Goal: Task Accomplishment & Management: Manage account settings

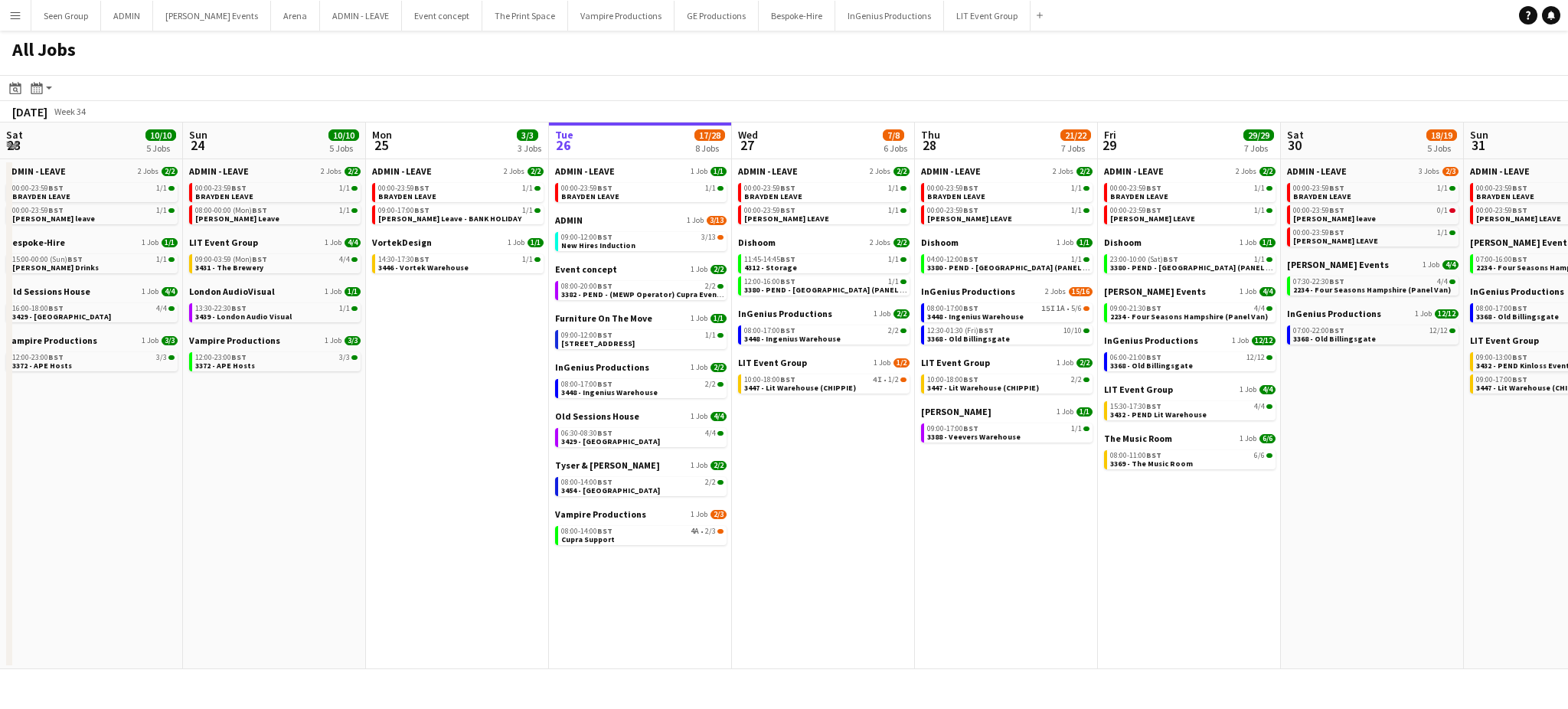
scroll to position [0, 366]
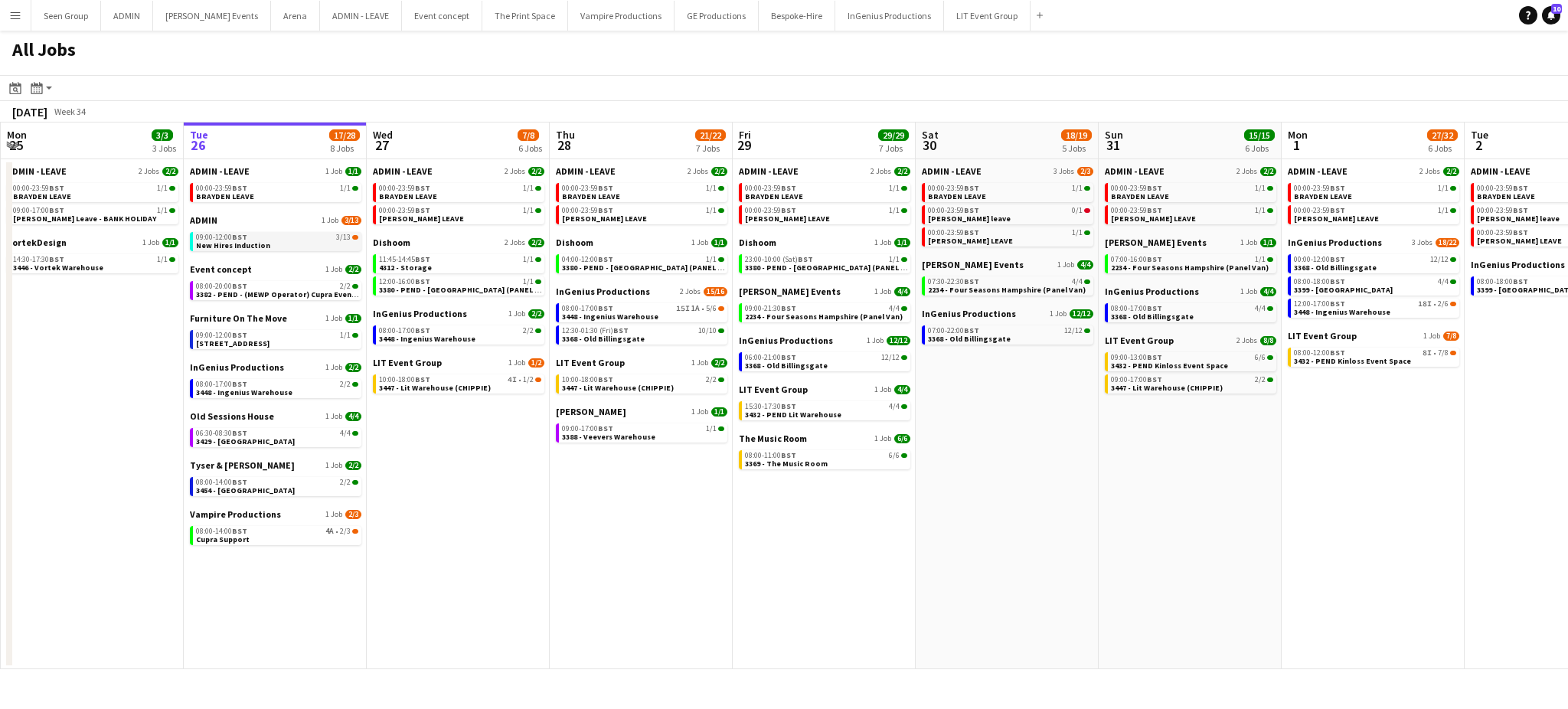
click at [275, 241] on link "09:00-12:00 BST 3/13 New Hires Induction" at bounding box center [278, 241] width 163 height 18
click at [19, 16] on app-icon "Menu" at bounding box center [15, 15] width 12 height 12
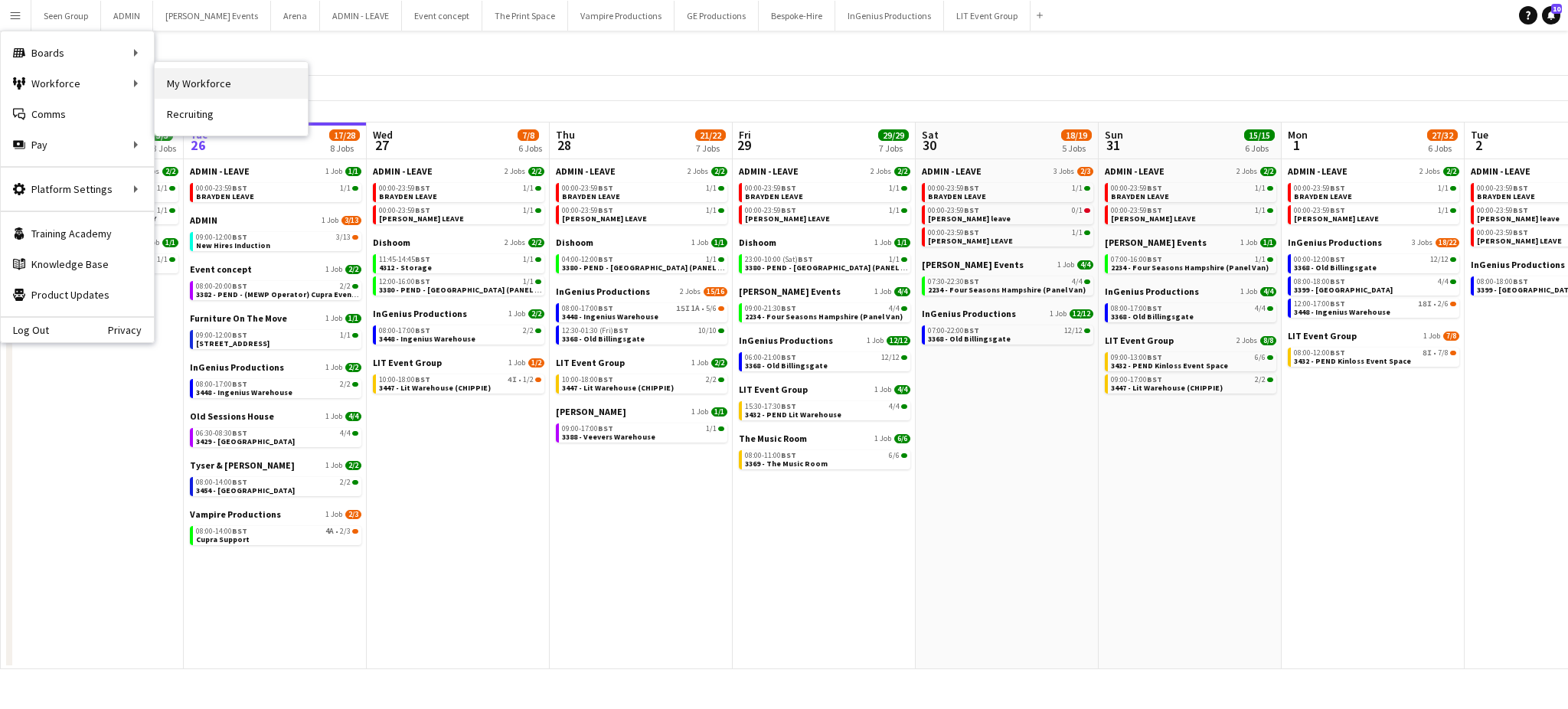
click at [168, 81] on link "My Workforce" at bounding box center [231, 83] width 154 height 31
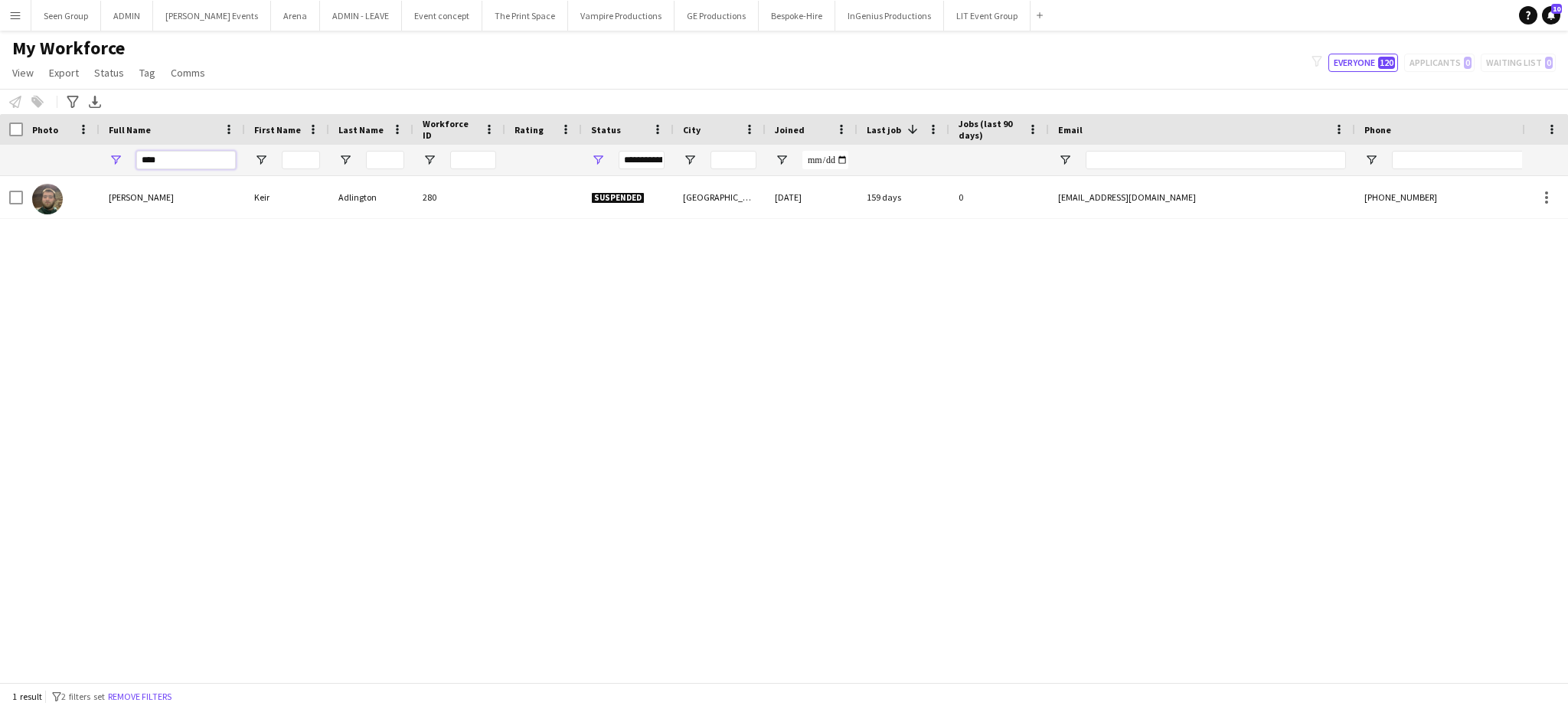
click at [193, 160] on input "****" at bounding box center [186, 160] width 99 height 19
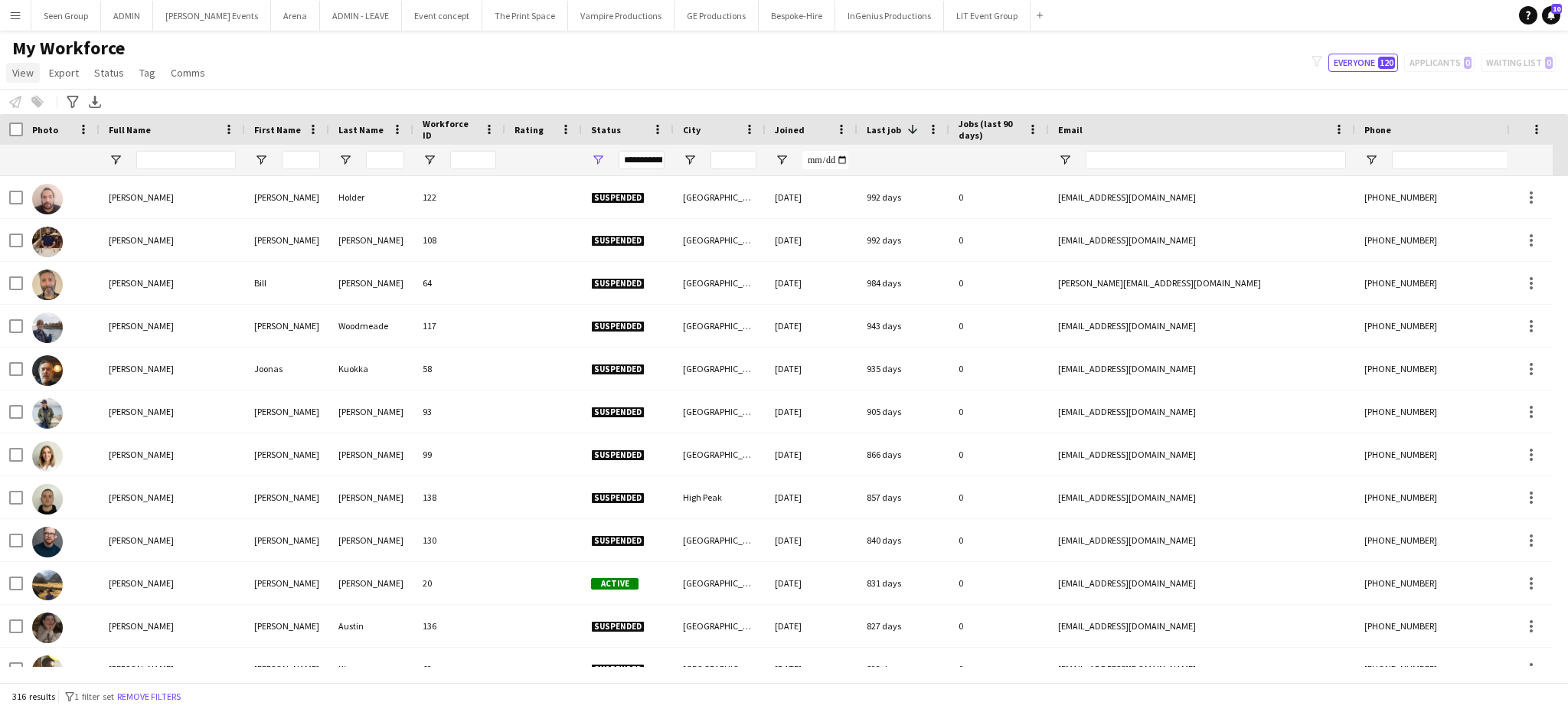
click at [19, 73] on span "View" at bounding box center [23, 72] width 22 height 14
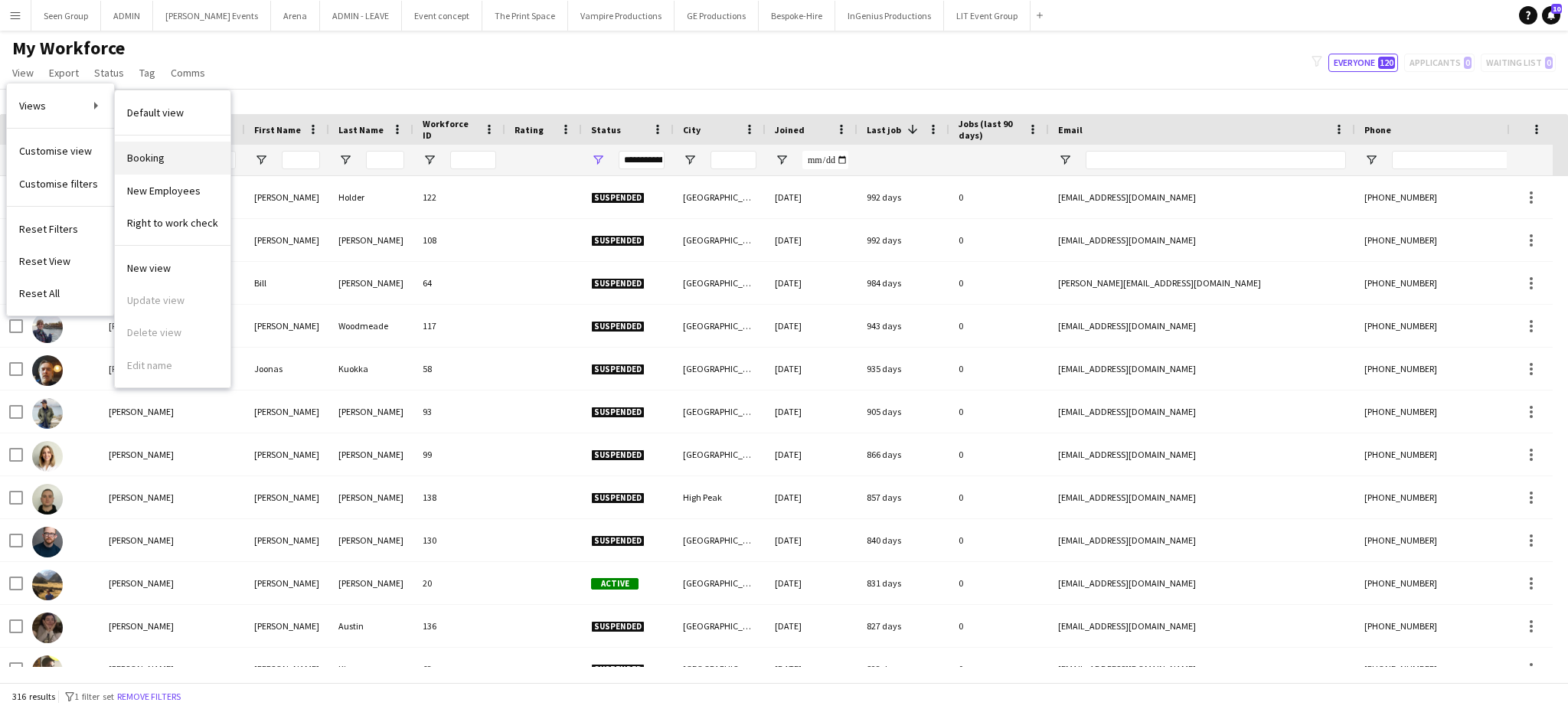
click at [173, 151] on link "Booking" at bounding box center [172, 158] width 116 height 32
type input "**********"
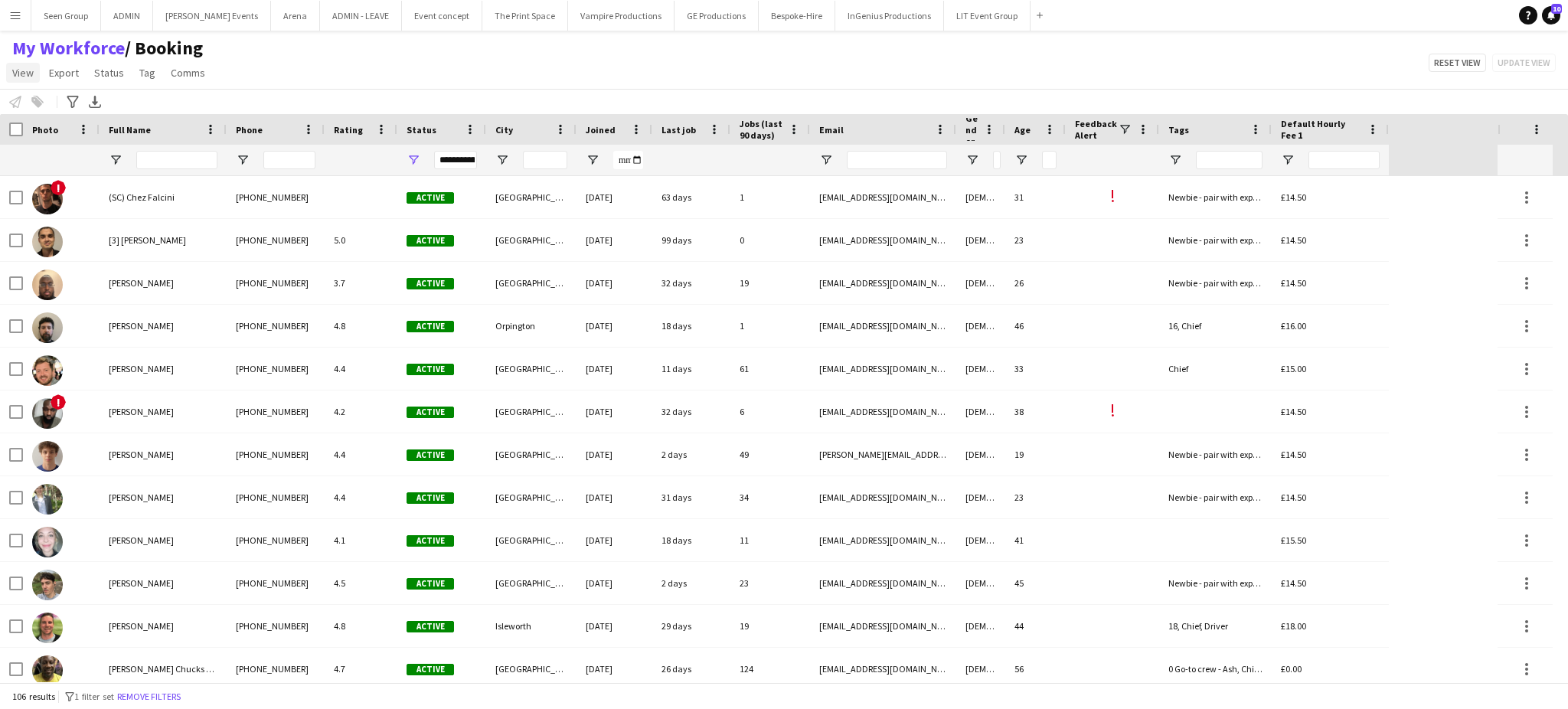
click at [22, 69] on span "View" at bounding box center [23, 72] width 22 height 14
click at [18, 12] on app-icon "Menu" at bounding box center [15, 15] width 12 height 12
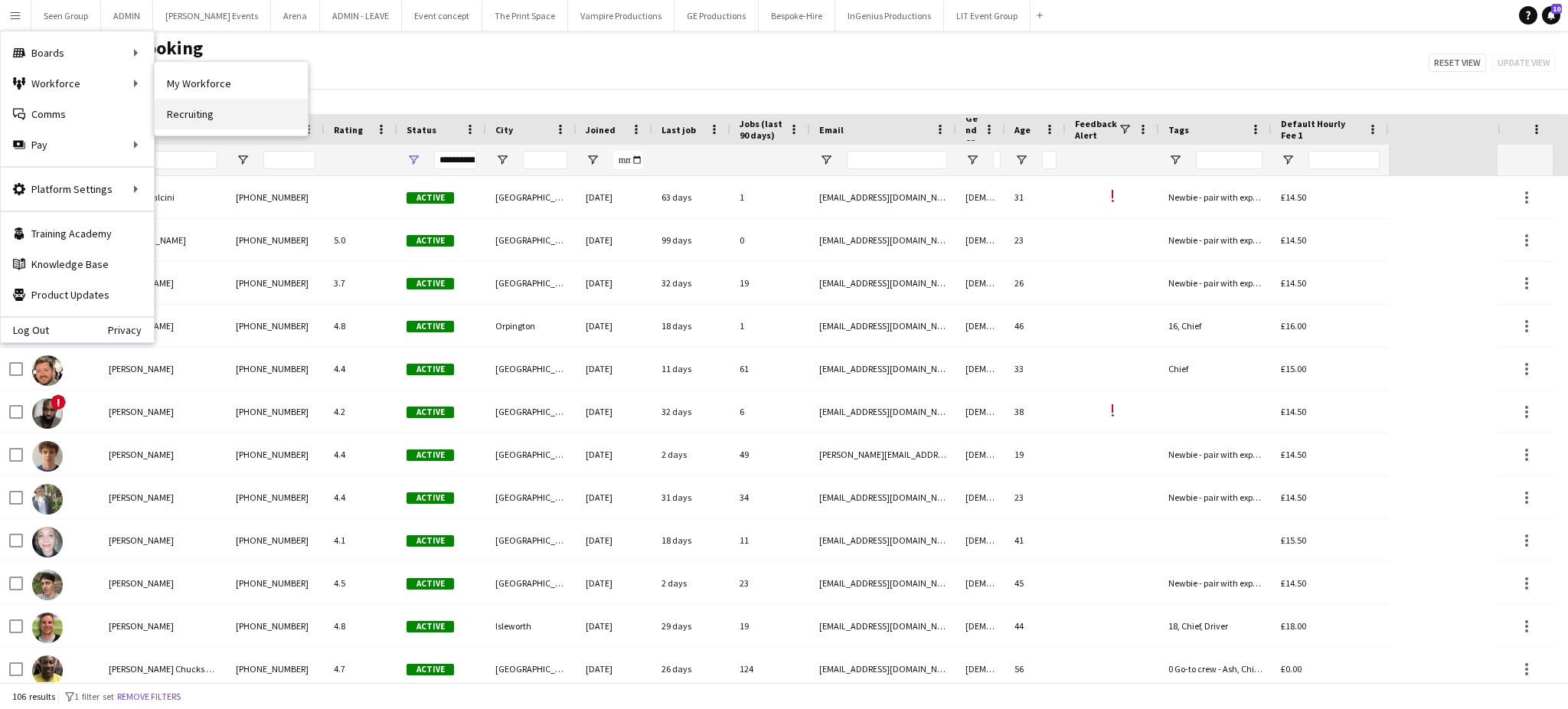
click at [181, 113] on link "Recruiting" at bounding box center [231, 114] width 154 height 31
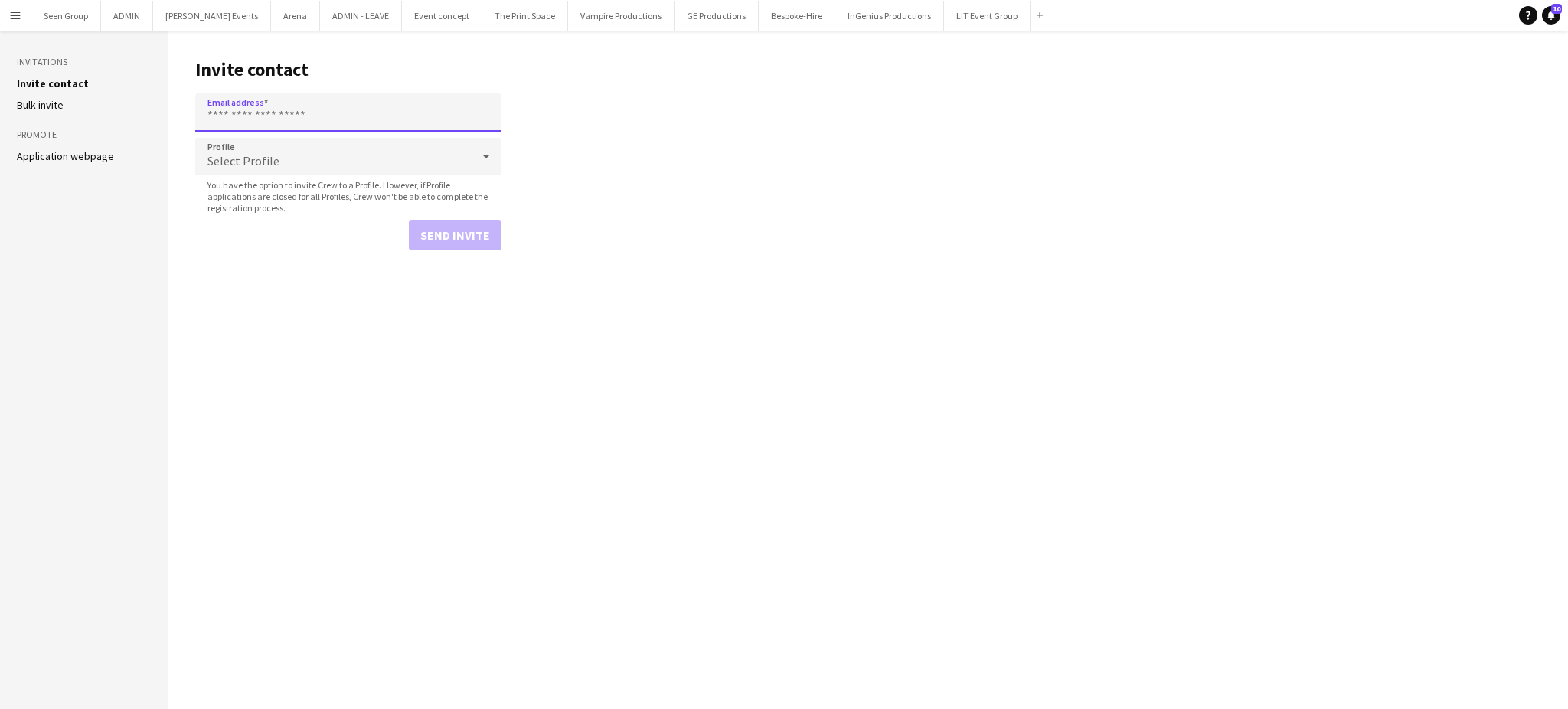
click at [308, 116] on input "Email address" at bounding box center [348, 112] width 306 height 39
paste input "**********"
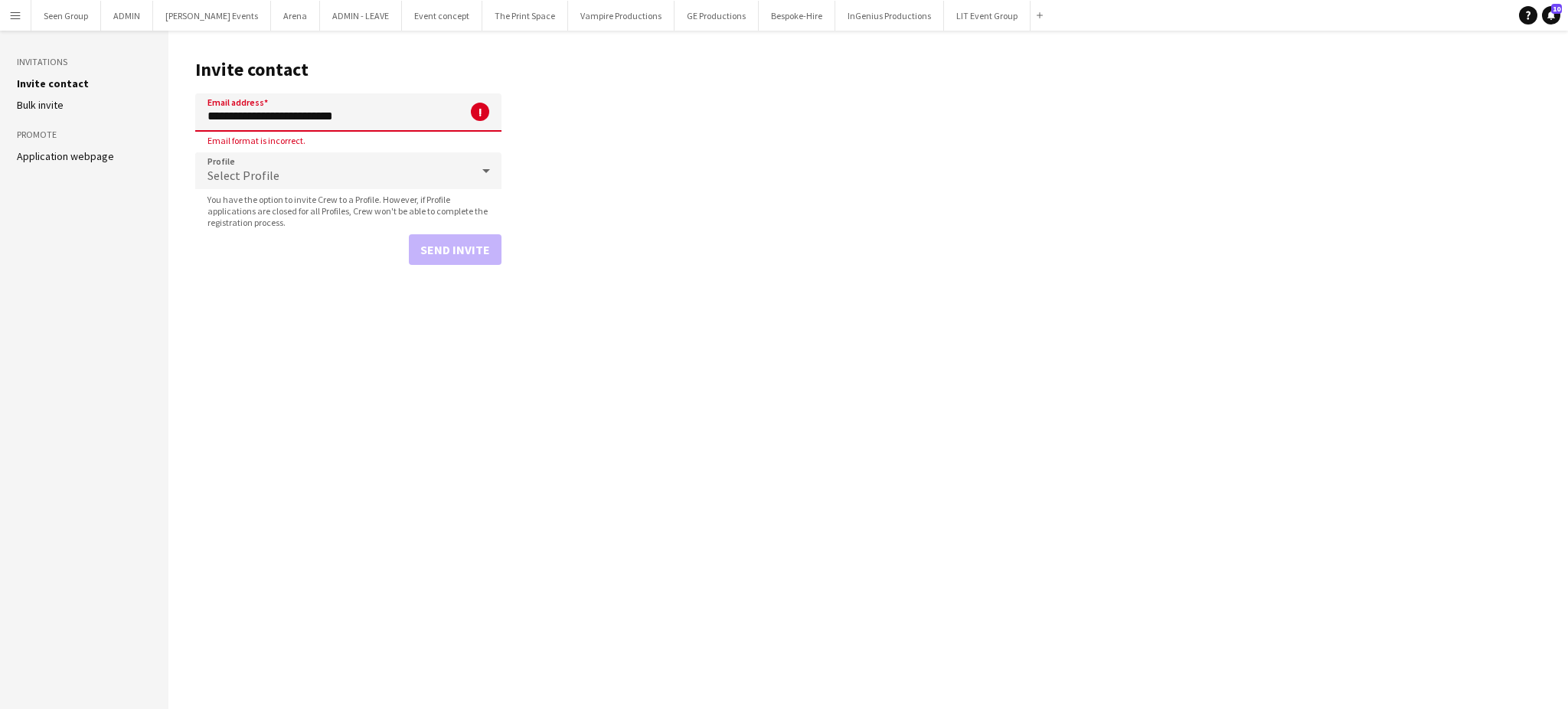
click at [246, 117] on input "**********" at bounding box center [348, 112] width 306 height 39
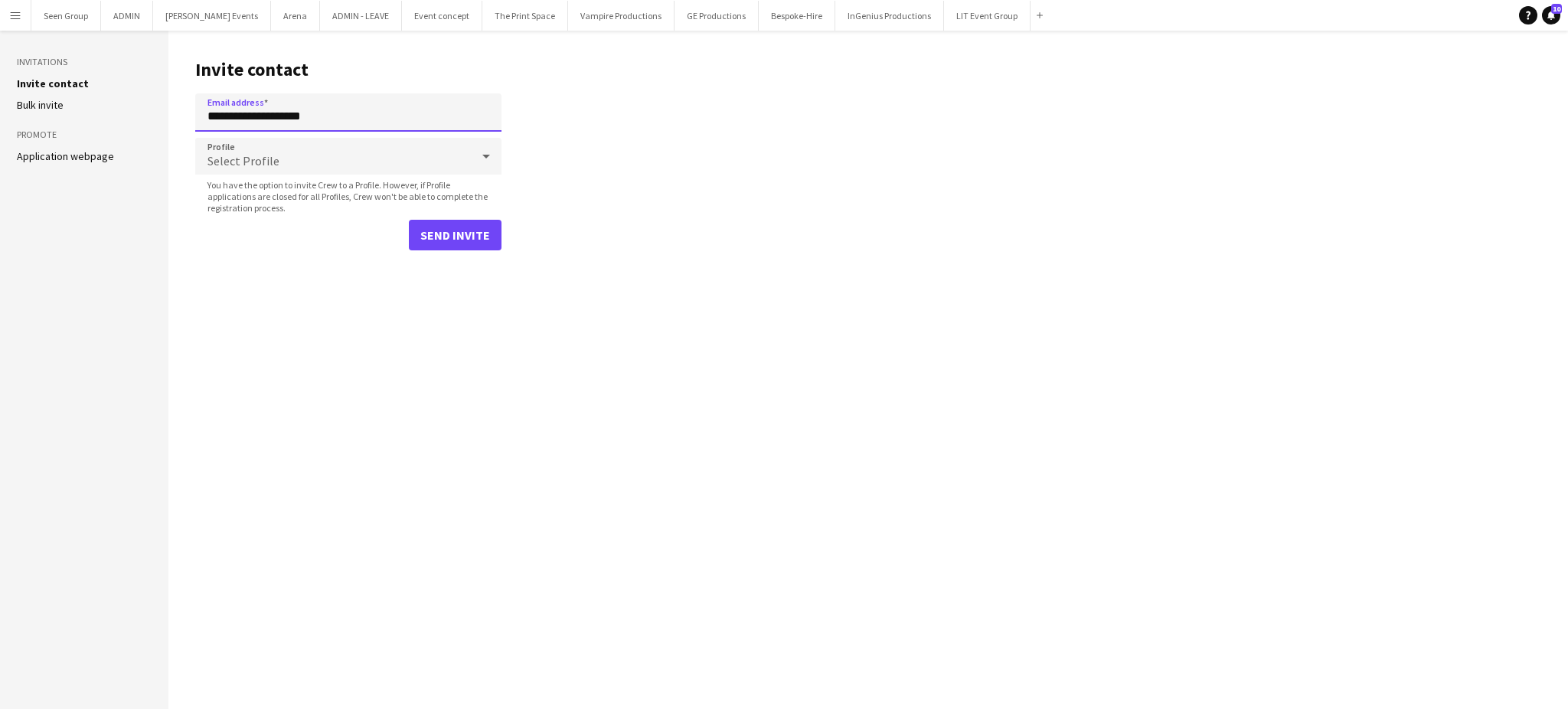
type input "**********"
click at [388, 155] on div "Select Profile" at bounding box center [333, 156] width 276 height 37
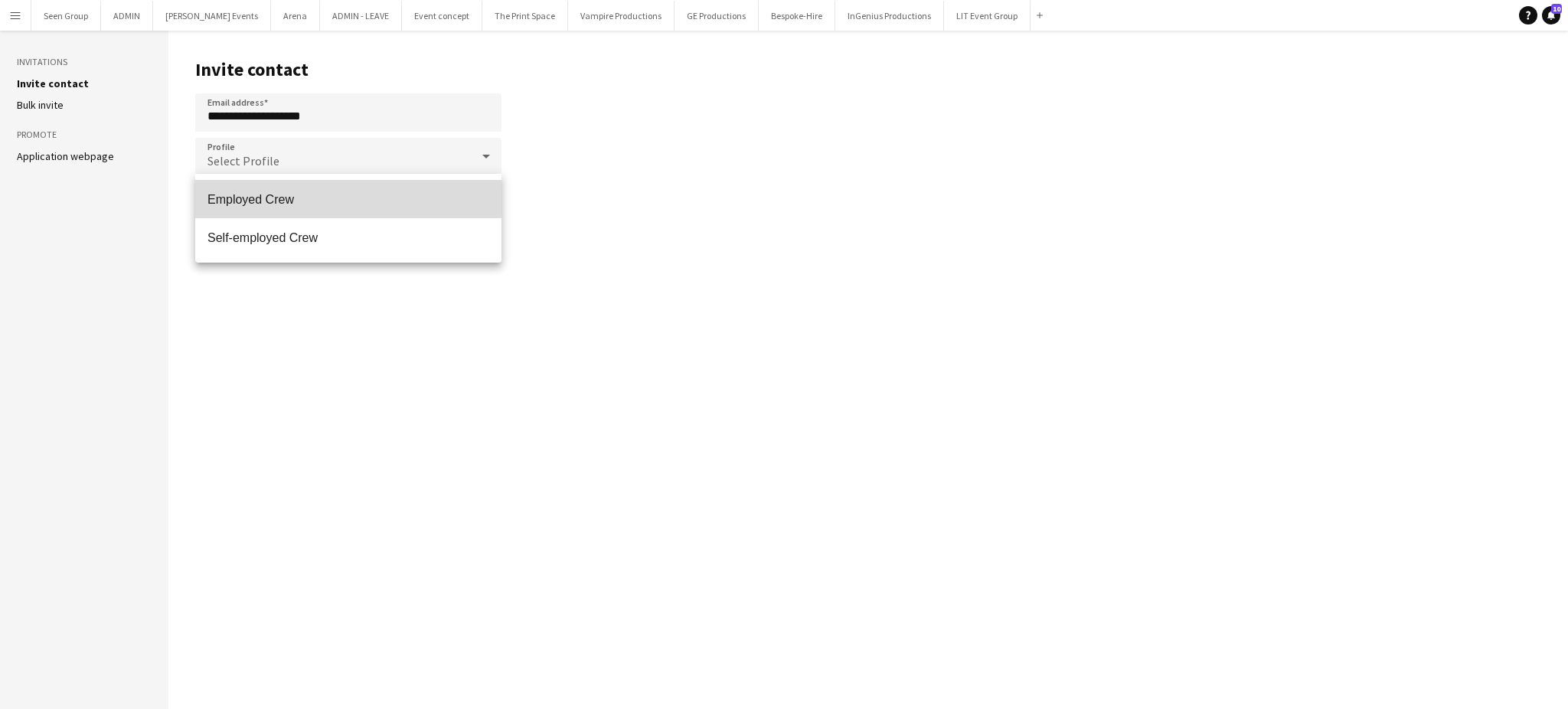
click at [292, 197] on span "Employed Crew" at bounding box center [348, 199] width 281 height 15
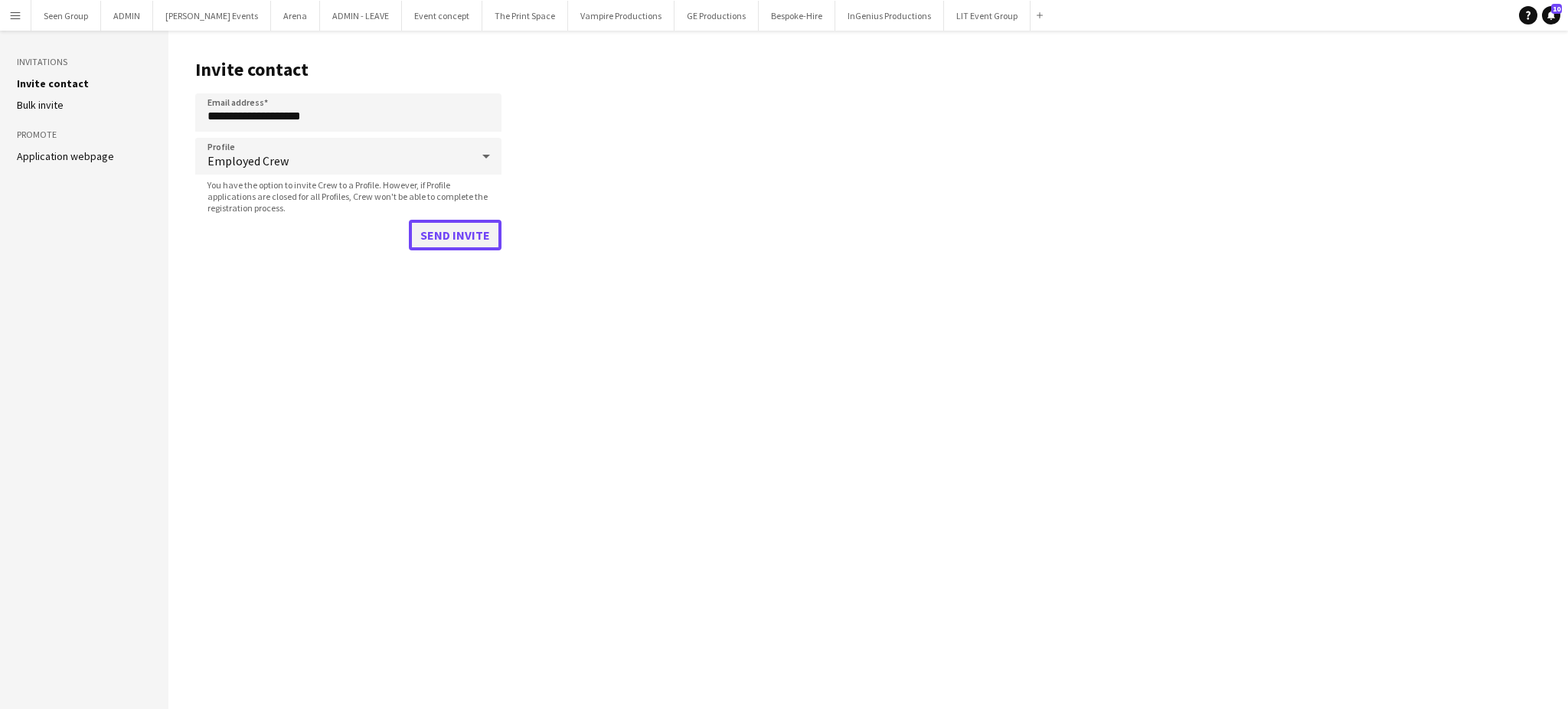
click at [449, 237] on button "Send invite" at bounding box center [455, 235] width 92 height 31
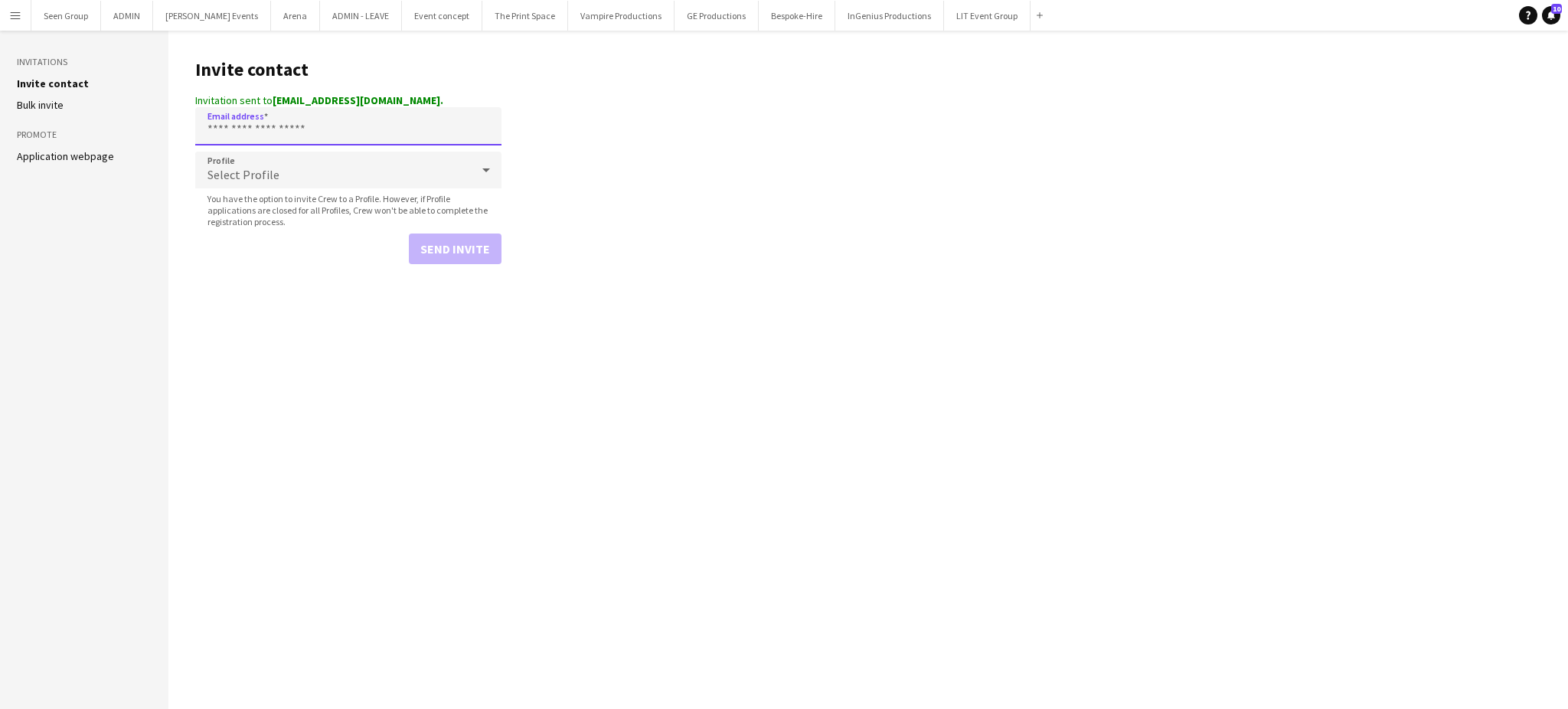
click at [295, 123] on input "Email address" at bounding box center [348, 126] width 306 height 39
paste input "**********"
click at [246, 115] on input "**********" at bounding box center [348, 112] width 306 height 39
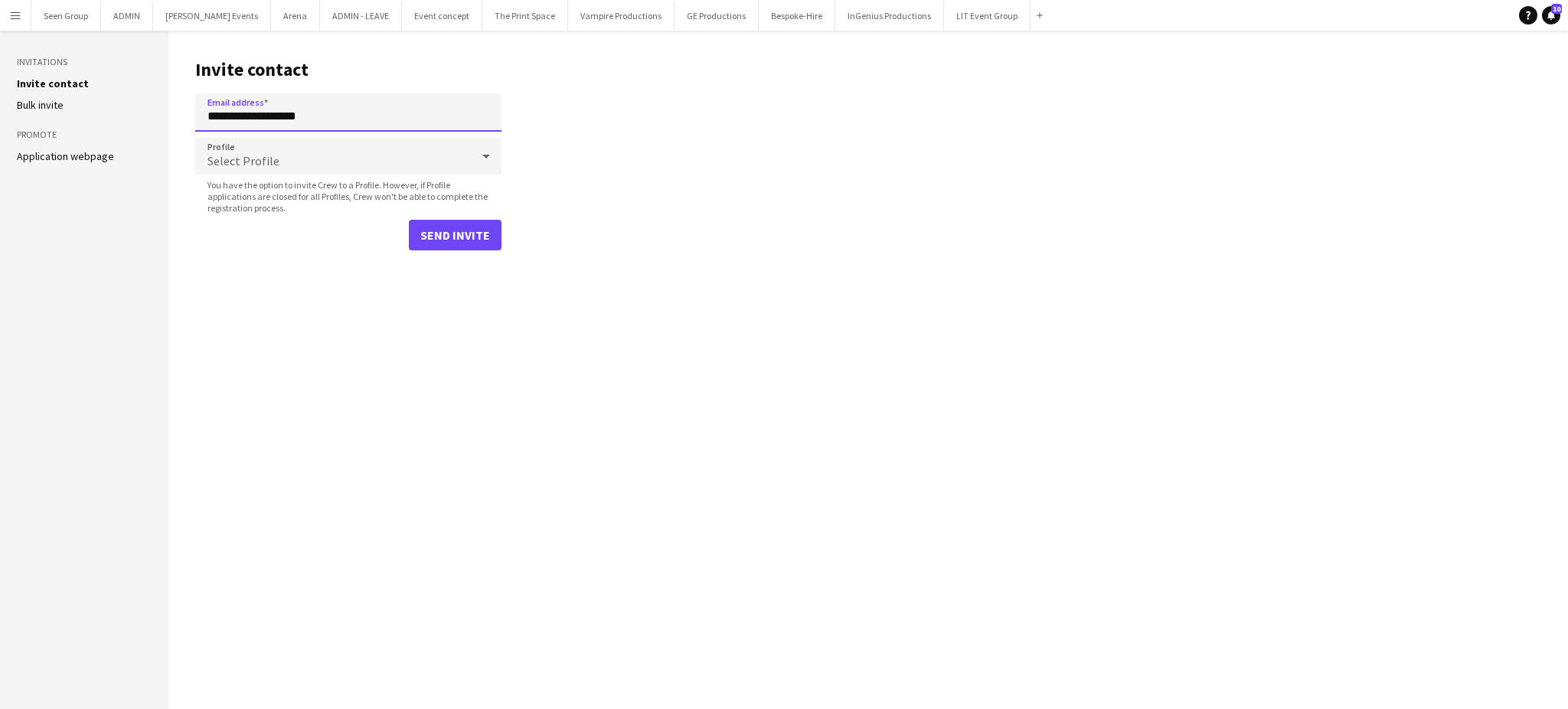
type input "**********"
click at [364, 156] on div "Select Profile" at bounding box center [333, 156] width 276 height 37
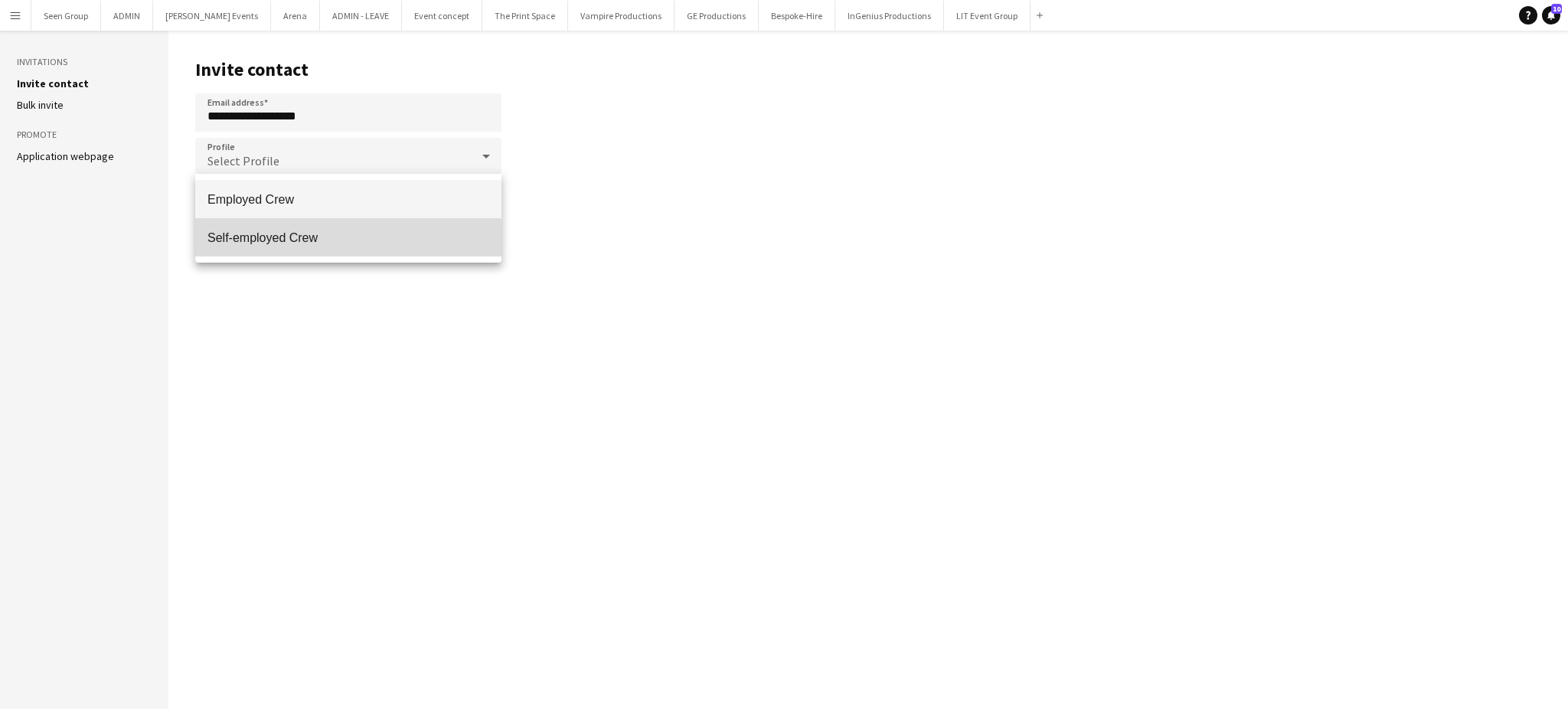
click at [285, 239] on span "Self-employed Crew" at bounding box center [348, 238] width 281 height 15
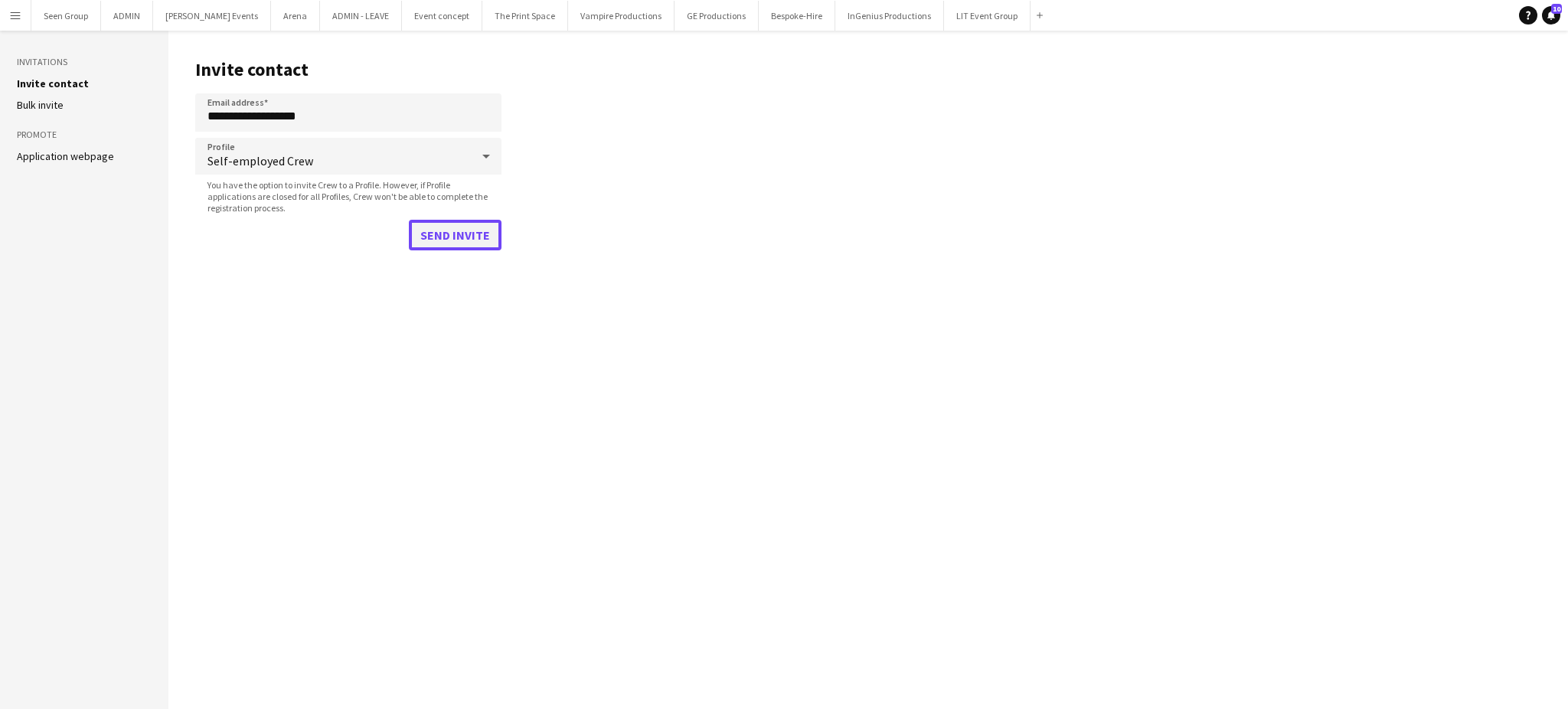
click at [445, 234] on button "Send invite" at bounding box center [455, 235] width 92 height 31
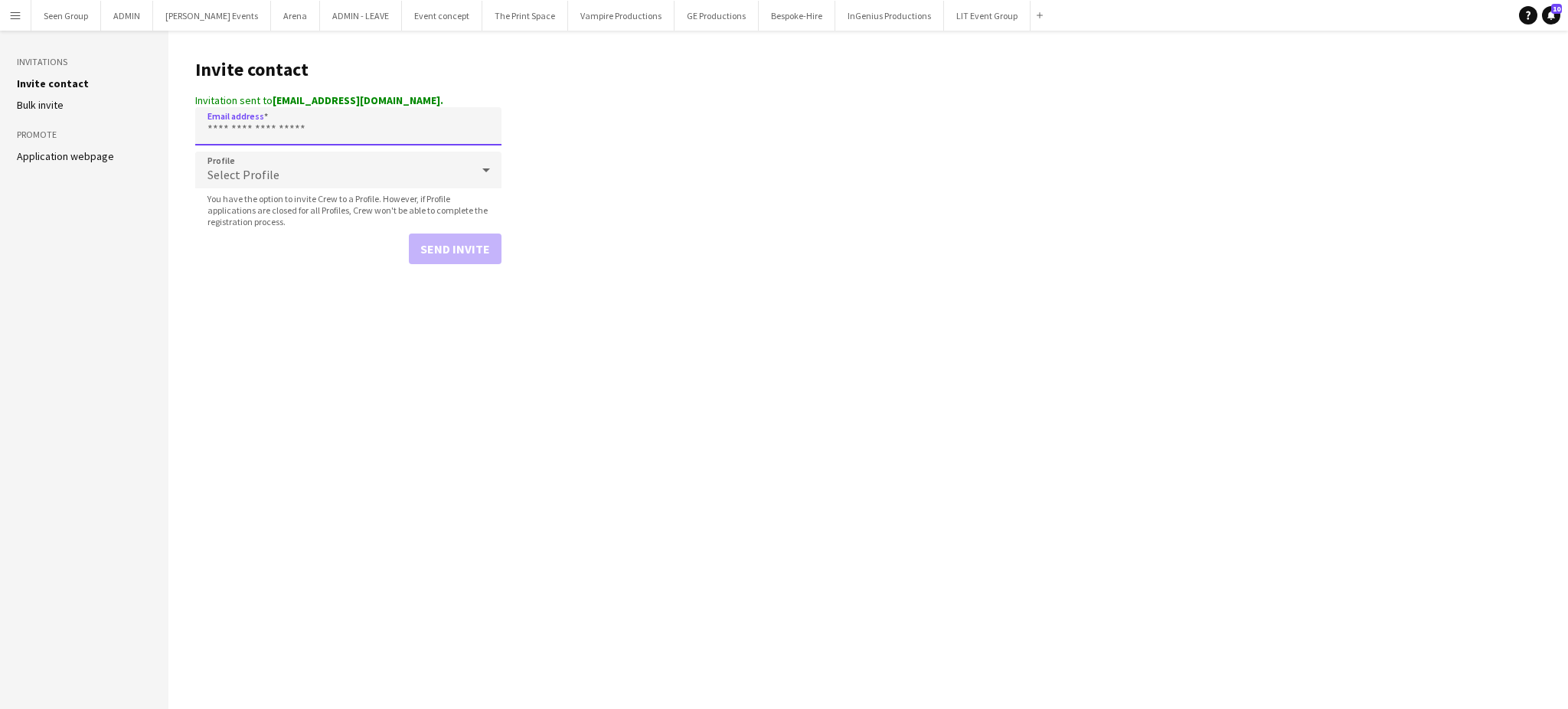
click at [339, 135] on input "Email address" at bounding box center [348, 126] width 306 height 39
paste input "**********"
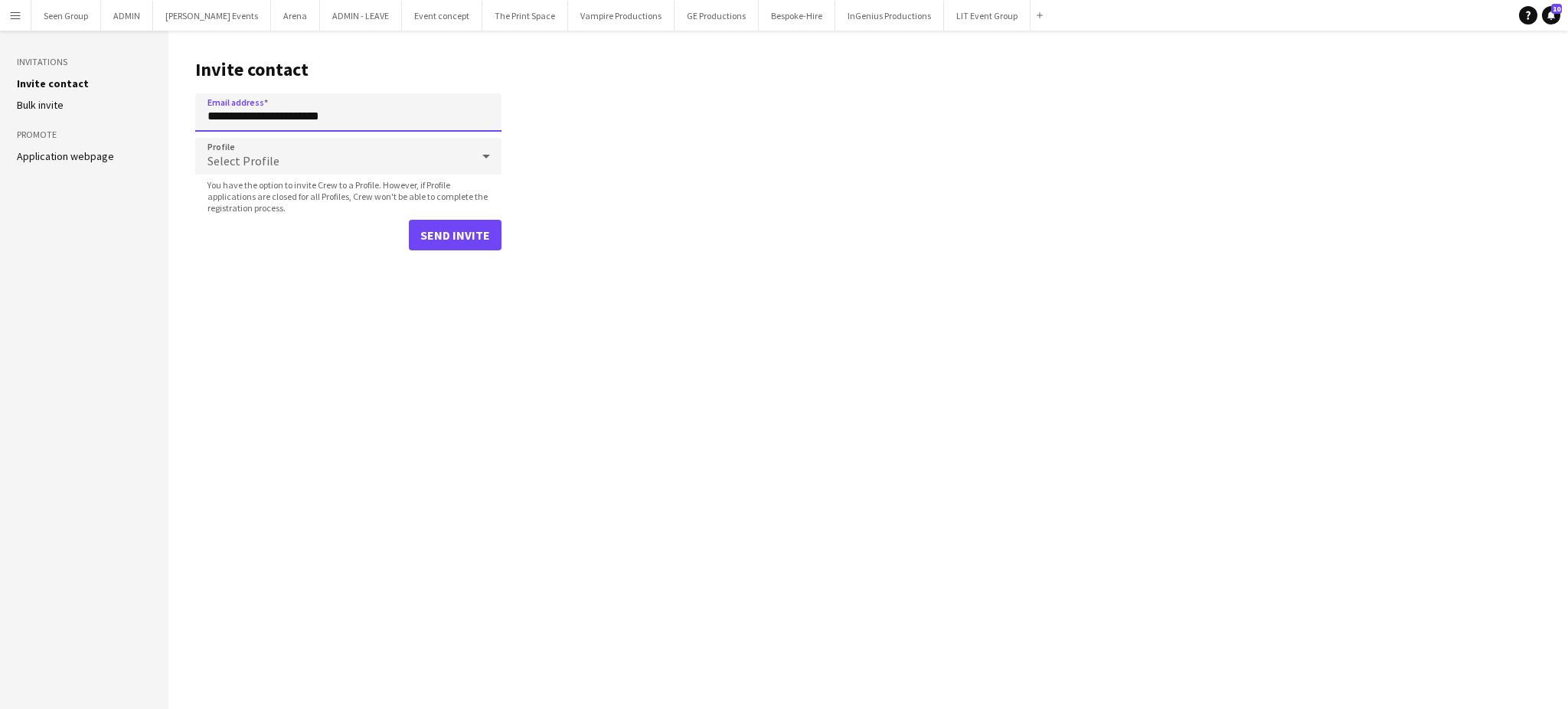
type input "**********"
click at [321, 149] on div "Select Profile" at bounding box center [333, 156] width 276 height 37
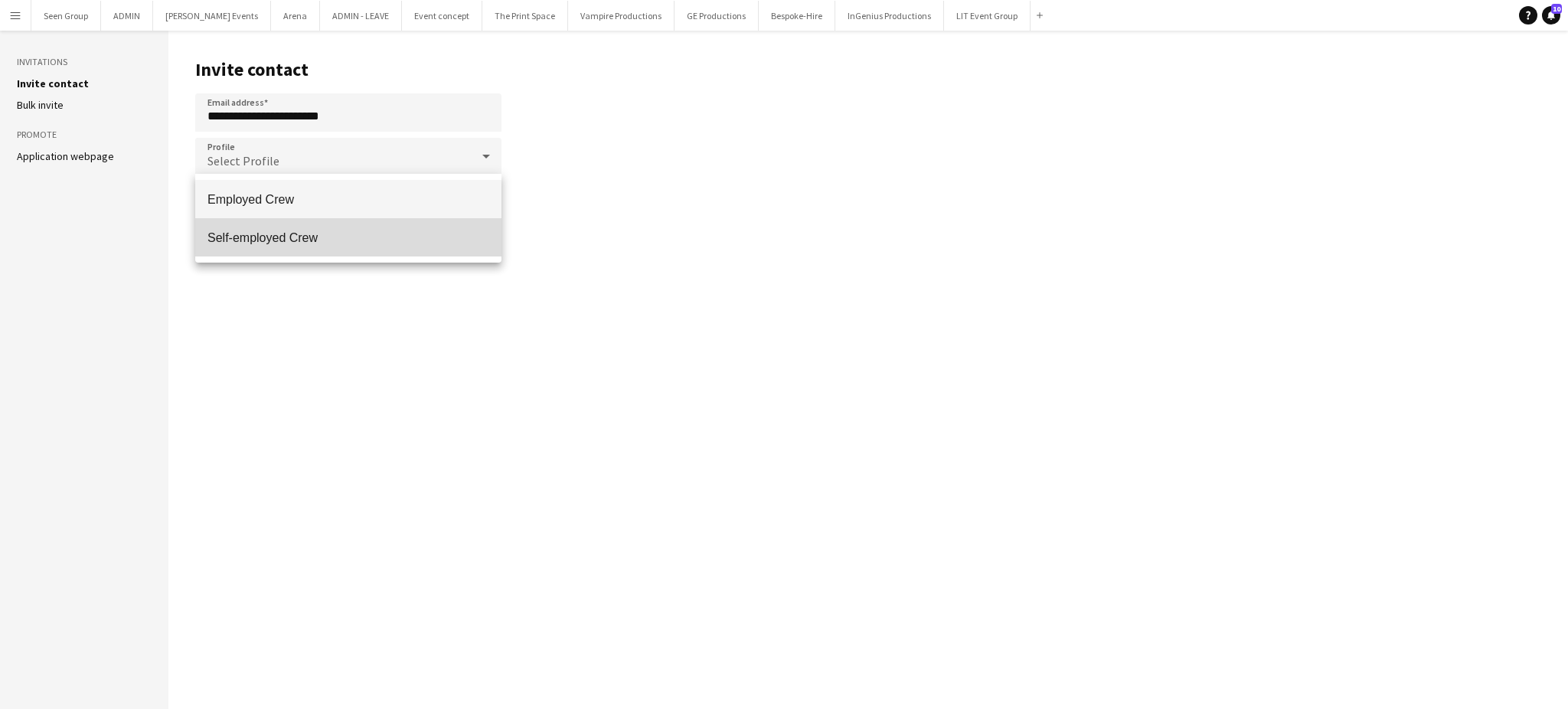
click at [282, 231] on span "Self-employed Crew" at bounding box center [348, 238] width 281 height 15
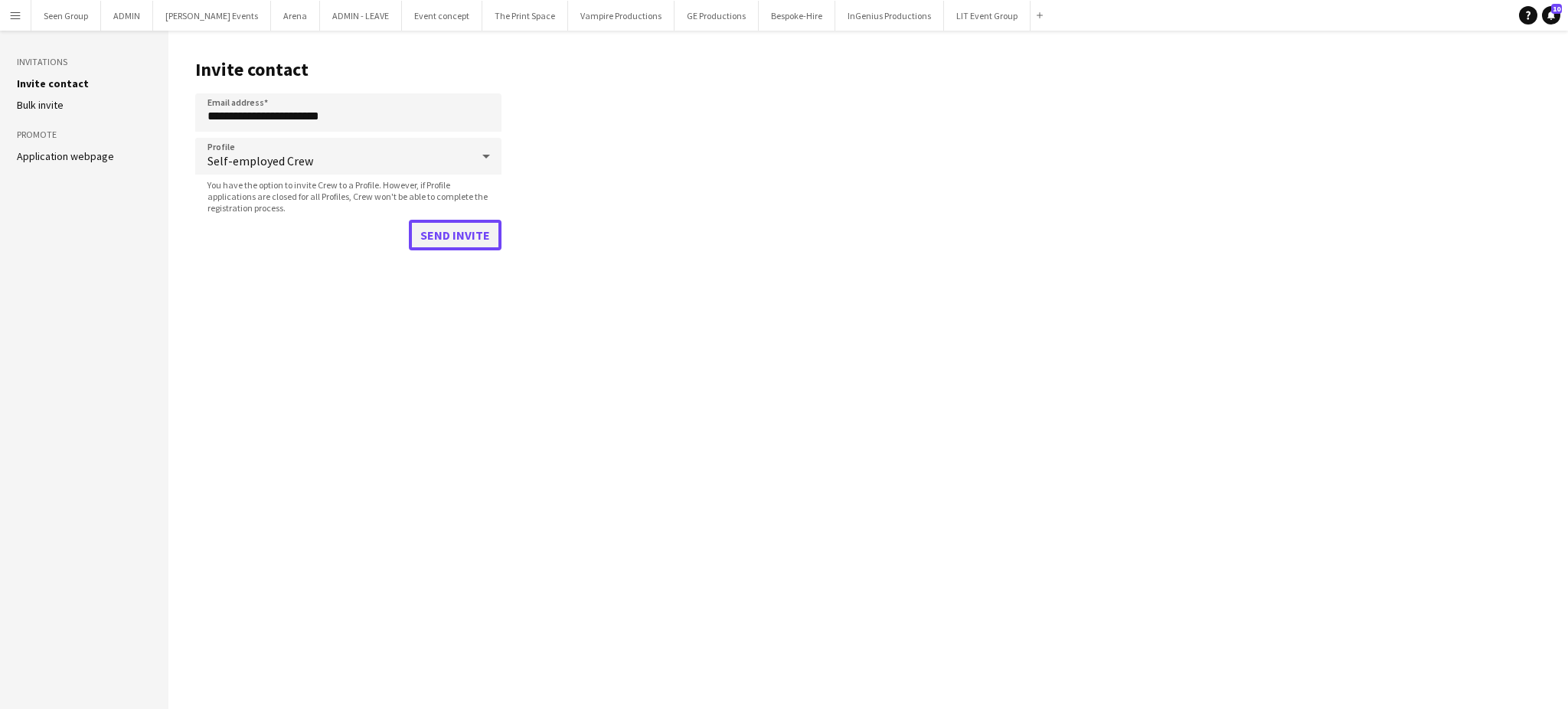
click at [459, 234] on button "Send invite" at bounding box center [455, 235] width 92 height 31
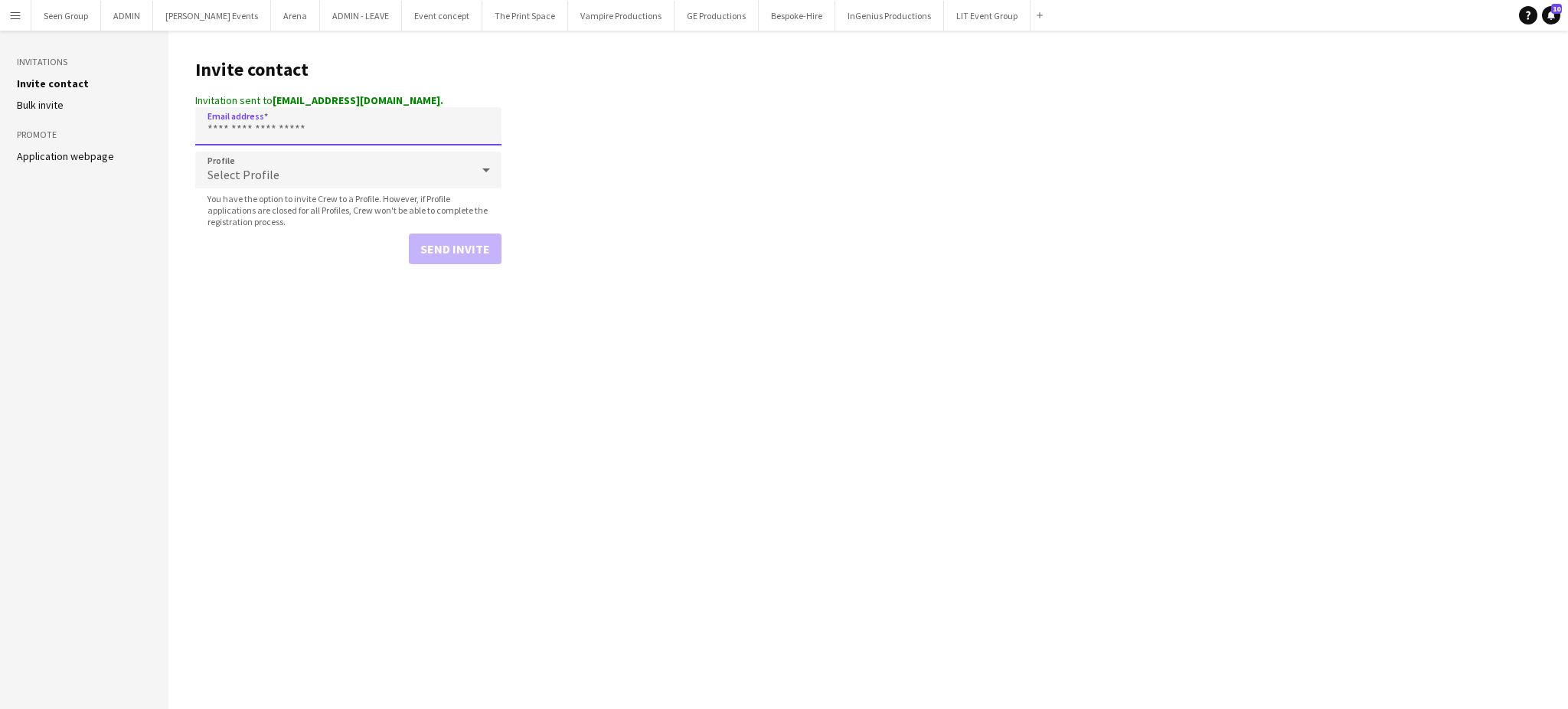
click at [371, 116] on input "Email address" at bounding box center [348, 126] width 306 height 39
paste input "**********"
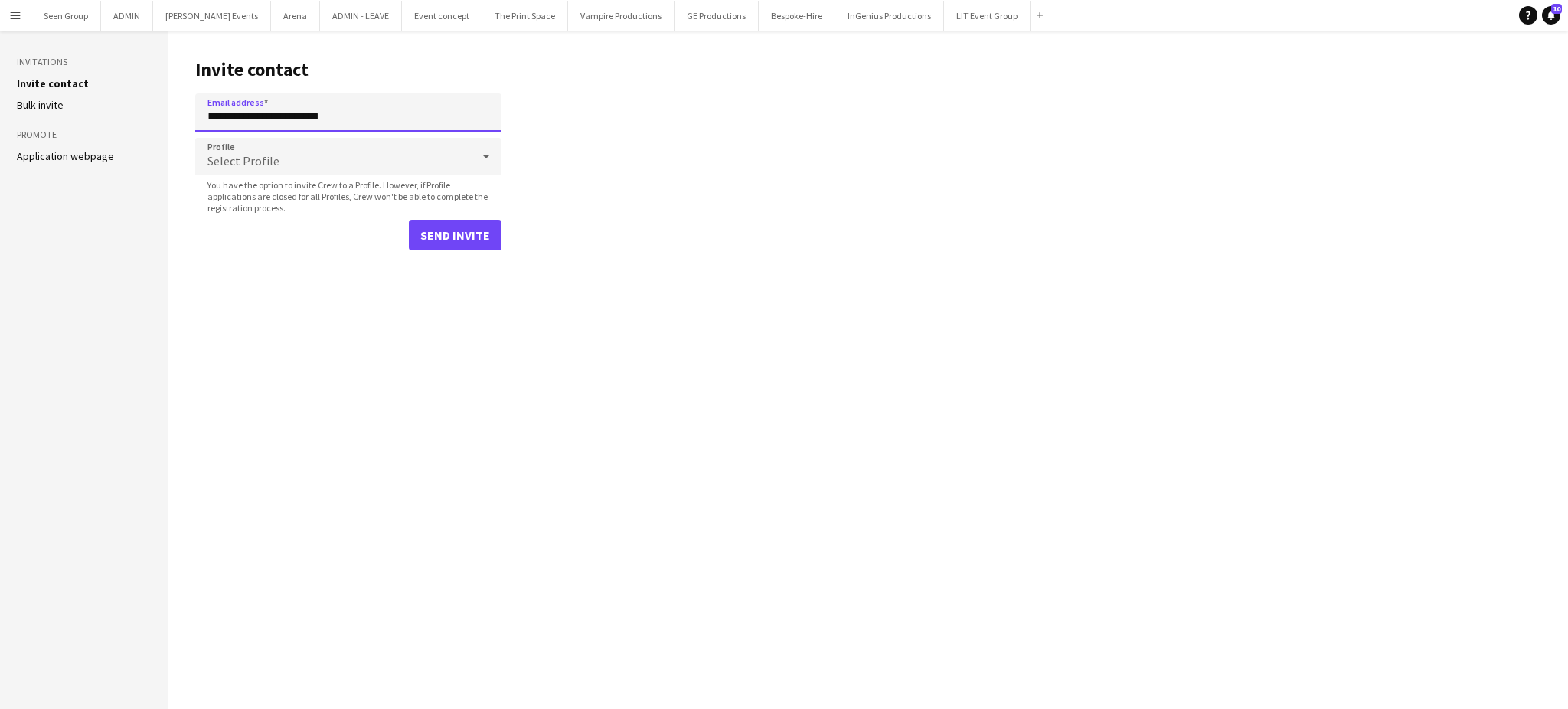
type input "**********"
click at [353, 154] on div "Select Profile" at bounding box center [333, 156] width 276 height 37
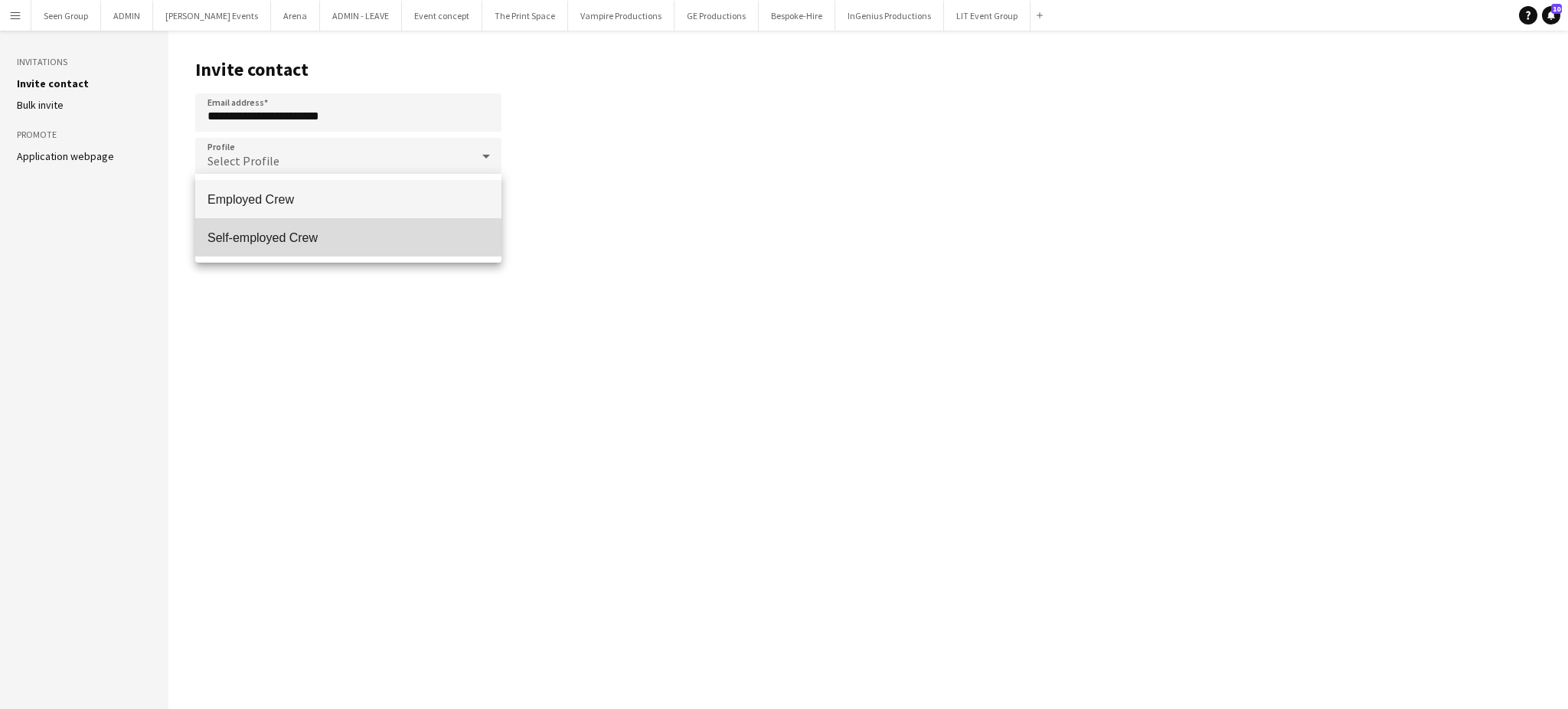
click at [295, 237] on span "Self-employed Crew" at bounding box center [348, 238] width 281 height 15
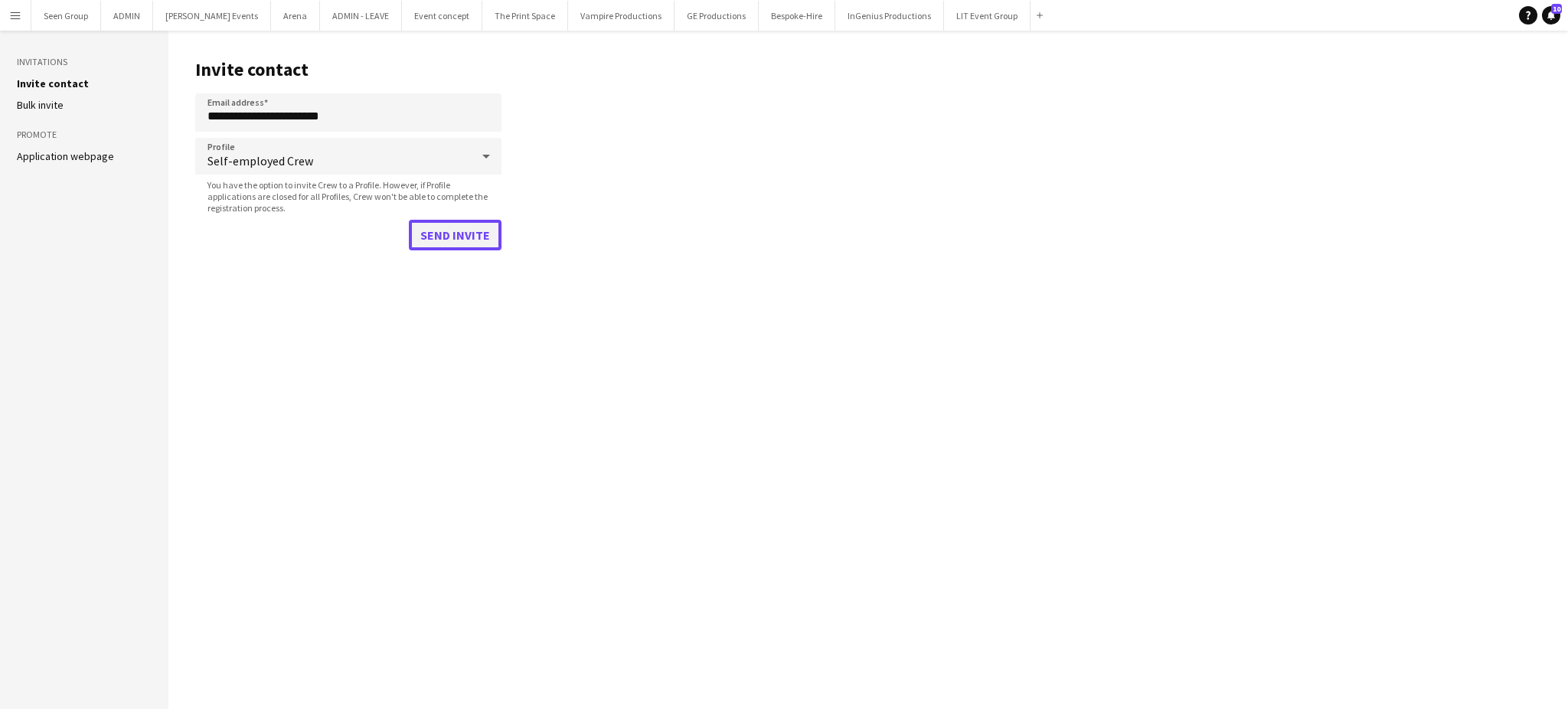
click at [464, 237] on button "Send invite" at bounding box center [455, 235] width 92 height 31
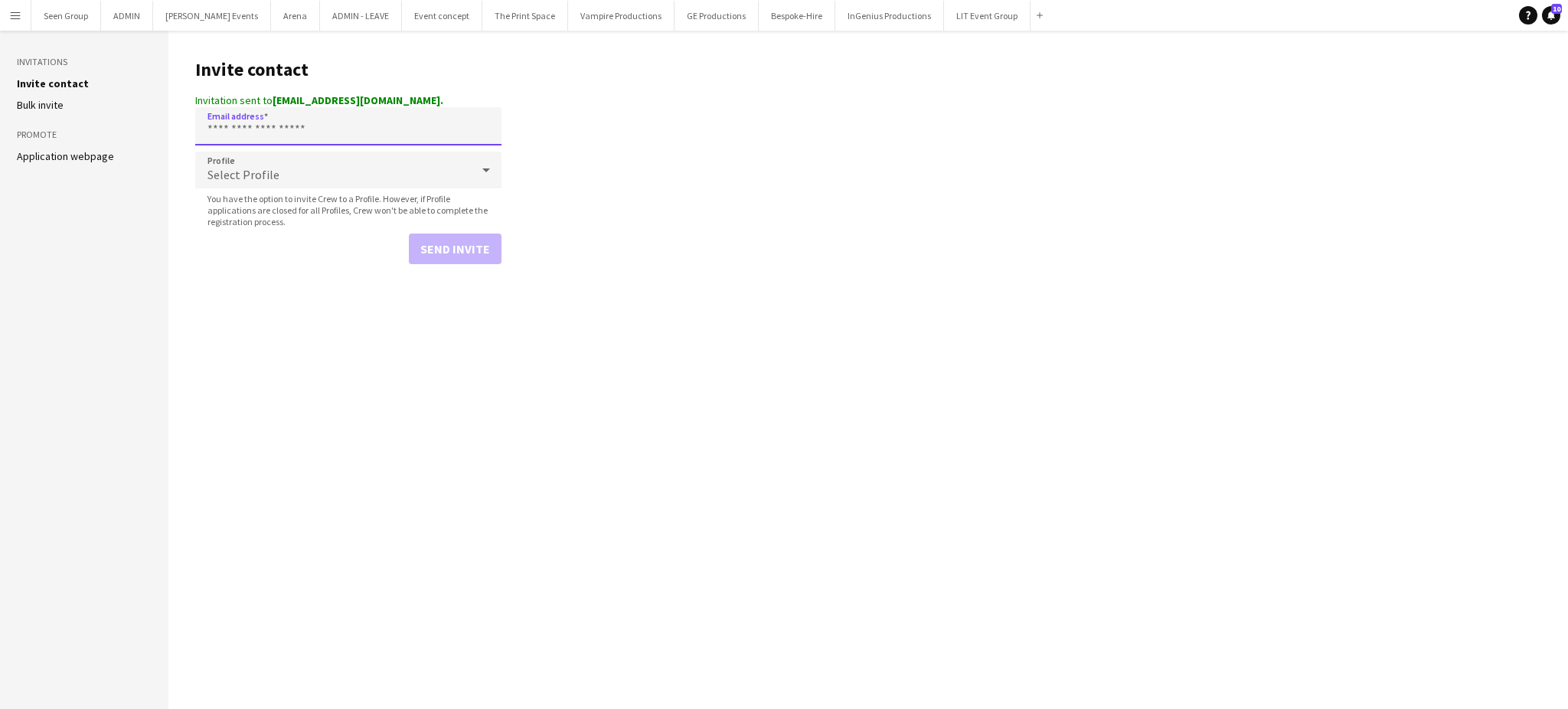
click at [361, 129] on input "Email address" at bounding box center [348, 126] width 306 height 39
paste input "**********"
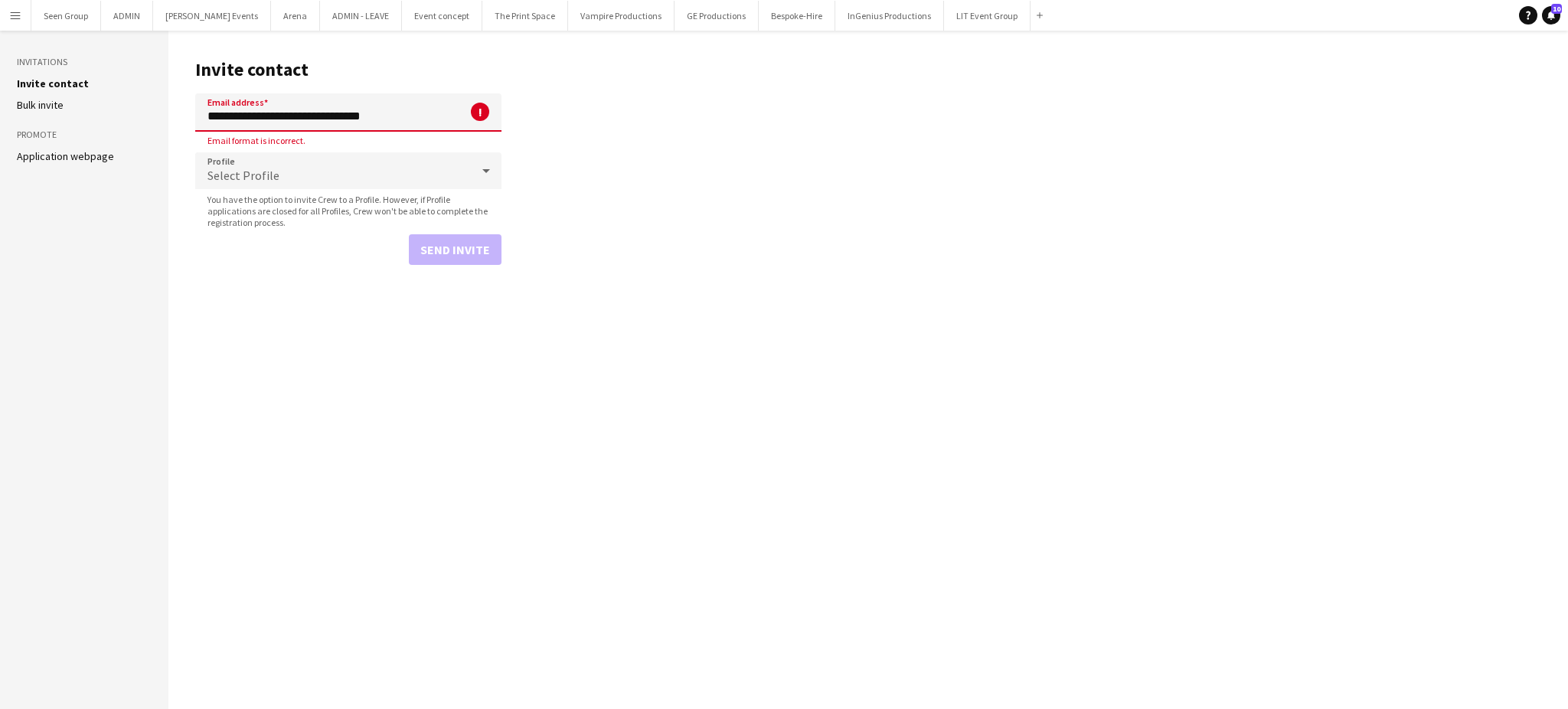
click at [246, 118] on input "**********" at bounding box center [348, 112] width 306 height 39
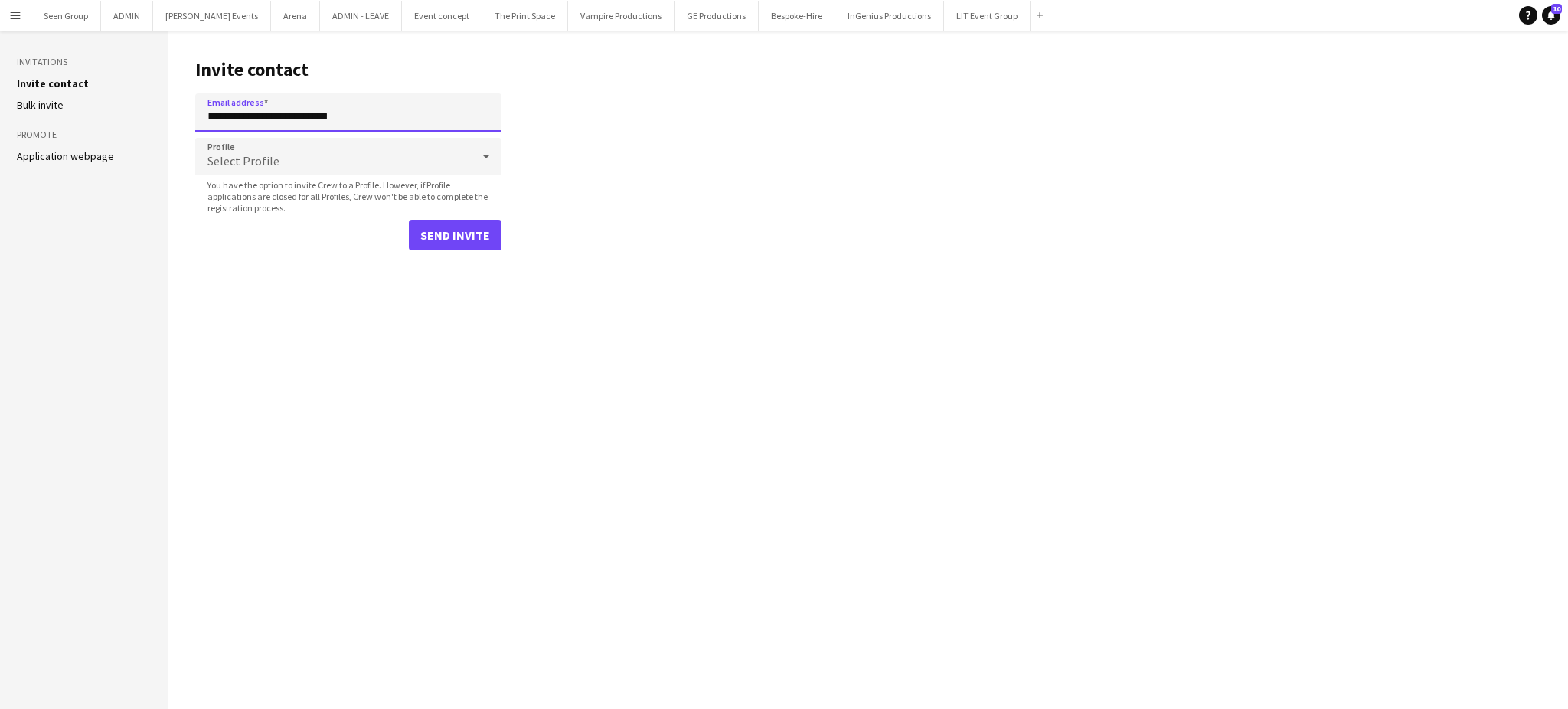
type input "**********"
click at [339, 151] on div "Select Profile" at bounding box center [333, 156] width 276 height 37
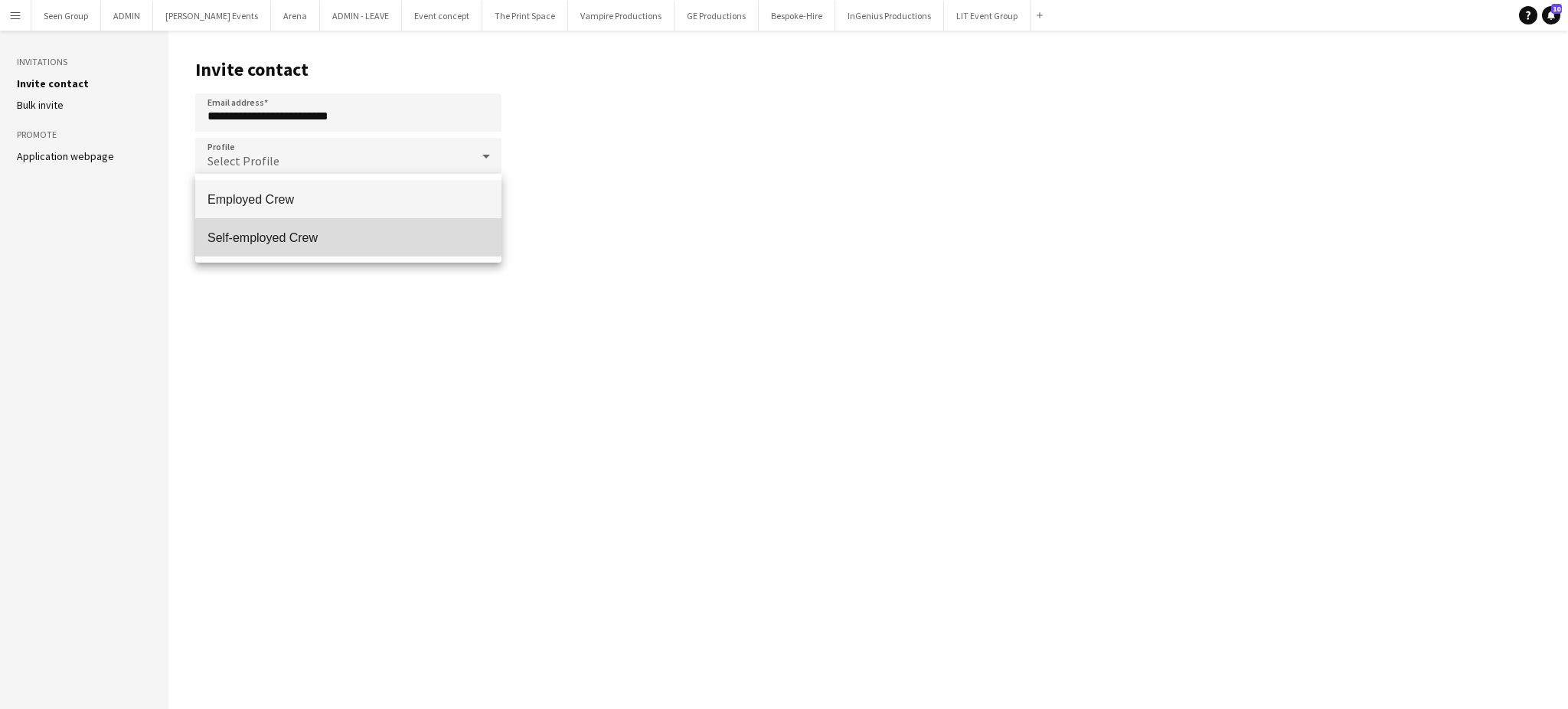
click at [285, 241] on span "Self-employed Crew" at bounding box center [348, 238] width 281 height 15
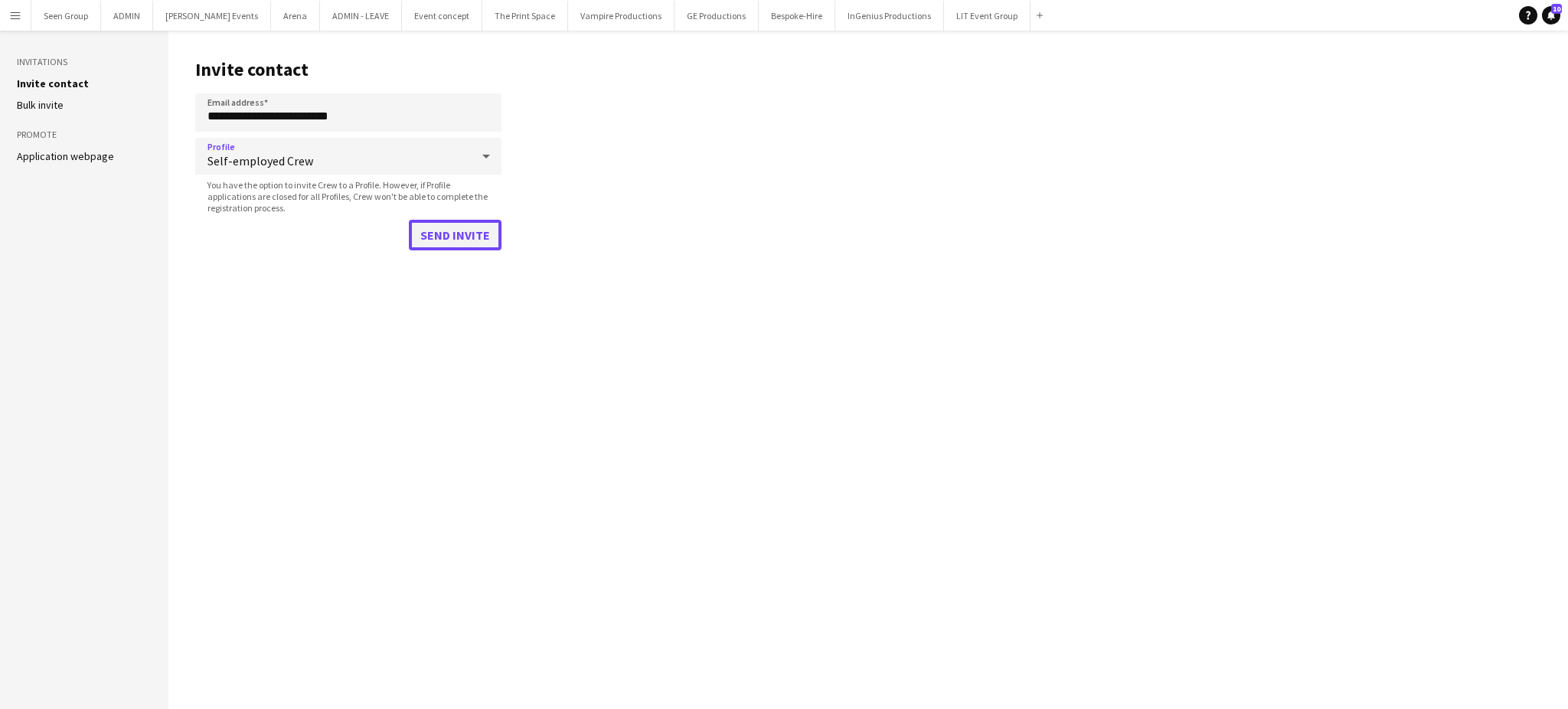
click at [455, 227] on button "Send invite" at bounding box center [455, 235] width 92 height 31
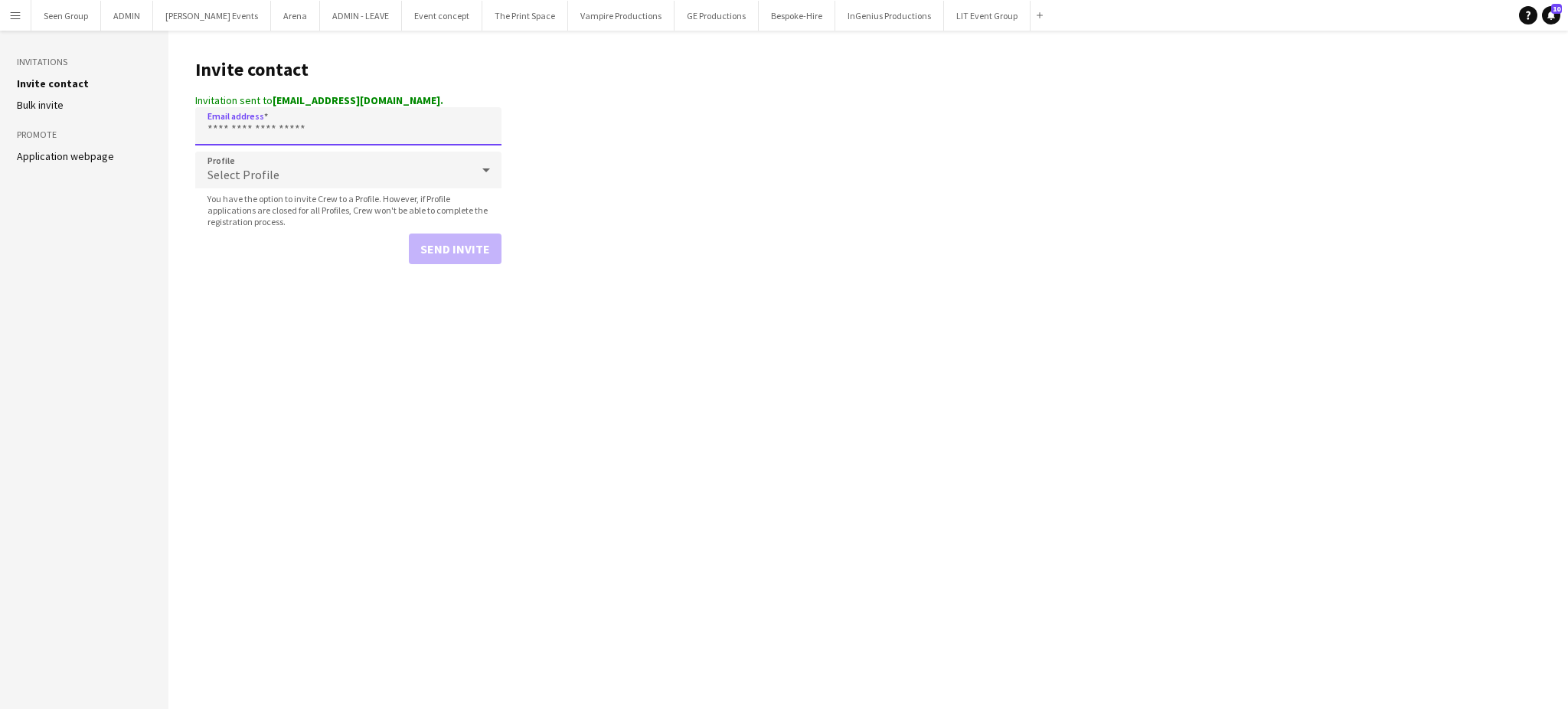
click at [376, 132] on input "Email address" at bounding box center [348, 126] width 306 height 39
paste input "**********"
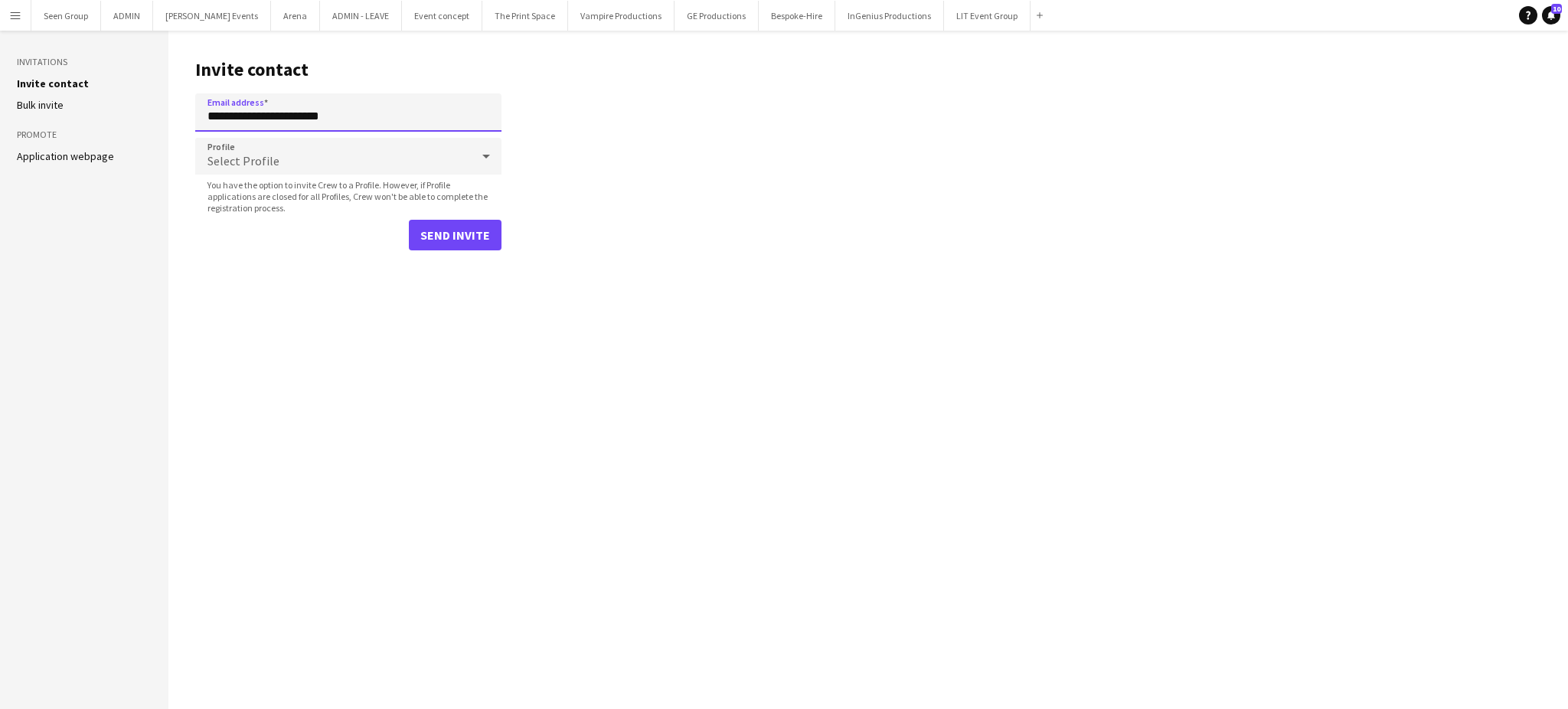
type input "**********"
click at [366, 157] on div "Select Profile" at bounding box center [333, 156] width 276 height 37
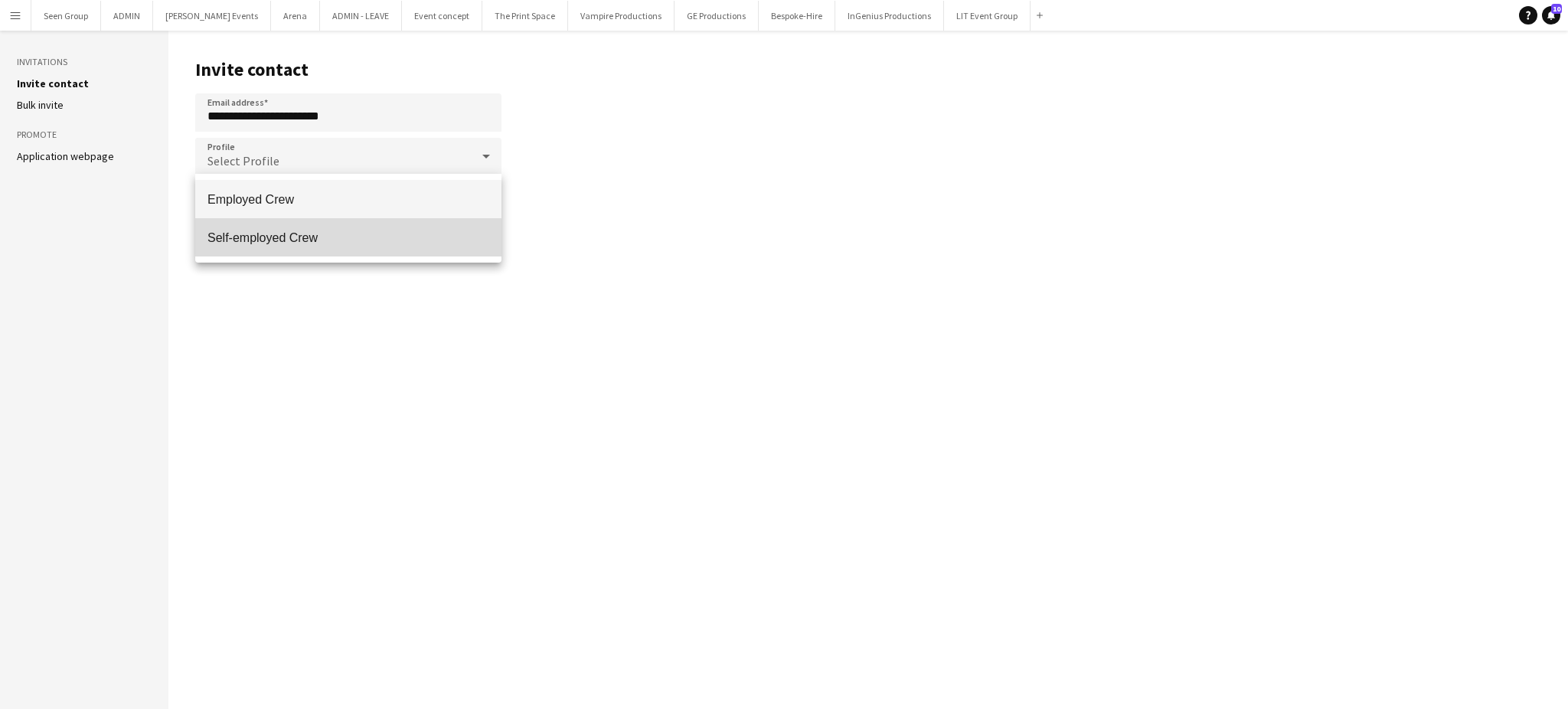
click at [278, 246] on mat-option "Self-employed Crew" at bounding box center [348, 237] width 306 height 39
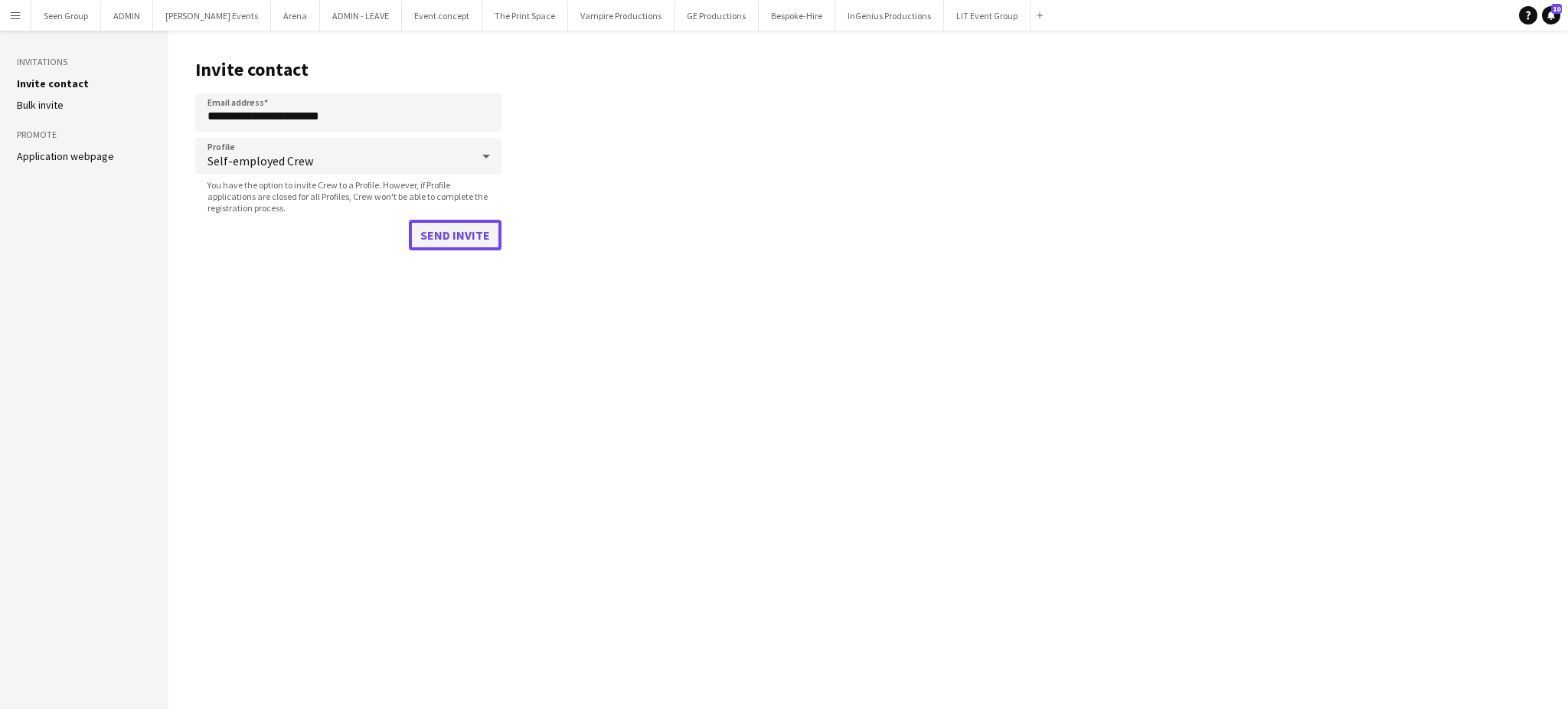
click at [456, 234] on button "Send invite" at bounding box center [455, 235] width 92 height 31
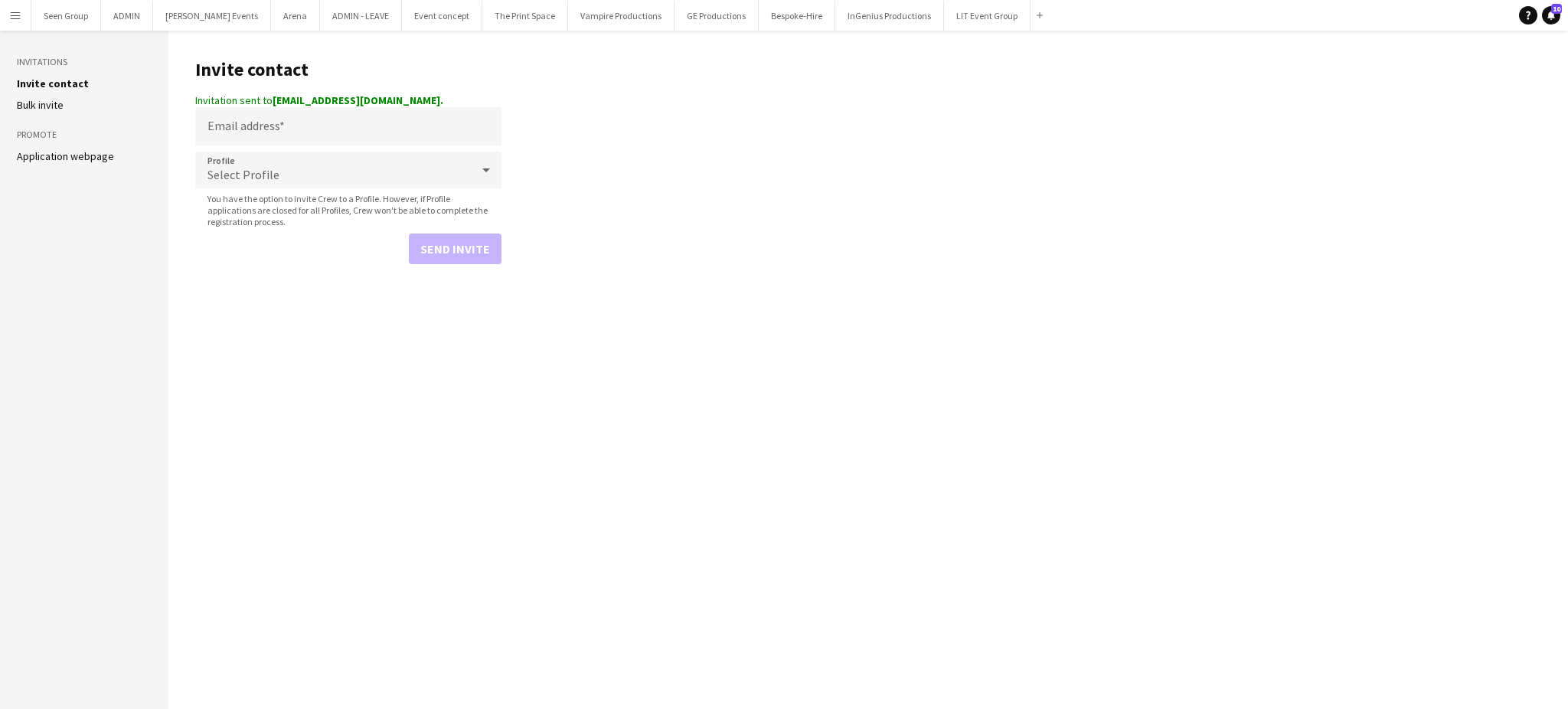
click at [716, 240] on main "Invite contact Invitation sent to lorencdaniel90@gmail.com. Email address Profi…" at bounding box center [868, 370] width 1400 height 678
click at [900, 328] on main "Invite contact Invitation sent to lorencdaniel90@gmail.com. Email address Profi…" at bounding box center [868, 370] width 1400 height 678
click at [339, 120] on input "Email address" at bounding box center [348, 126] width 306 height 39
paste input "**********"
click at [242, 116] on input "**********" at bounding box center [348, 112] width 306 height 39
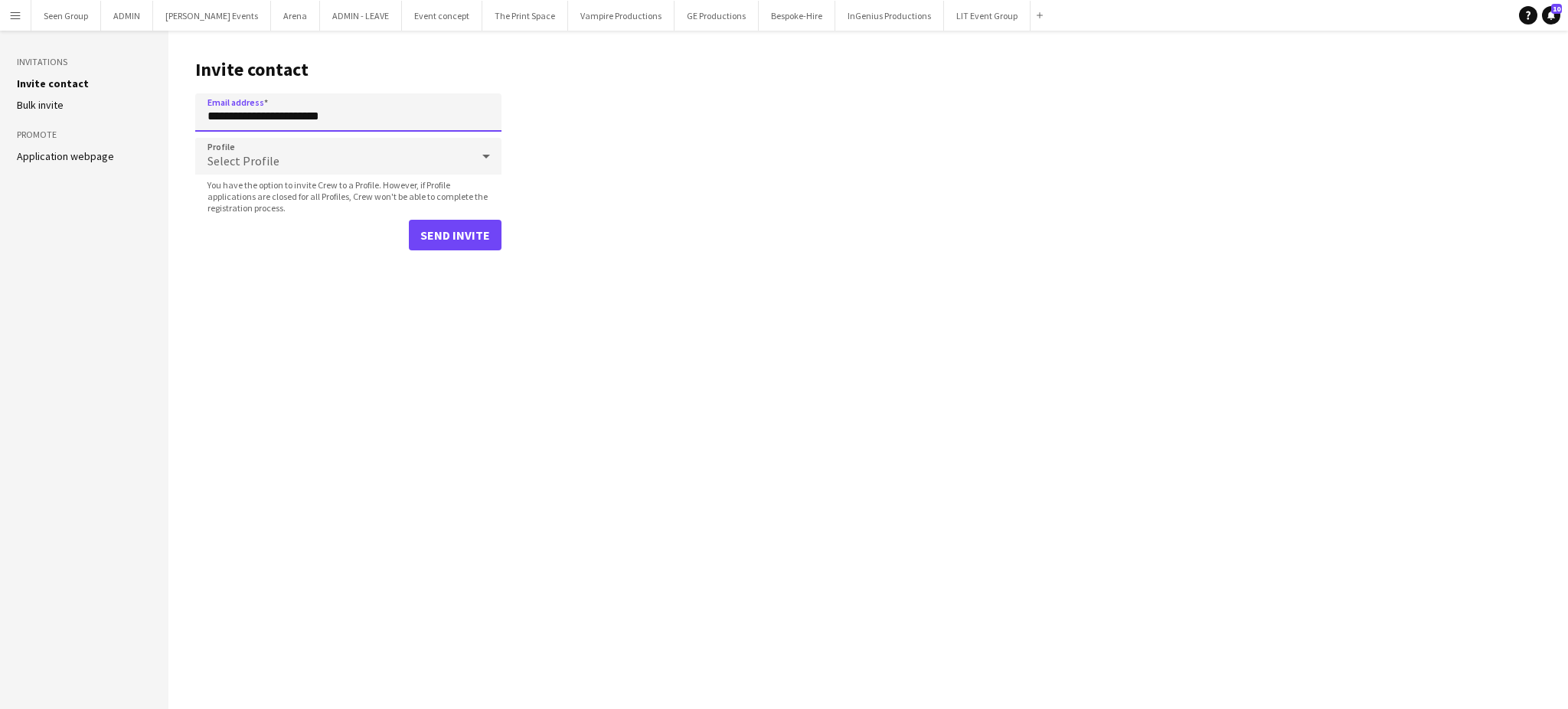
type input "**********"
click at [288, 148] on div "Select Profile" at bounding box center [333, 156] width 276 height 37
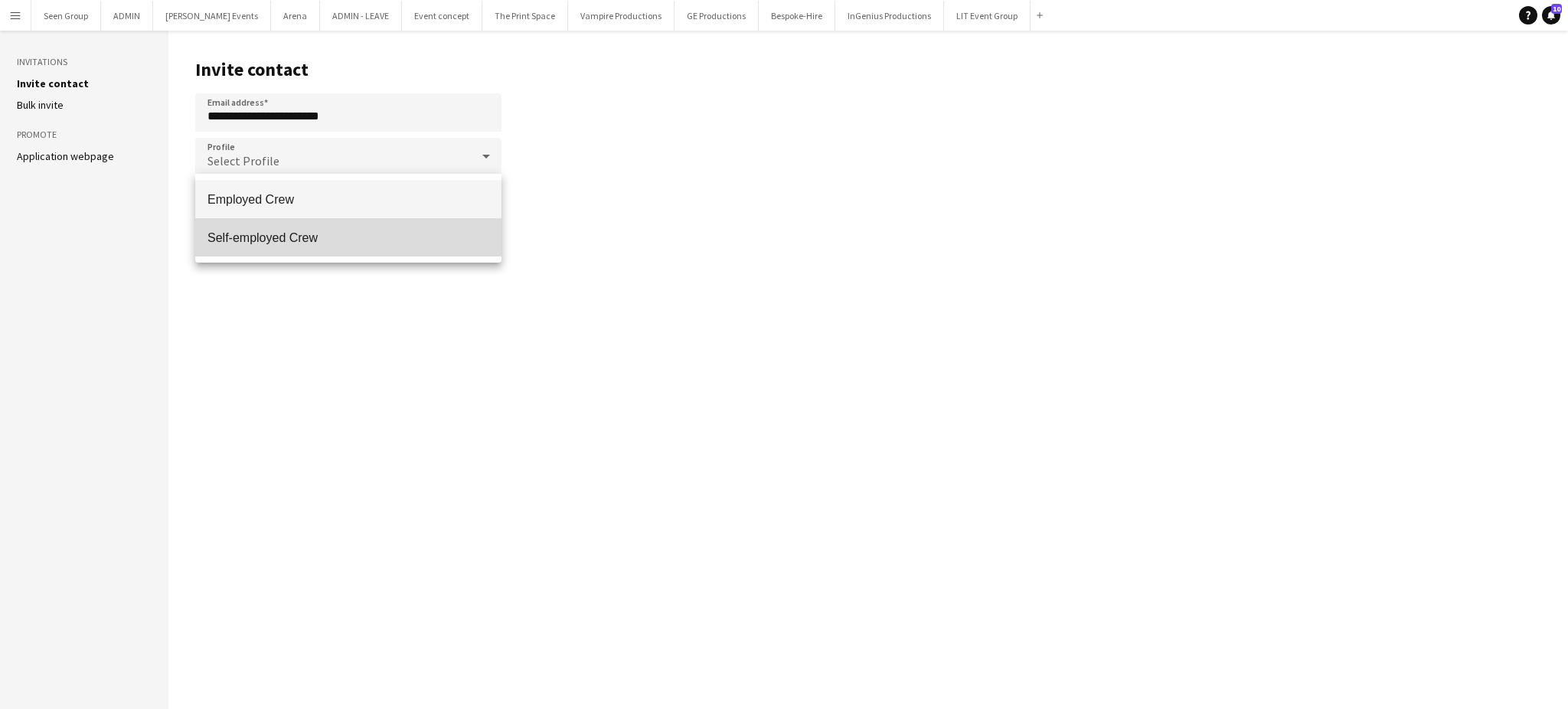
click at [284, 237] on span "Self-employed Crew" at bounding box center [348, 238] width 281 height 15
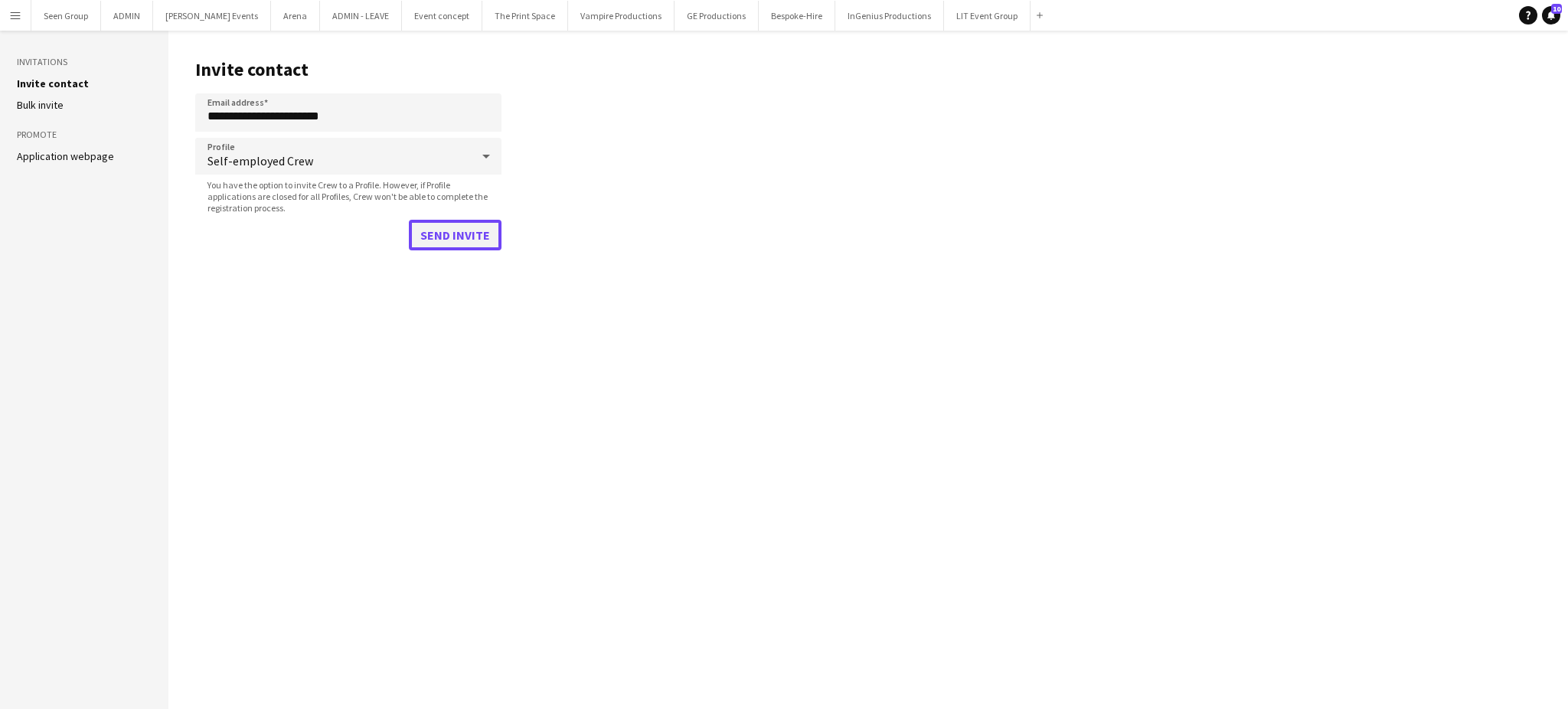
click at [450, 229] on button "Send invite" at bounding box center [455, 235] width 92 height 31
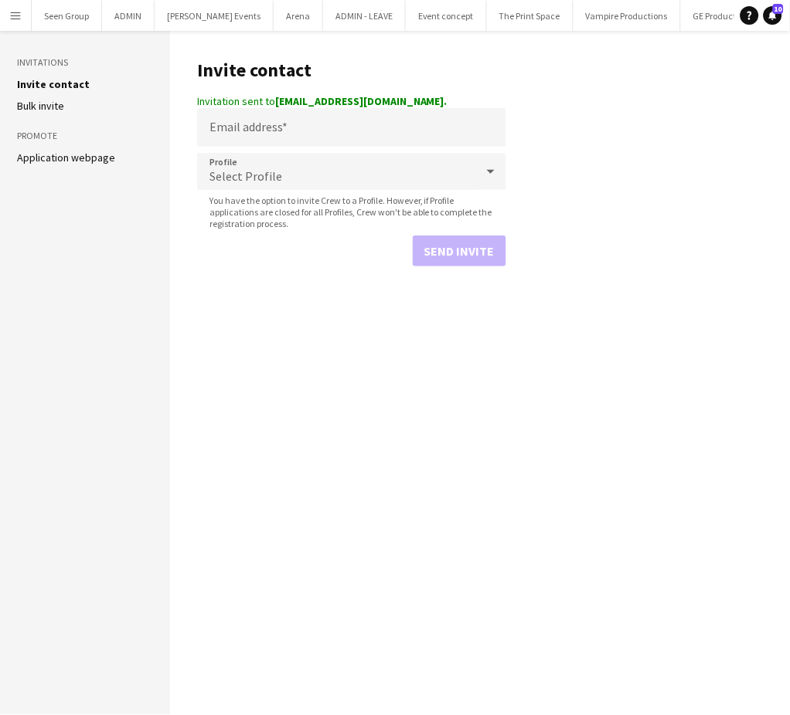
click at [18, 16] on app-icon "Menu" at bounding box center [15, 15] width 12 height 12
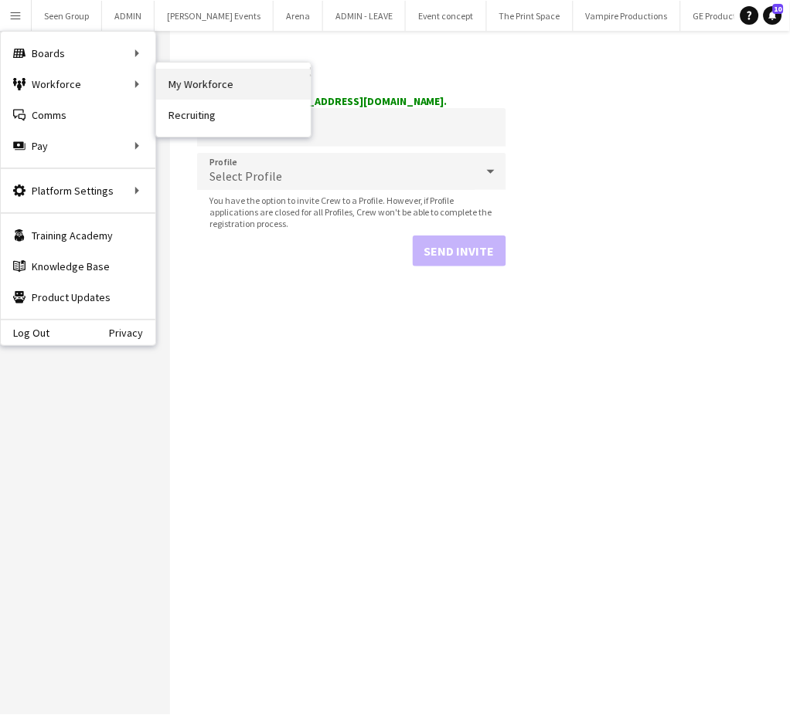
click at [173, 83] on link "My Workforce" at bounding box center [233, 84] width 155 height 31
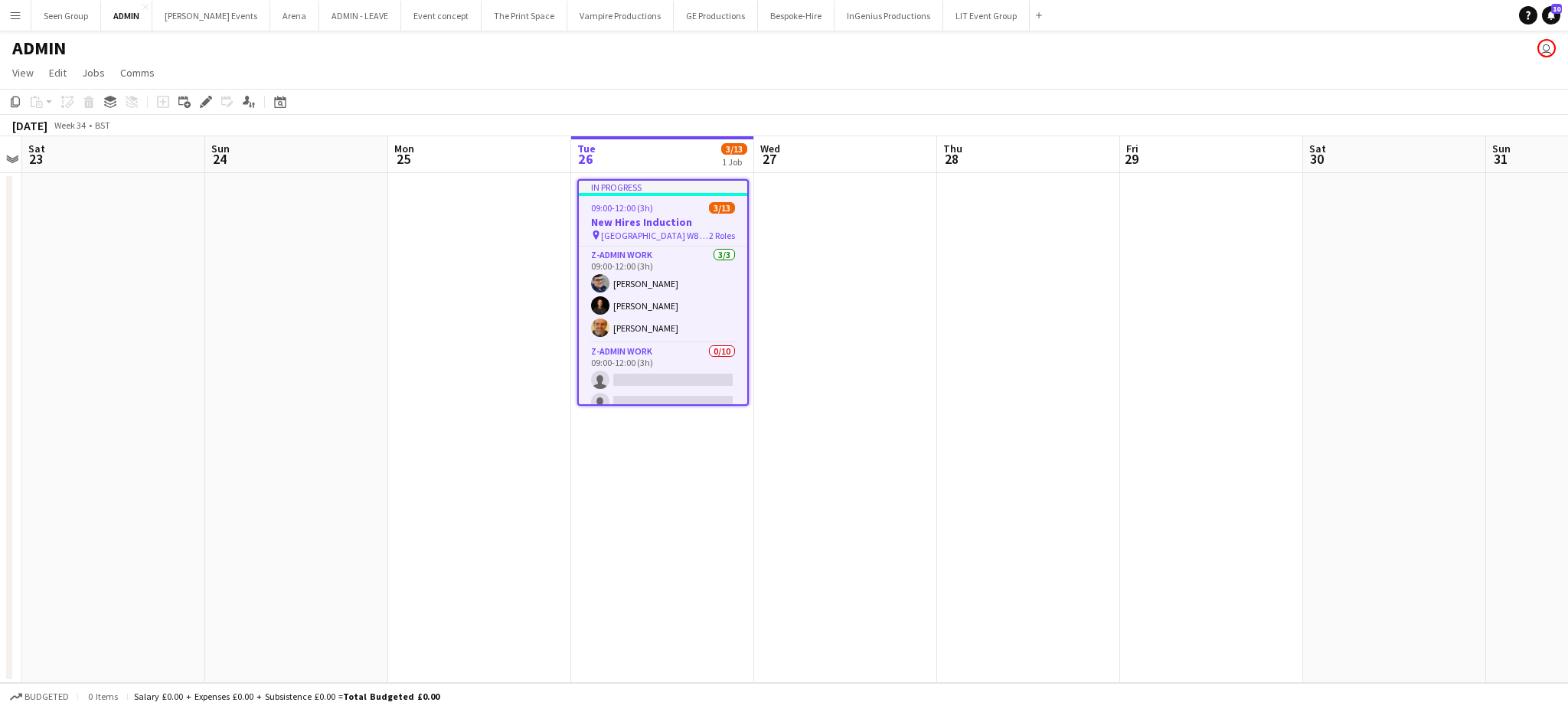
click at [618, 207] on span "09:00-12:00 (3h)" at bounding box center [621, 208] width 62 height 12
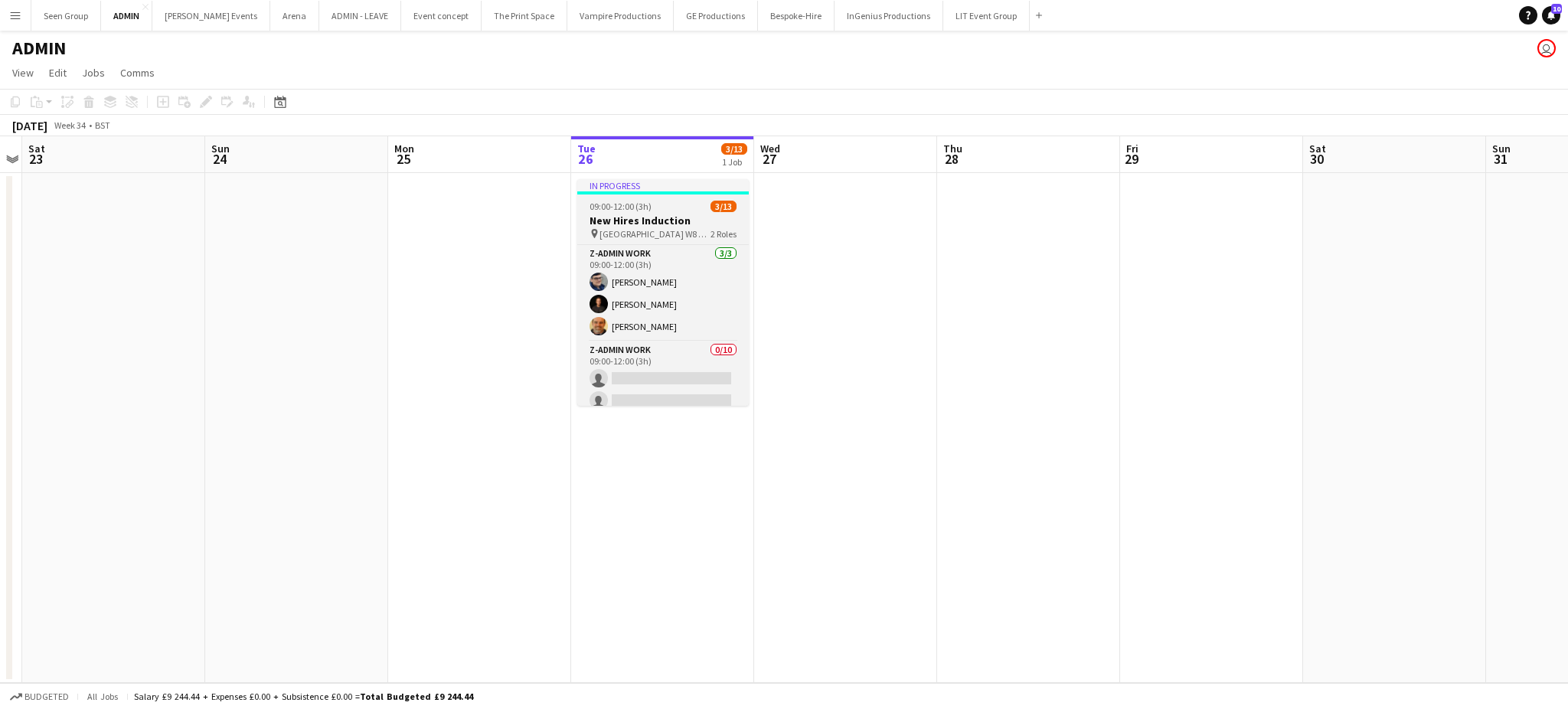
click at [618, 207] on span "09:00-12:00 (3h)" at bounding box center [620, 206] width 62 height 12
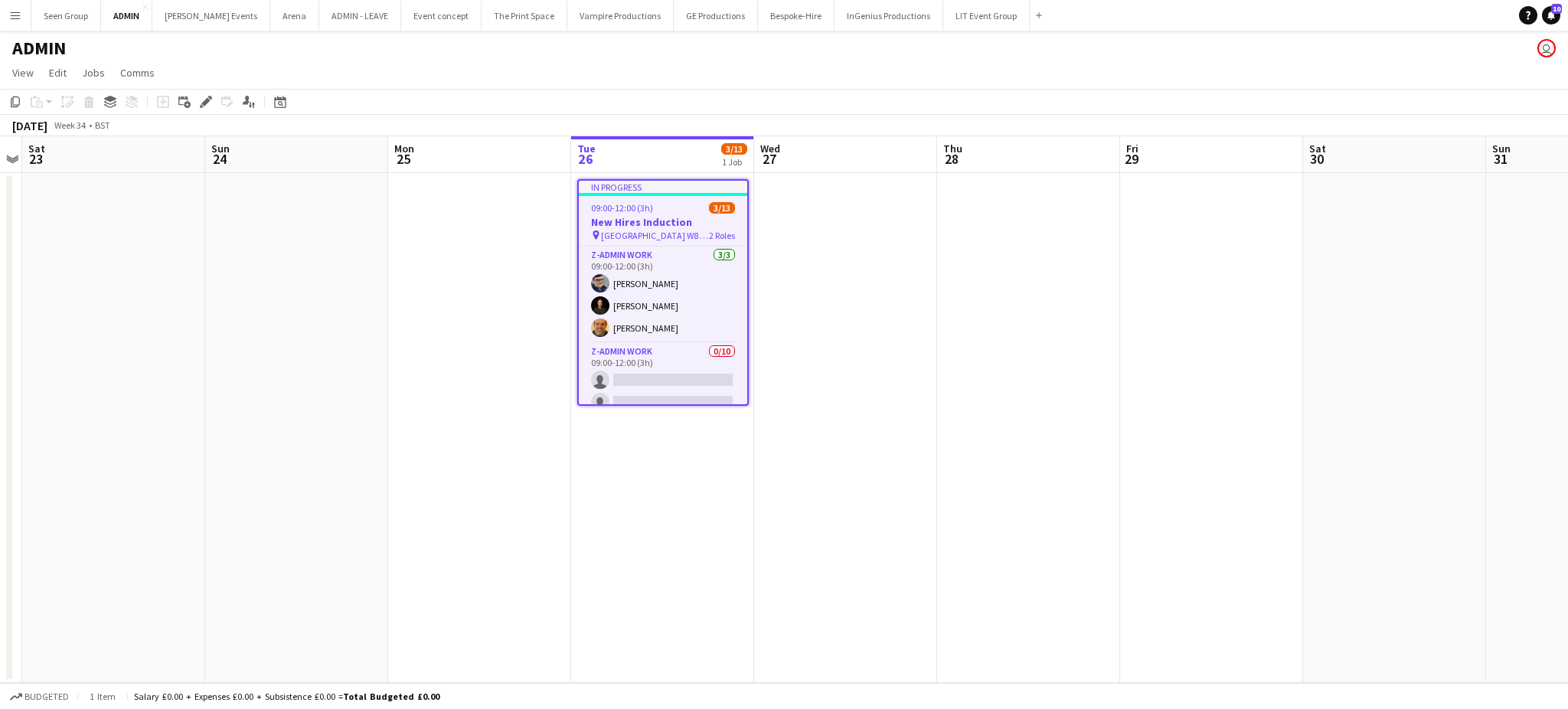
click at [629, 442] on app-date-cell "In progress 09:00-12:00 (3h) 3/13 New Hires Induction pin [GEOGRAPHIC_DATA] W8 …" at bounding box center [662, 428] width 183 height 511
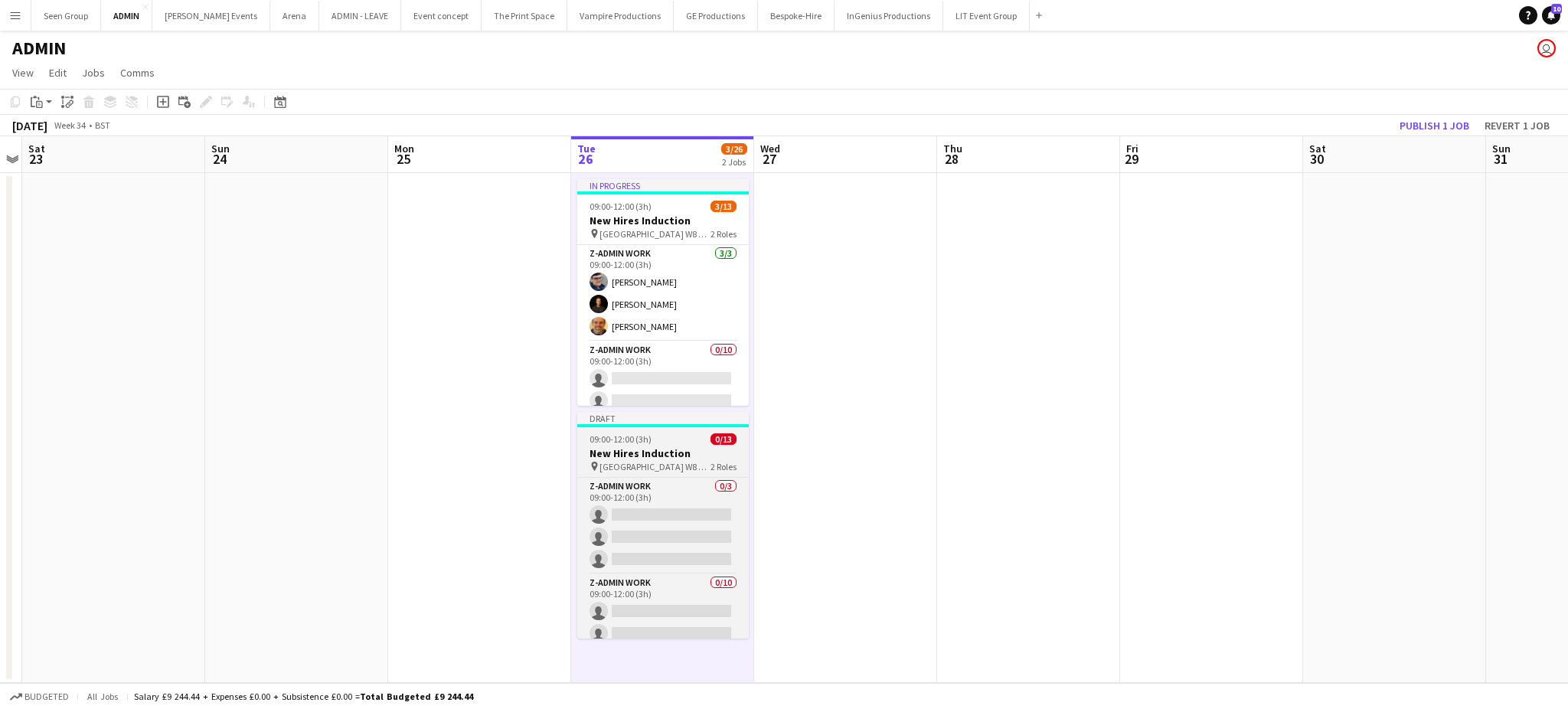
click at [634, 451] on h3 "New Hires Induction" at bounding box center [662, 453] width 171 height 14
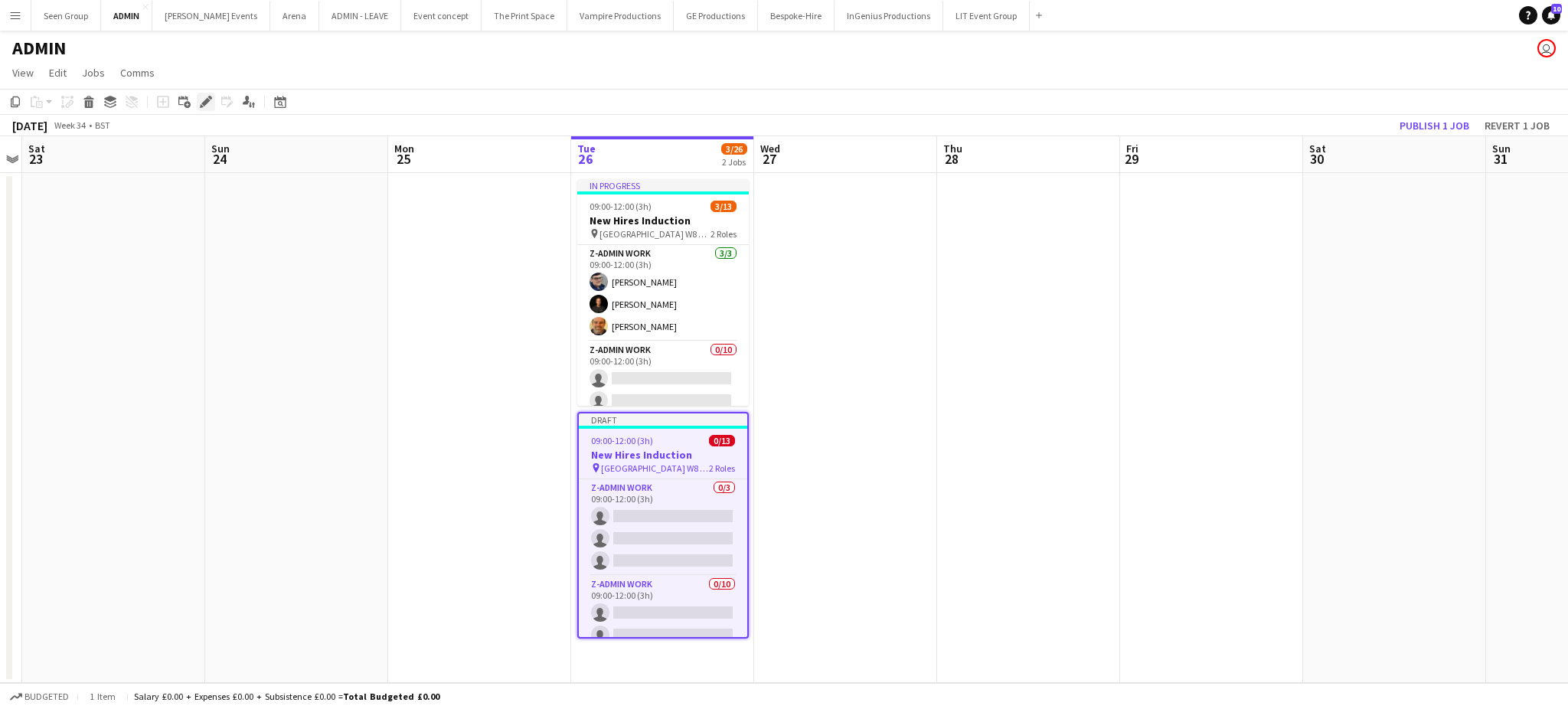
click at [203, 99] on icon "Edit" at bounding box center [206, 102] width 12 height 12
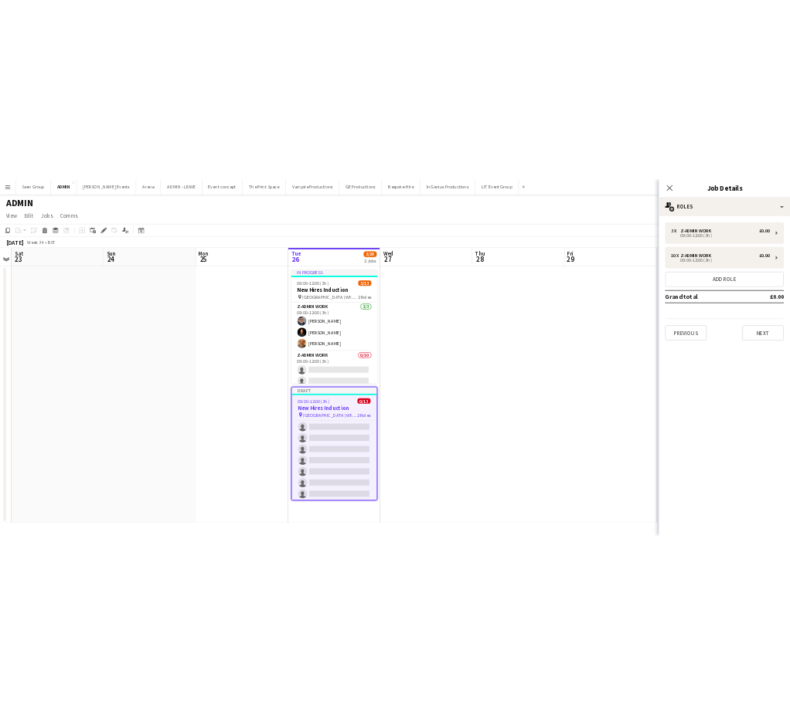
scroll to position [104, 0]
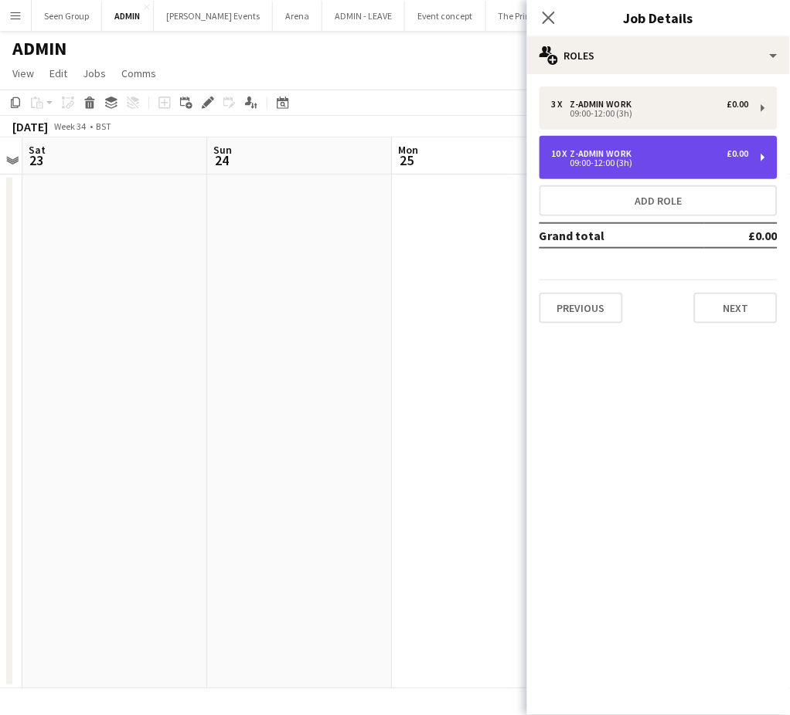
click at [579, 159] on div "09:00-12:00 (3h)" at bounding box center [650, 163] width 197 height 8
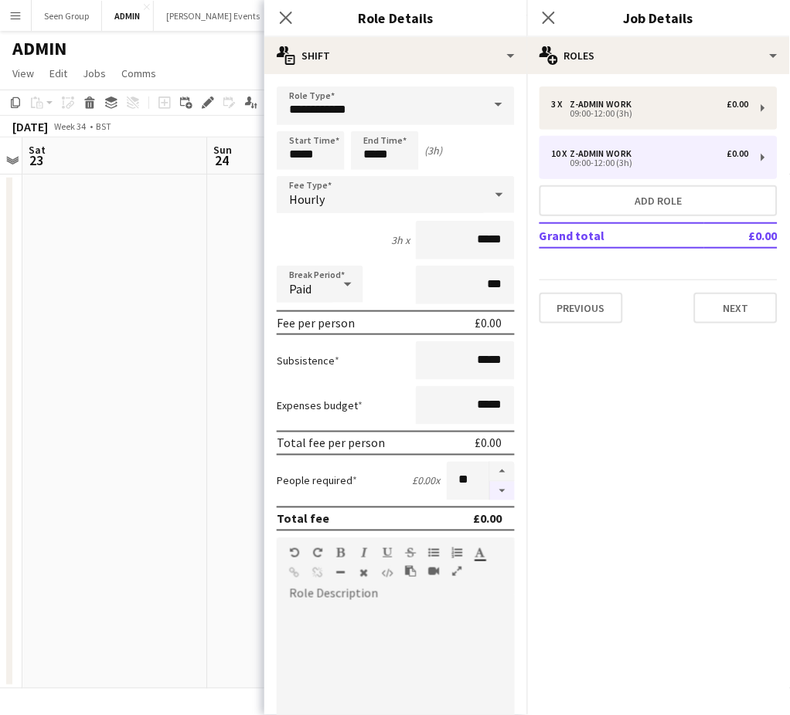
click at [490, 489] on button "button" at bounding box center [502, 491] width 25 height 19
type input "*"
click at [287, 17] on icon at bounding box center [285, 17] width 15 height 15
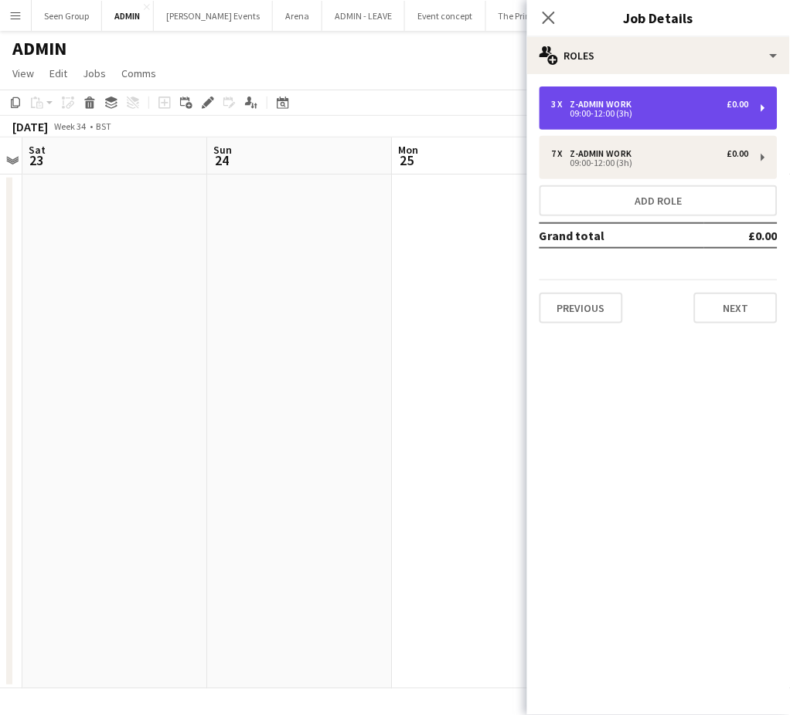
click at [678, 106] on div "3 x z-Admin Work £0.00" at bounding box center [650, 104] width 197 height 11
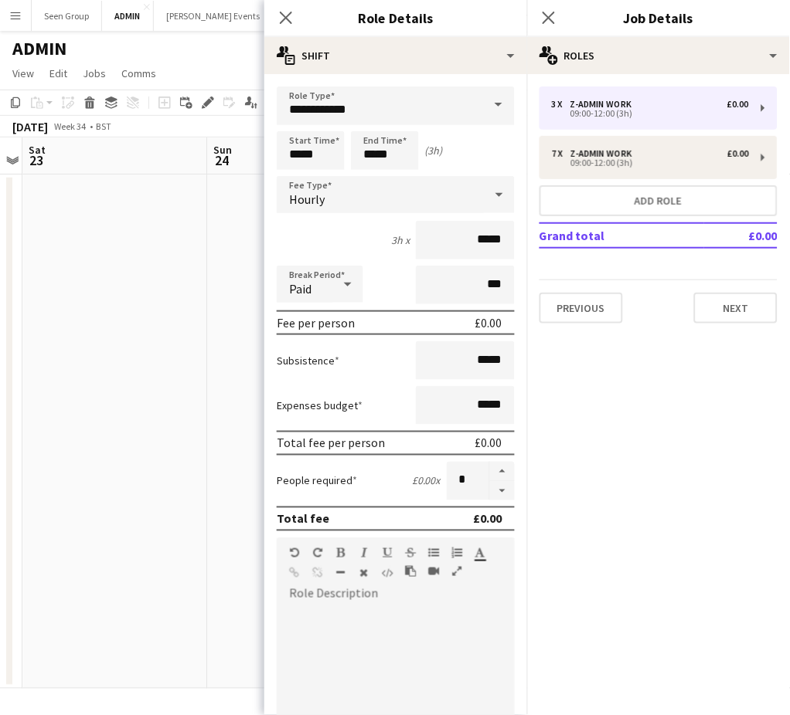
click at [482, 107] on span at bounding box center [498, 105] width 32 height 37
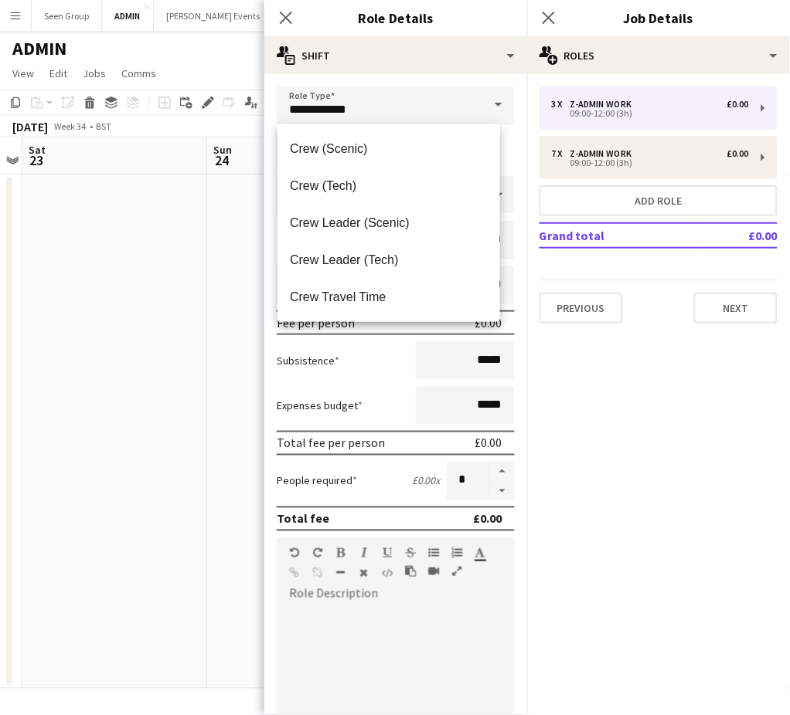
scroll to position [173, 0]
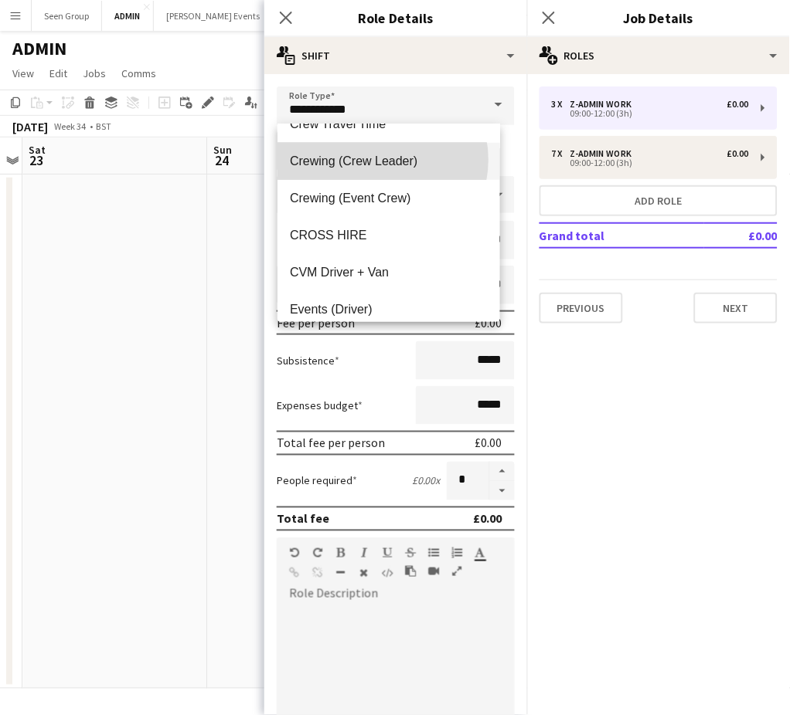
click at [382, 160] on span "Crewing (Crew Leader)" at bounding box center [389, 161] width 198 height 15
type input "**********"
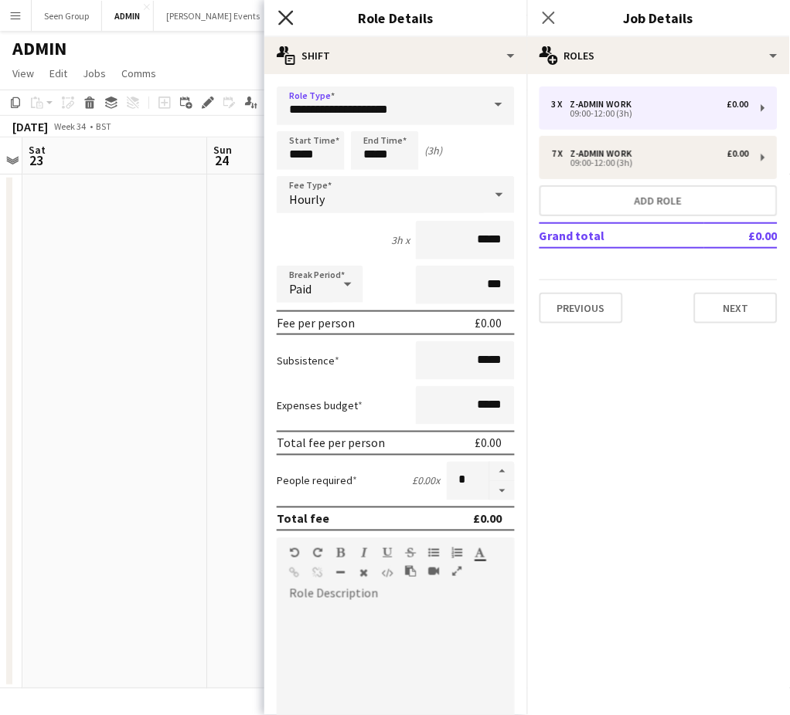
click at [287, 19] on icon at bounding box center [285, 17] width 15 height 15
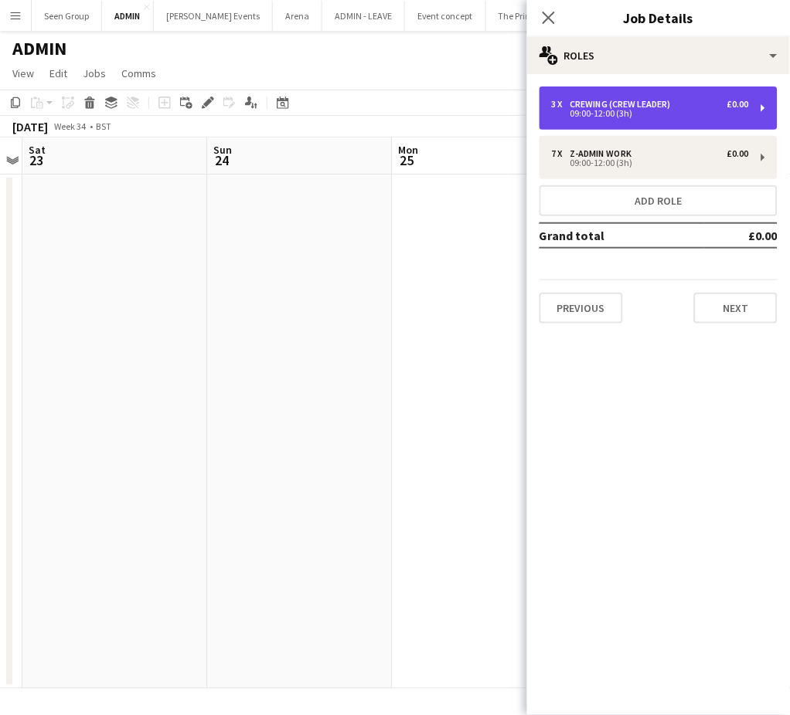
click at [576, 113] on div "09:00-12:00 (3h)" at bounding box center [650, 114] width 197 height 8
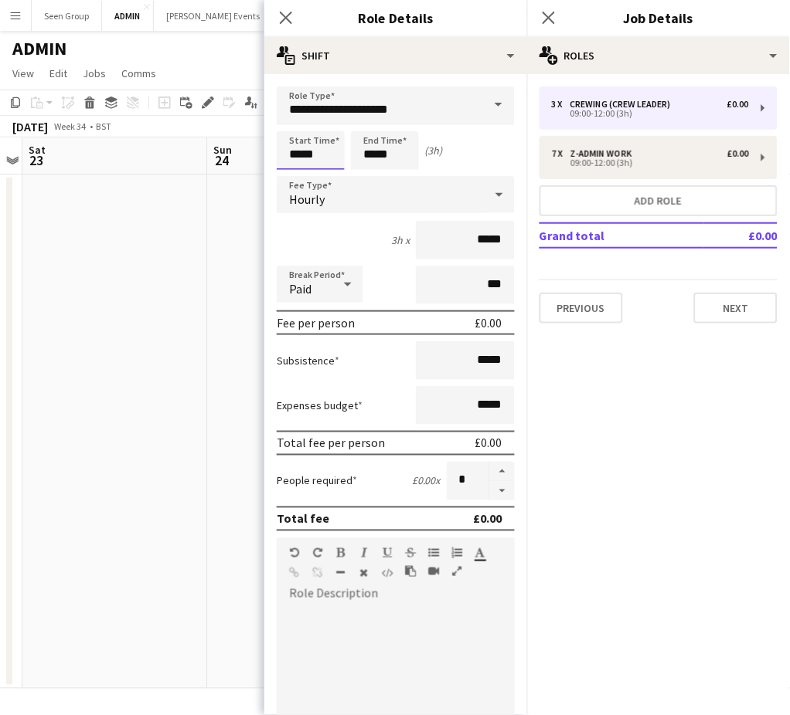
click at [322, 158] on input "*****" at bounding box center [311, 150] width 68 height 39
type input "*****"
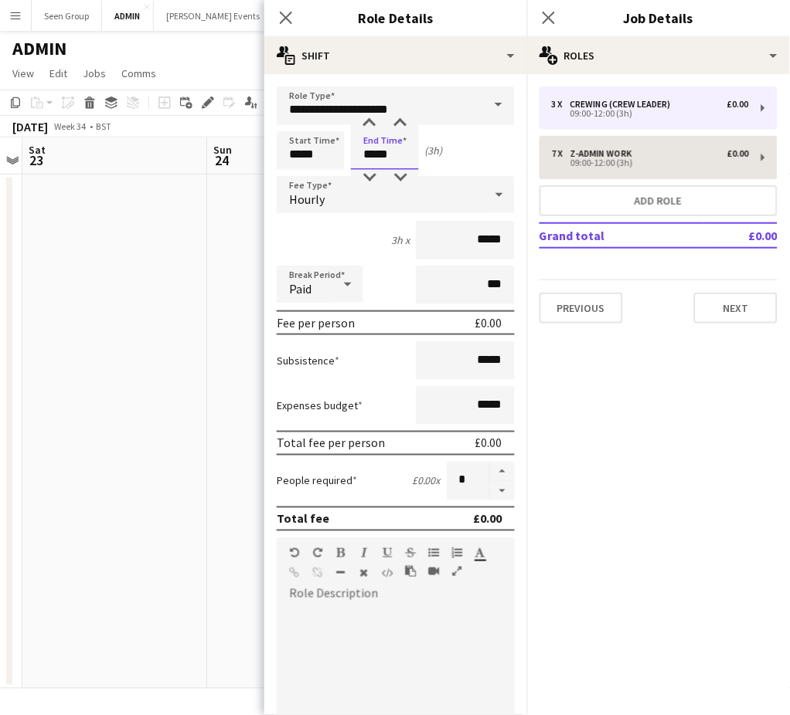
type input "*****"
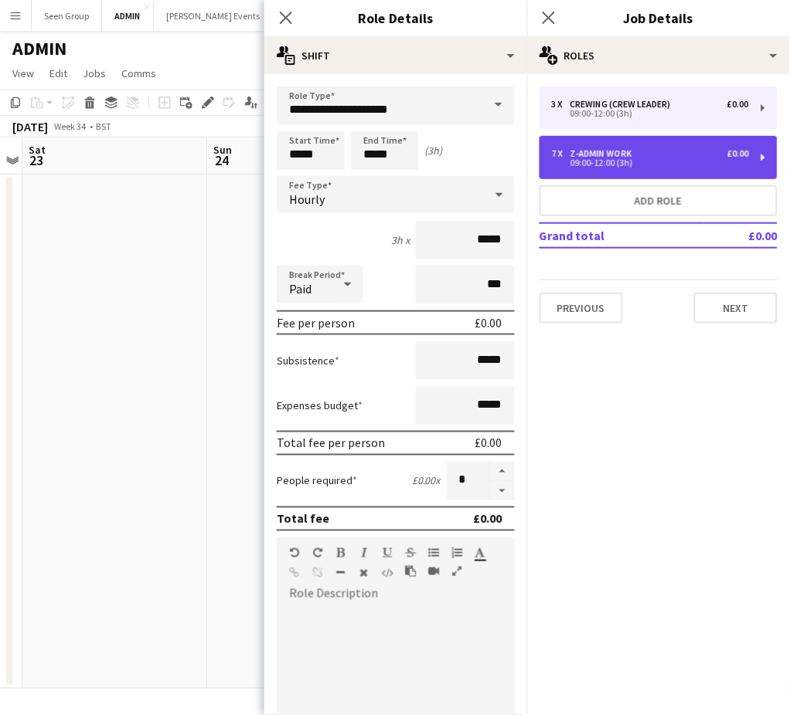
click at [595, 155] on div "z-Admin Work" at bounding box center [604, 153] width 68 height 11
type input "**********"
type input "*****"
type input "*"
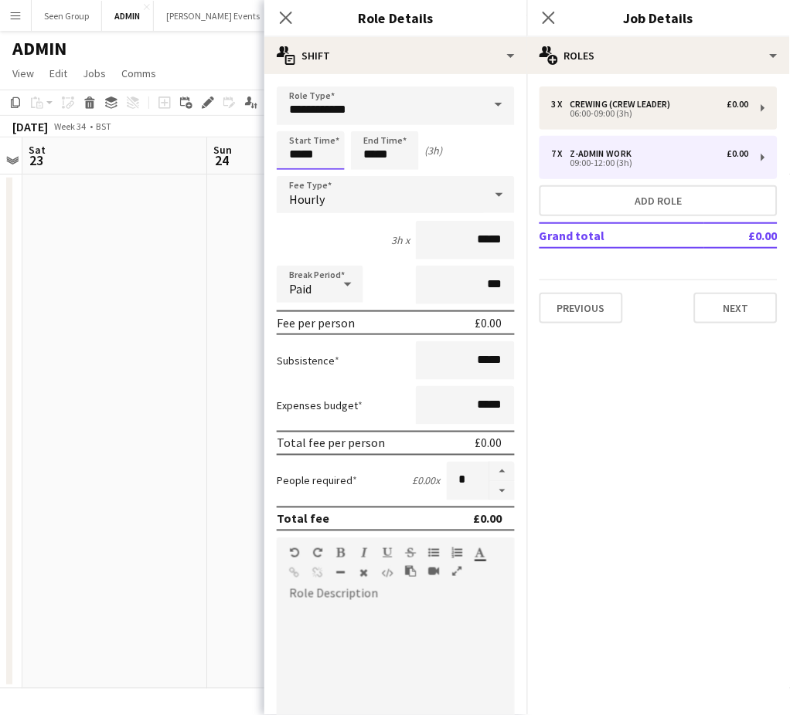
click at [313, 148] on input "*****" at bounding box center [311, 150] width 68 height 39
type input "*****"
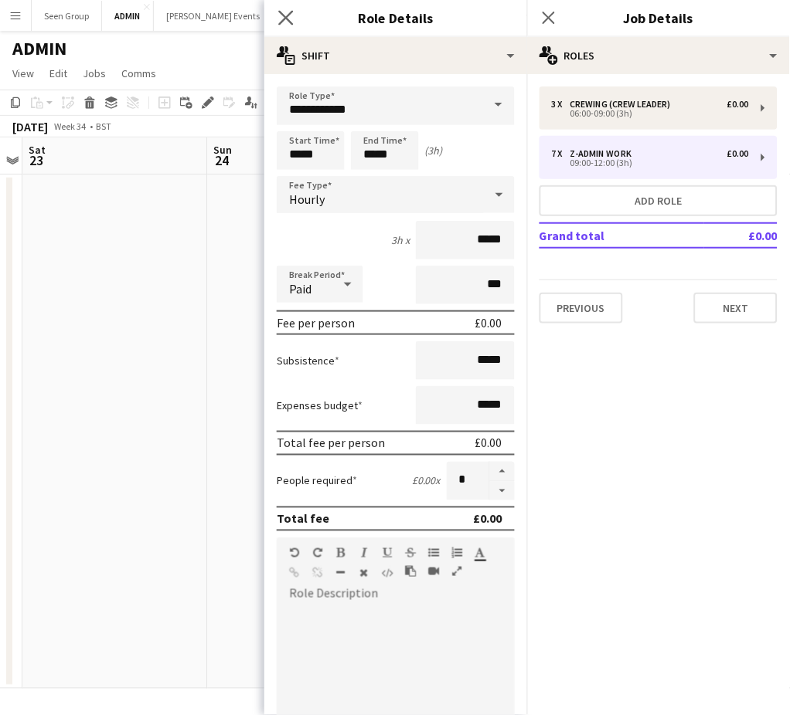
click at [284, 8] on app-icon "Close pop-in" at bounding box center [286, 18] width 22 height 22
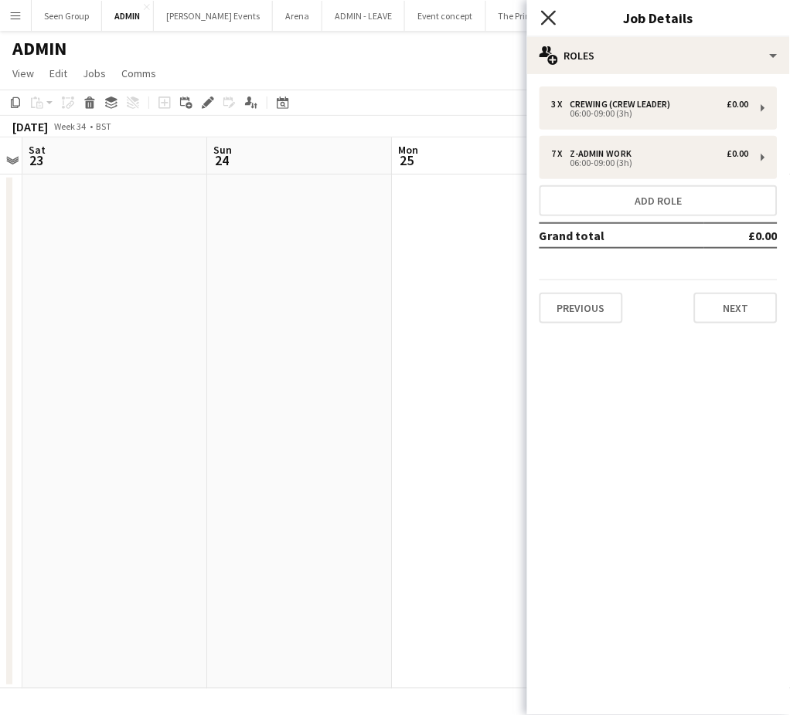
click at [542, 13] on icon "Close pop-in" at bounding box center [548, 17] width 15 height 15
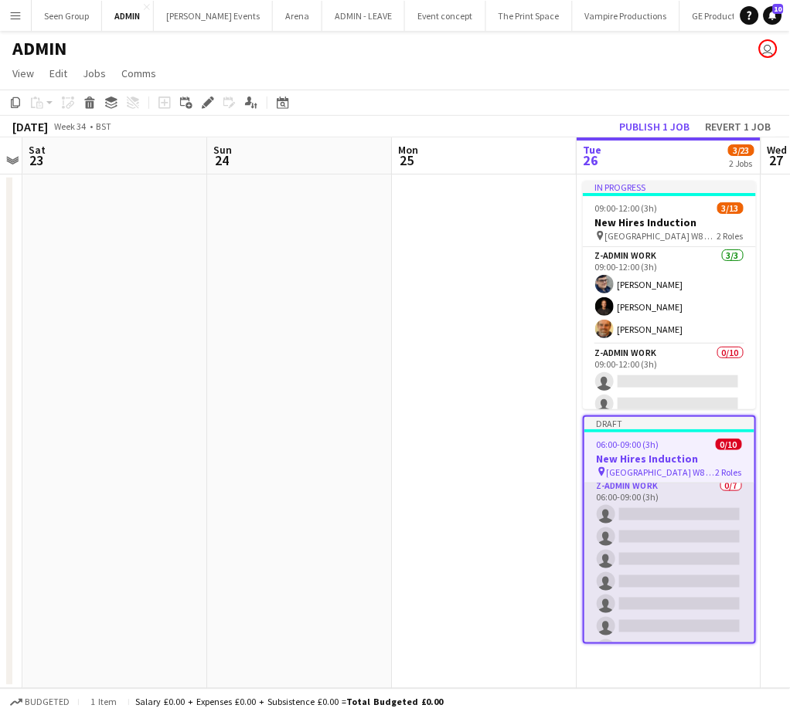
click at [684, 554] on app-card-role "z-Admin Work 0/7 06:00-09:00 (3h) single-neutral-actions single-neutral-actions…" at bounding box center [669, 570] width 170 height 187
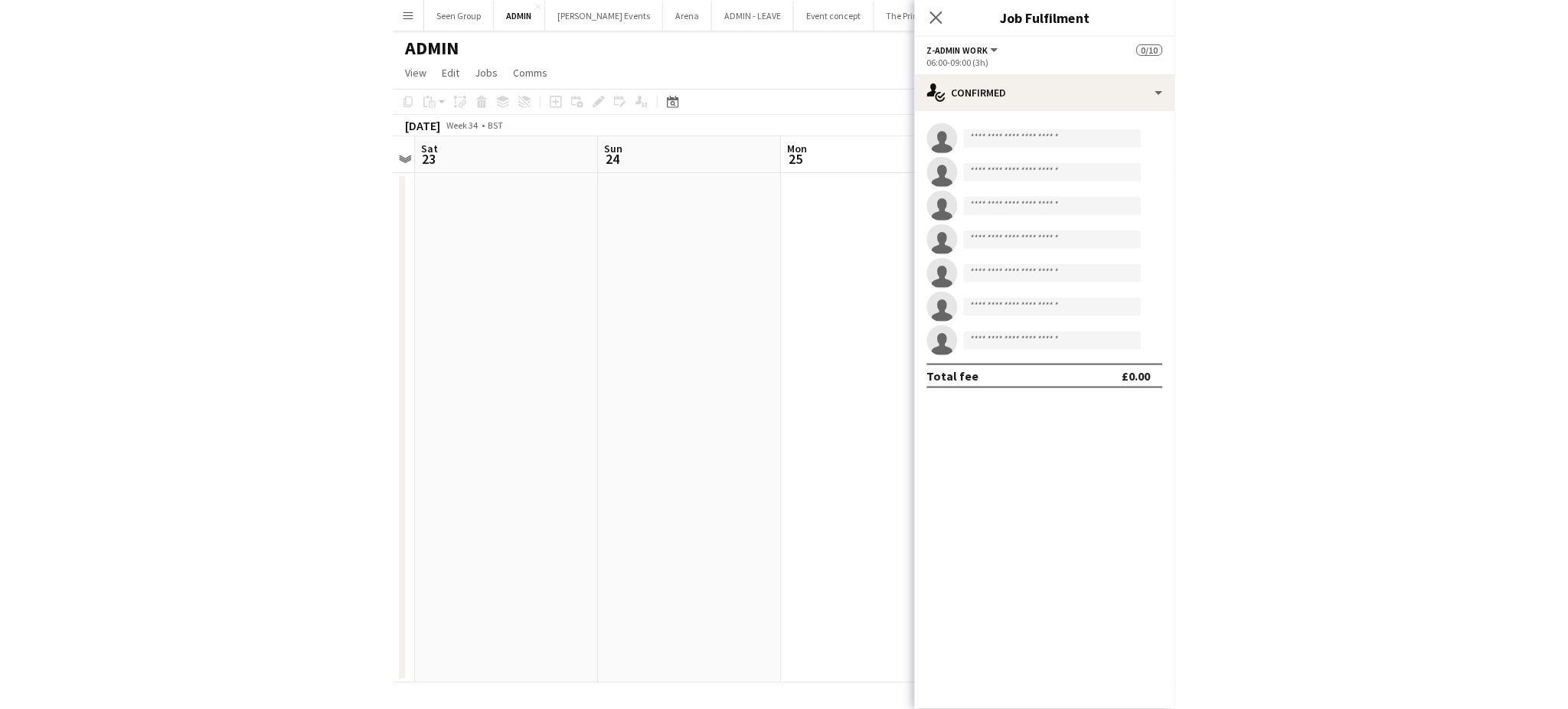
scroll to position [103, 0]
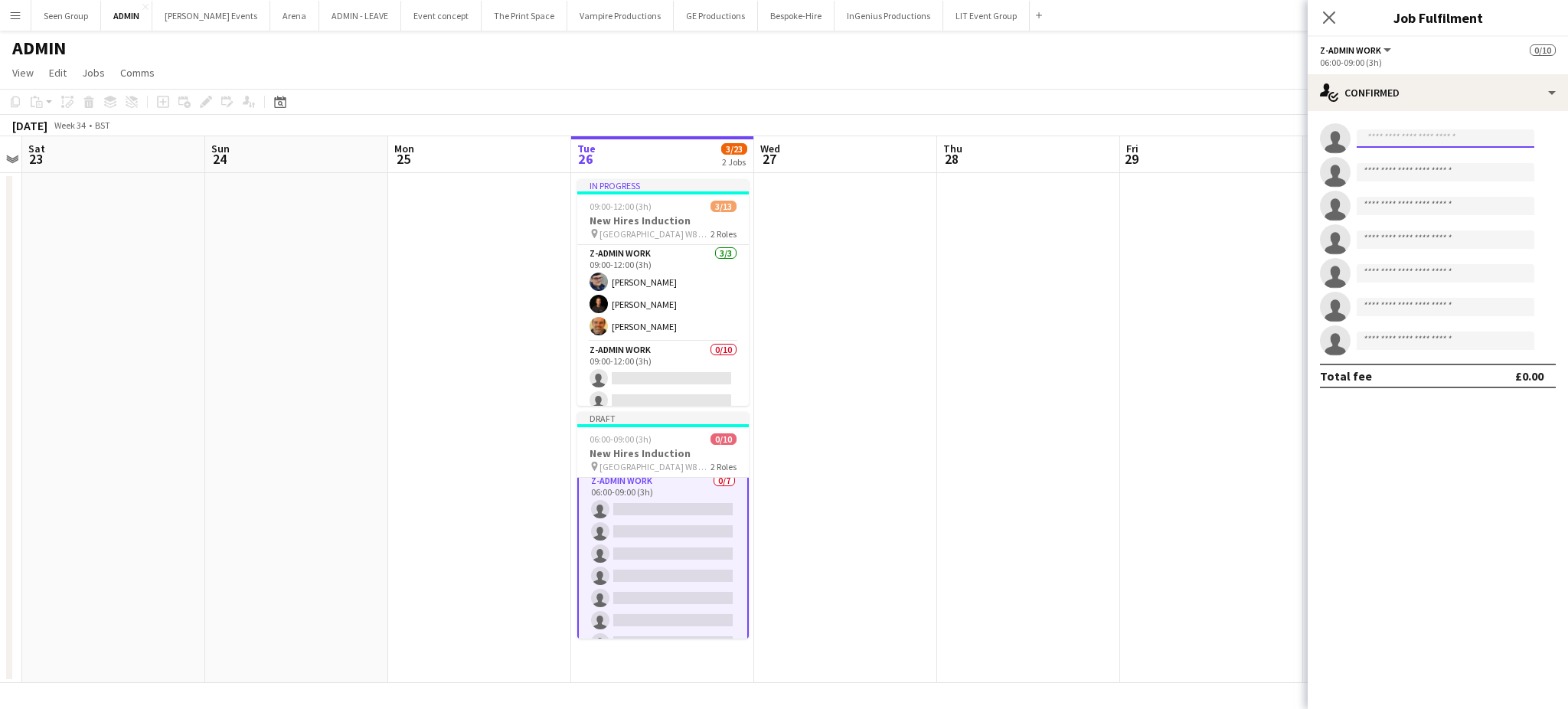
click at [1389, 143] on input at bounding box center [1445, 139] width 177 height 19
type input "****"
drag, startPoint x: 1419, startPoint y: 200, endPoint x: 1427, endPoint y: 142, distance: 58.5
click at [1427, 142] on div "single-neutral-actions **** single-neutral-actions single-neutral-actions singl…" at bounding box center [1438, 239] width 261 height 233
click at [1412, 144] on input "****" at bounding box center [1445, 139] width 177 height 19
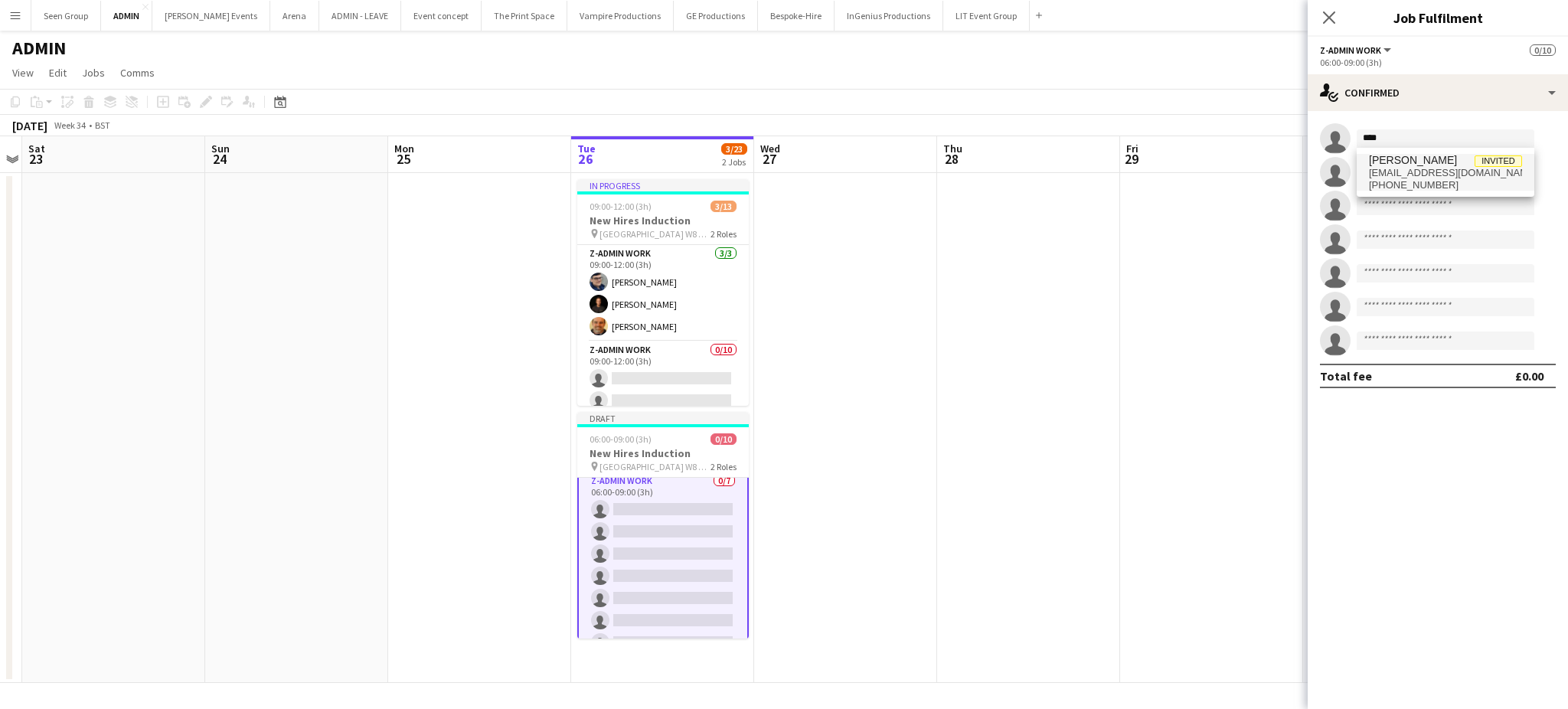
click at [1413, 160] on span "[PERSON_NAME]" at bounding box center [1412, 160] width 88 height 13
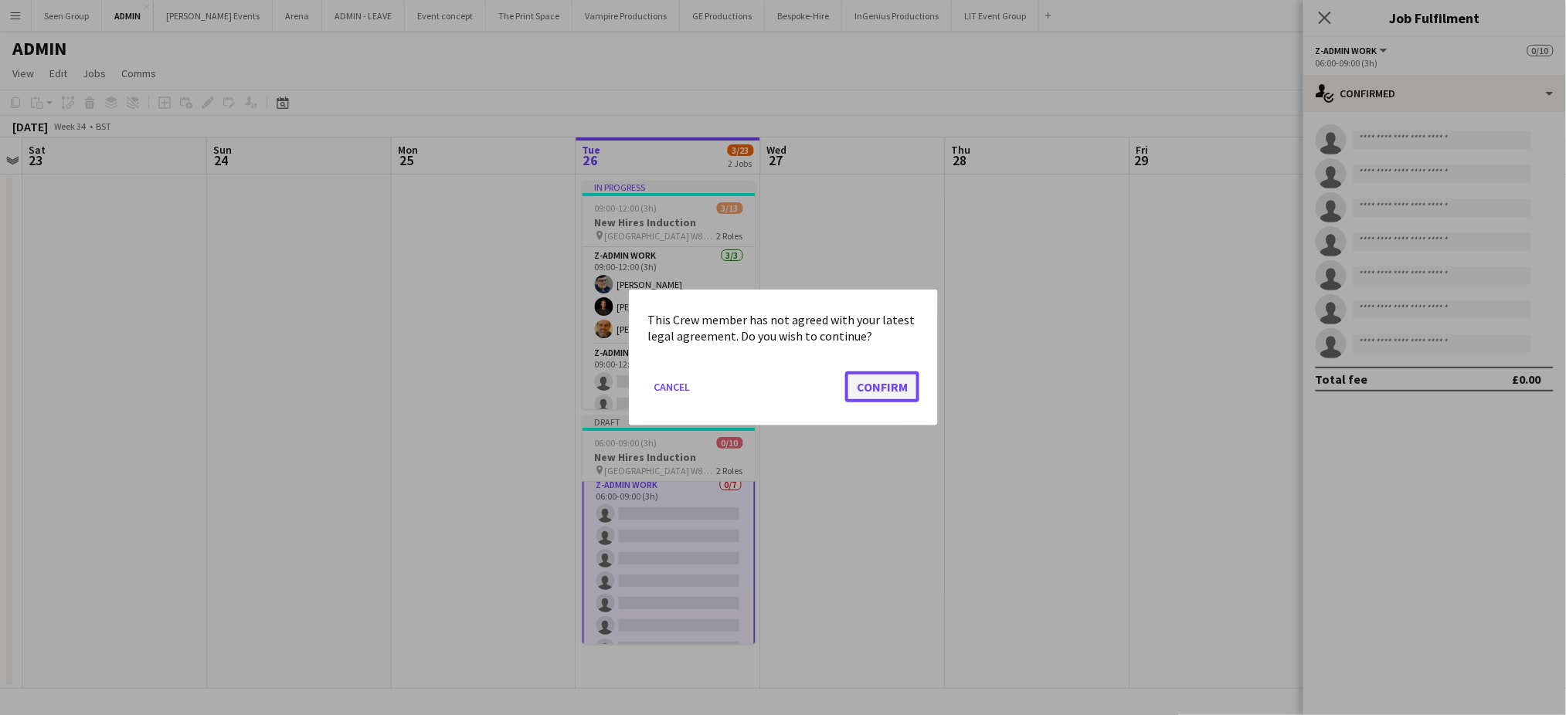
click at [884, 389] on button "Confirm" at bounding box center [882, 387] width 74 height 31
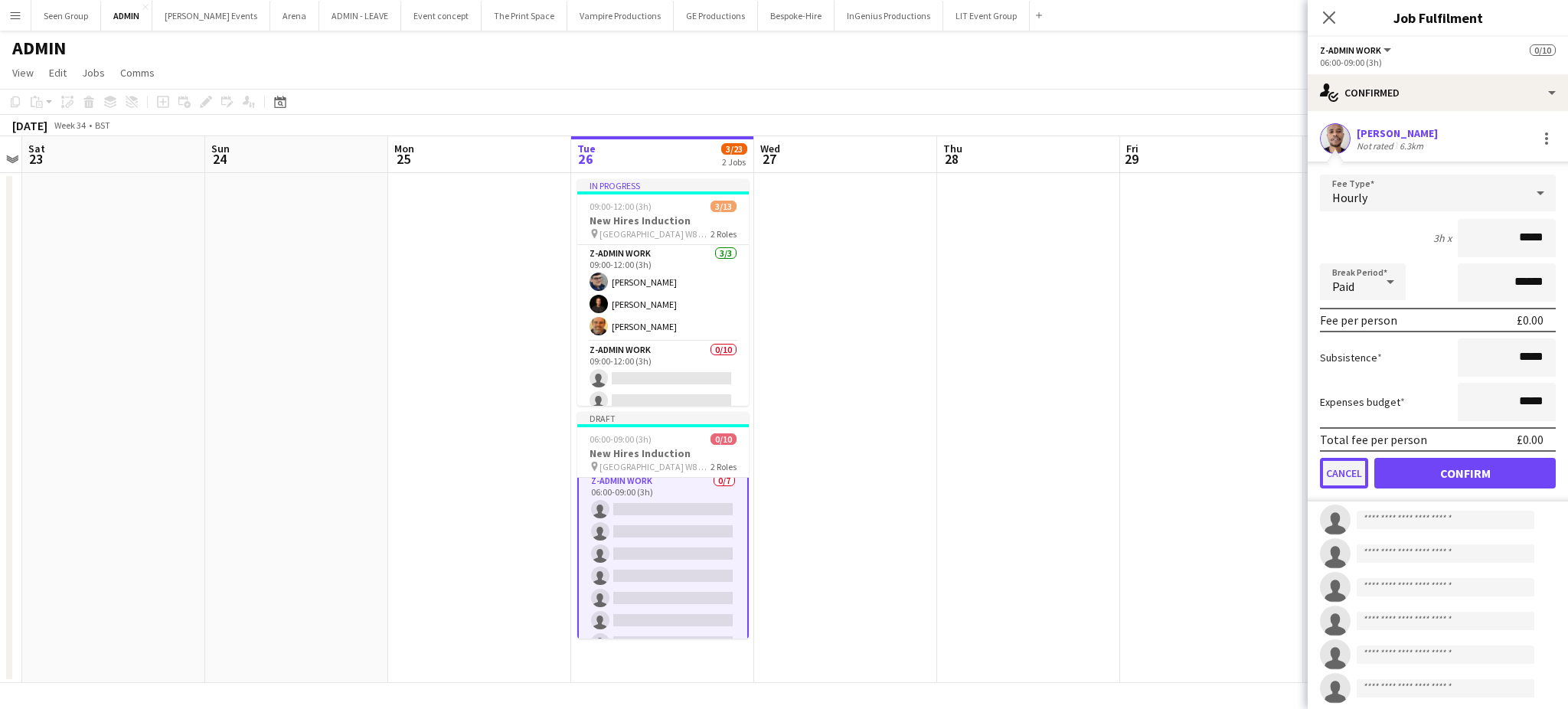
click at [1341, 470] on button "Cancel" at bounding box center [1344, 473] width 49 height 31
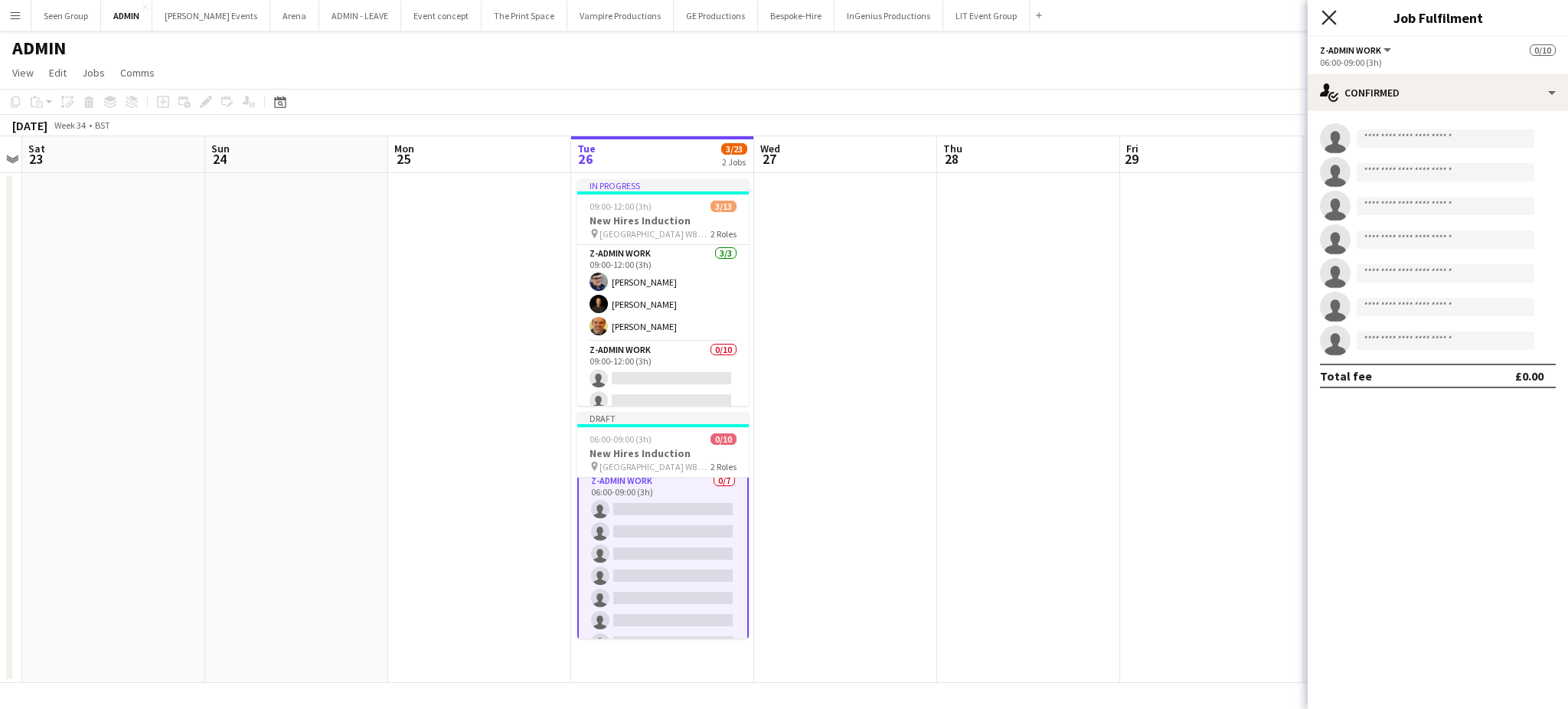
click at [1328, 23] on icon "Close pop-in" at bounding box center [1328, 17] width 15 height 15
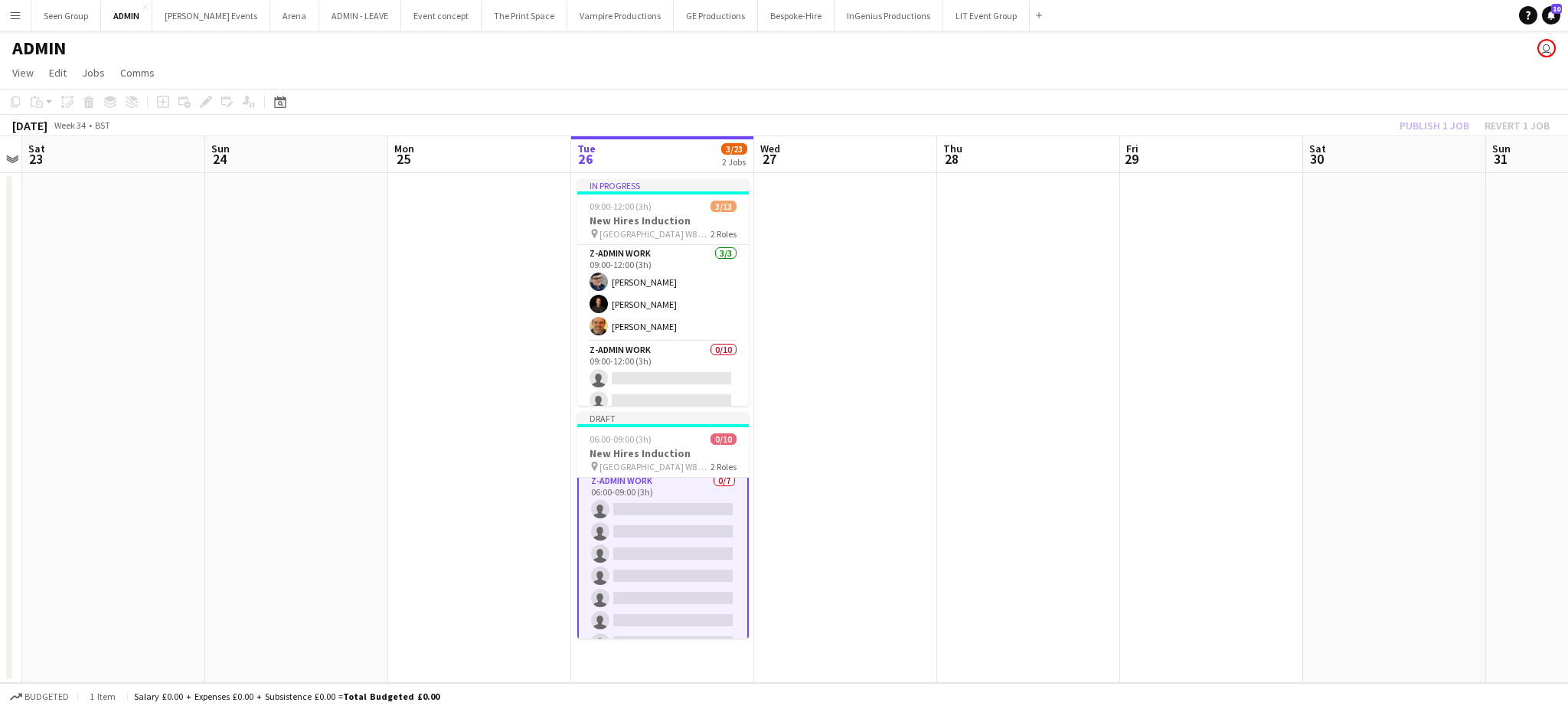
click at [1282, 95] on app-toolbar "Copy Paste Paste Ctrl+V Paste with crew Ctrl+Shift+V Paste linked Job Delete Gr…" at bounding box center [784, 102] width 1568 height 26
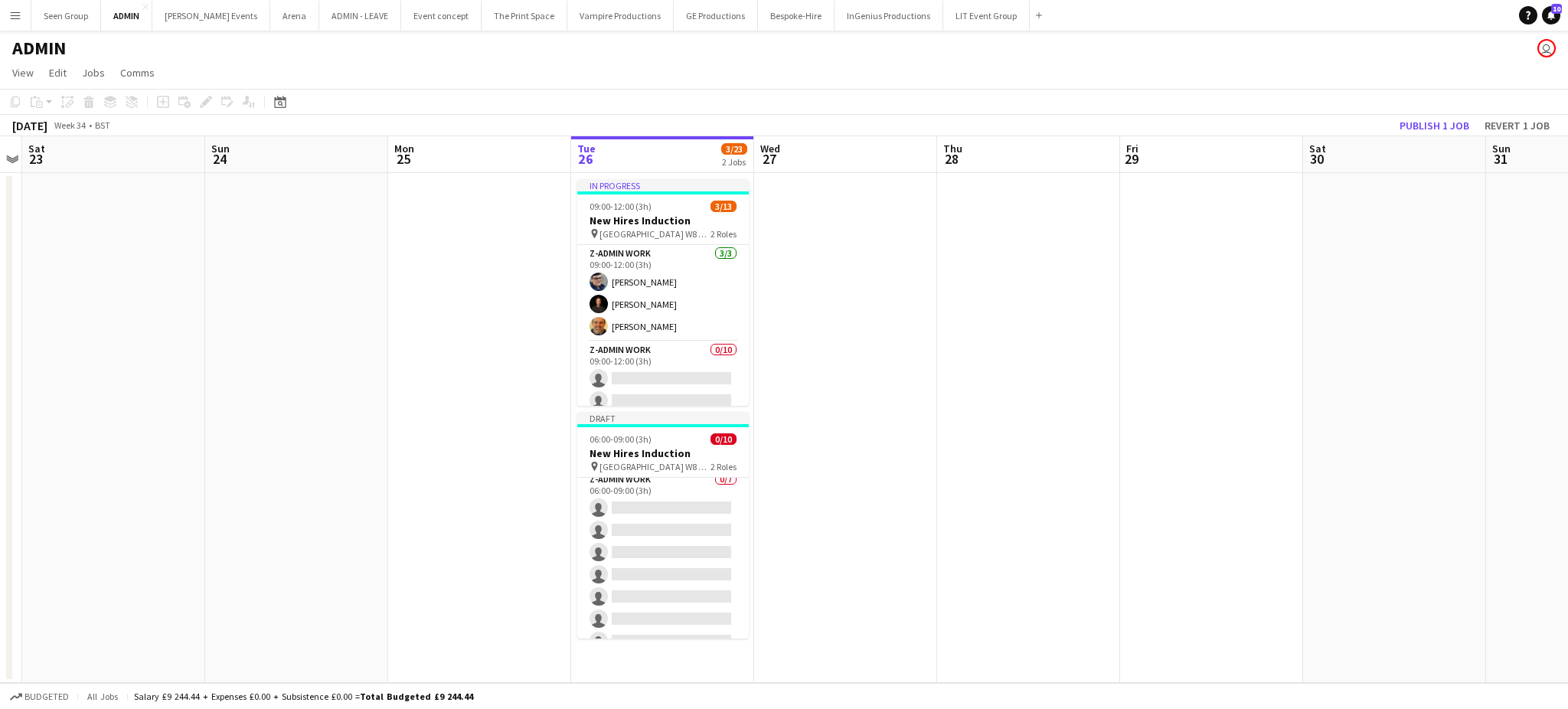
scroll to position [103, 0]
click at [1421, 126] on button "Publish 1 job" at bounding box center [1434, 126] width 82 height 20
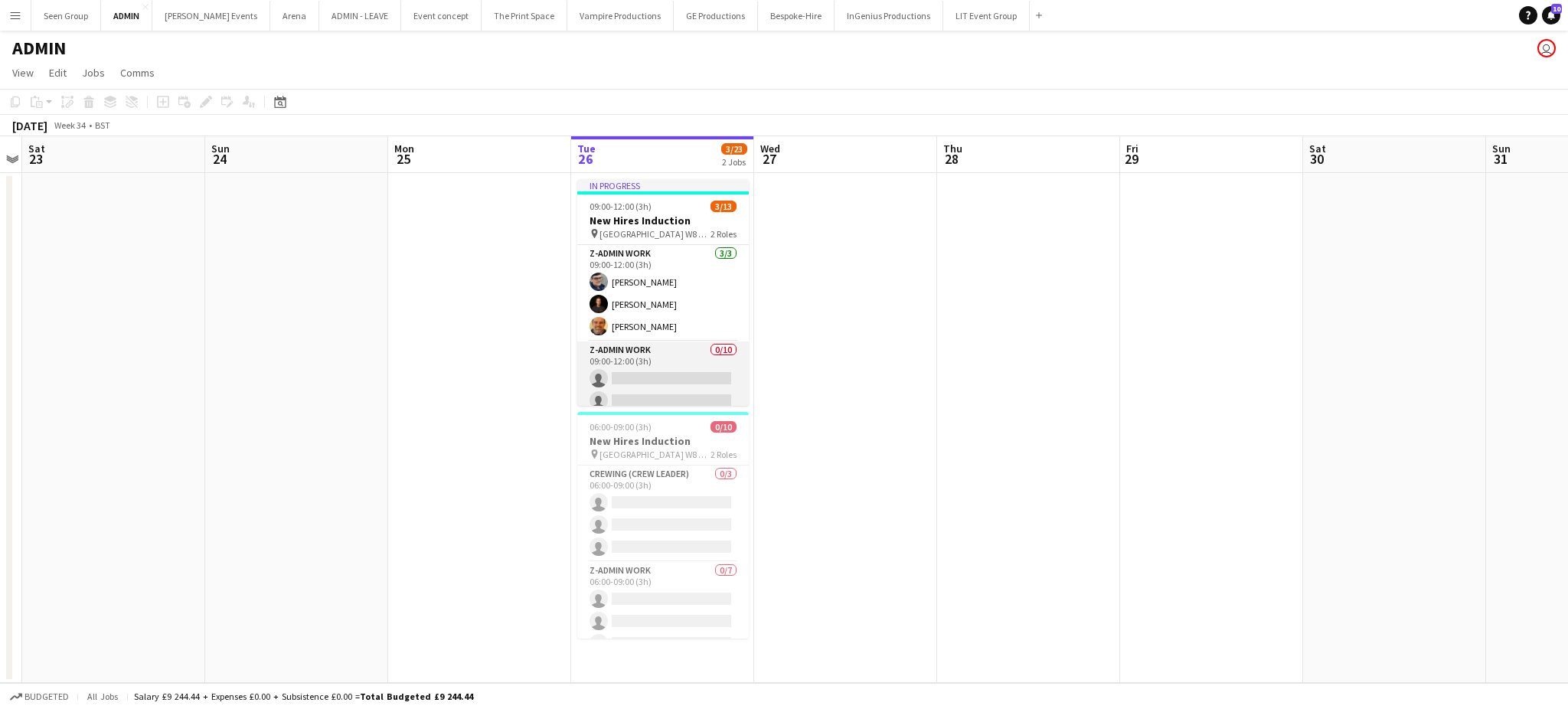
click at [672, 369] on app-card-role "z-Admin Work 0/10 09:00-12:00 (3h) single-neutral-actions single-neutral-action…" at bounding box center [662, 468] width 171 height 252
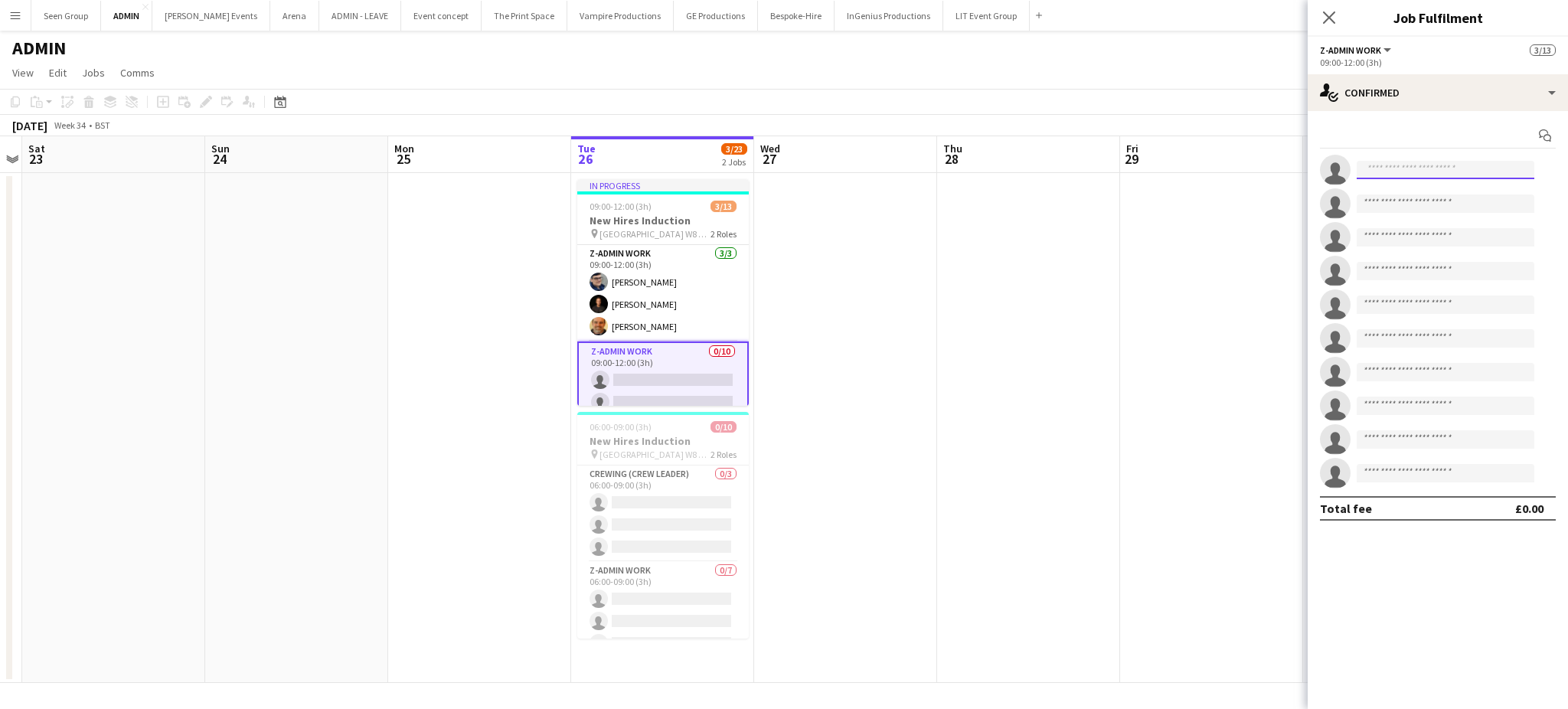
click at [1399, 172] on input at bounding box center [1445, 170] width 177 height 19
type input "*******"
click at [1399, 200] on span "[EMAIL_ADDRESS][DOMAIN_NAME]" at bounding box center [1445, 204] width 154 height 12
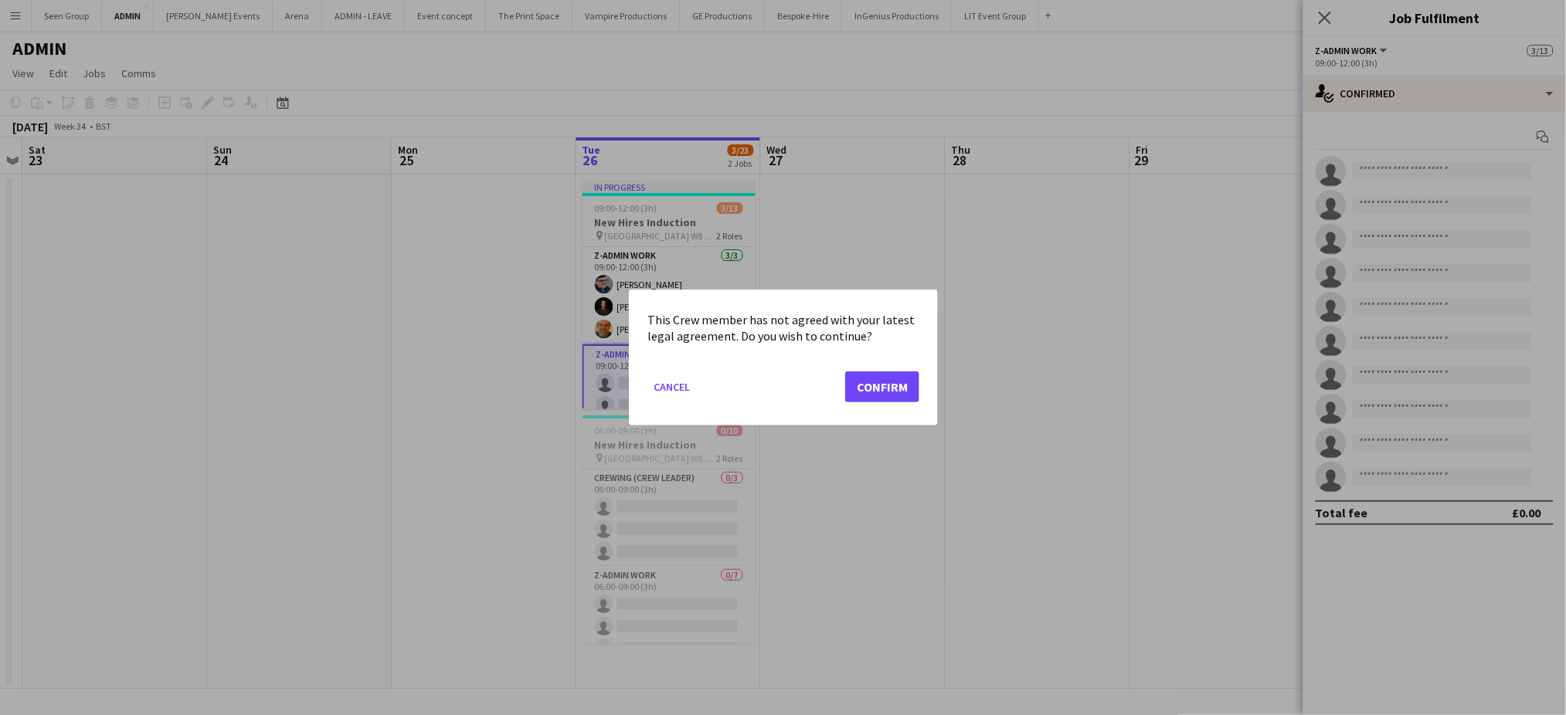
click at [647, 375] on button "Cancel" at bounding box center [671, 387] width 49 height 25
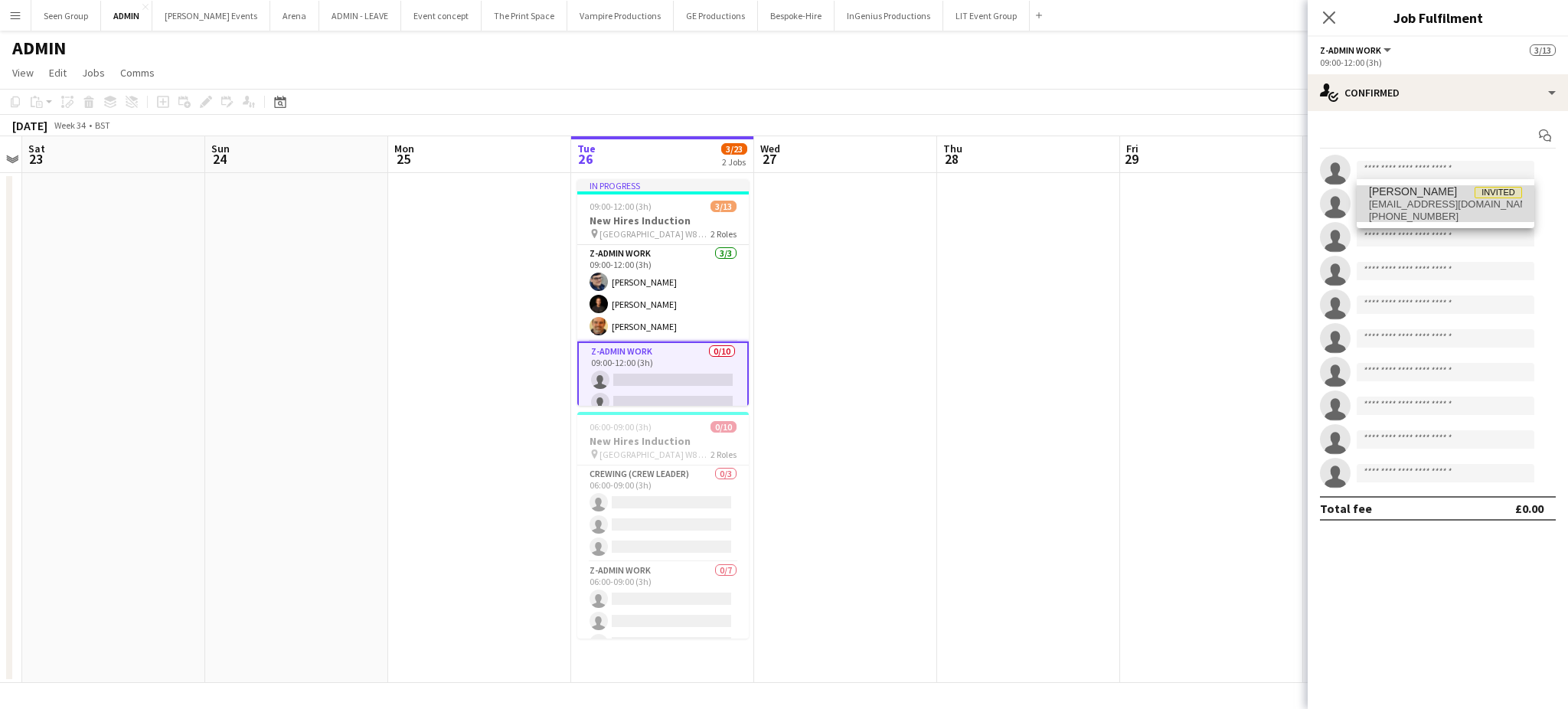
click at [1399, 200] on span "[EMAIL_ADDRESS][DOMAIN_NAME]" at bounding box center [1445, 204] width 154 height 12
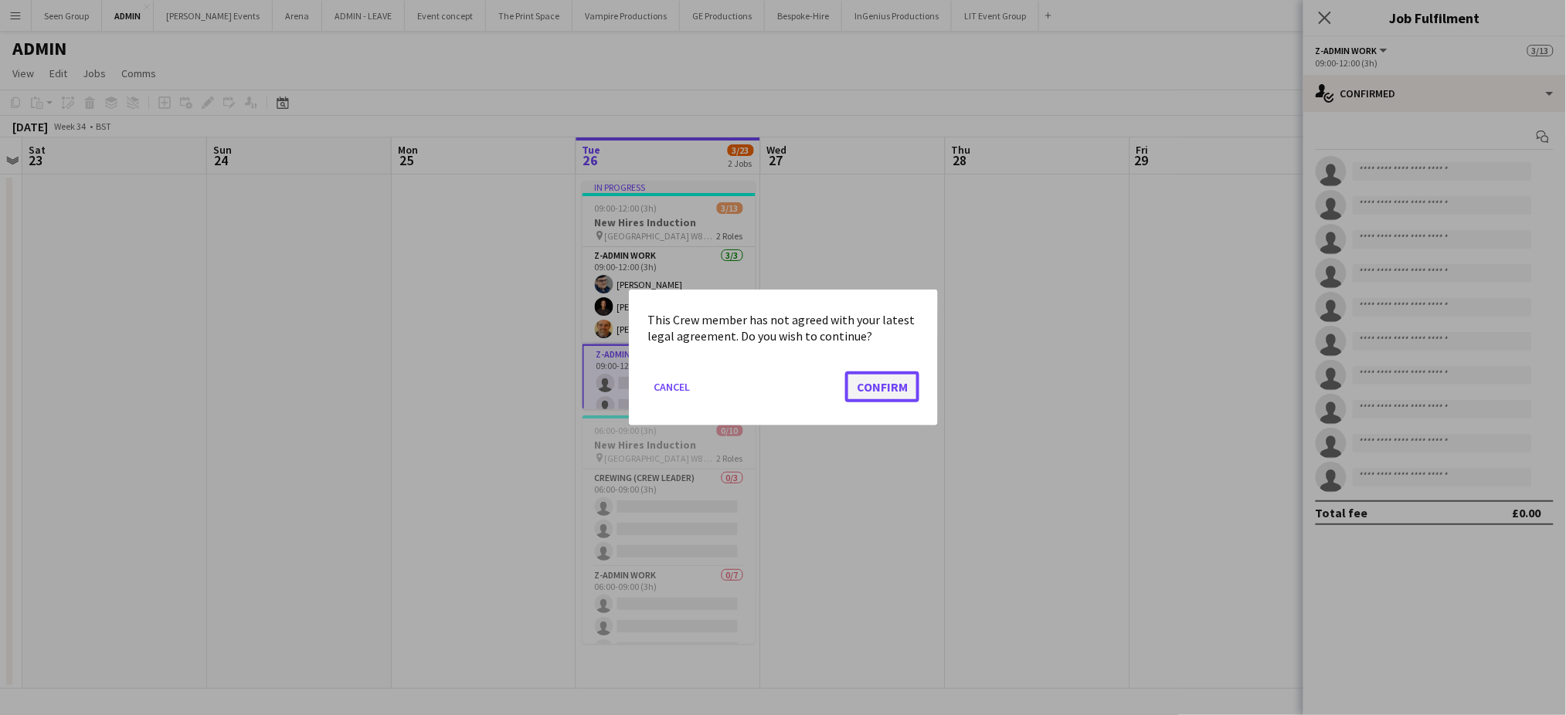
click at [874, 392] on button "Confirm" at bounding box center [882, 387] width 74 height 31
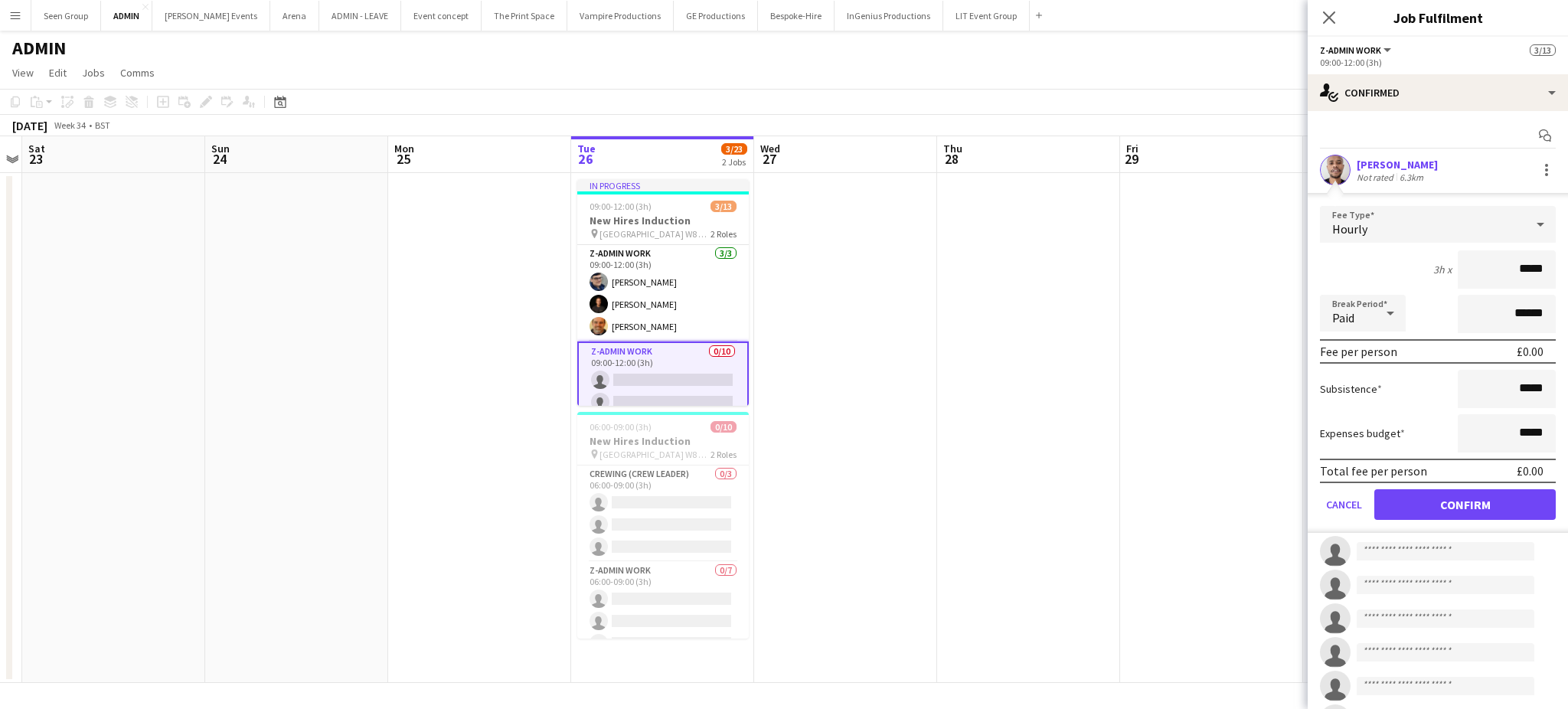
click button "Confirm" at bounding box center [1465, 505] width 181 height 31
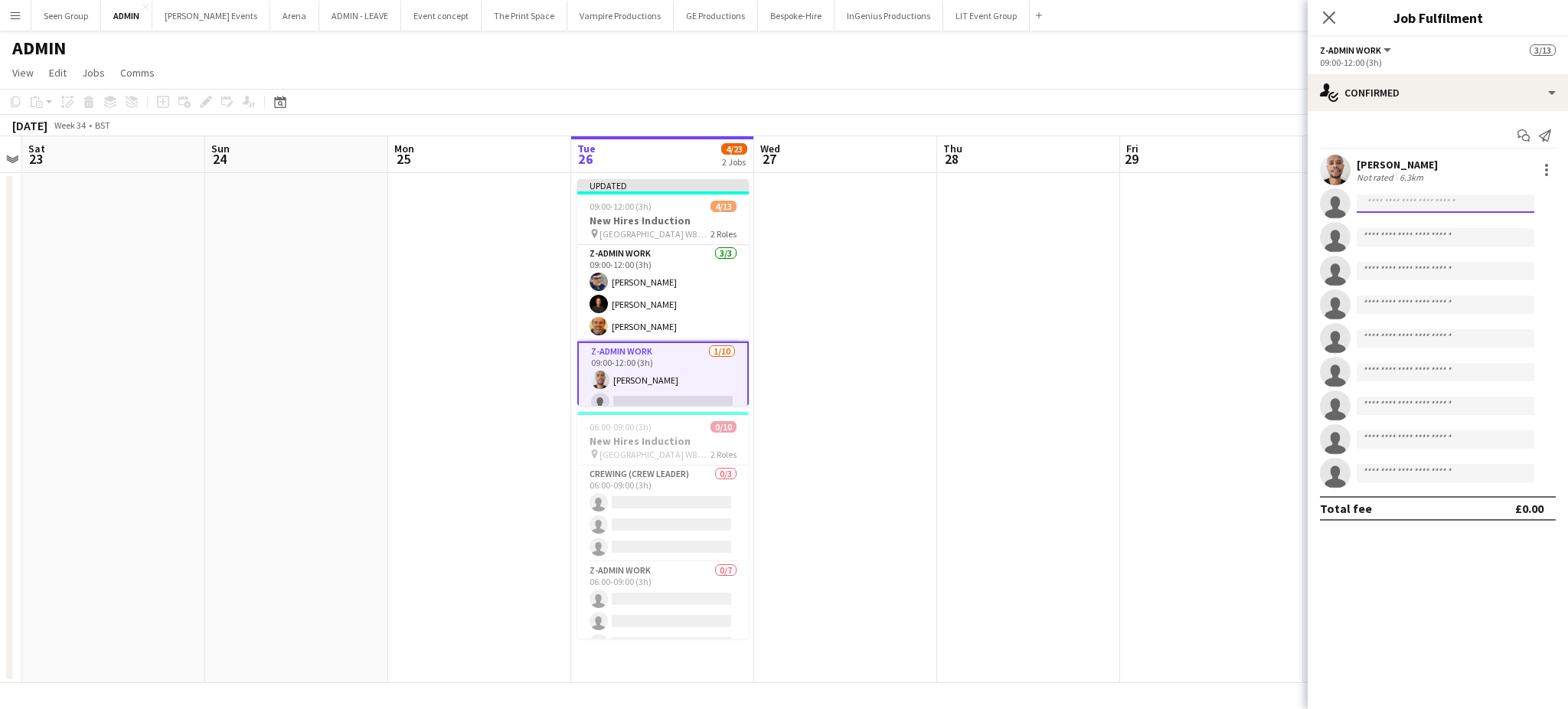
click at [1442, 209] on input at bounding box center [1445, 203] width 177 height 19
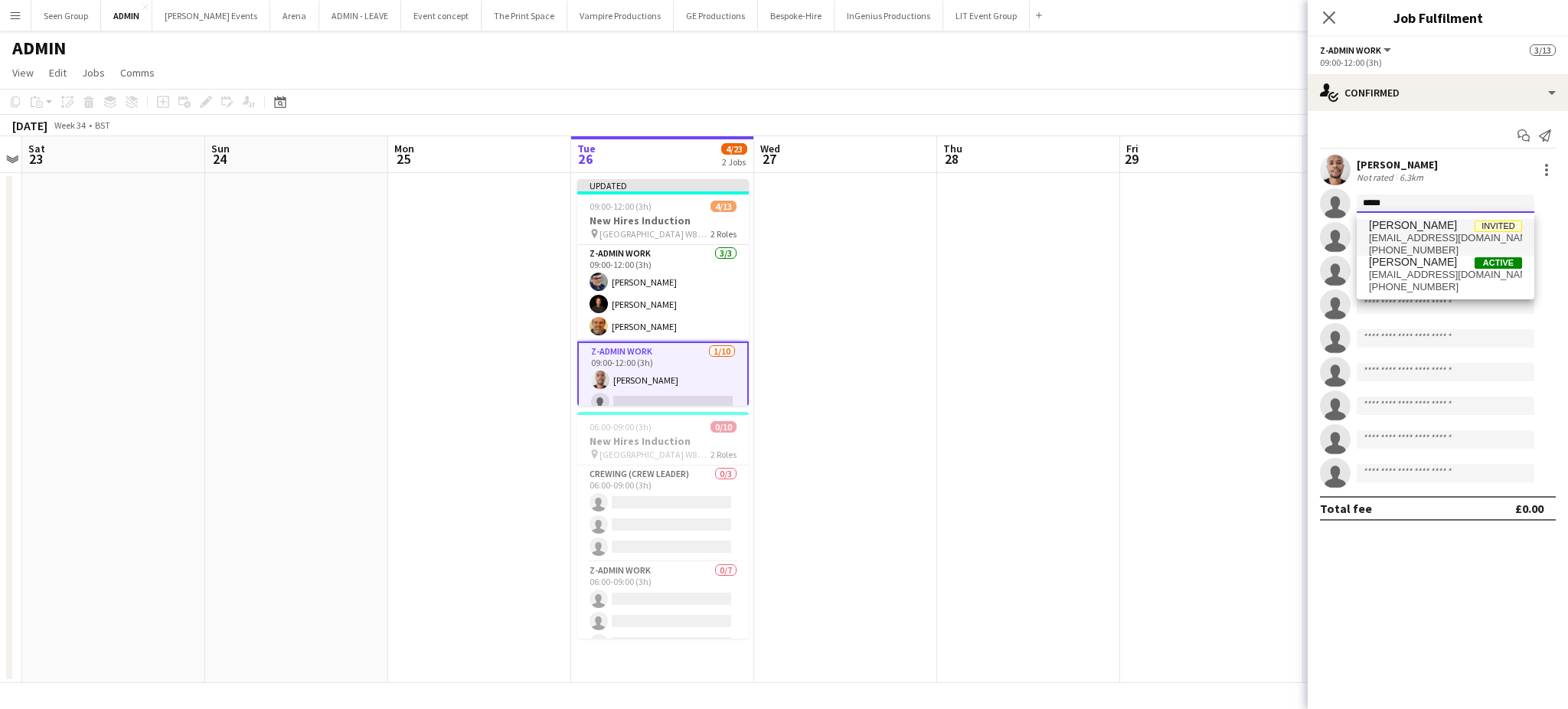
type input "*****"
click at [1439, 226] on span "Alfie Dyer Invited" at bounding box center [1445, 225] width 154 height 13
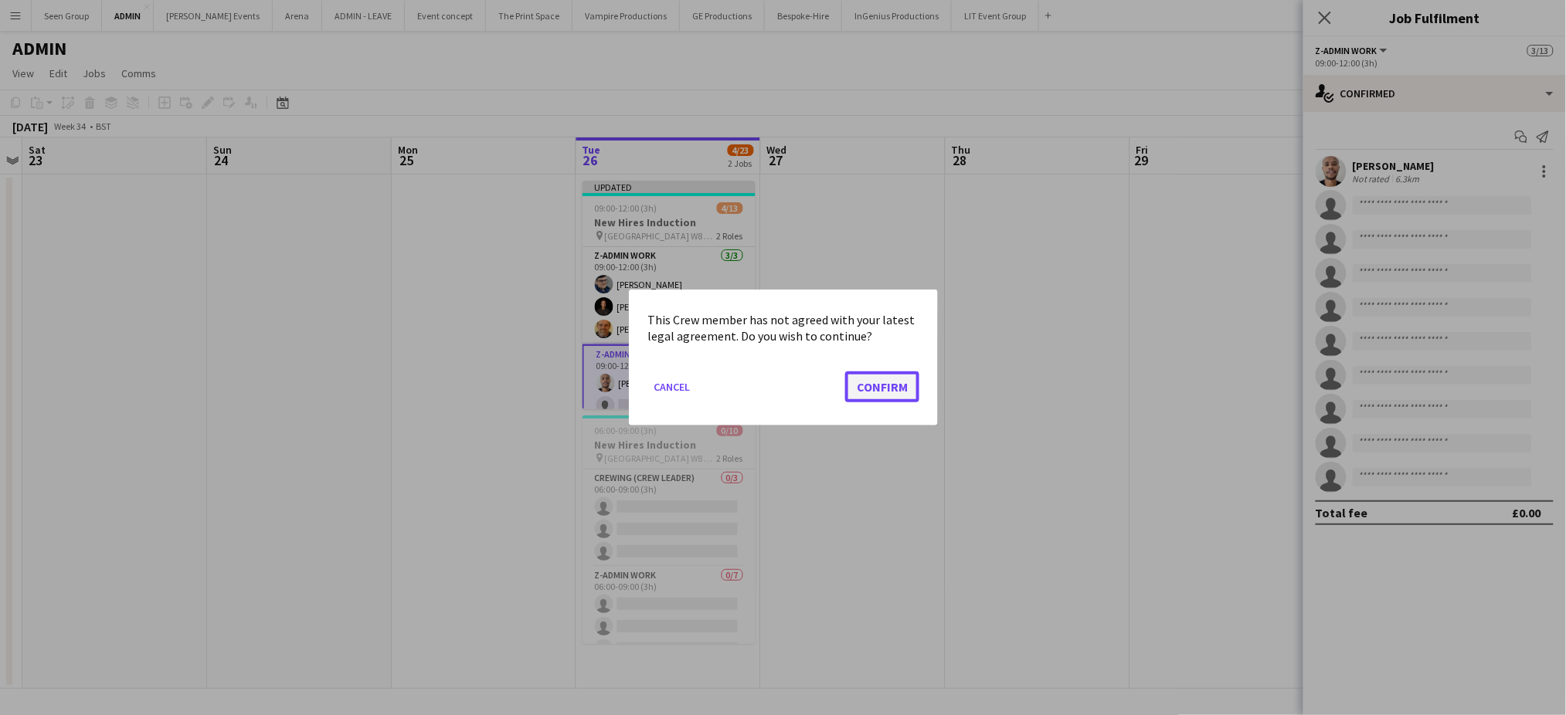
click at [867, 386] on button "Confirm" at bounding box center [882, 387] width 74 height 31
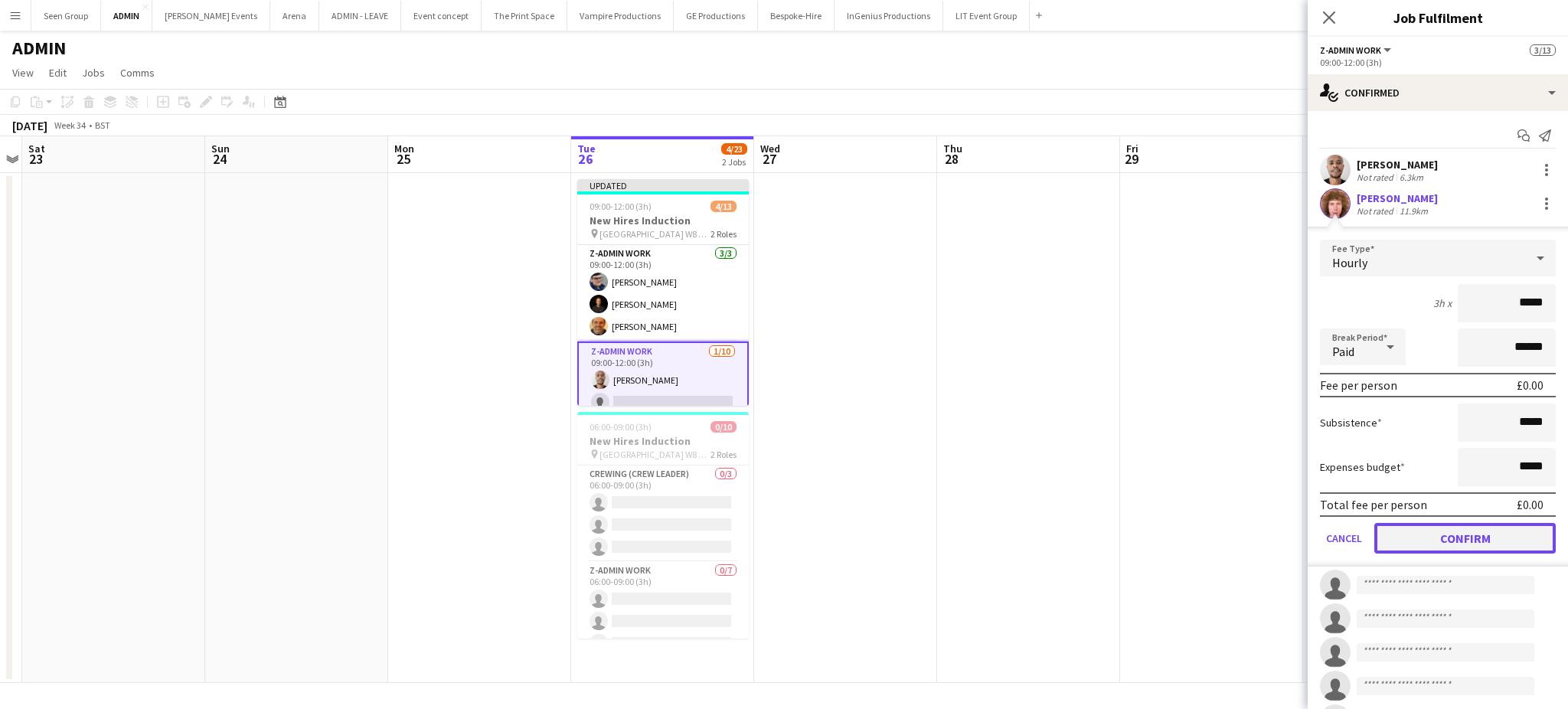
click at [1459, 540] on button "Confirm" at bounding box center [1465, 538] width 181 height 31
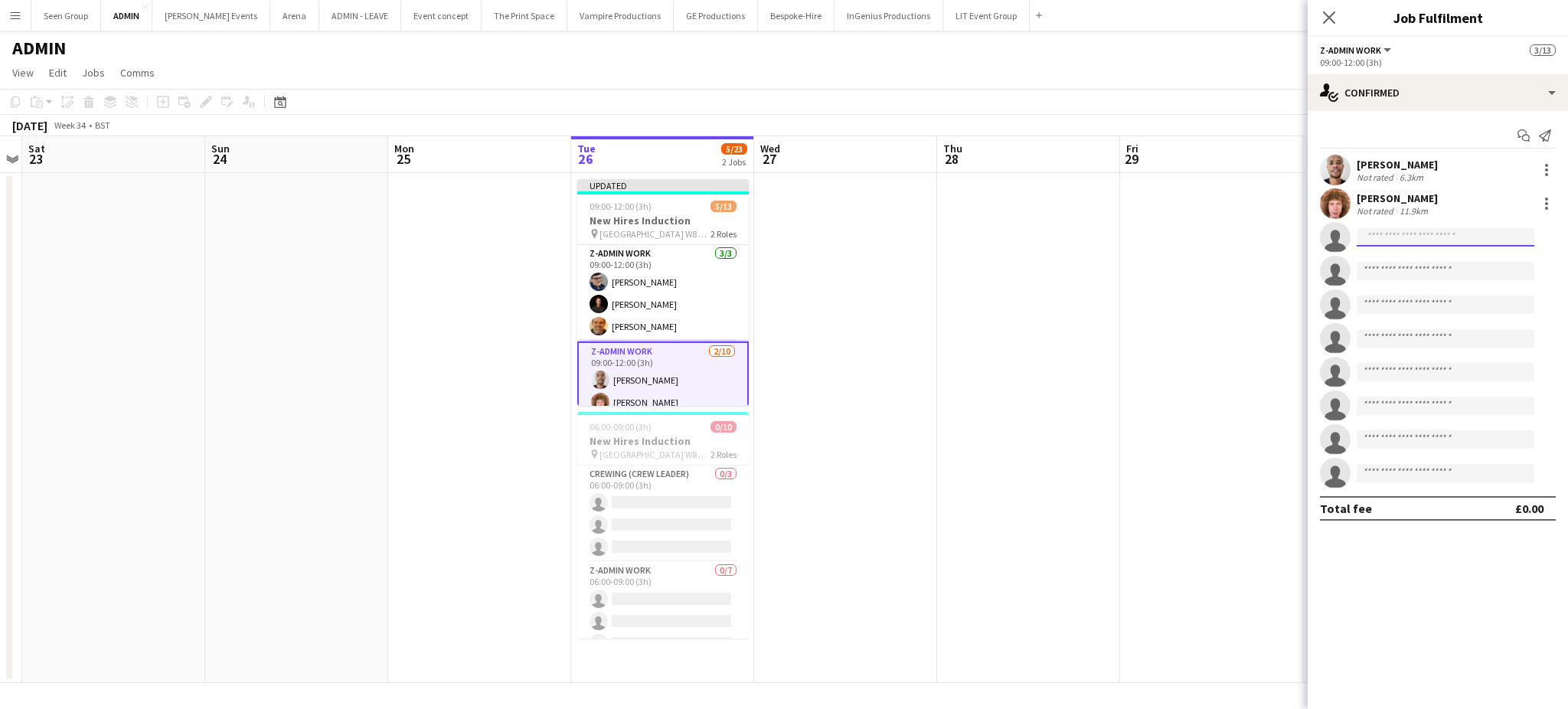
click at [1489, 242] on input at bounding box center [1445, 237] width 177 height 19
type input "*"
type input "*****"
click at [1452, 273] on span "[EMAIL_ADDRESS][DOMAIN_NAME]" at bounding box center [1445, 272] width 154 height 12
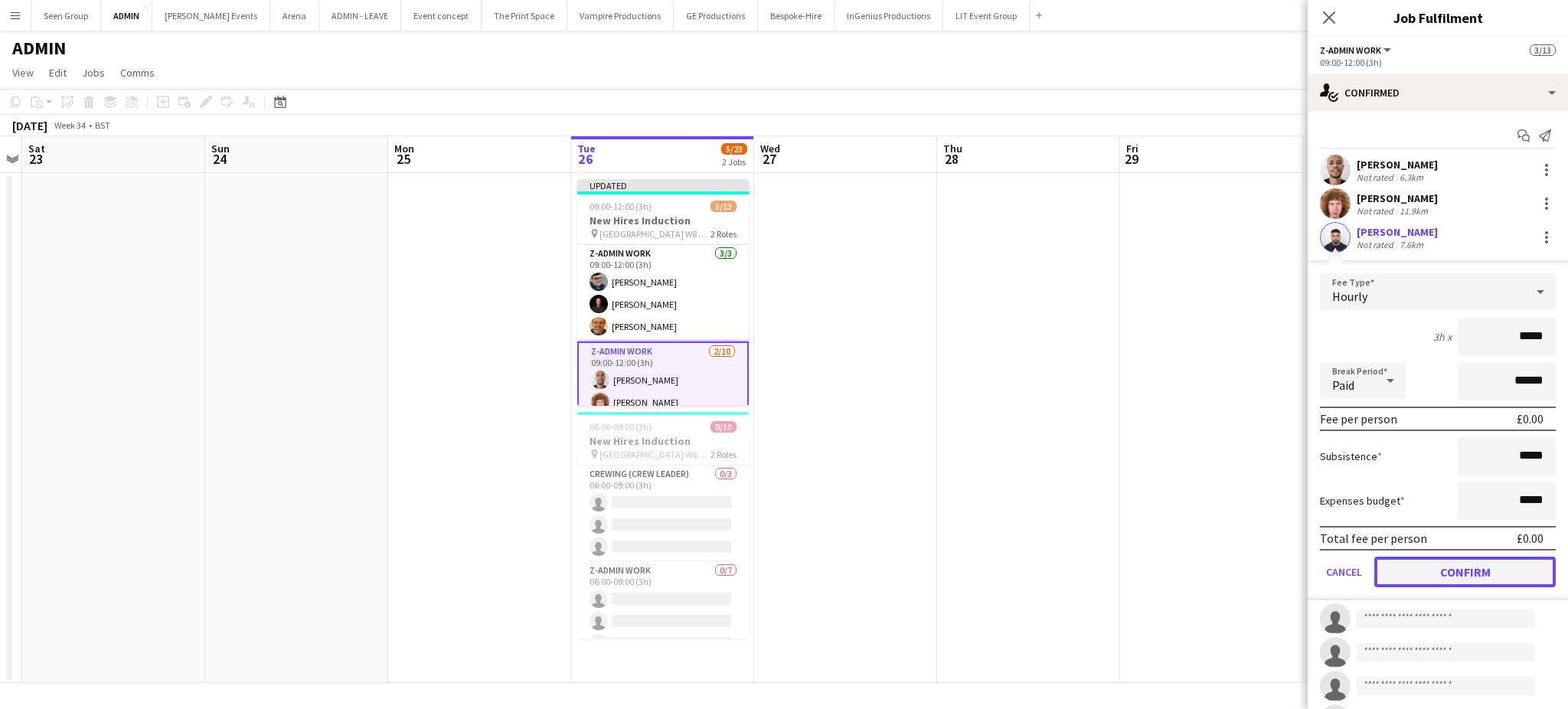
click at [1459, 567] on button "Confirm" at bounding box center [1465, 572] width 181 height 31
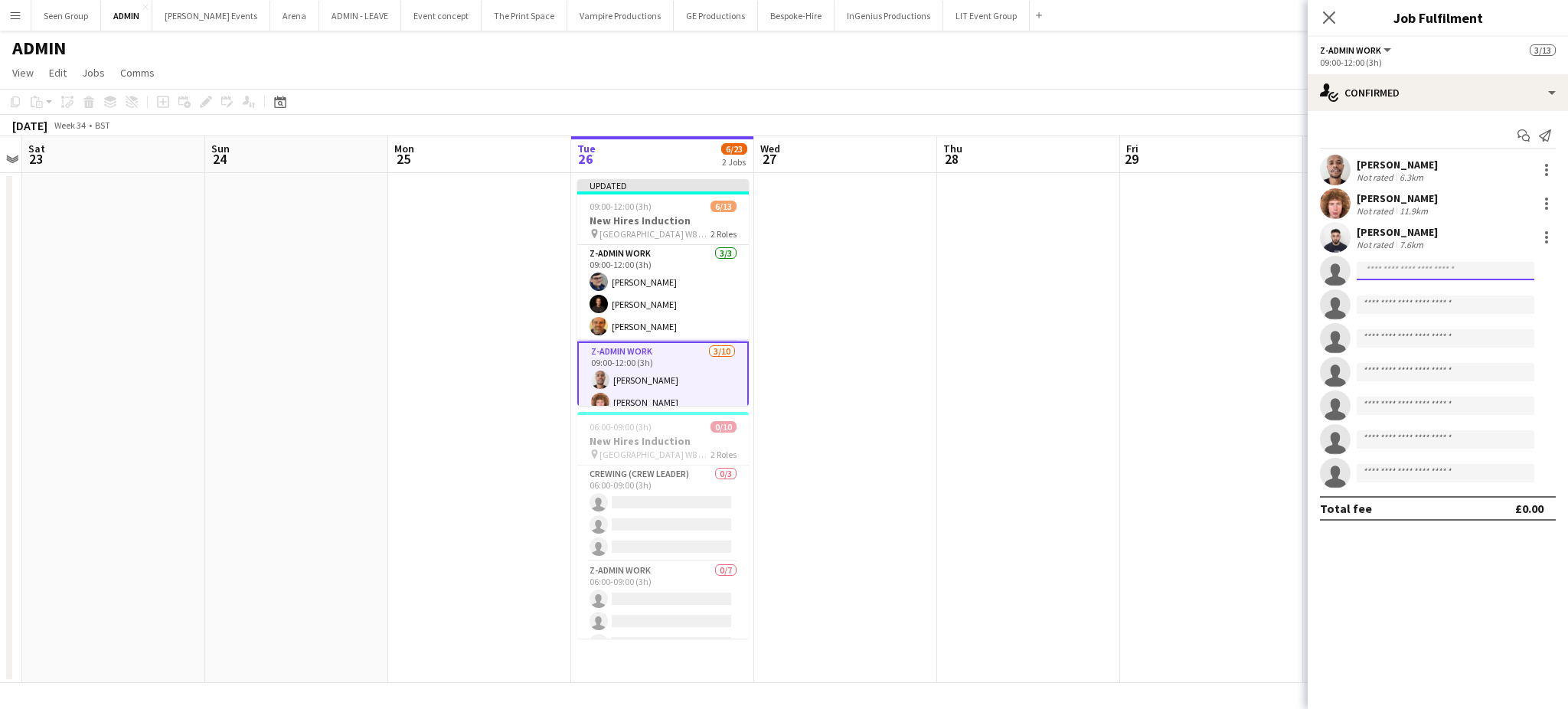
click at [1483, 271] on input at bounding box center [1445, 271] width 177 height 19
type input "******"
click at [1440, 318] on span "+4407535860103" at bounding box center [1445, 317] width 154 height 12
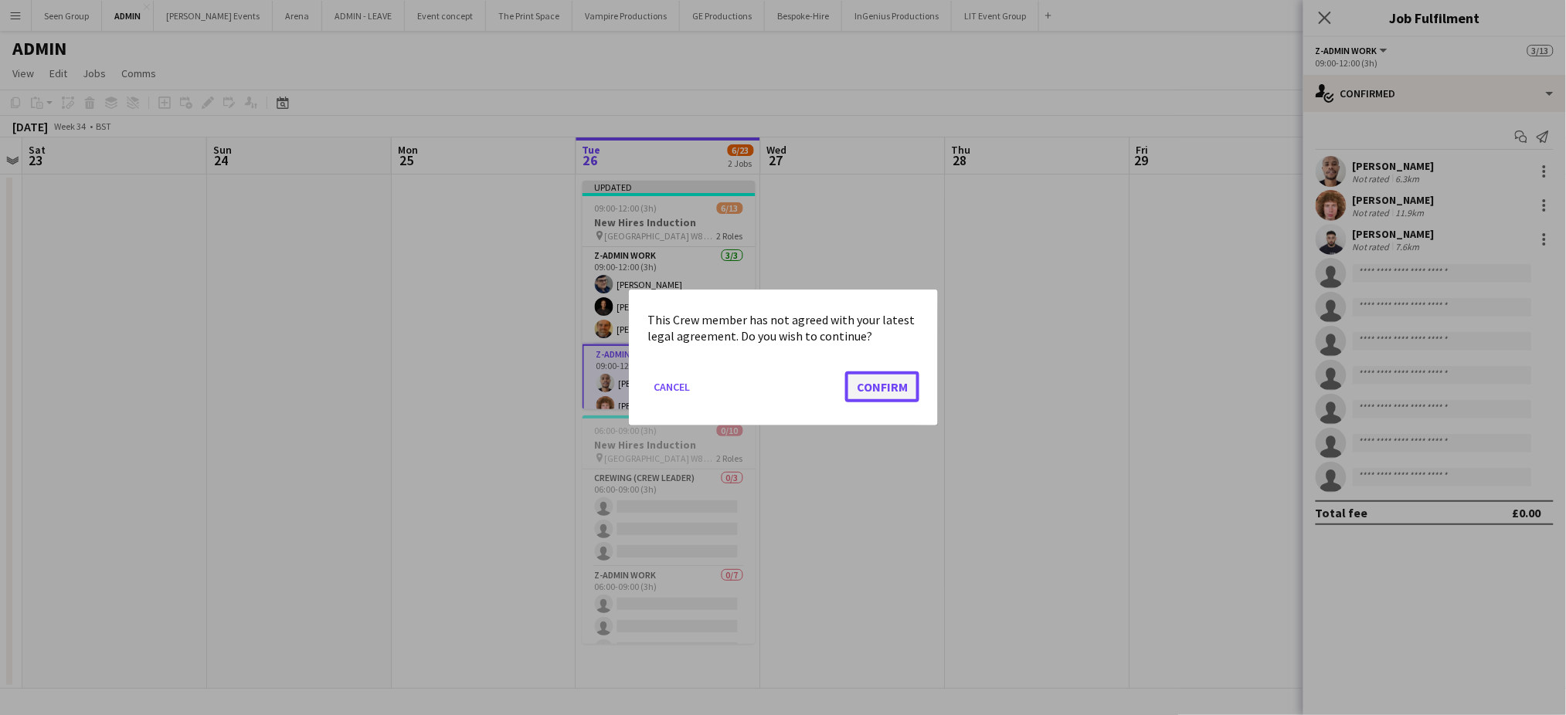
click at [887, 379] on button "Confirm" at bounding box center [882, 387] width 74 height 31
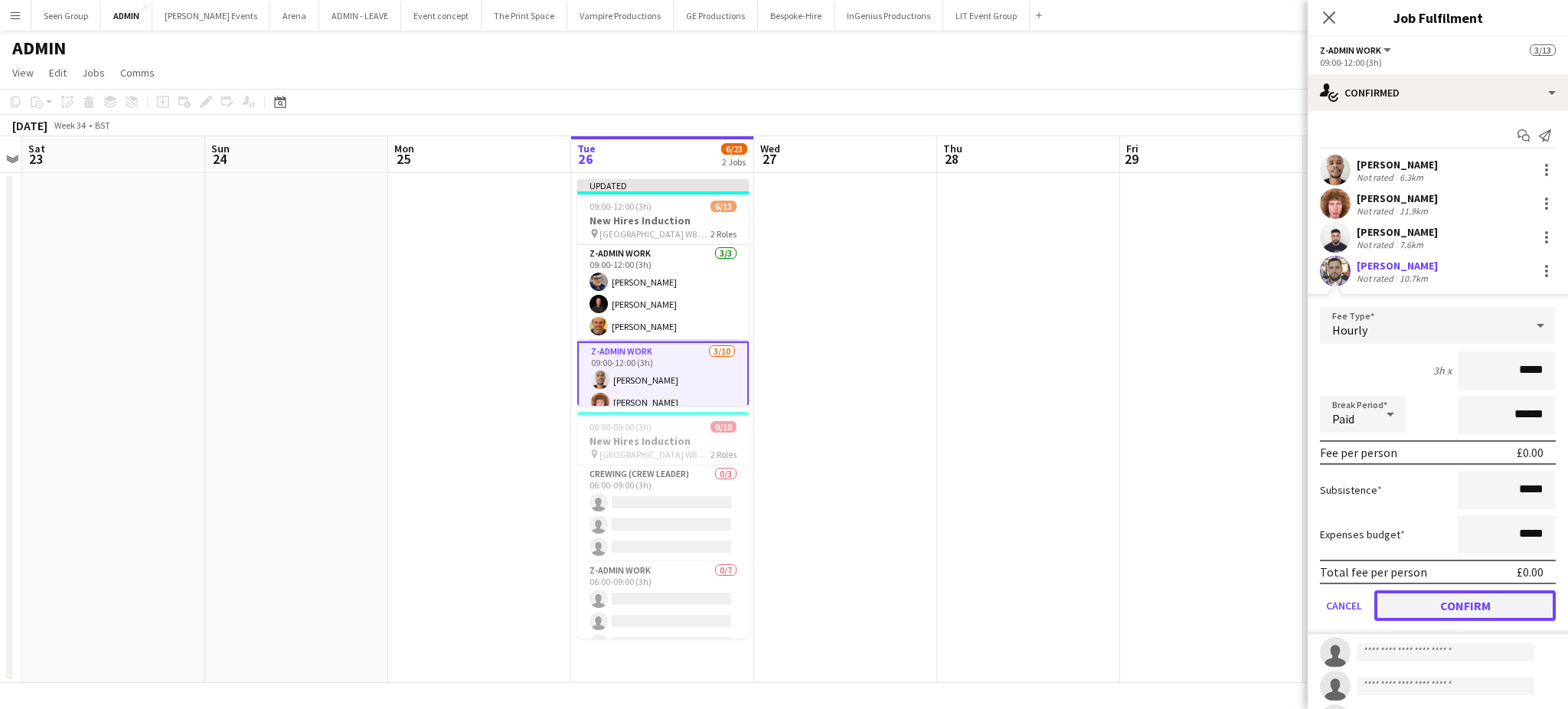
click at [1466, 596] on button "Confirm" at bounding box center [1465, 606] width 181 height 31
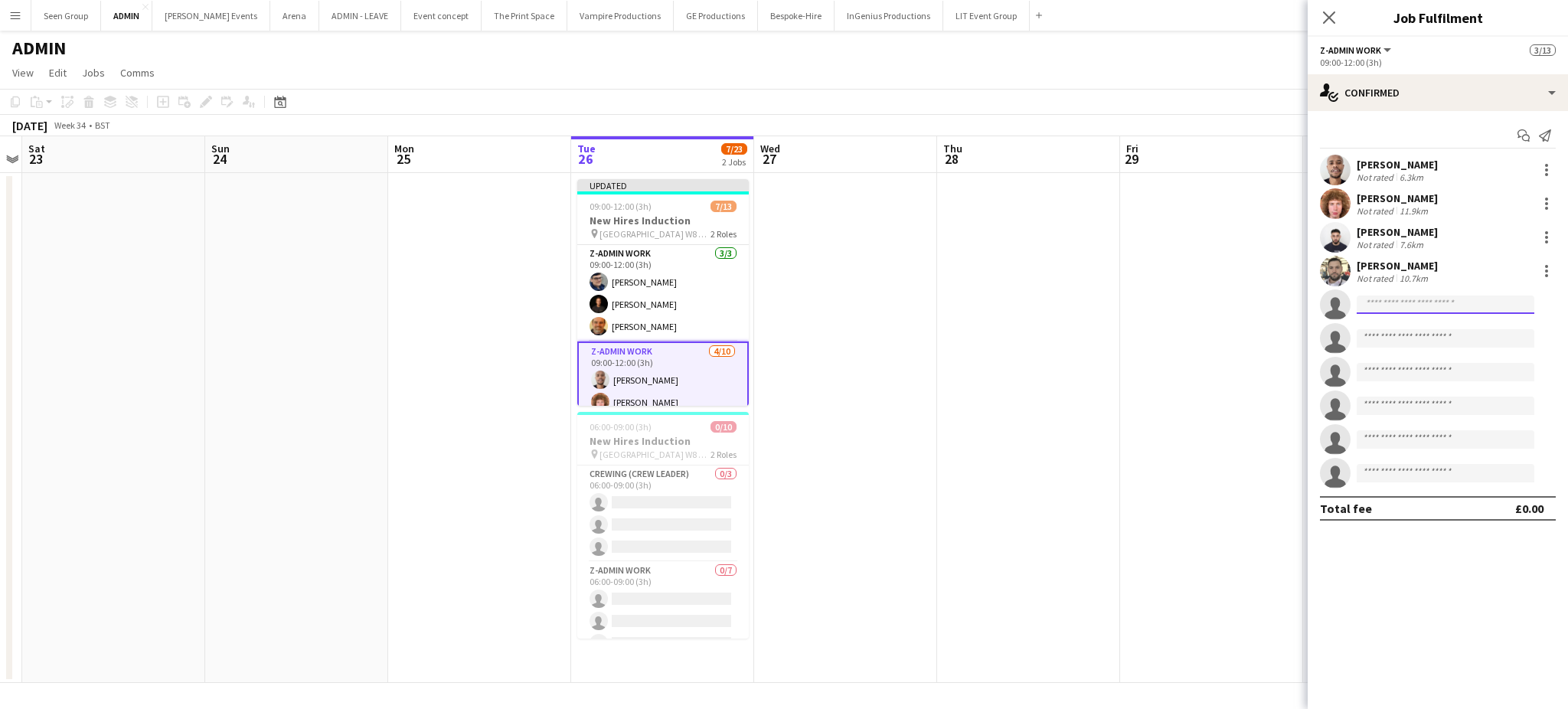
click at [1432, 311] on input at bounding box center [1445, 304] width 177 height 19
type input "***"
click at [1419, 327] on span "[PERSON_NAME] Palhares" at bounding box center [1421, 326] width 106 height 13
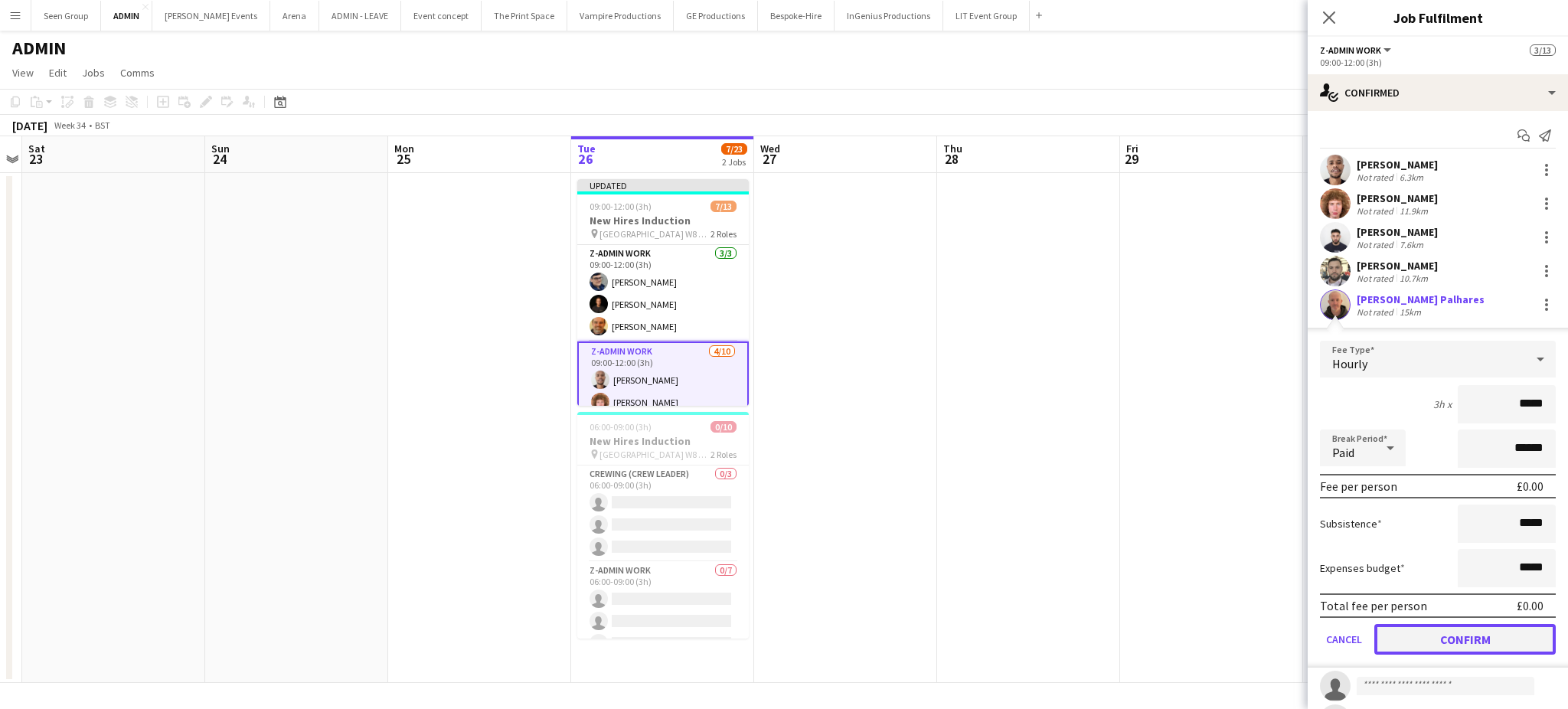
click at [1490, 630] on button "Confirm" at bounding box center [1465, 640] width 181 height 31
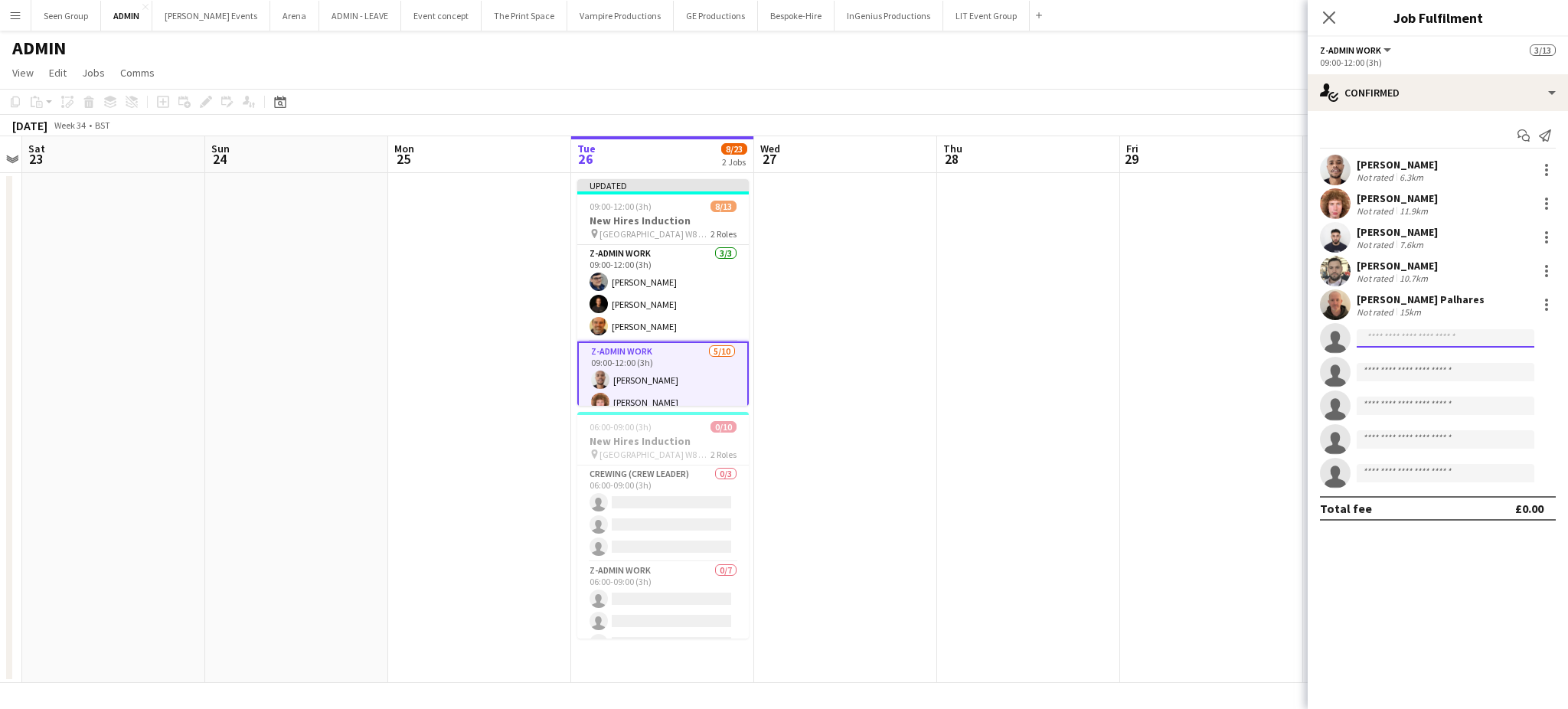
click at [1422, 336] on input at bounding box center [1445, 338] width 177 height 19
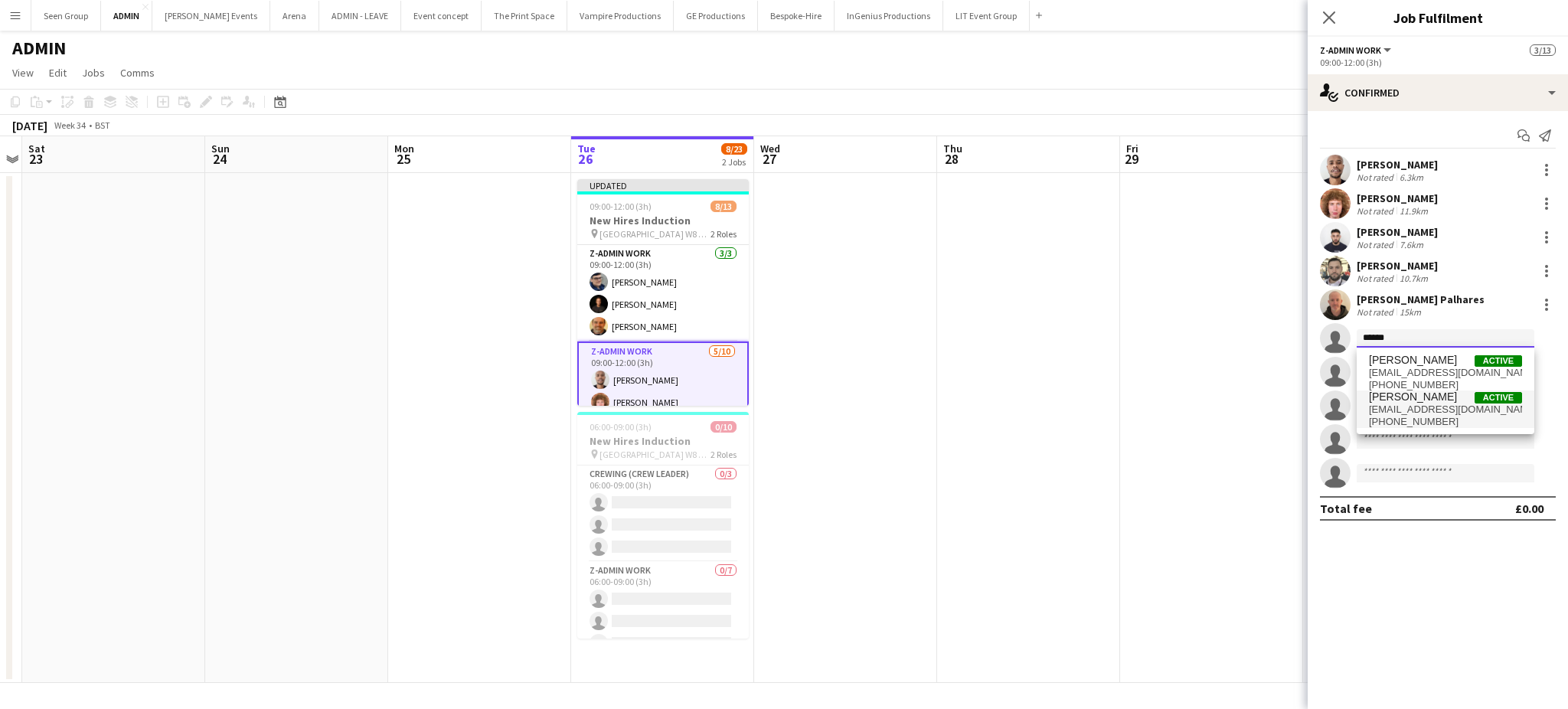
type input "******"
click at [1412, 413] on span "baileyreid2007@gmail.com" at bounding box center [1445, 410] width 154 height 12
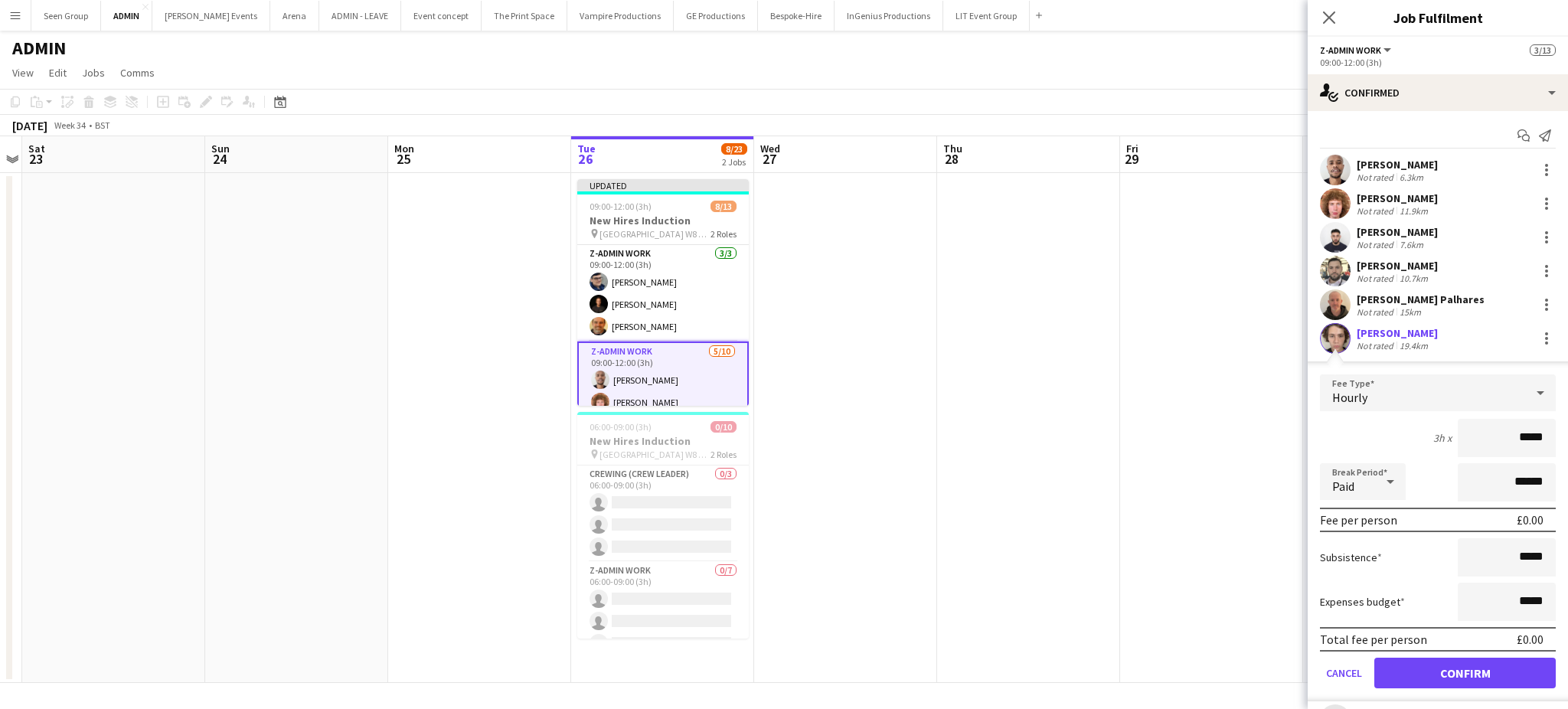
click button "Confirm" at bounding box center [1465, 673] width 181 height 31
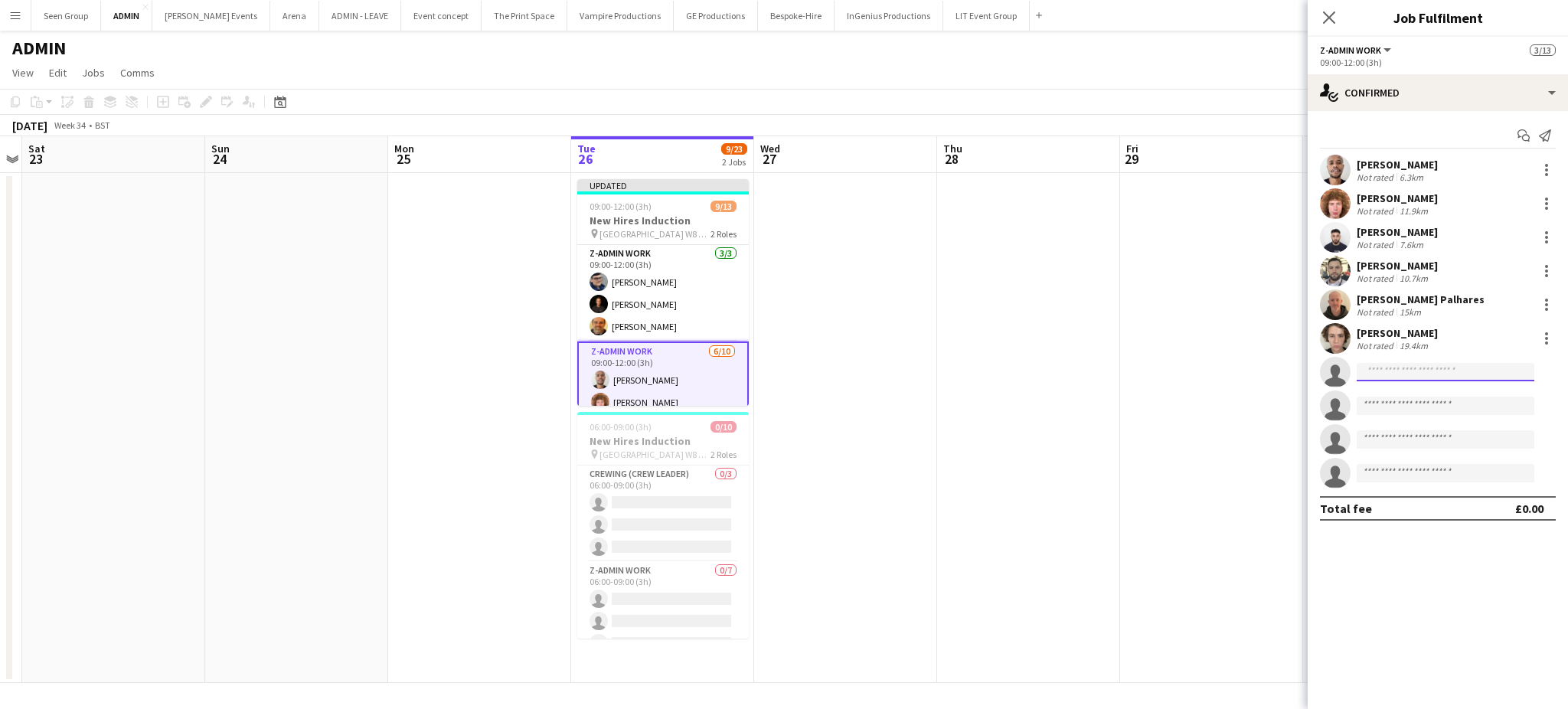
click at [1386, 375] on input at bounding box center [1445, 372] width 177 height 19
type input "***"
click at [1405, 393] on span "[PERSON_NAME]" at bounding box center [1412, 394] width 88 height 13
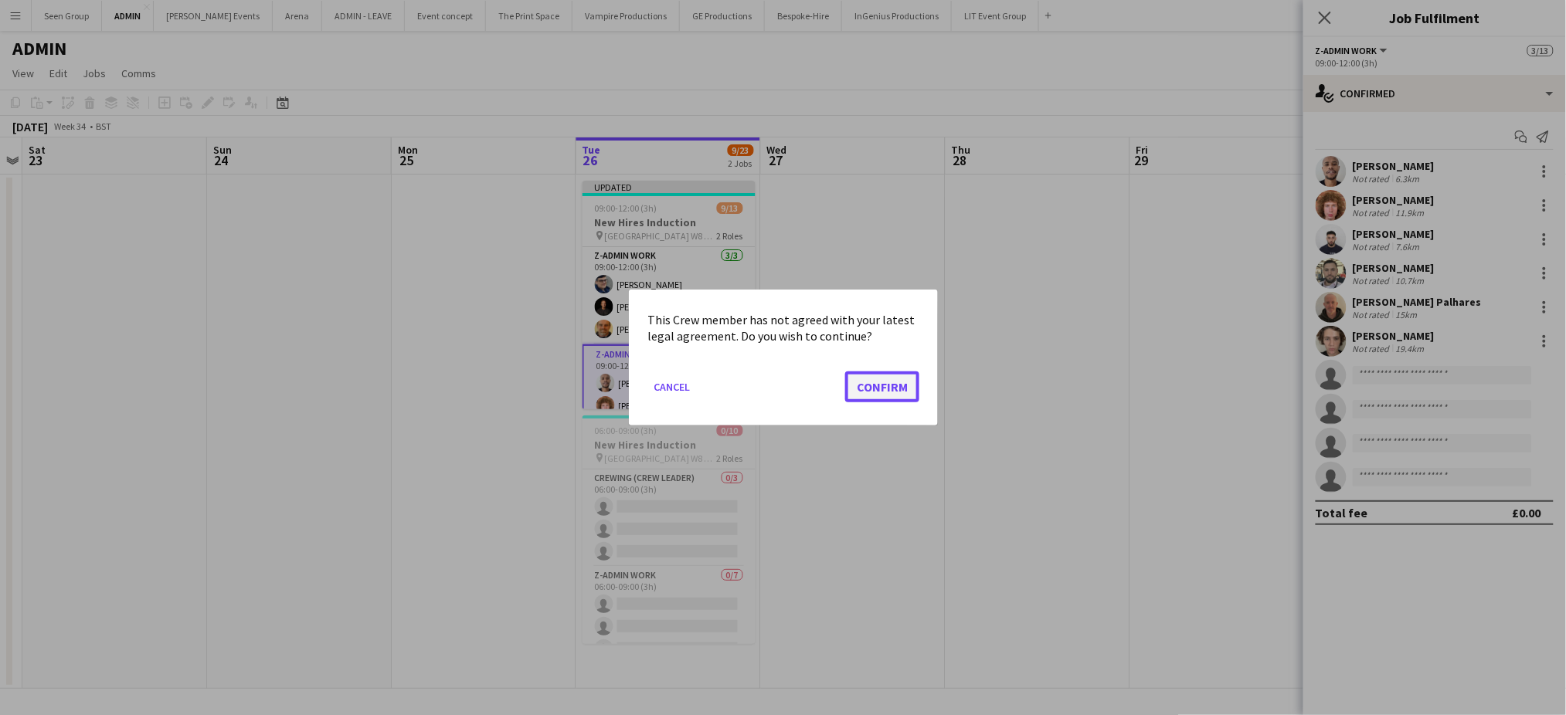
click at [897, 384] on button "Confirm" at bounding box center [882, 387] width 74 height 31
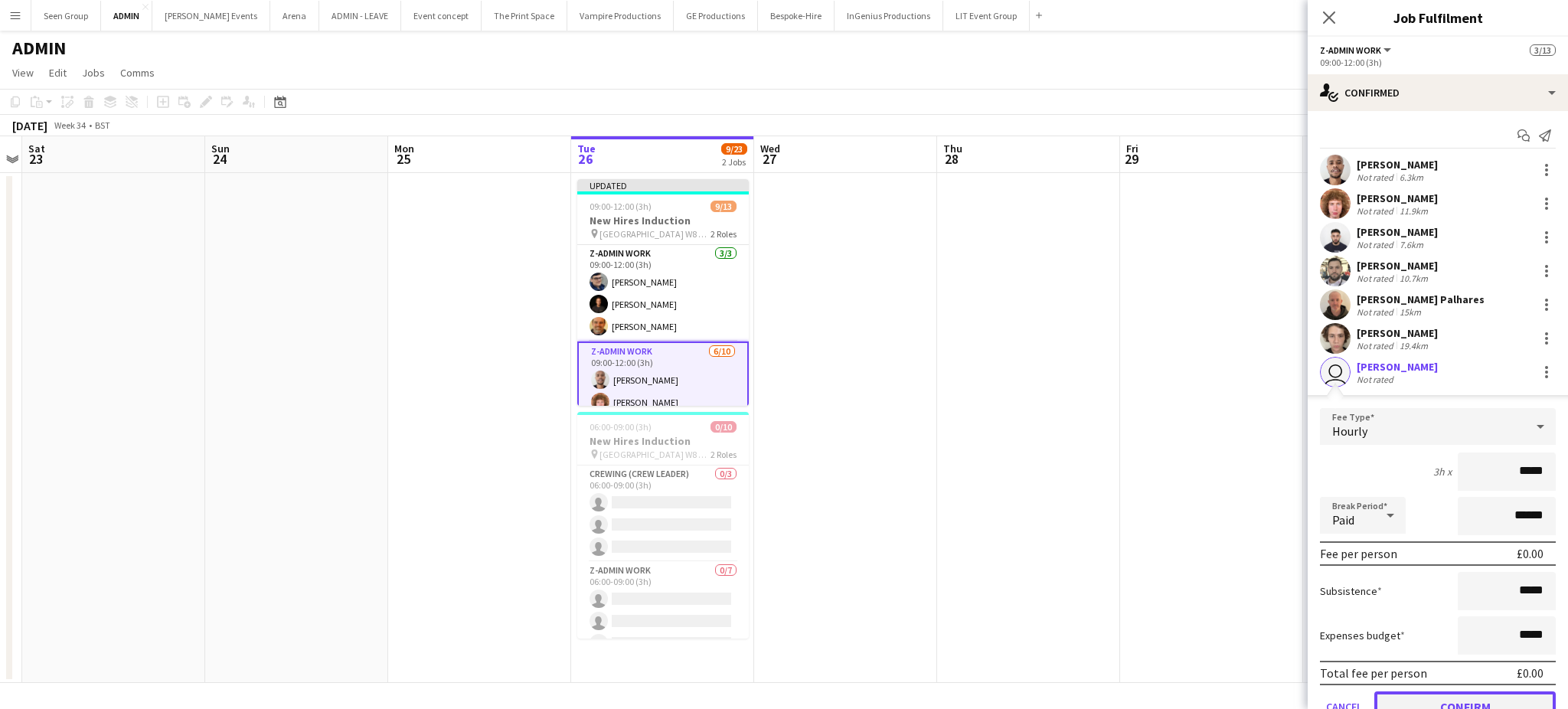
click at [1474, 698] on button "Confirm" at bounding box center [1465, 707] width 181 height 31
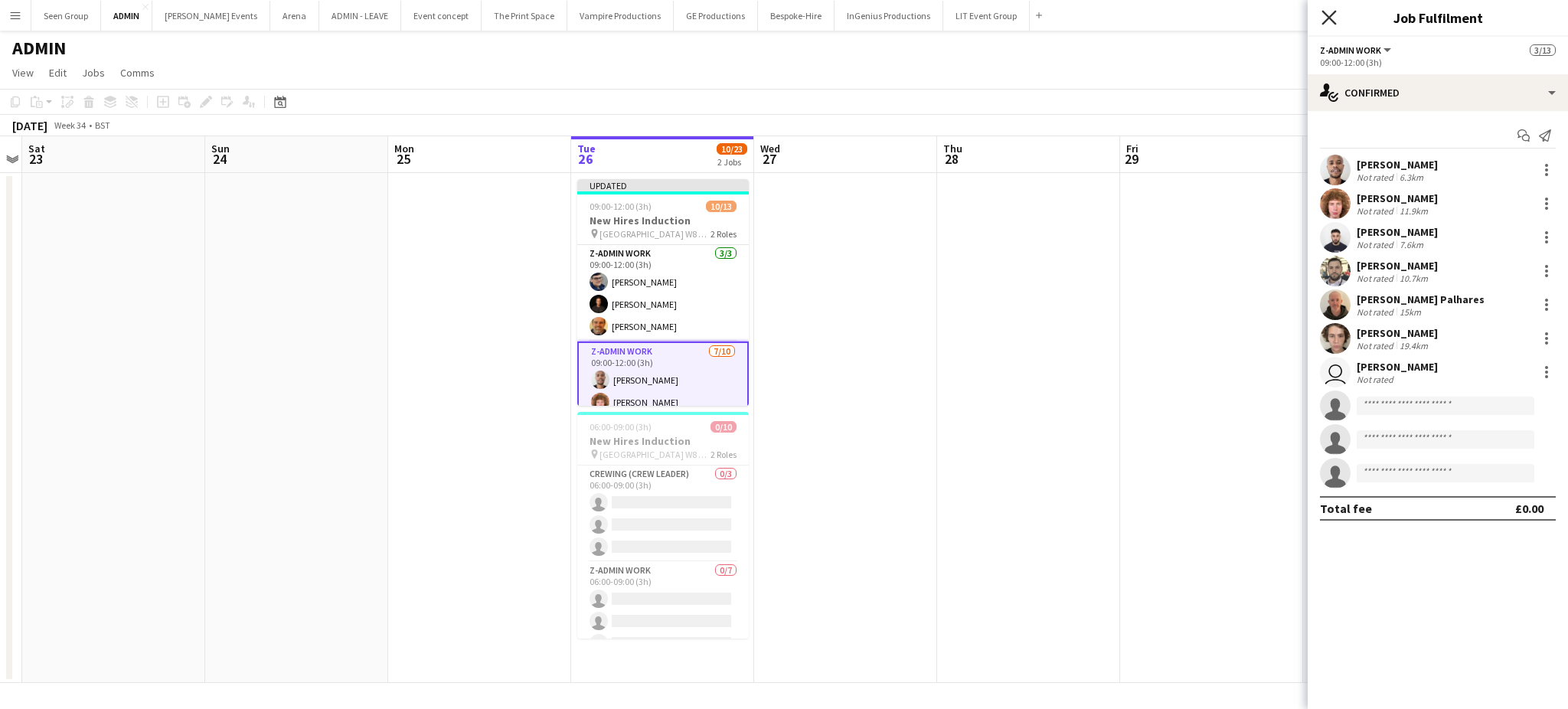
click at [1331, 19] on icon at bounding box center [1328, 17] width 15 height 15
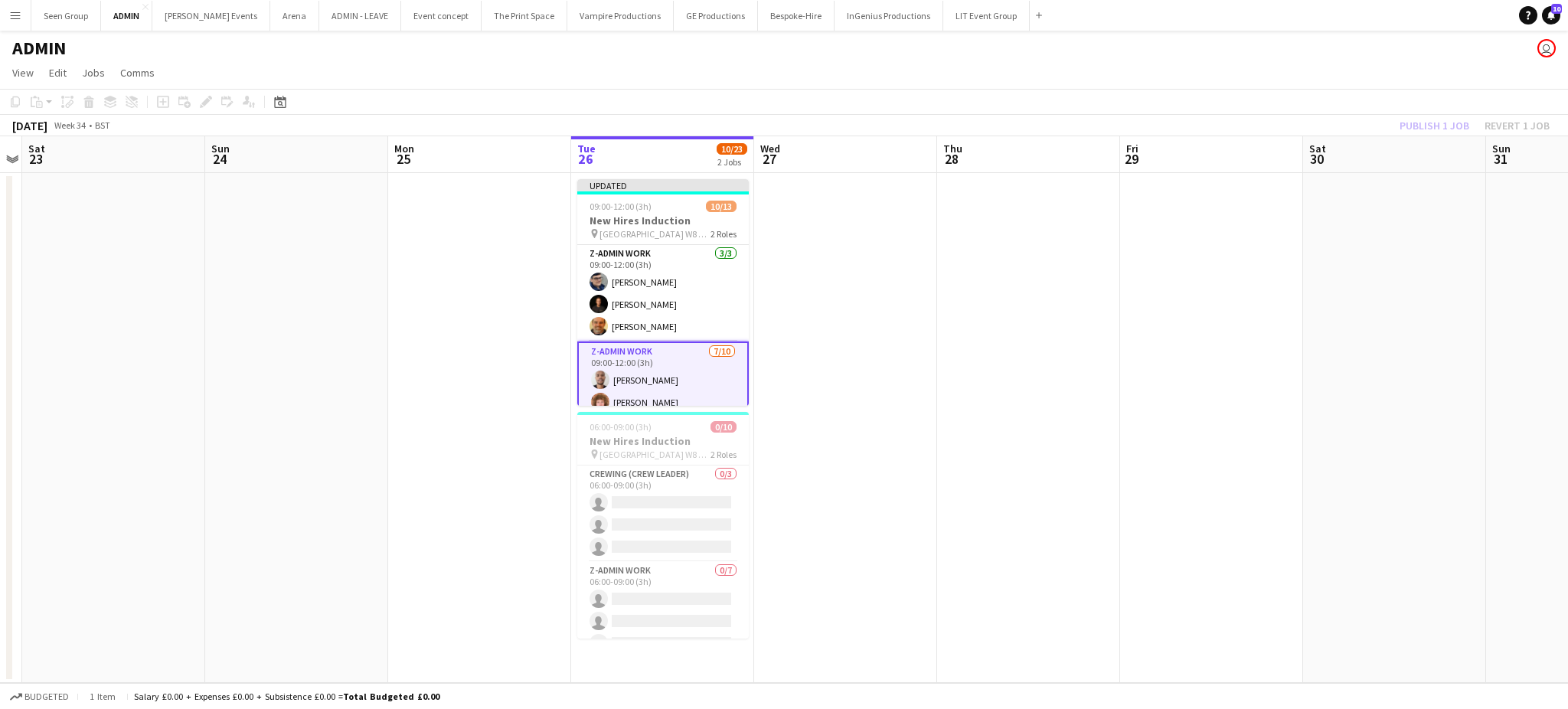
click at [1281, 74] on app-page-menu "View Day view expanded Day view collapsed Month view Date picker Jump to today …" at bounding box center [784, 73] width 1568 height 29
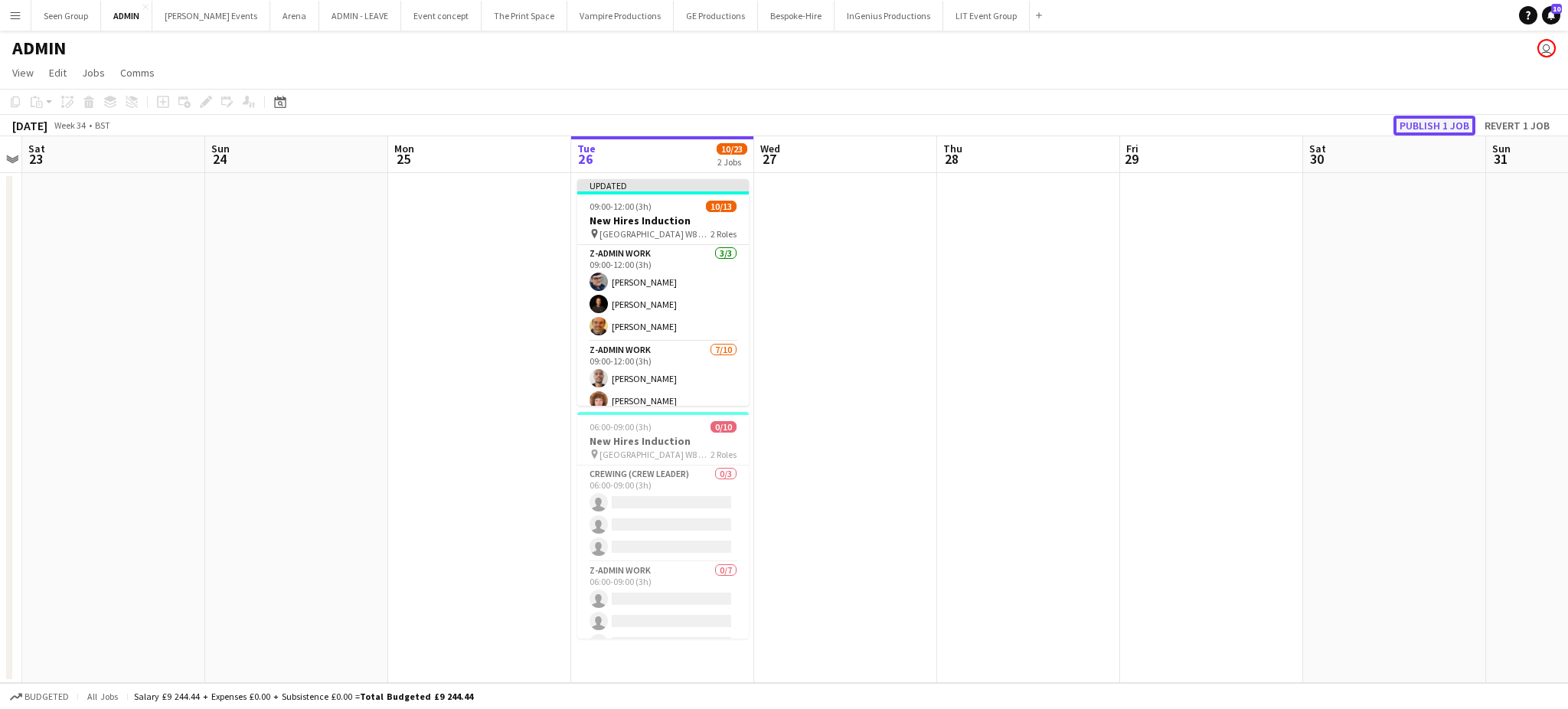
click at [1439, 126] on button "Publish 1 job" at bounding box center [1434, 126] width 82 height 20
click at [679, 536] on app-card-role "Crewing (Crew Leader) 0/3 06:00-09:00 (3h) single-neutral-actions single-neutra…" at bounding box center [662, 514] width 171 height 96
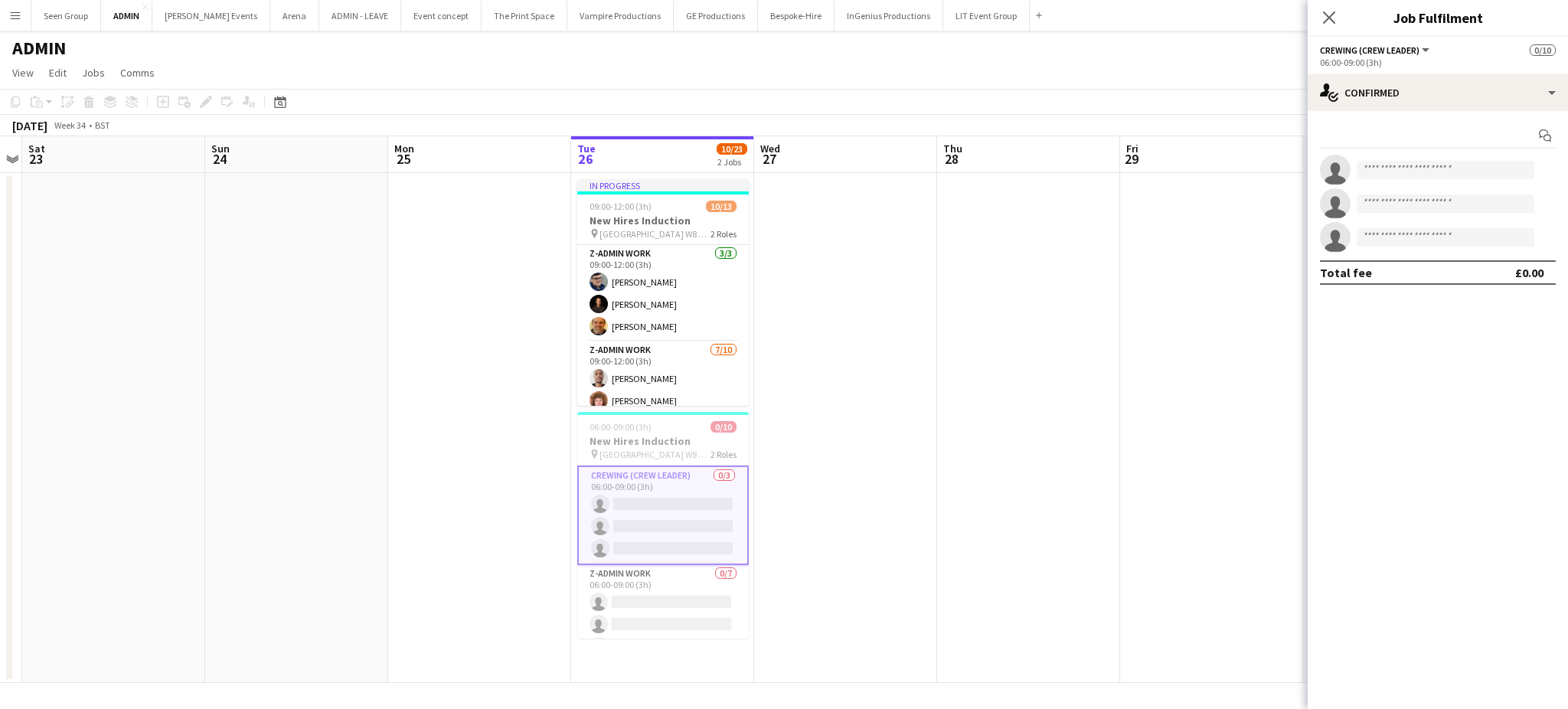
click at [1473, 160] on app-invite-slot "single-neutral-actions" at bounding box center [1438, 170] width 261 height 31
click at [1462, 169] on input at bounding box center [1445, 170] width 177 height 19
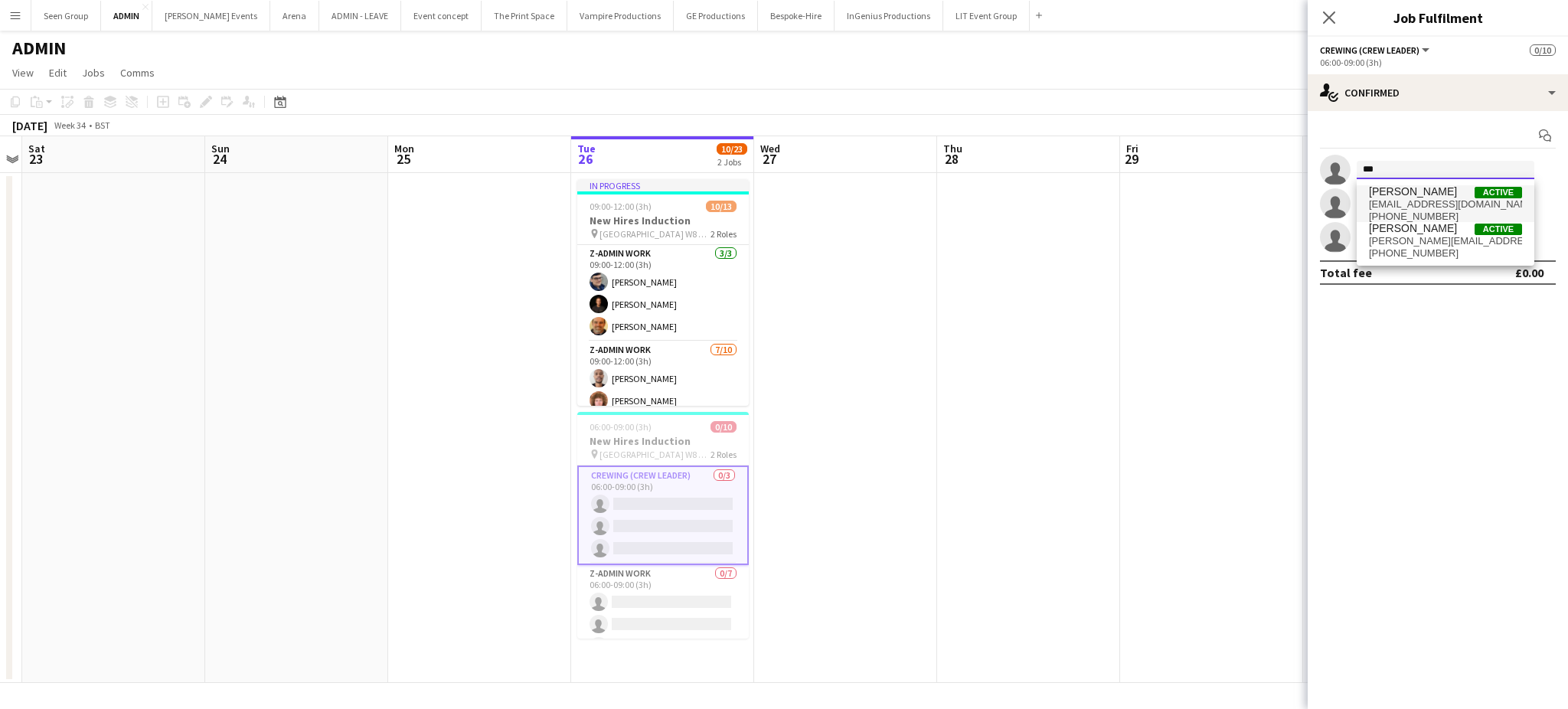
type input "***"
click at [1422, 202] on span "andynboatright@gmail.com" at bounding box center [1445, 204] width 154 height 12
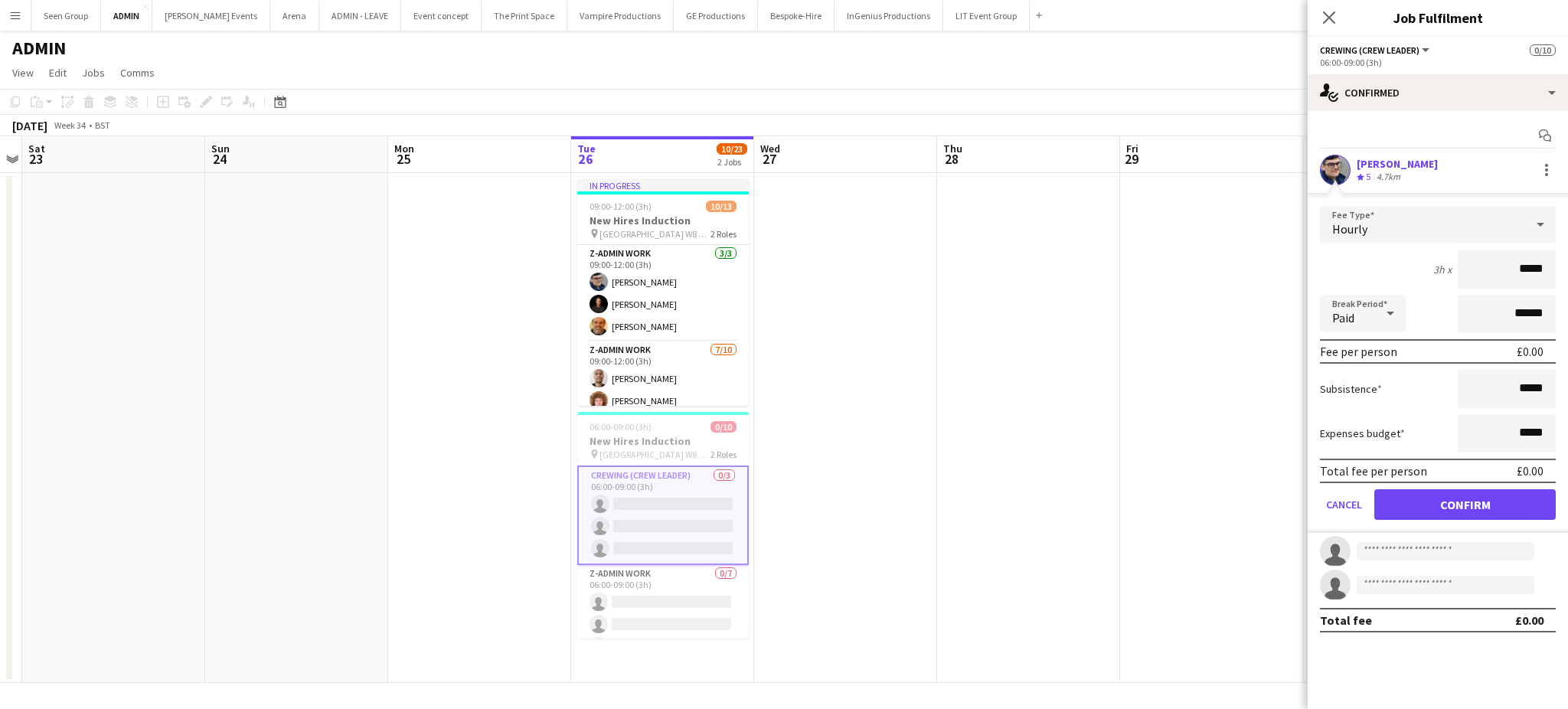
click button "Confirm" at bounding box center [1465, 505] width 181 height 31
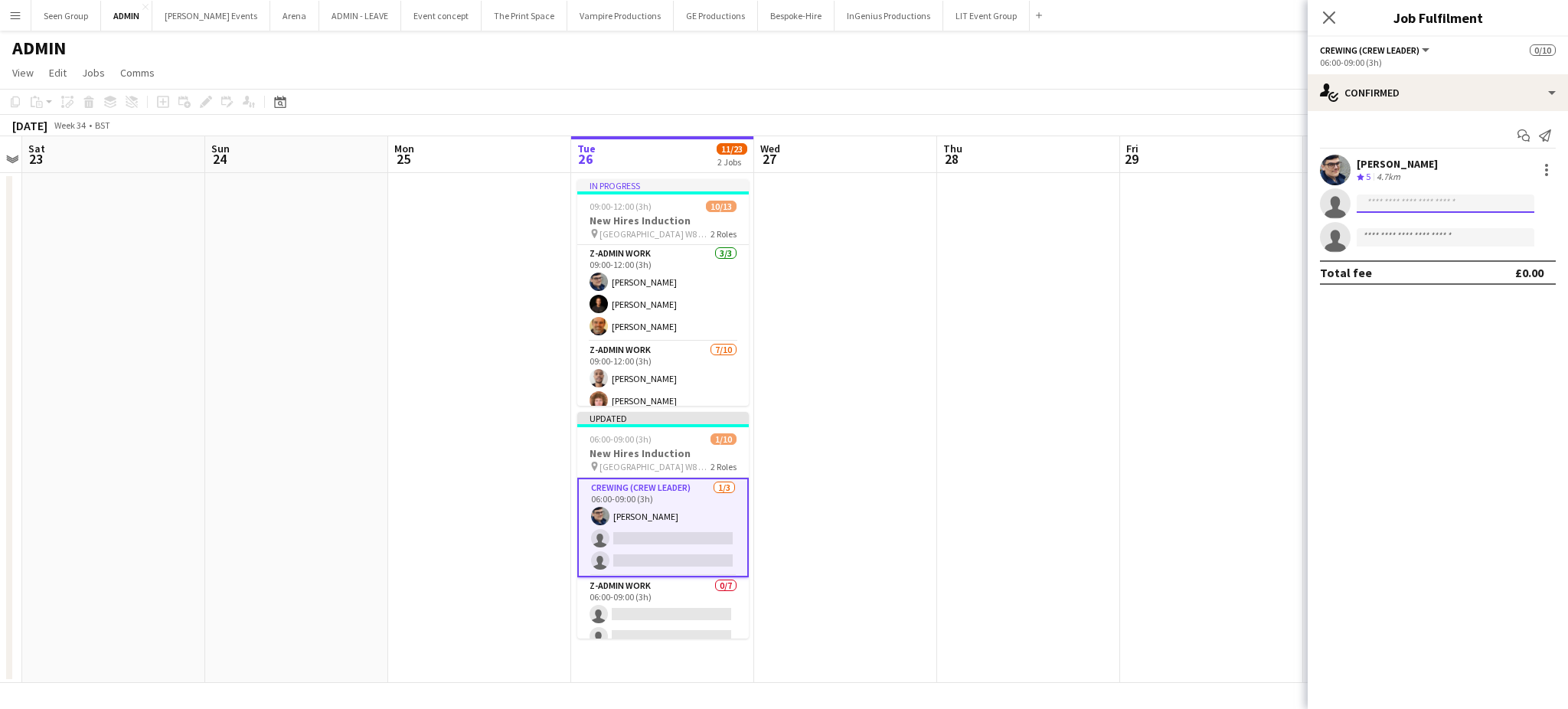
click at [1422, 202] on input at bounding box center [1445, 203] width 177 height 19
type input "***"
click at [1412, 278] on span "ash.grimmer@gmail.com" at bounding box center [1445, 275] width 154 height 12
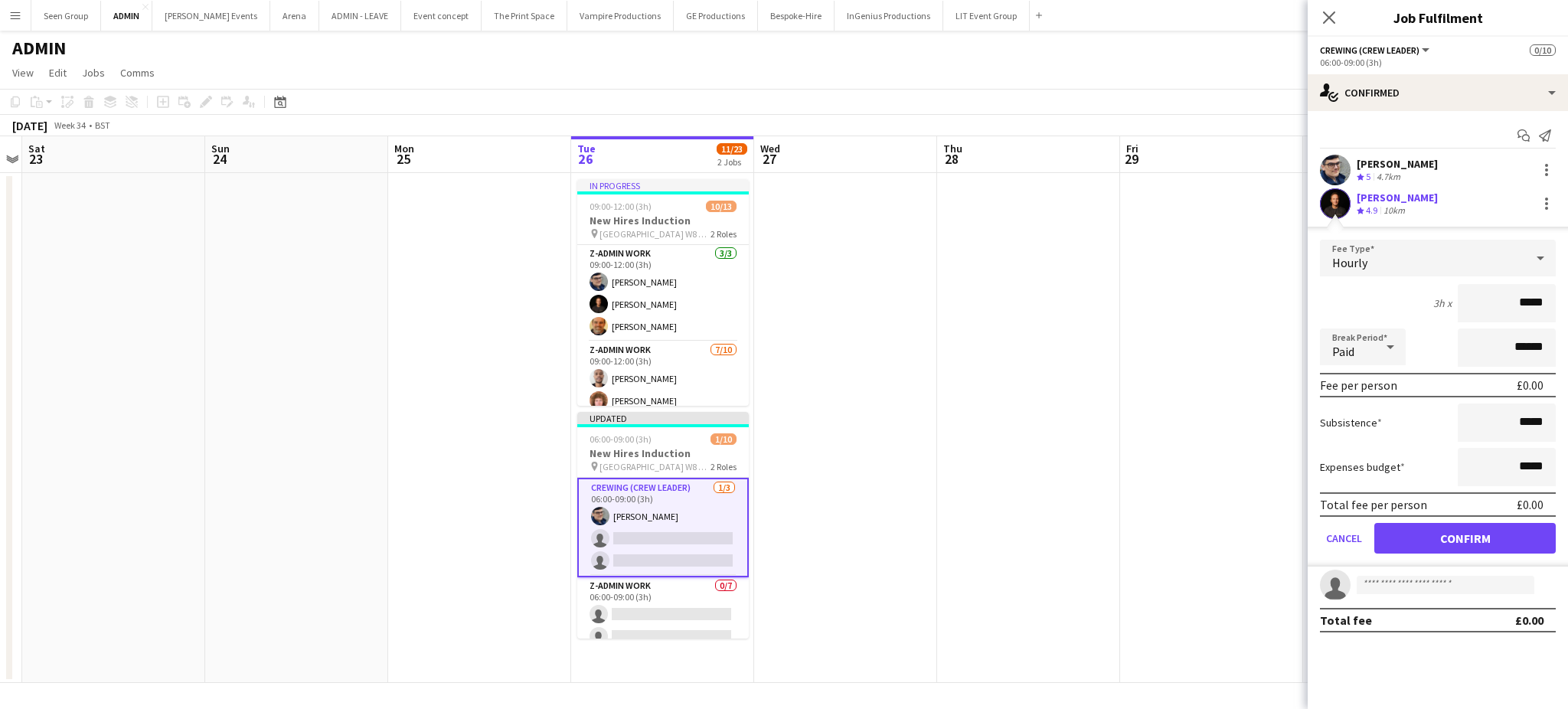
click button "Confirm" at bounding box center [1465, 538] width 181 height 31
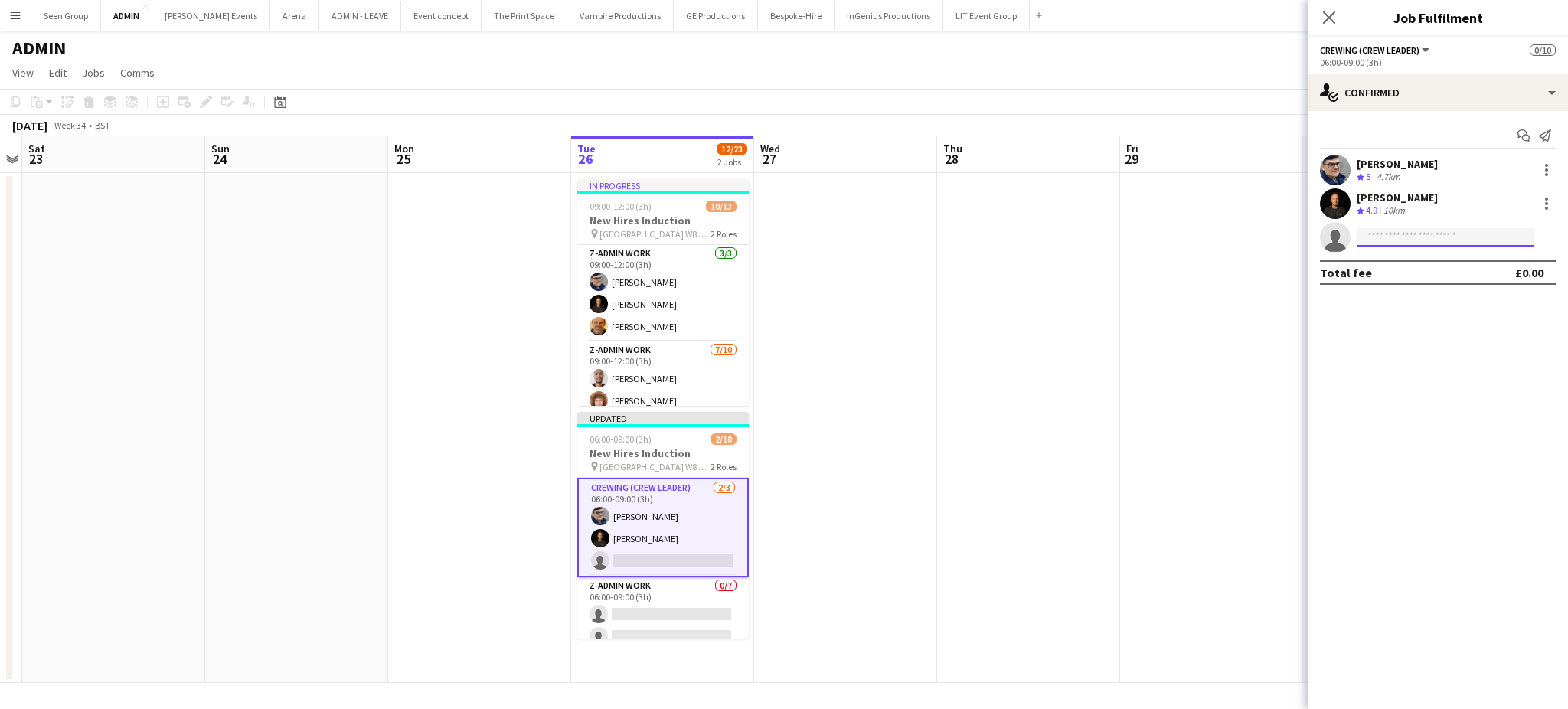
click at [1433, 231] on input at bounding box center [1445, 237] width 177 height 19
type input "*****"
click at [1413, 270] on span "beepking@gmail.com" at bounding box center [1445, 272] width 154 height 12
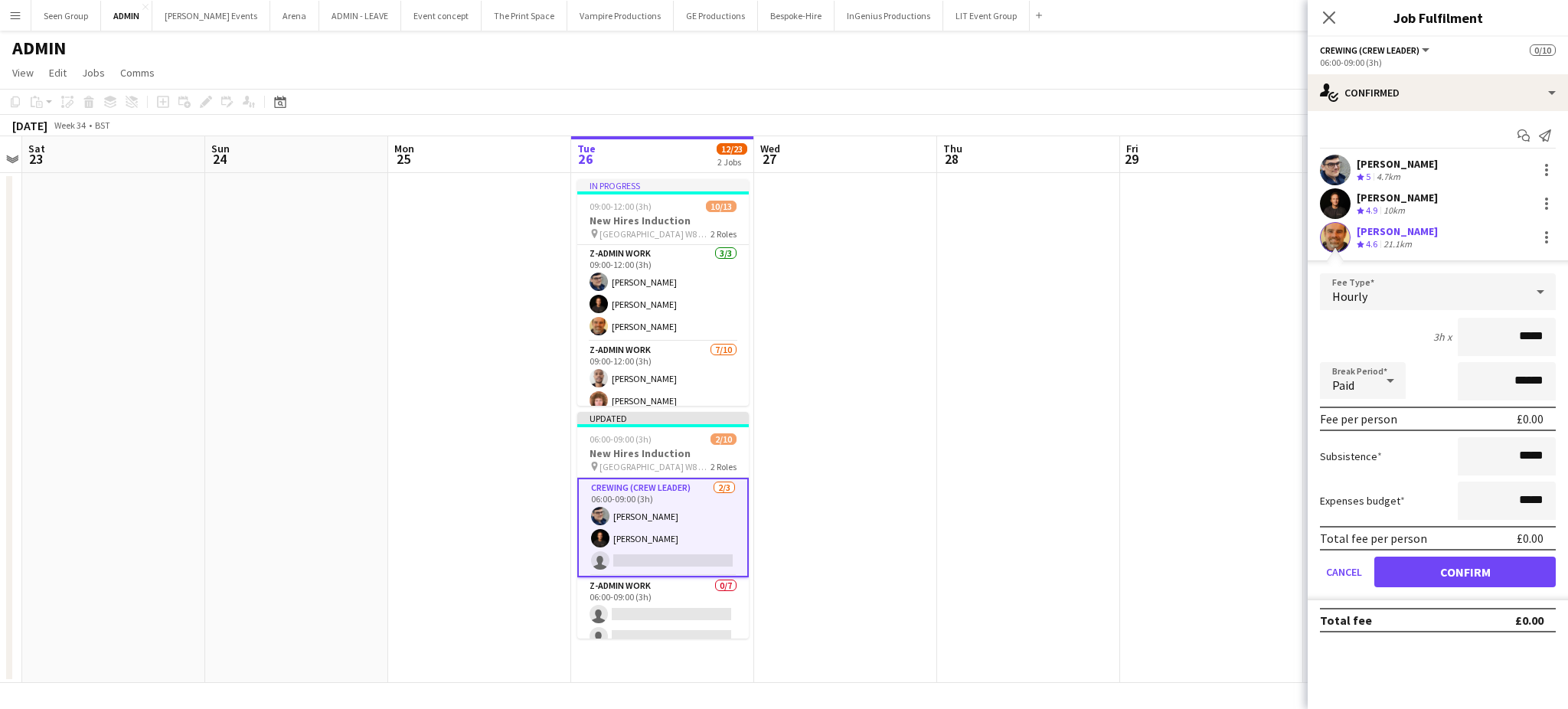
click button "Confirm" at bounding box center [1465, 572] width 181 height 31
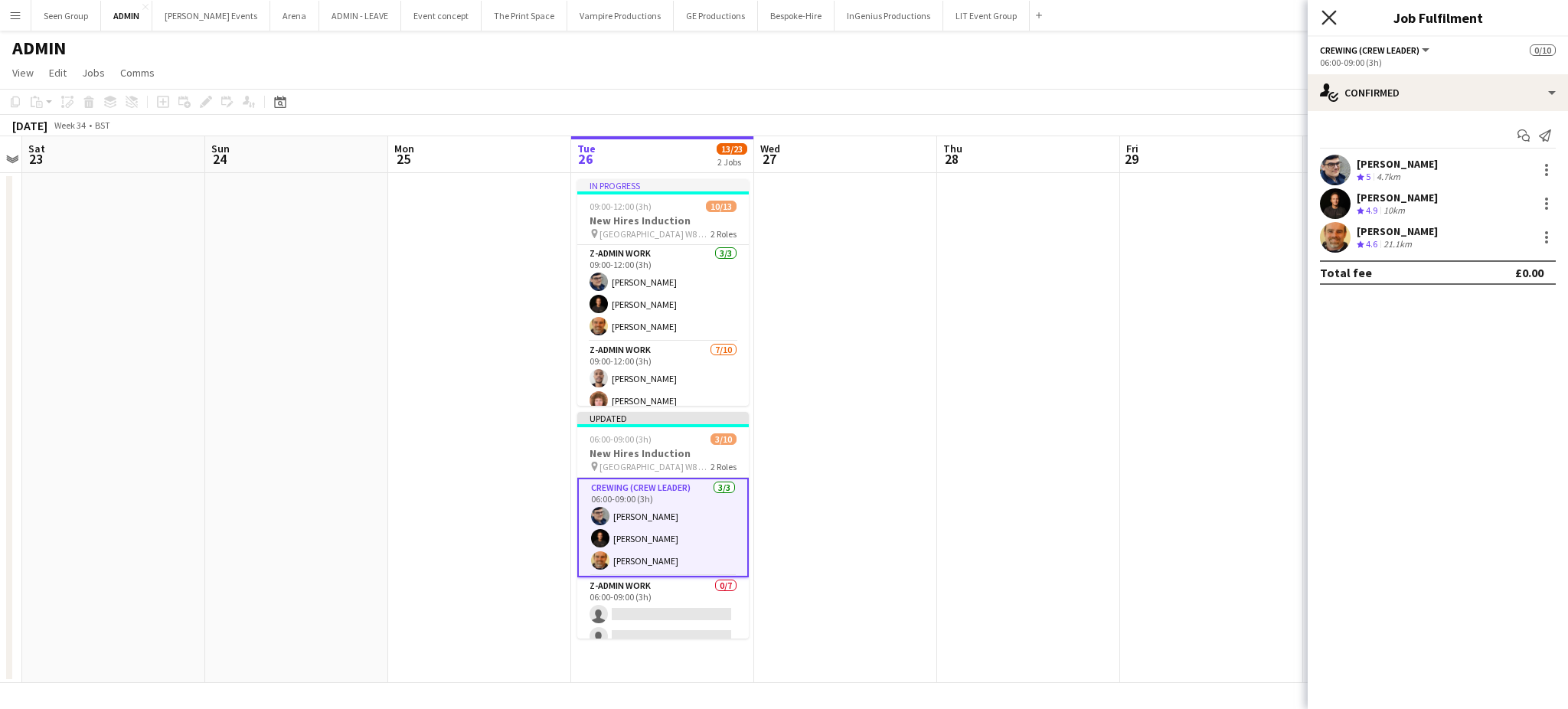
click at [1331, 15] on icon at bounding box center [1328, 17] width 15 height 15
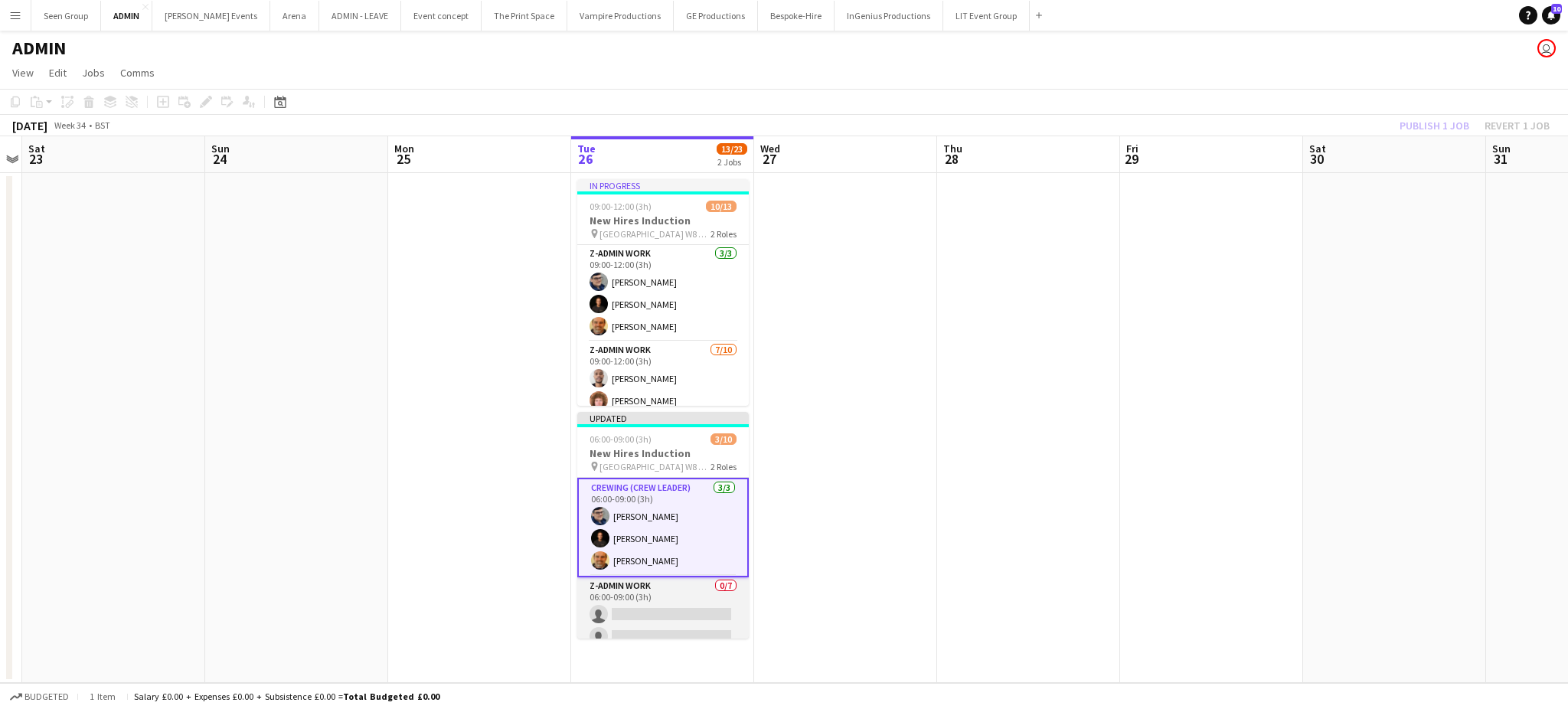
click at [654, 623] on app-card-role "z-Admin Work 0/7 06:00-09:00 (3h) single-neutral-actions single-neutral-actions…" at bounding box center [662, 669] width 171 height 185
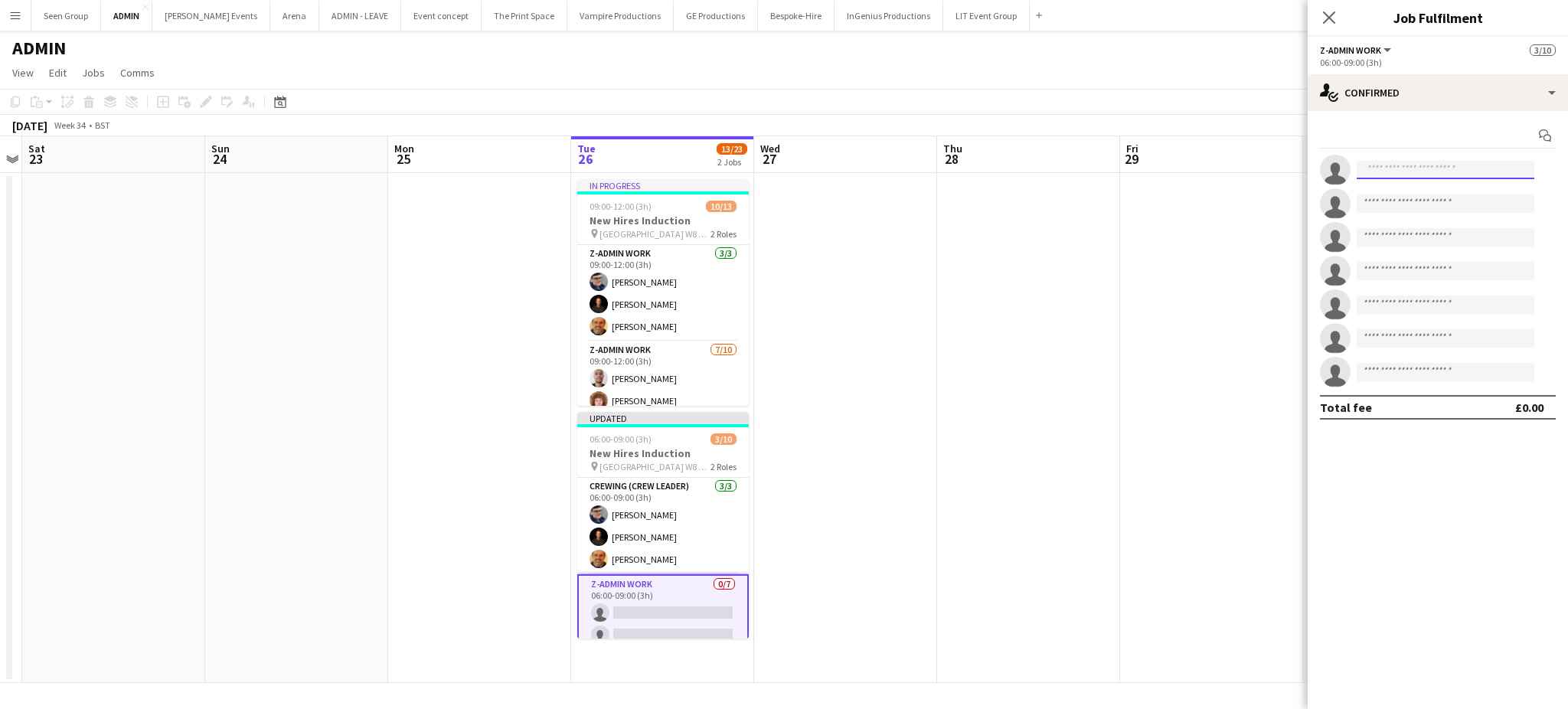
click at [1400, 171] on input at bounding box center [1445, 170] width 177 height 19
type input "*******"
click at [1409, 199] on span "creastling@gmail.com" at bounding box center [1445, 204] width 154 height 12
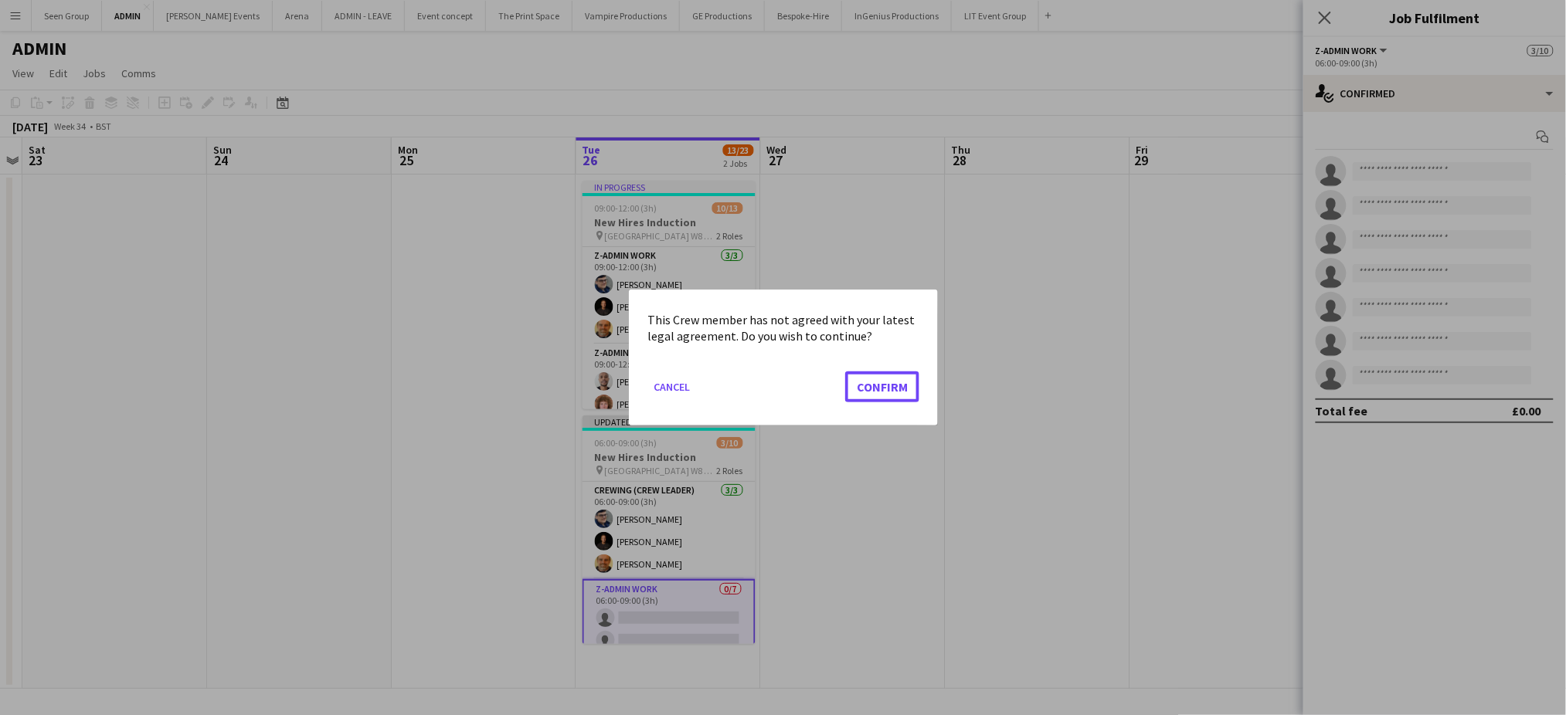
click at [845, 372] on button "Confirm" at bounding box center [882, 387] width 74 height 31
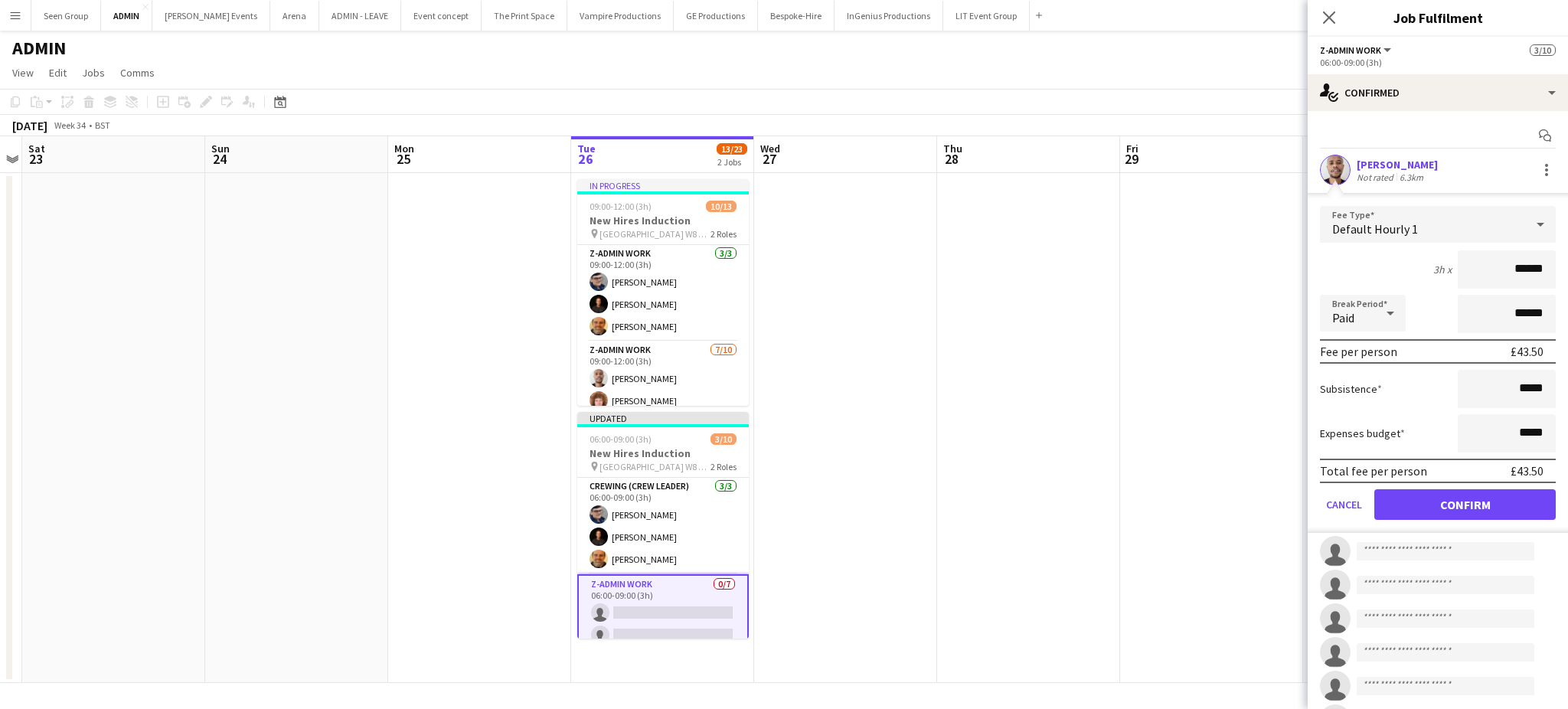
click button "Confirm" at bounding box center [1465, 505] width 181 height 31
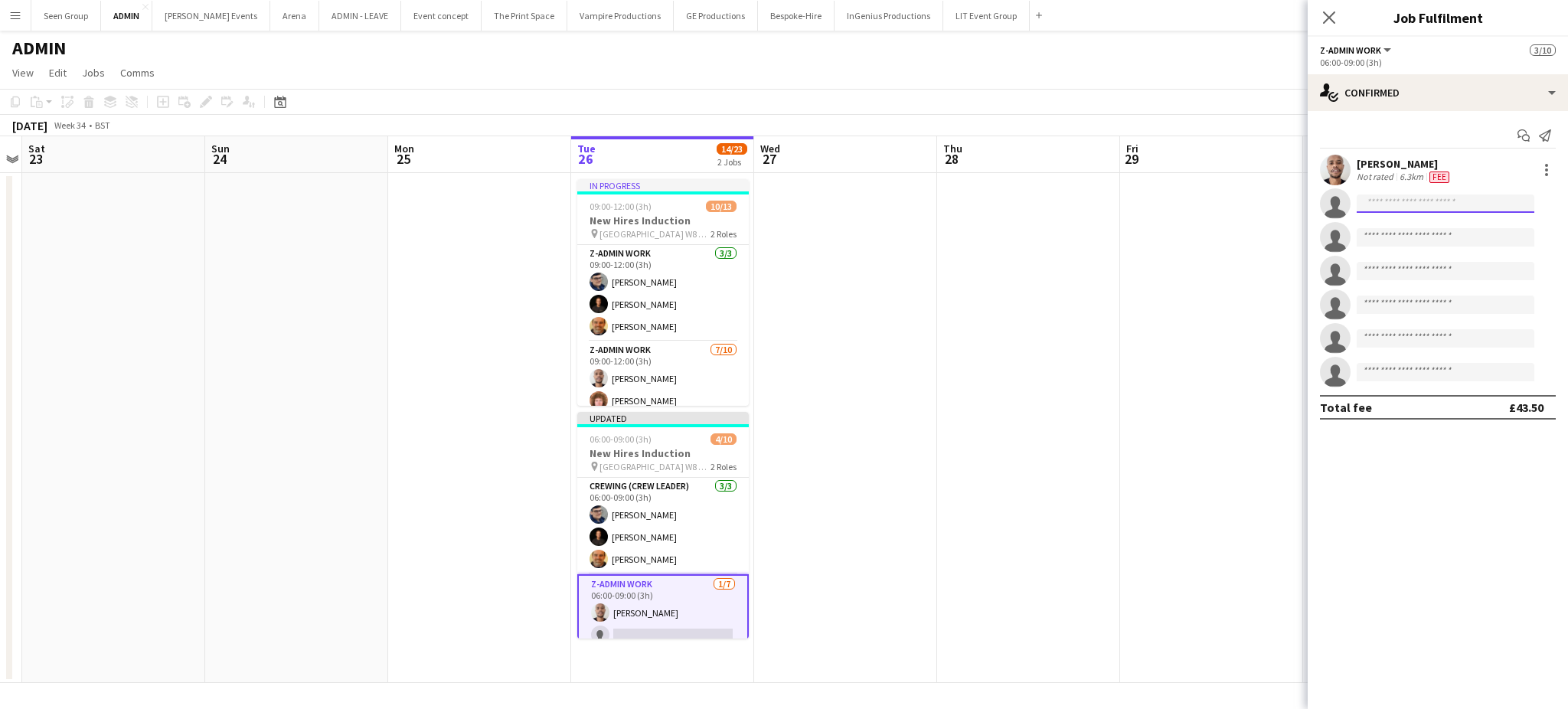
click at [1399, 204] on input at bounding box center [1445, 203] width 177 height 19
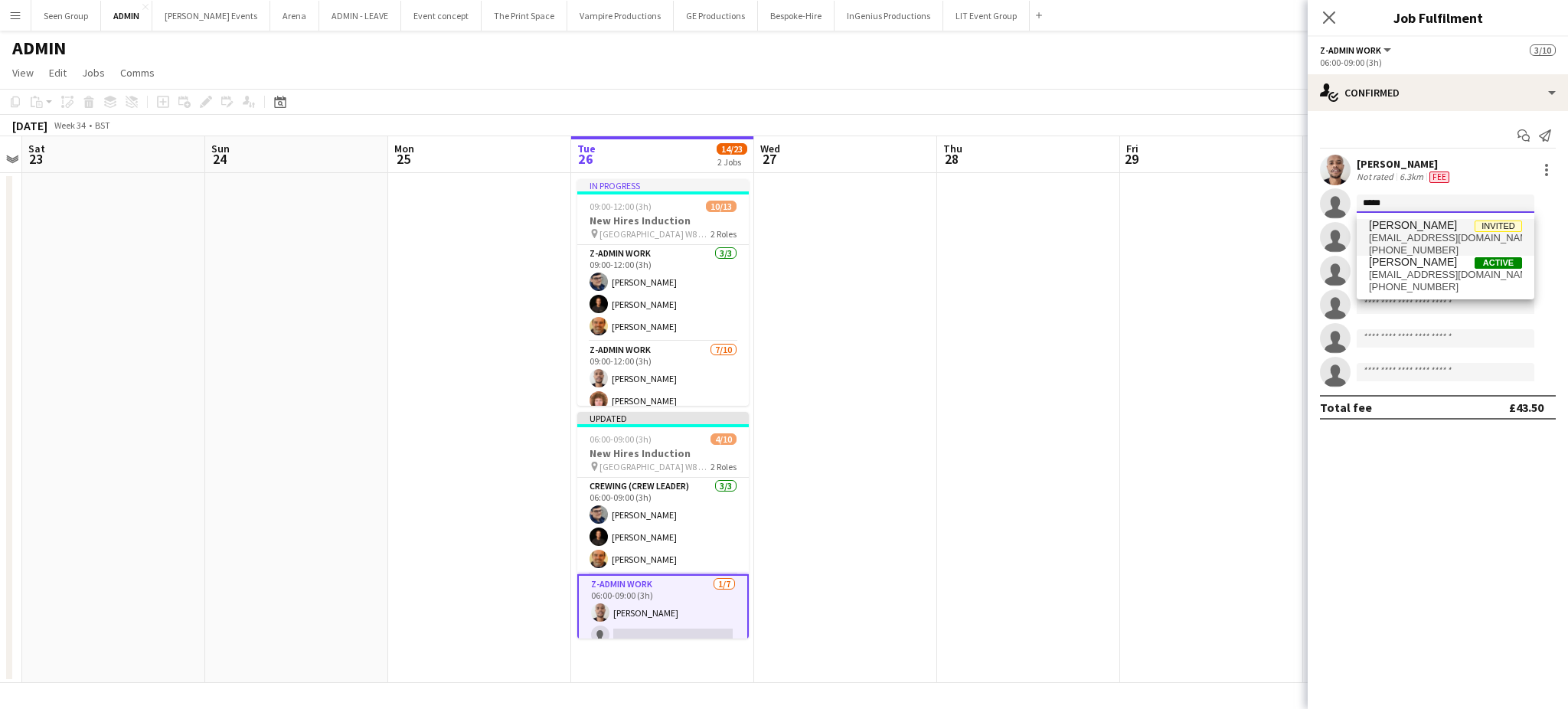
type input "*****"
click at [1430, 230] on span "Alfie Dyer Invited" at bounding box center [1445, 225] width 154 height 13
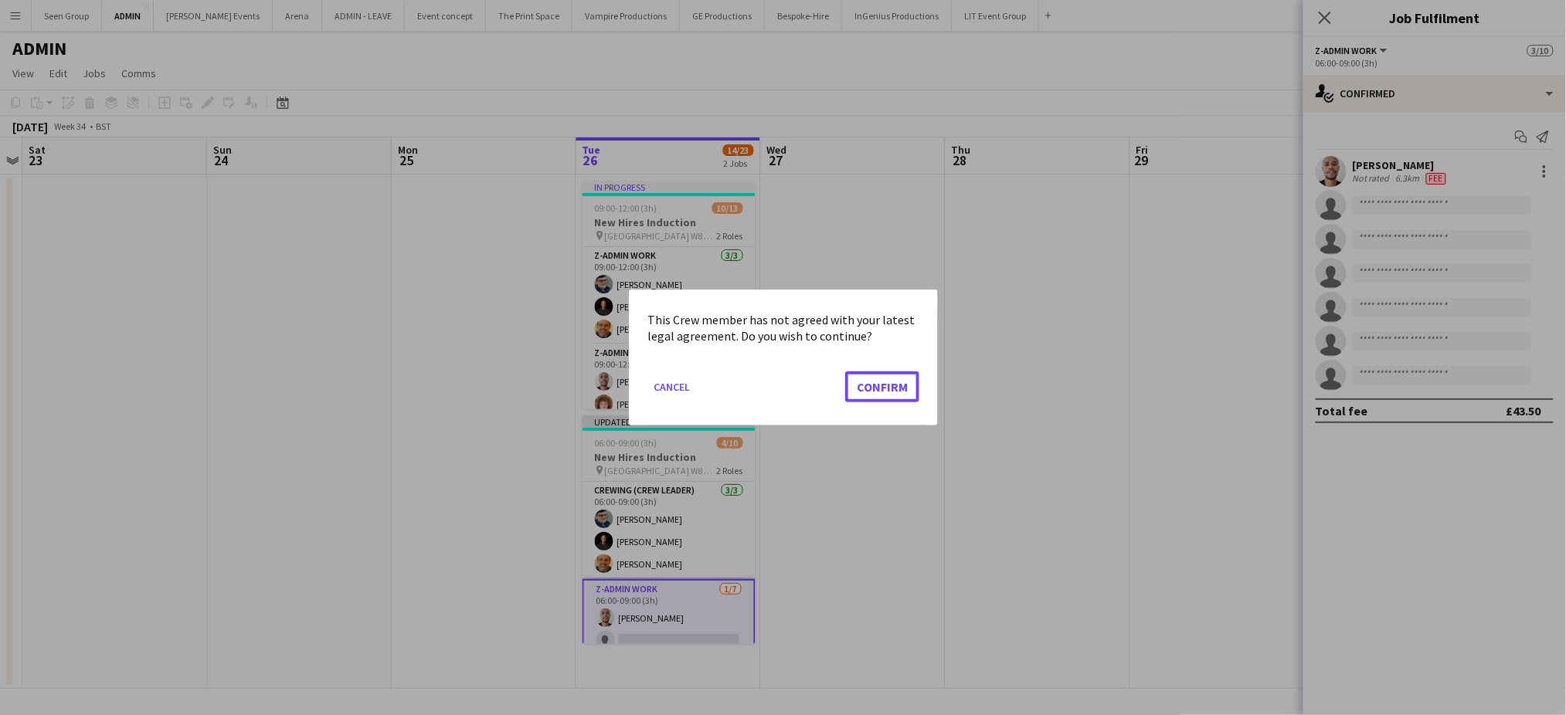
click at [845, 372] on button "Confirm" at bounding box center [882, 387] width 74 height 31
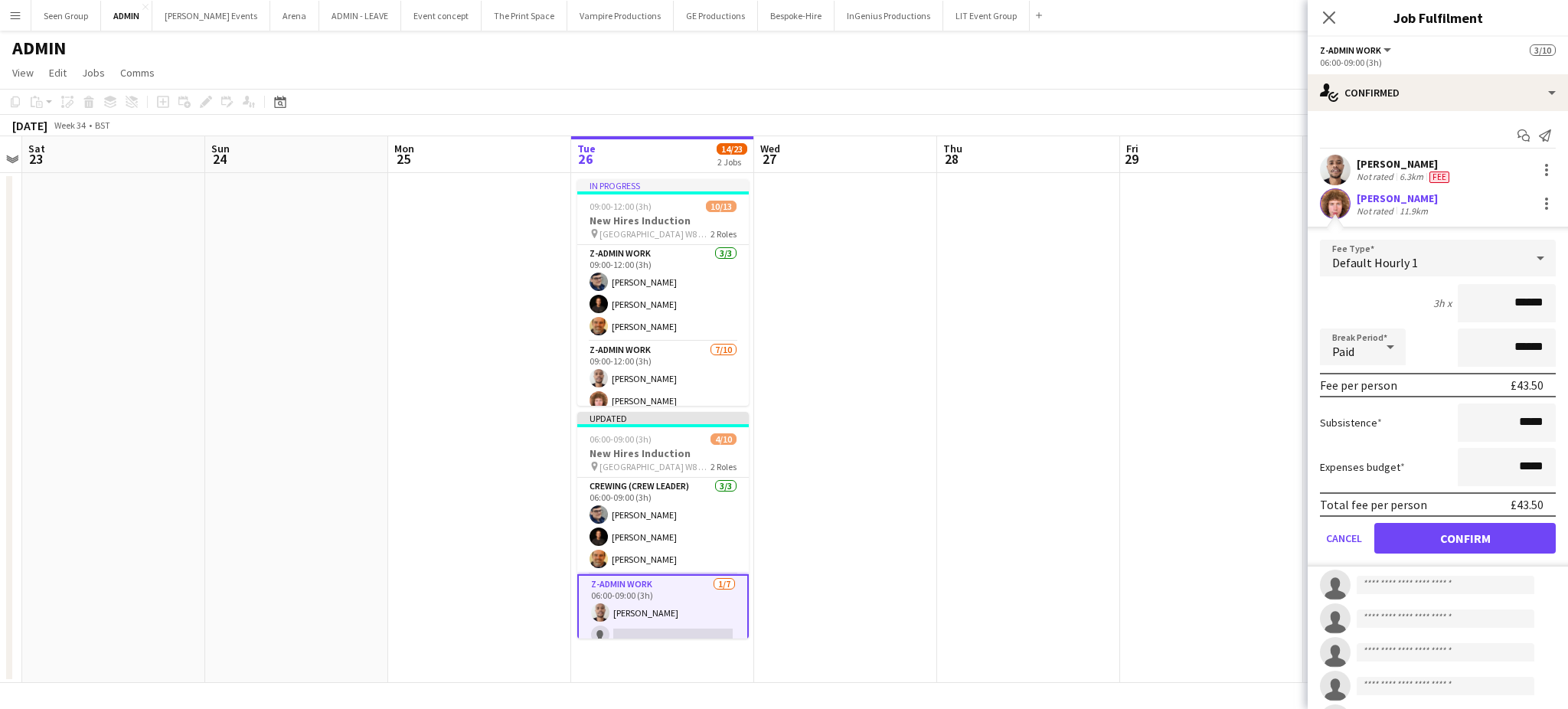
click button "Confirm" at bounding box center [1465, 538] width 181 height 31
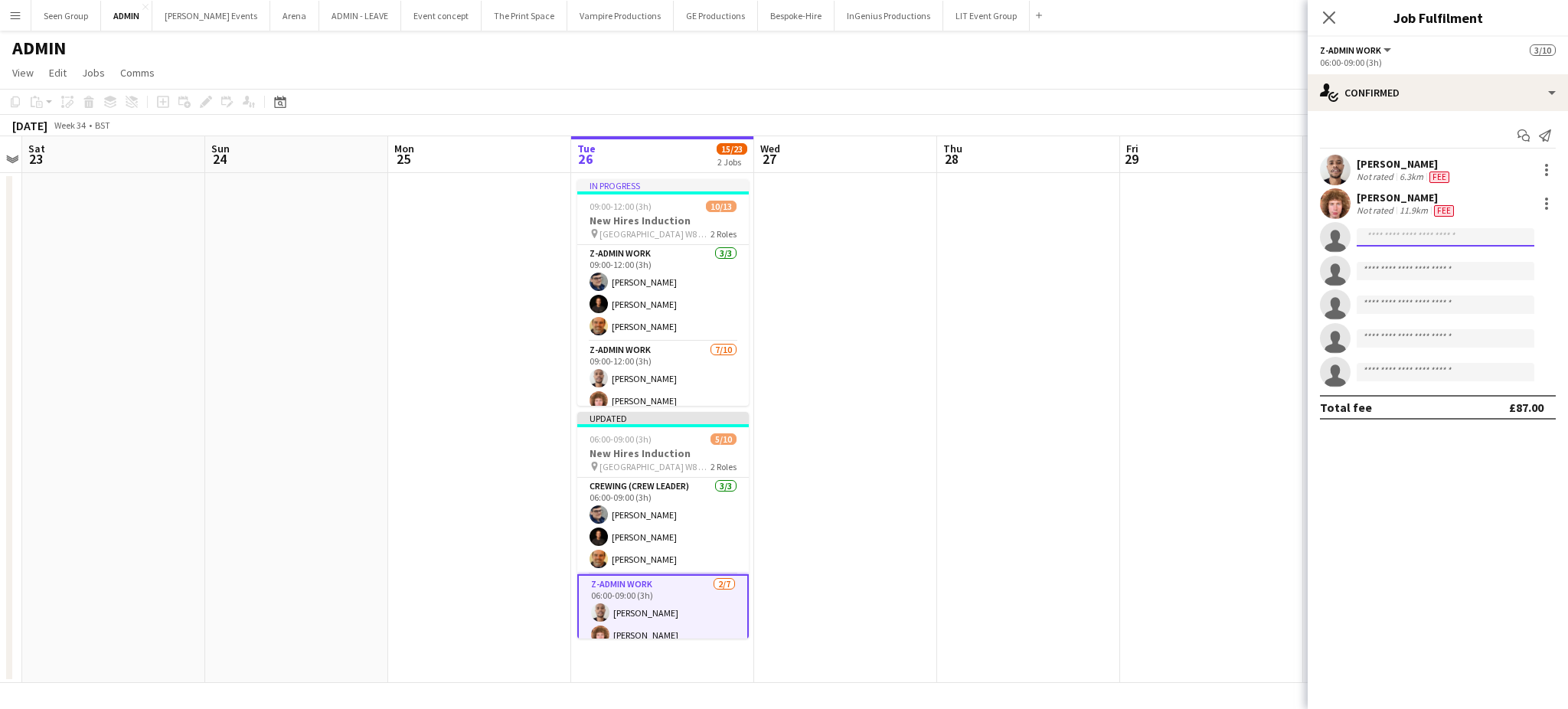
click at [1468, 237] on input at bounding box center [1445, 237] width 177 height 19
type input "*****"
click at [1446, 261] on span "Caleb Caffoor Active" at bounding box center [1445, 259] width 154 height 13
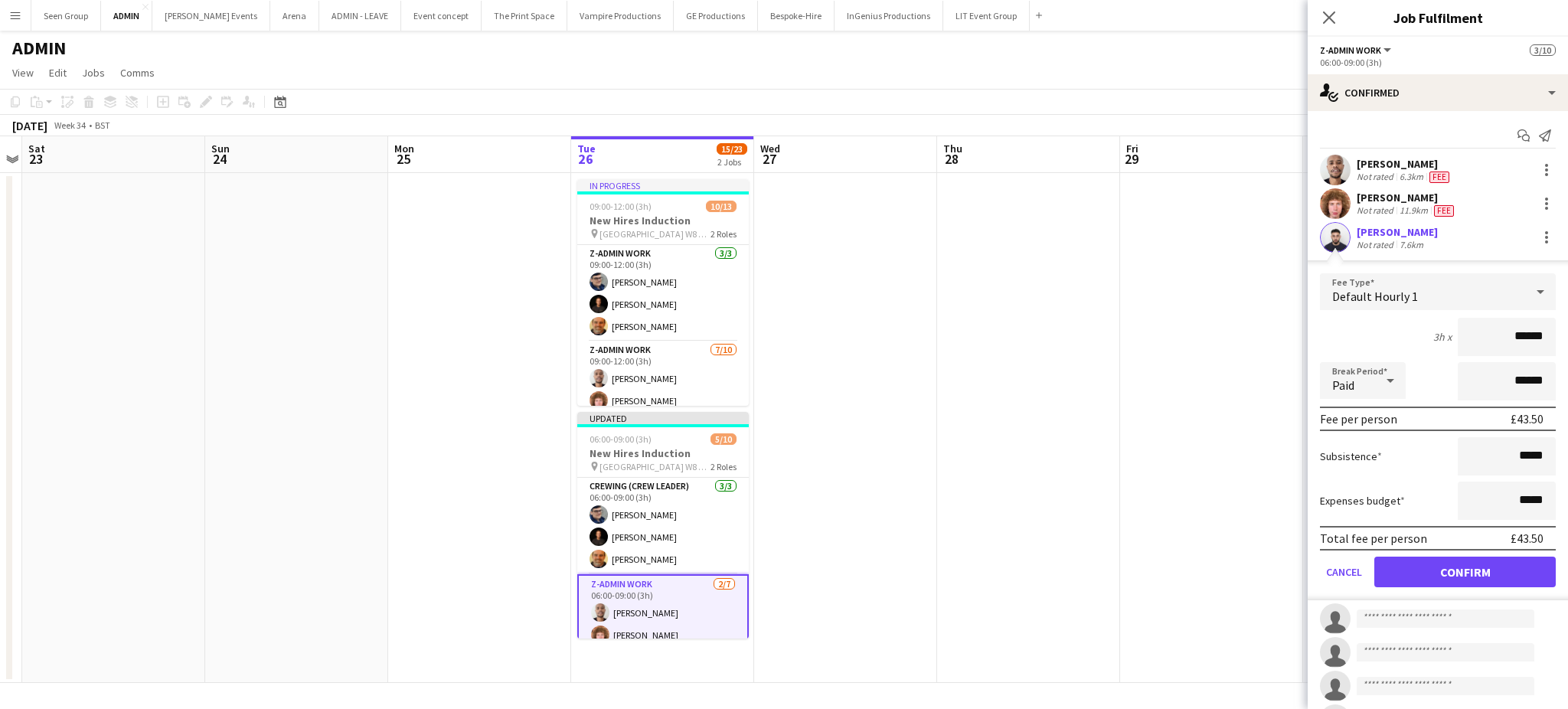
click button "Confirm" at bounding box center [1465, 572] width 181 height 31
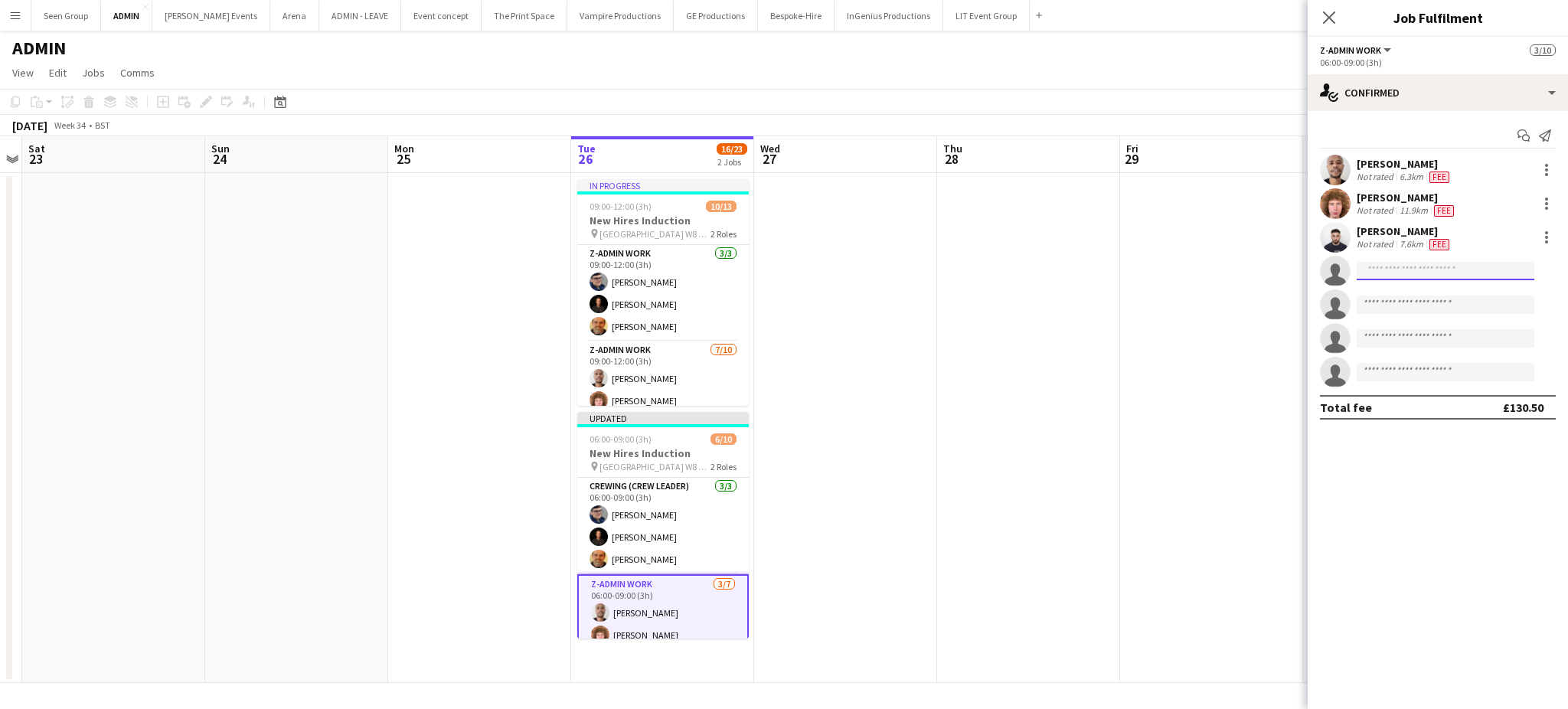
click at [1490, 273] on input at bounding box center [1445, 271] width 177 height 19
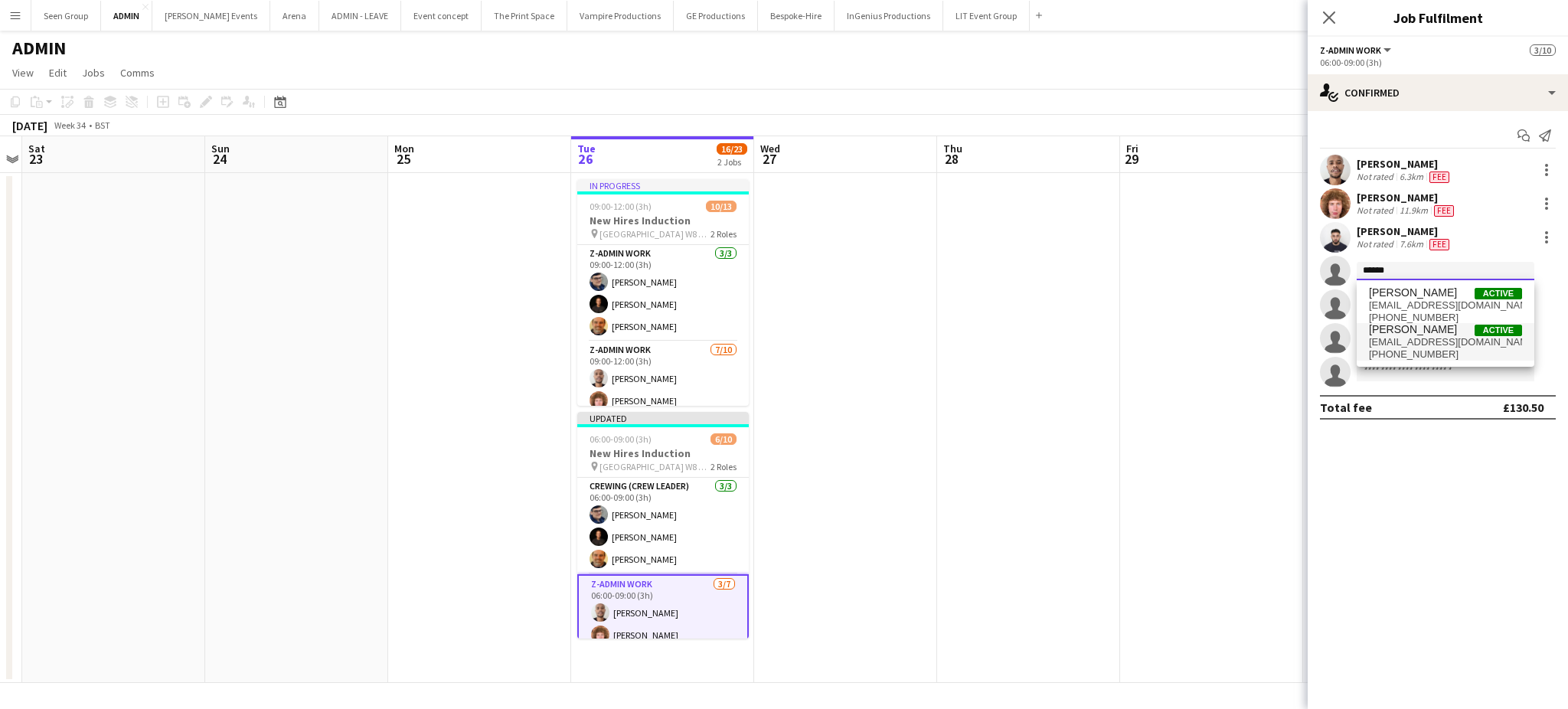
type input "******"
click at [1429, 344] on span "[EMAIL_ADDRESS][DOMAIN_NAME]" at bounding box center [1445, 342] width 154 height 12
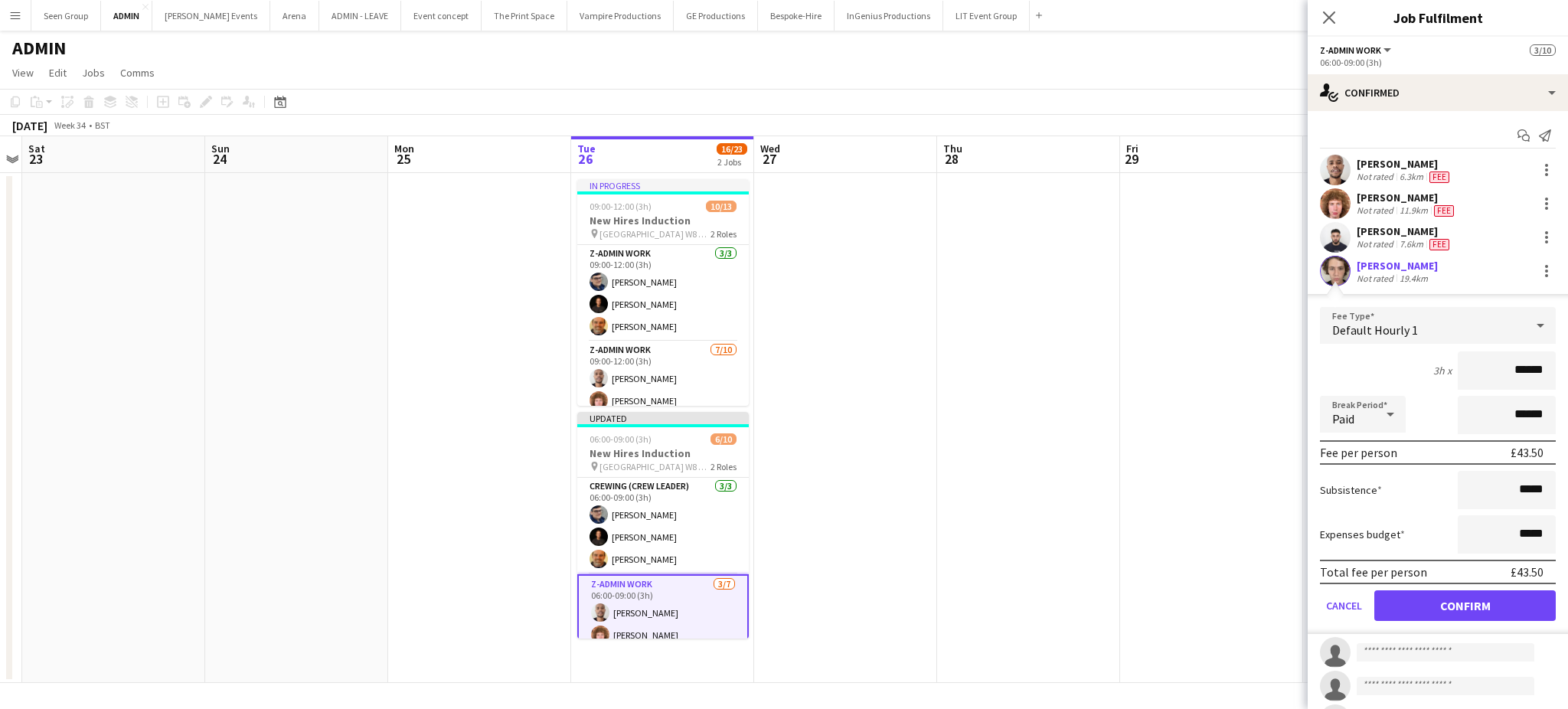
click button "Confirm" at bounding box center [1465, 606] width 181 height 31
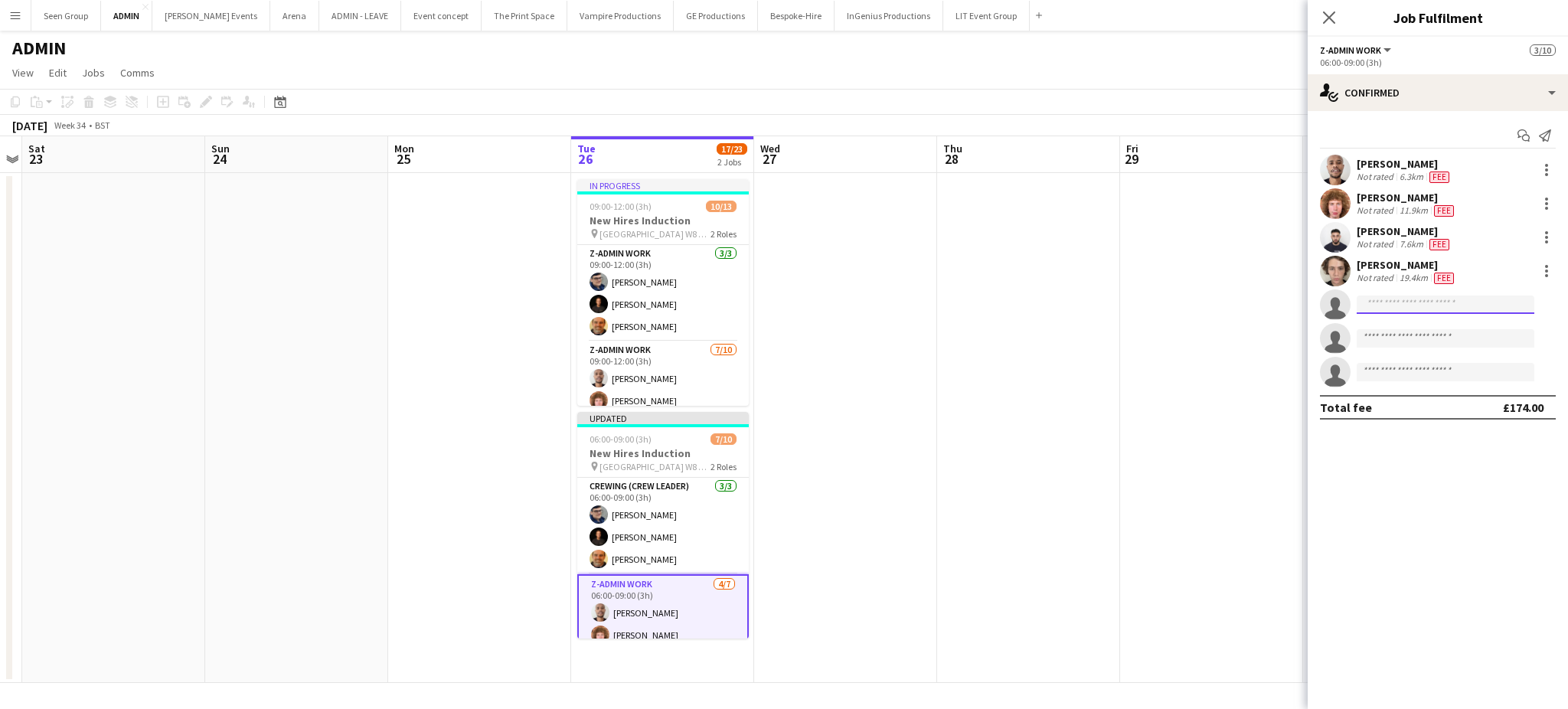
click at [1438, 309] on input at bounding box center [1445, 304] width 177 height 19
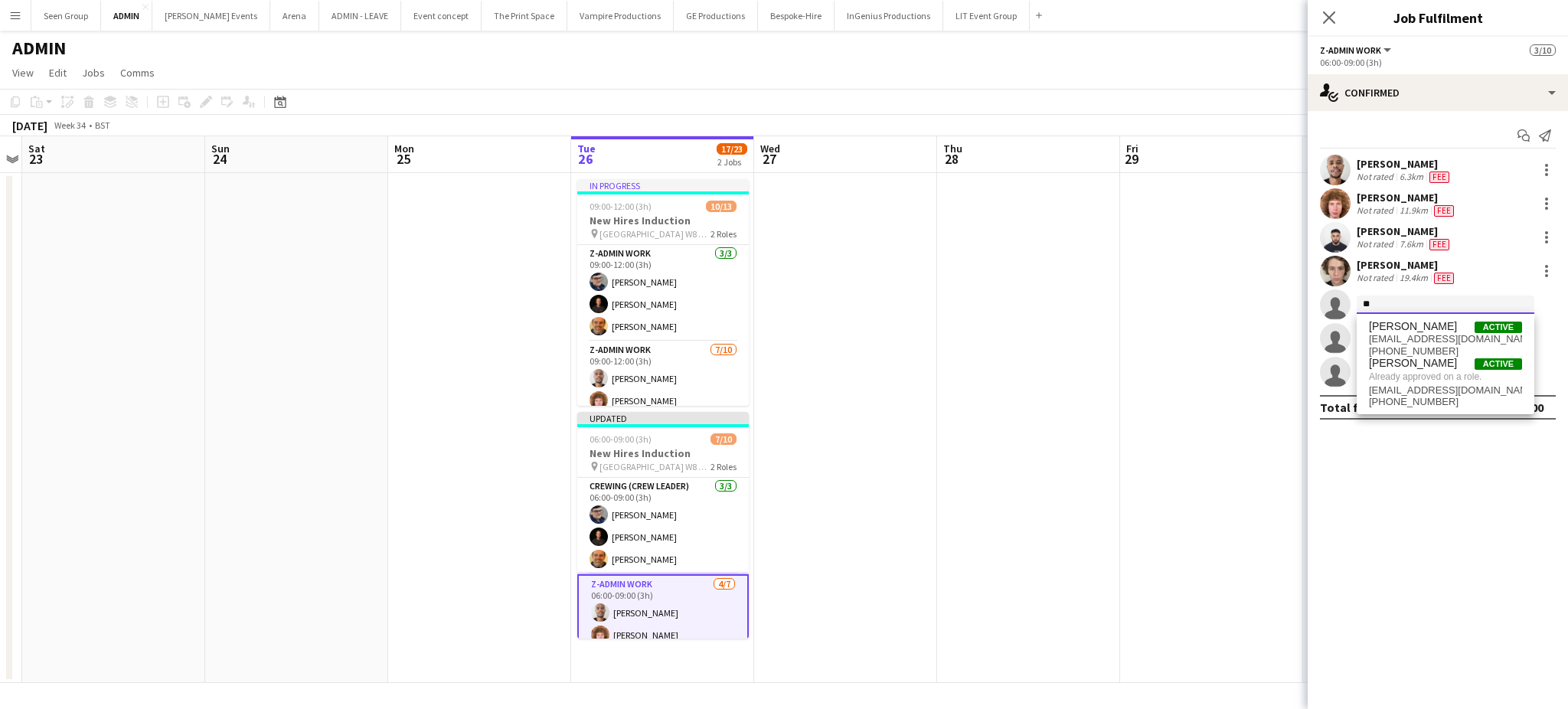
type input "*"
type input "******"
click at [1447, 380] on span "lorencdaniel90@gmail.com" at bounding box center [1445, 376] width 154 height 12
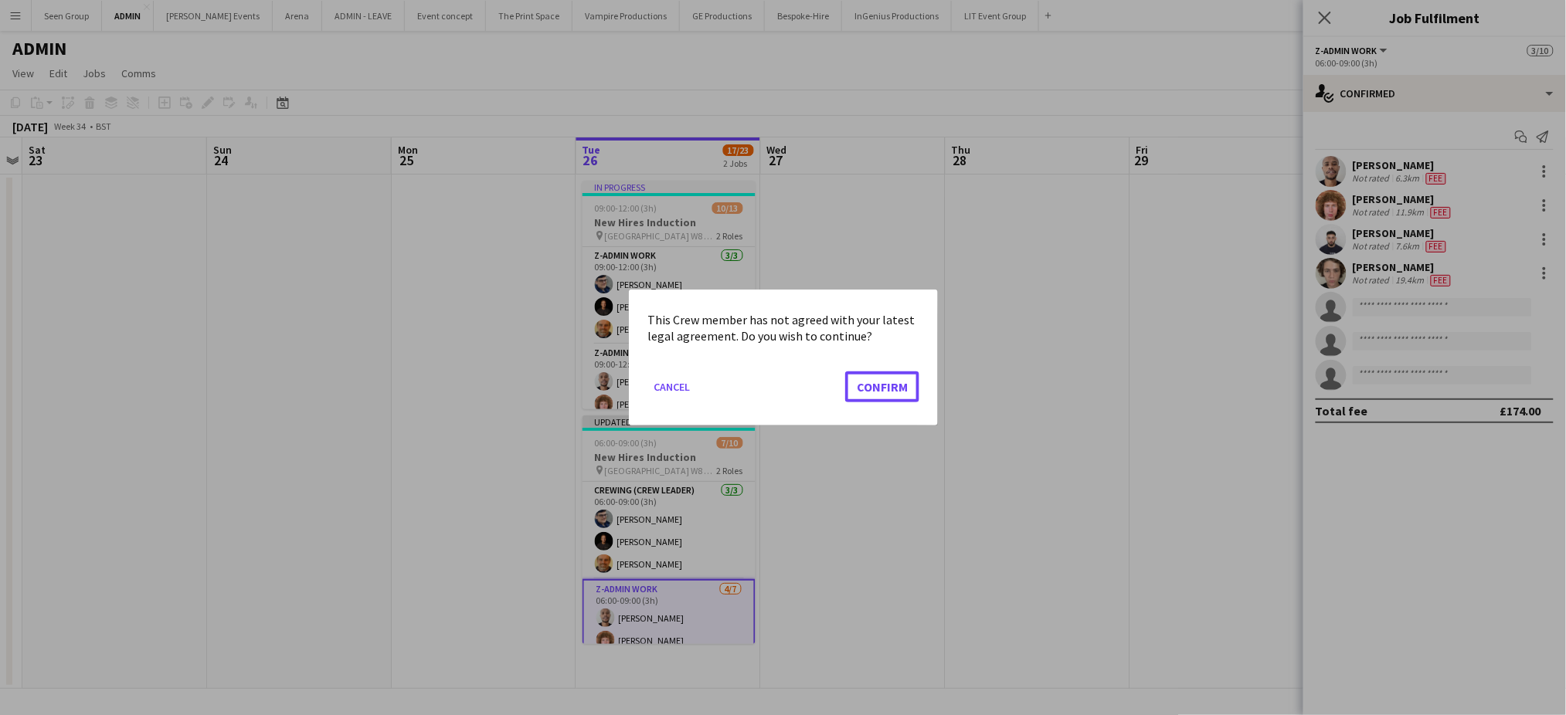
click at [845, 372] on button "Confirm" at bounding box center [882, 387] width 74 height 31
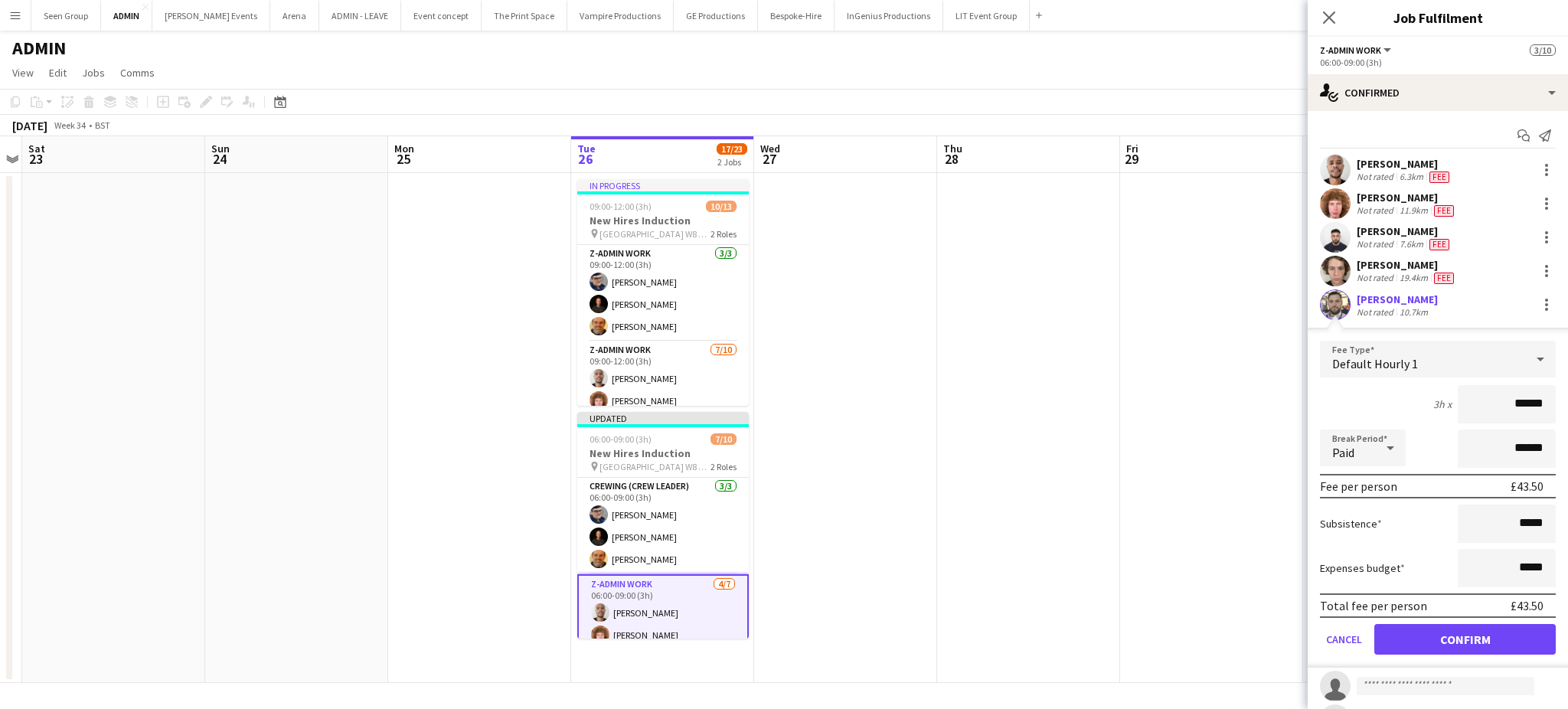
click button "Confirm" at bounding box center [1465, 640] width 181 height 31
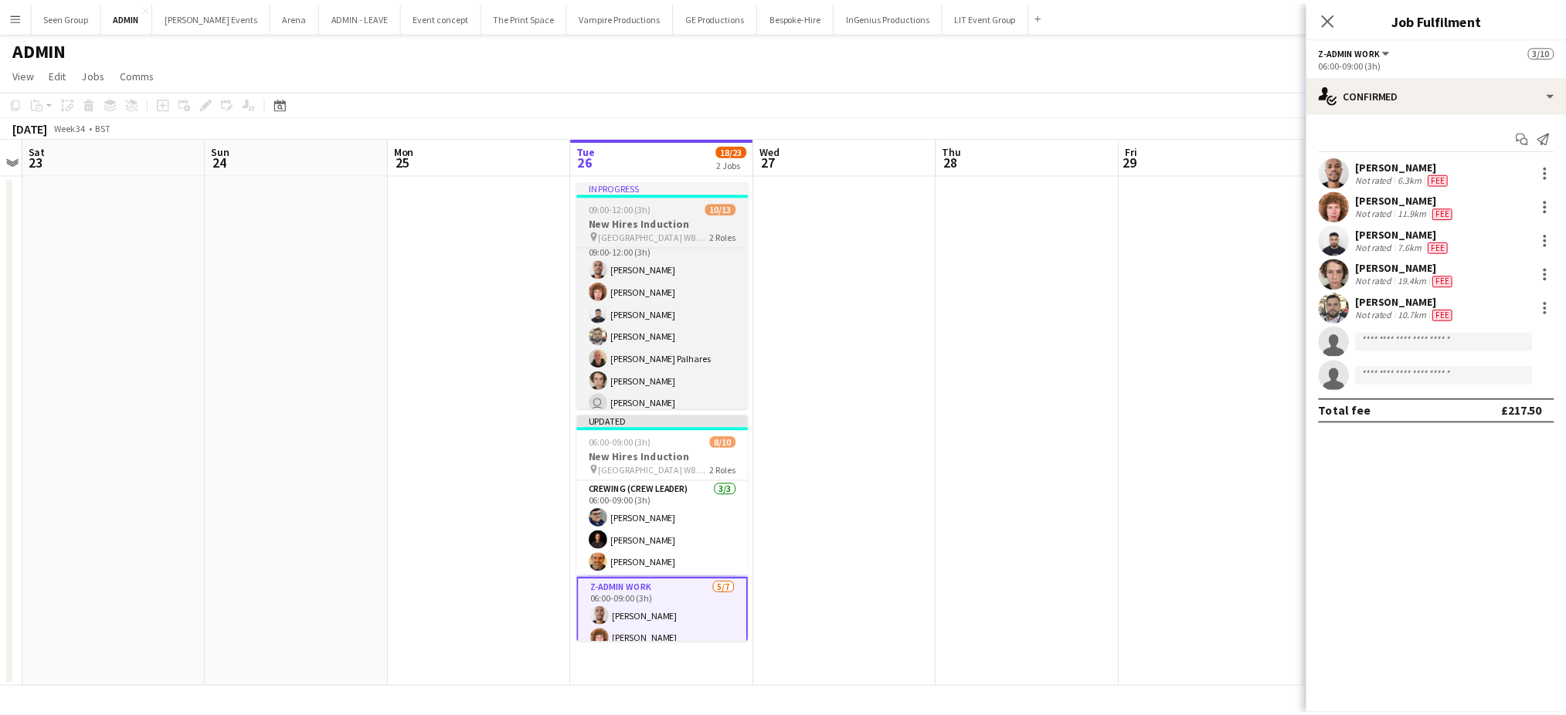
scroll to position [124, 0]
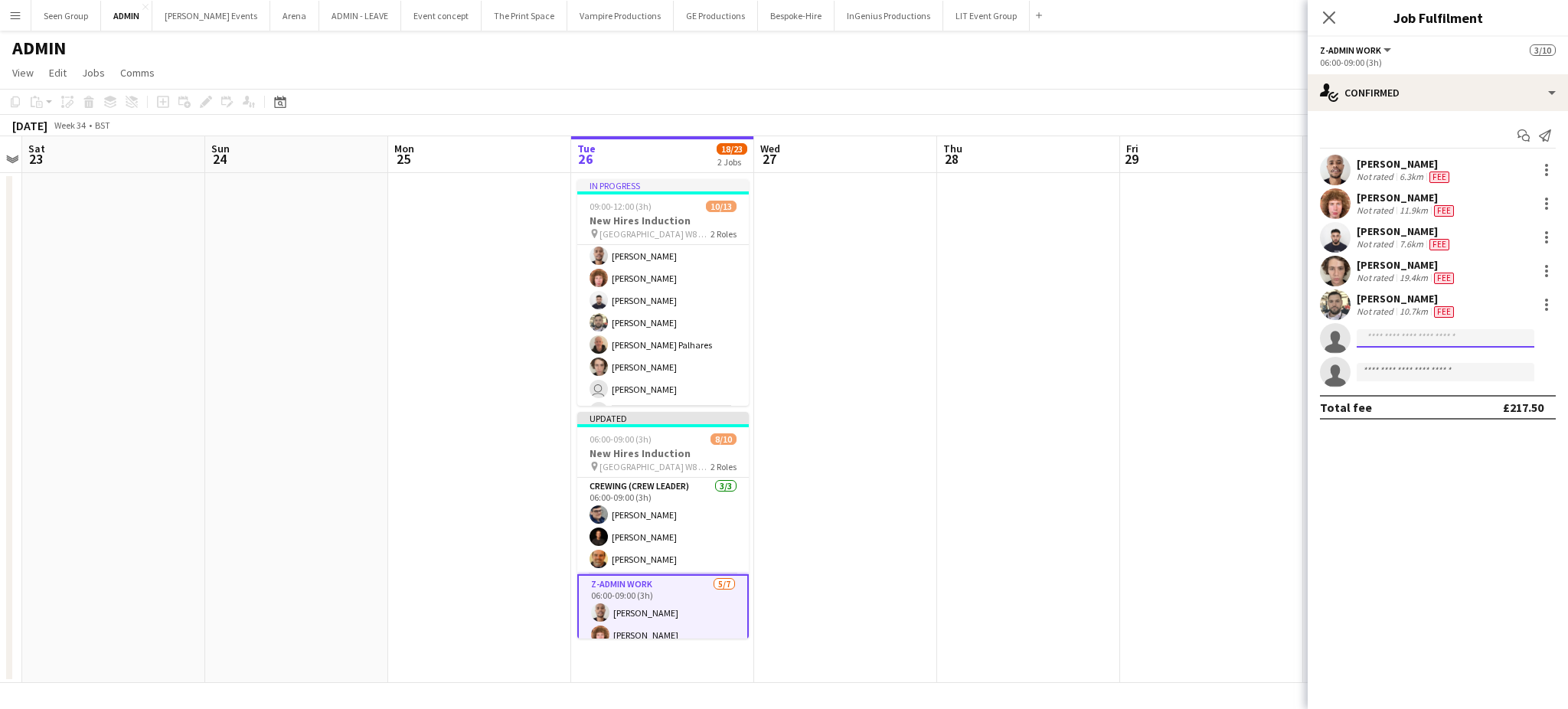
click at [1399, 341] on input at bounding box center [1445, 338] width 177 height 19
type input "****"
click at [1411, 368] on span "fagnerpalhares@hotmail.com" at bounding box center [1445, 373] width 154 height 12
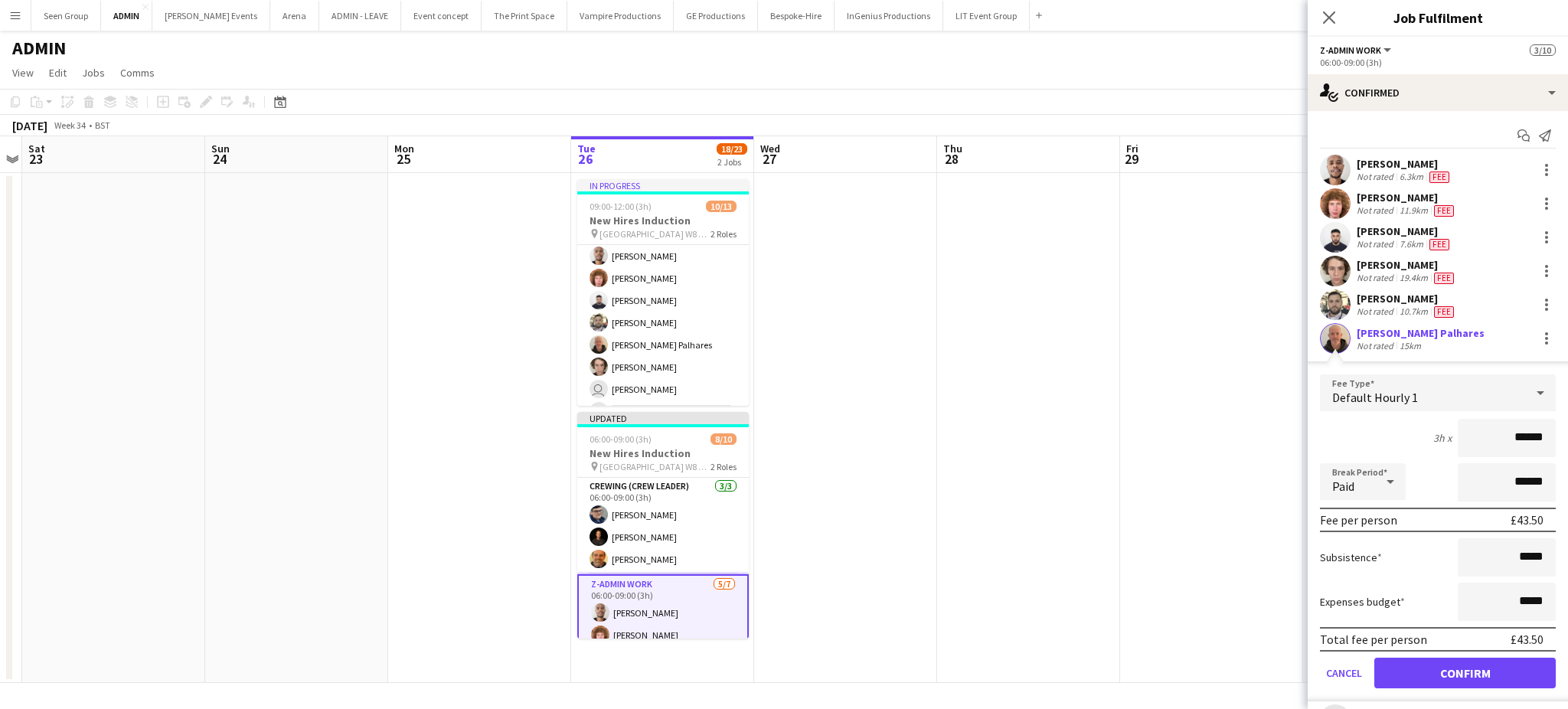
click button "Confirm" at bounding box center [1465, 673] width 181 height 31
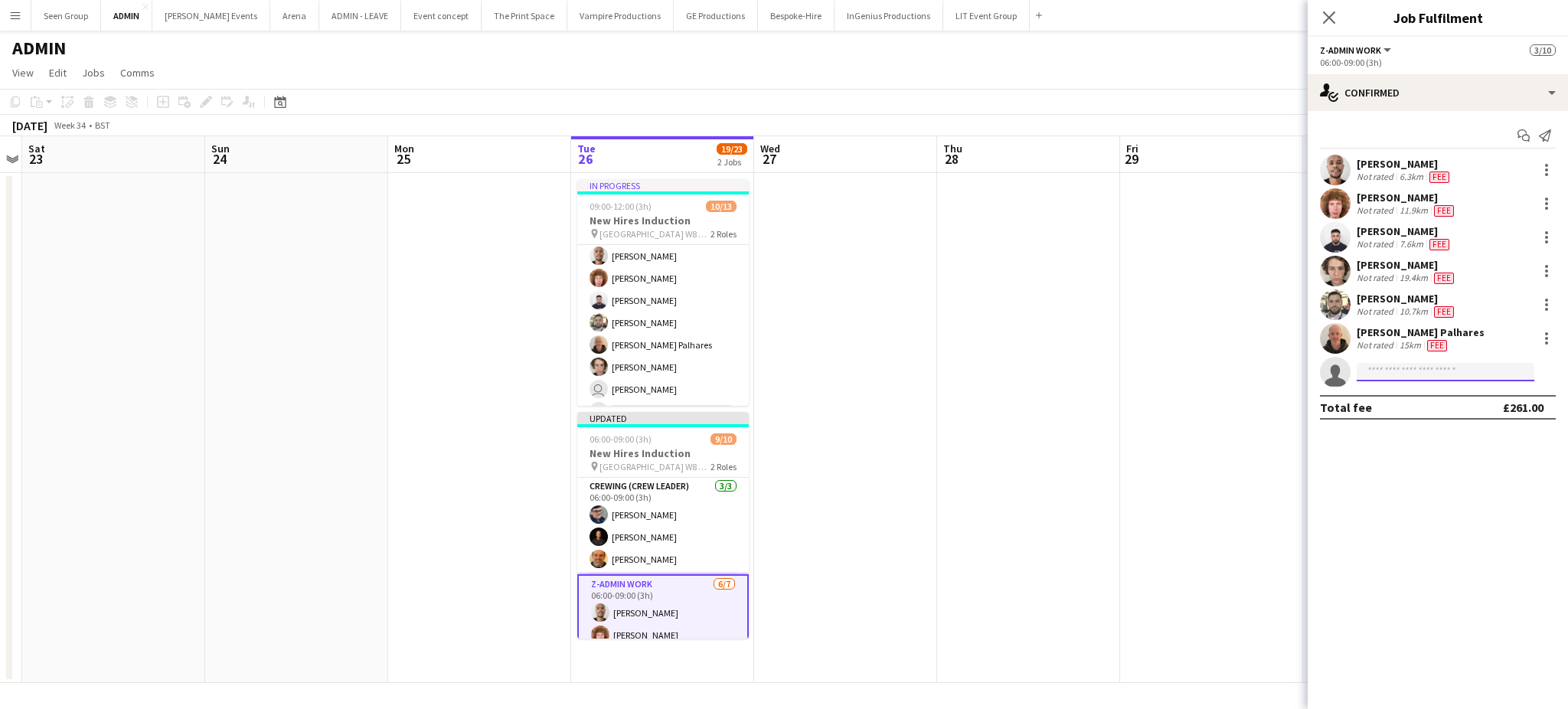
click at [1411, 368] on input at bounding box center [1445, 372] width 177 height 19
type input "***"
click at [1423, 403] on span "b.neylanfrancis@gmail.com" at bounding box center [1445, 407] width 154 height 12
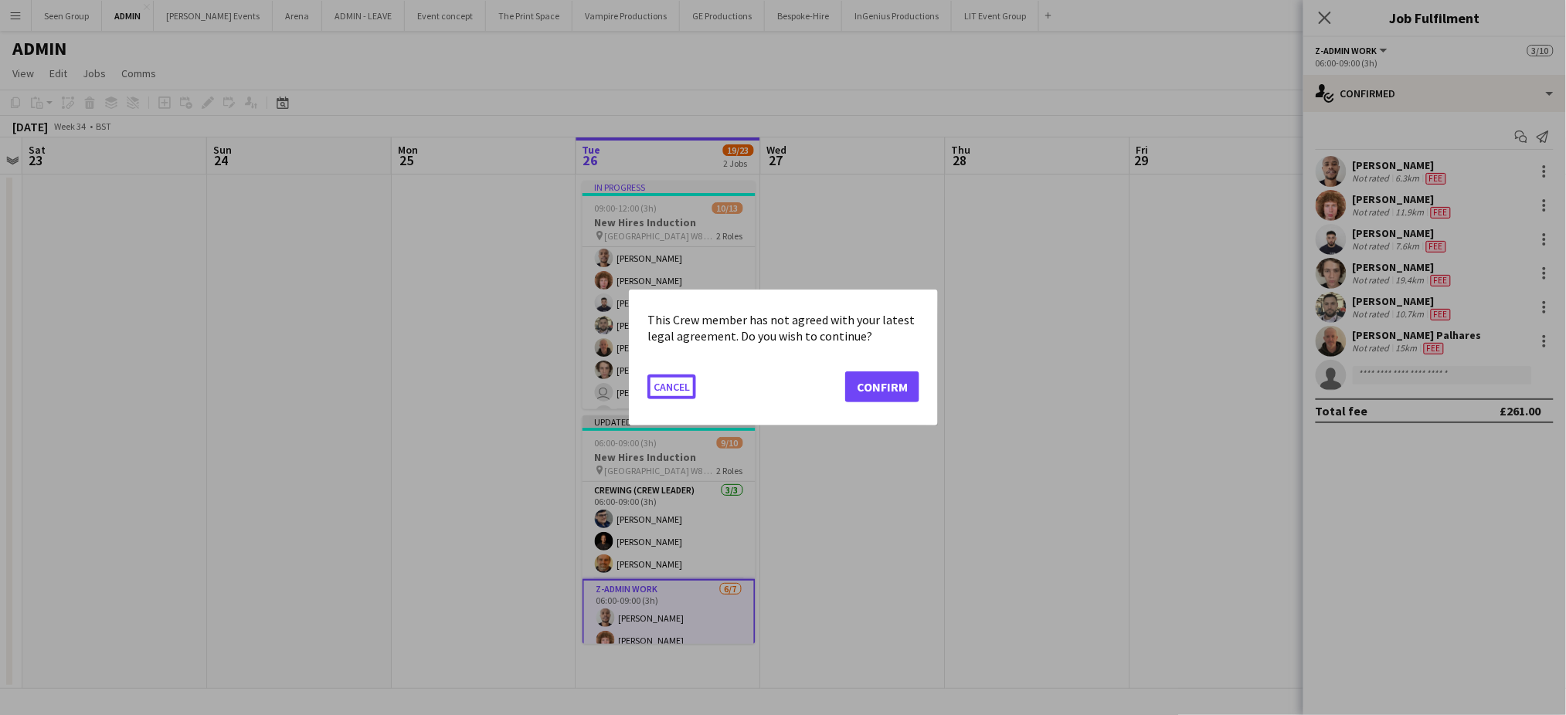
click at [647, 375] on button "Cancel" at bounding box center [671, 387] width 49 height 25
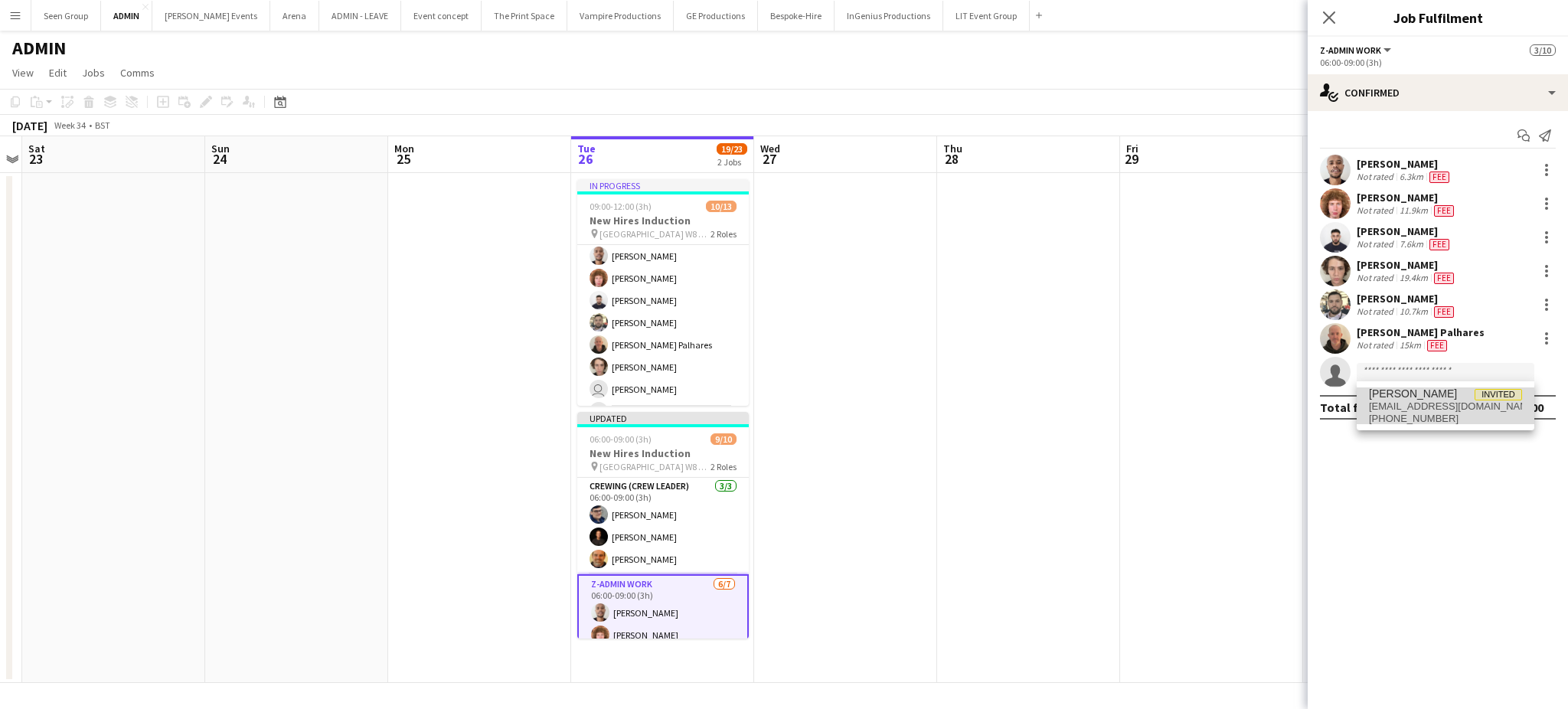
click at [1423, 403] on span "[EMAIL_ADDRESS][DOMAIN_NAME]" at bounding box center [1445, 407] width 154 height 12
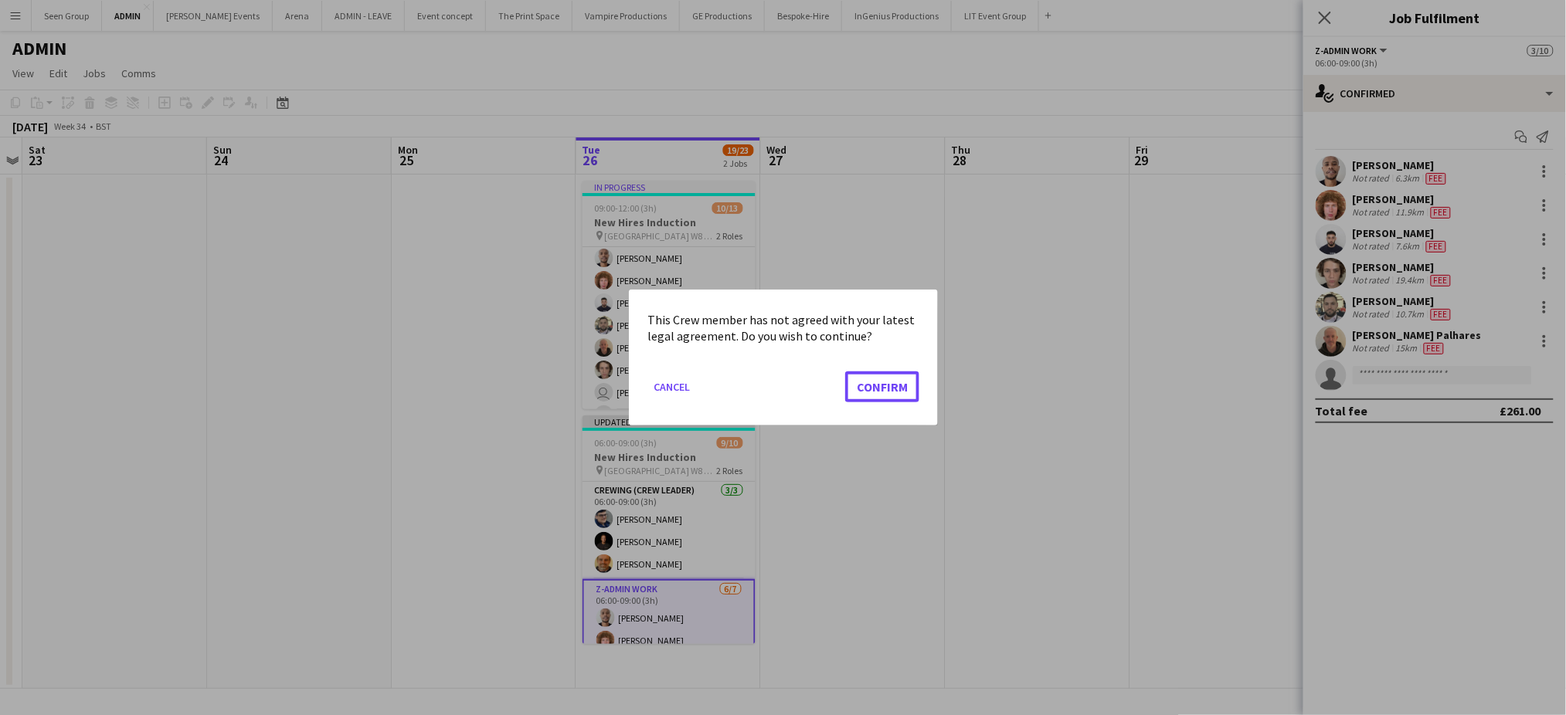
click at [845, 372] on button "Confirm" at bounding box center [882, 387] width 74 height 31
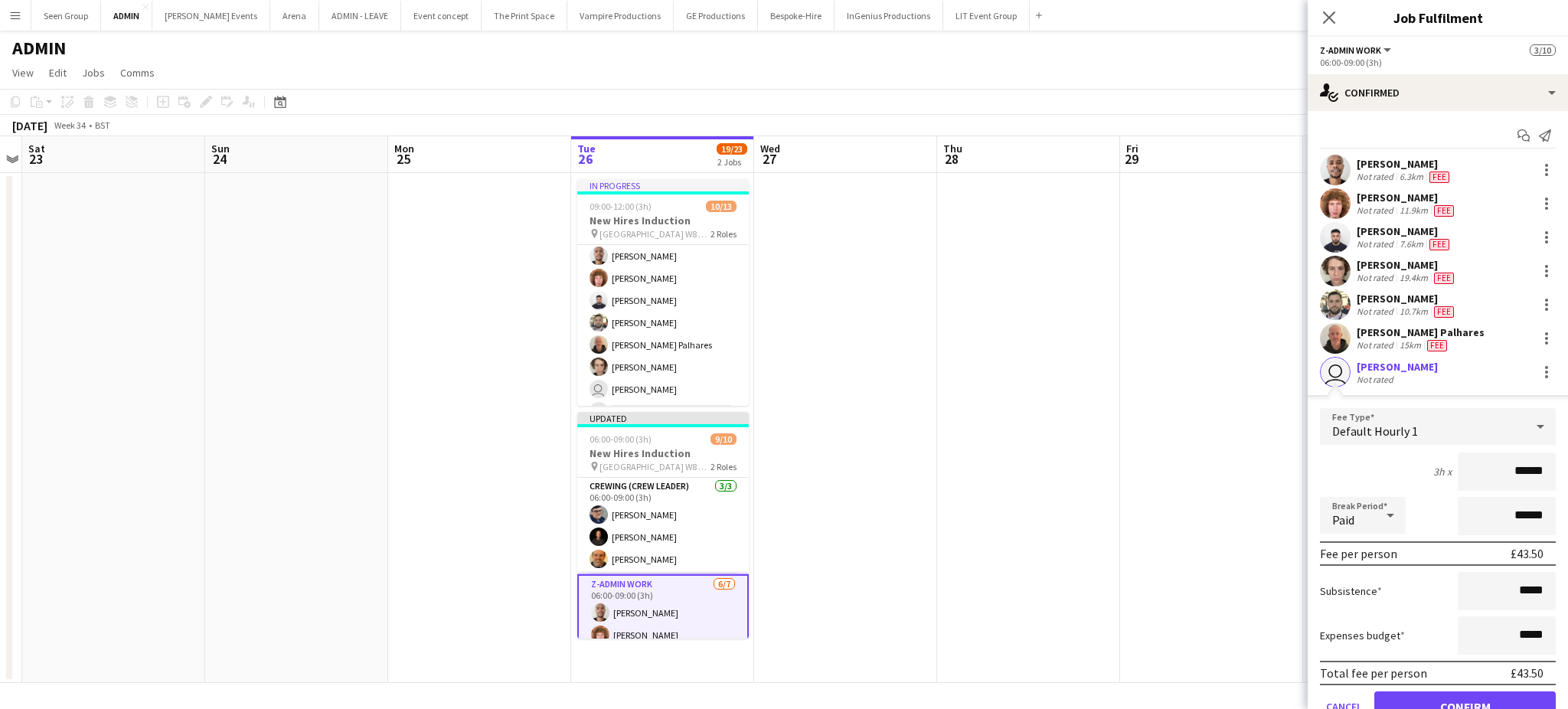
click button "Confirm" at bounding box center [1465, 707] width 181 height 31
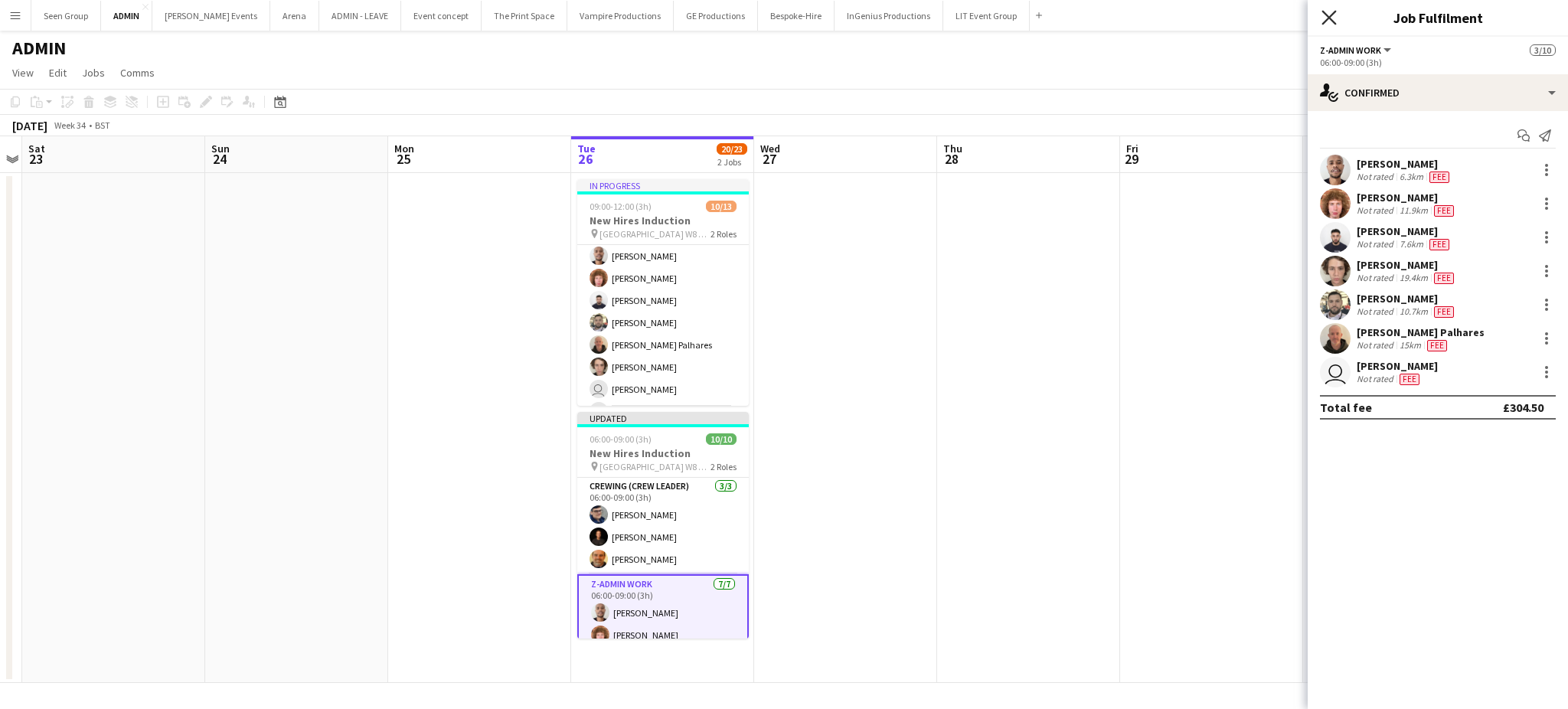
click at [1326, 14] on icon at bounding box center [1328, 17] width 15 height 15
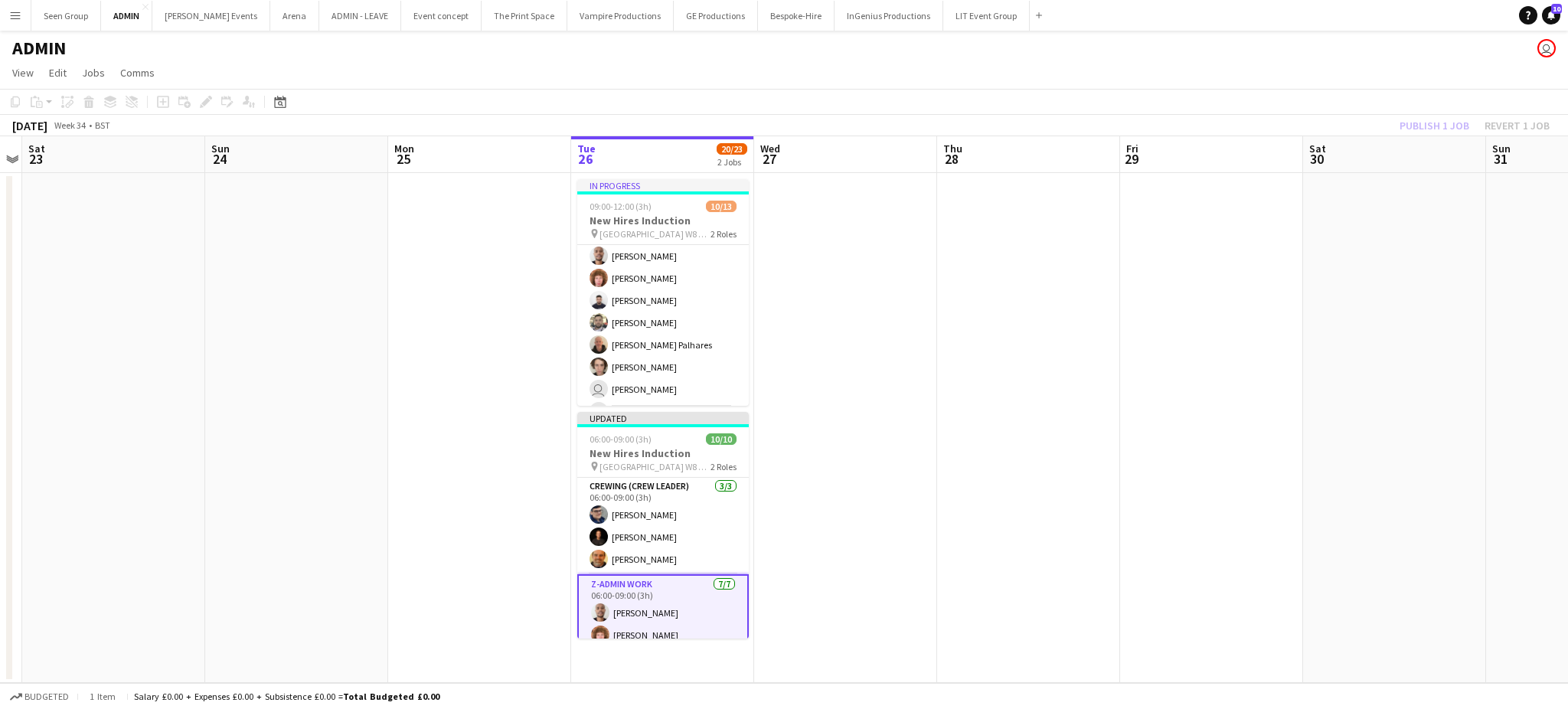
click at [1366, 105] on app-toolbar "Copy Paste Paste Ctrl+V Paste with crew Ctrl+Shift+V Paste linked Job Delete Gr…" at bounding box center [784, 102] width 1568 height 26
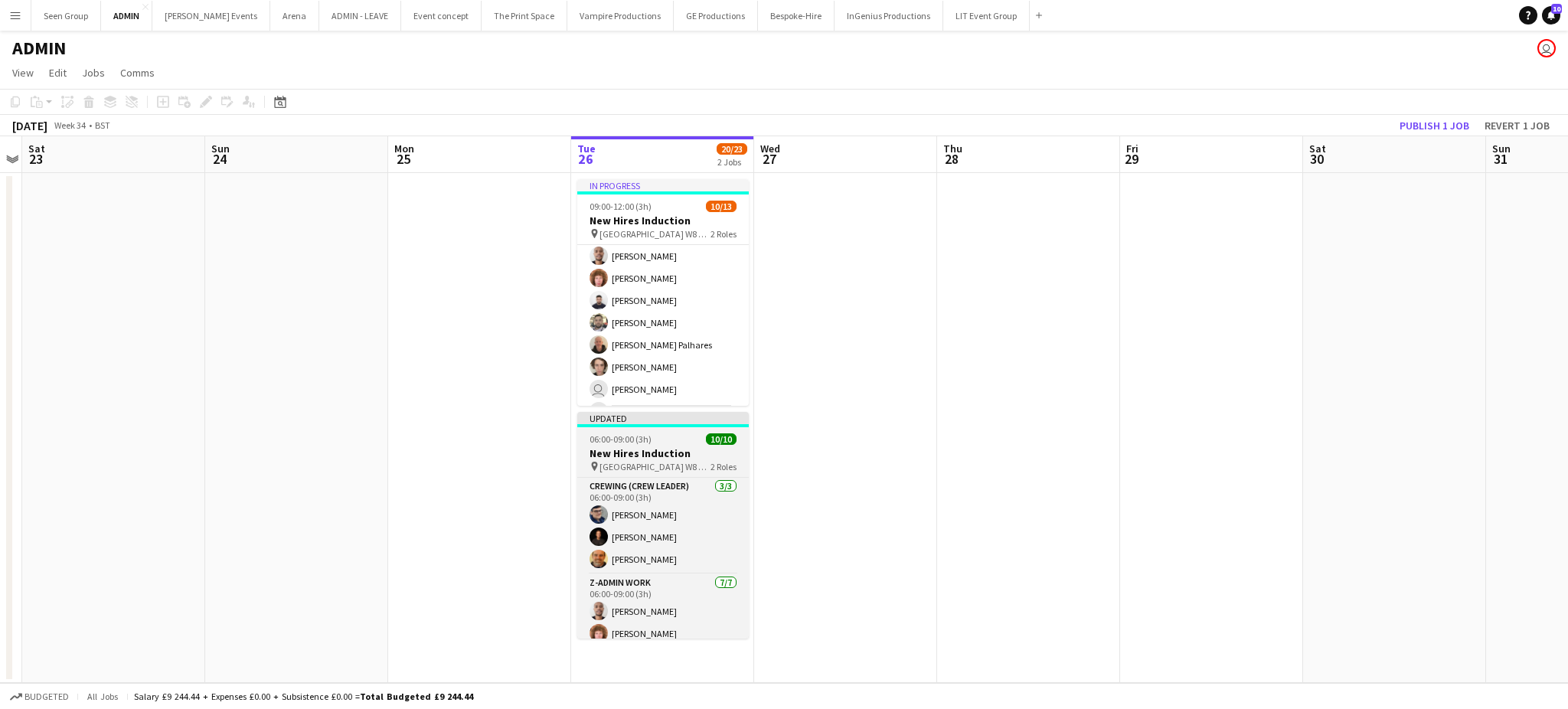
click at [645, 442] on span "06:00-09:00 (3h)" at bounding box center [620, 439] width 62 height 12
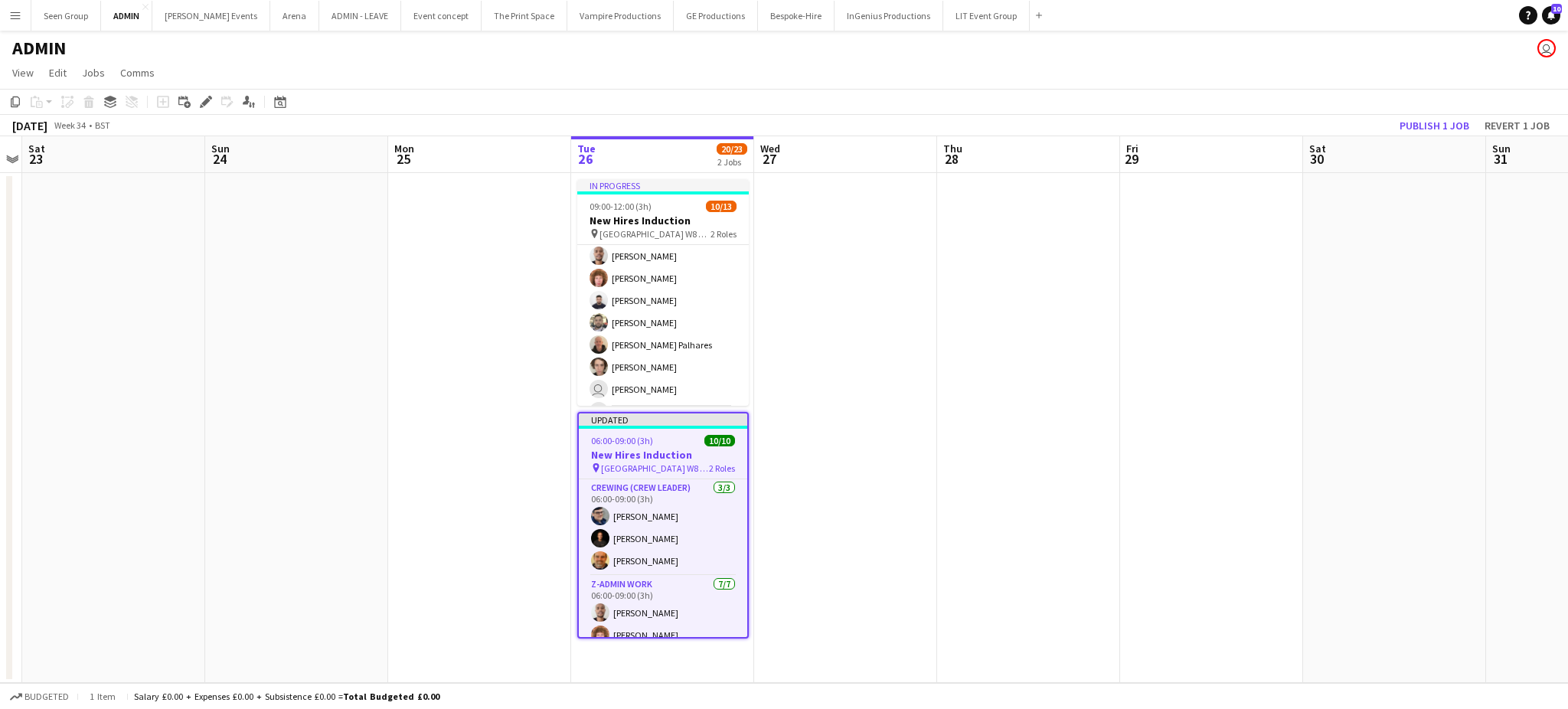
click at [662, 658] on app-date-cell "In progress 09:00-12:00 (3h) 10/13 New Hires Induction pin Kensington Central L…" at bounding box center [662, 428] width 183 height 511
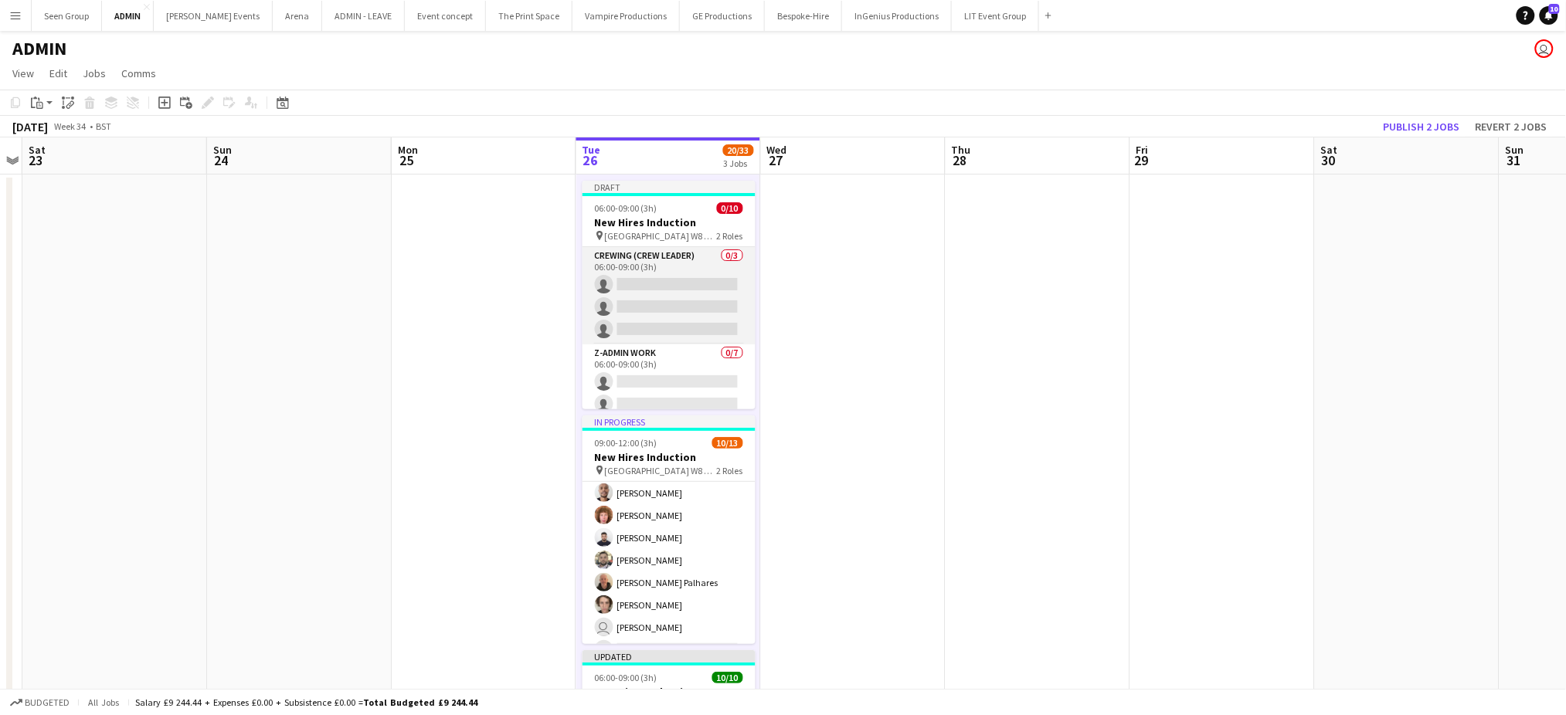
click at [670, 304] on app-card-role "Crewing (Crew Leader) 0/3 06:00-09:00 (3h) single-neutral-actions single-neutra…" at bounding box center [668, 295] width 173 height 97
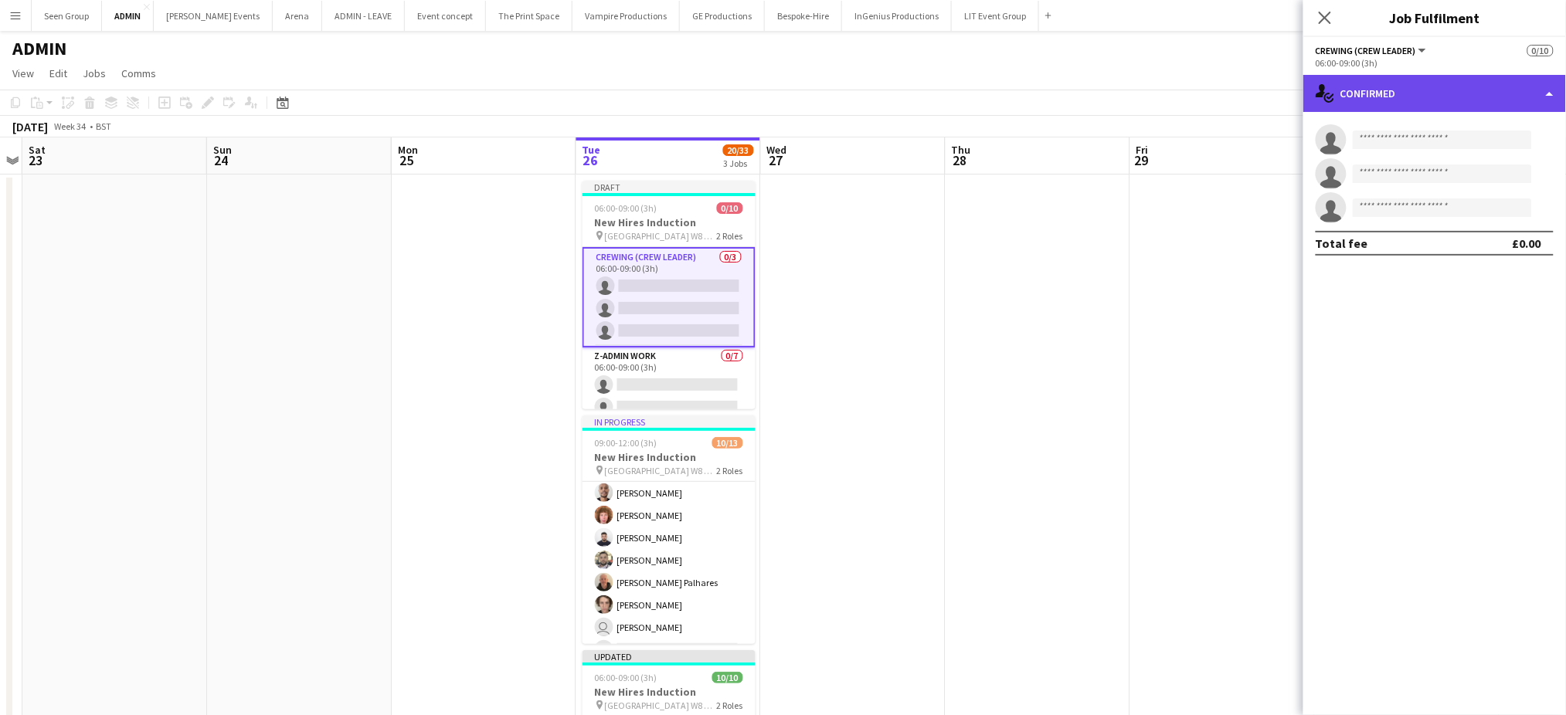
click at [1394, 90] on div "single-neutral-actions-check-2 Confirmed" at bounding box center [1434, 93] width 263 height 37
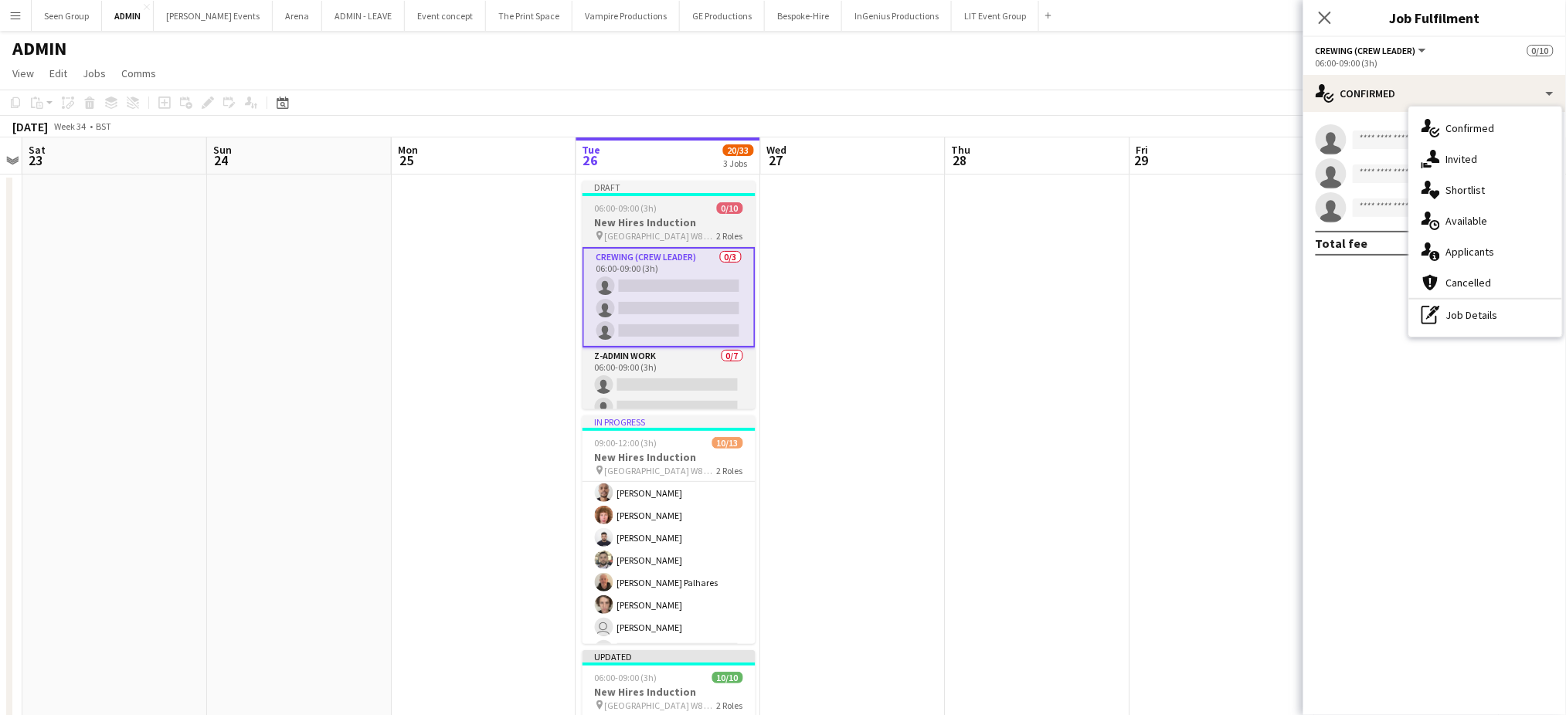
click at [608, 220] on h3 "New Hires Induction" at bounding box center [668, 223] width 173 height 14
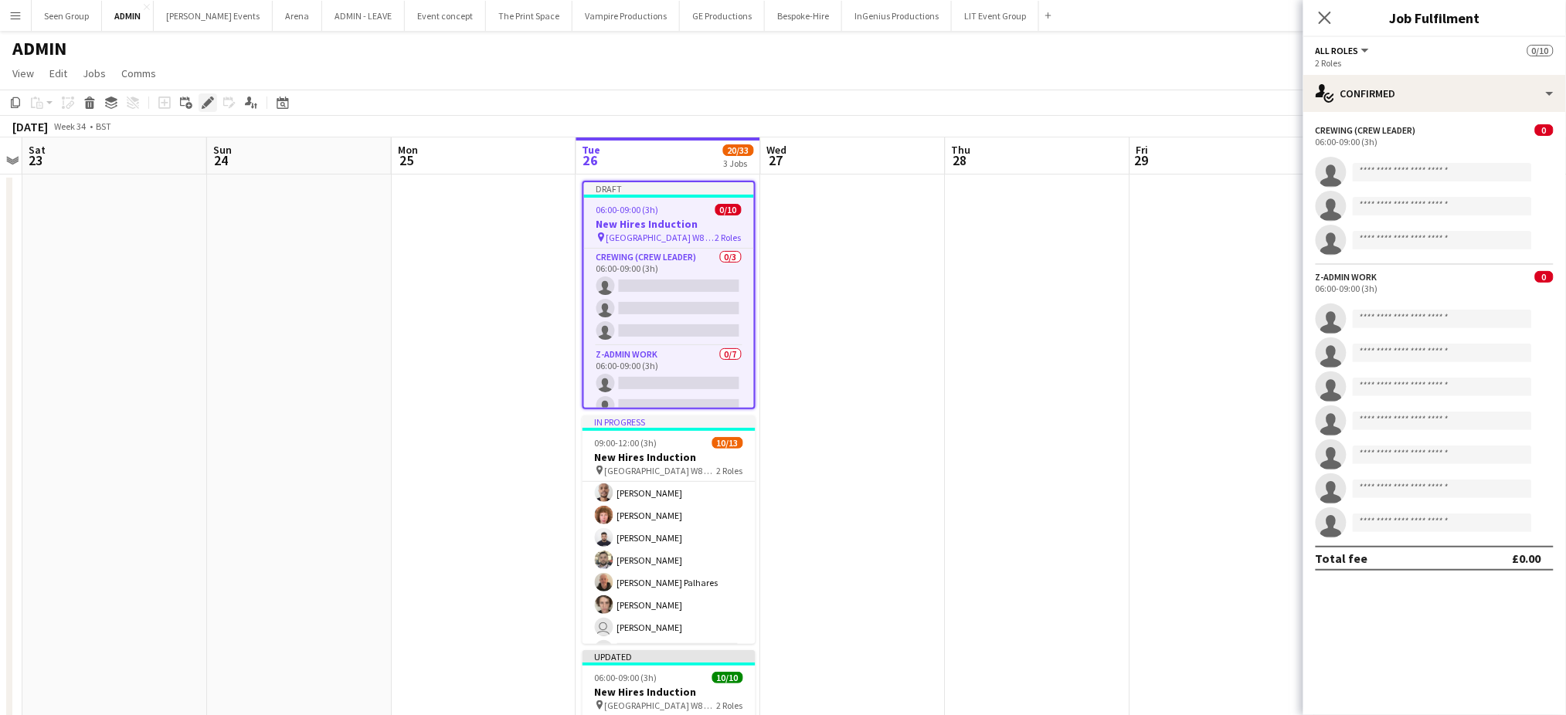
click at [204, 100] on icon "Edit" at bounding box center [208, 103] width 12 height 12
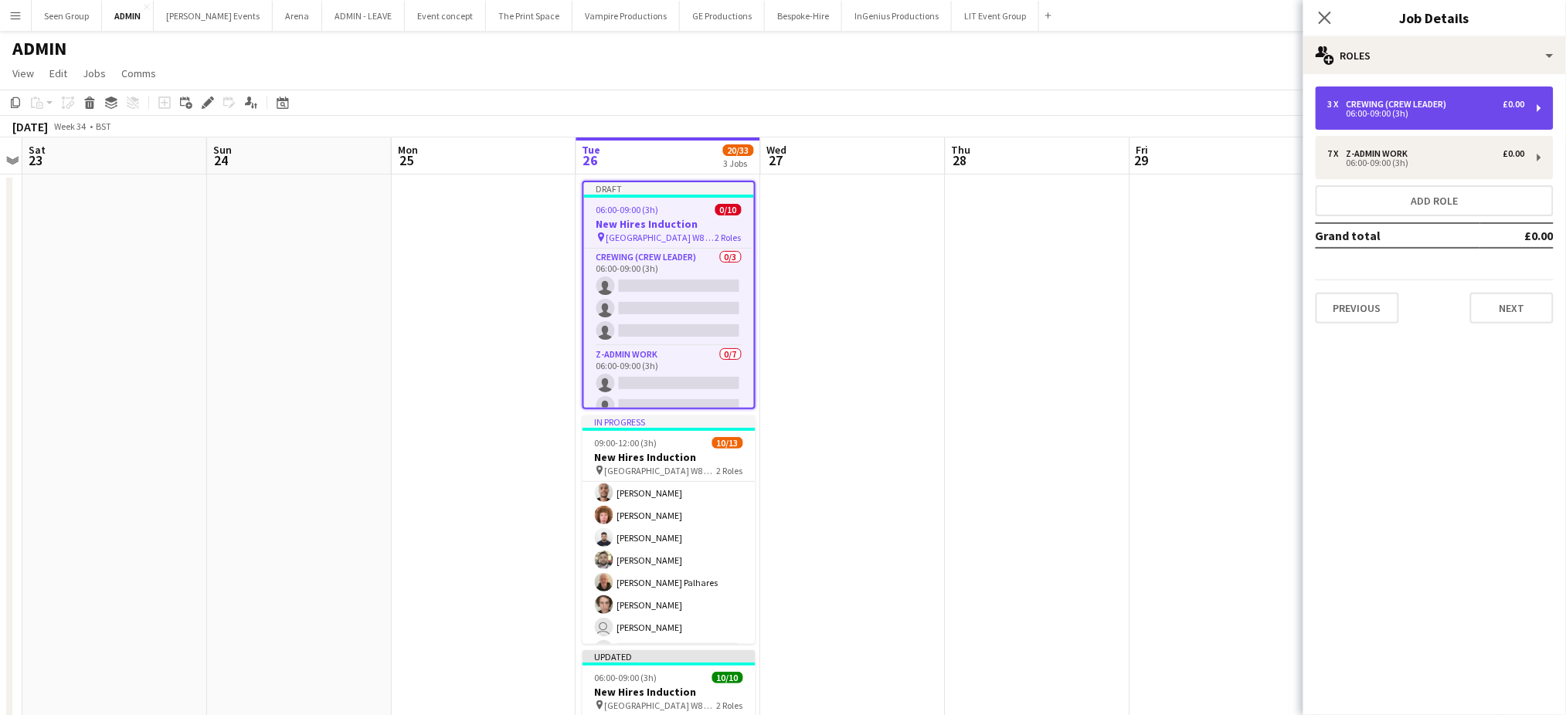
click at [1381, 113] on div "06:00-09:00 (3h)" at bounding box center [1426, 114] width 197 height 8
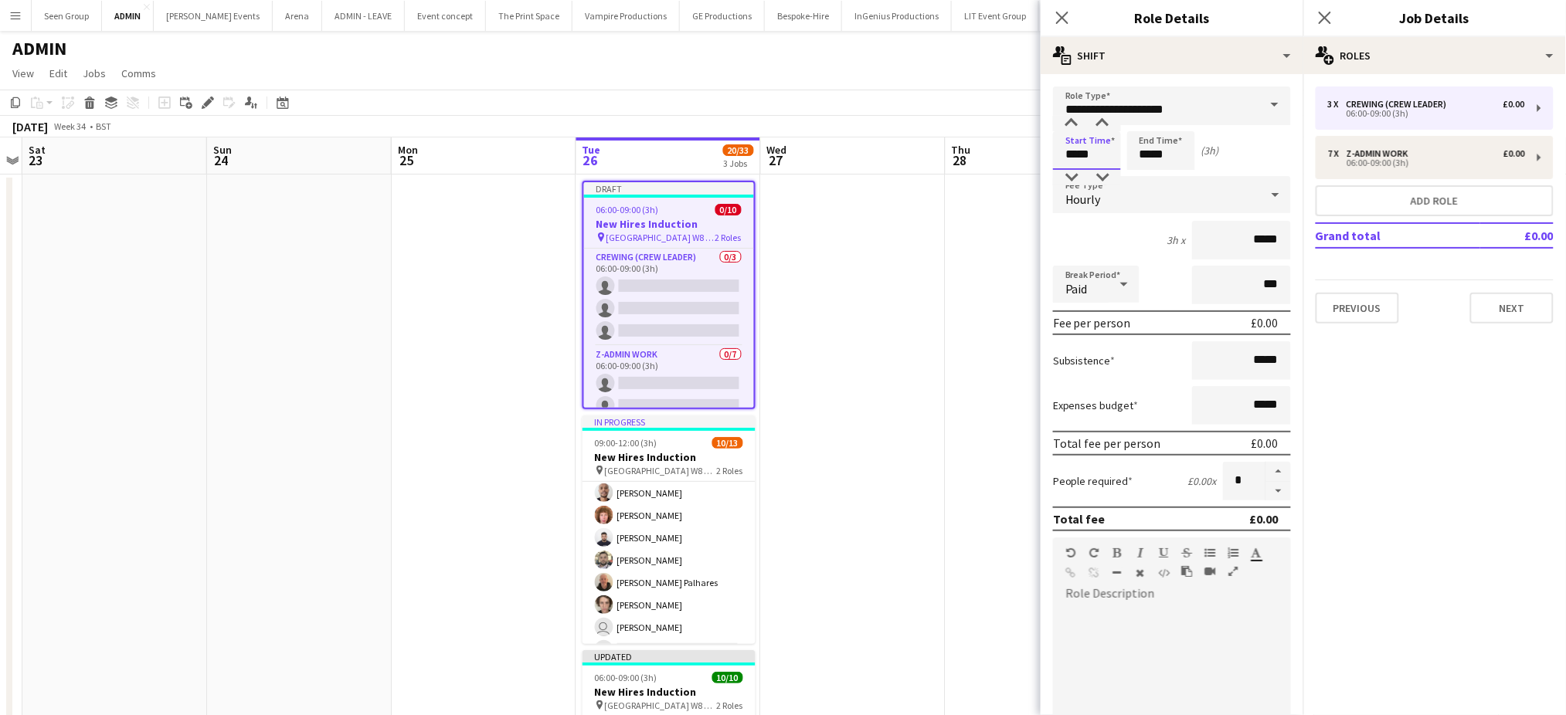
click at [1083, 155] on input "*****" at bounding box center [1087, 150] width 68 height 39
type input "*****"
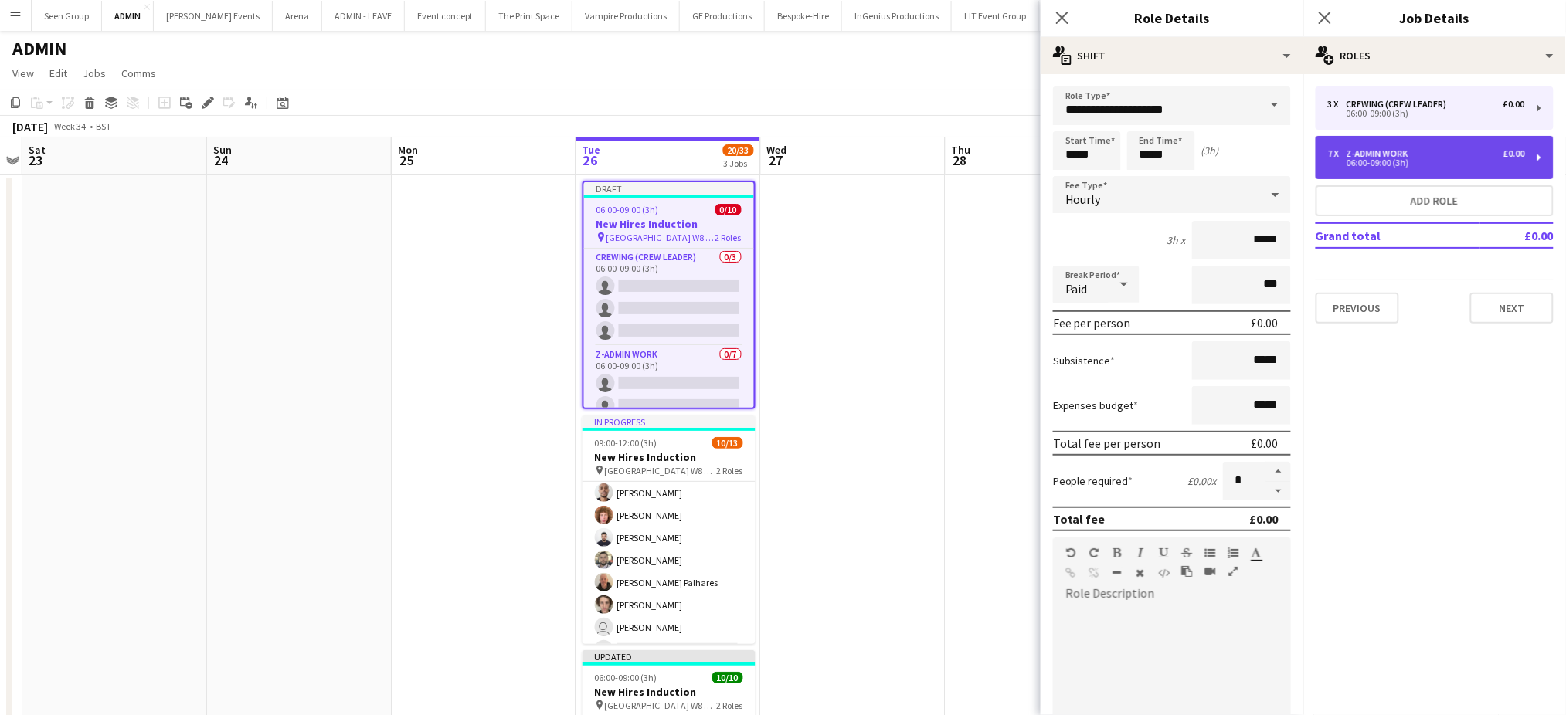
click at [1370, 164] on div "06:00-09:00 (3h)" at bounding box center [1426, 163] width 197 height 8
type input "**********"
type input "*****"
type input "*"
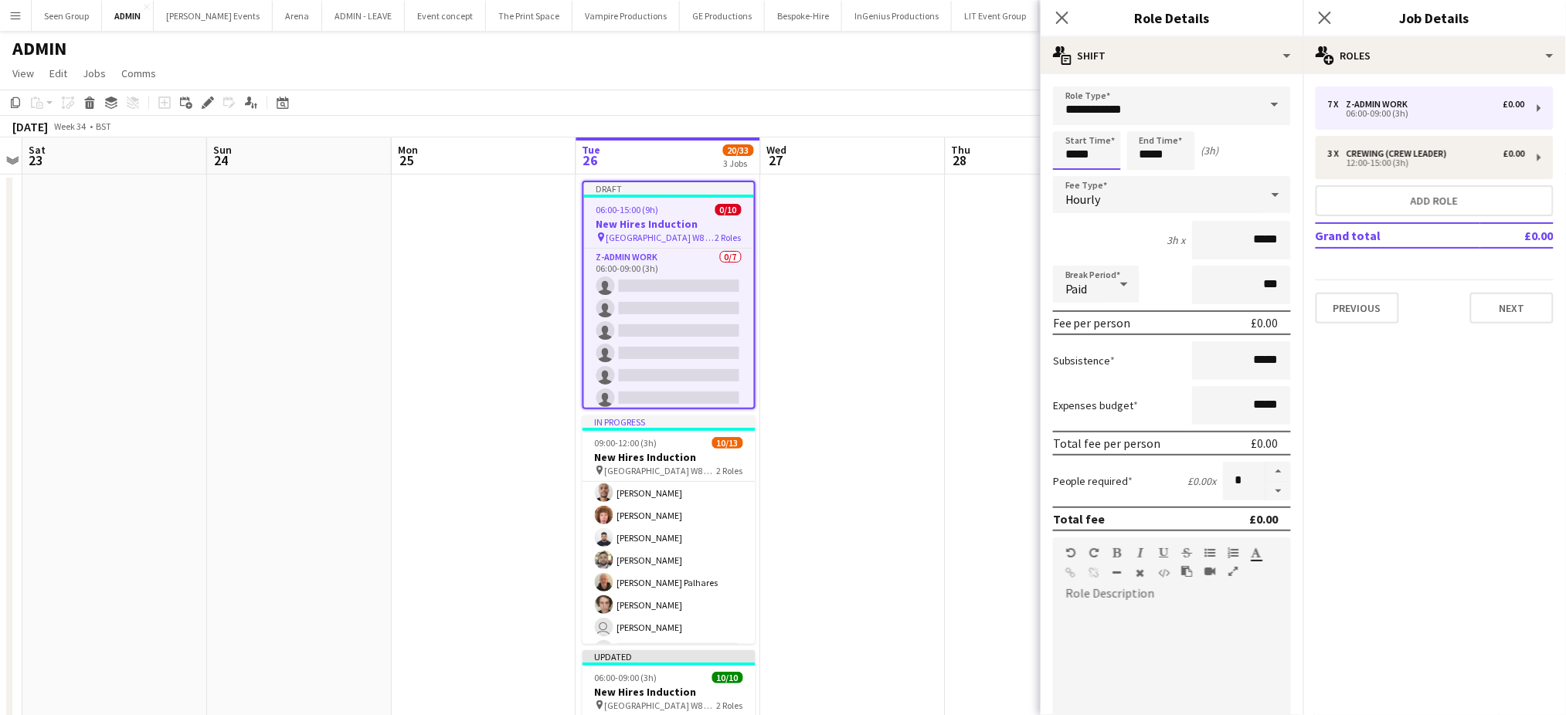
click at [1088, 144] on input "*****" at bounding box center [1087, 150] width 68 height 39
type input "*****"
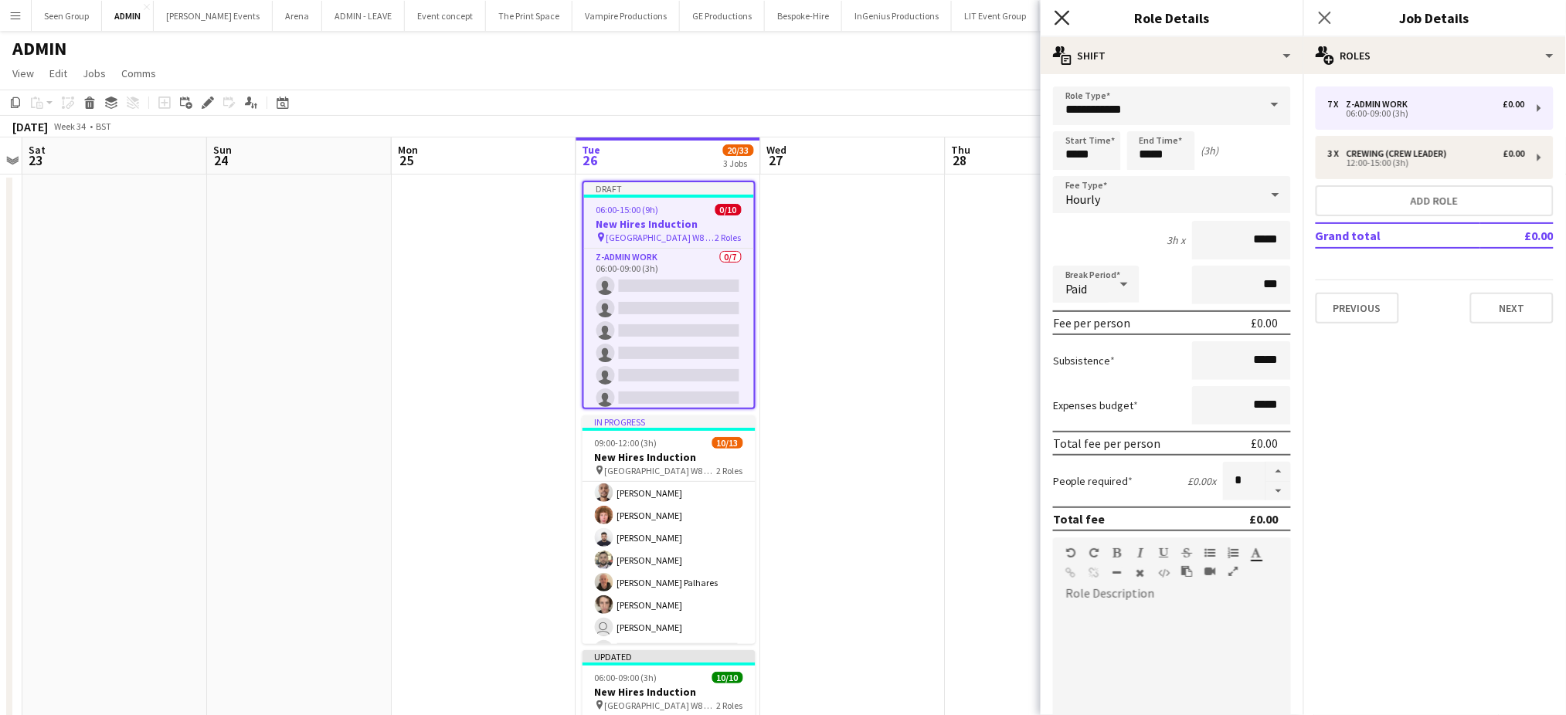
click at [1060, 10] on icon "Close pop-in" at bounding box center [1062, 17] width 15 height 15
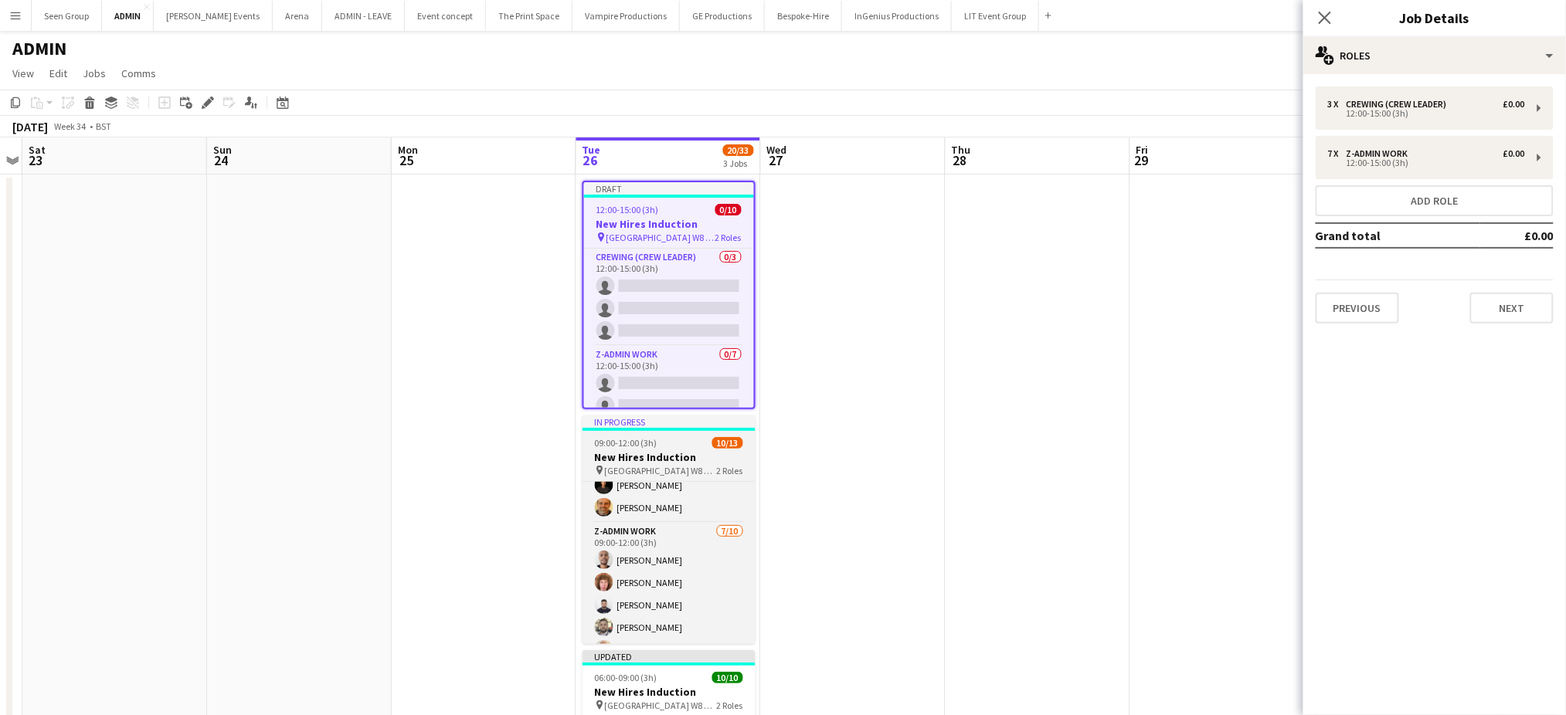
scroll to position [49, 0]
click at [650, 547] on app-card-role "z-Admin Work 7/10 09:00-12:00 (3h) Maurice Mutua Alfie Dyer Caleb Caffoor Danie…" at bounding box center [668, 657] width 173 height 254
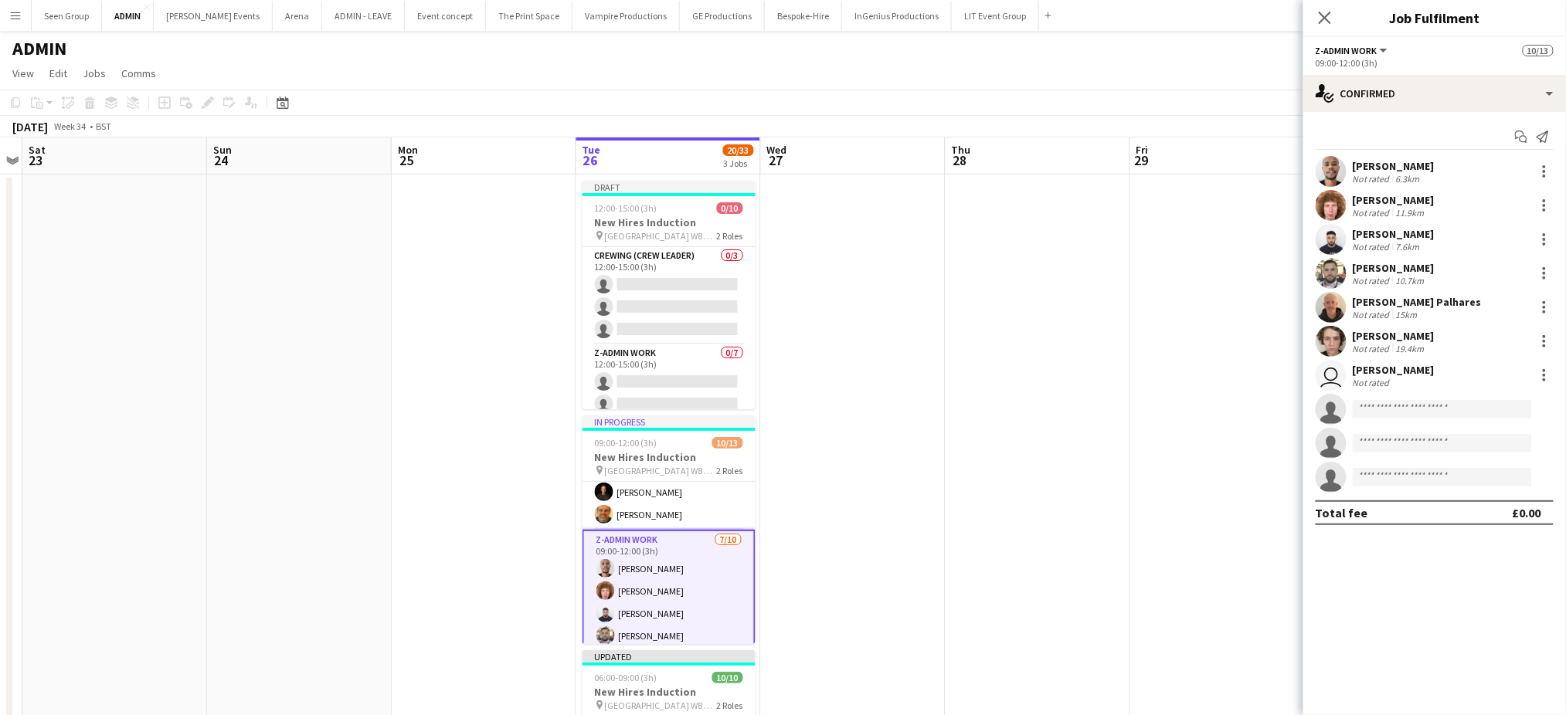
click at [638, 561] on app-card-role "z-Admin Work 7/10 09:00-12:00 (3h) Maurice Mutua Alfie Dyer Caleb Caffoor Danie…" at bounding box center [668, 658] width 173 height 257
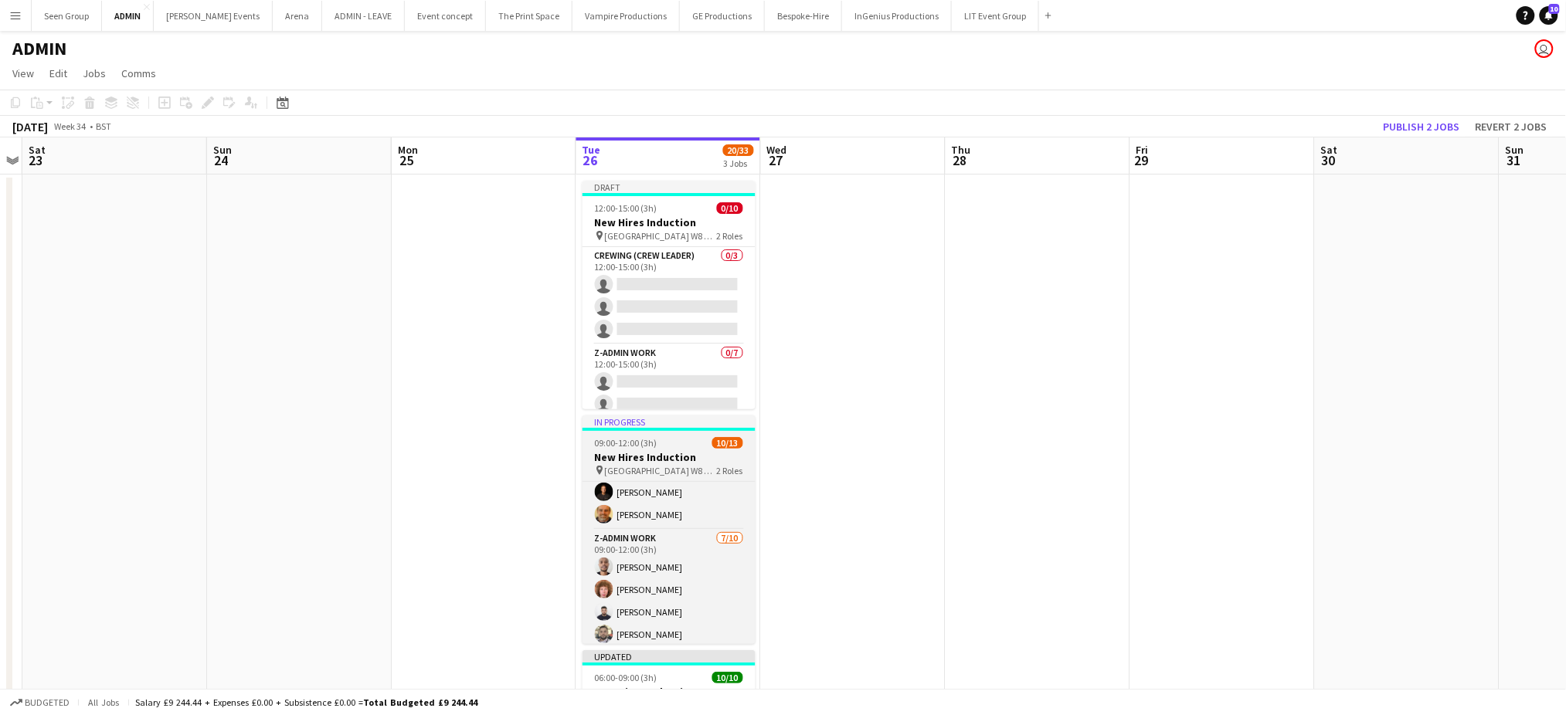
click at [660, 441] on div "09:00-12:00 (3h) 10/13" at bounding box center [668, 443] width 173 height 12
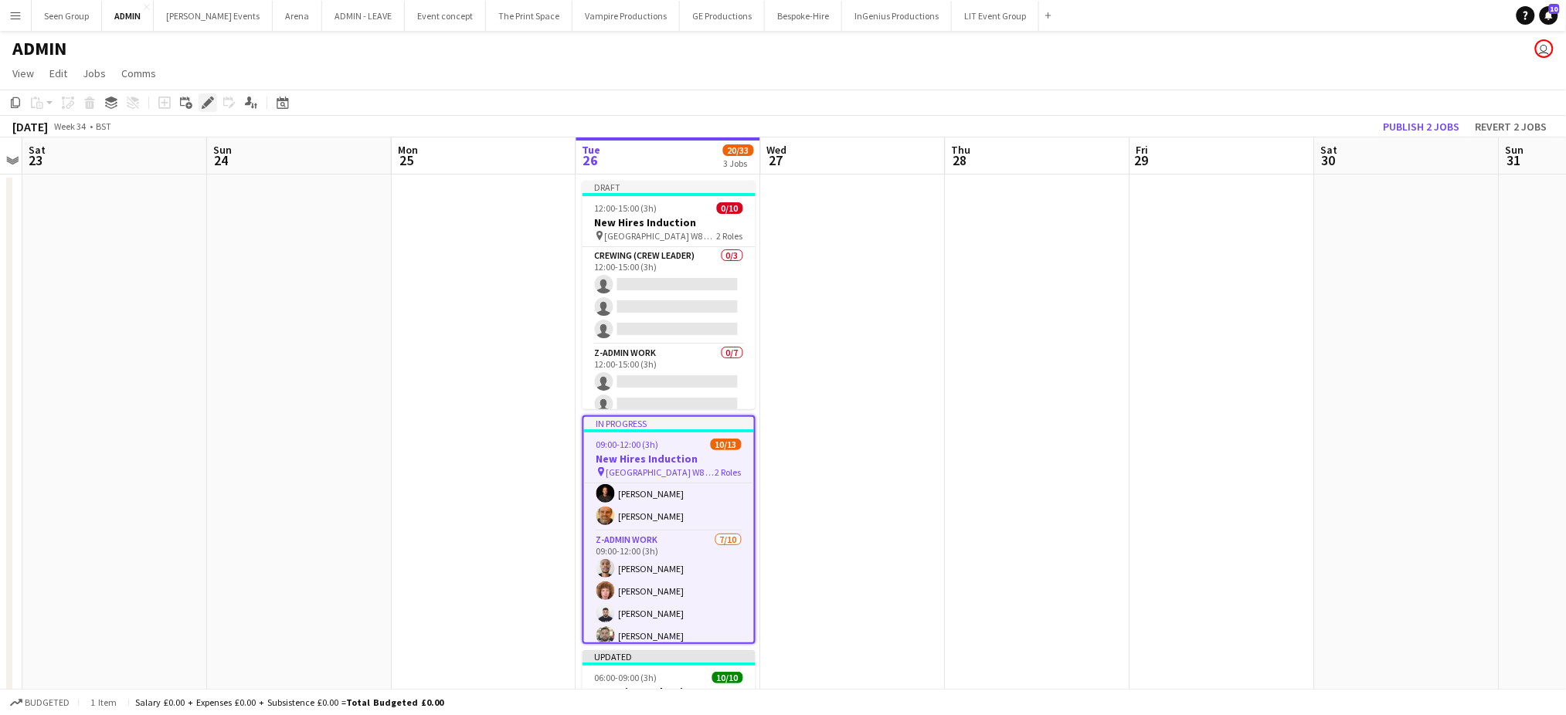
click at [206, 107] on icon "Edit" at bounding box center [208, 103] width 12 height 12
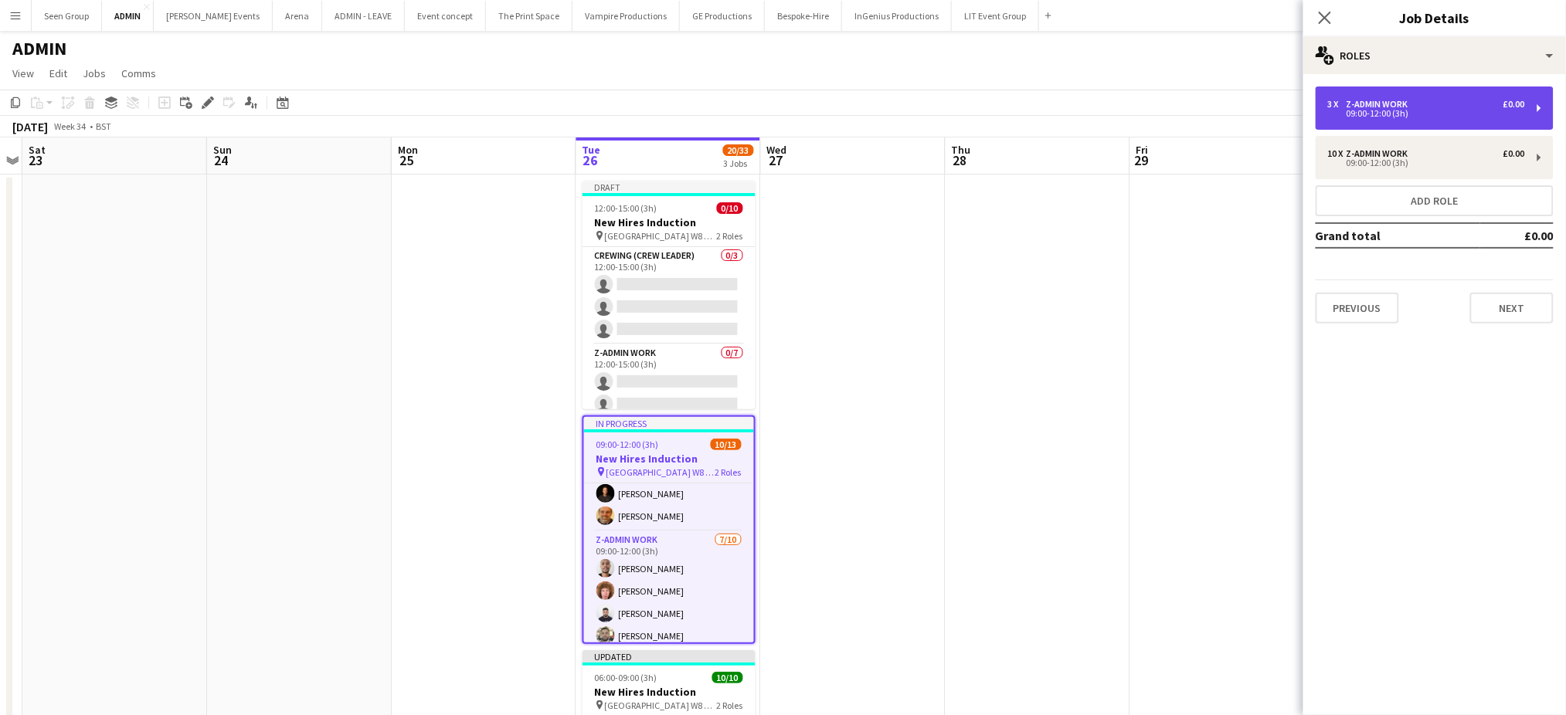
click at [1398, 110] on div "09:00-12:00 (3h)" at bounding box center [1426, 114] width 197 height 8
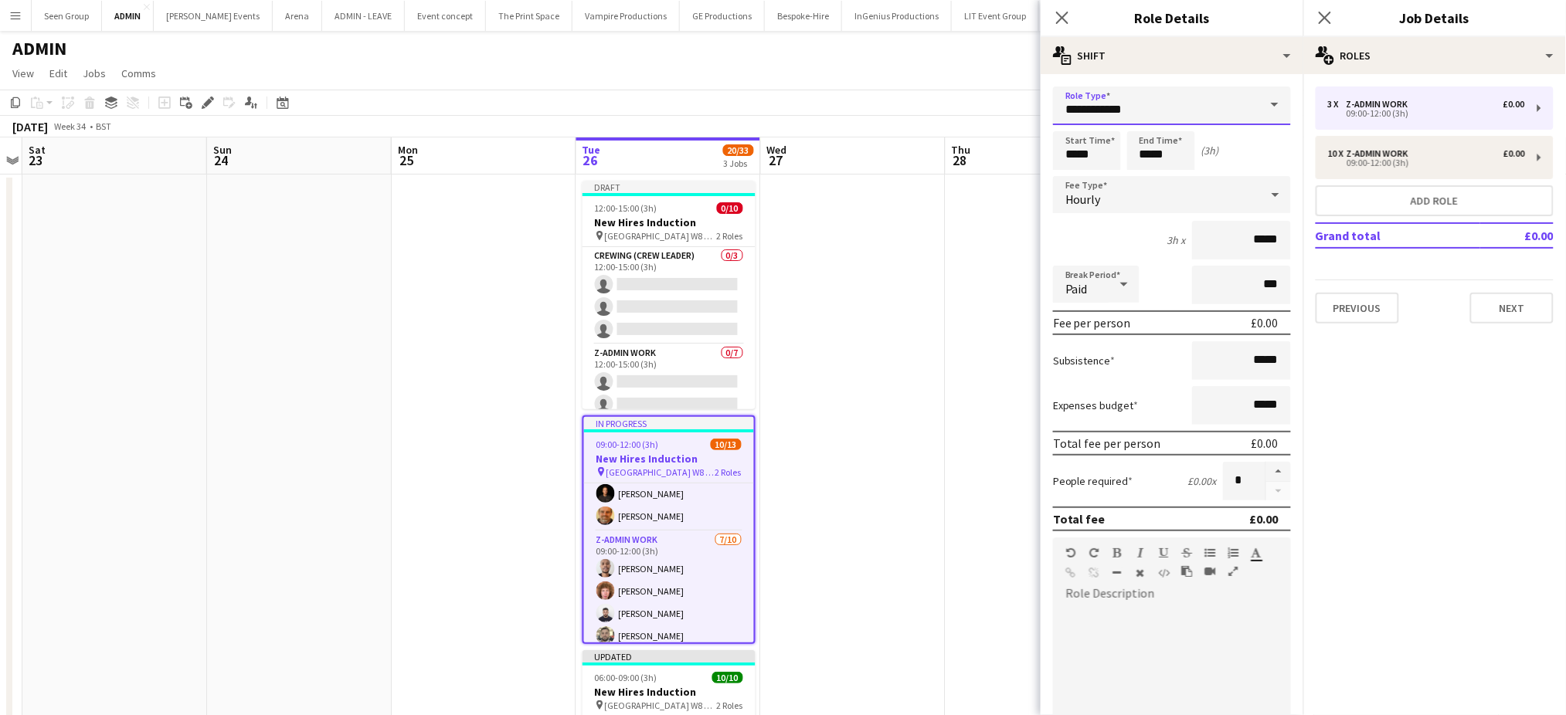
click at [1205, 98] on input "**********" at bounding box center [1172, 106] width 238 height 39
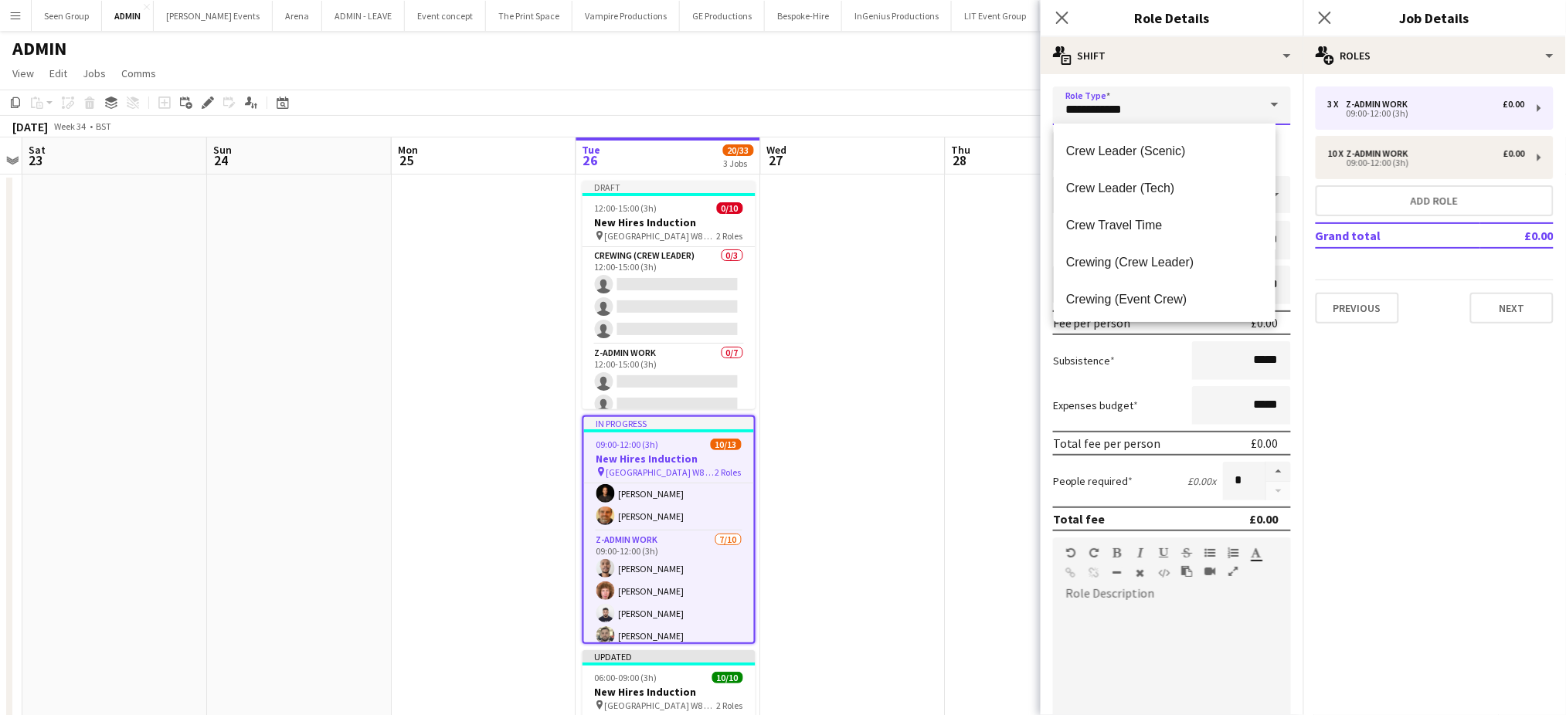
scroll to position [82, 0]
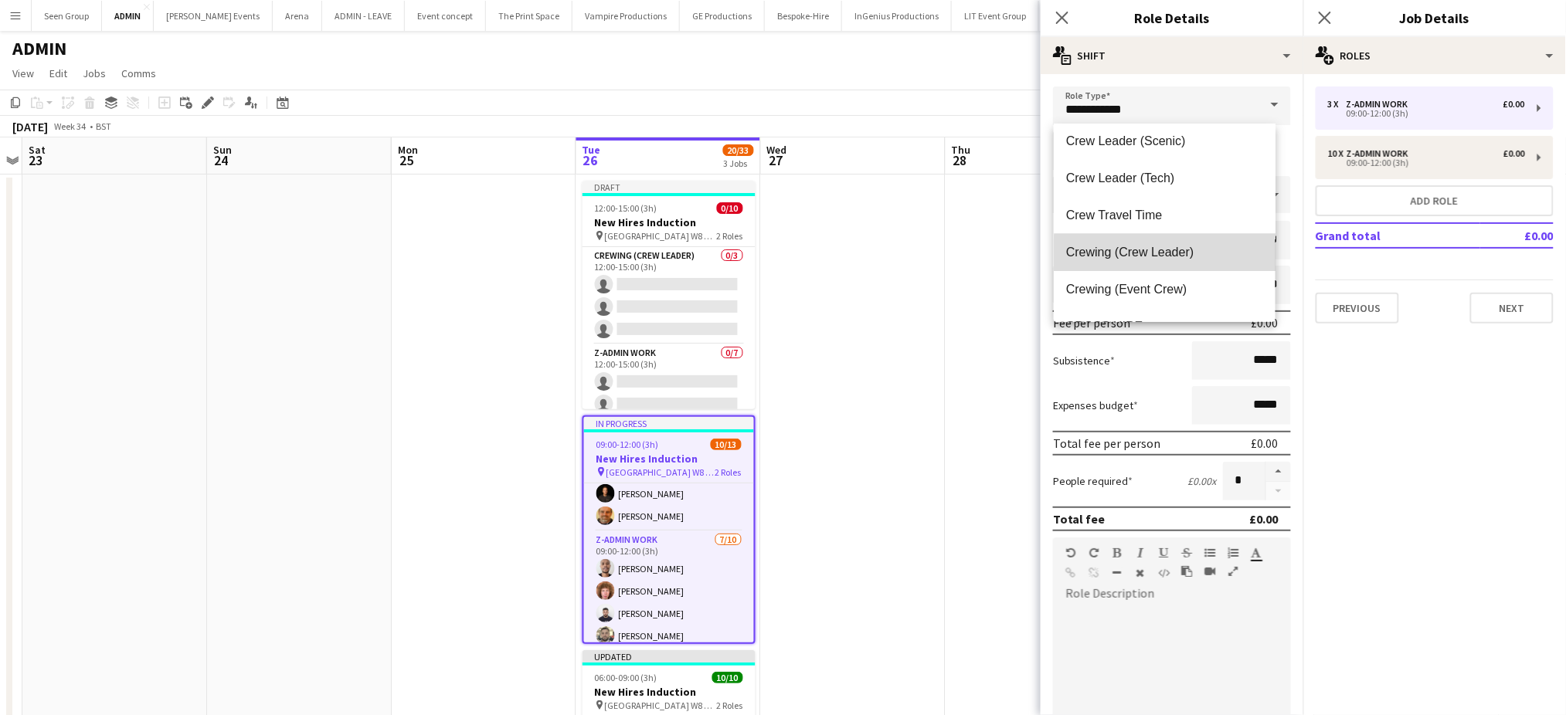
click at [1173, 257] on span "Crewing (Crew Leader)" at bounding box center [1165, 252] width 198 height 15
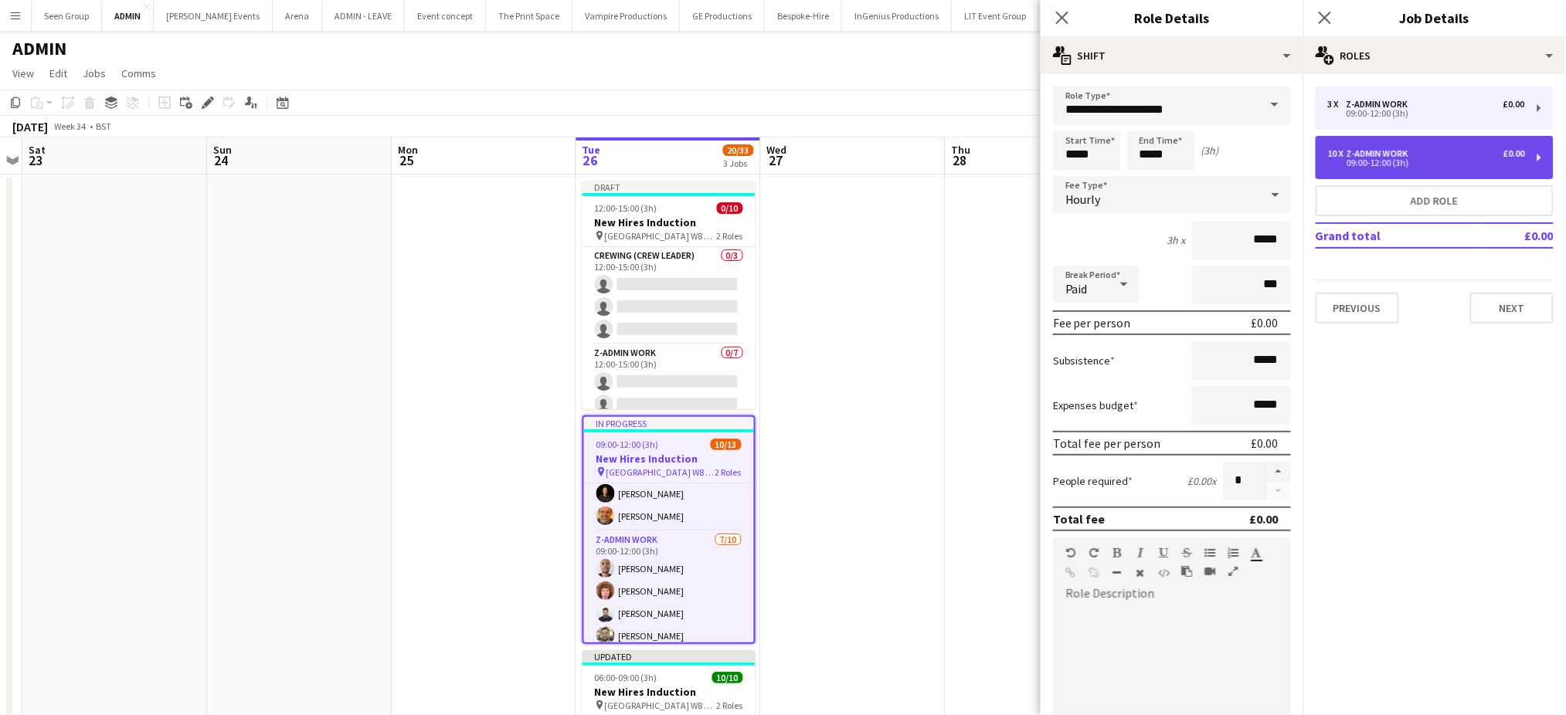
click at [1387, 148] on div "z-Admin Work" at bounding box center [1381, 153] width 68 height 11
type input "**********"
type input "**"
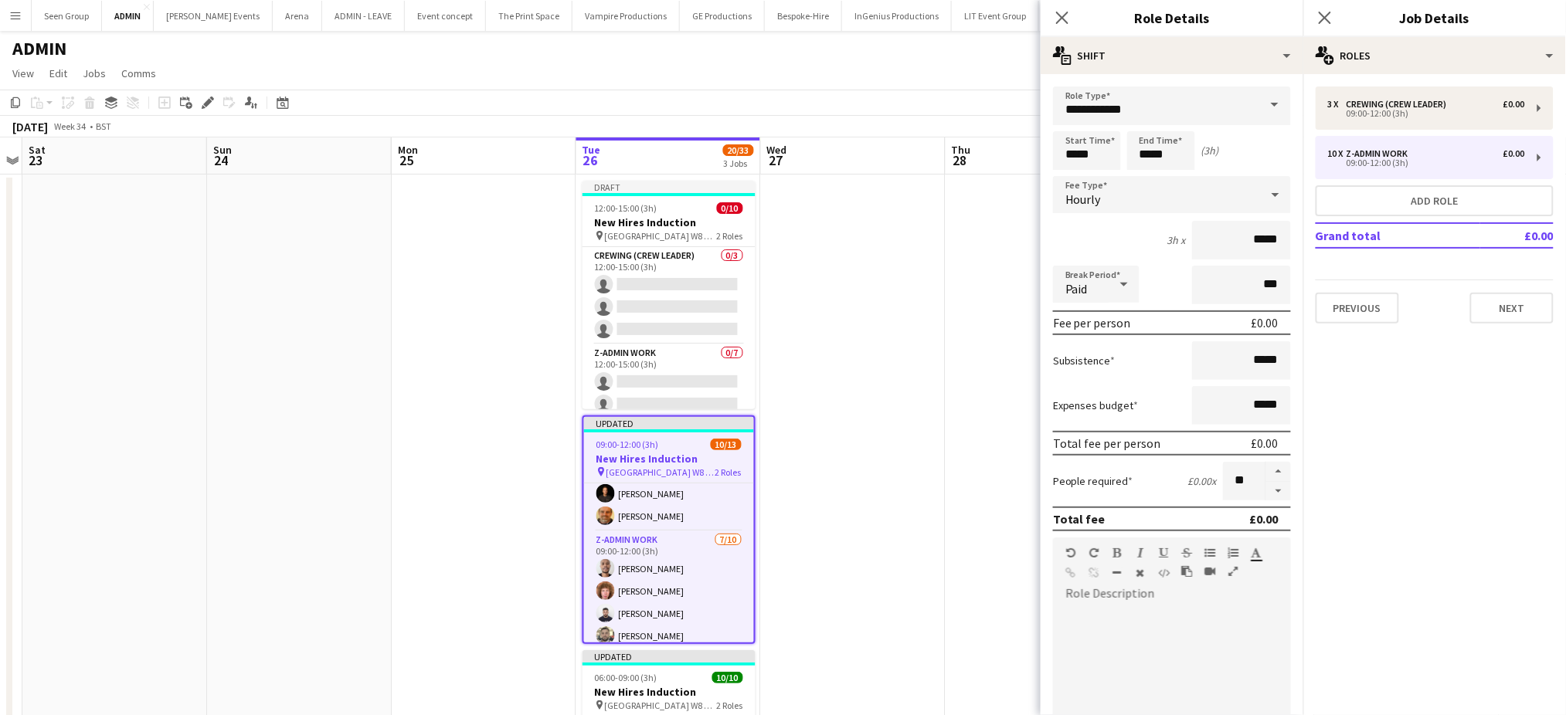
click at [1258, 111] on span at bounding box center [1274, 105] width 32 height 37
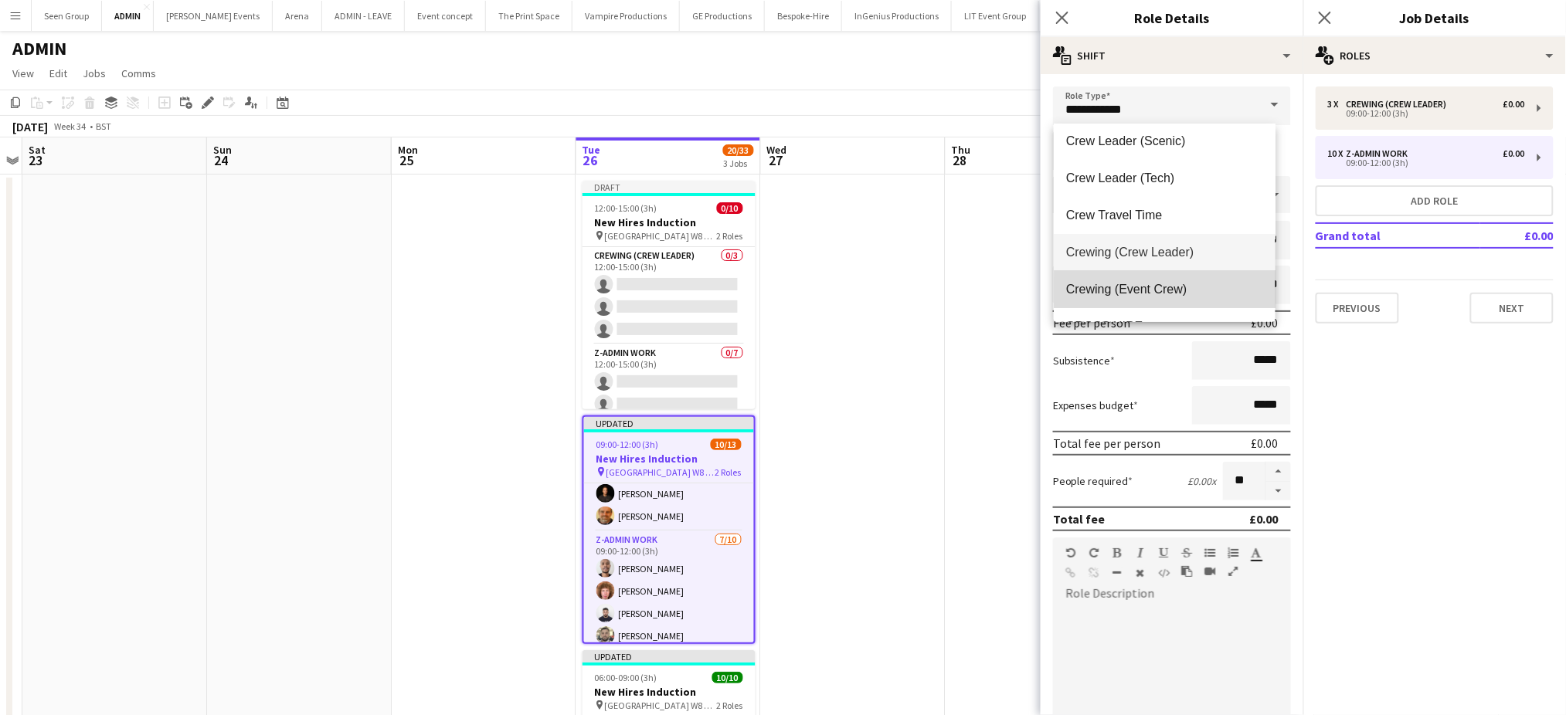
click at [1214, 293] on span "Crewing (Event Crew)" at bounding box center [1165, 289] width 198 height 15
type input "**********"
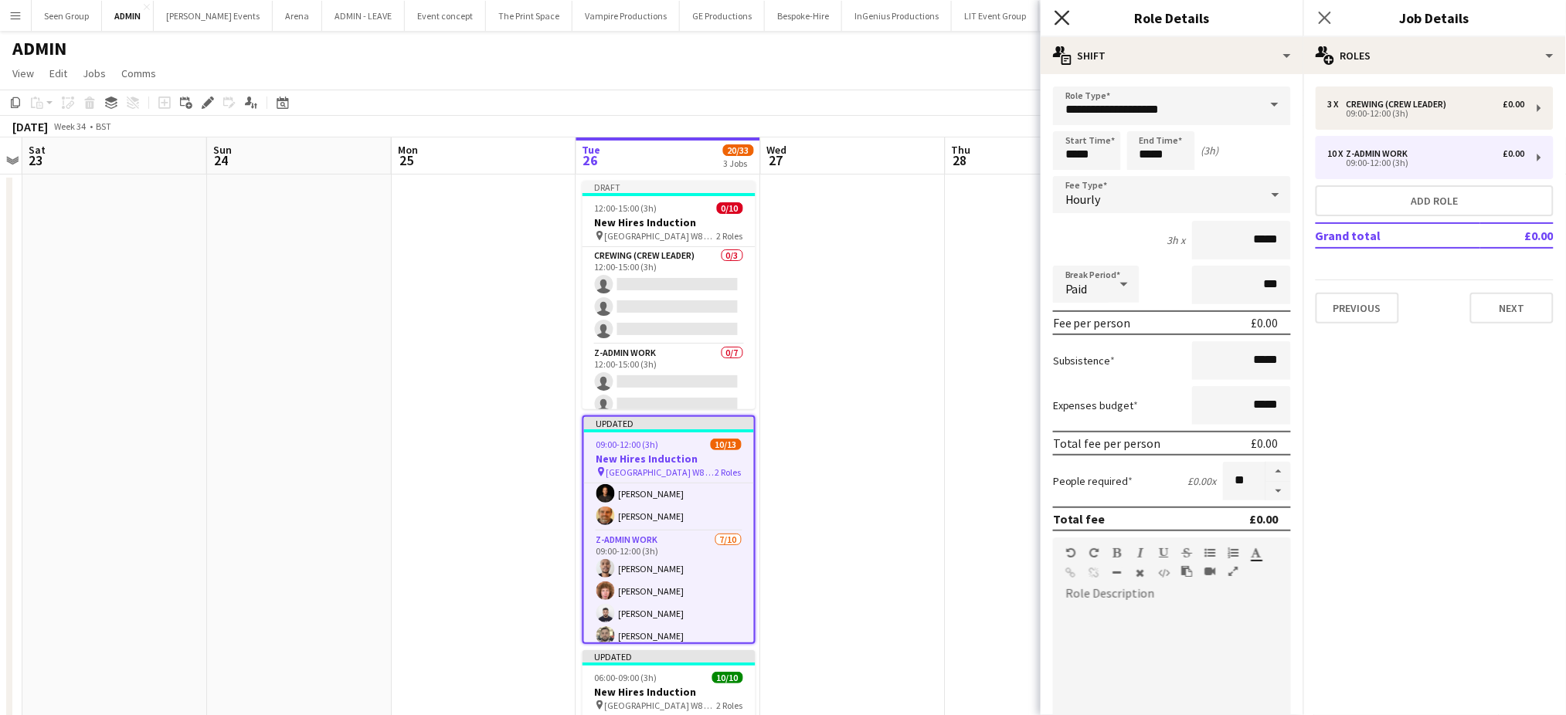
click at [1058, 16] on icon "Close pop-in" at bounding box center [1062, 17] width 15 height 15
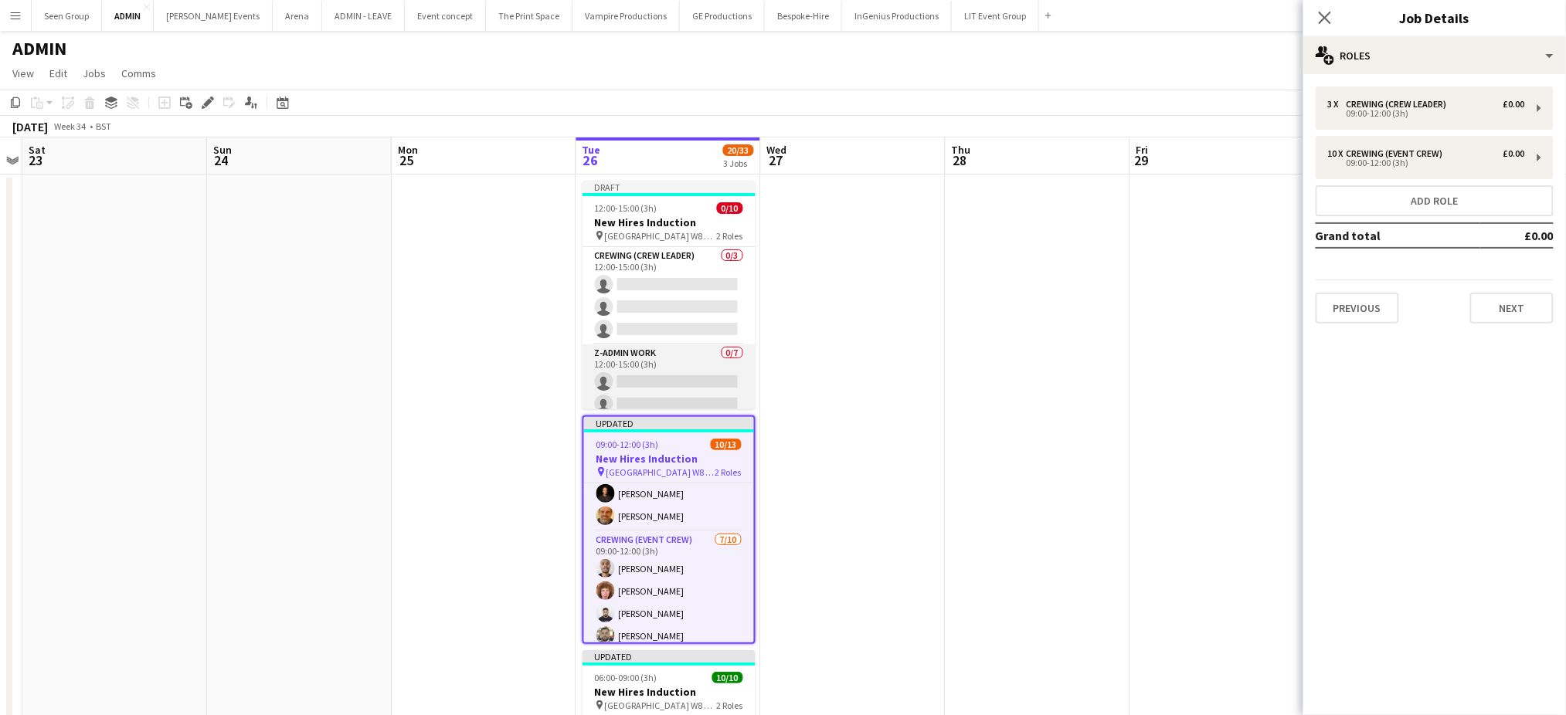
click at [666, 377] on app-card-role "z-Admin Work 0/7 12:00-15:00 (3h) single-neutral-actions single-neutral-actions…" at bounding box center [668, 438] width 173 height 187
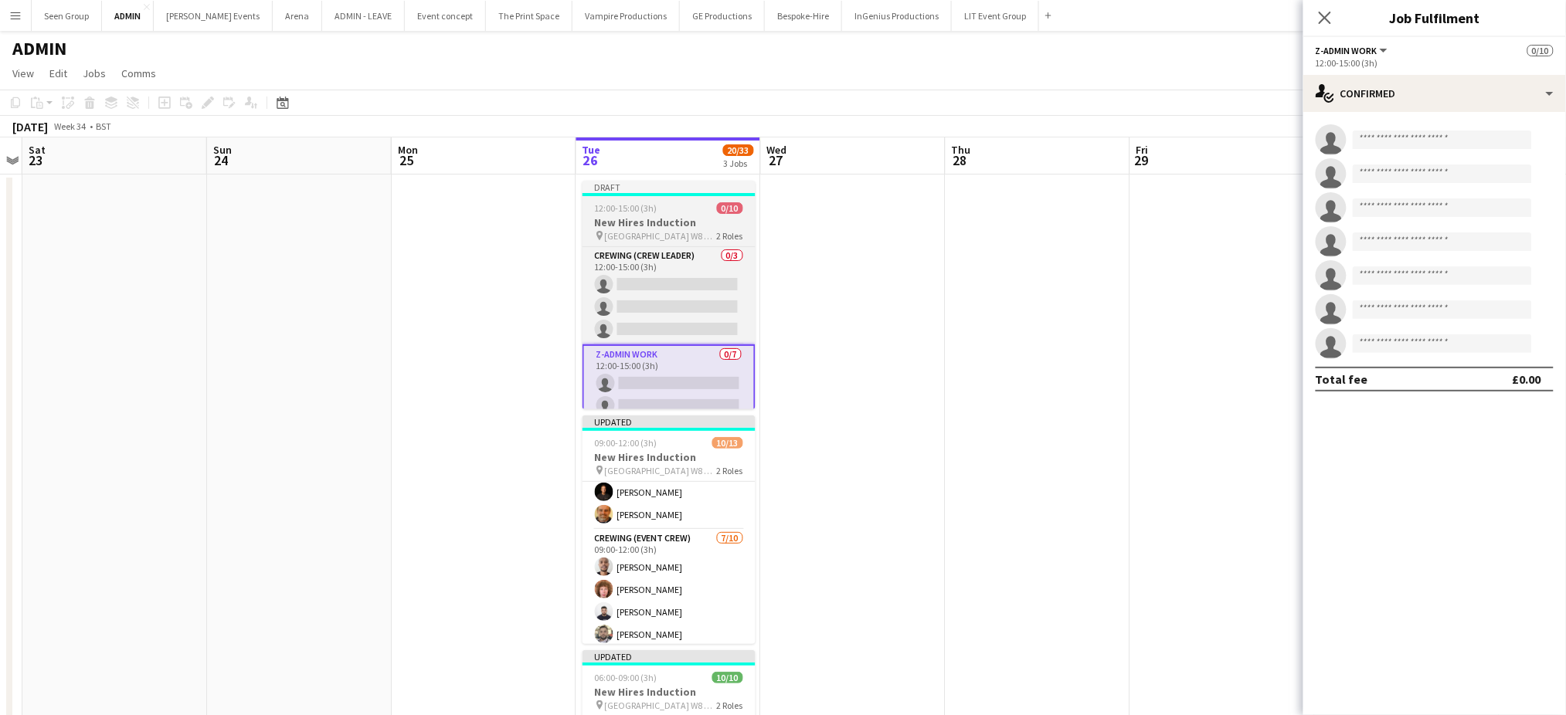
click at [654, 218] on h3 "New Hires Induction" at bounding box center [668, 223] width 173 height 14
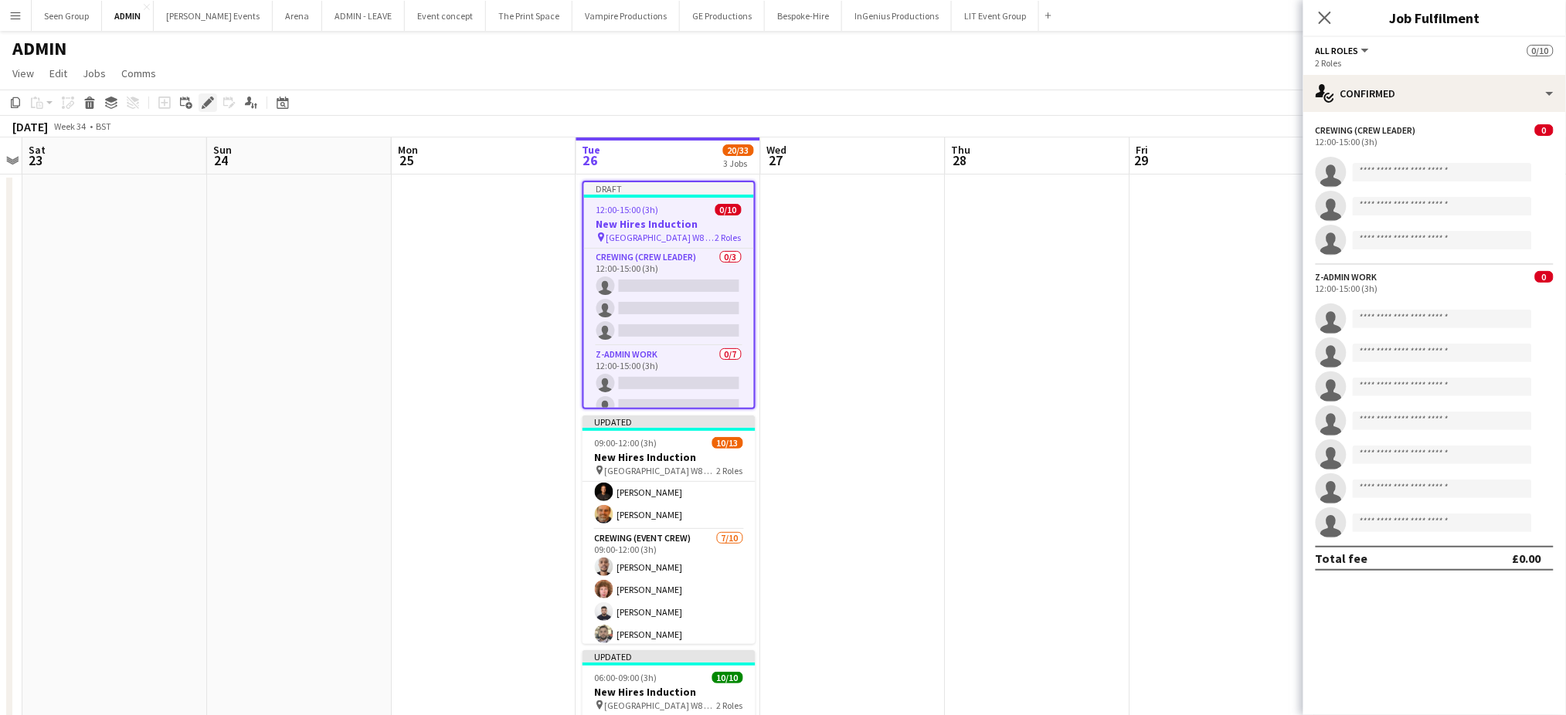
click at [208, 97] on icon "Edit" at bounding box center [208, 103] width 12 height 12
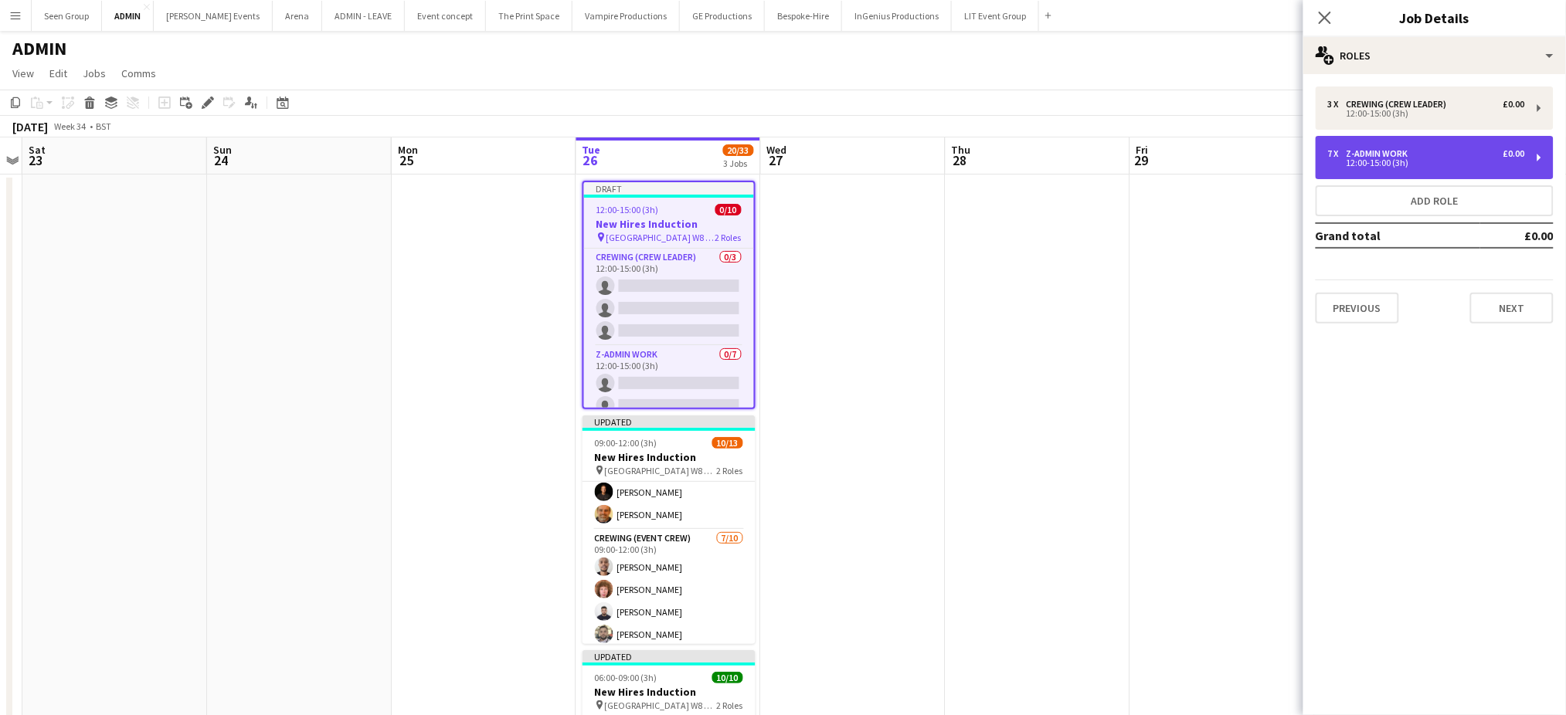
click at [1374, 172] on div "7 x z-Admin Work £0.00 12:00-15:00 (3h)" at bounding box center [1435, 157] width 238 height 43
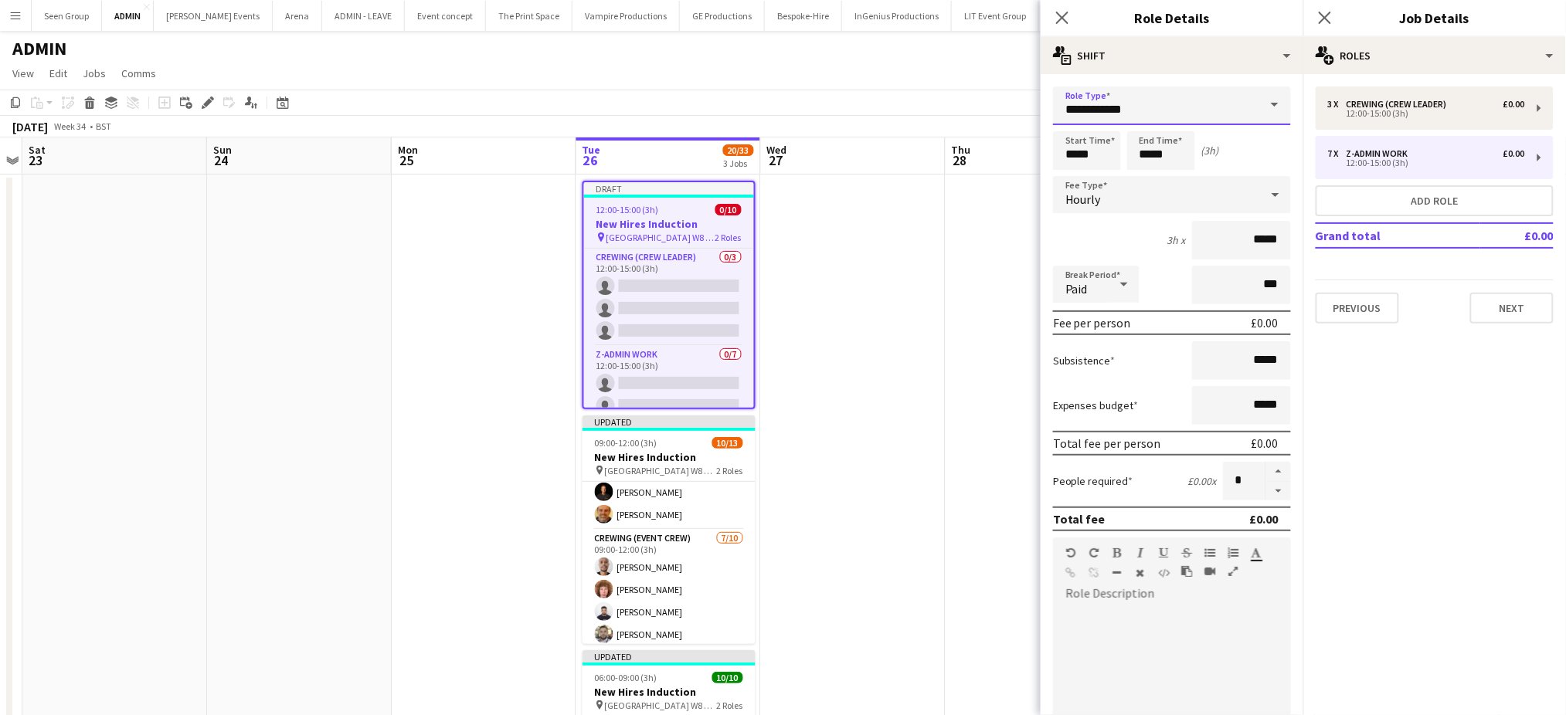
click at [1217, 106] on input "**********" at bounding box center [1172, 106] width 238 height 39
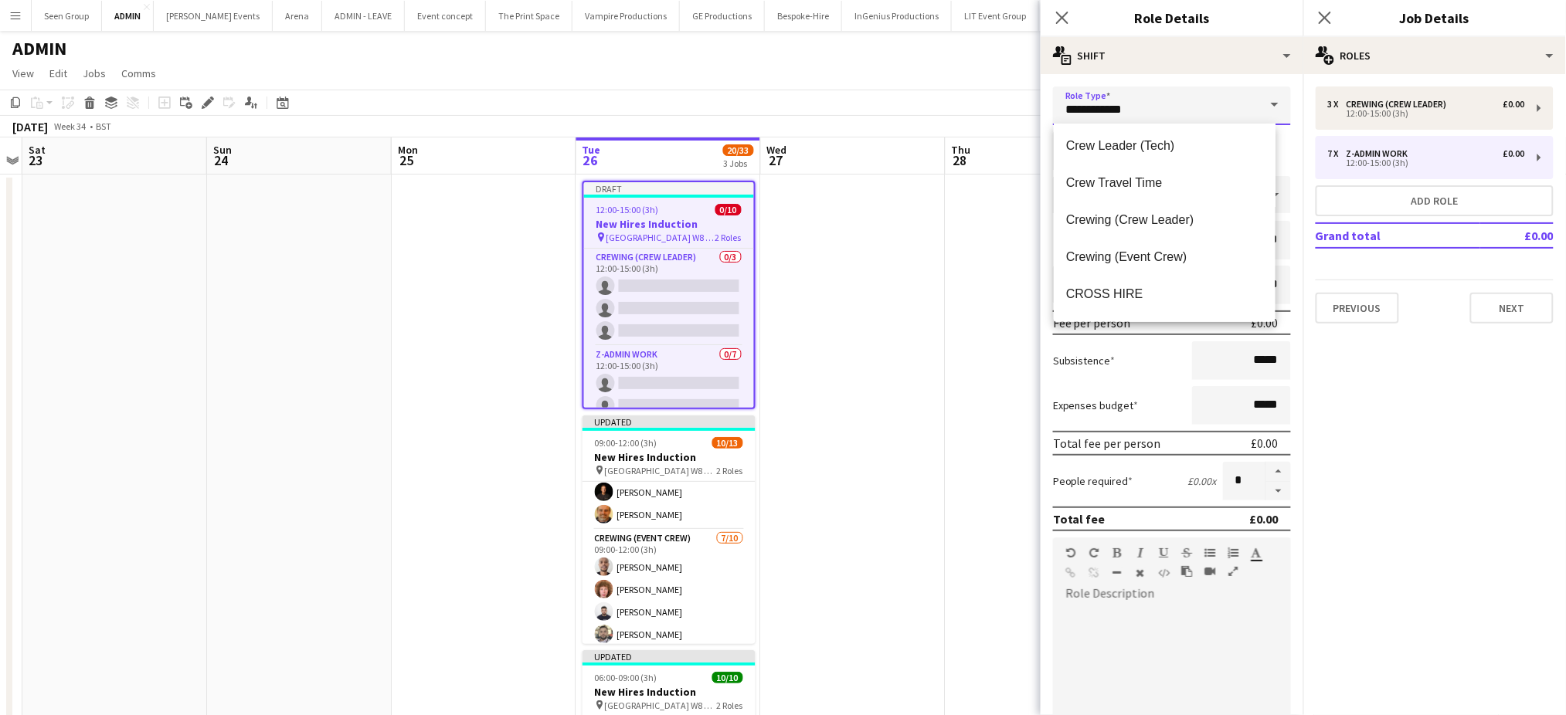
scroll to position [173, 0]
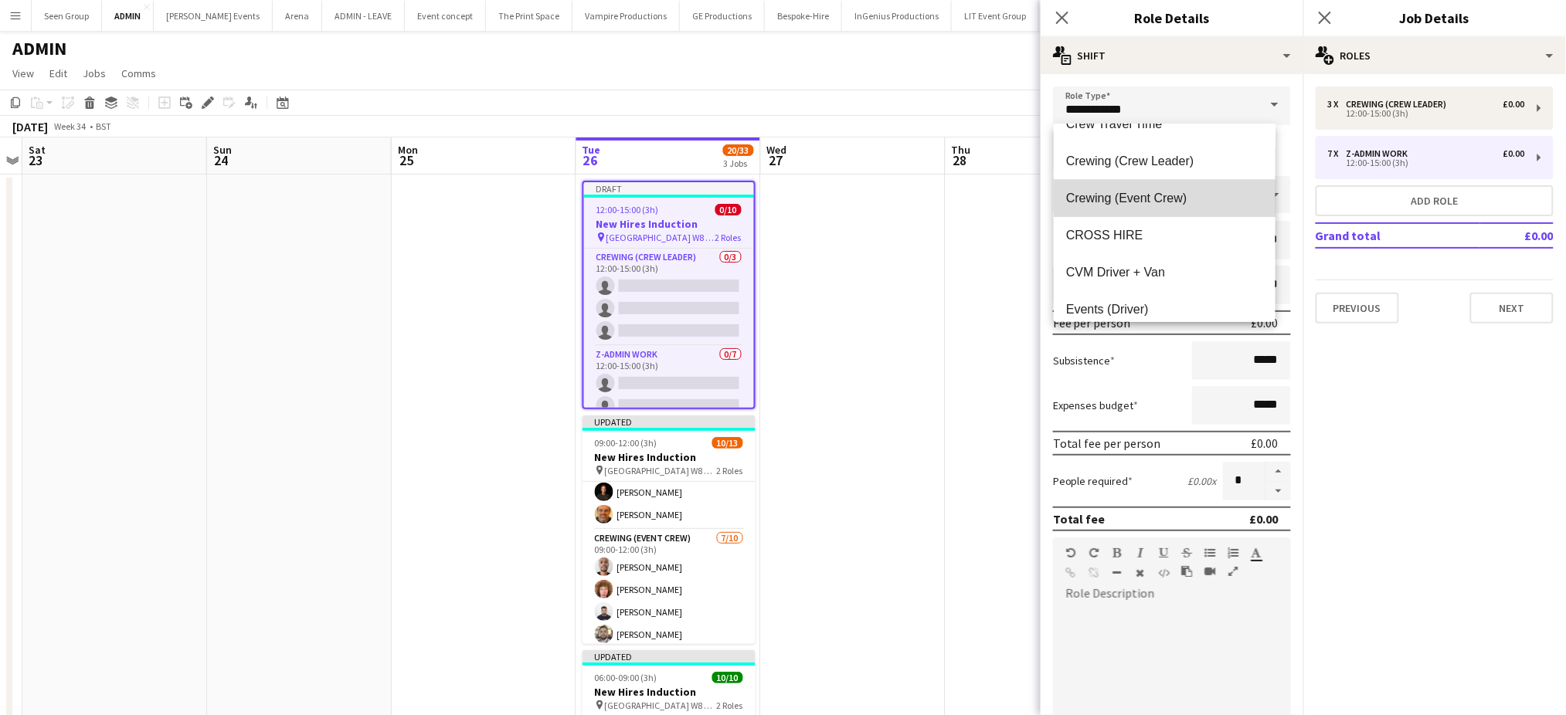
click at [1194, 195] on span "Crewing (Event Crew)" at bounding box center [1165, 198] width 198 height 15
type input "**********"
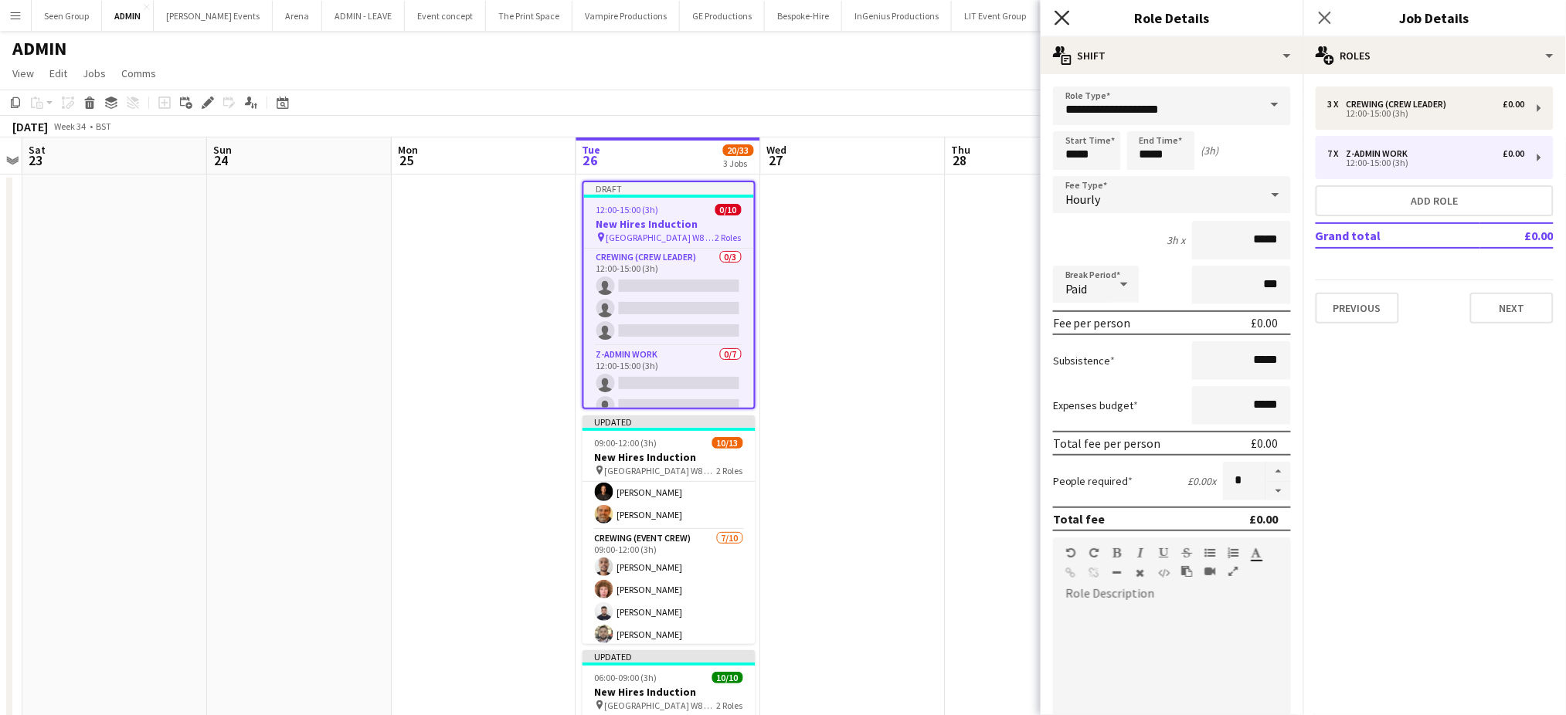
click at [1065, 12] on icon "Close pop-in" at bounding box center [1062, 17] width 15 height 15
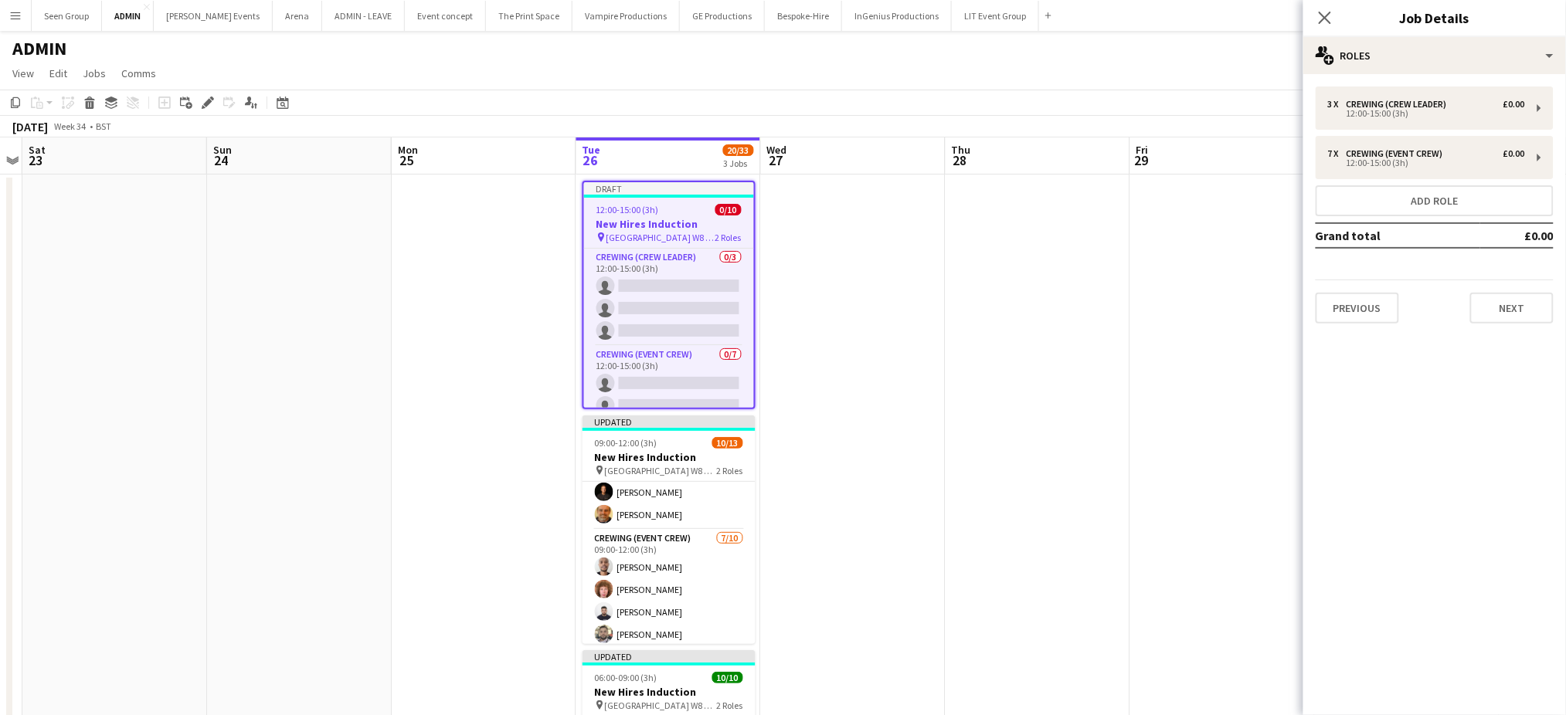
click at [811, 510] on app-date-cell at bounding box center [853, 542] width 185 height 735
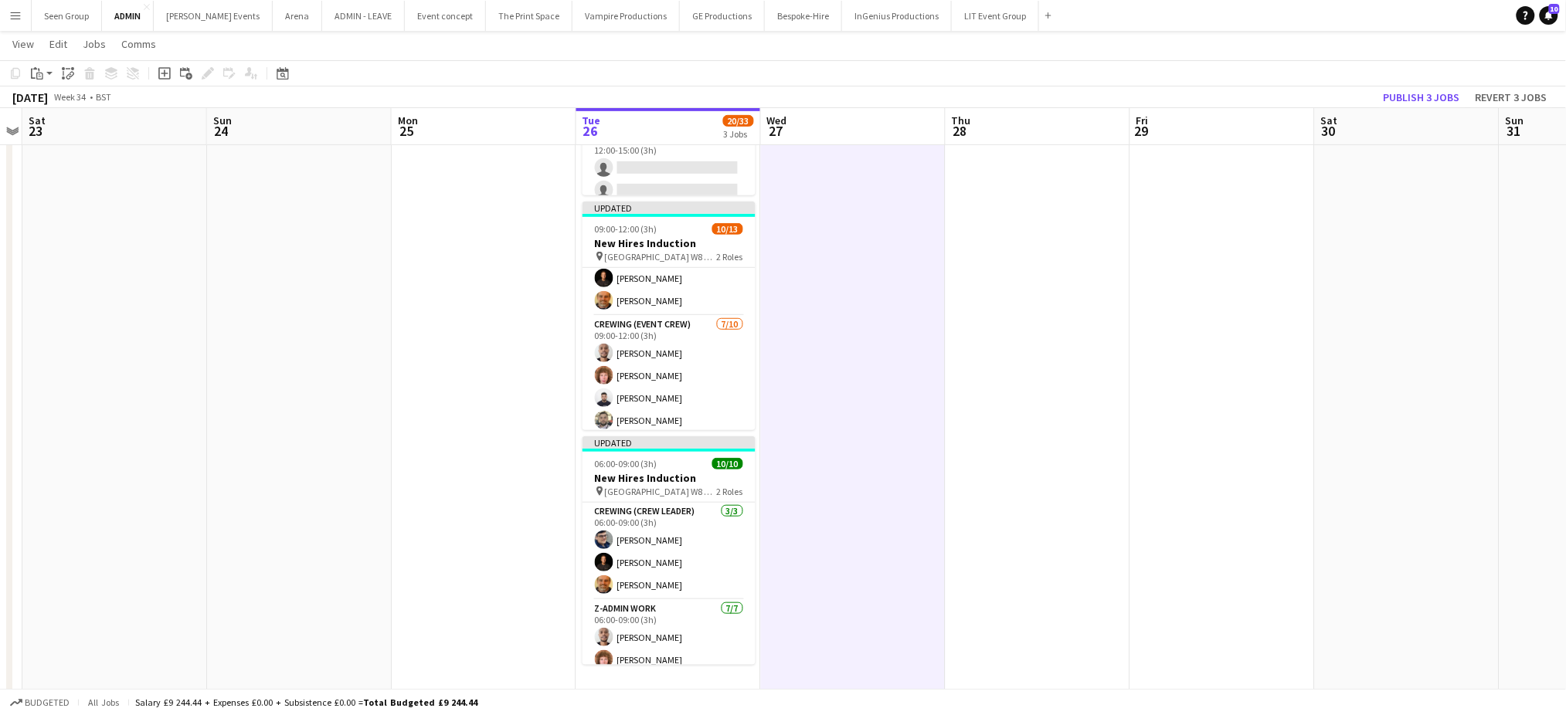
scroll to position [218, 0]
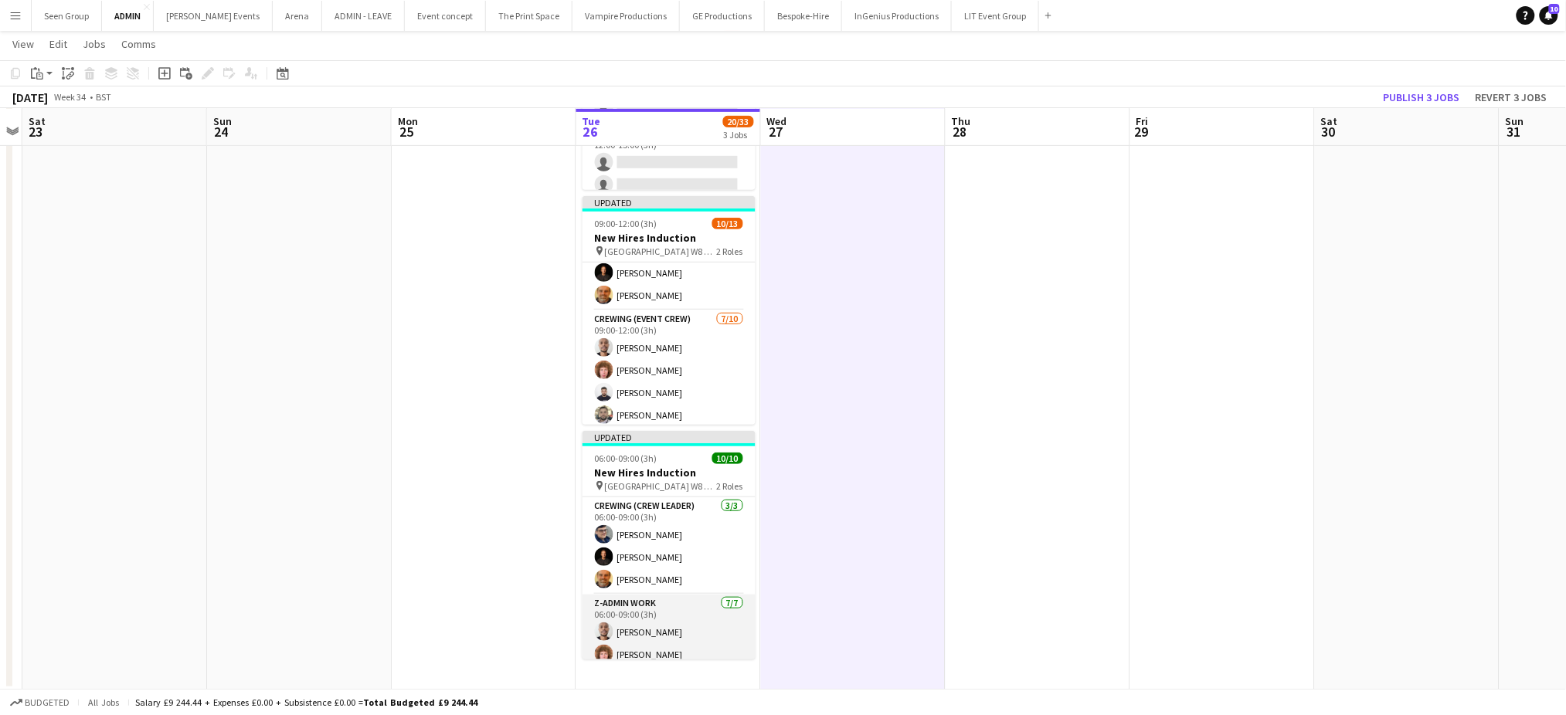
click at [651, 603] on app-card-role "z-Admin Work 7/7 06:00-09:00 (3h) Maurice Mutua Alfie Dyer Caleb Caffoor Bailey…" at bounding box center [668, 688] width 173 height 187
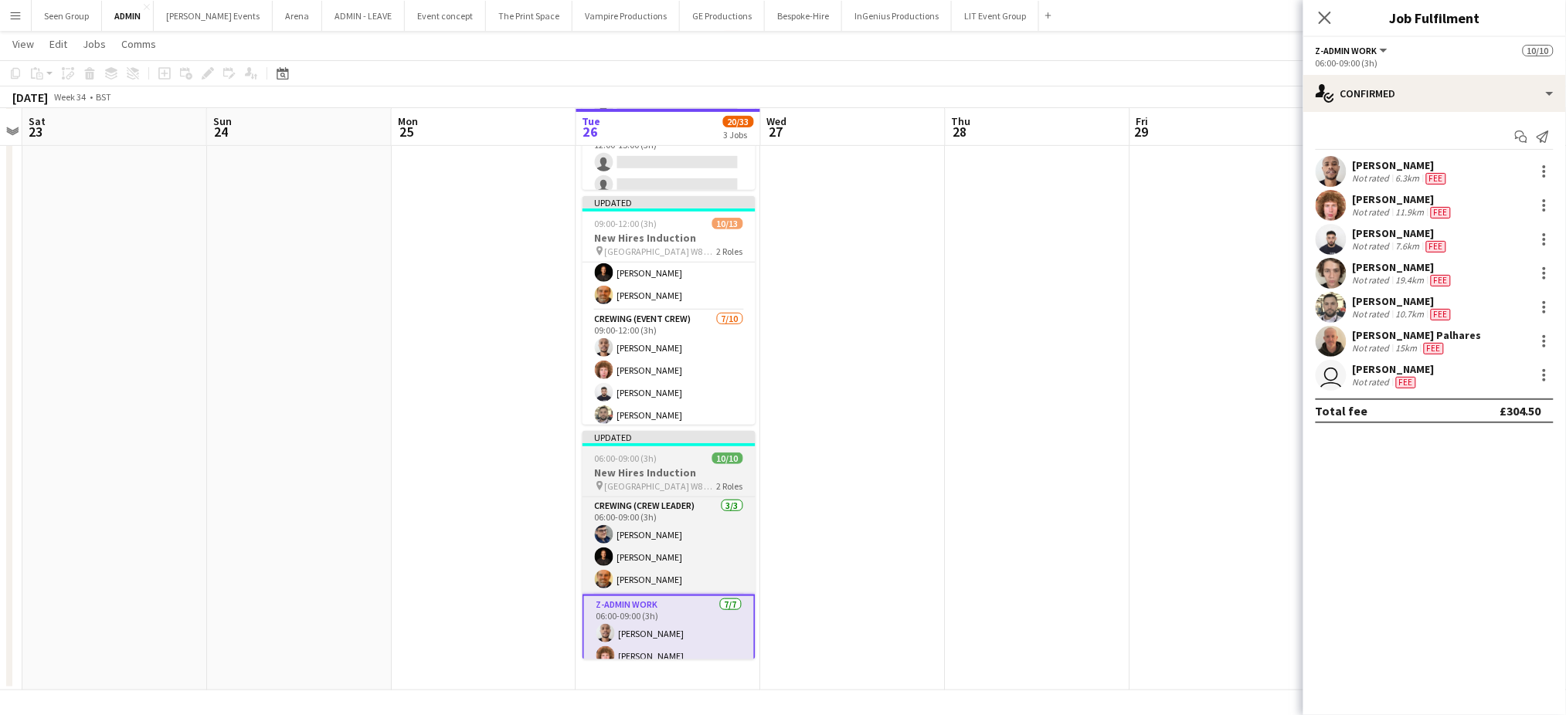
click at [664, 459] on div "06:00-09:00 (3h) 10/10" at bounding box center [668, 459] width 173 height 12
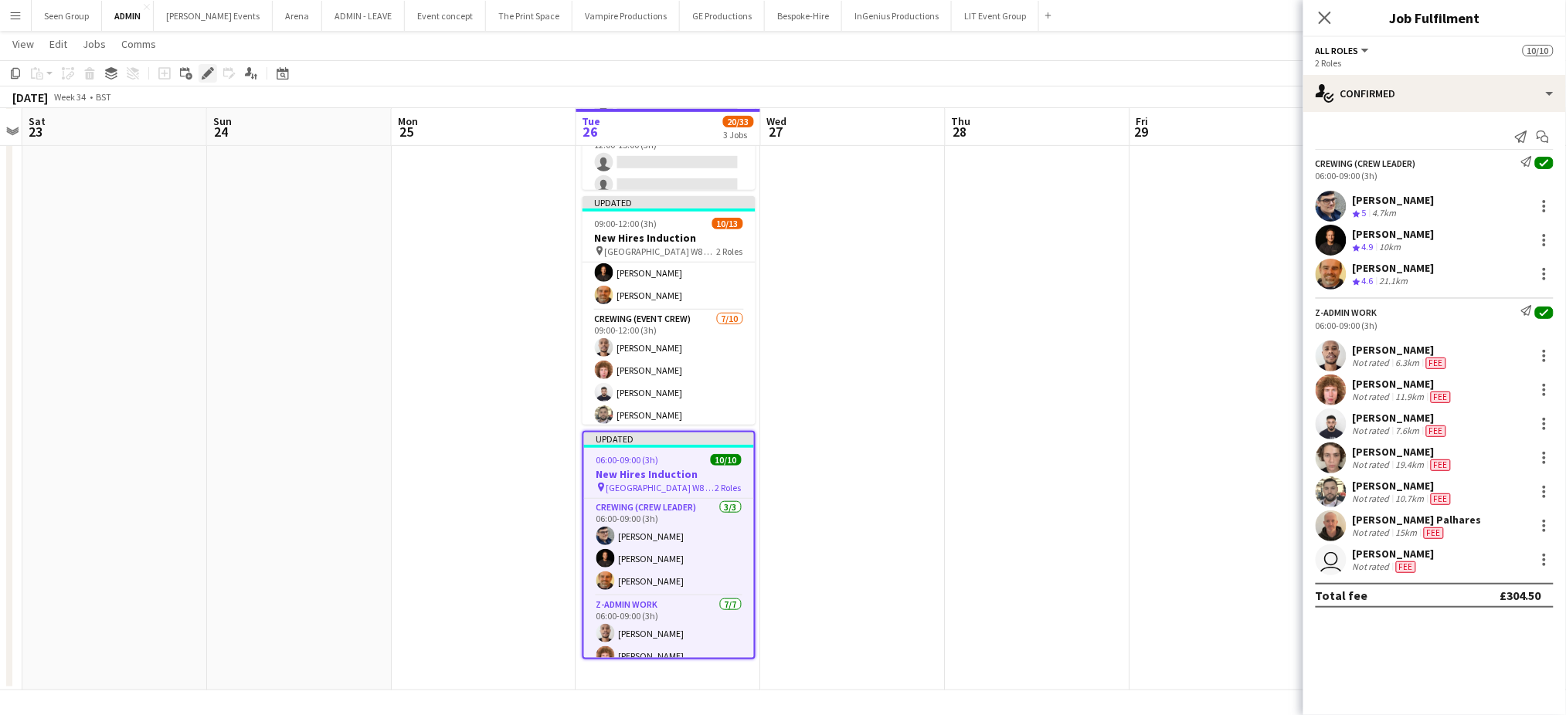
click at [202, 74] on icon "Edit" at bounding box center [208, 73] width 12 height 12
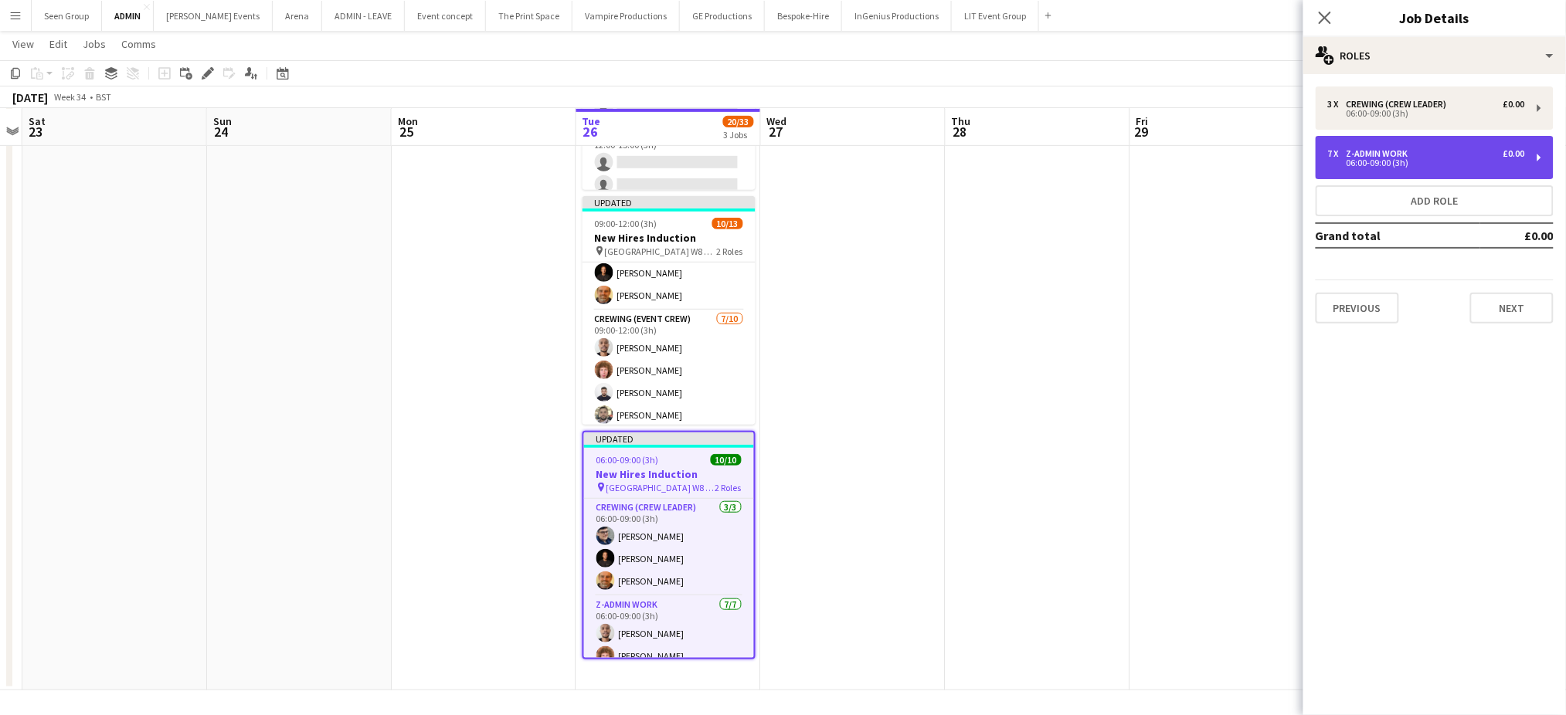
click at [1362, 150] on div "z-Admin Work" at bounding box center [1381, 153] width 68 height 11
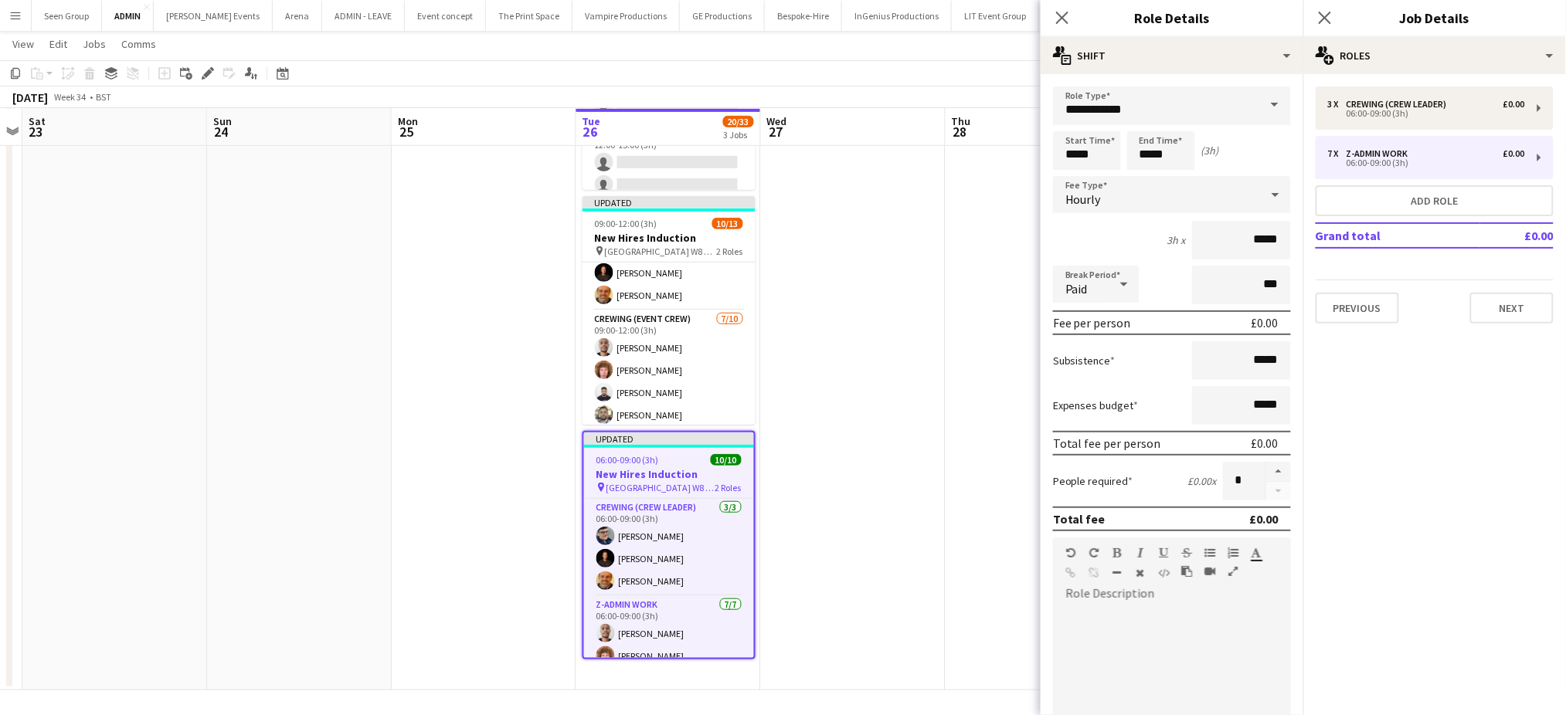
click at [1258, 116] on span at bounding box center [1274, 105] width 32 height 37
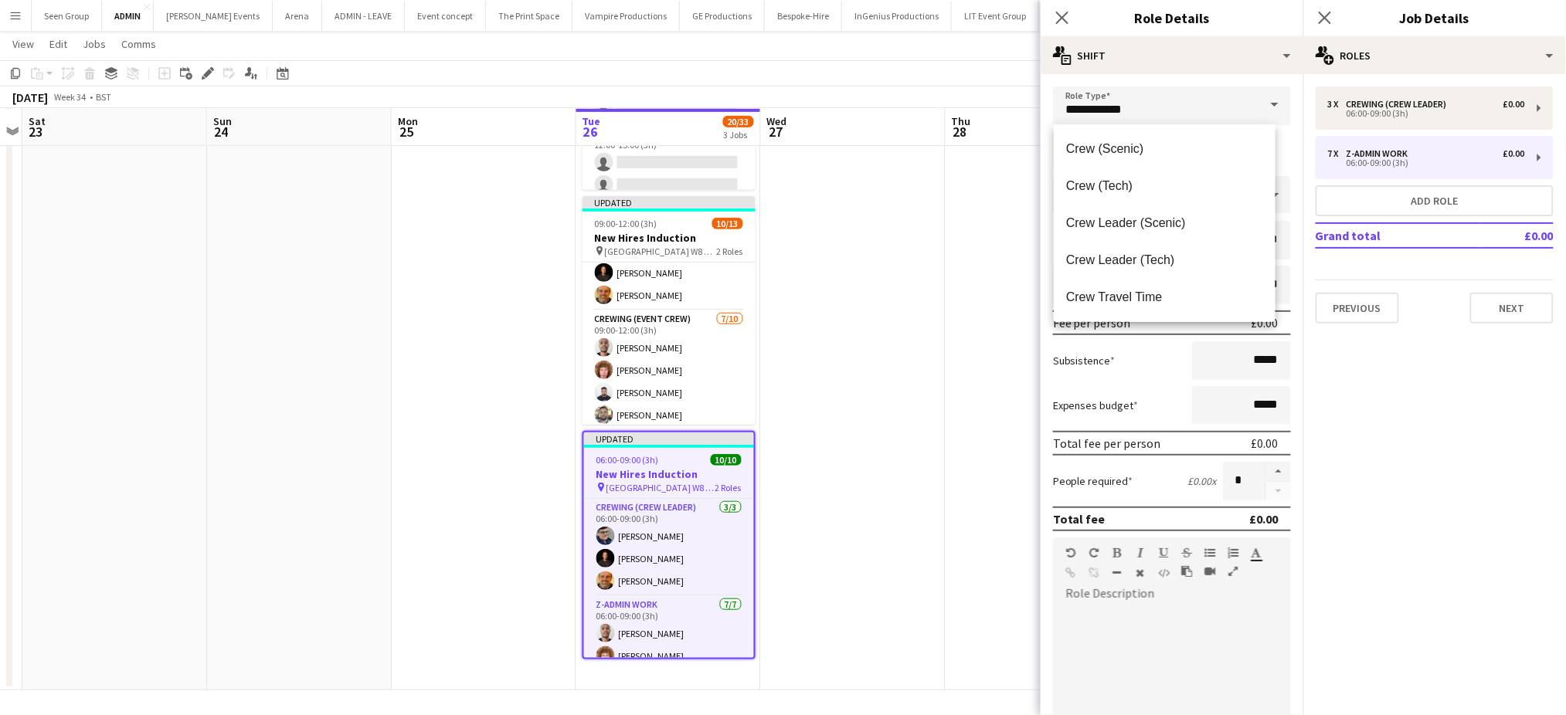
scroll to position [173, 0]
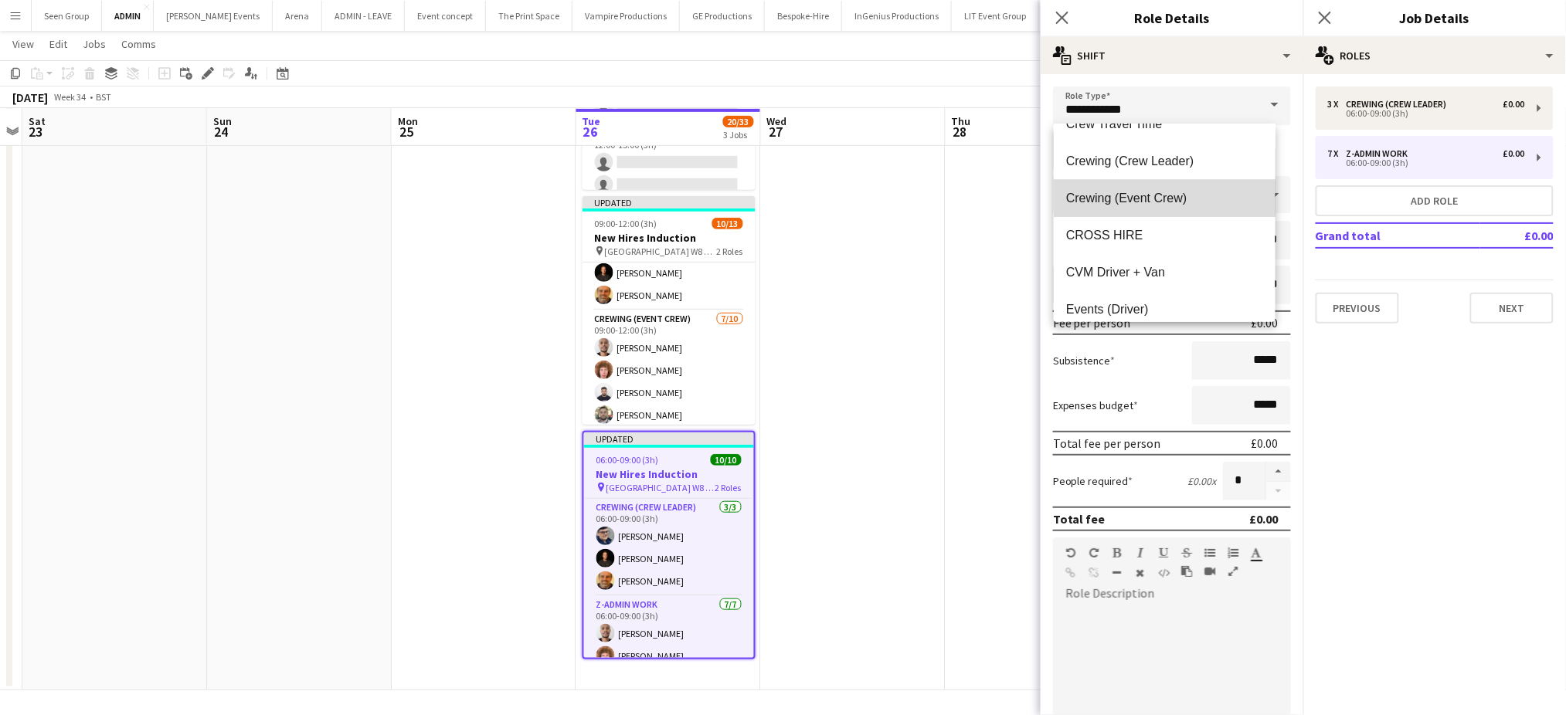
click at [1176, 191] on span "Crewing (Event Crew)" at bounding box center [1165, 198] width 198 height 15
type input "**********"
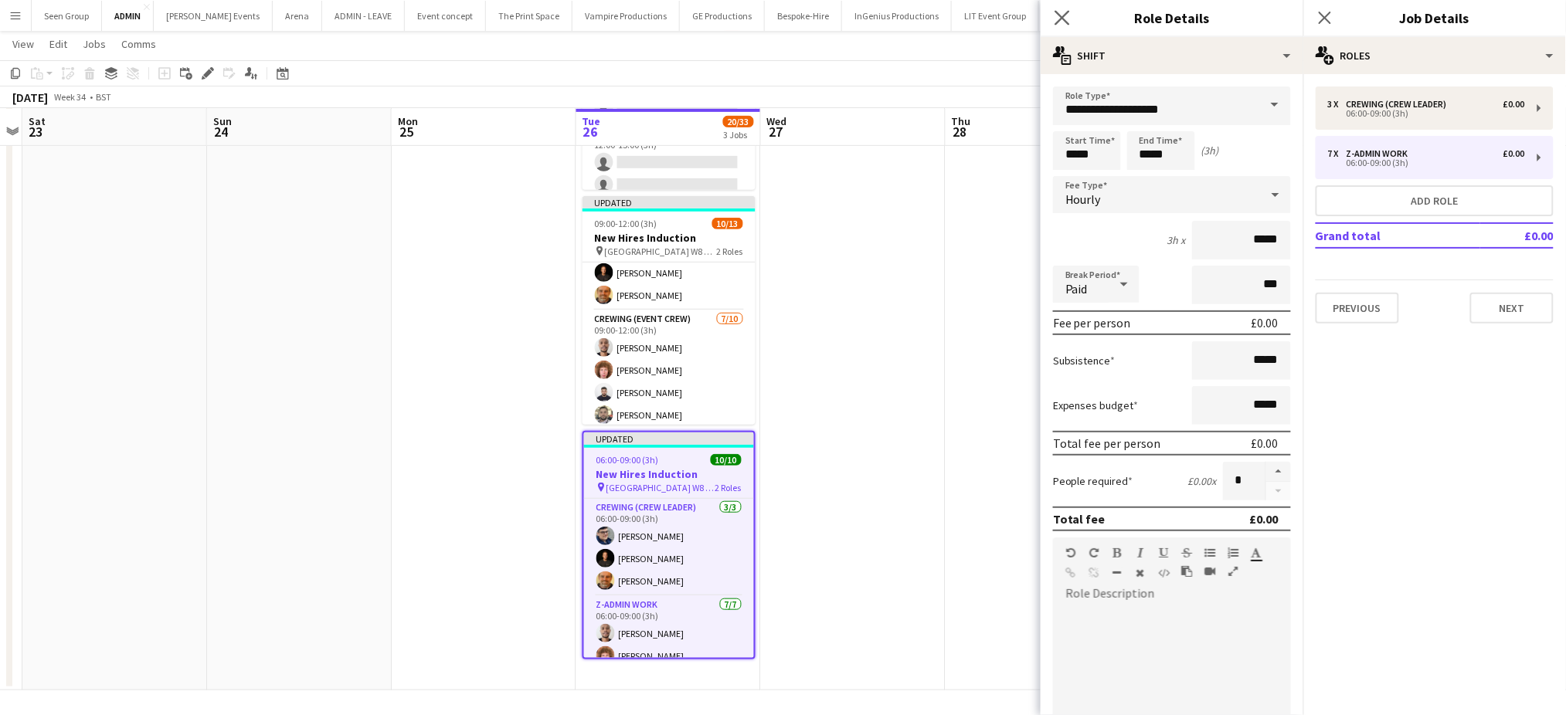
click at [1054, 19] on app-icon "Close pop-in" at bounding box center [1062, 18] width 22 height 22
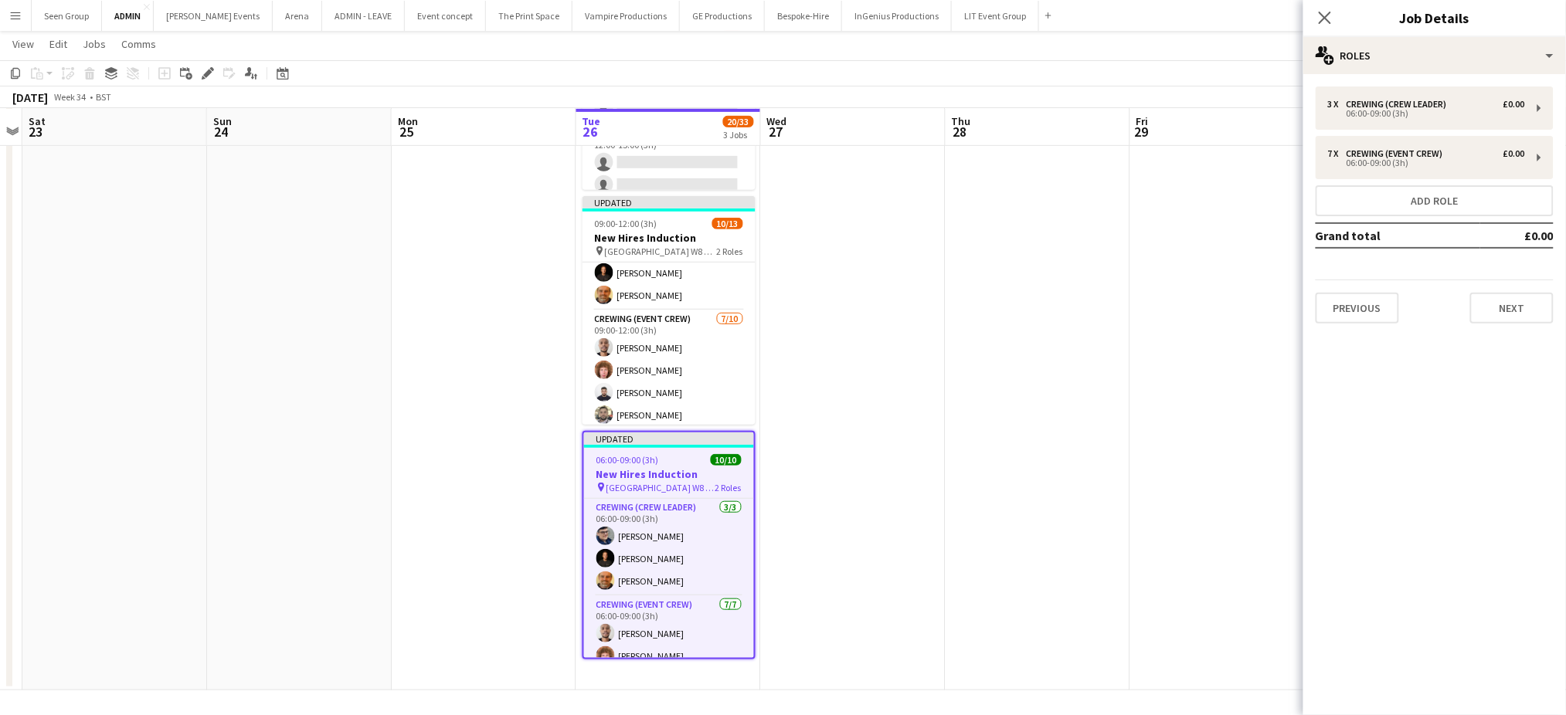
click at [810, 293] on app-date-cell at bounding box center [853, 322] width 185 height 735
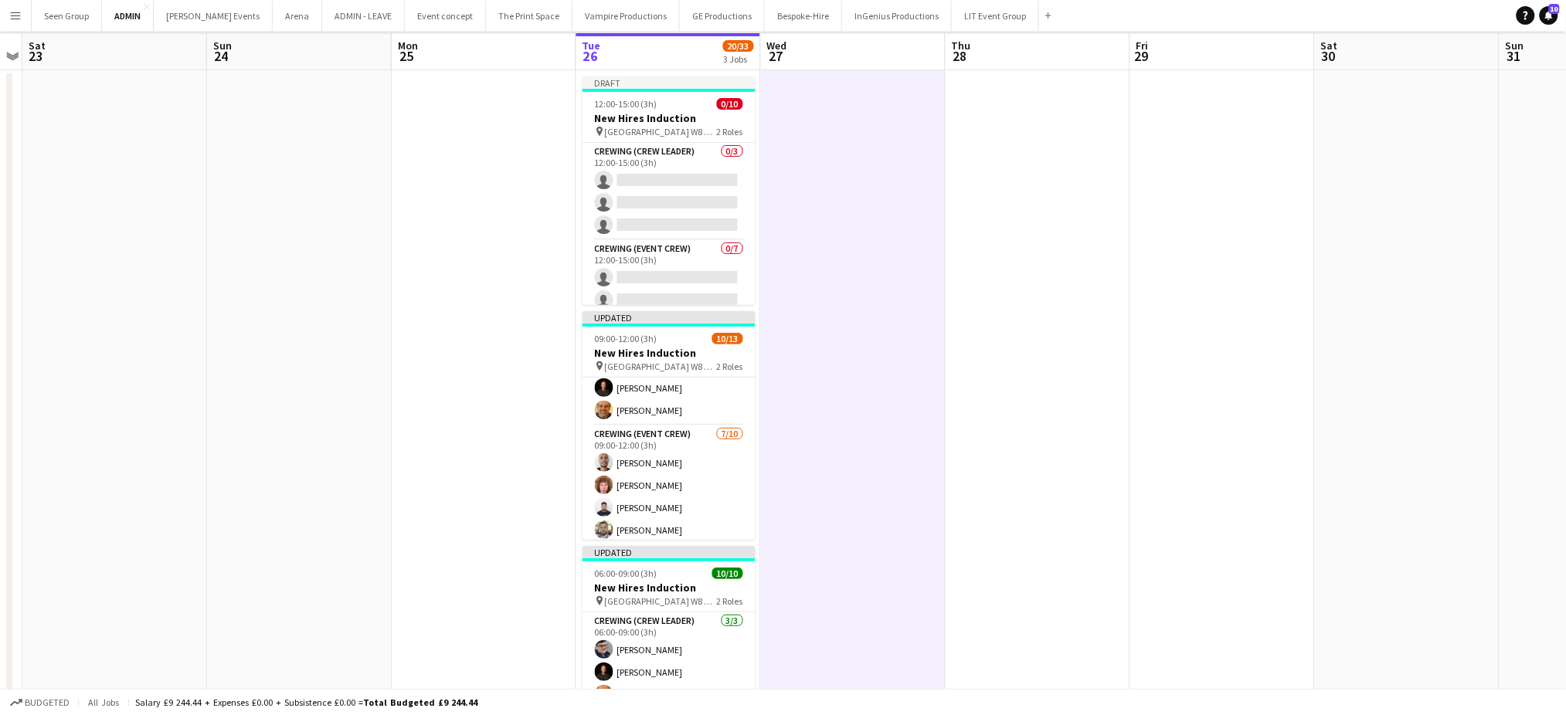
scroll to position [0, 0]
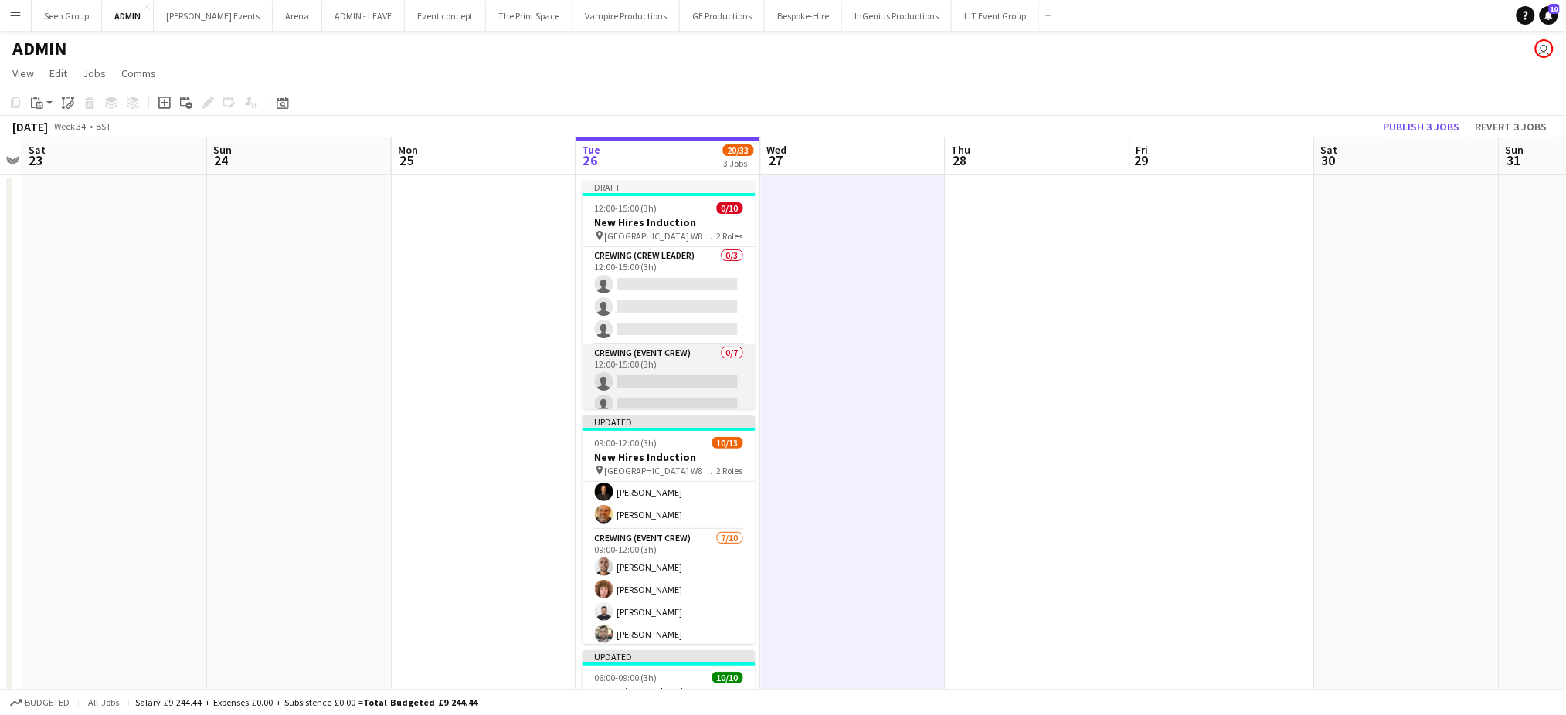
click at [671, 381] on app-card-role "Crewing (Event Crew) 0/7 12:00-15:00 (3h) single-neutral-actions single-neutral…" at bounding box center [668, 438] width 173 height 187
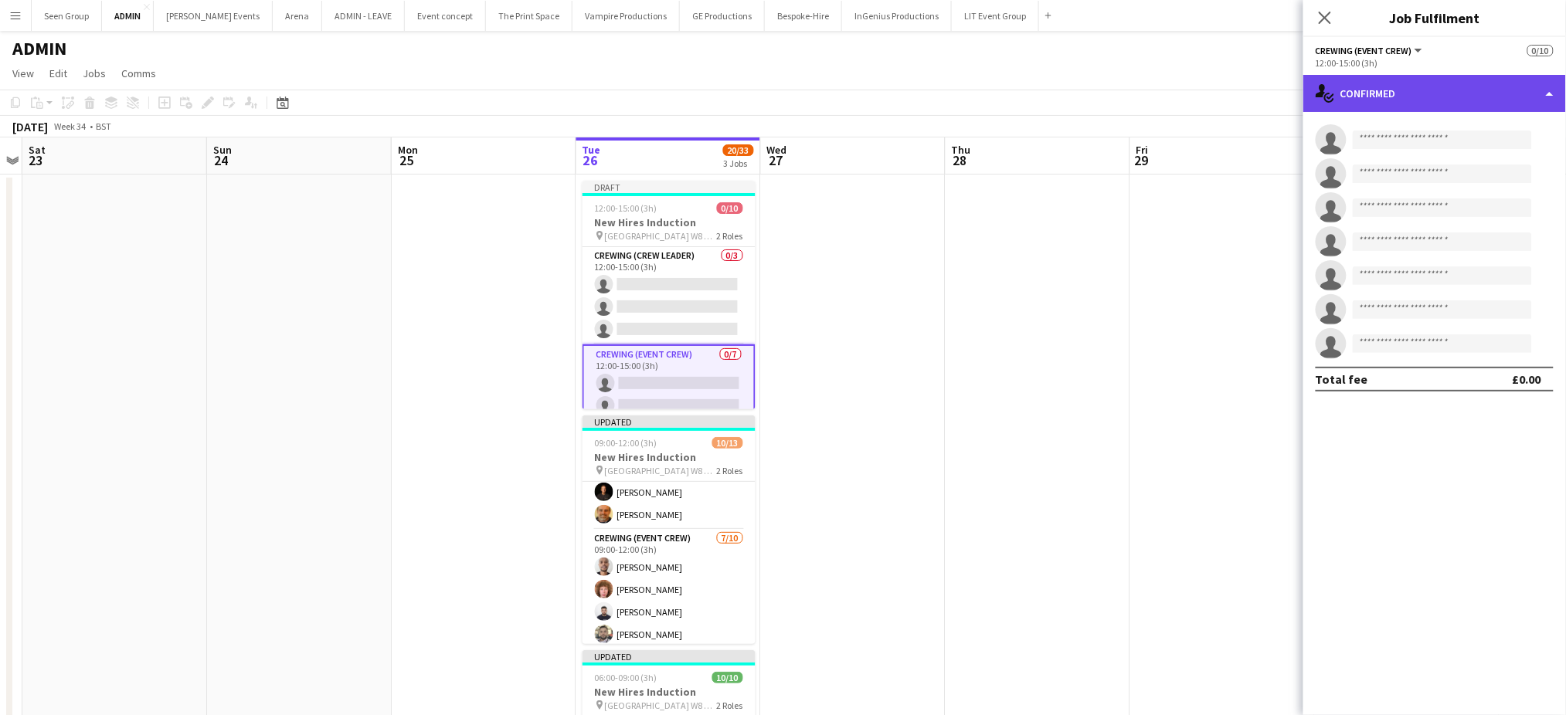
click at [1432, 99] on div "single-neutral-actions-check-2 Confirmed" at bounding box center [1434, 93] width 263 height 37
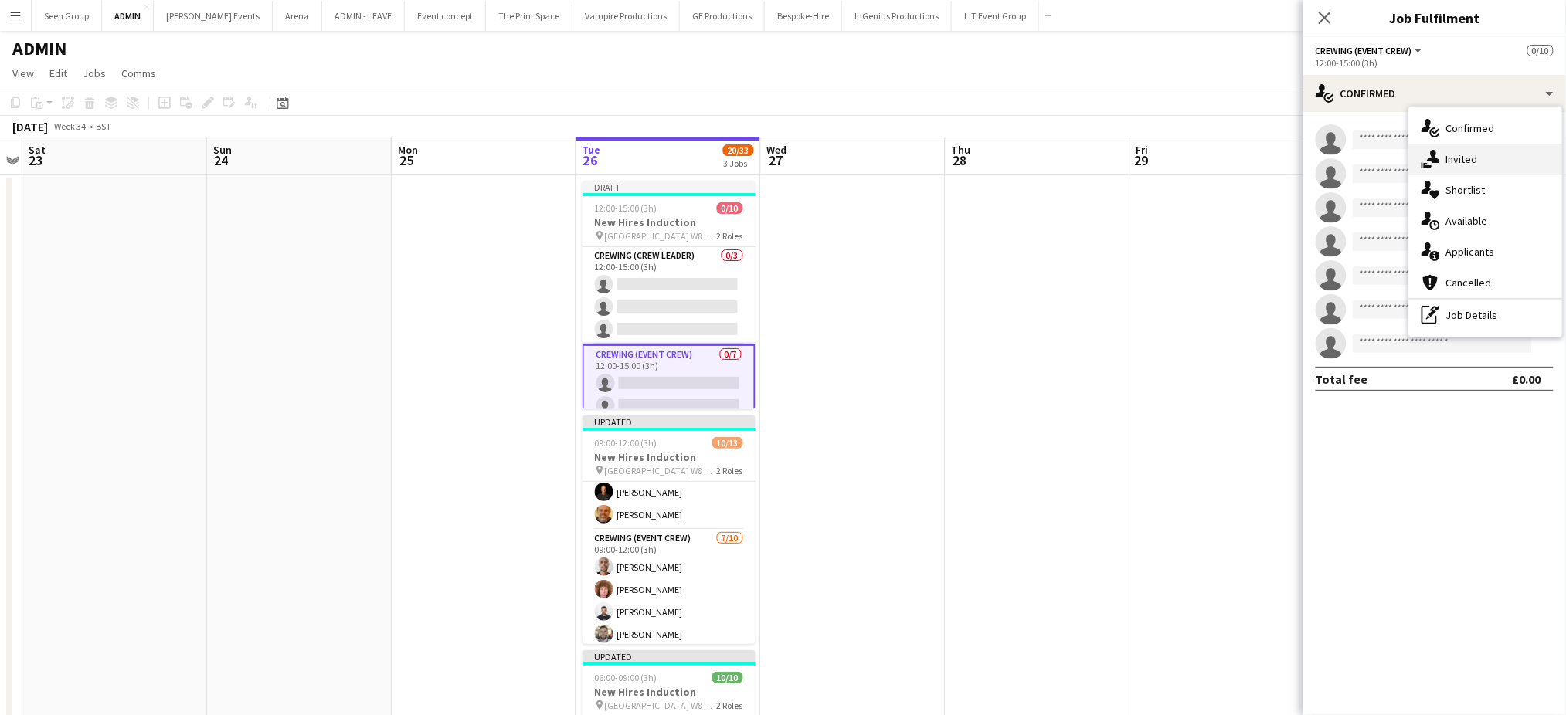
click at [1452, 159] on div "single-neutral-actions-share-1 Invited" at bounding box center [1485, 159] width 153 height 31
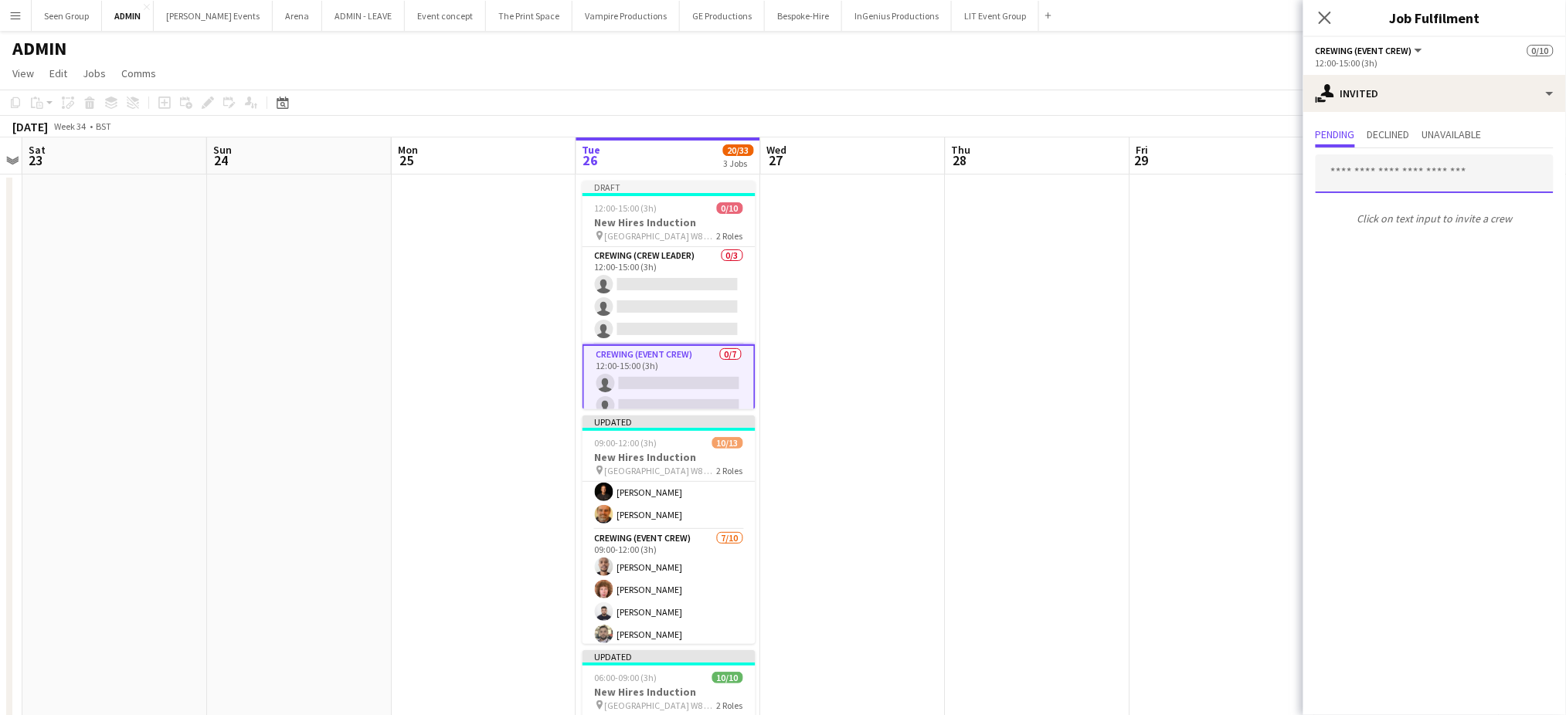
click at [1435, 172] on input "text" at bounding box center [1435, 174] width 238 height 39
type input "*****"
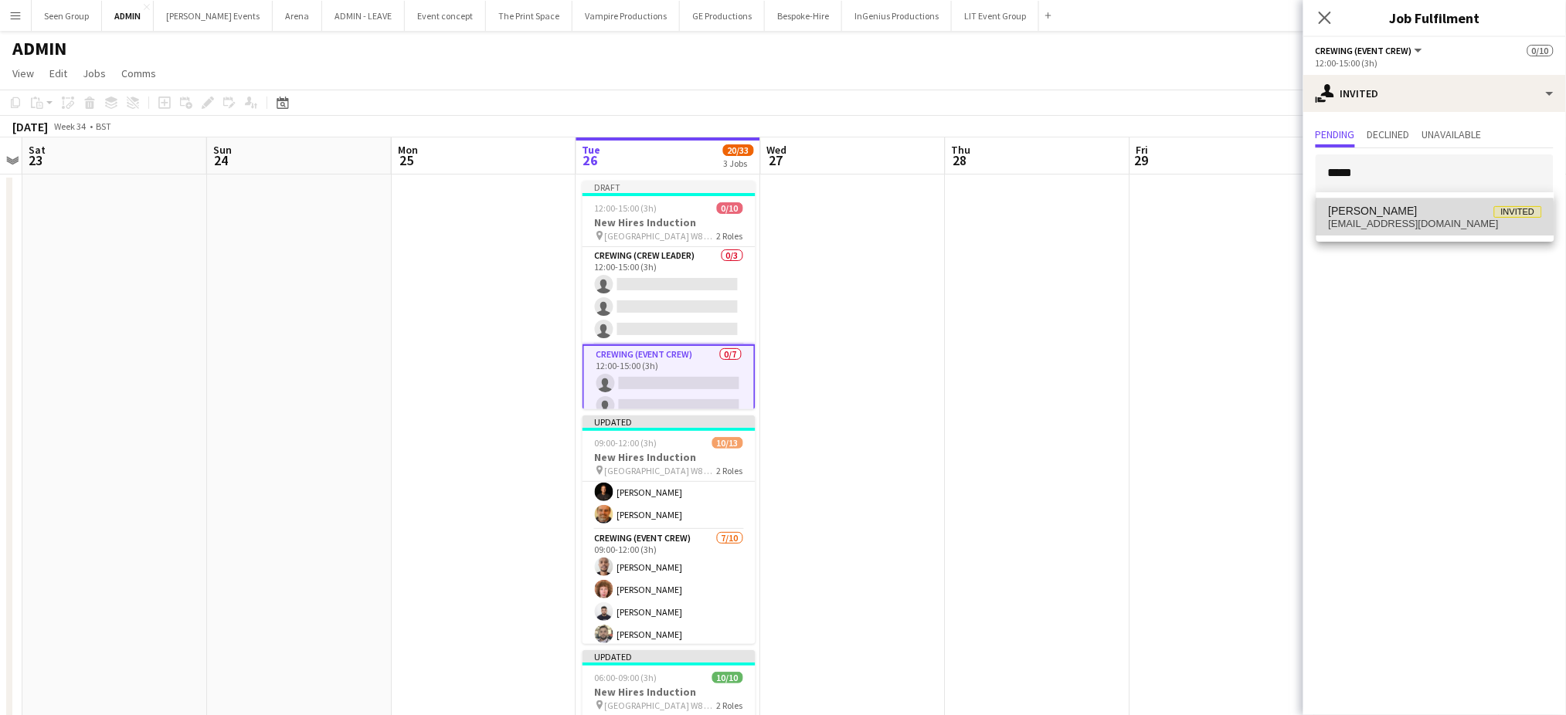
click at [1393, 229] on span "[EMAIL_ADDRESS][DOMAIN_NAME]" at bounding box center [1435, 224] width 213 height 12
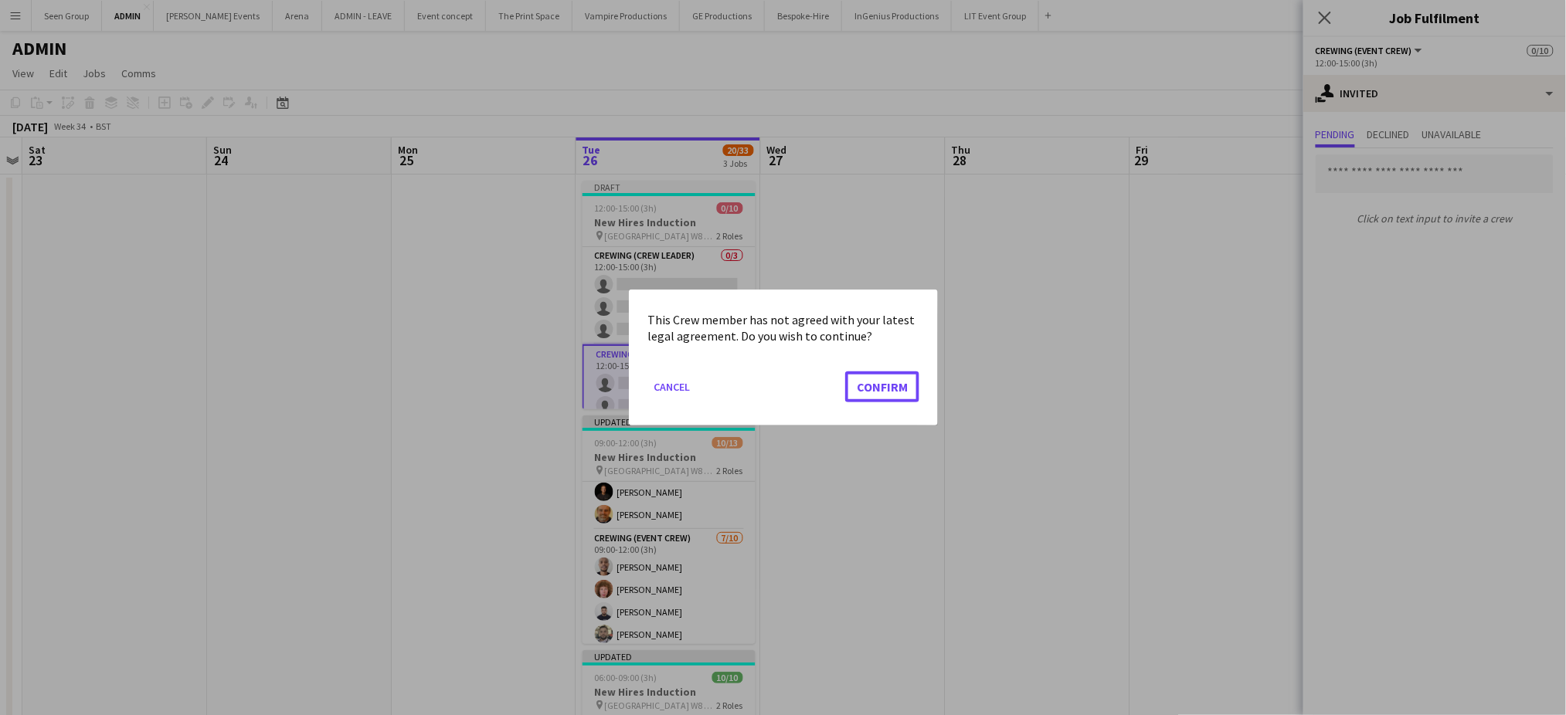
click at [845, 372] on button "Confirm" at bounding box center [882, 387] width 74 height 31
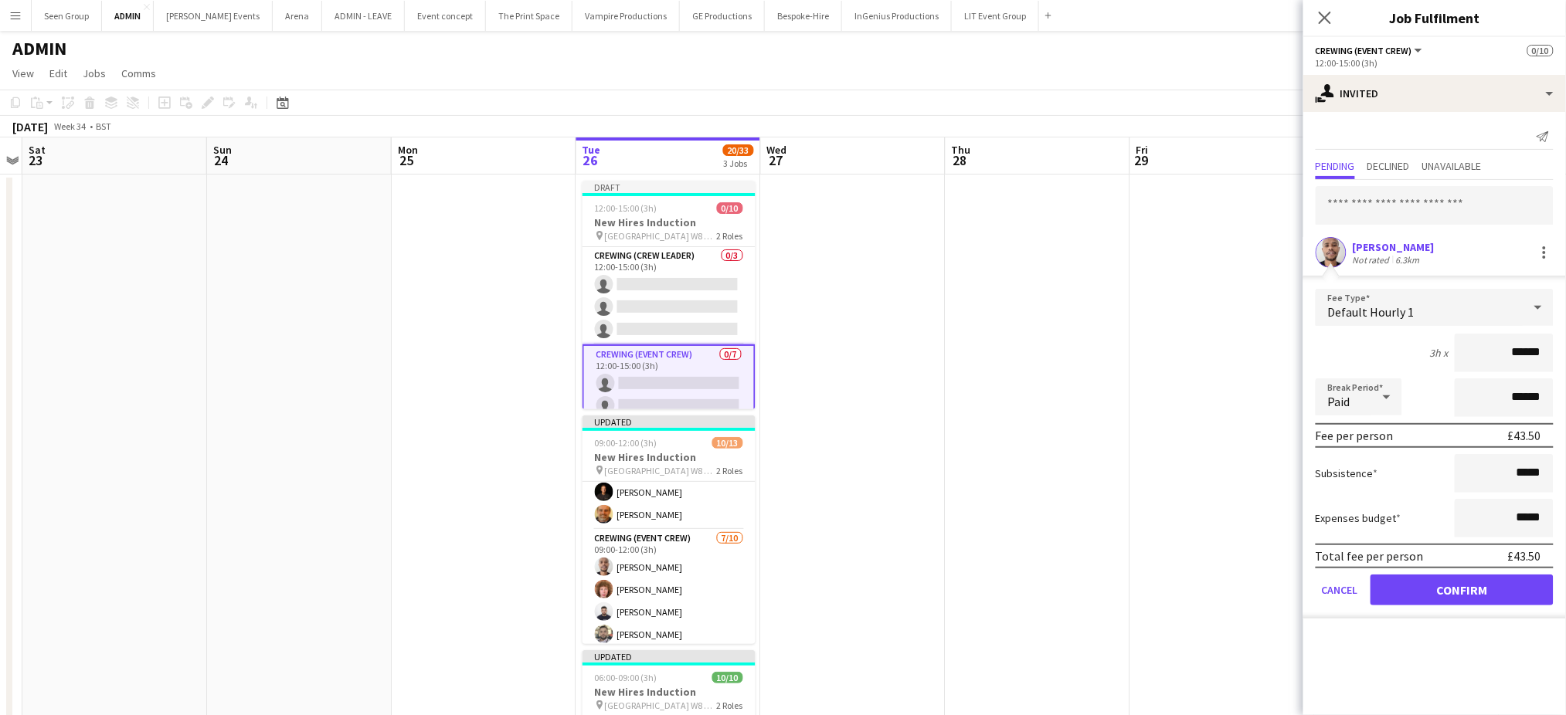
click button "Confirm" at bounding box center [1461, 590] width 183 height 31
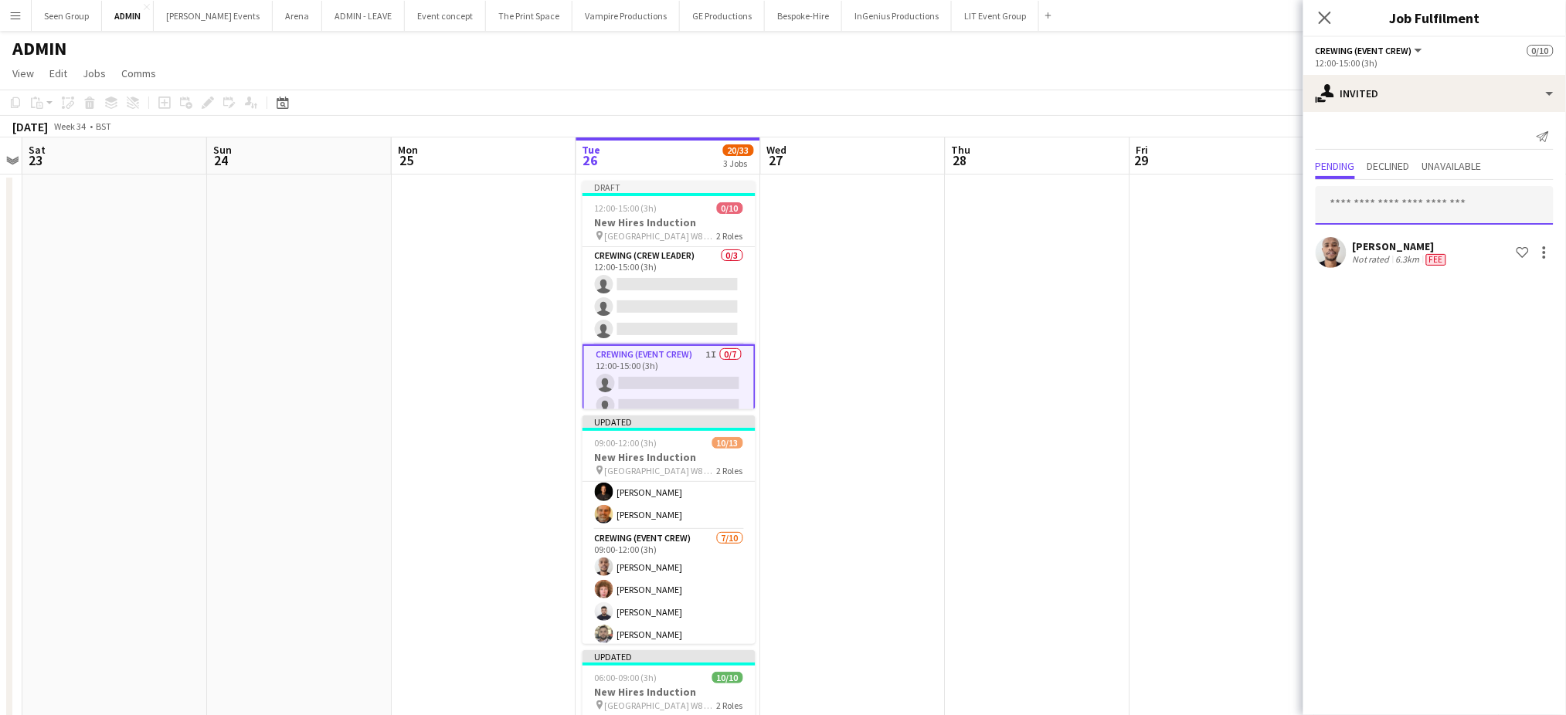
click at [1418, 206] on input "text" at bounding box center [1435, 205] width 238 height 39
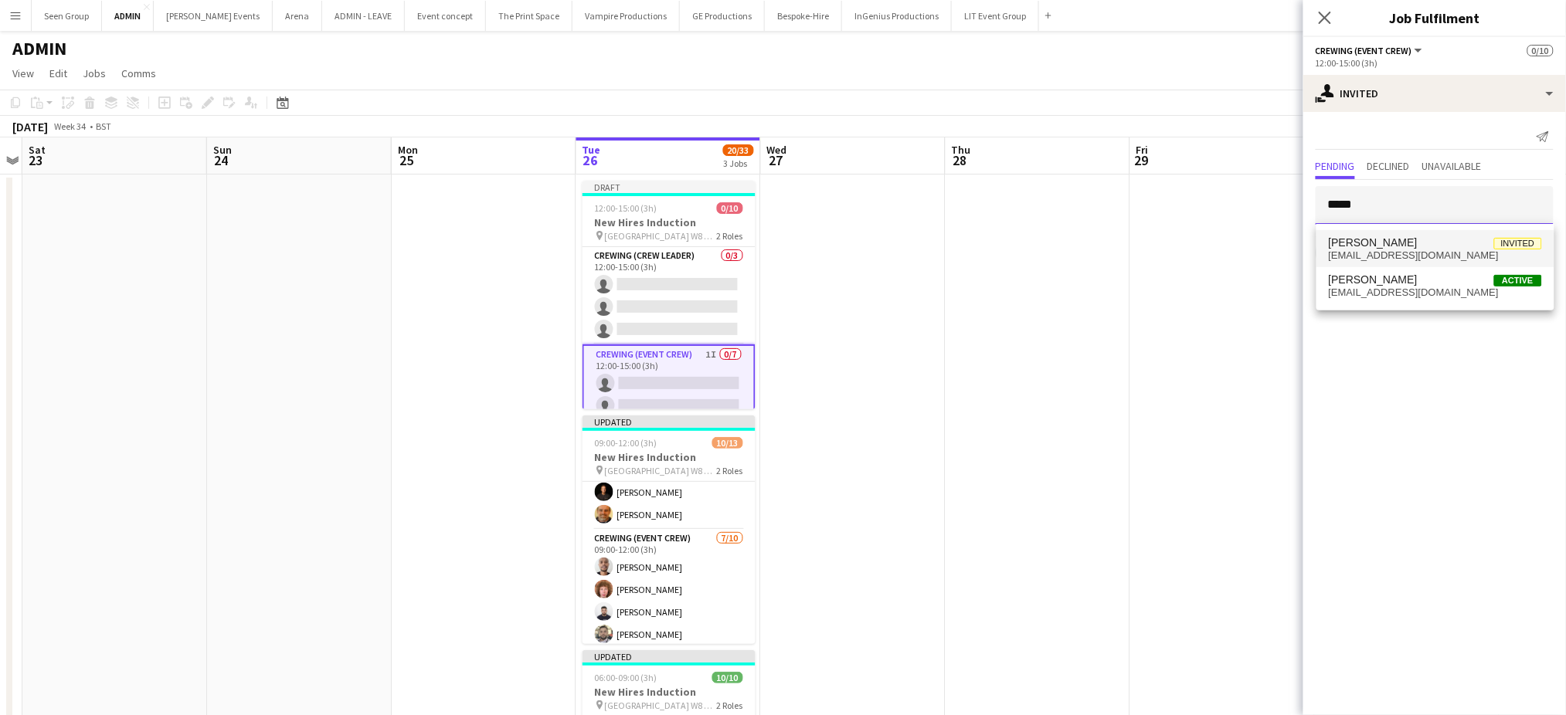
type input "*****"
click at [1398, 247] on span "Alfie Dyer Invited" at bounding box center [1435, 242] width 213 height 13
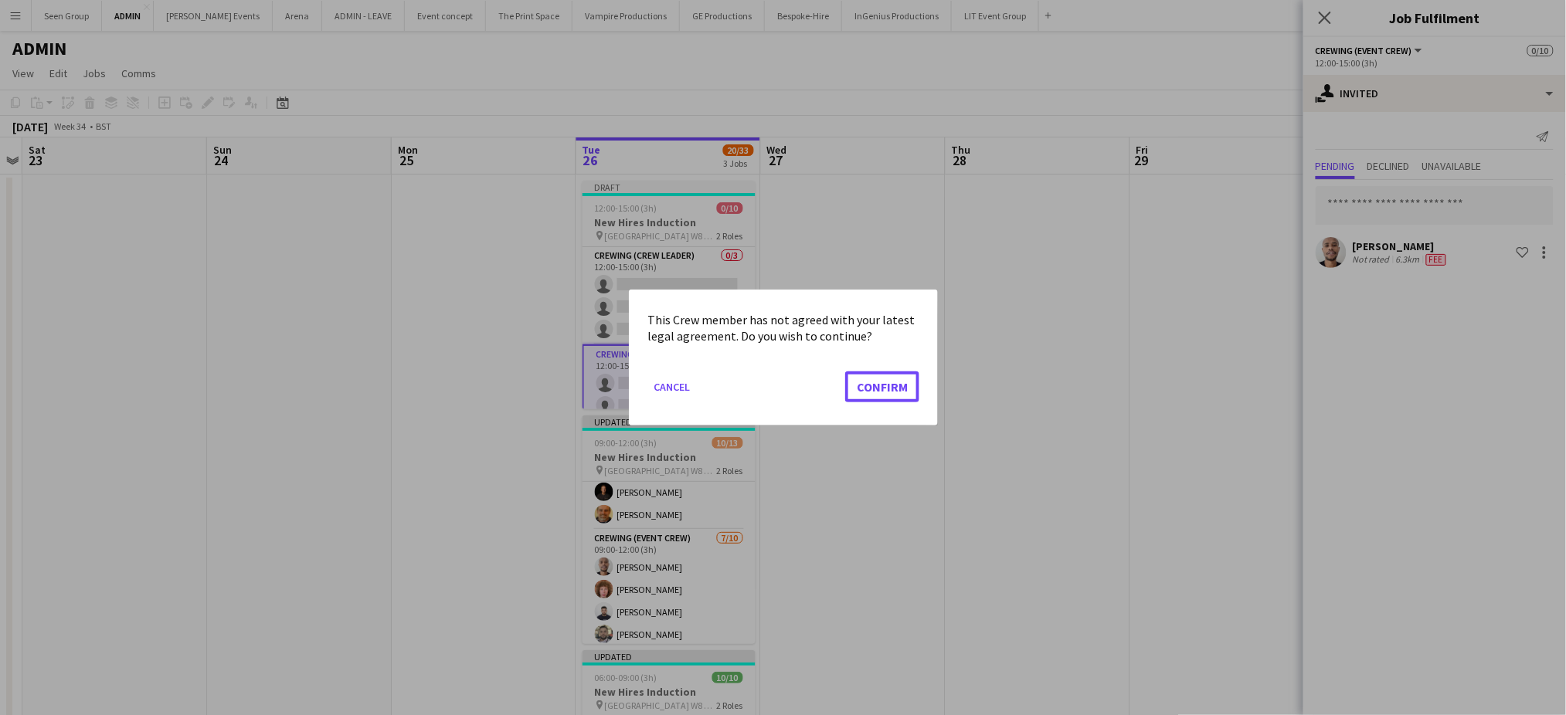
click at [845, 372] on button "Confirm" at bounding box center [882, 387] width 74 height 31
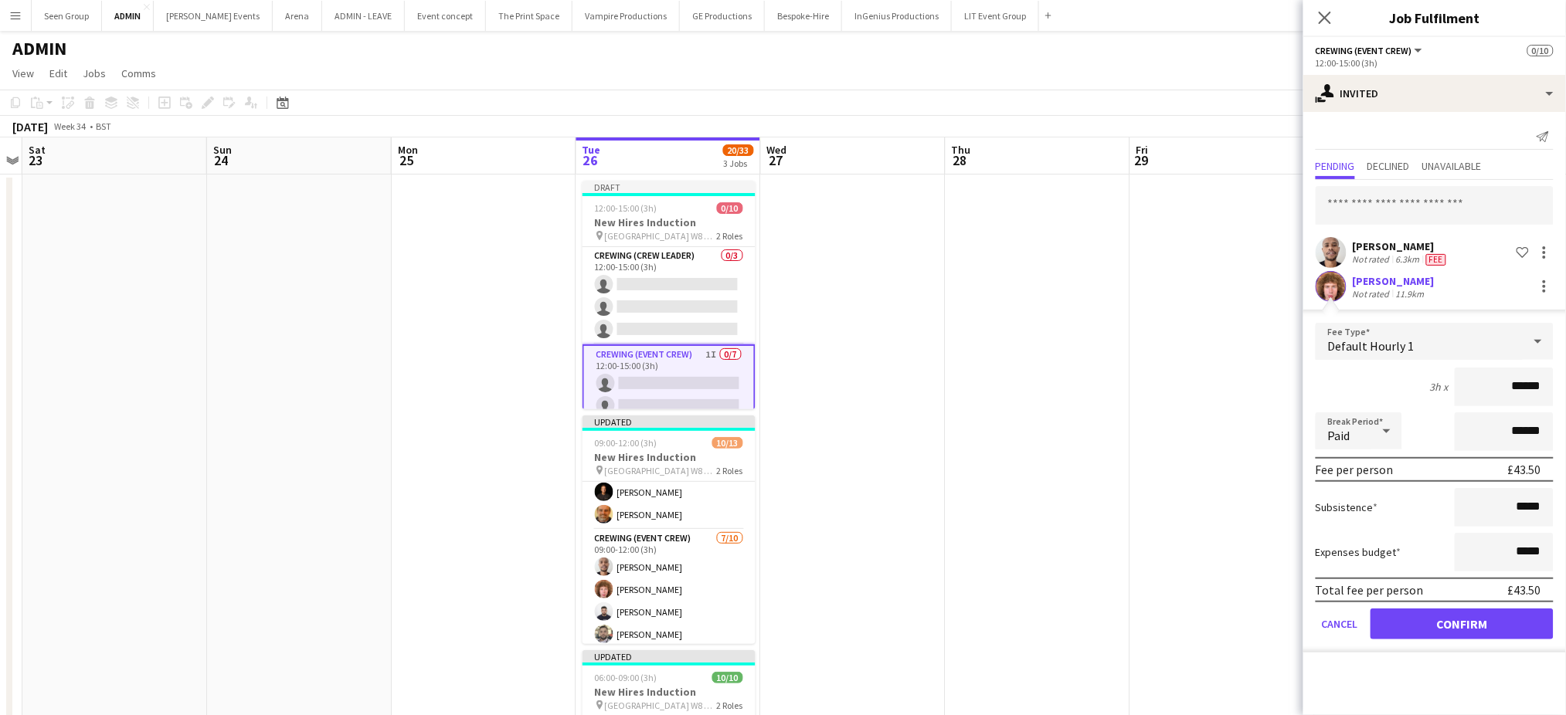
click button "Confirm" at bounding box center [1461, 624] width 183 height 31
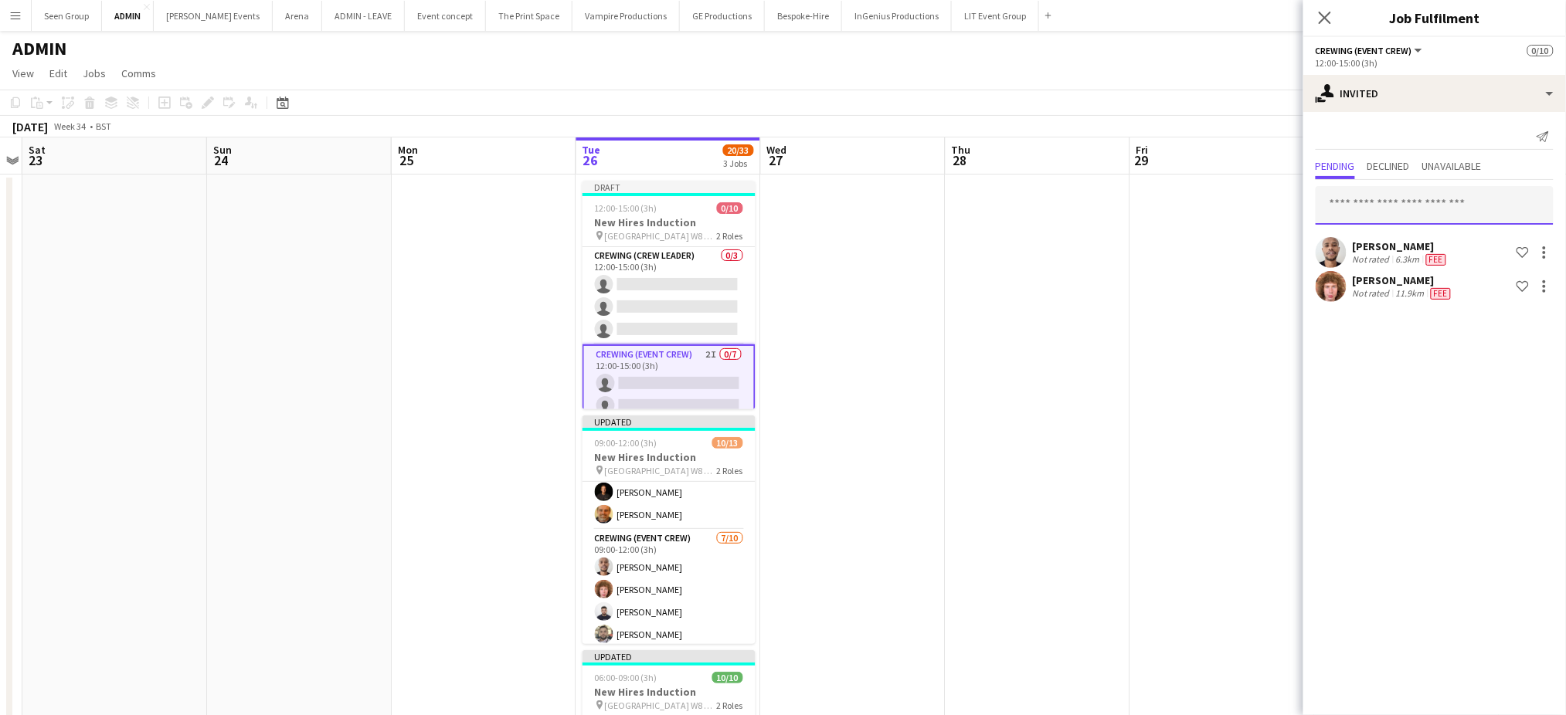
click at [1421, 204] on input "text" at bounding box center [1435, 205] width 238 height 39
type input "*****"
click at [1406, 243] on span "Caleb Caffoor Active" at bounding box center [1435, 242] width 213 height 13
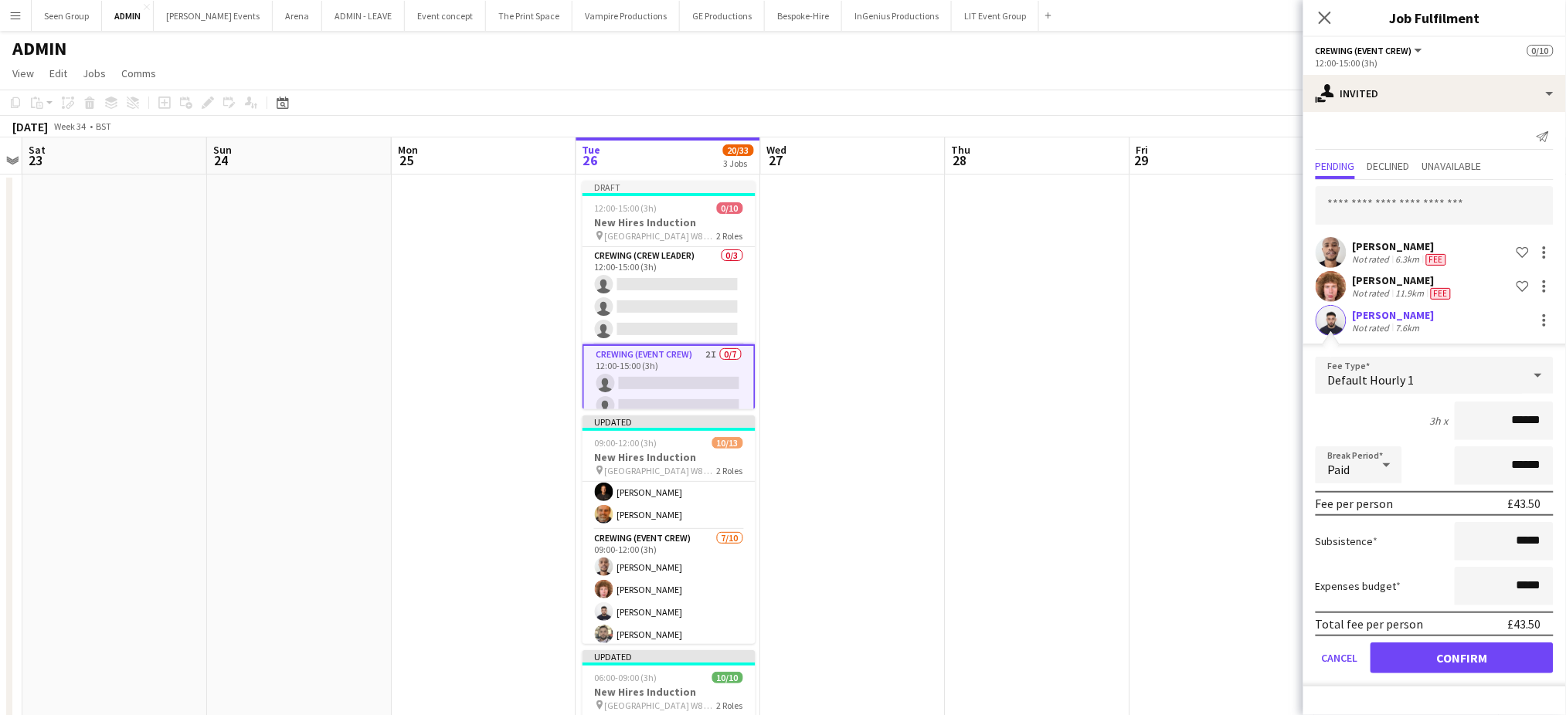
click button "Confirm" at bounding box center [1461, 658] width 183 height 31
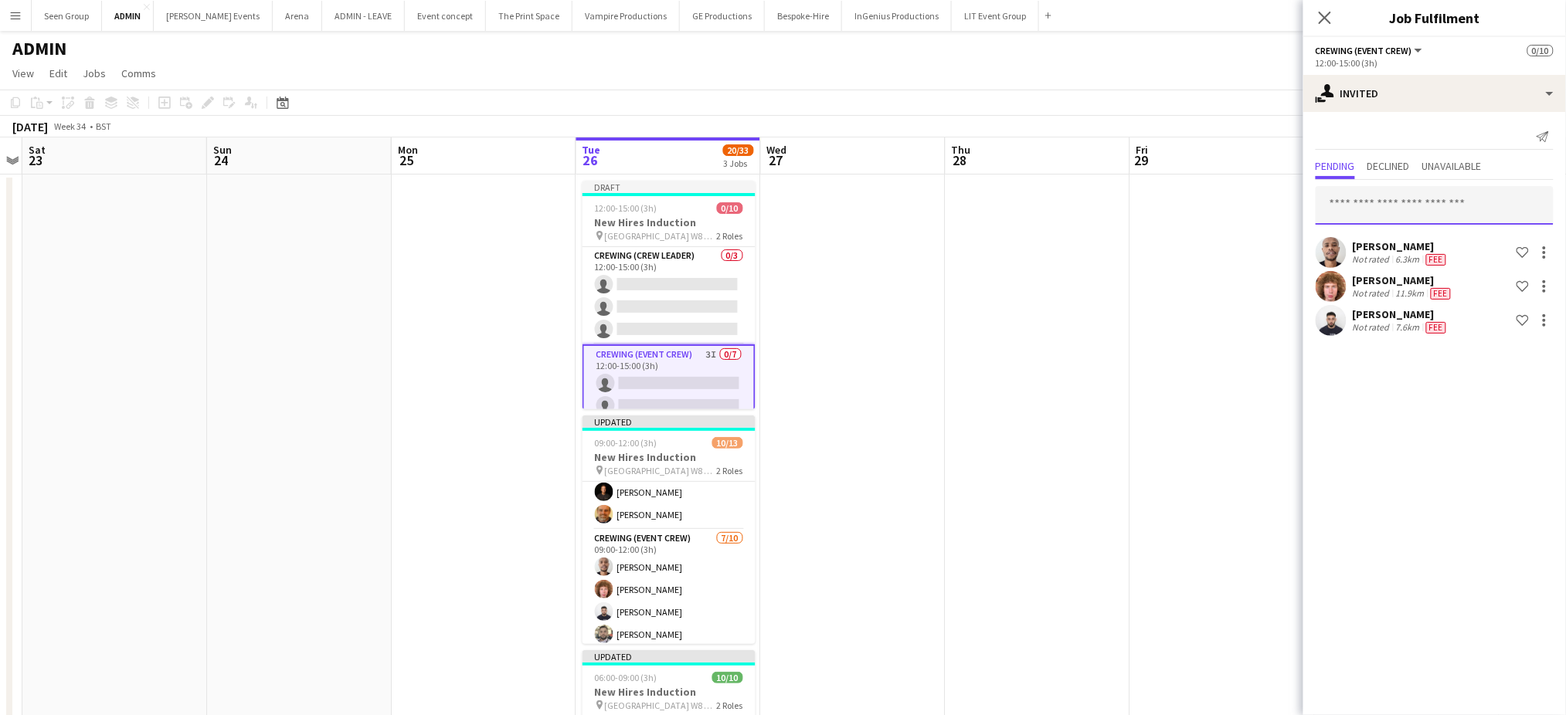
click at [1435, 208] on input "text" at bounding box center [1435, 205] width 238 height 39
type input "*****"
click at [1418, 245] on span "Daniel Lorenc Invited" at bounding box center [1435, 242] width 213 height 13
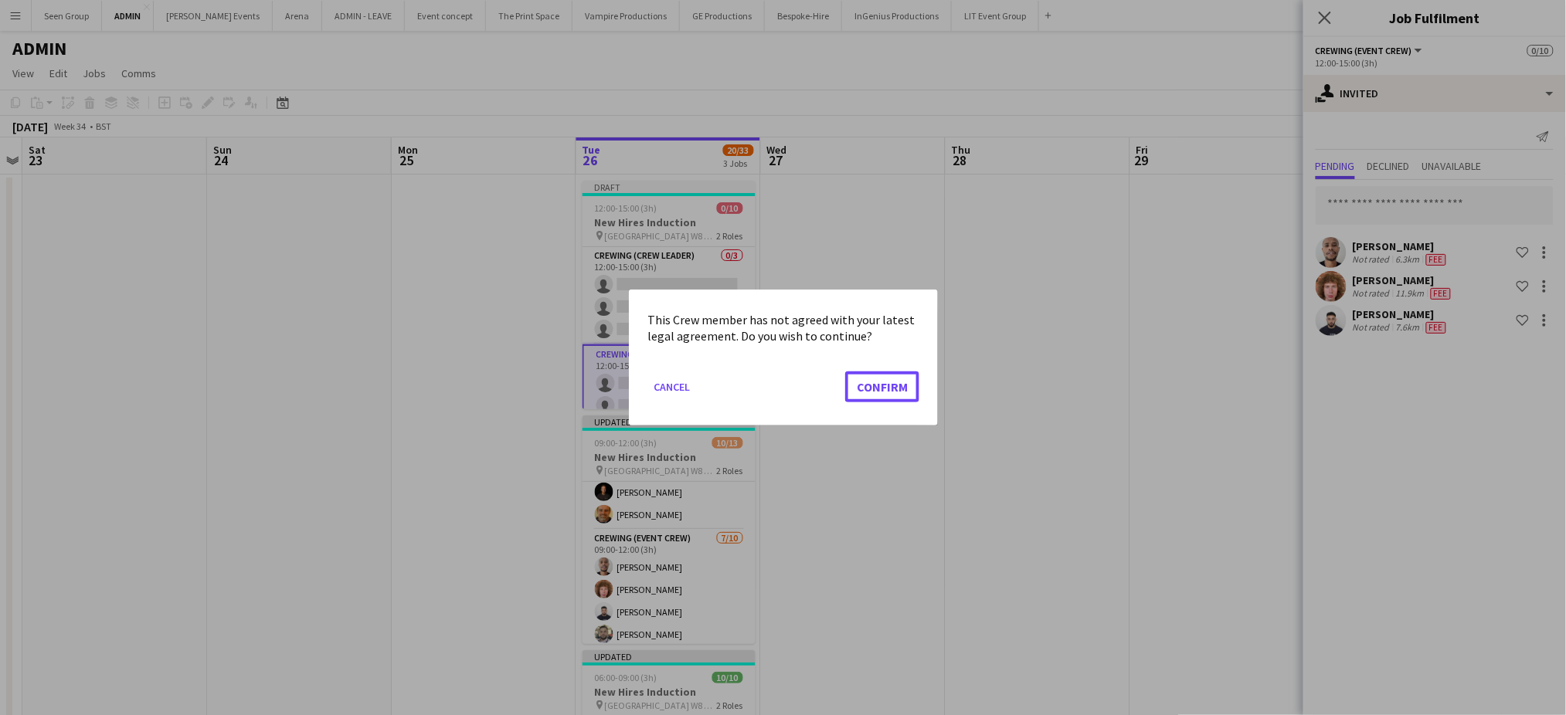
click at [845, 372] on button "Confirm" at bounding box center [882, 387] width 74 height 31
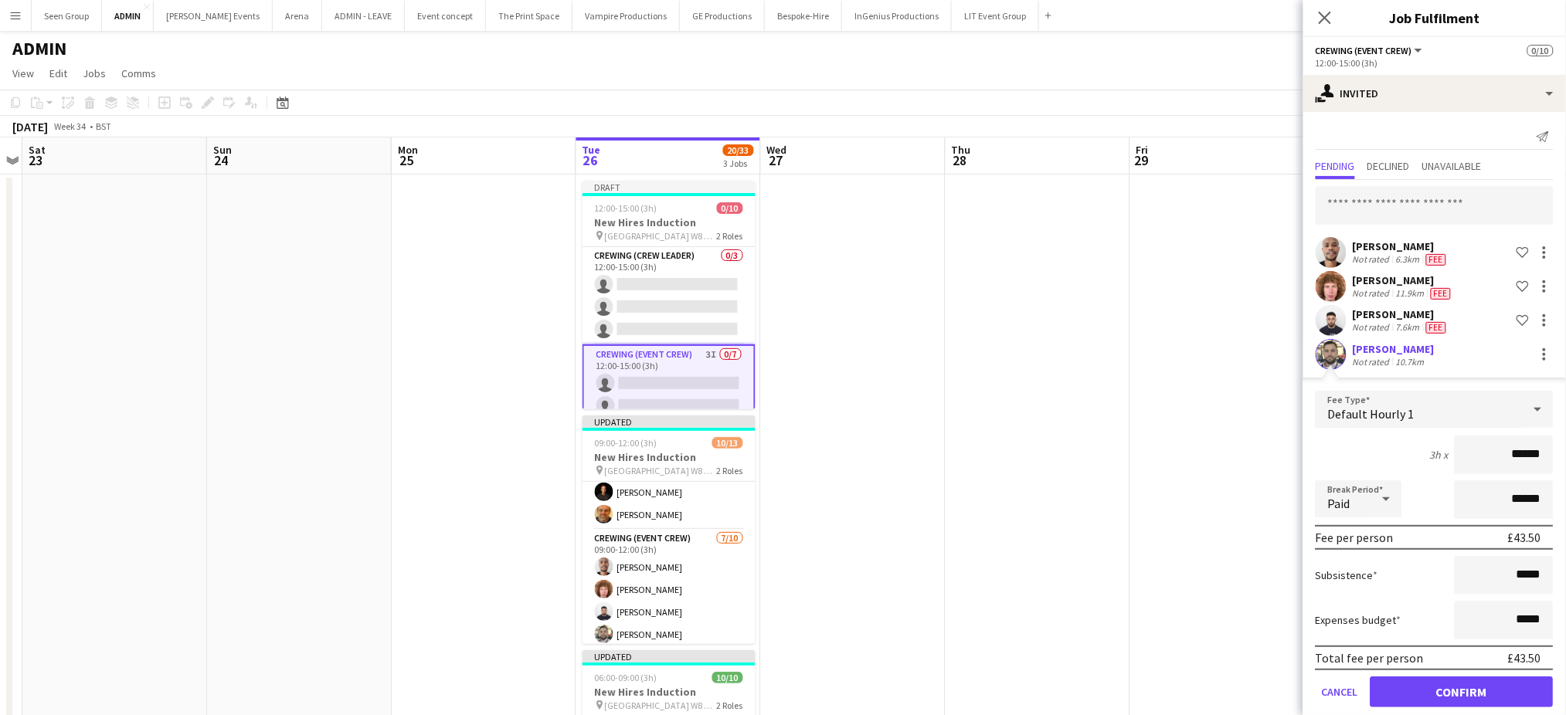
click button "Confirm" at bounding box center [1461, 692] width 183 height 31
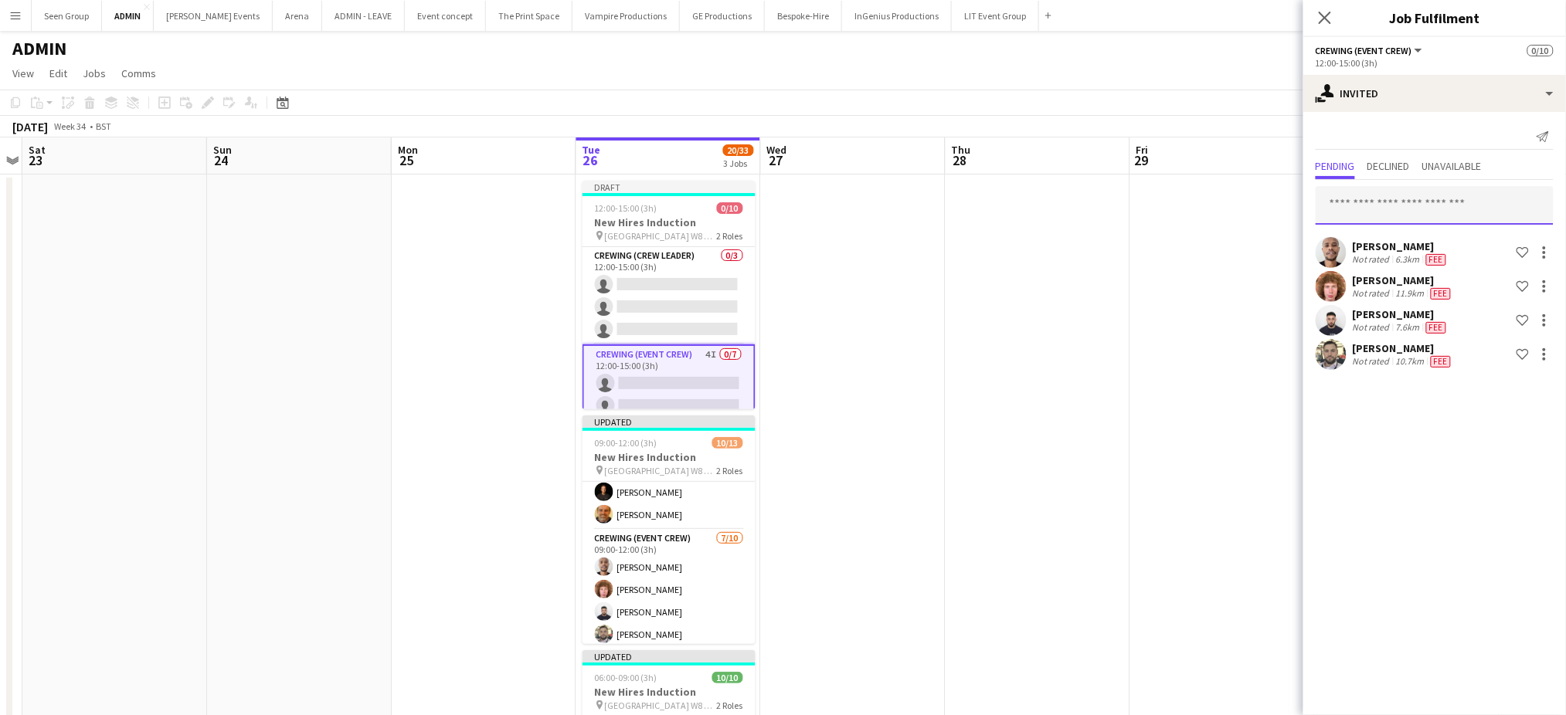
click at [1411, 207] on input "text" at bounding box center [1435, 205] width 238 height 39
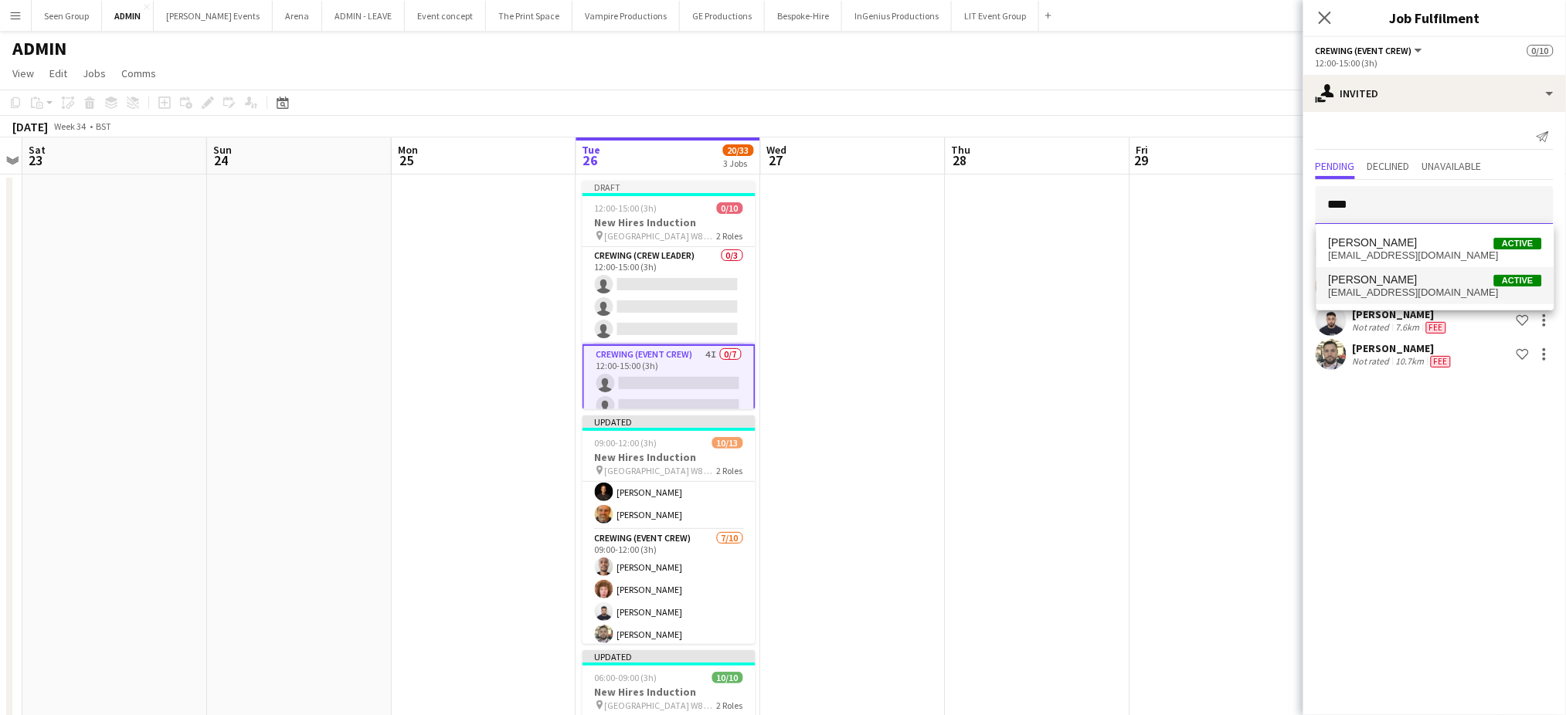
type input "****"
click at [1411, 290] on span "[EMAIL_ADDRESS][DOMAIN_NAME]" at bounding box center [1435, 293] width 213 height 12
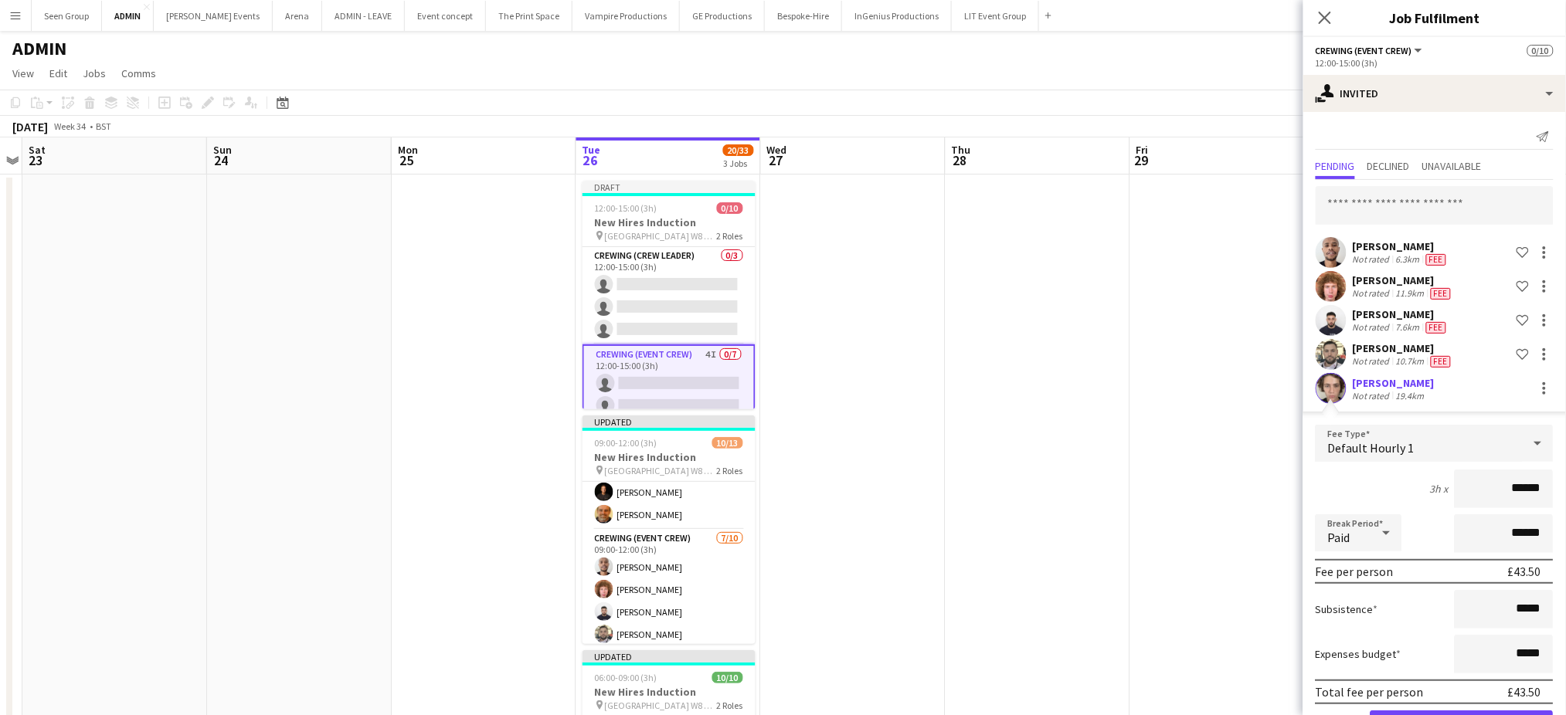
click button "Confirm" at bounding box center [1461, 726] width 183 height 31
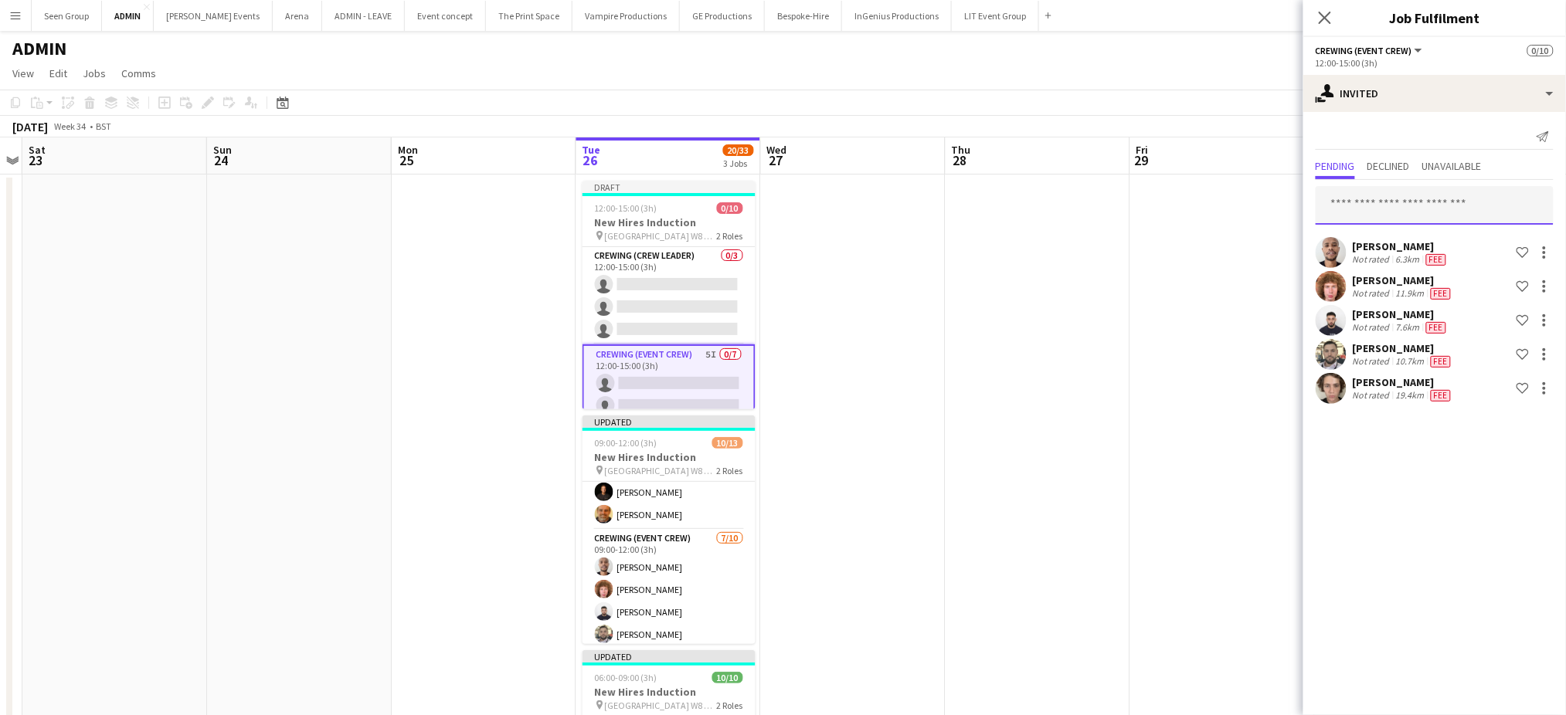
click at [1407, 214] on input "text" at bounding box center [1435, 205] width 238 height 39
type input "***"
click at [1394, 243] on span "[PERSON_NAME]" at bounding box center [1373, 242] width 89 height 13
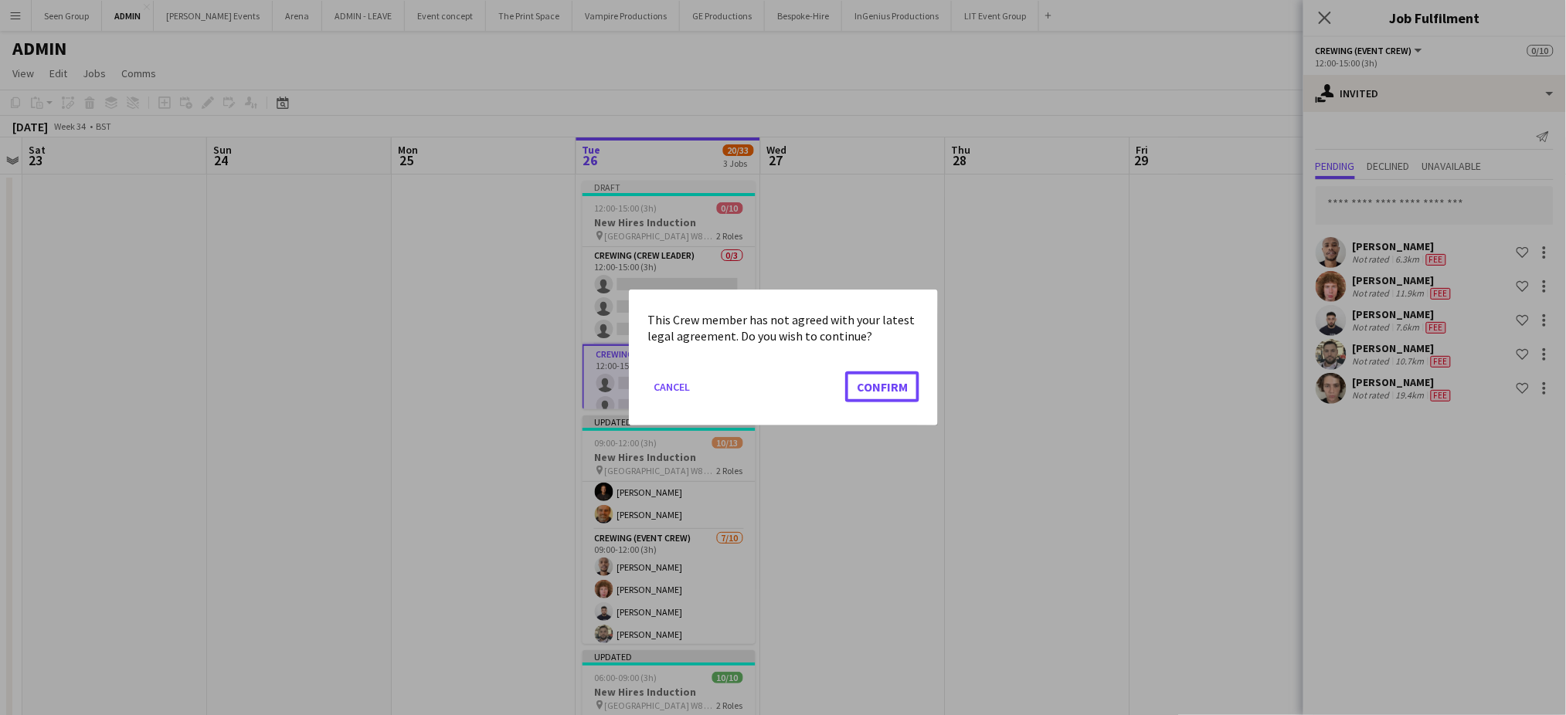
click at [845, 372] on button "Confirm" at bounding box center [882, 387] width 74 height 31
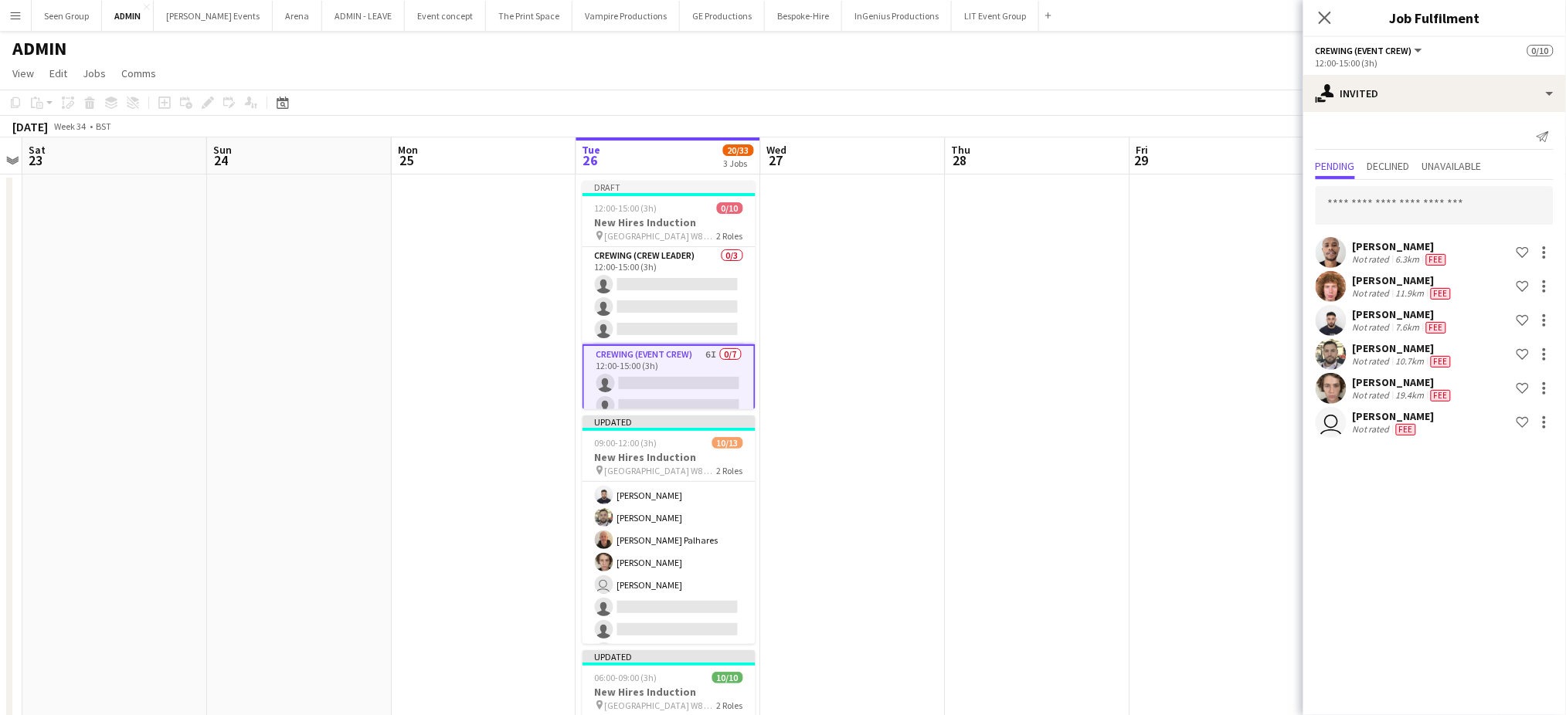
scroll to position [175, 0]
click at [1394, 215] on input "text" at bounding box center [1435, 205] width 238 height 39
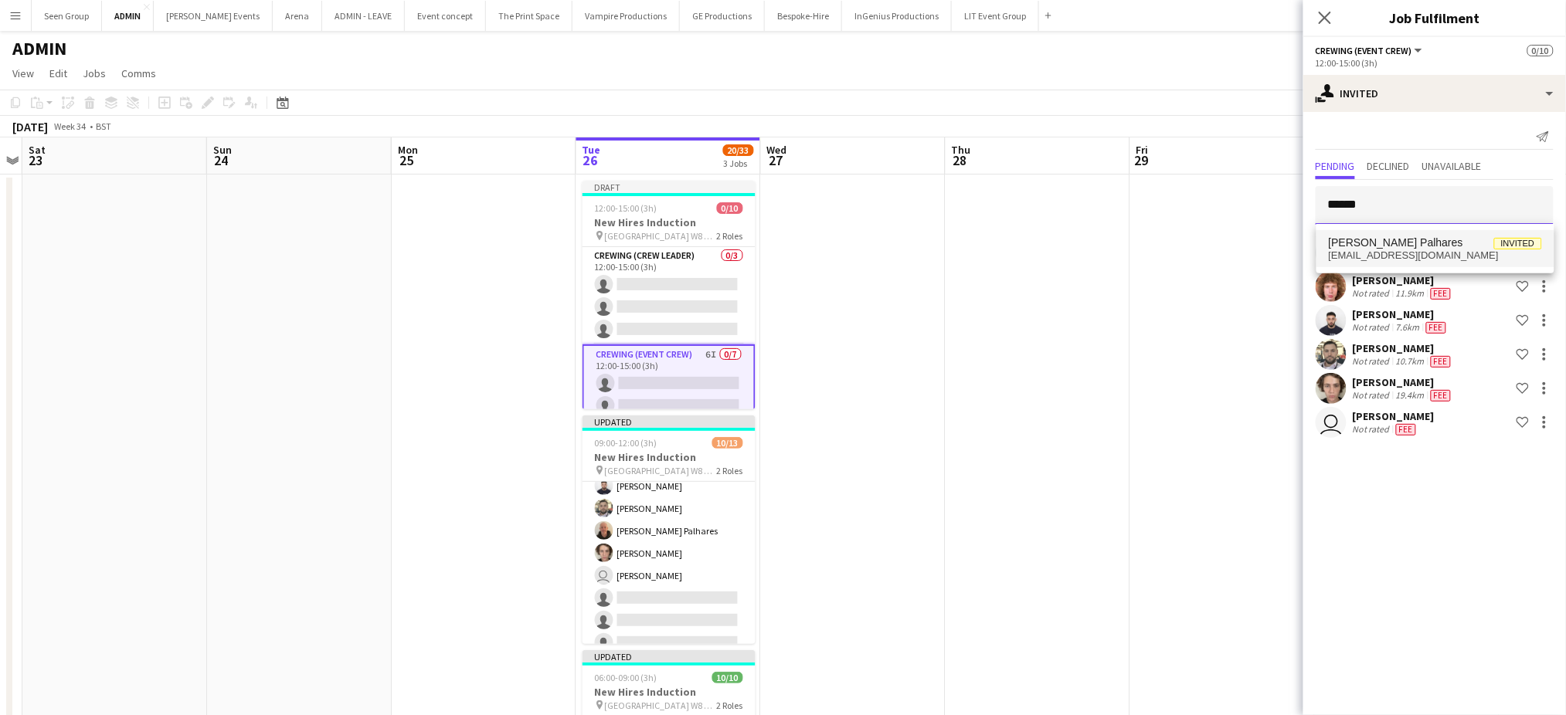
type input "******"
click at [1412, 243] on span "[PERSON_NAME] Palhares" at bounding box center [1396, 242] width 134 height 13
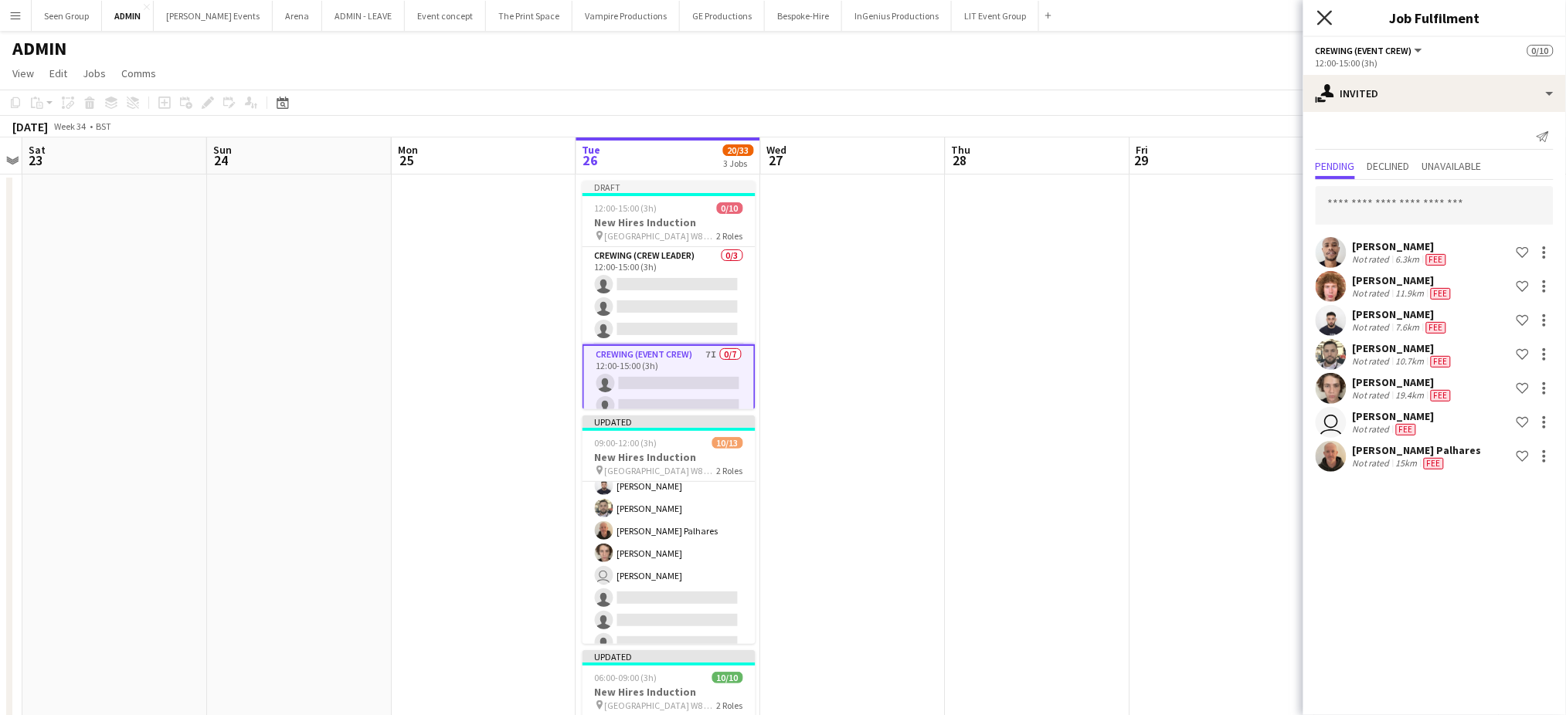
click at [1326, 19] on icon at bounding box center [1324, 17] width 15 height 15
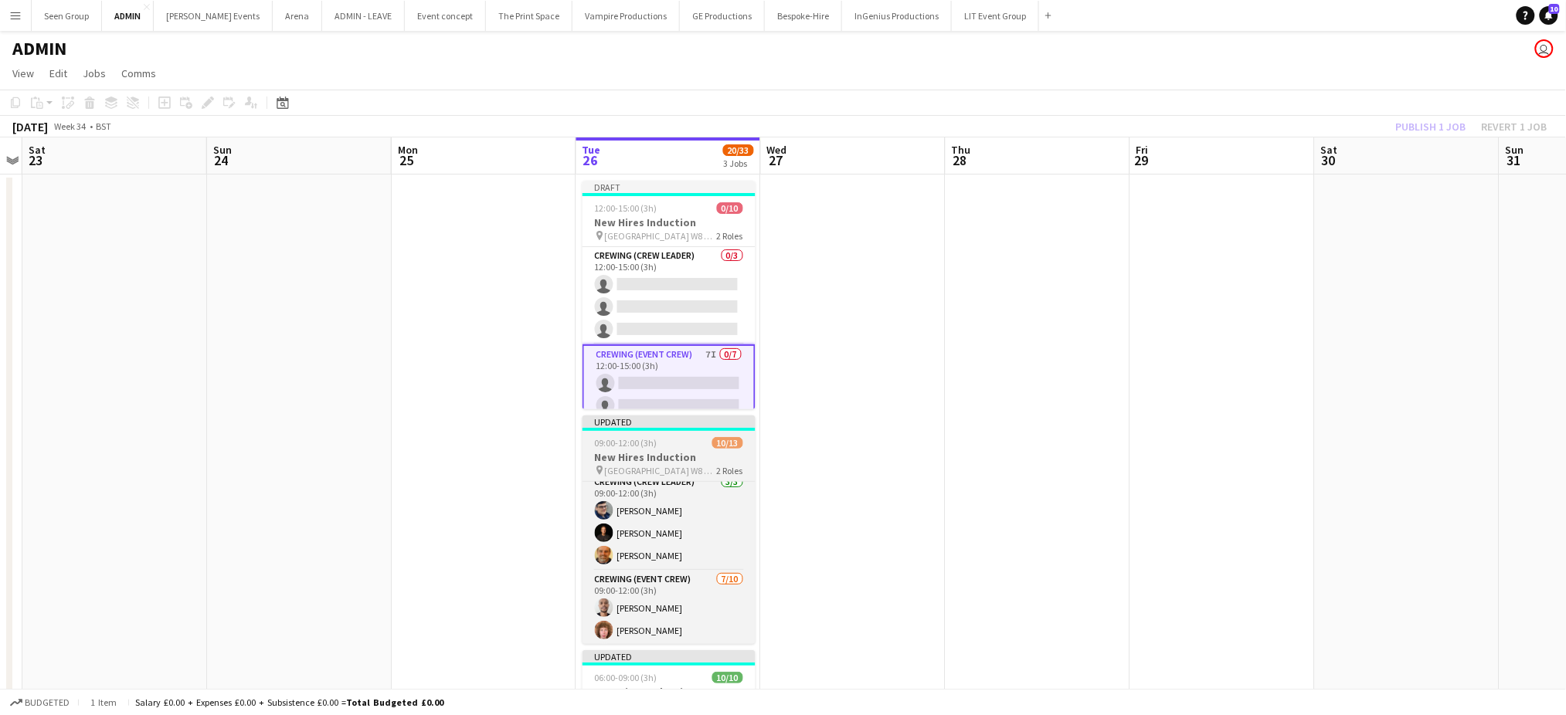
scroll to position [0, 0]
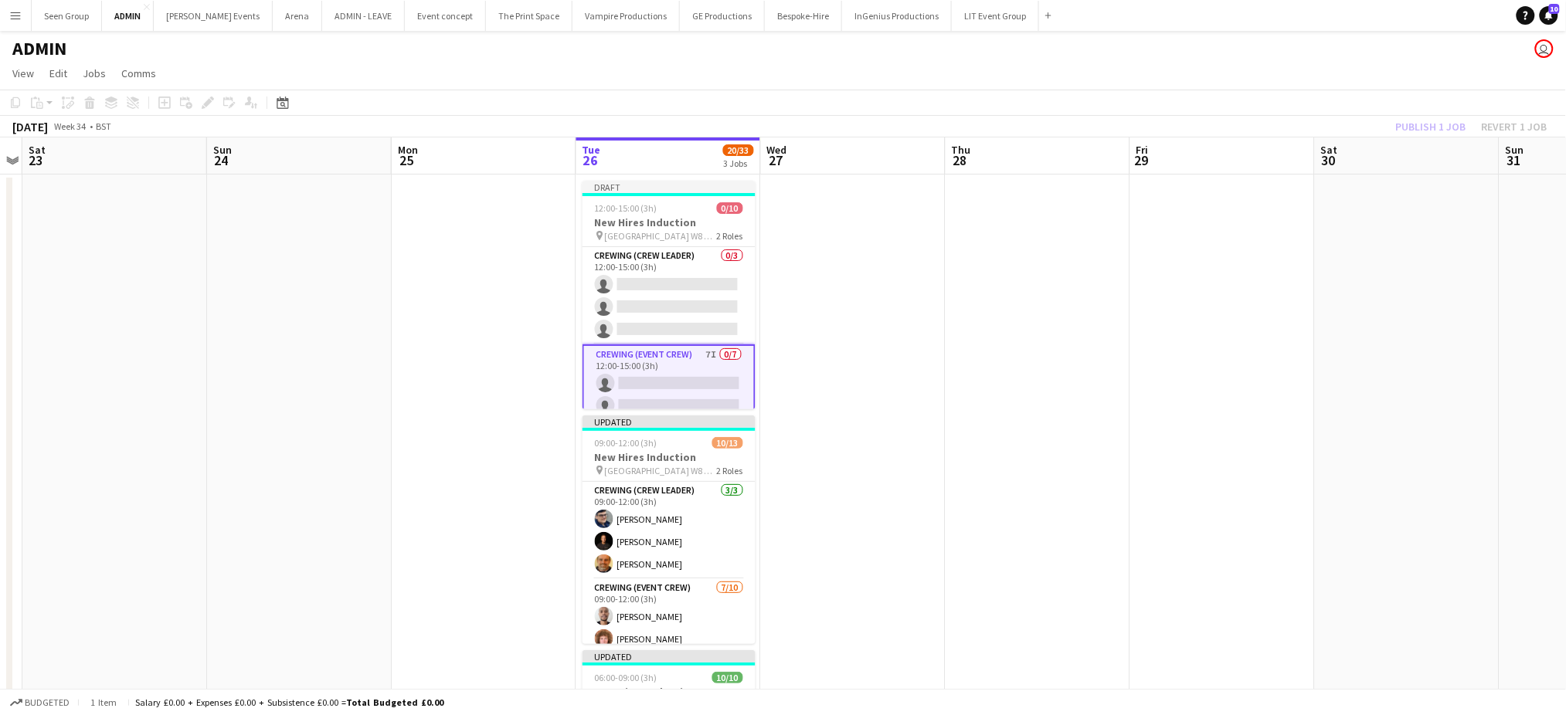
click at [1031, 112] on app-toolbar "Copy Paste Paste Ctrl+V Paste with crew Ctrl+Shift+V Paste linked Job Delete Gr…" at bounding box center [783, 103] width 1566 height 26
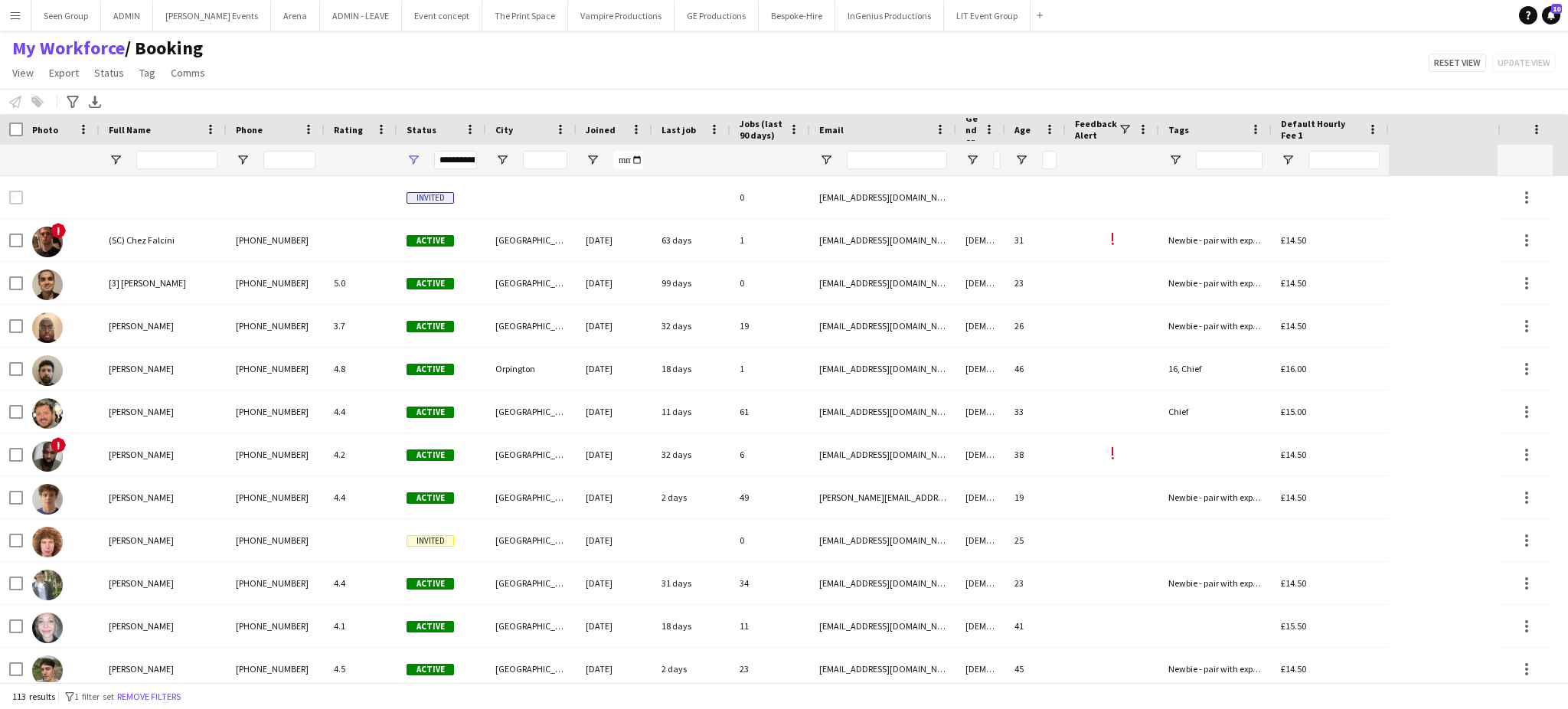
click at [601, 127] on span "Joined" at bounding box center [601, 130] width 30 height 12
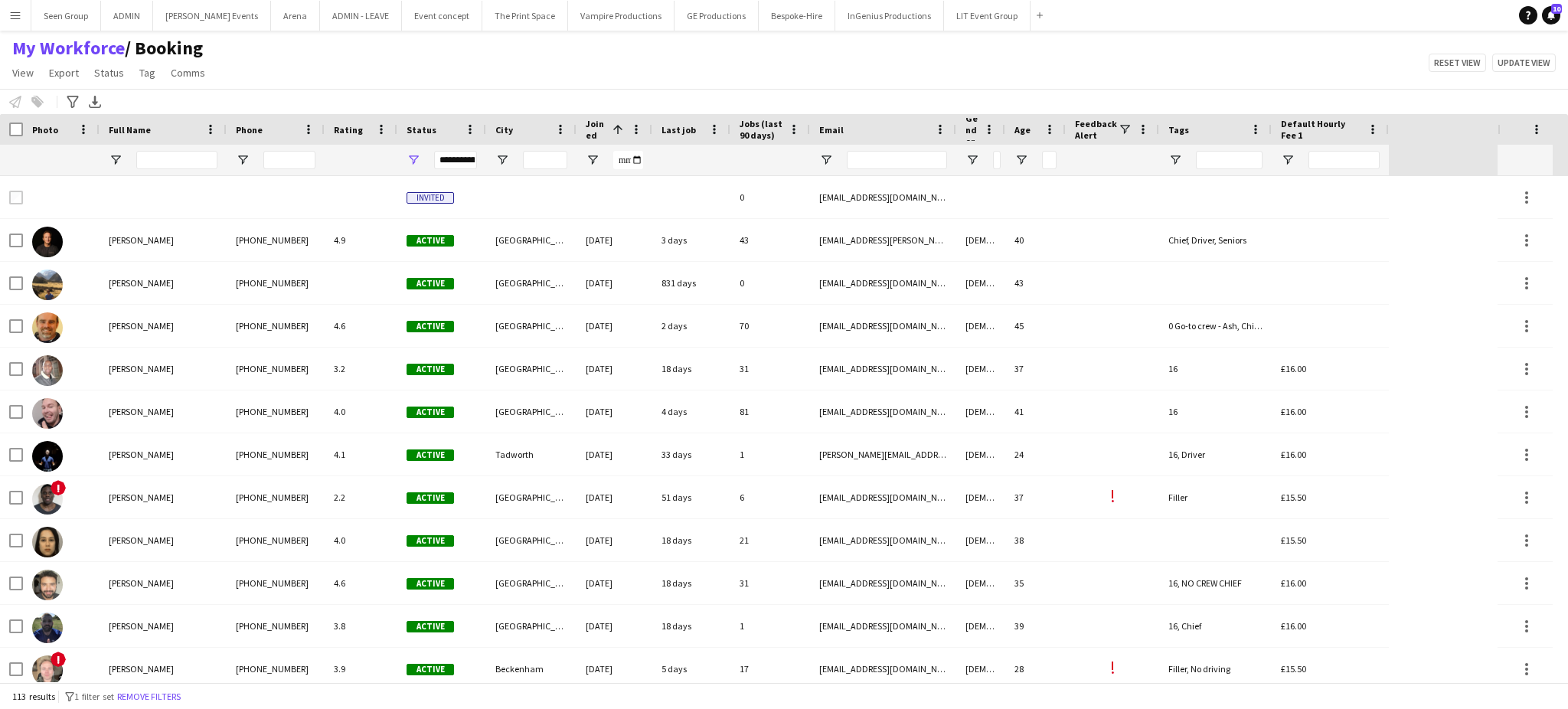
click at [601, 127] on span "Joined" at bounding box center [596, 129] width 21 height 23
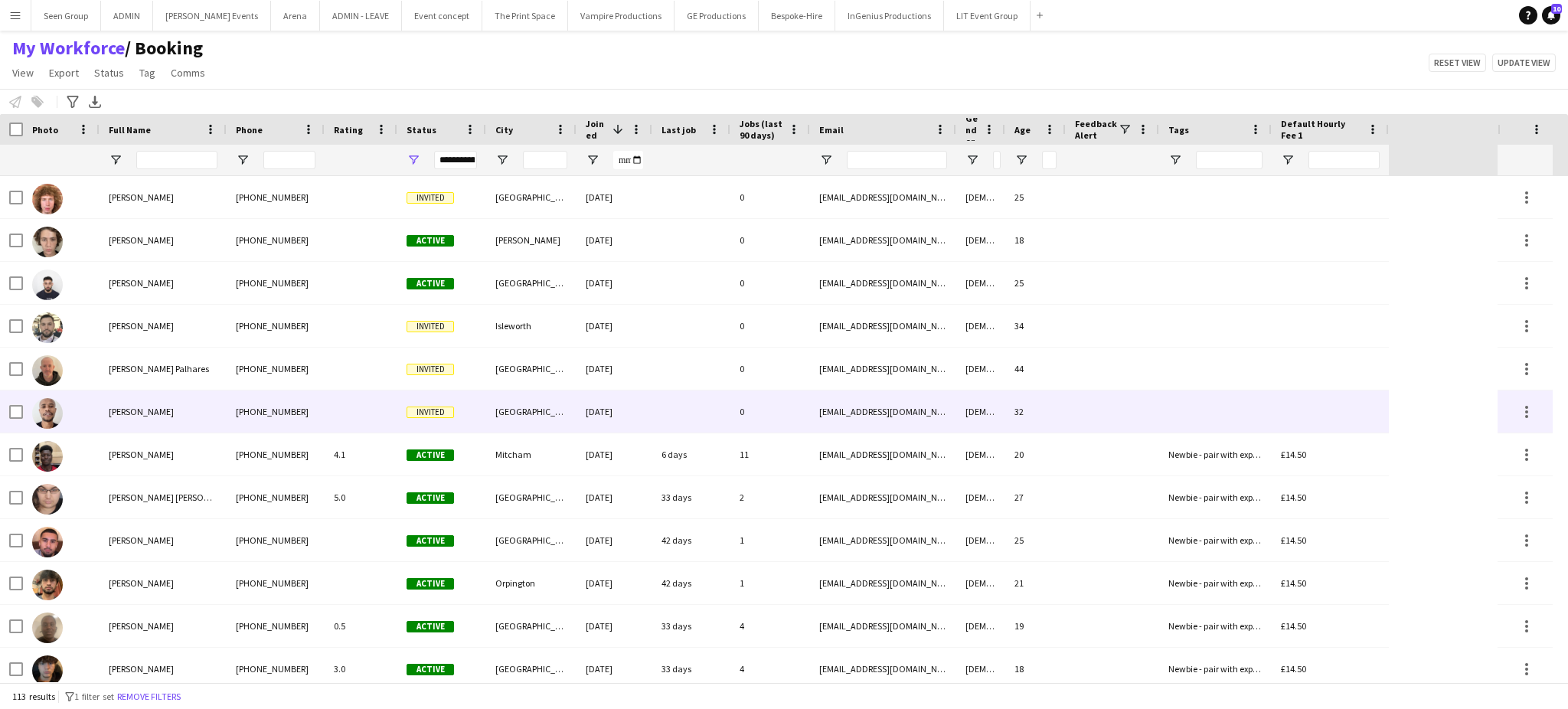
click at [634, 415] on div "26-08-2025" at bounding box center [615, 412] width 75 height 42
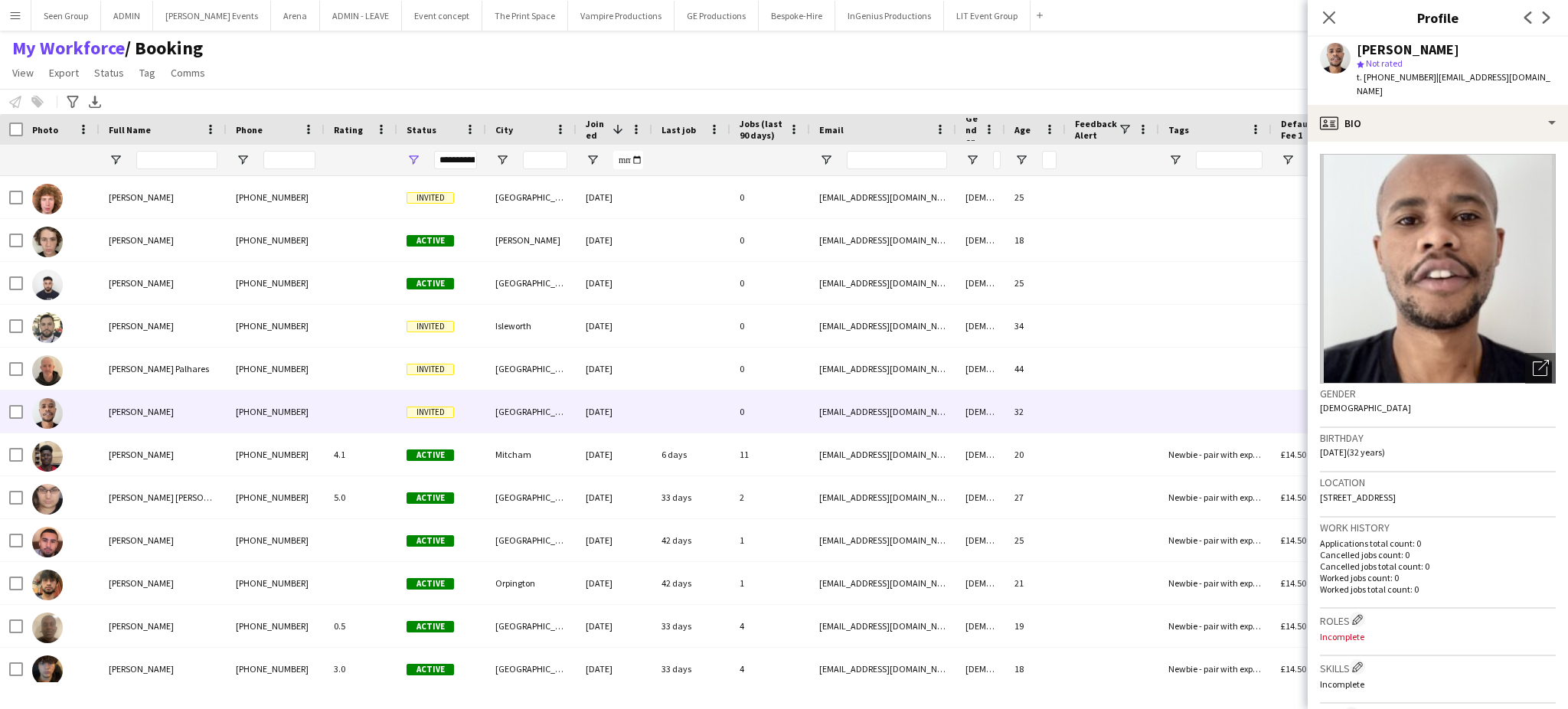
scroll to position [429, 0]
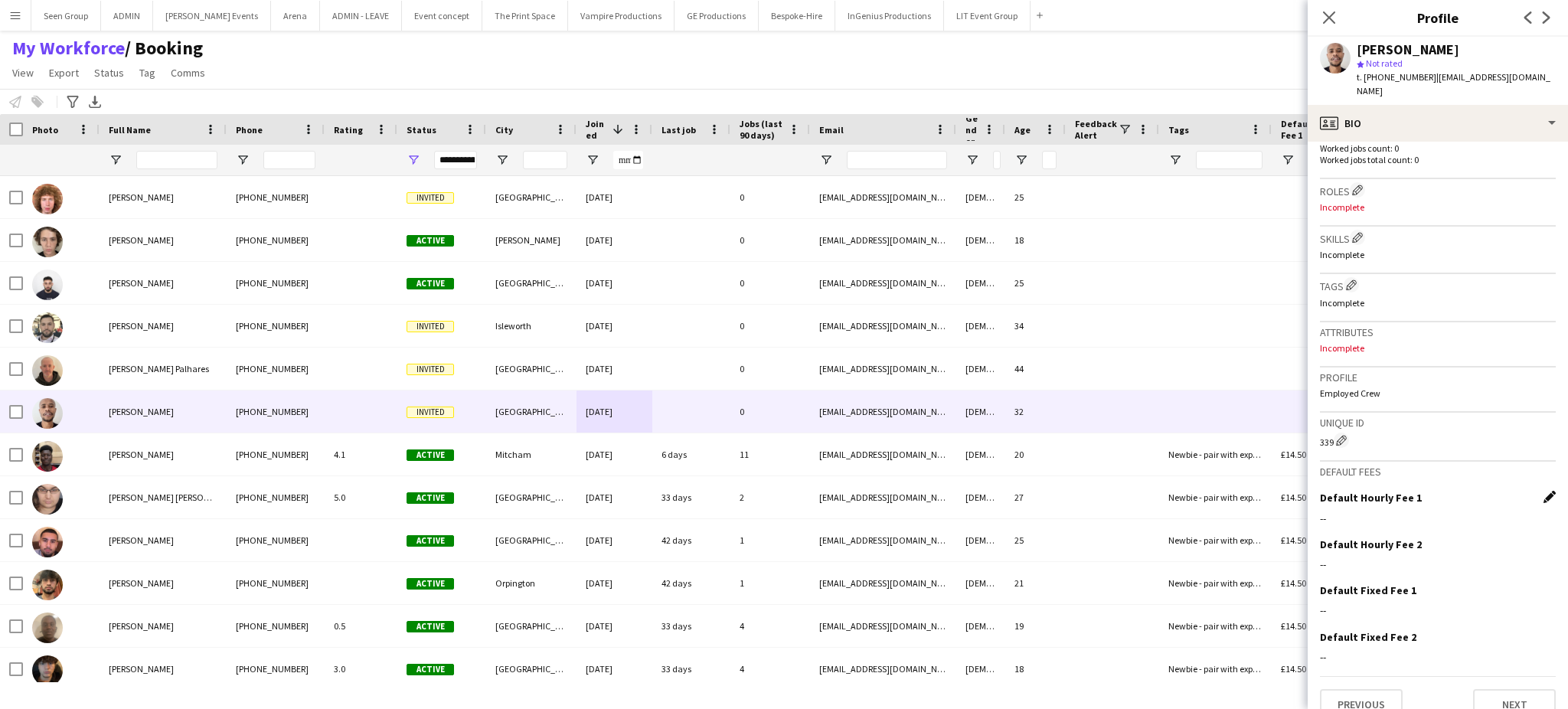
click at [1543, 491] on app-icon "Edit this field" at bounding box center [1549, 497] width 12 height 12
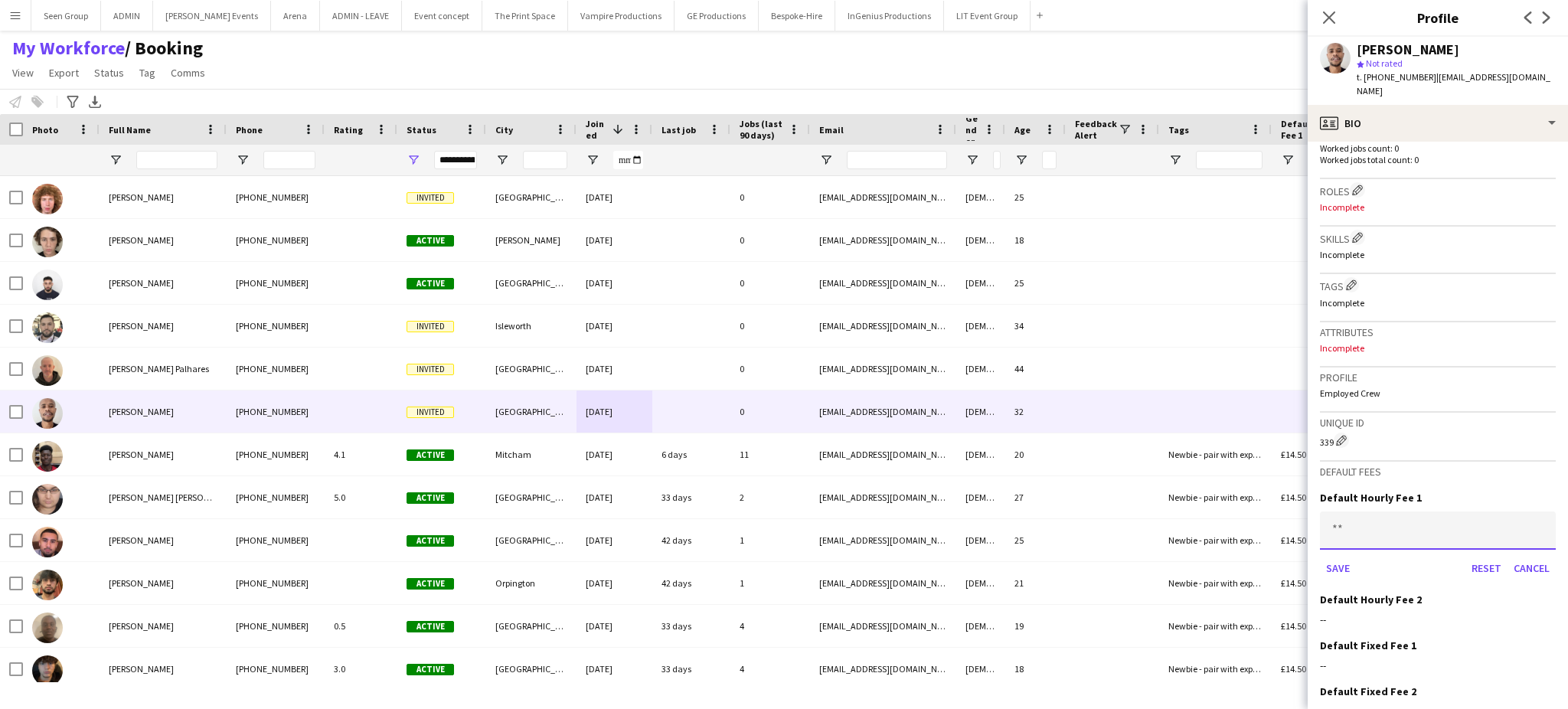
click at [1466, 512] on input at bounding box center [1438, 531] width 236 height 39
type input "***"
click at [1516, 556] on button "Cancel" at bounding box center [1531, 568] width 49 height 25
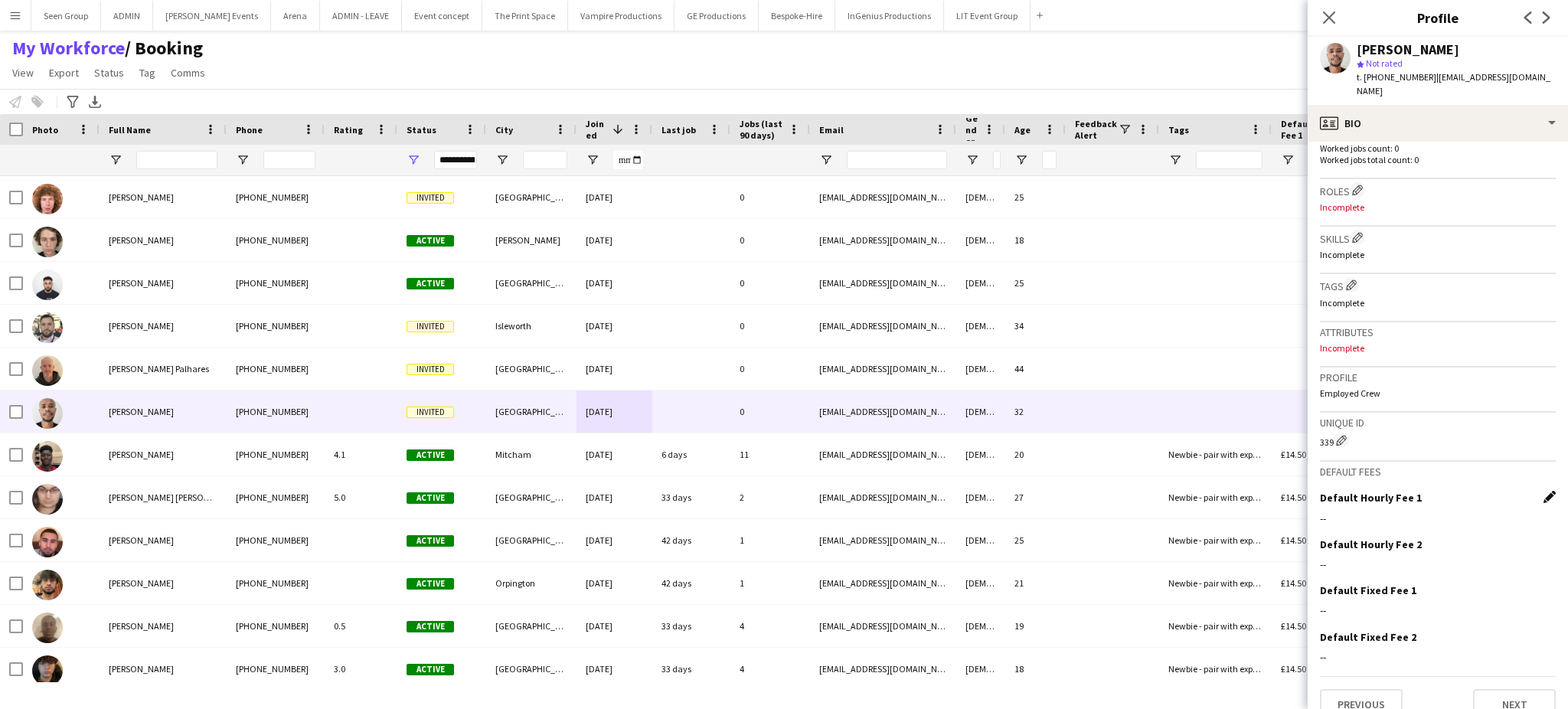
click at [1543, 491] on app-icon "Edit this field" at bounding box center [1549, 497] width 12 height 12
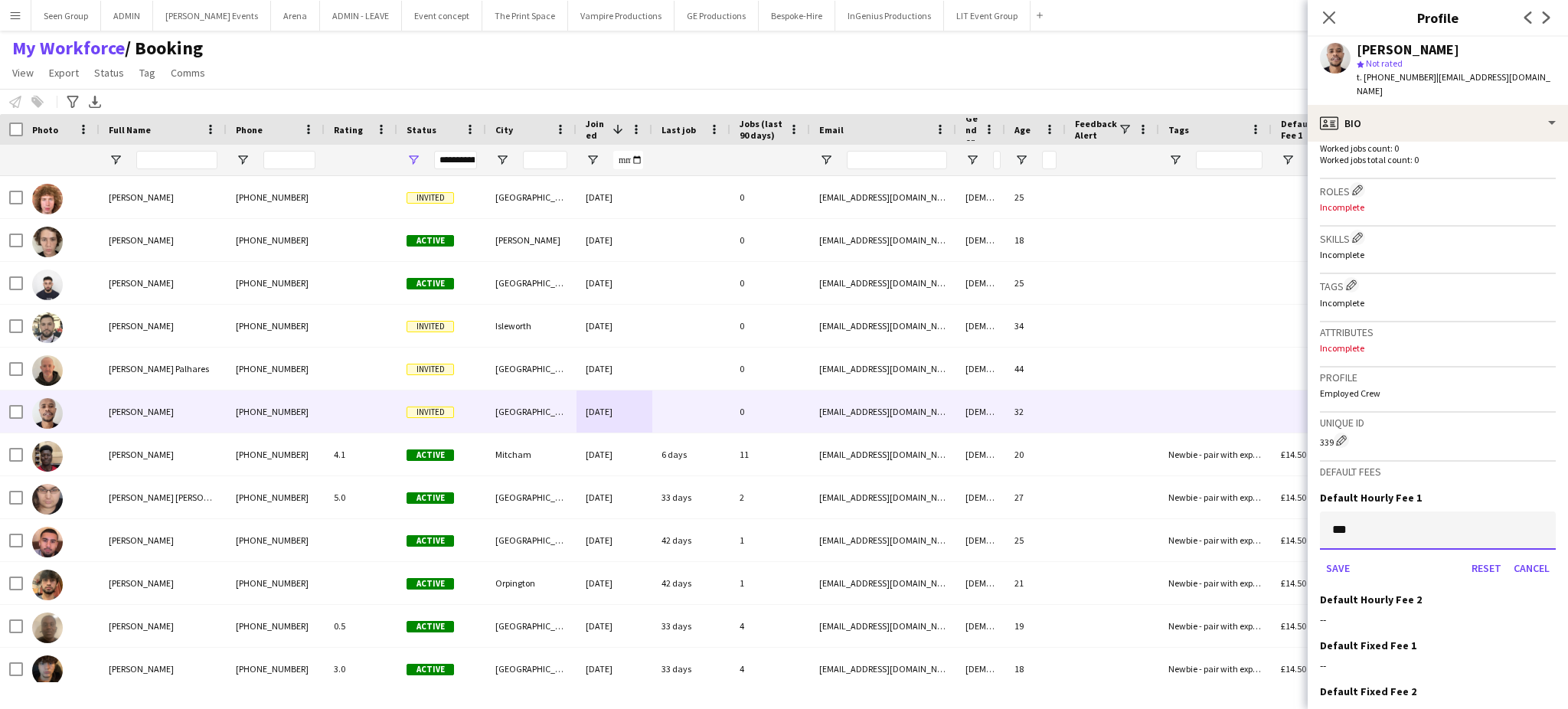
click at [1450, 514] on input "***" at bounding box center [1438, 531] width 236 height 39
type input "******"
click at [1335, 556] on button "Save" at bounding box center [1338, 568] width 36 height 25
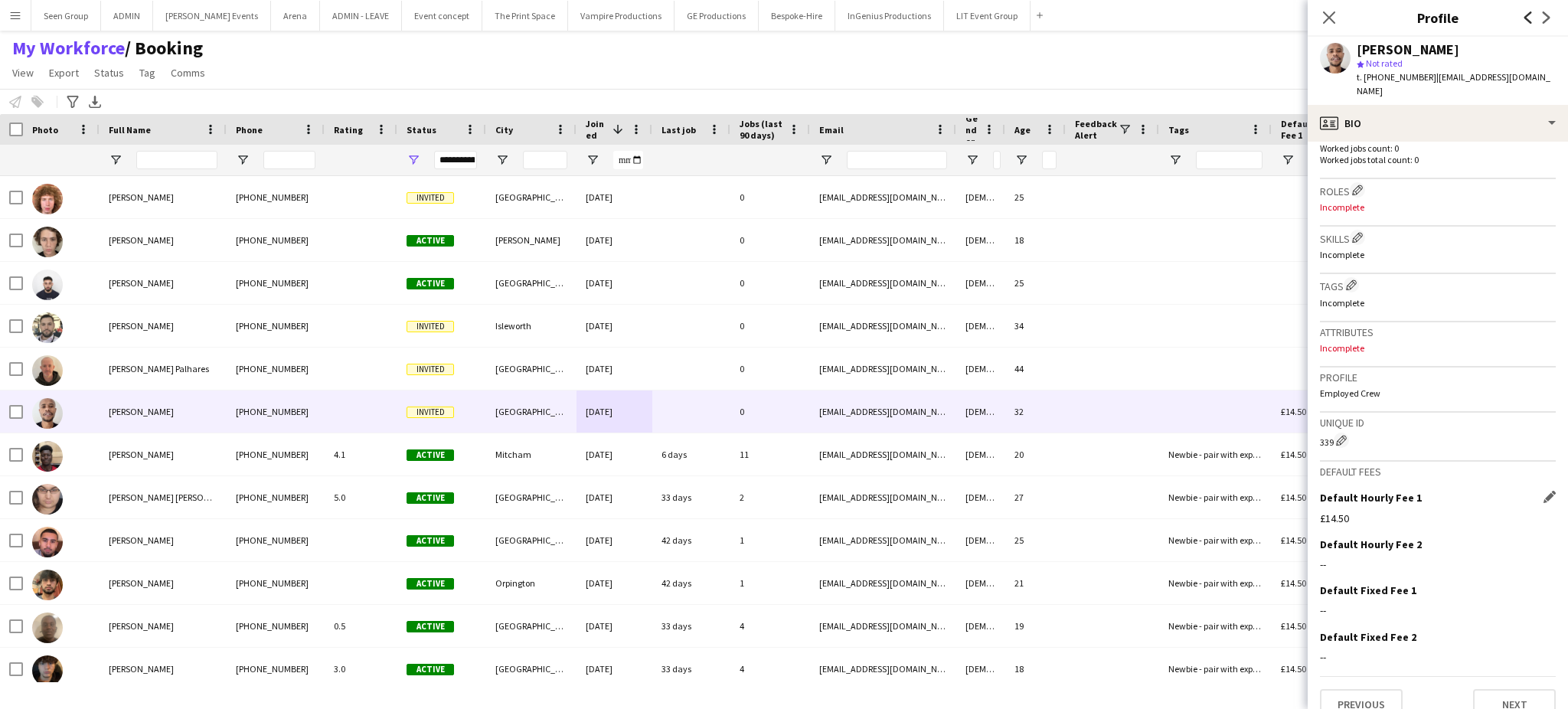
click at [1526, 19] on icon "Previous" at bounding box center [1528, 18] width 12 height 12
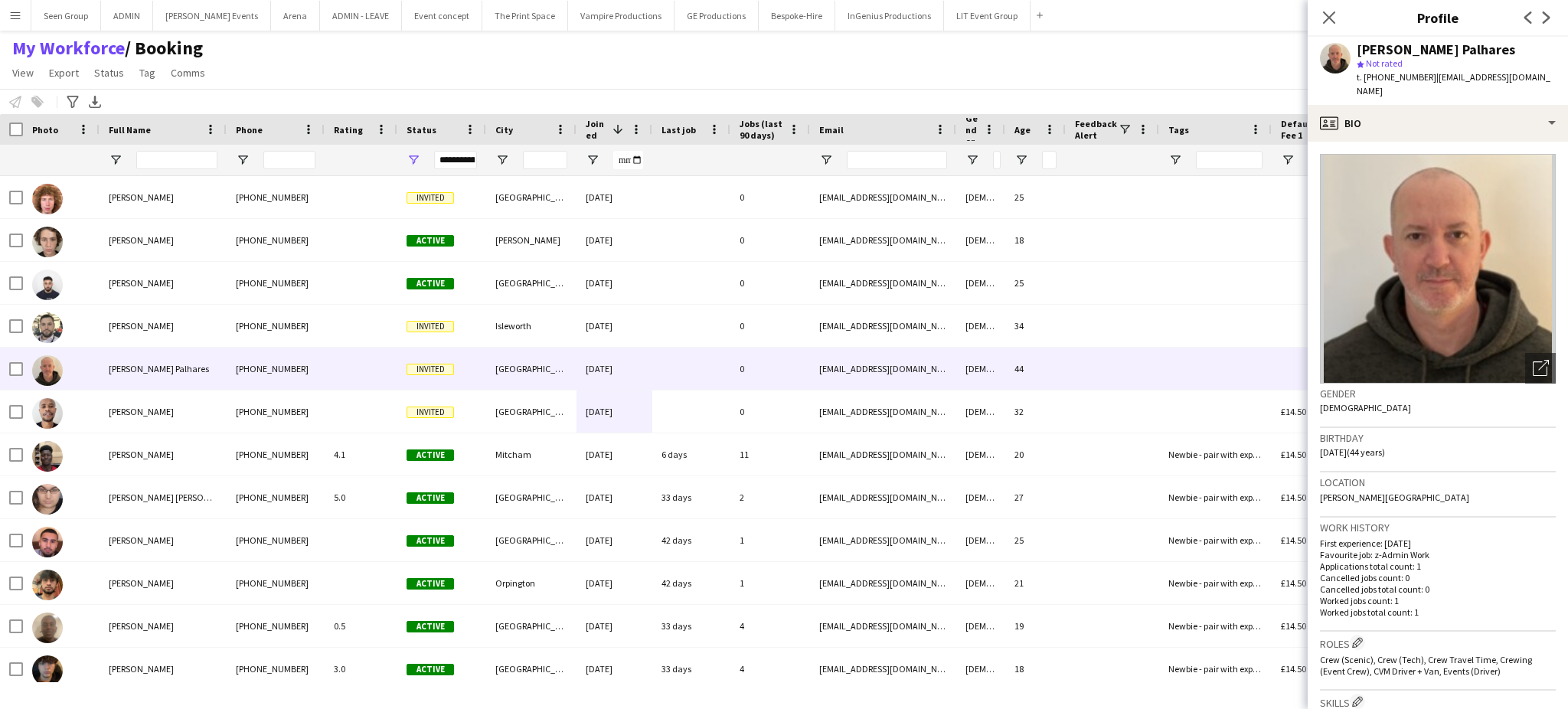
scroll to position [509, 0]
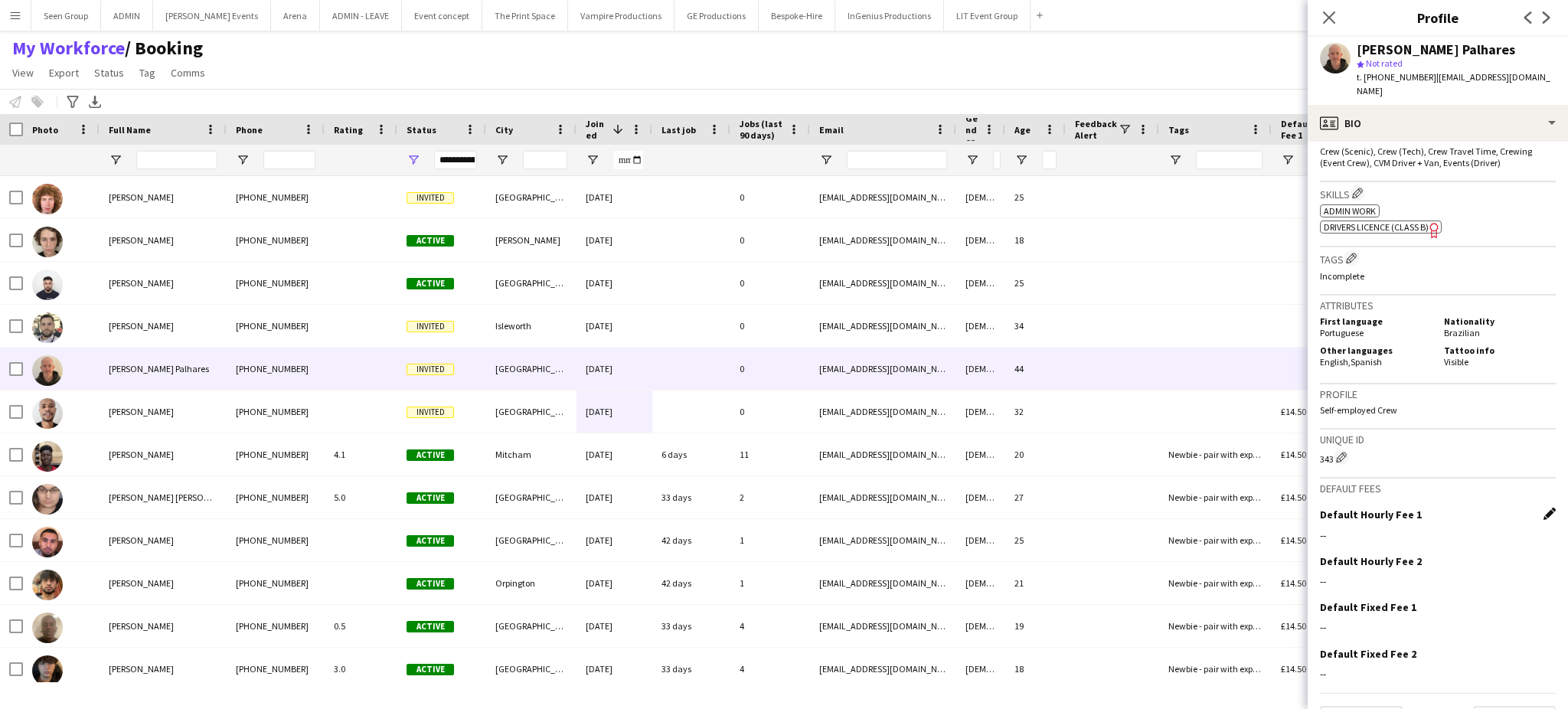
click at [1543, 508] on app-icon "Edit this field" at bounding box center [1549, 514] width 12 height 12
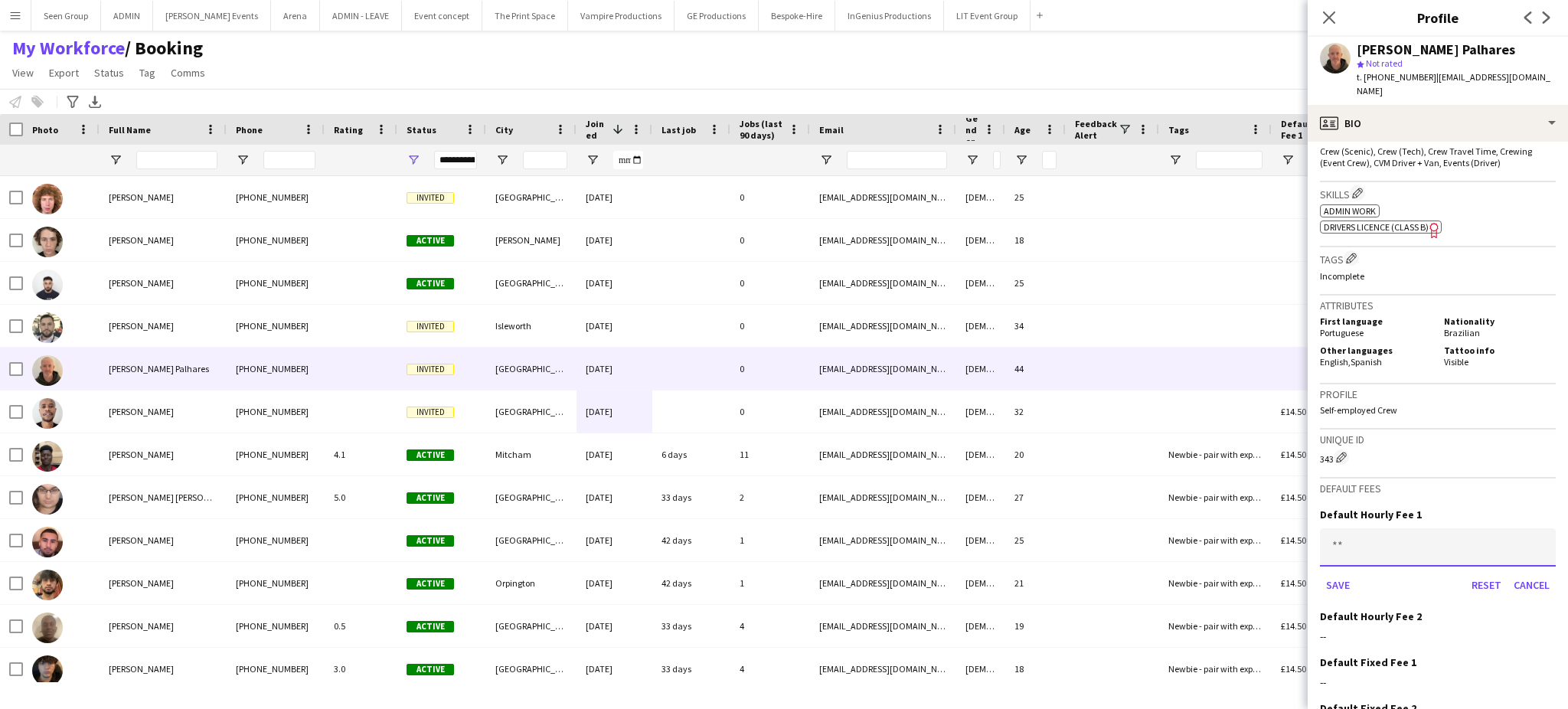
click at [1467, 529] on input at bounding box center [1438, 547] width 236 height 39
type input "******"
click at [1340, 573] on button "Save" at bounding box center [1338, 585] width 36 height 25
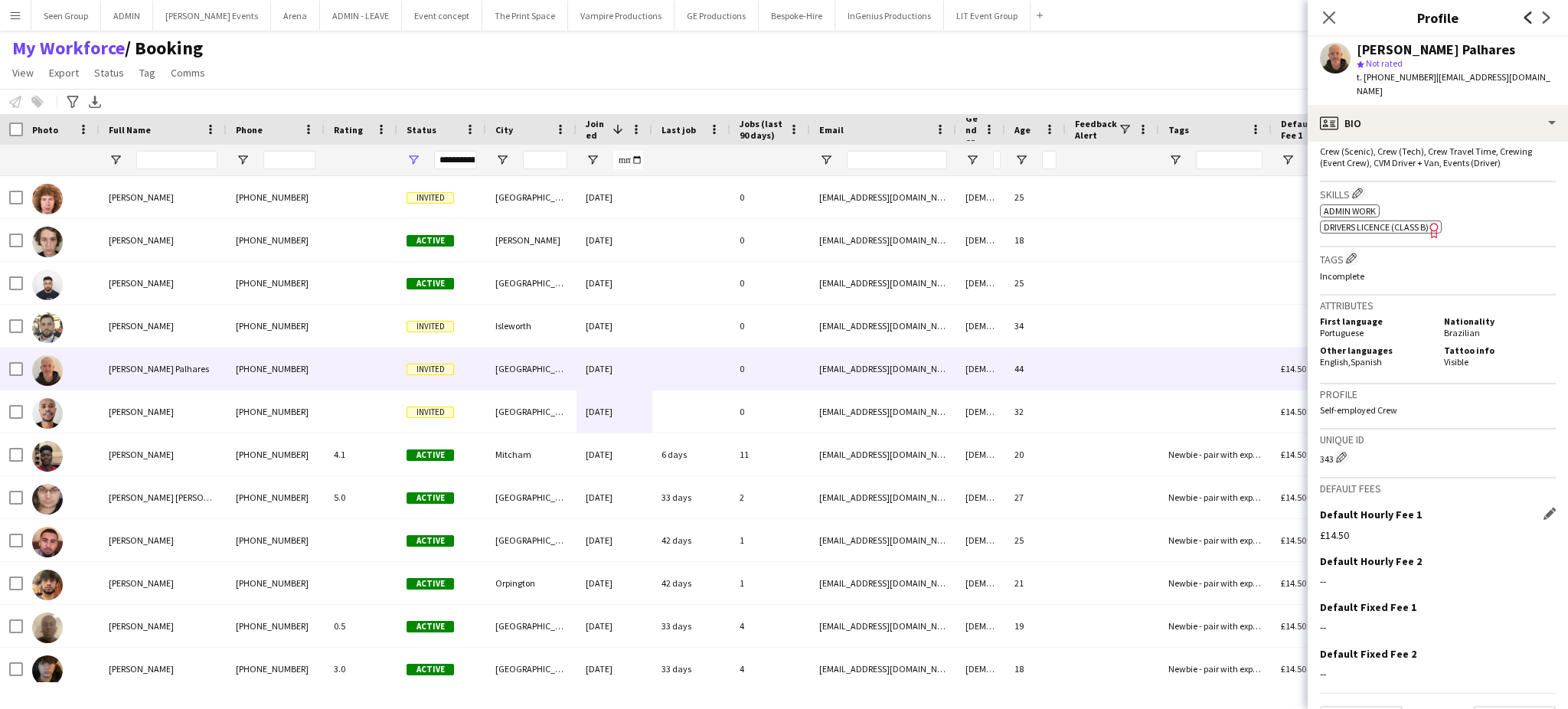
click at [1522, 22] on icon "Previous" at bounding box center [1528, 18] width 12 height 12
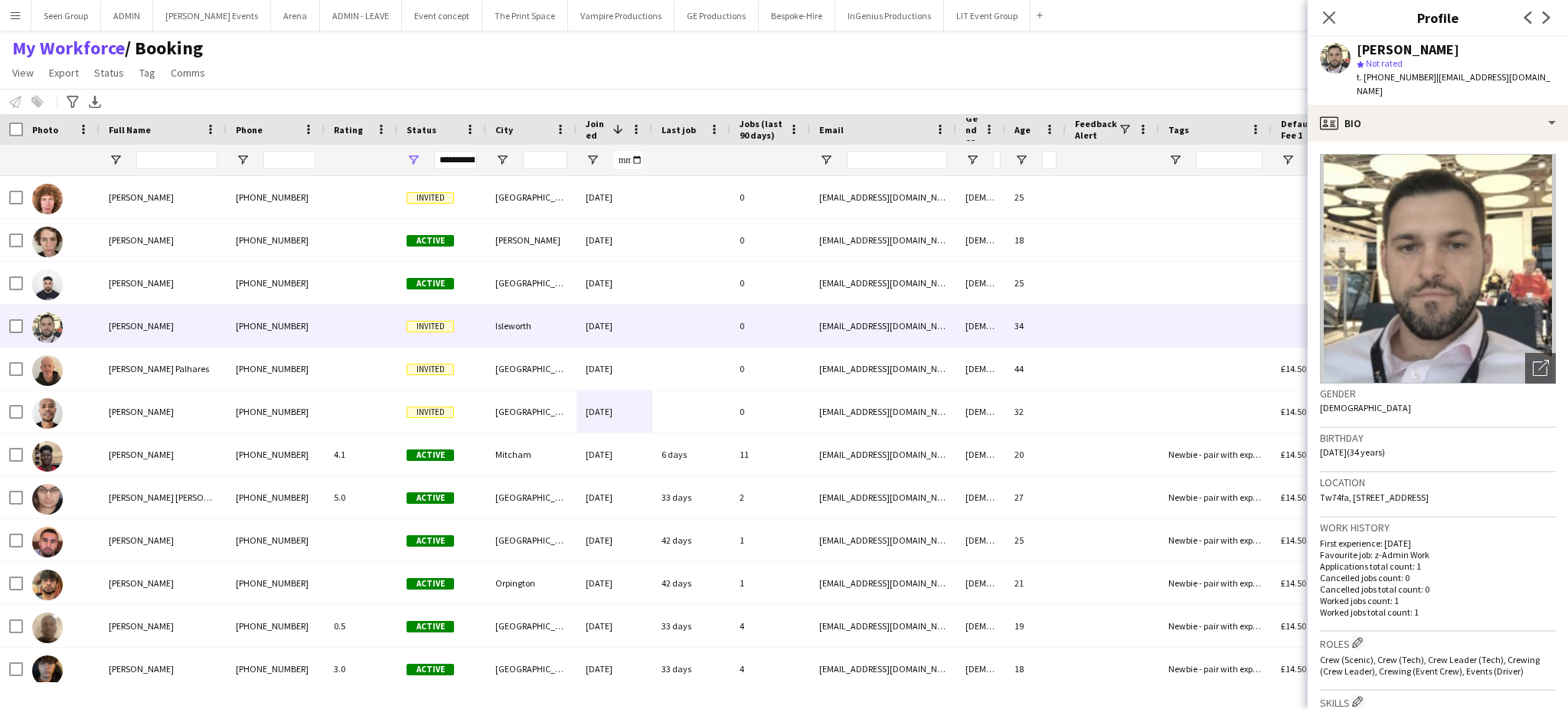
scroll to position [464, 0]
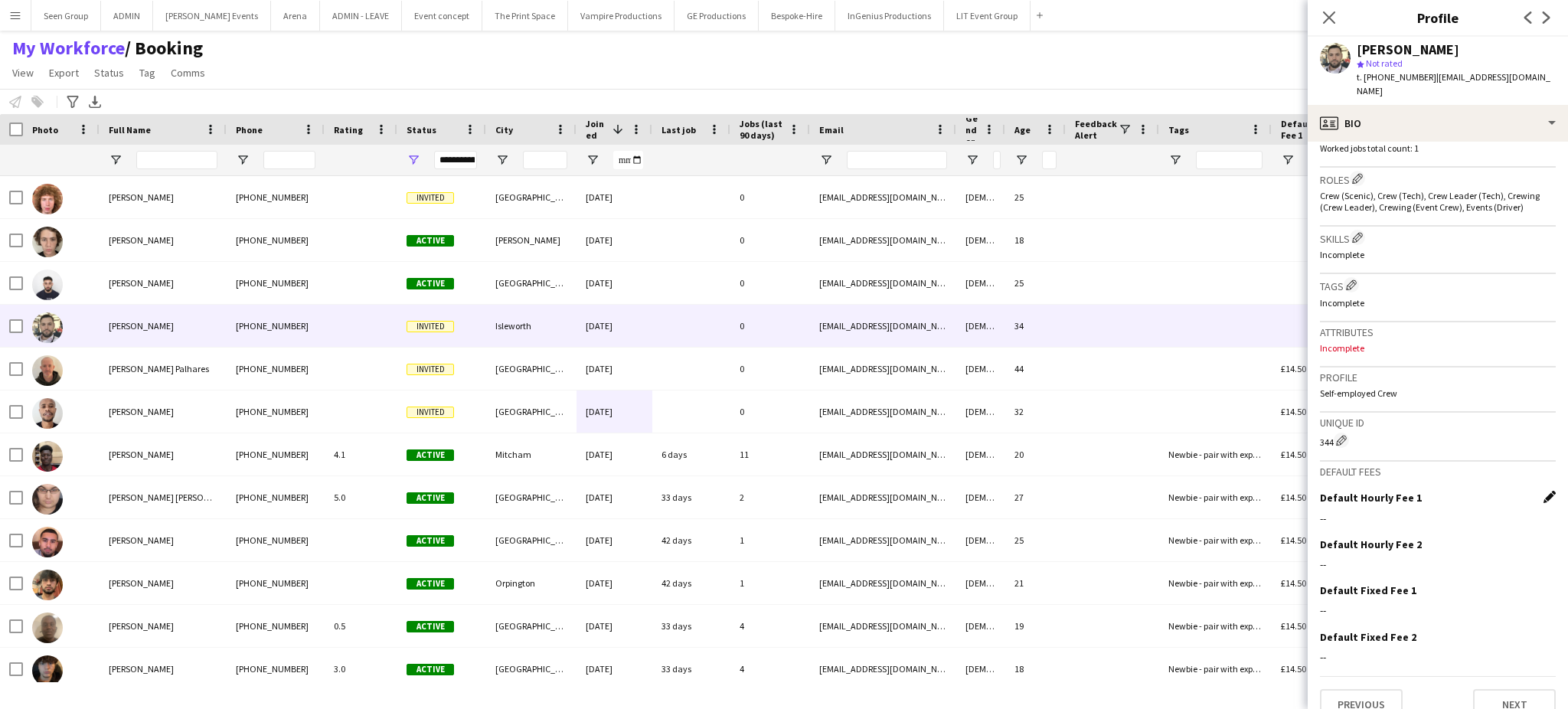
click at [1543, 491] on app-icon "Edit this field" at bounding box center [1549, 497] width 12 height 12
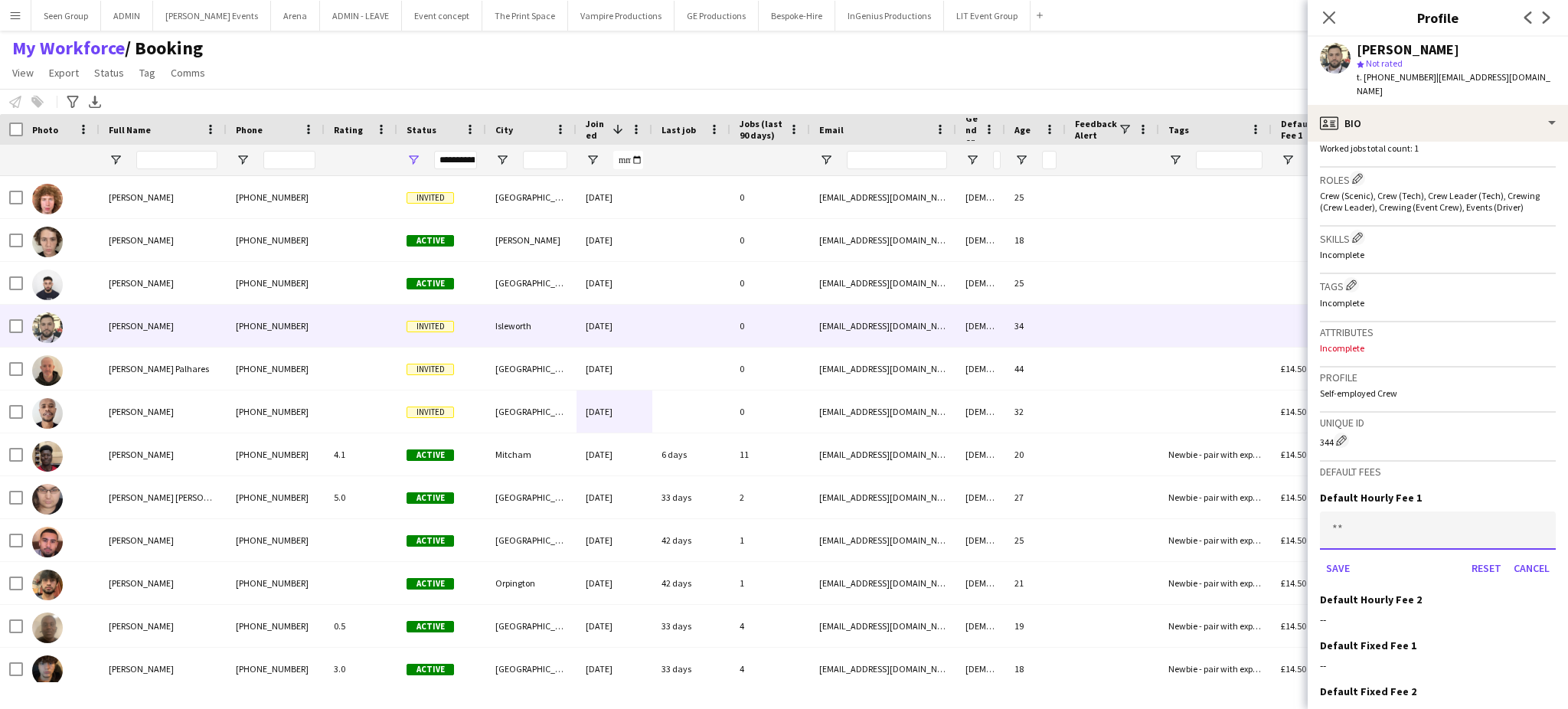
click at [1441, 512] on input at bounding box center [1438, 531] width 236 height 39
type input "******"
click at [1342, 556] on button "Save" at bounding box center [1338, 568] width 36 height 25
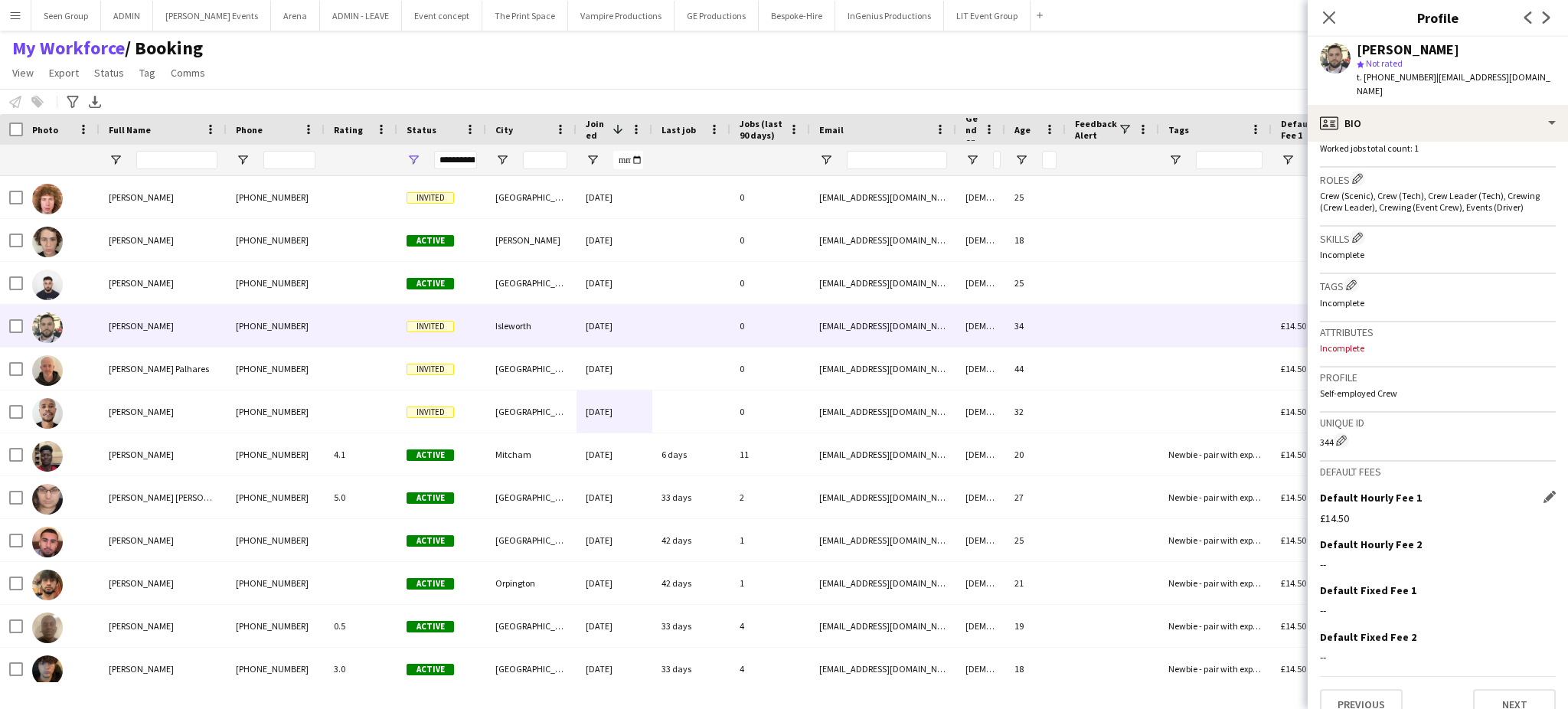
click at [1520, 12] on app-icon "Previous" at bounding box center [1528, 17] width 19 height 19
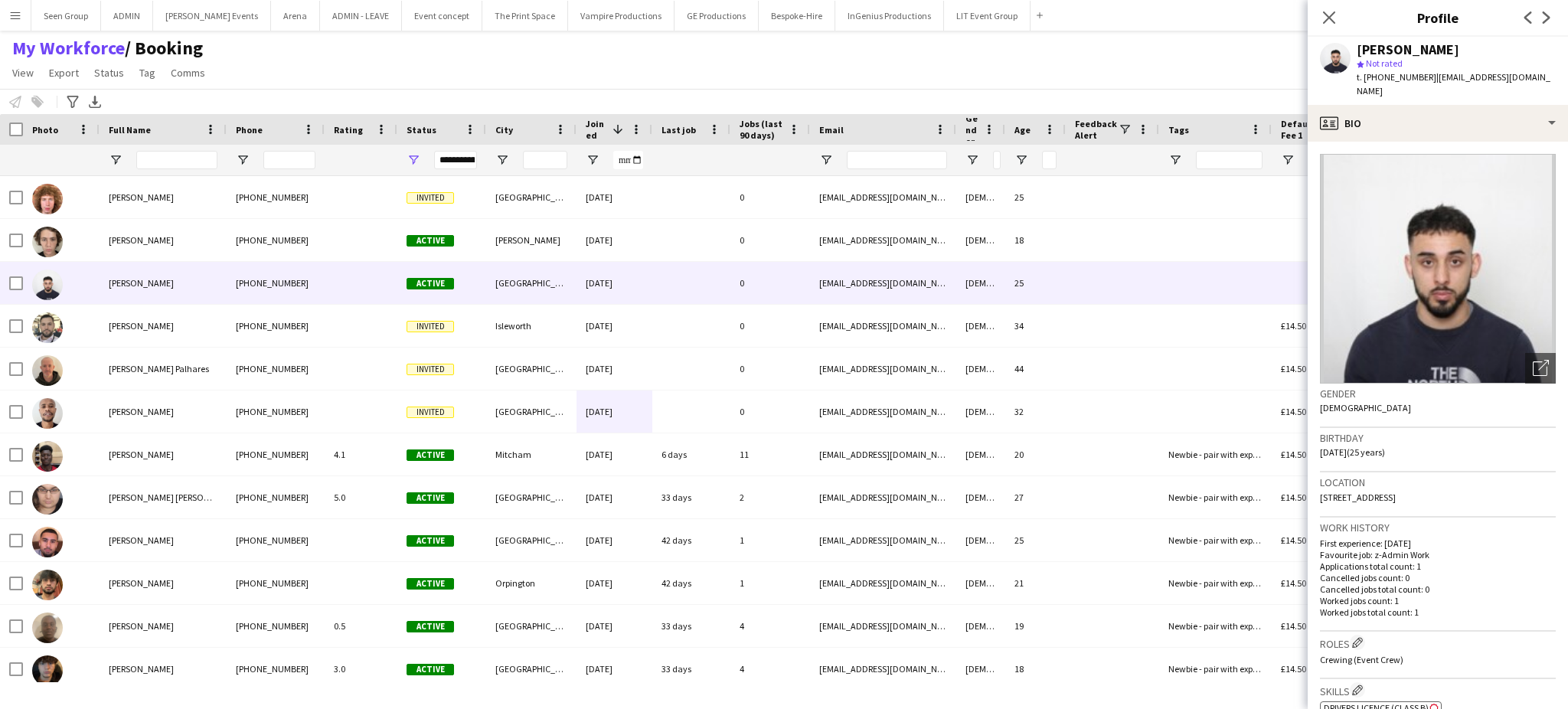
scroll to position [498, 0]
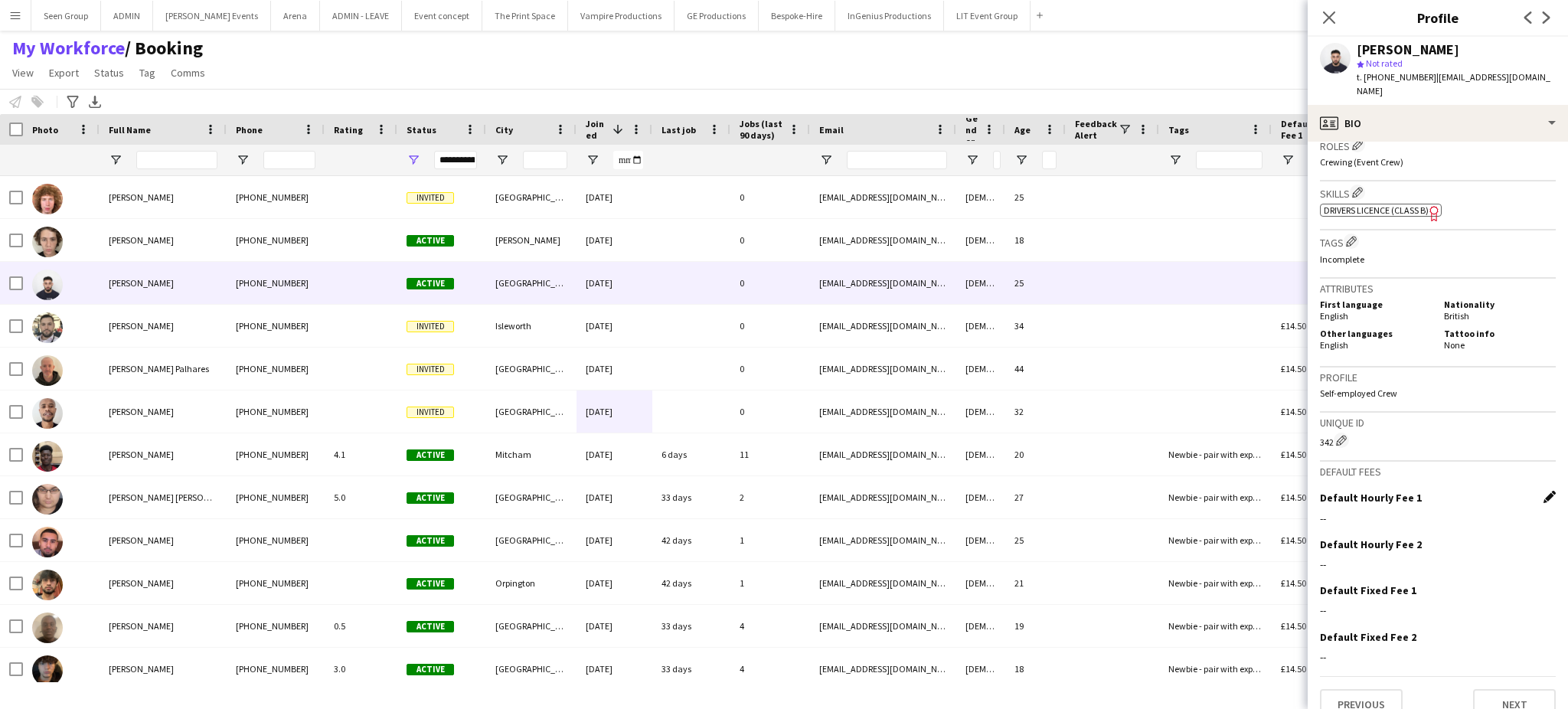
click at [1543, 491] on app-icon "Edit this field" at bounding box center [1549, 497] width 12 height 12
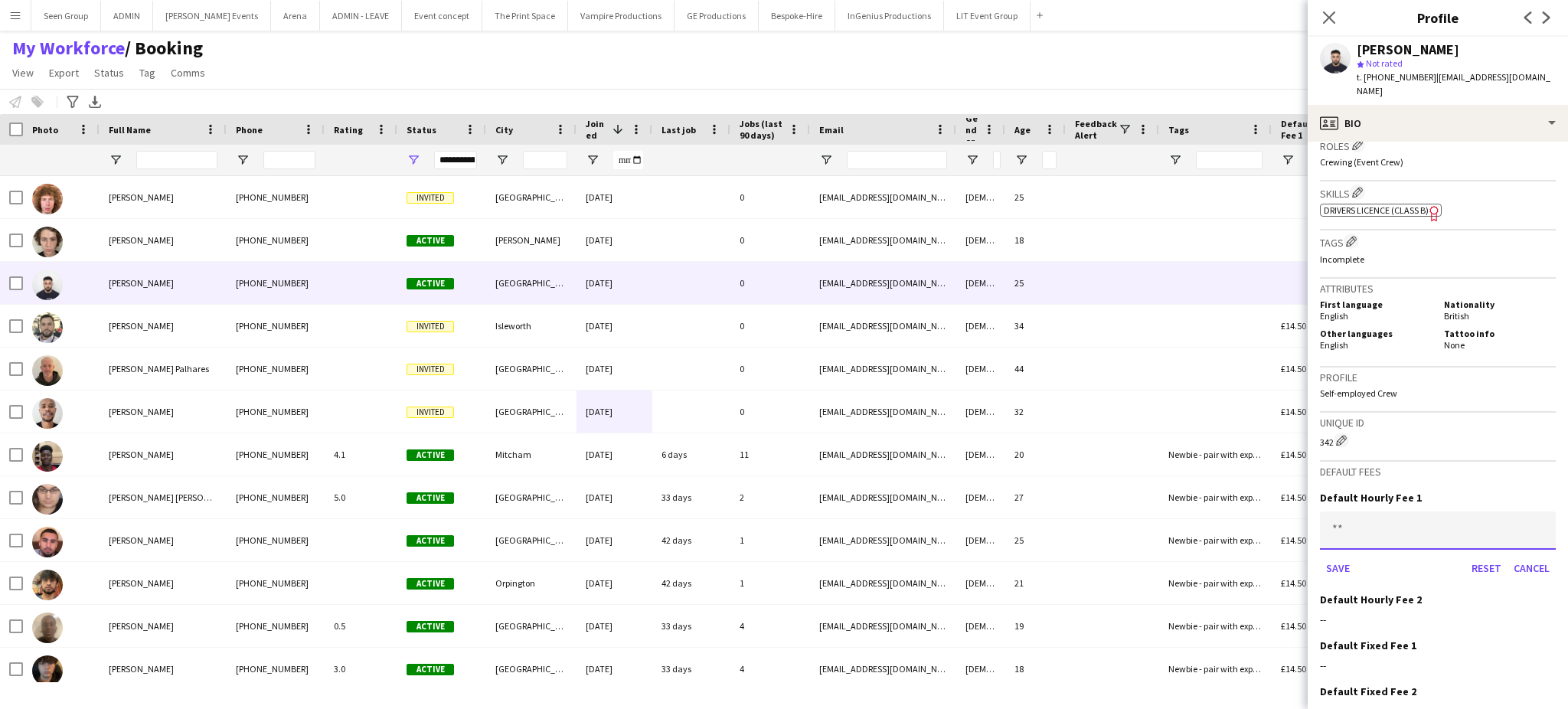
click at [1458, 512] on input at bounding box center [1438, 531] width 236 height 39
type input "******"
click at [1338, 556] on button "Save" at bounding box center [1338, 568] width 36 height 25
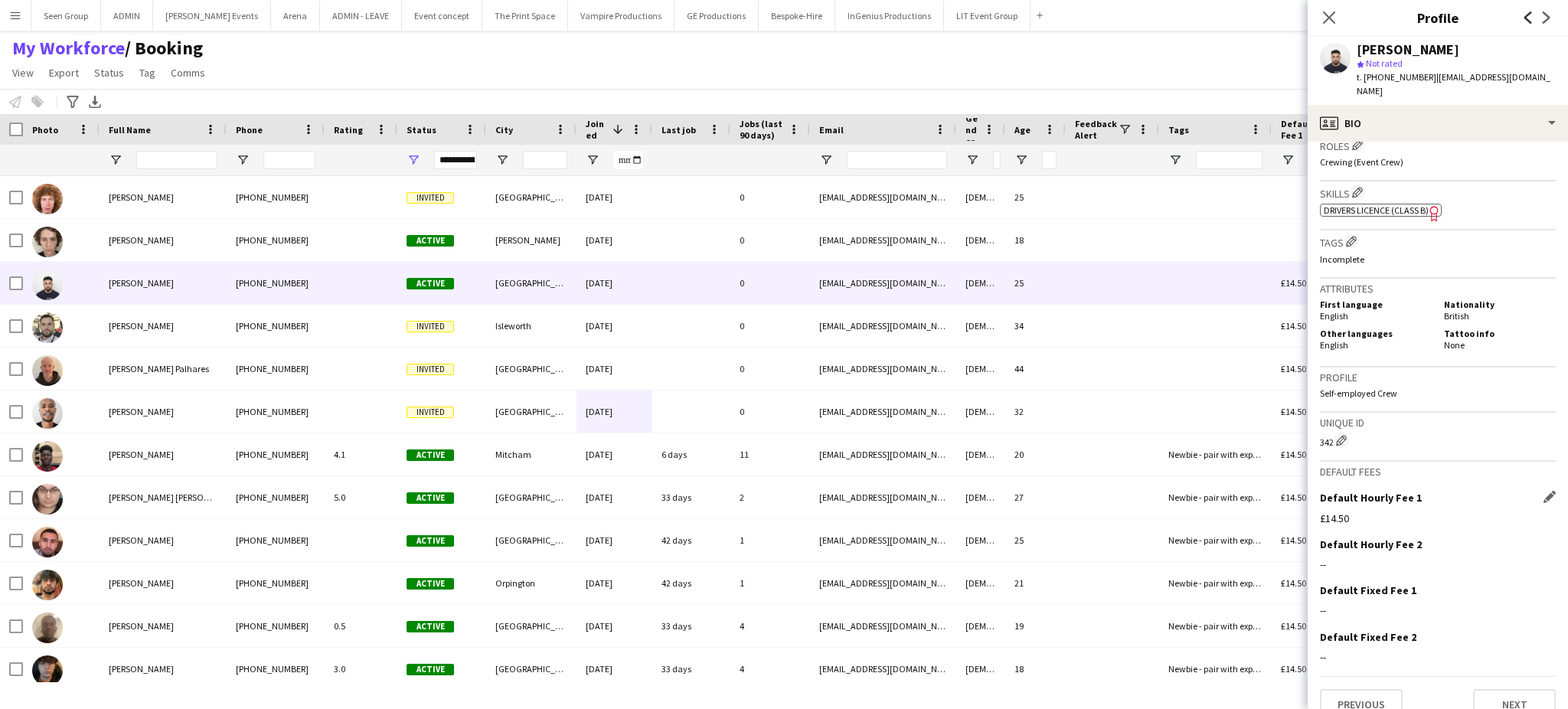
click at [1525, 22] on icon "Previous" at bounding box center [1528, 18] width 12 height 12
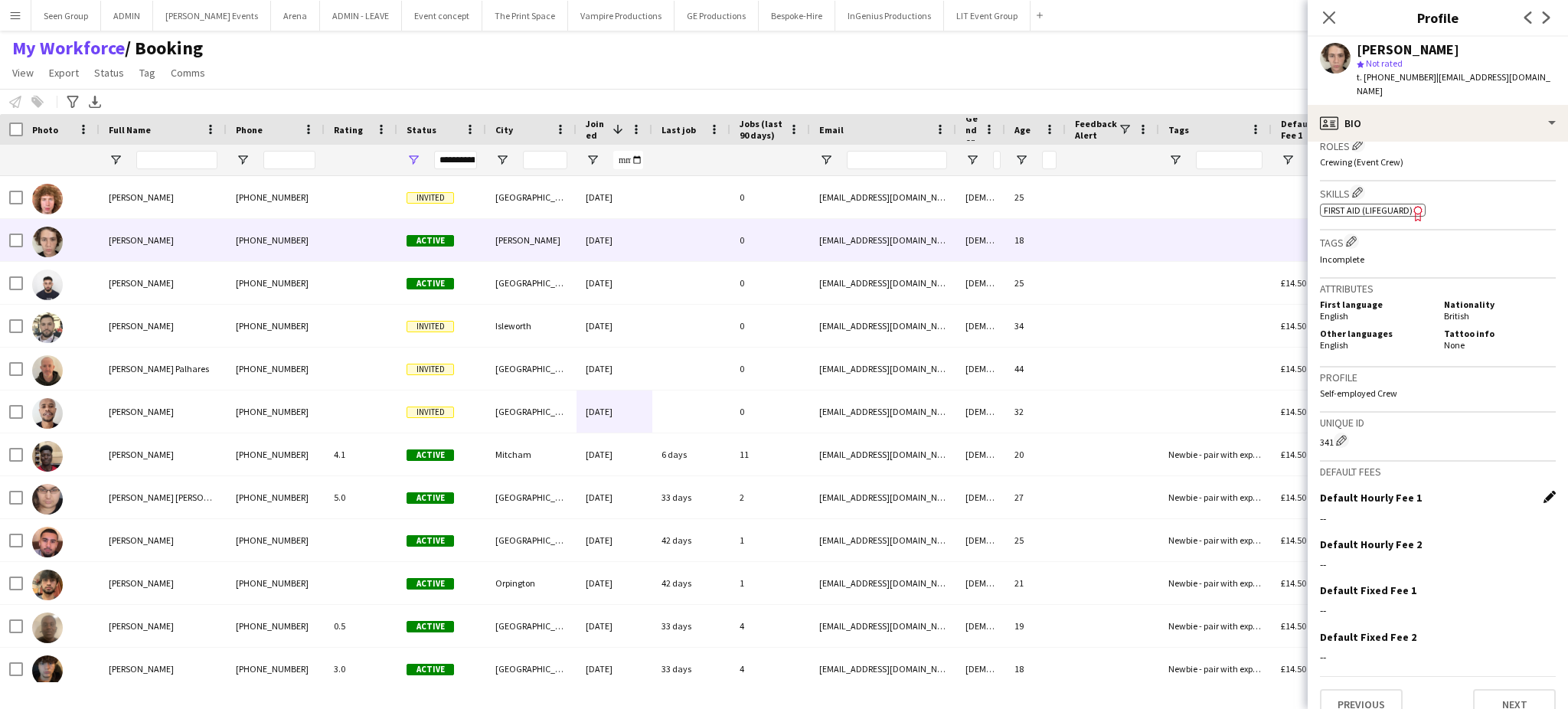
click at [1543, 491] on app-icon "Edit this field" at bounding box center [1549, 497] width 12 height 12
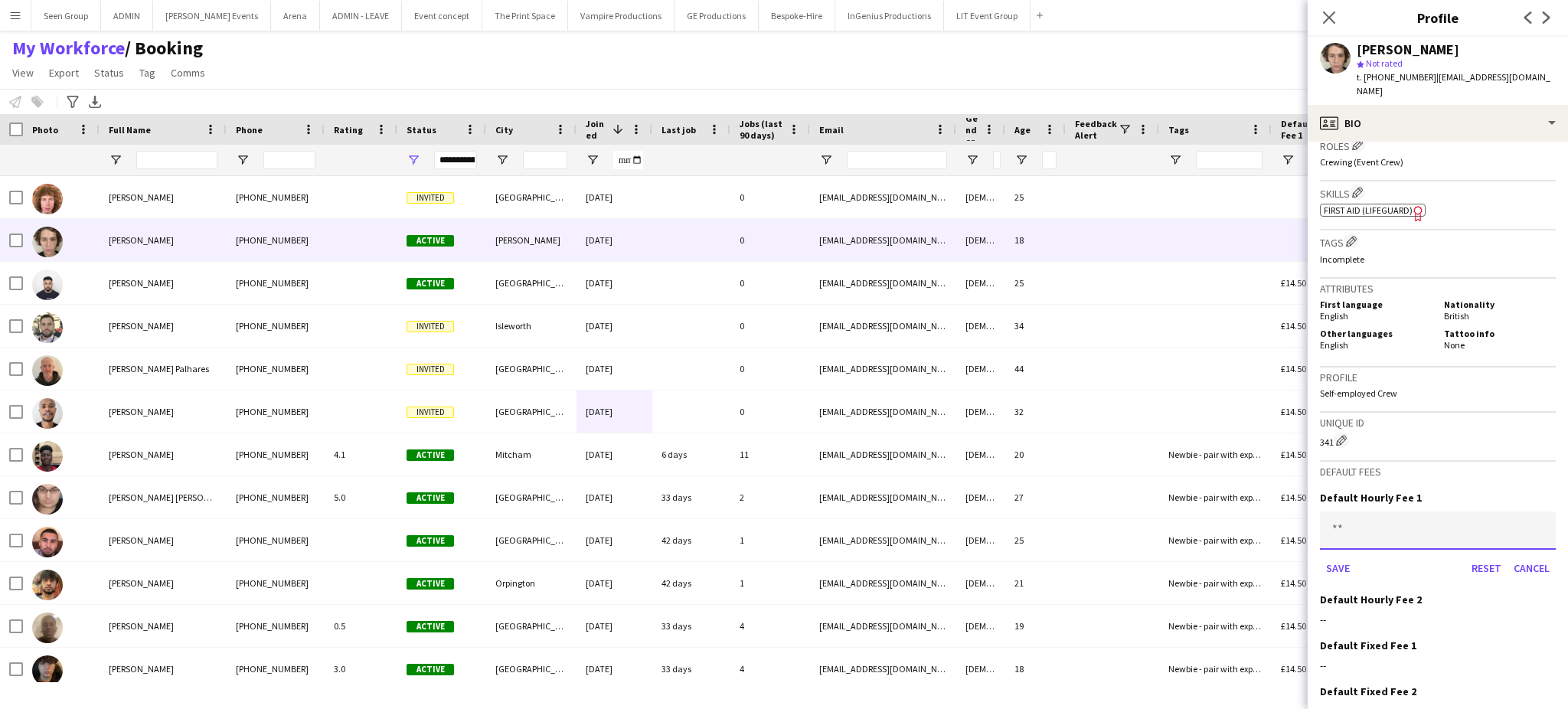
click at [1440, 512] on input at bounding box center [1438, 531] width 236 height 39
type input "******"
click at [1344, 556] on button "Save" at bounding box center [1338, 568] width 36 height 25
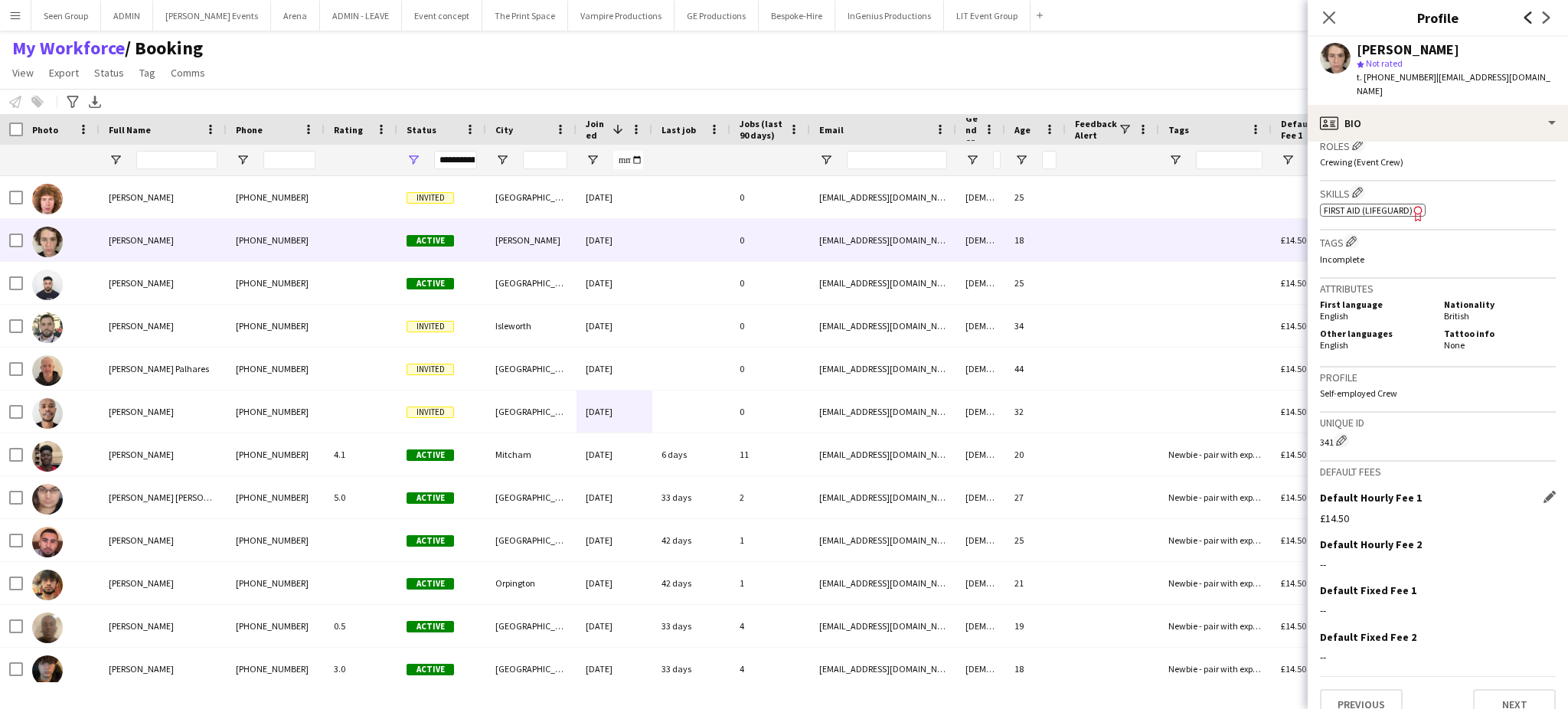
click at [1525, 15] on icon "Previous" at bounding box center [1528, 18] width 12 height 12
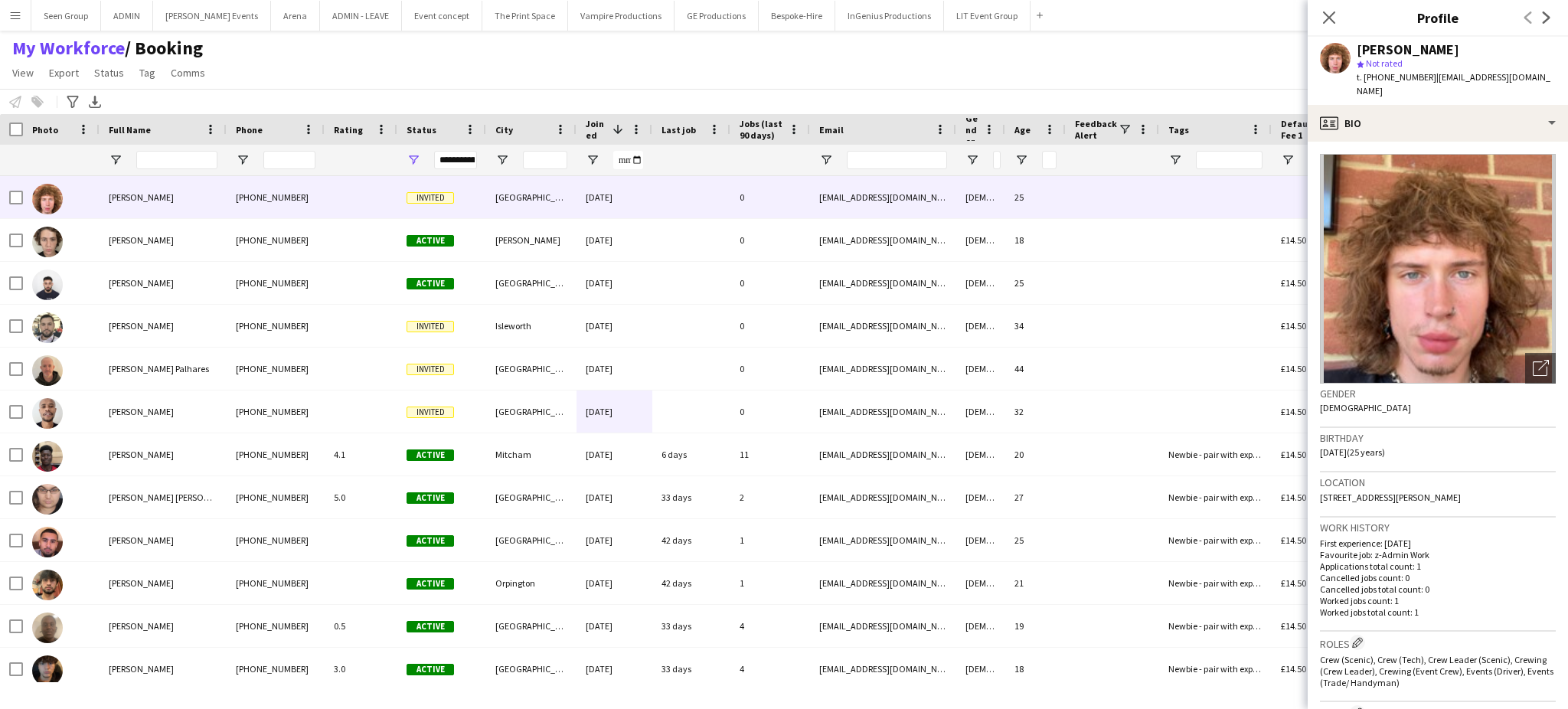
scroll to position [509, 0]
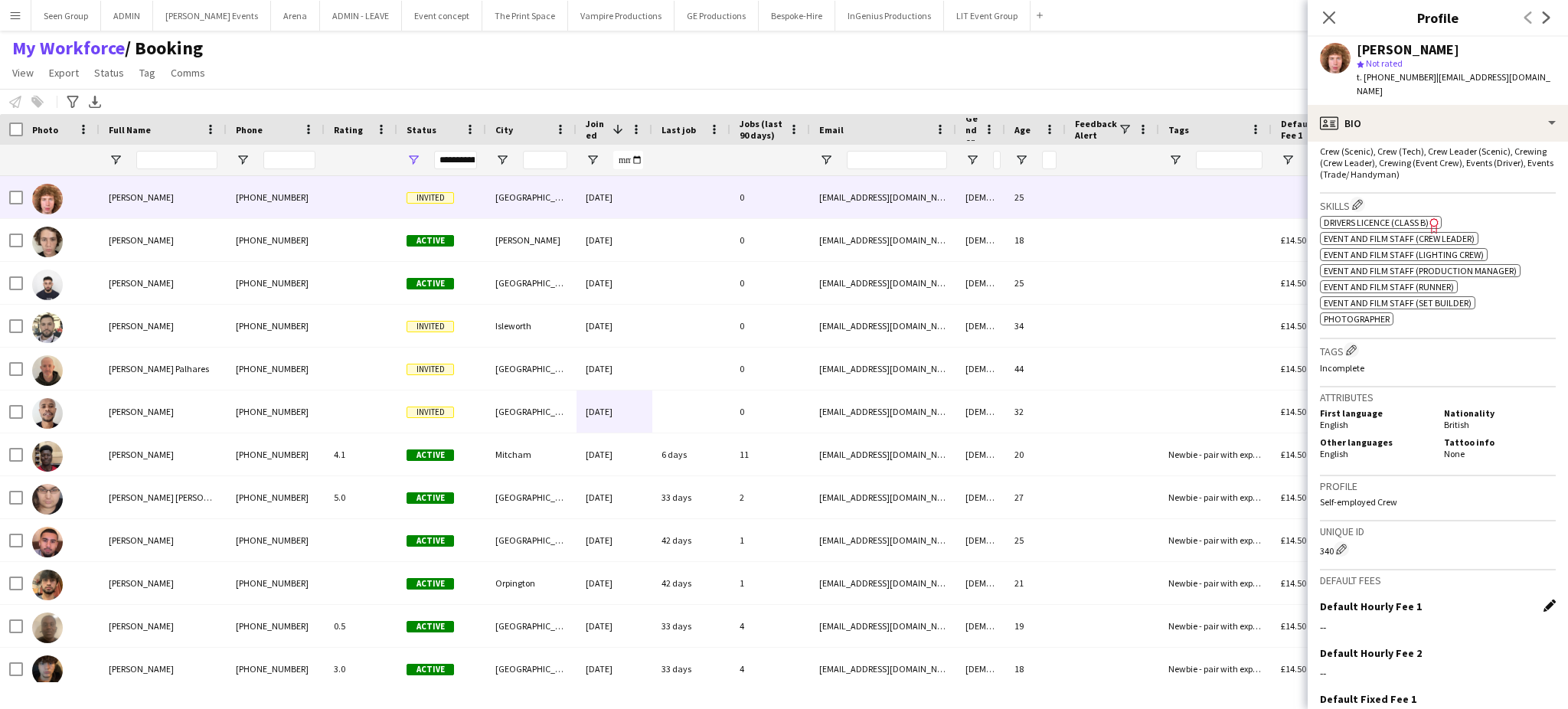
click at [1543, 600] on app-icon "Edit this field" at bounding box center [1549, 606] width 12 height 12
click at [1432, 621] on input at bounding box center [1438, 640] width 236 height 39
type input "******"
click at [1338, 665] on button "Save" at bounding box center [1338, 677] width 36 height 25
click at [591, 130] on span "Joined" at bounding box center [596, 129] width 21 height 23
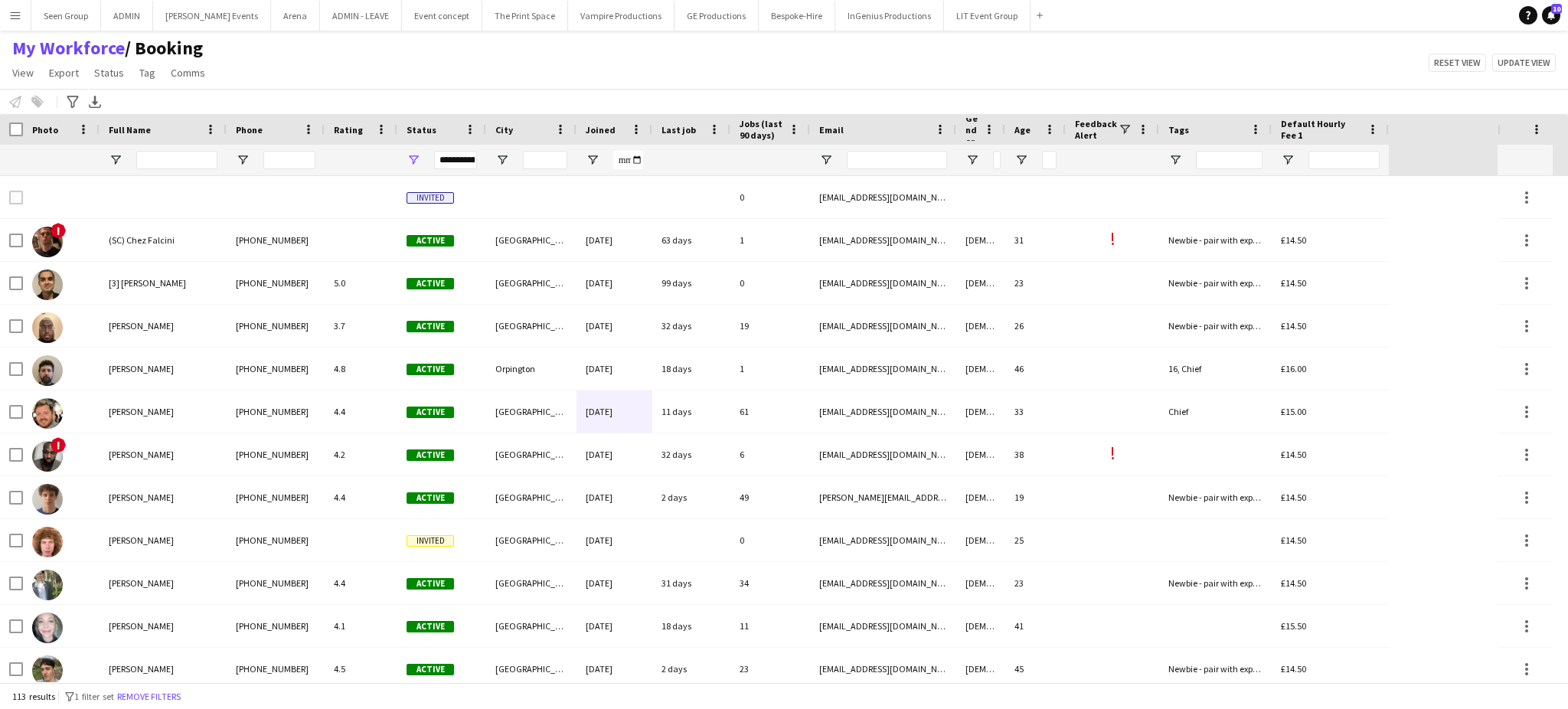
click at [591, 130] on span "Joined" at bounding box center [601, 130] width 30 height 12
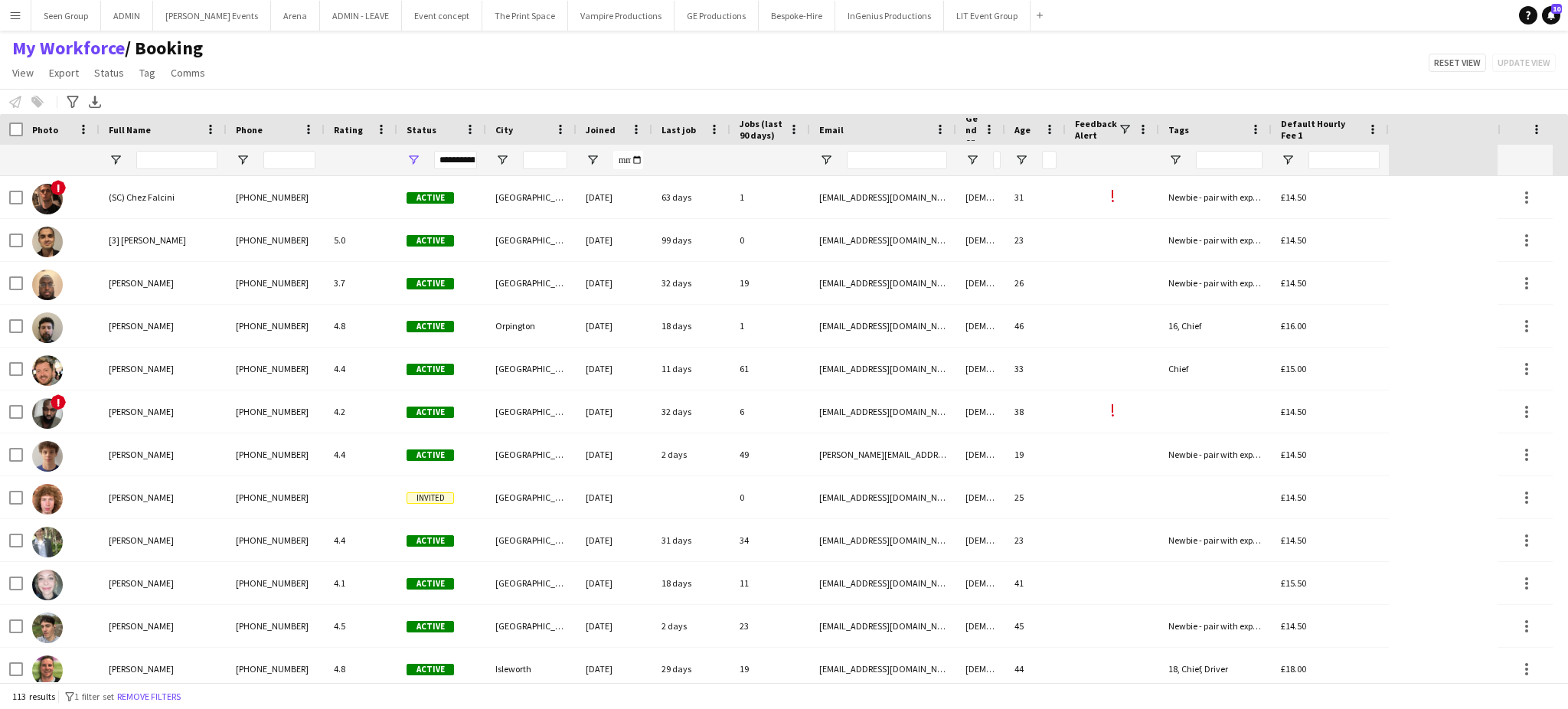
click at [605, 126] on span "Joined" at bounding box center [601, 130] width 30 height 12
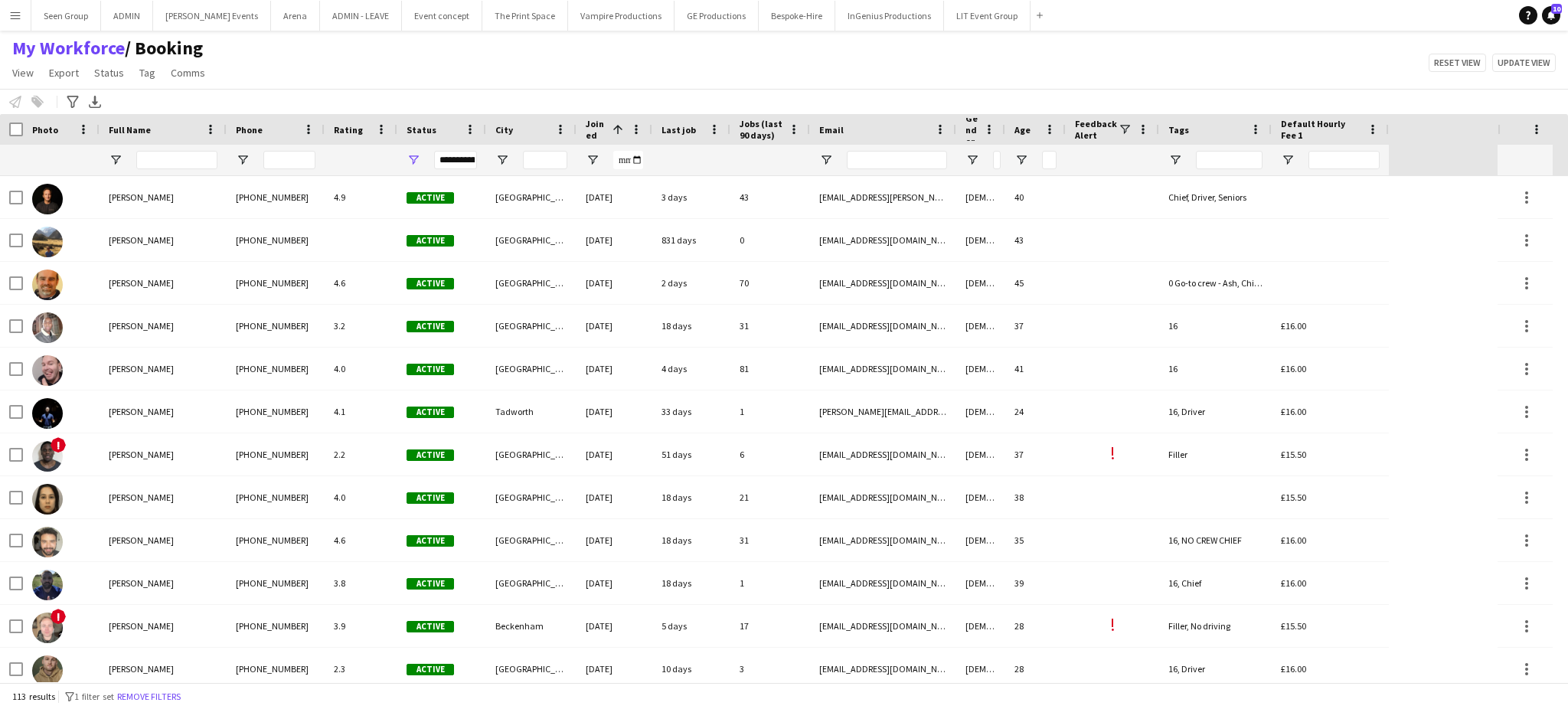
click at [605, 126] on span "Joined" at bounding box center [596, 129] width 21 height 23
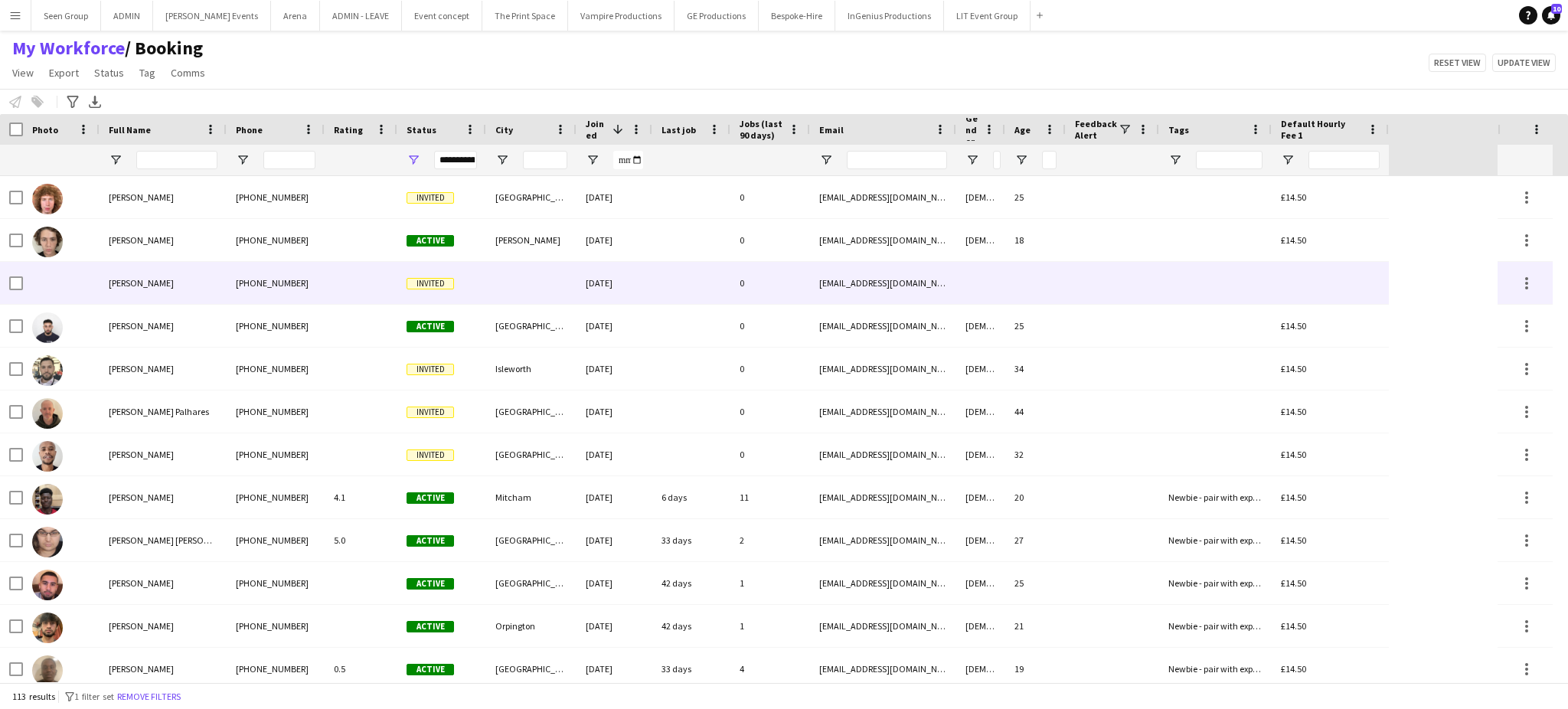
click at [281, 292] on div "[PHONE_NUMBER]" at bounding box center [276, 283] width 98 height 42
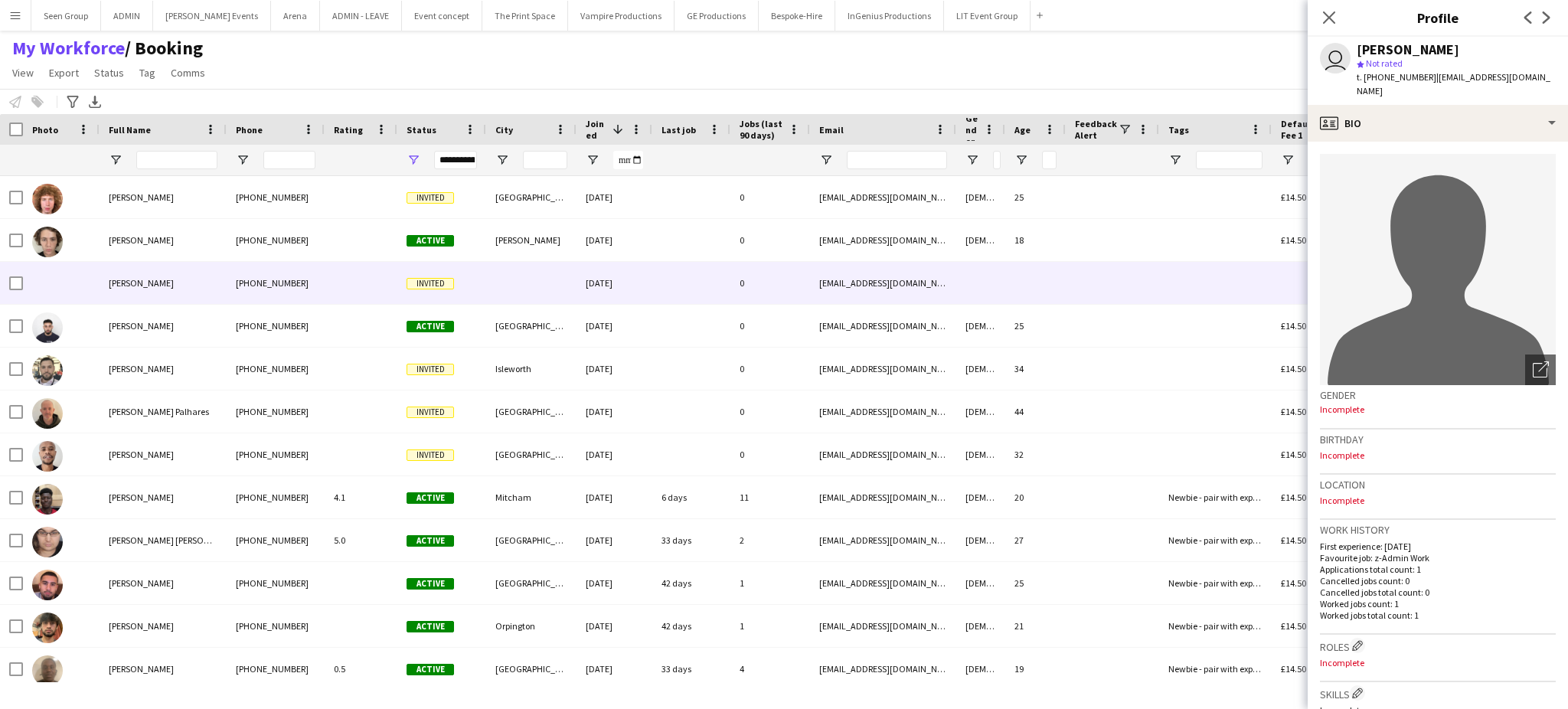
scroll to position [456, 0]
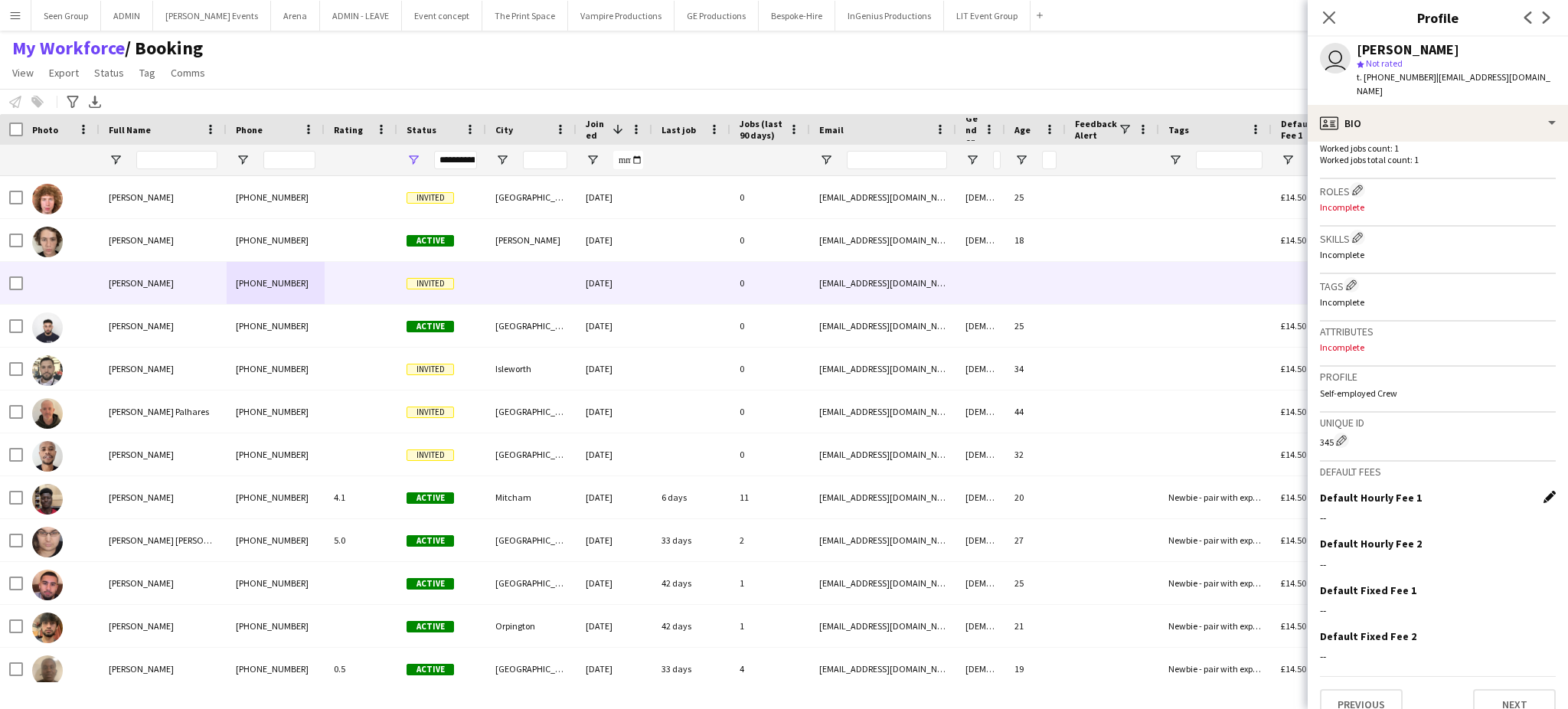
click at [1543, 491] on app-icon "Edit this field" at bounding box center [1549, 497] width 12 height 12
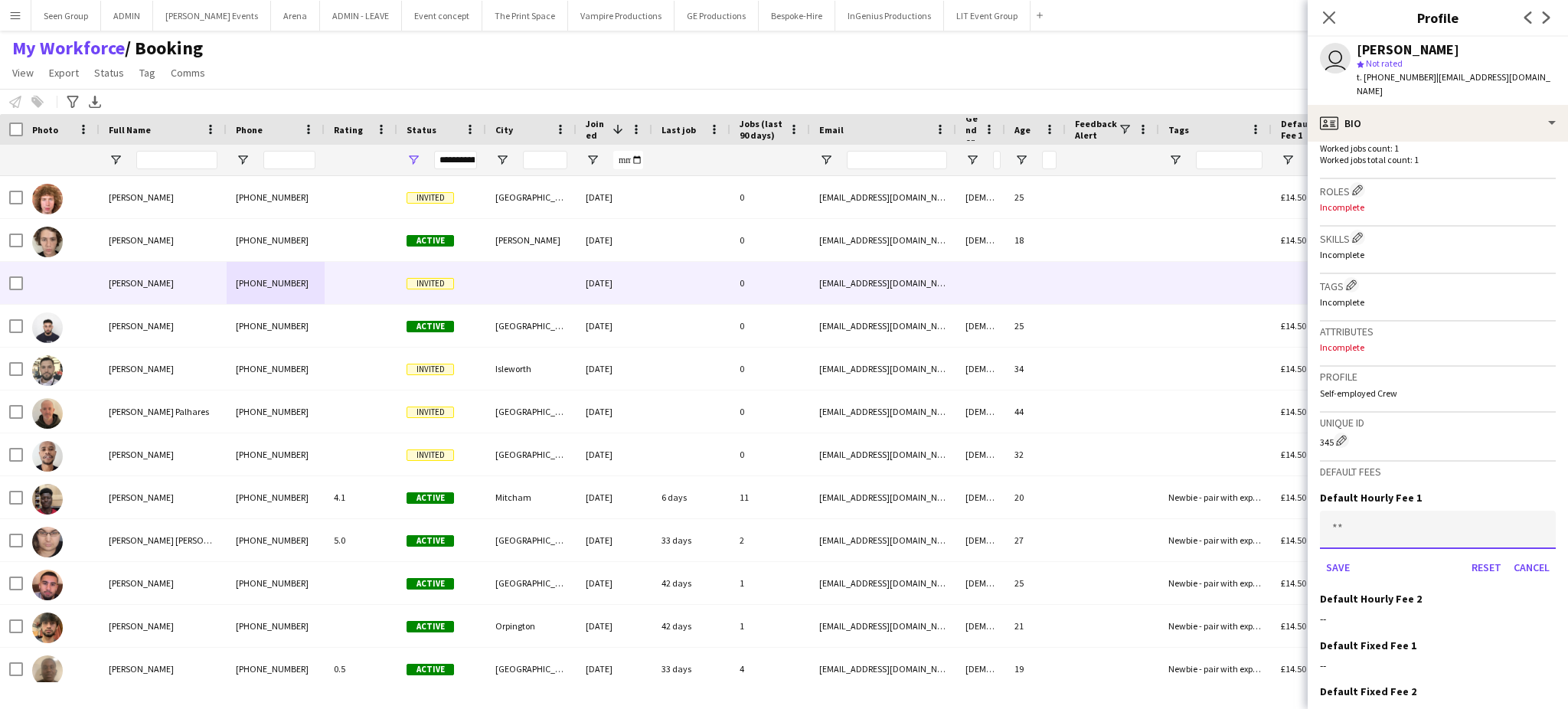
click at [1440, 511] on input at bounding box center [1438, 530] width 236 height 39
type input "******"
click at [1332, 555] on button "Save" at bounding box center [1338, 567] width 36 height 25
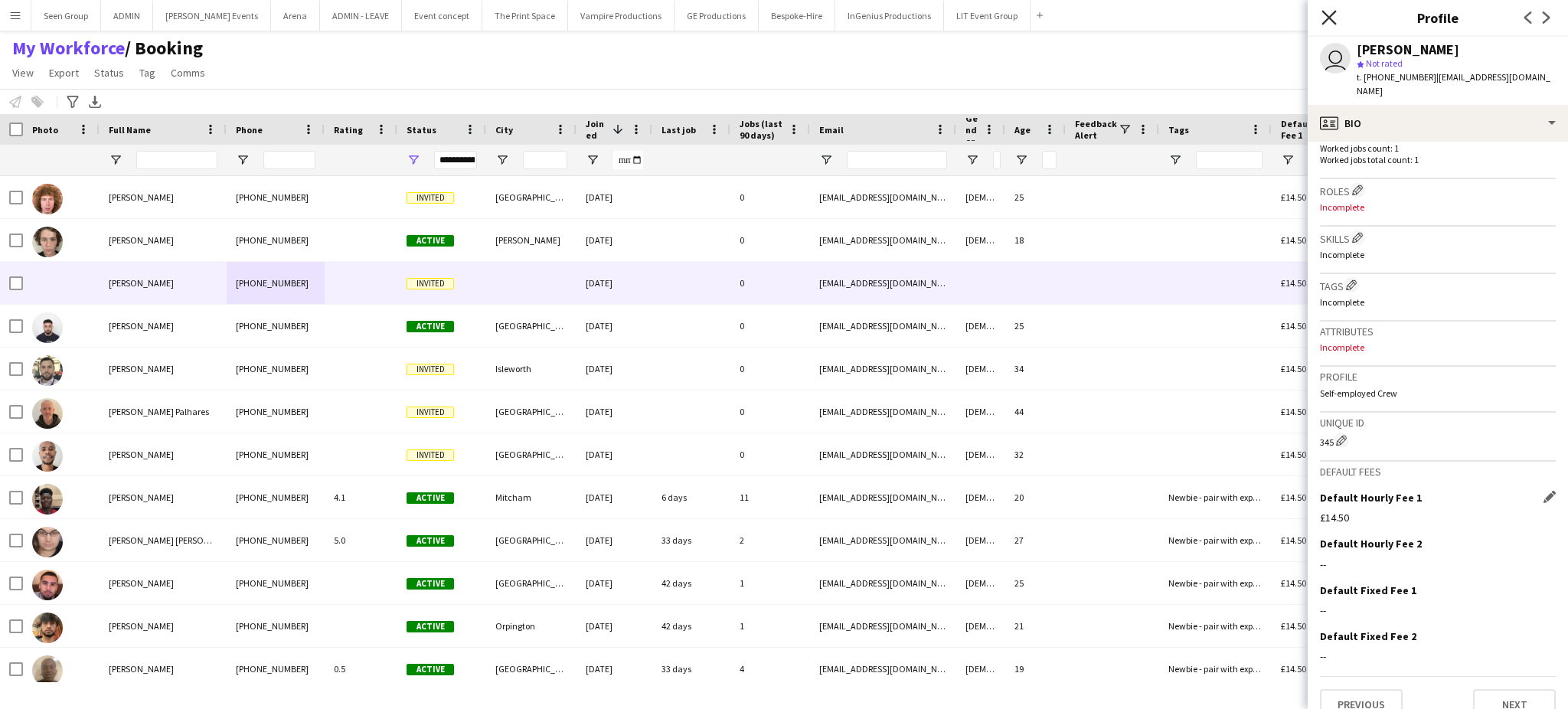
click at [1328, 15] on icon "Close pop-in" at bounding box center [1328, 17] width 15 height 15
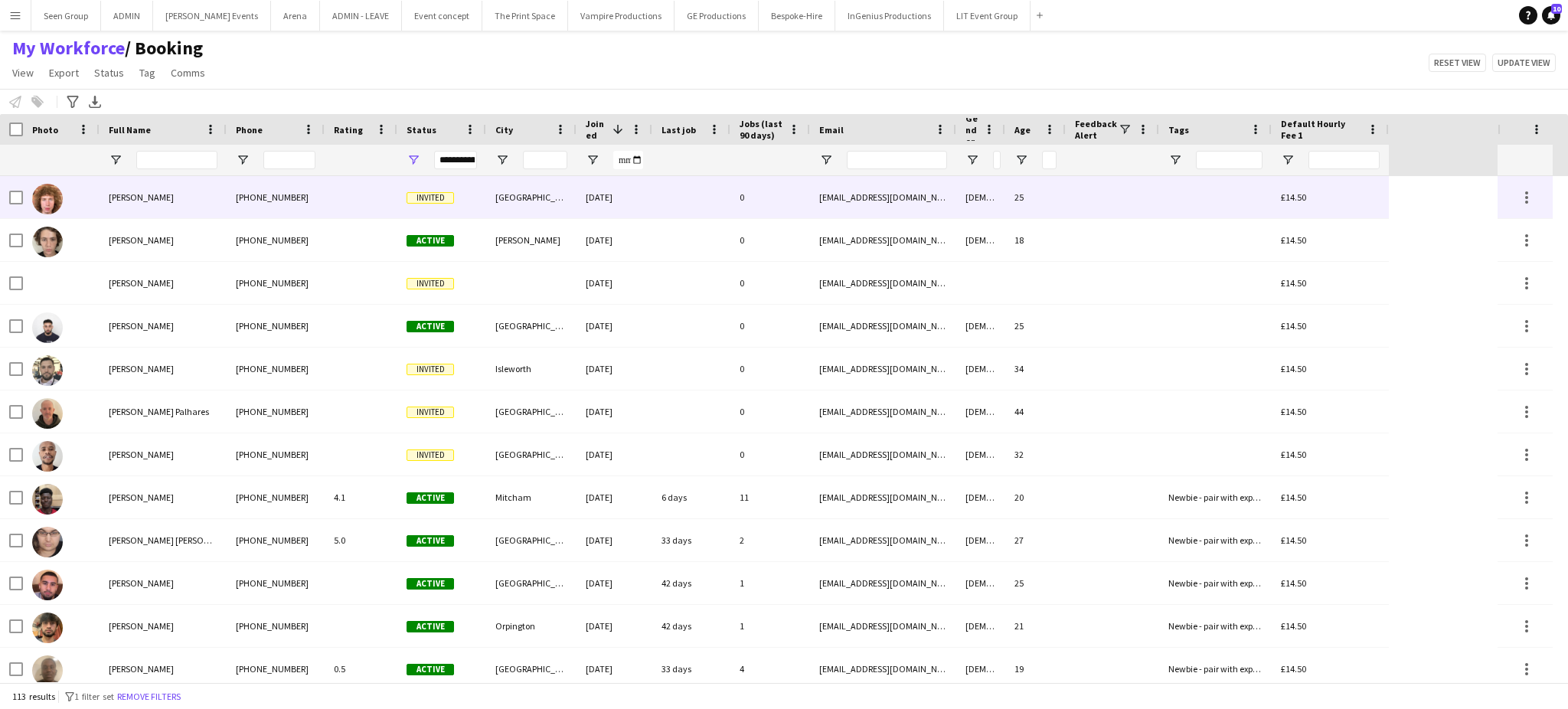
click at [199, 197] on div "[PERSON_NAME]" at bounding box center [163, 197] width 127 height 42
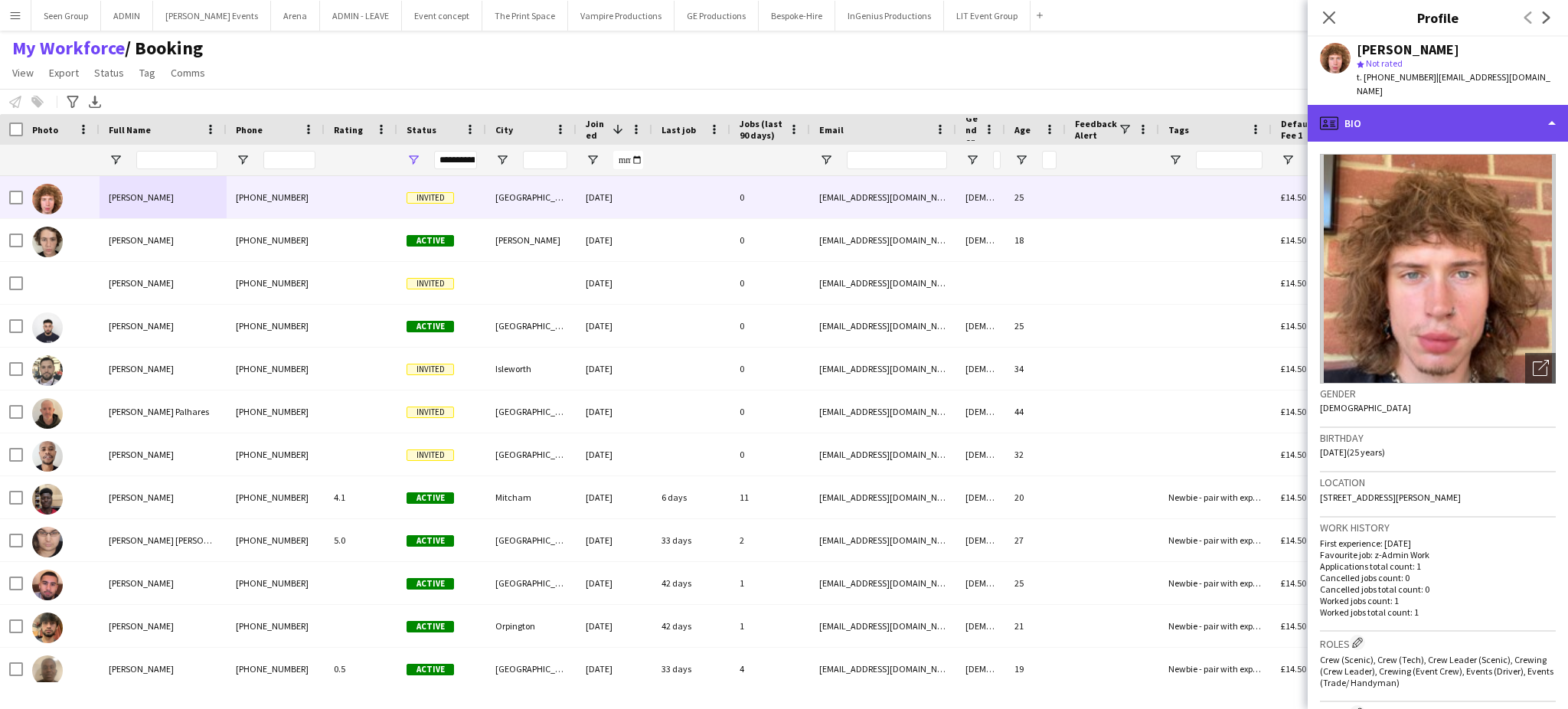
click at [1510, 105] on div "profile Bio" at bounding box center [1438, 123] width 261 height 37
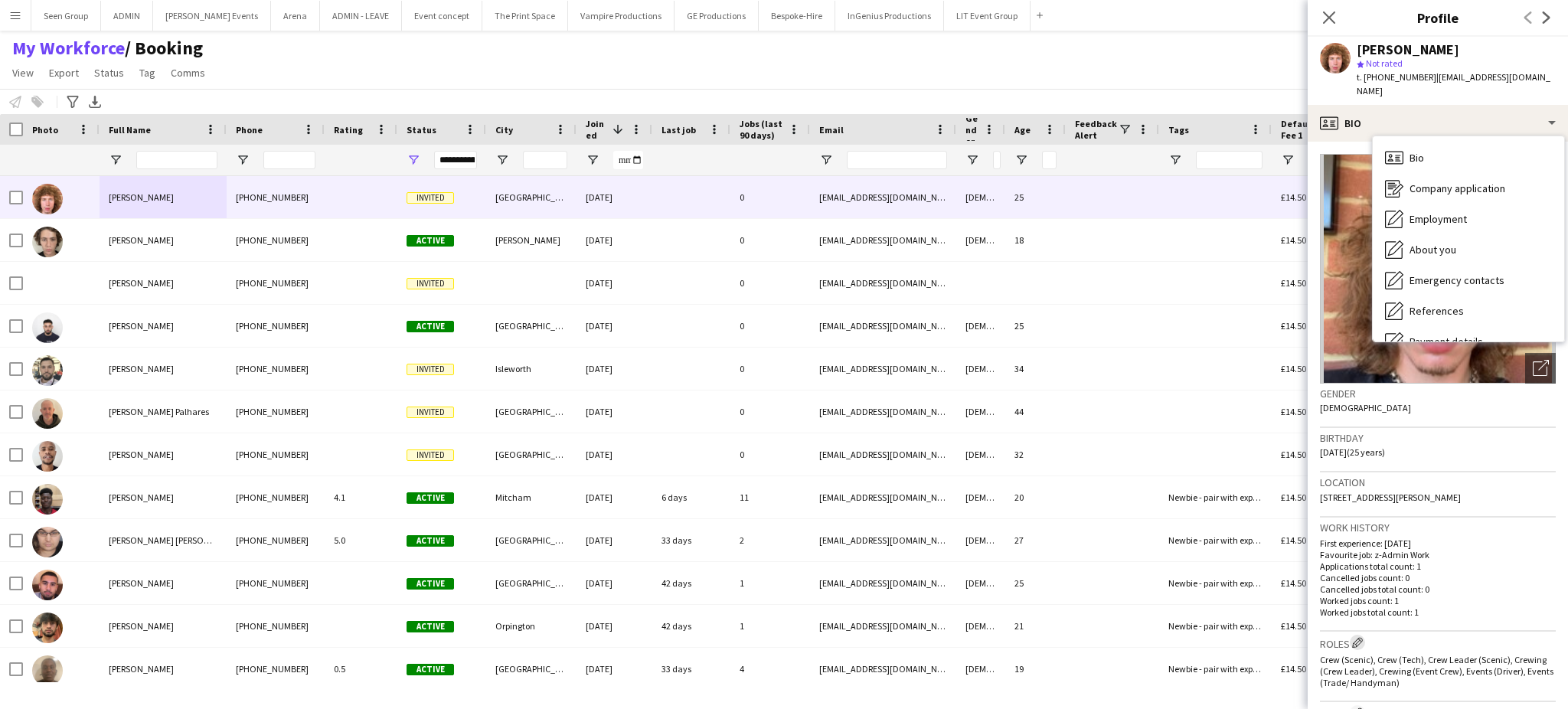
click at [1358, 638] on app-icon "Edit crew company roles" at bounding box center [1357, 643] width 11 height 11
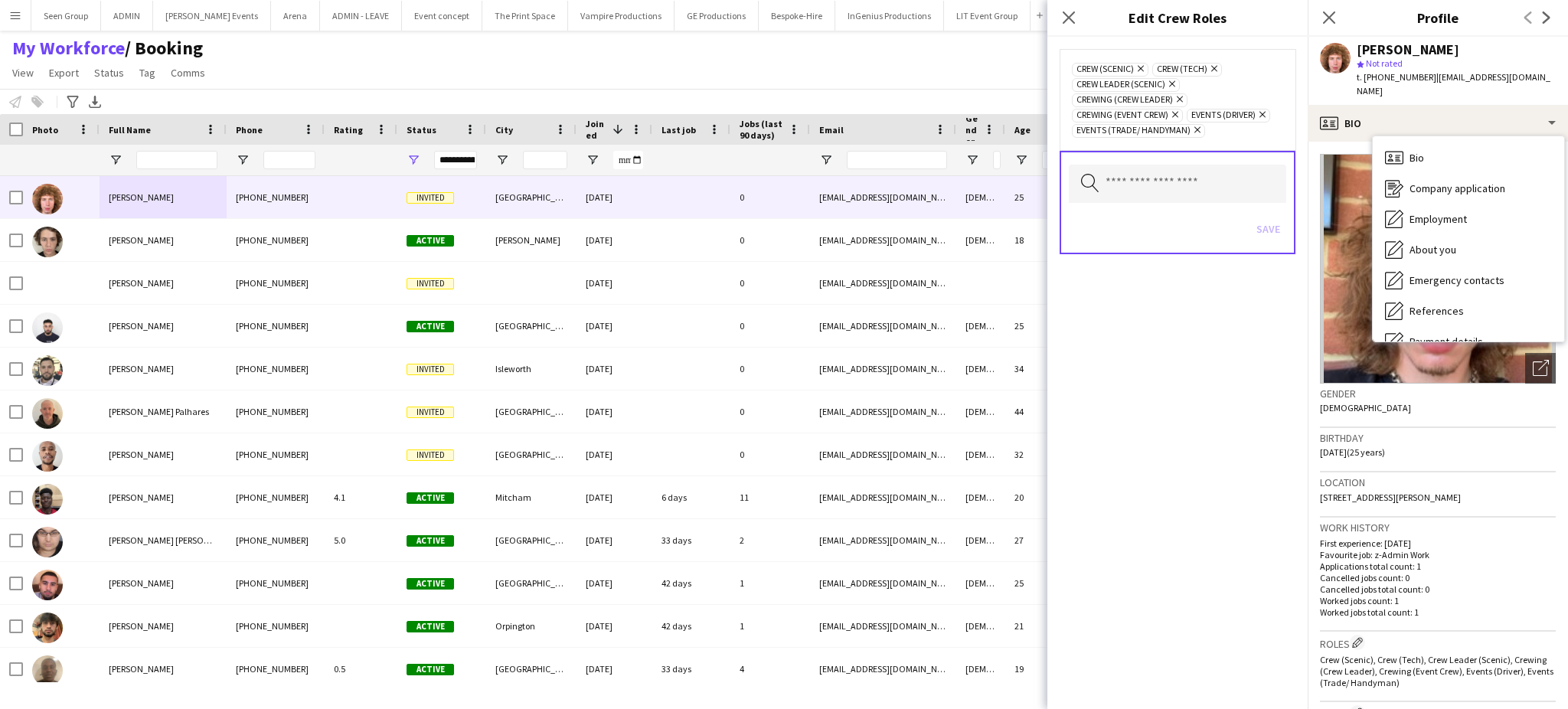
click at [1180, 99] on icon at bounding box center [1179, 99] width 6 height 6
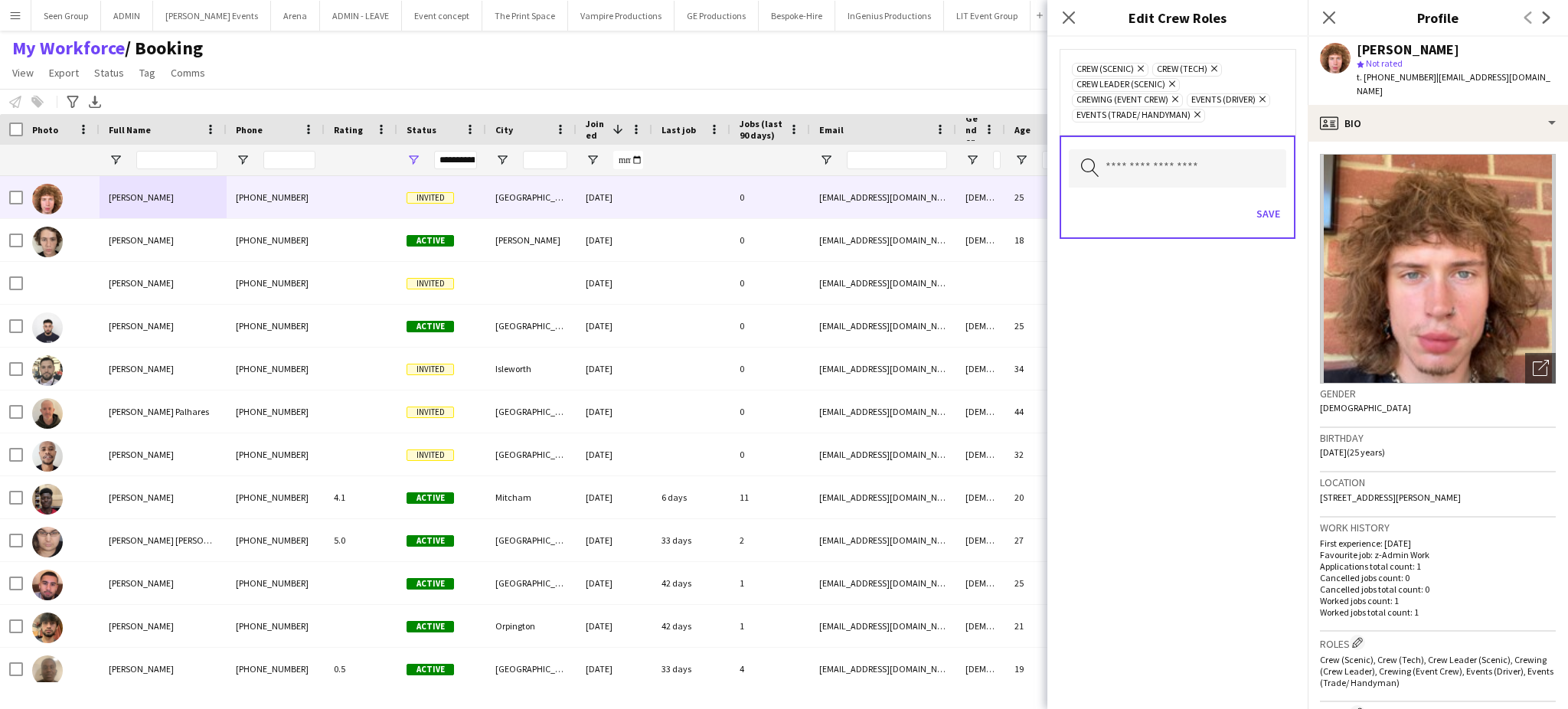
click at [1174, 82] on icon "Remove" at bounding box center [1171, 84] width 10 height 10
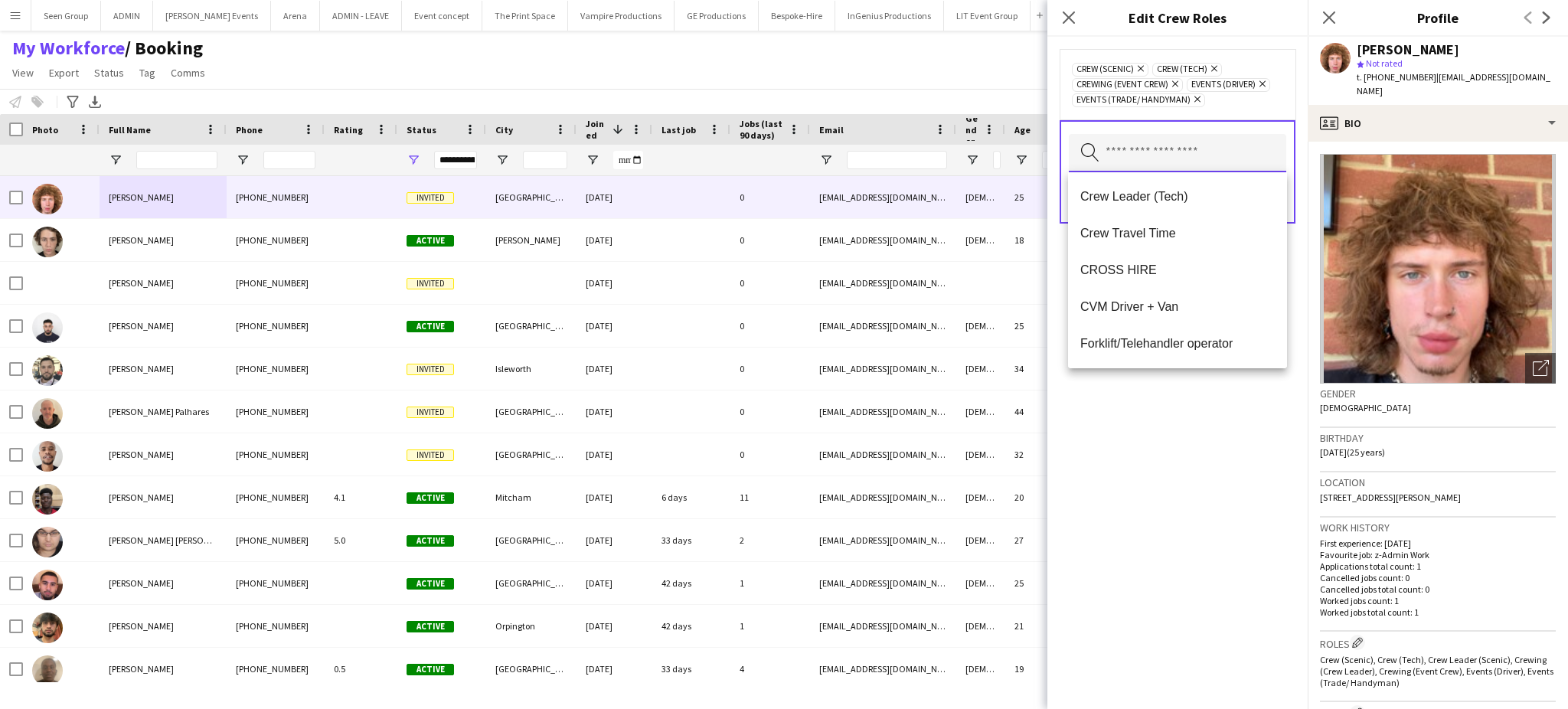
click at [1214, 153] on input "text" at bounding box center [1176, 153] width 217 height 39
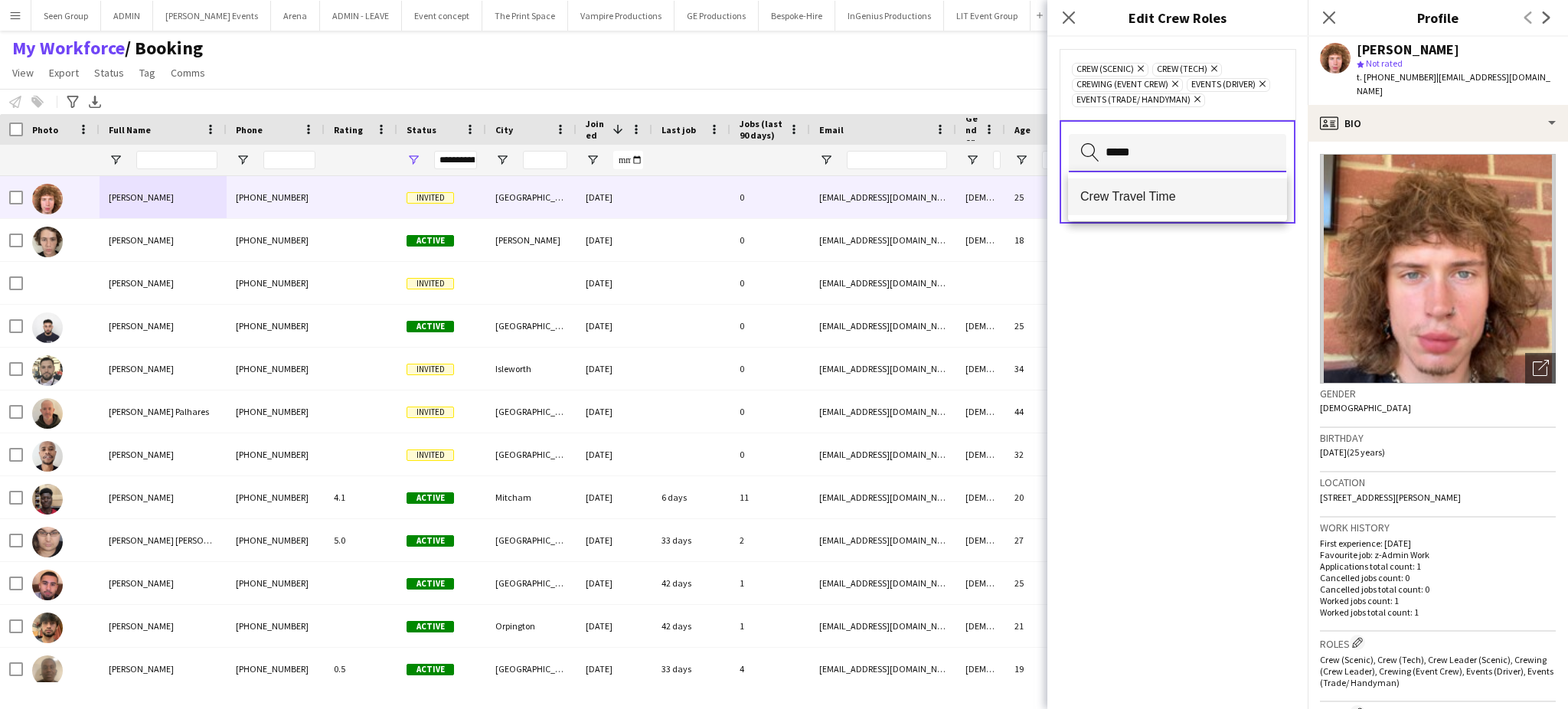
type input "*****"
click at [1172, 196] on span "Crew Travel Time" at bounding box center [1177, 196] width 194 height 15
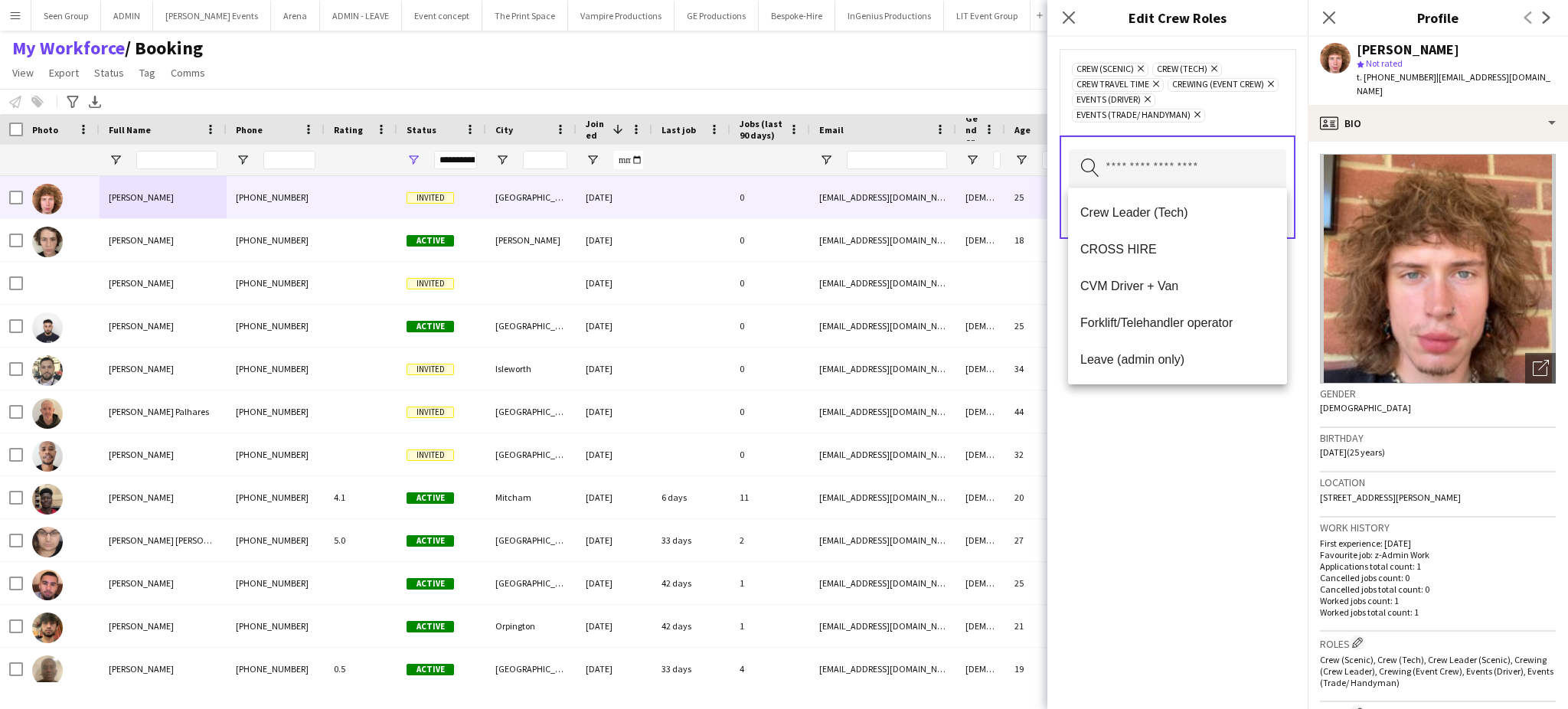
click at [1136, 480] on div "Crew (Scenic) Remove Crew (Tech) Remove Crew Travel Time Remove Crewing (Event …" at bounding box center [1177, 373] width 261 height 672
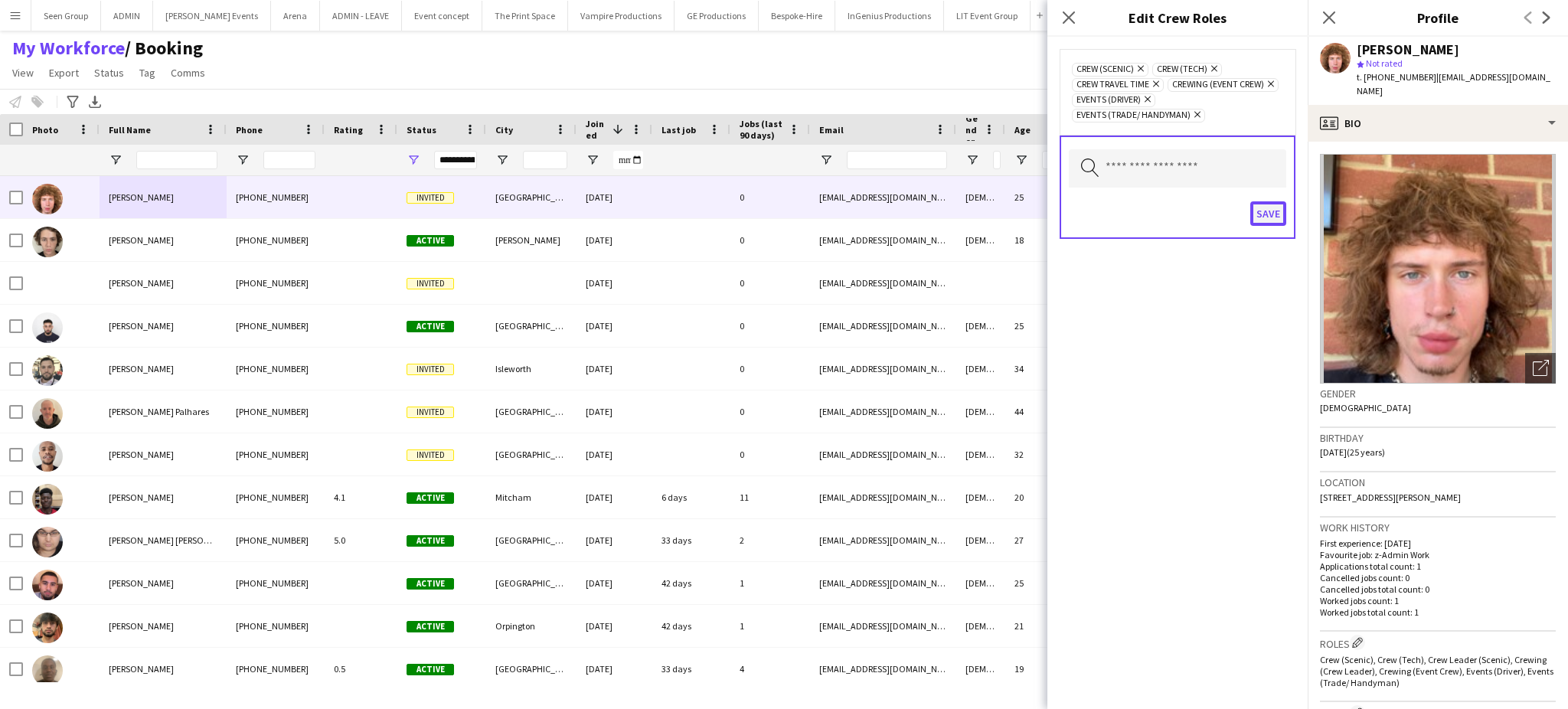
click at [1264, 217] on button "Save" at bounding box center [1269, 213] width 36 height 25
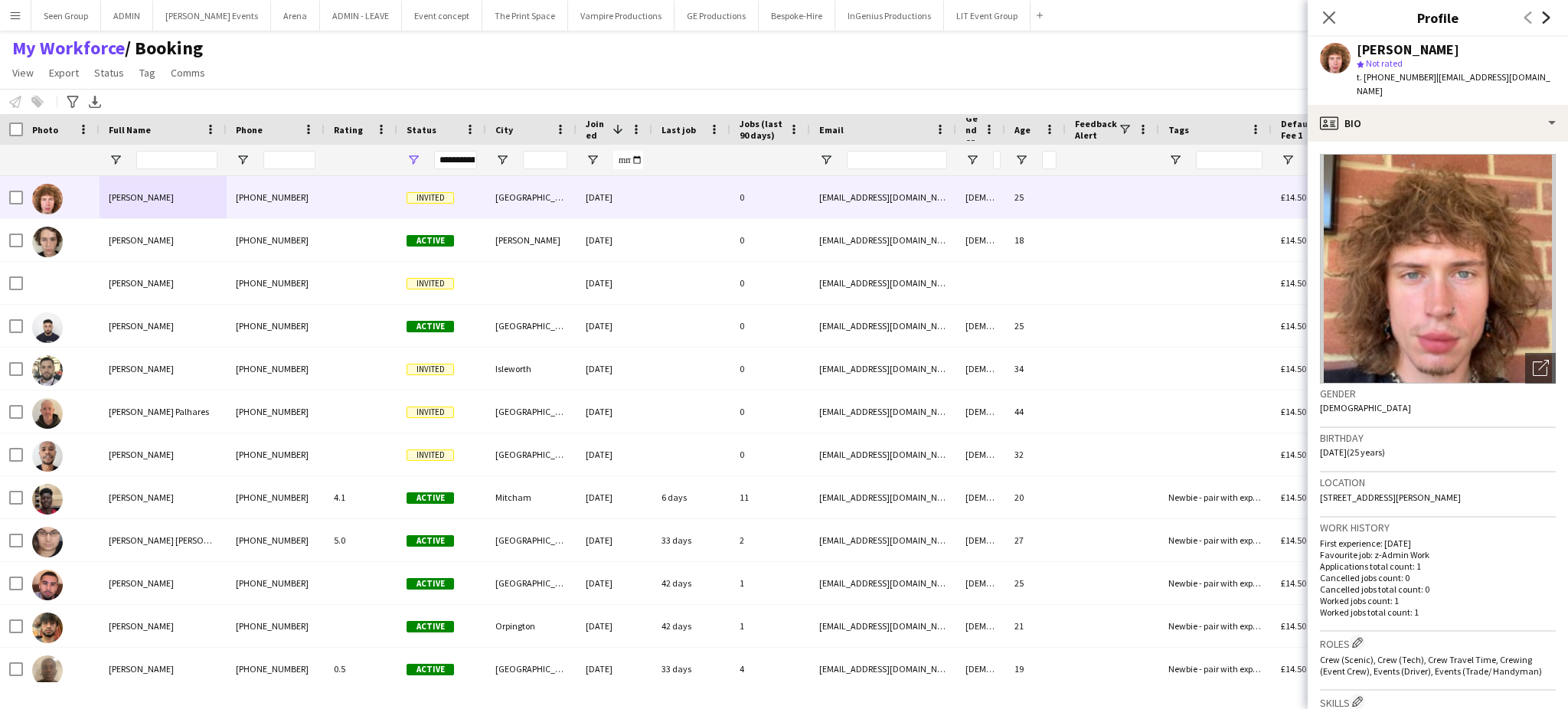
click at [1545, 20] on icon at bounding box center [1547, 18] width 8 height 12
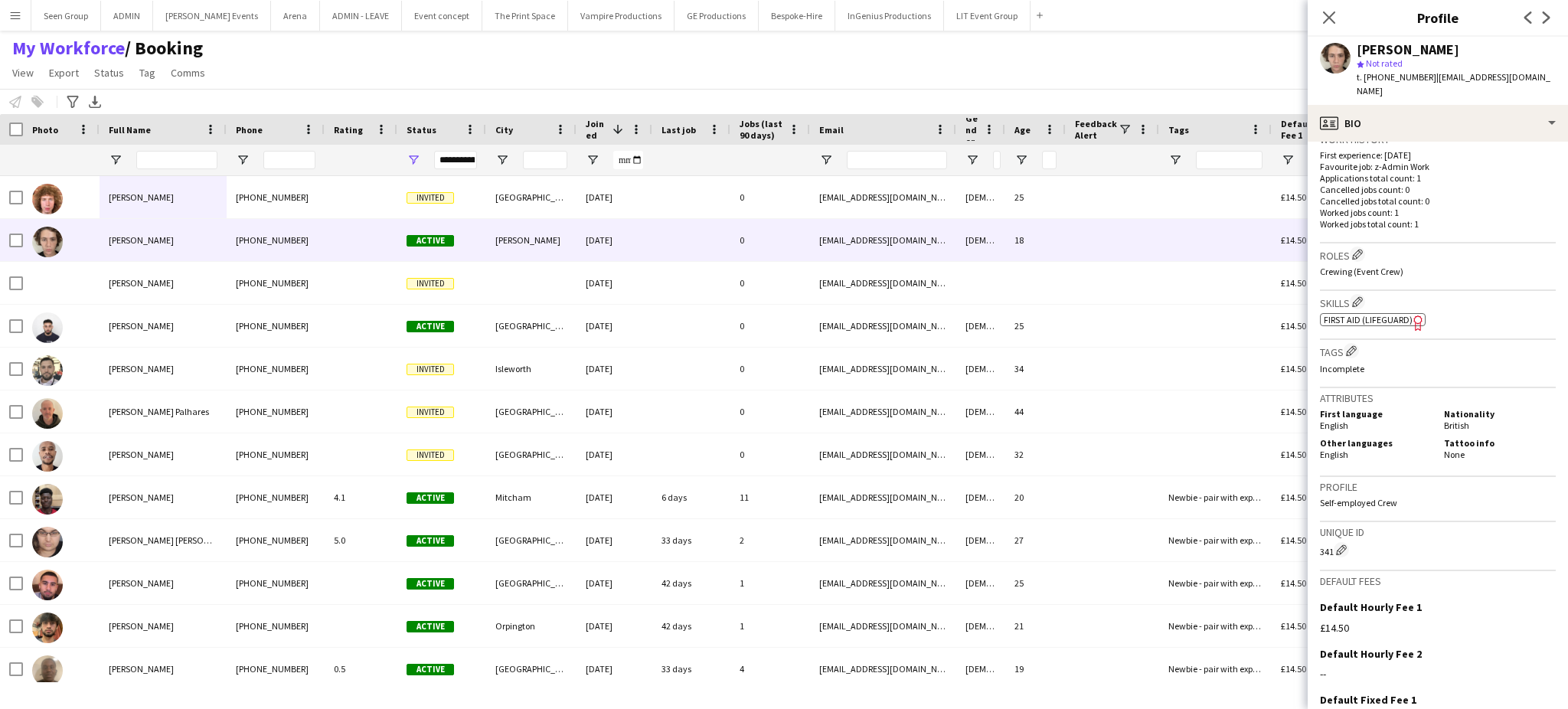
scroll to position [386, 0]
click at [1362, 252] on app-icon "Edit crew company roles" at bounding box center [1357, 257] width 11 height 11
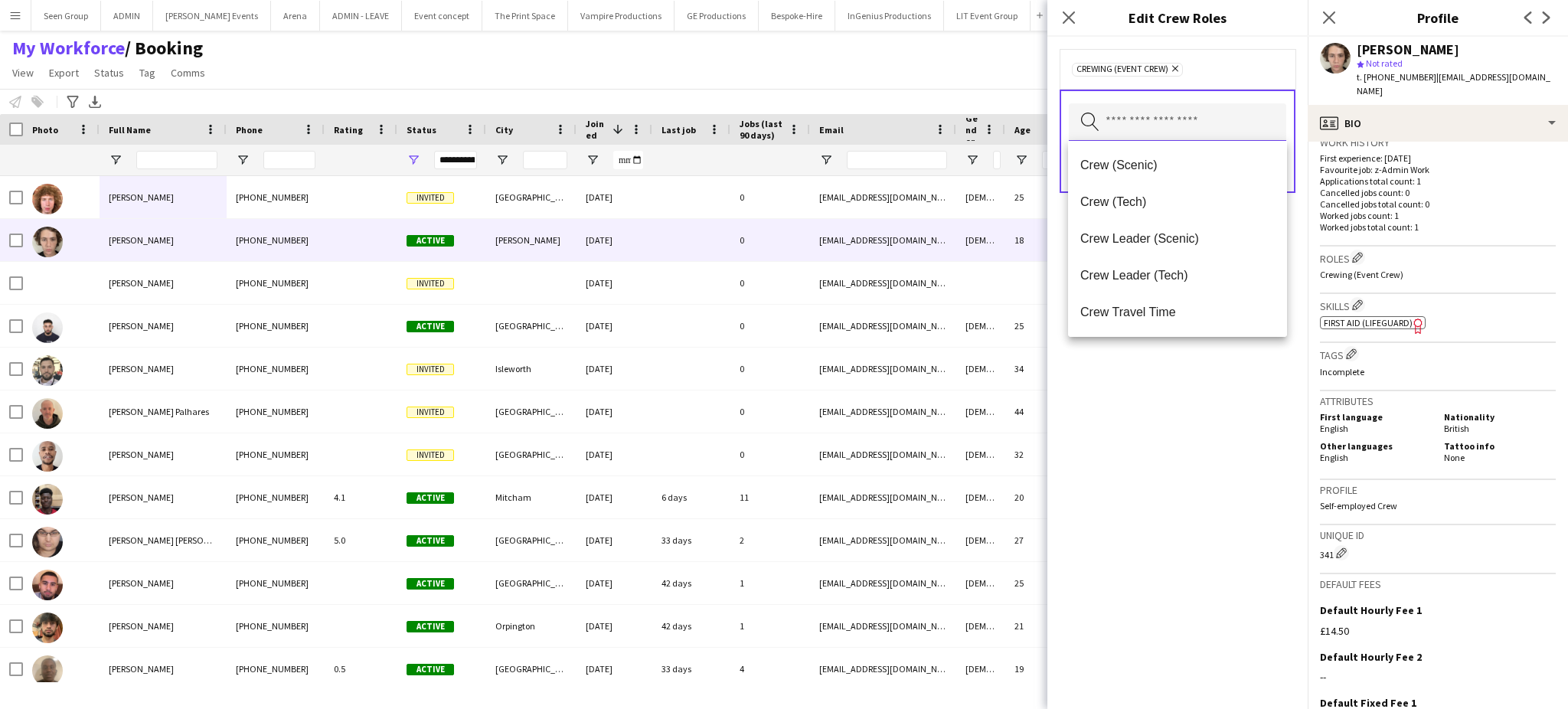
click at [1208, 124] on input "text" at bounding box center [1176, 122] width 217 height 39
click at [1170, 161] on span "Crew (Scenic)" at bounding box center [1177, 165] width 194 height 15
click at [1170, 161] on span "Crew (Tech)" at bounding box center [1177, 165] width 194 height 15
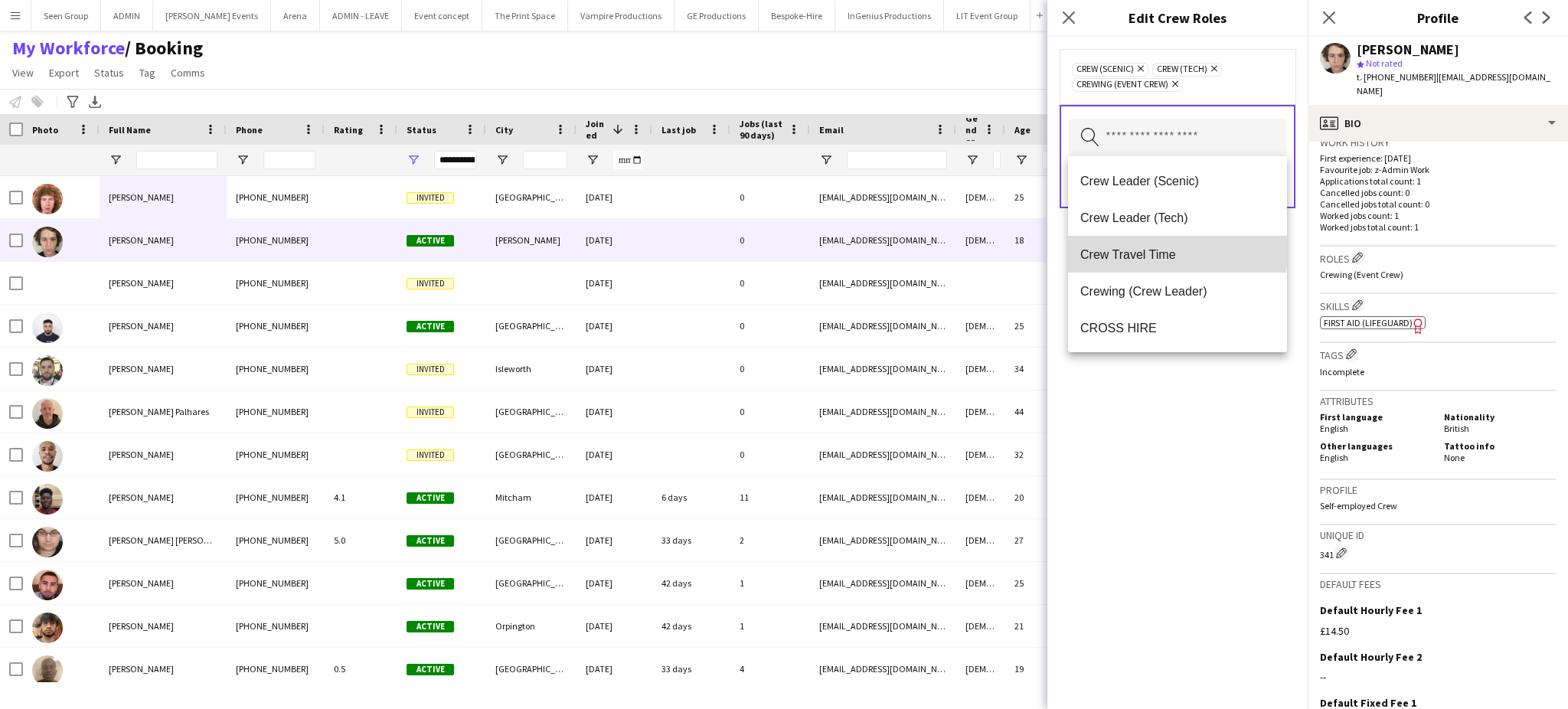
click at [1176, 248] on span "Crew Travel Time" at bounding box center [1177, 255] width 194 height 15
click at [1131, 435] on div "Crew (Scenic) Remove Crew (Tech) Remove Crew Travel Time Remove Crewing (Event …" at bounding box center [1177, 373] width 261 height 672
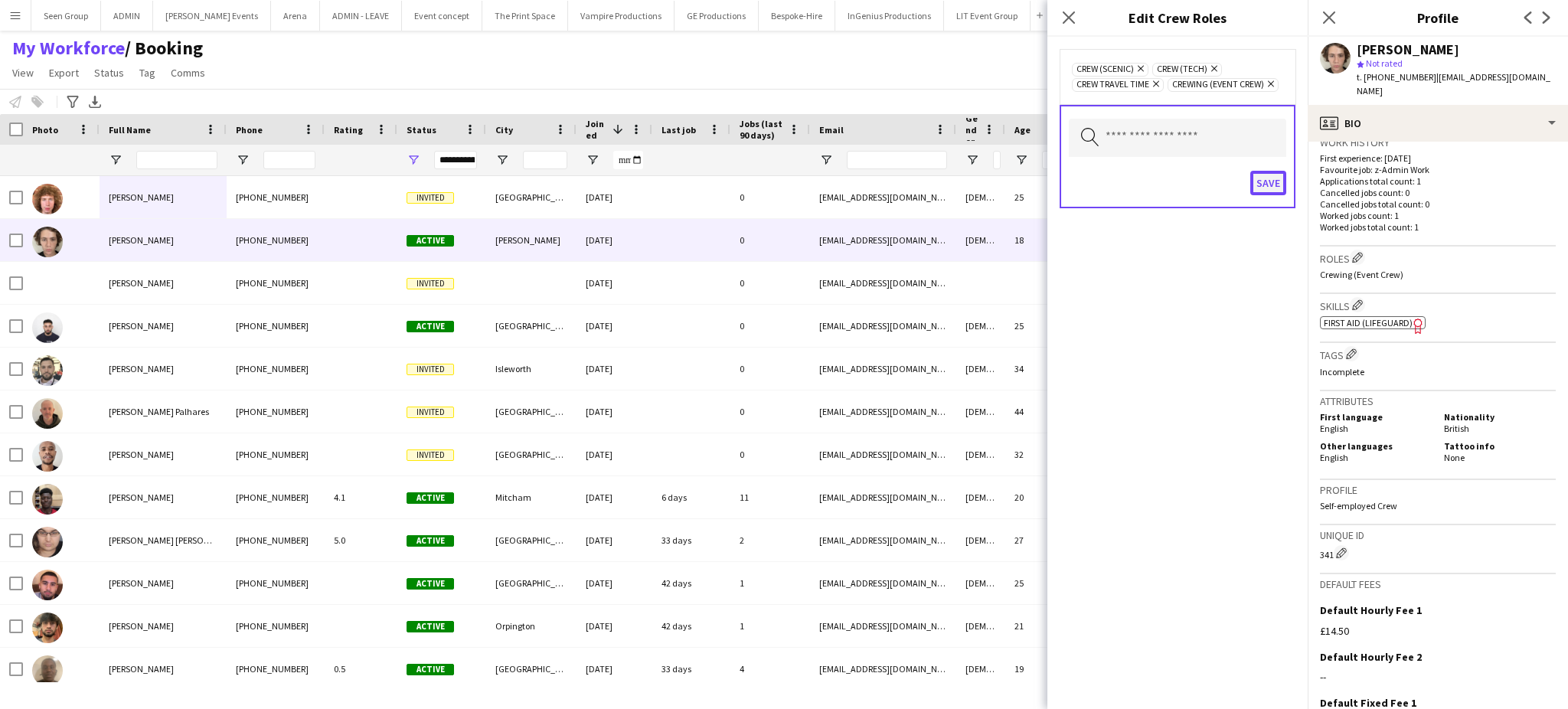
click at [1271, 176] on button "Save" at bounding box center [1269, 182] width 36 height 25
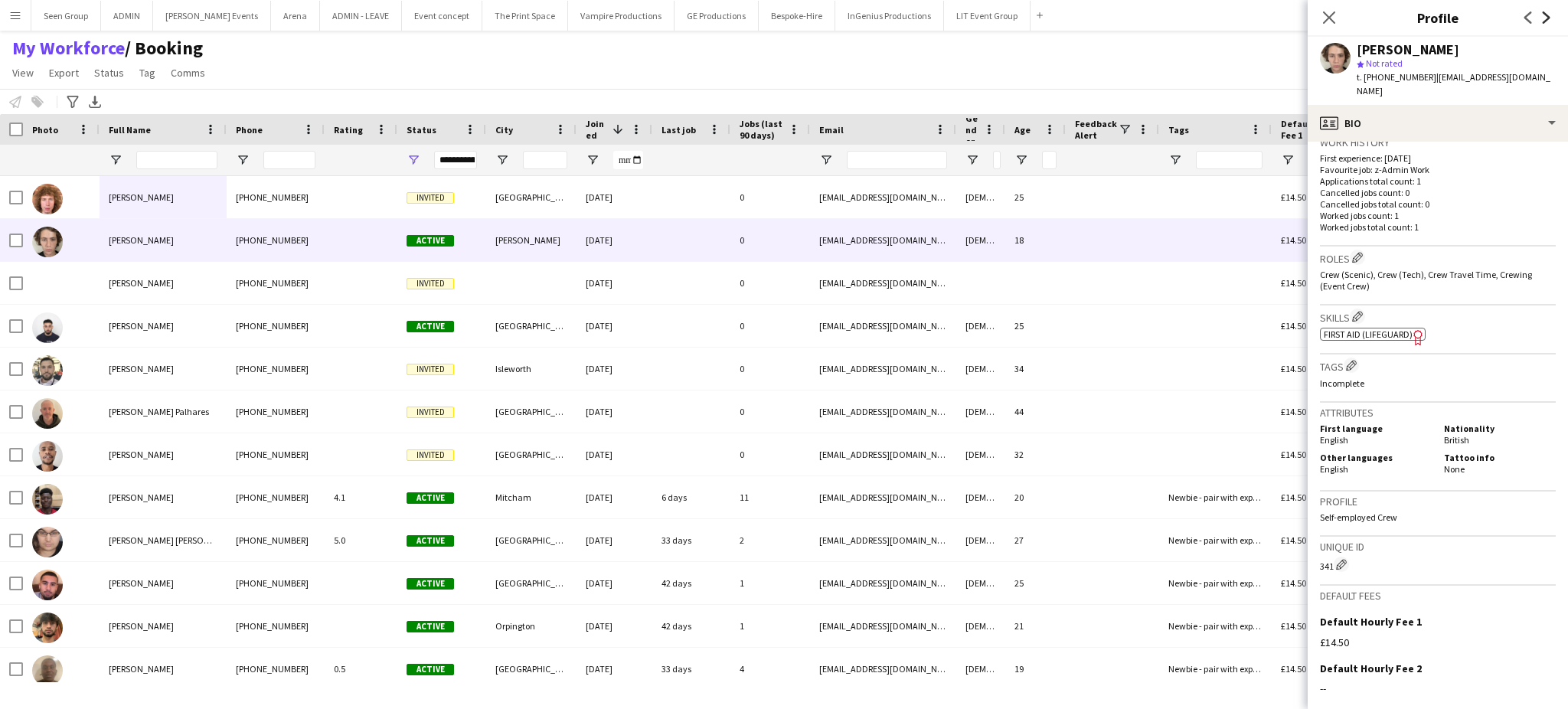
click at [1547, 16] on icon at bounding box center [1547, 18] width 8 height 12
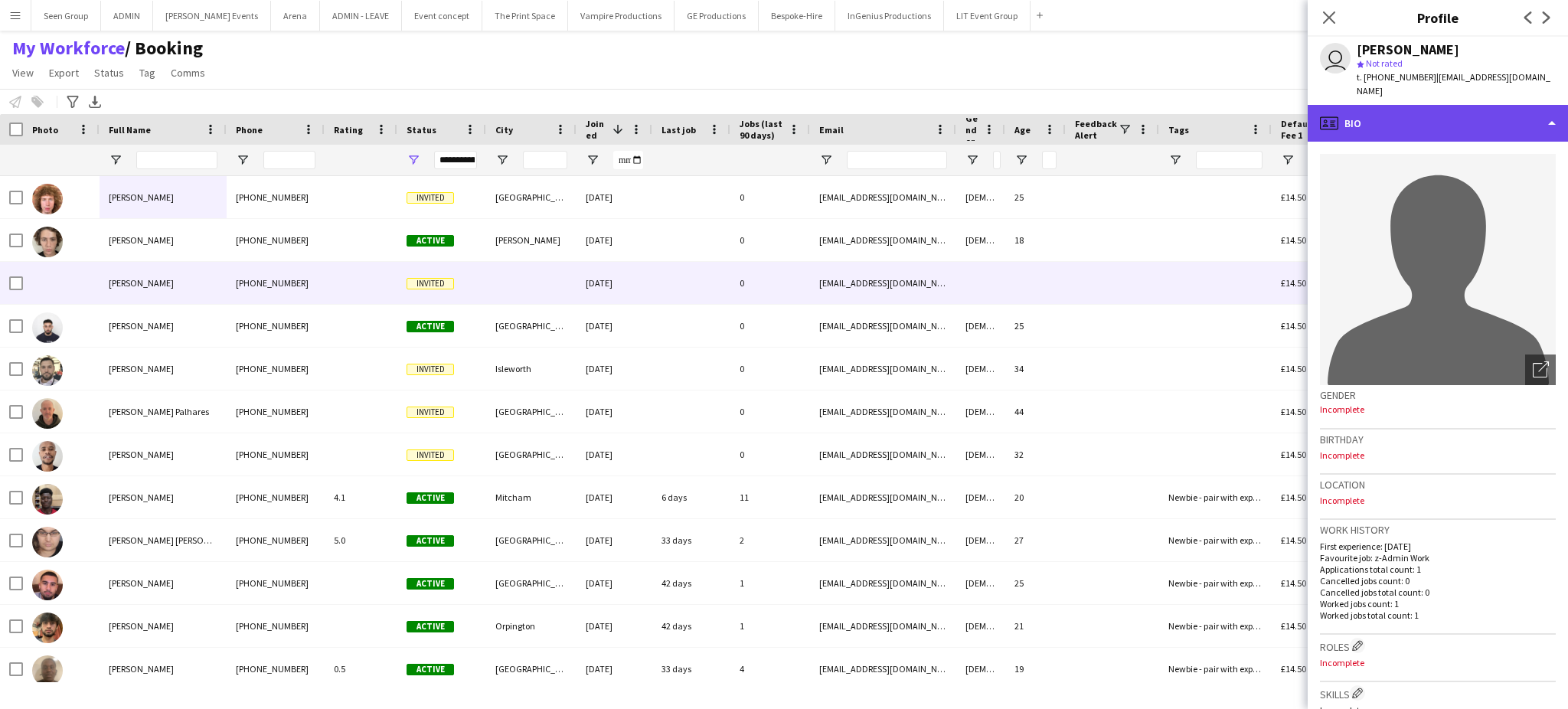
click at [1528, 108] on div "profile Bio" at bounding box center [1438, 123] width 261 height 37
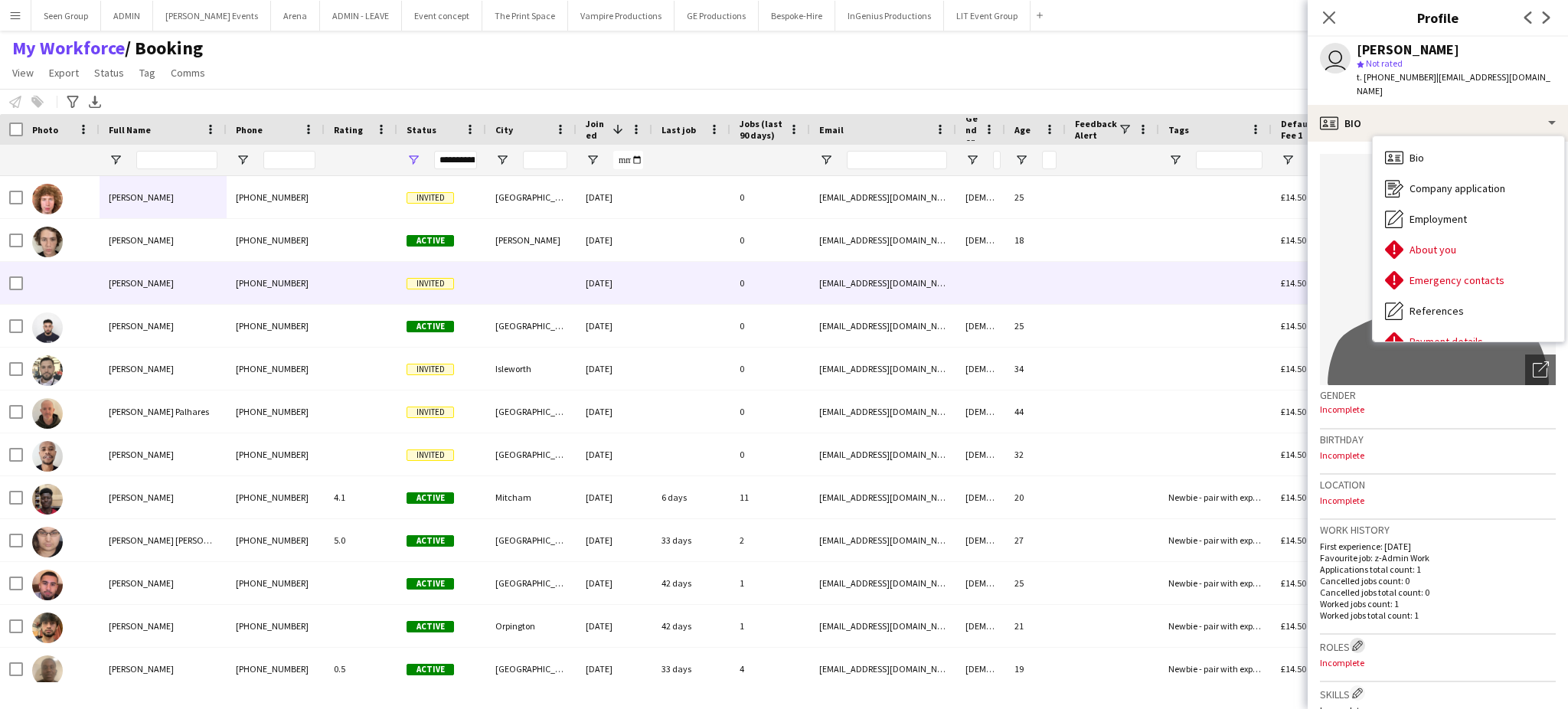
click at [1355, 641] on app-icon "Edit crew company roles" at bounding box center [1357, 646] width 11 height 11
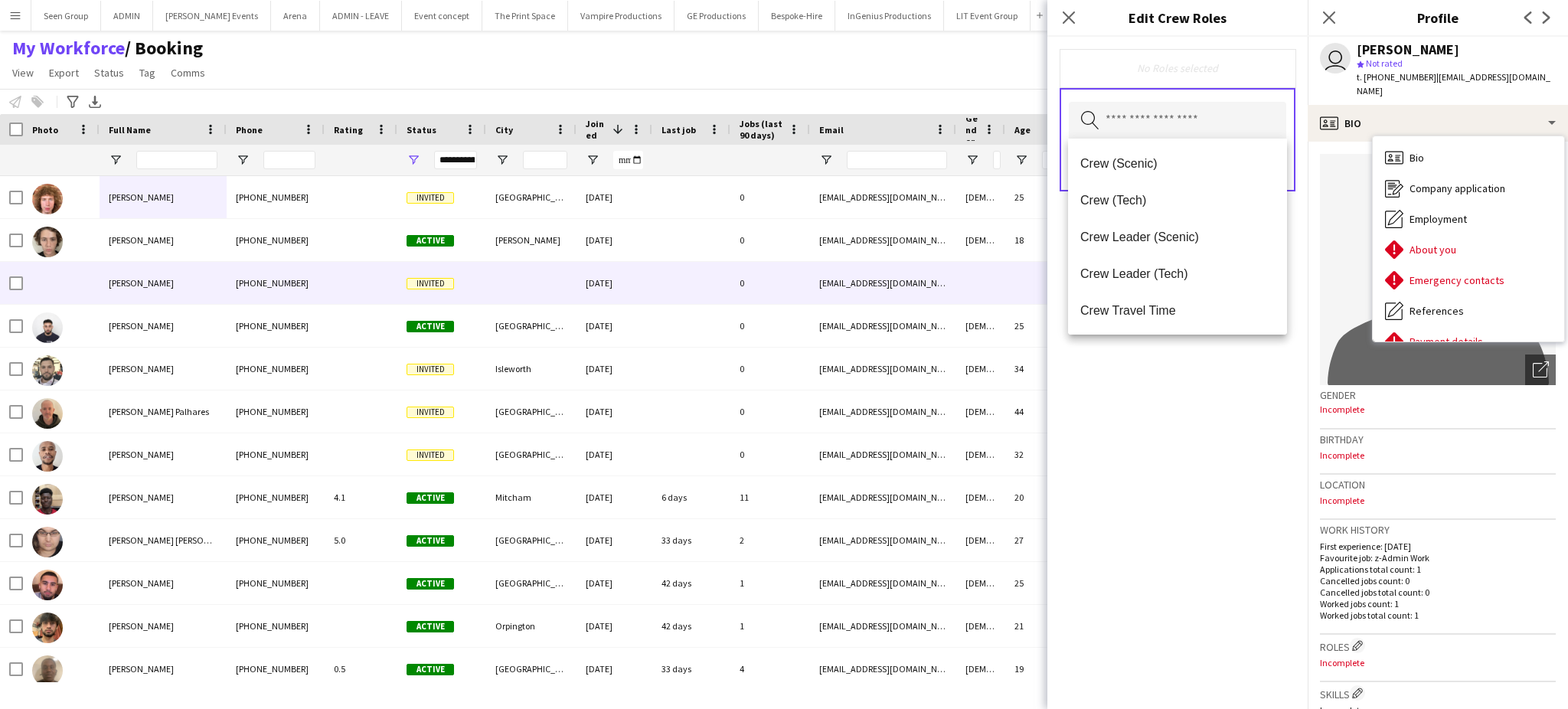
click at [1205, 113] on input "text" at bounding box center [1176, 121] width 217 height 39
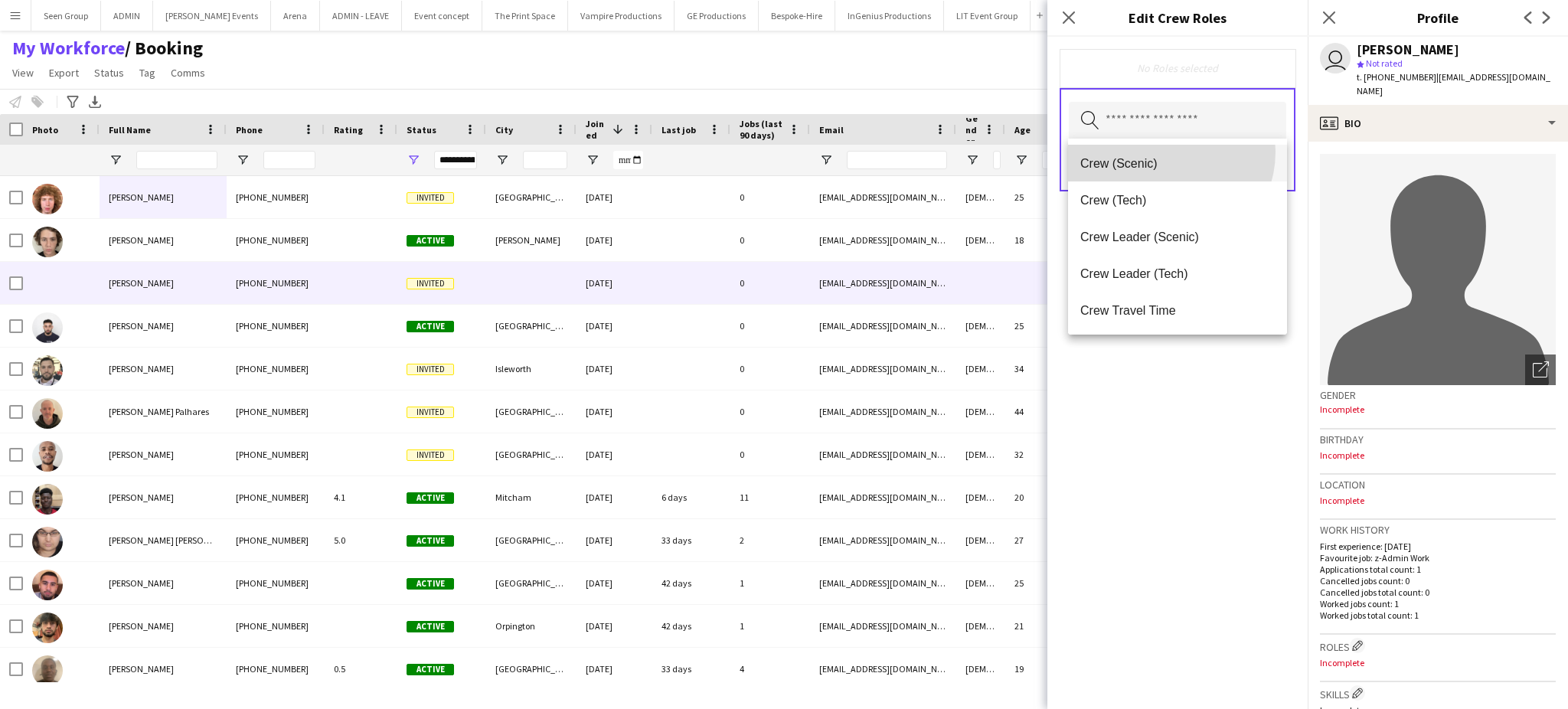
click at [1163, 152] on mat-option "Crew (Scenic)" at bounding box center [1177, 163] width 219 height 37
click at [1163, 152] on mat-option "Crew (Tech)" at bounding box center [1177, 165] width 219 height 37
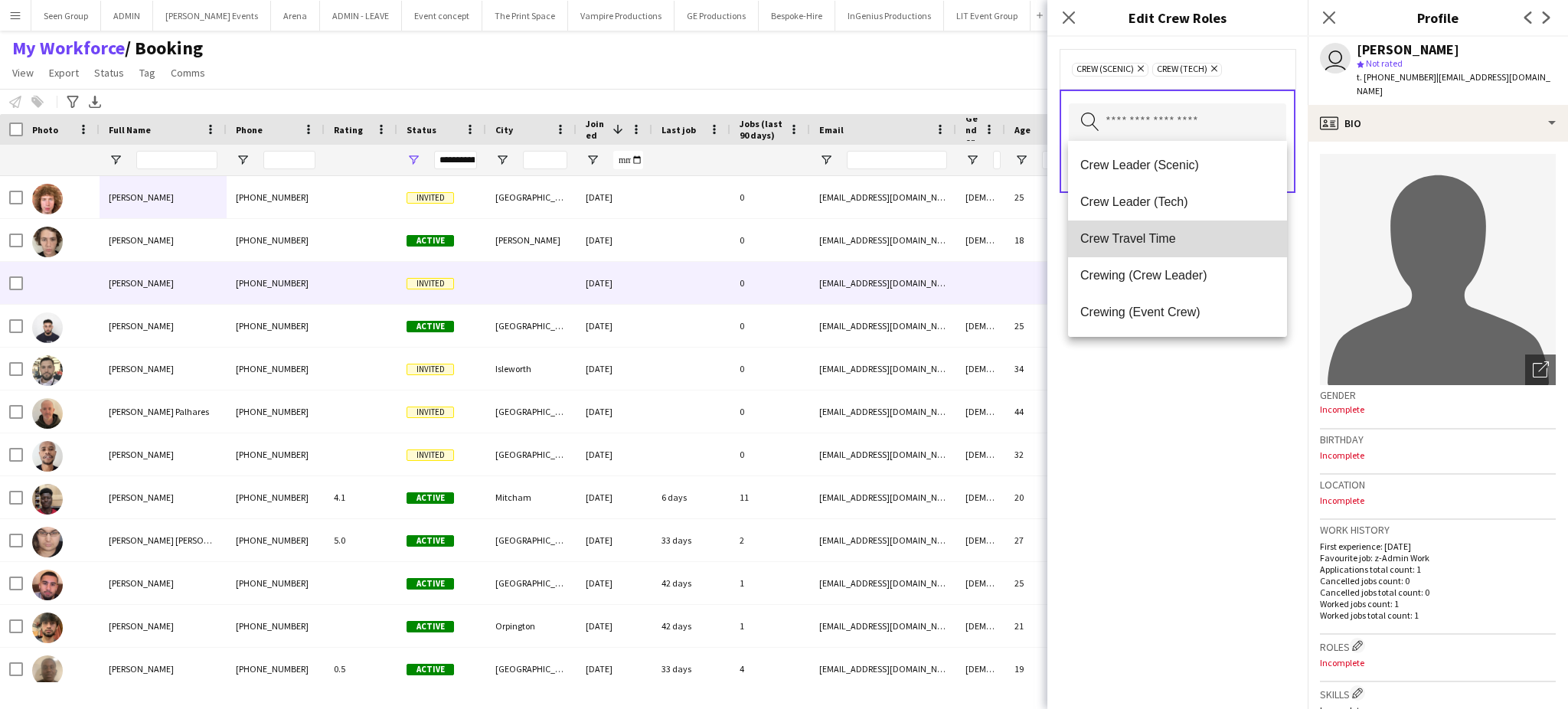
click at [1177, 236] on span "Crew Travel Time" at bounding box center [1177, 238] width 194 height 15
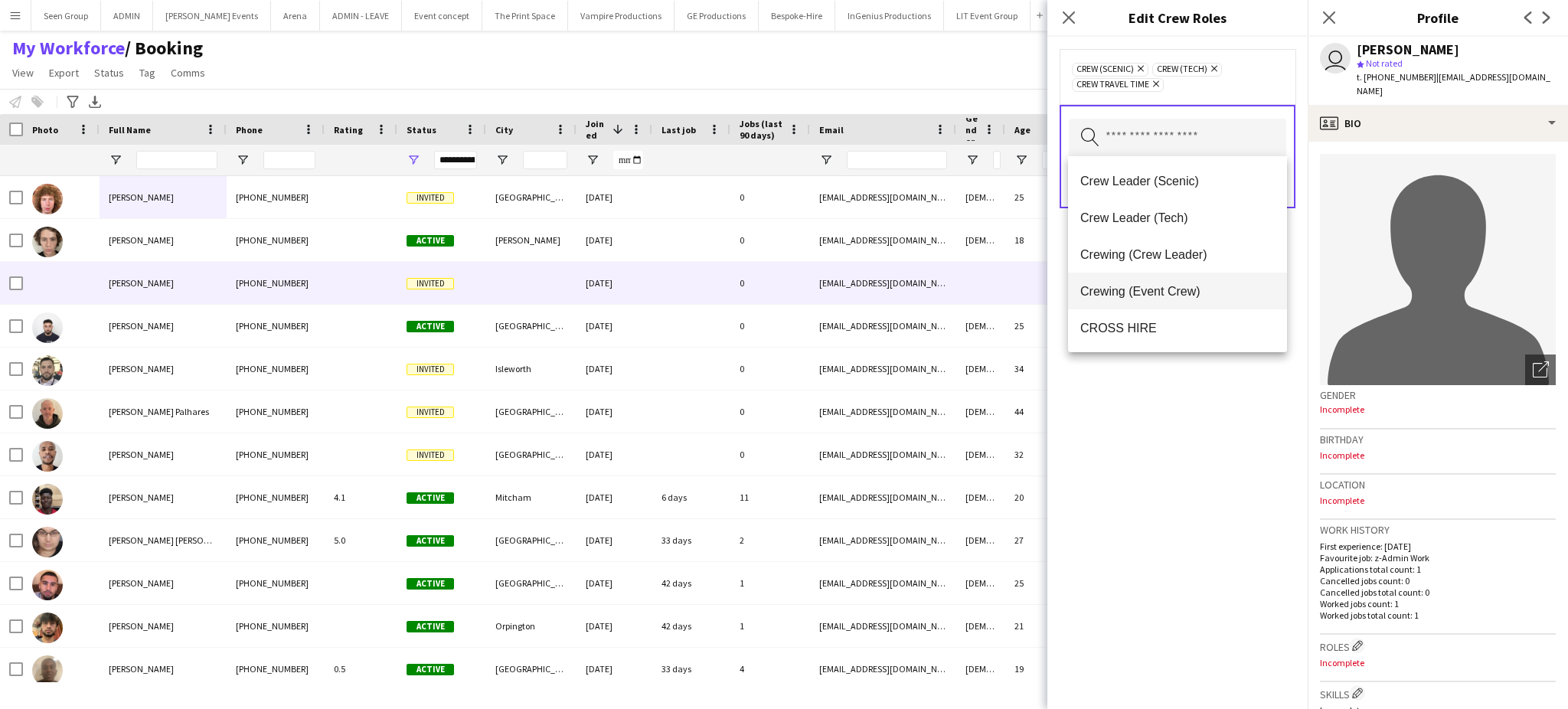
click at [1211, 289] on span "Crewing (Event Crew)" at bounding box center [1177, 292] width 194 height 15
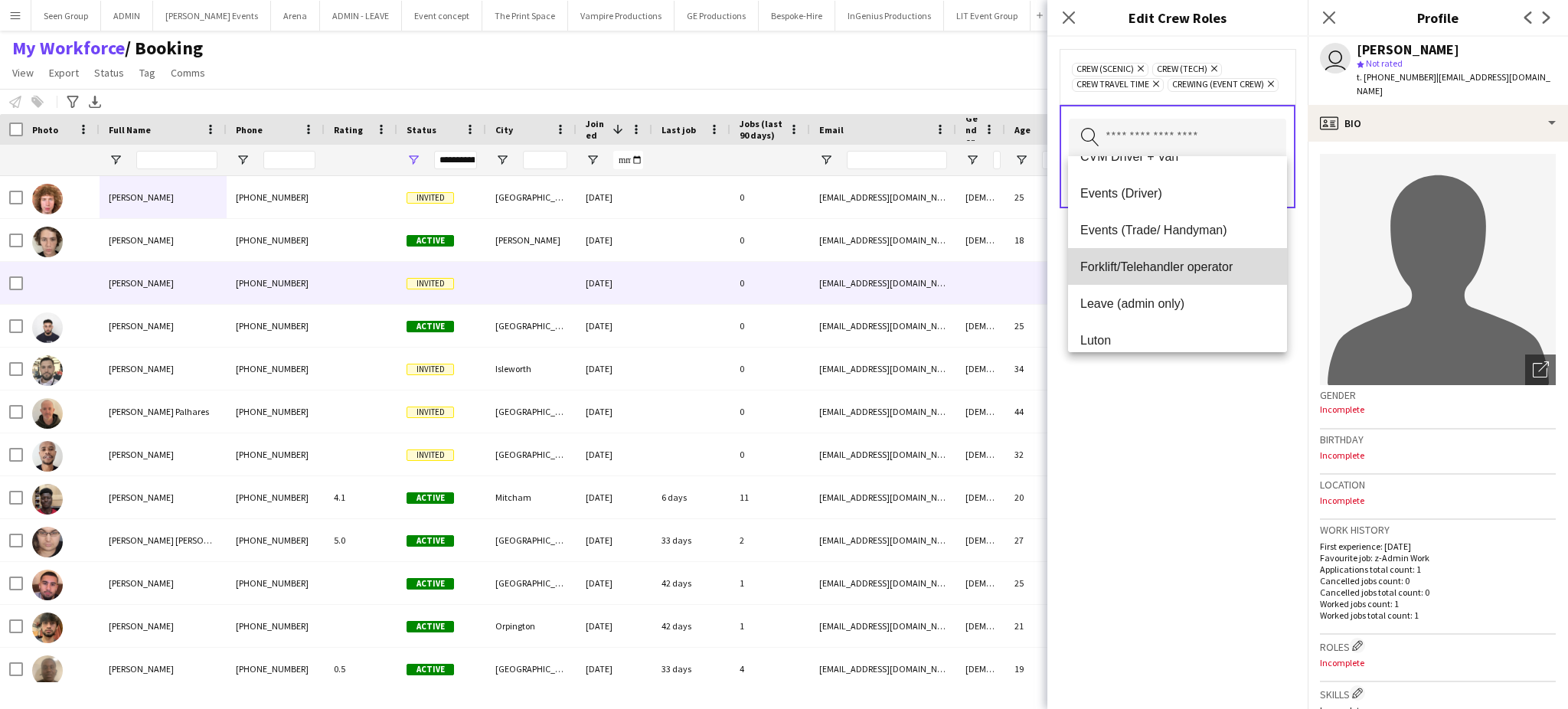
click at [1195, 266] on span "Forklift/Telehandler operator" at bounding box center [1177, 267] width 194 height 15
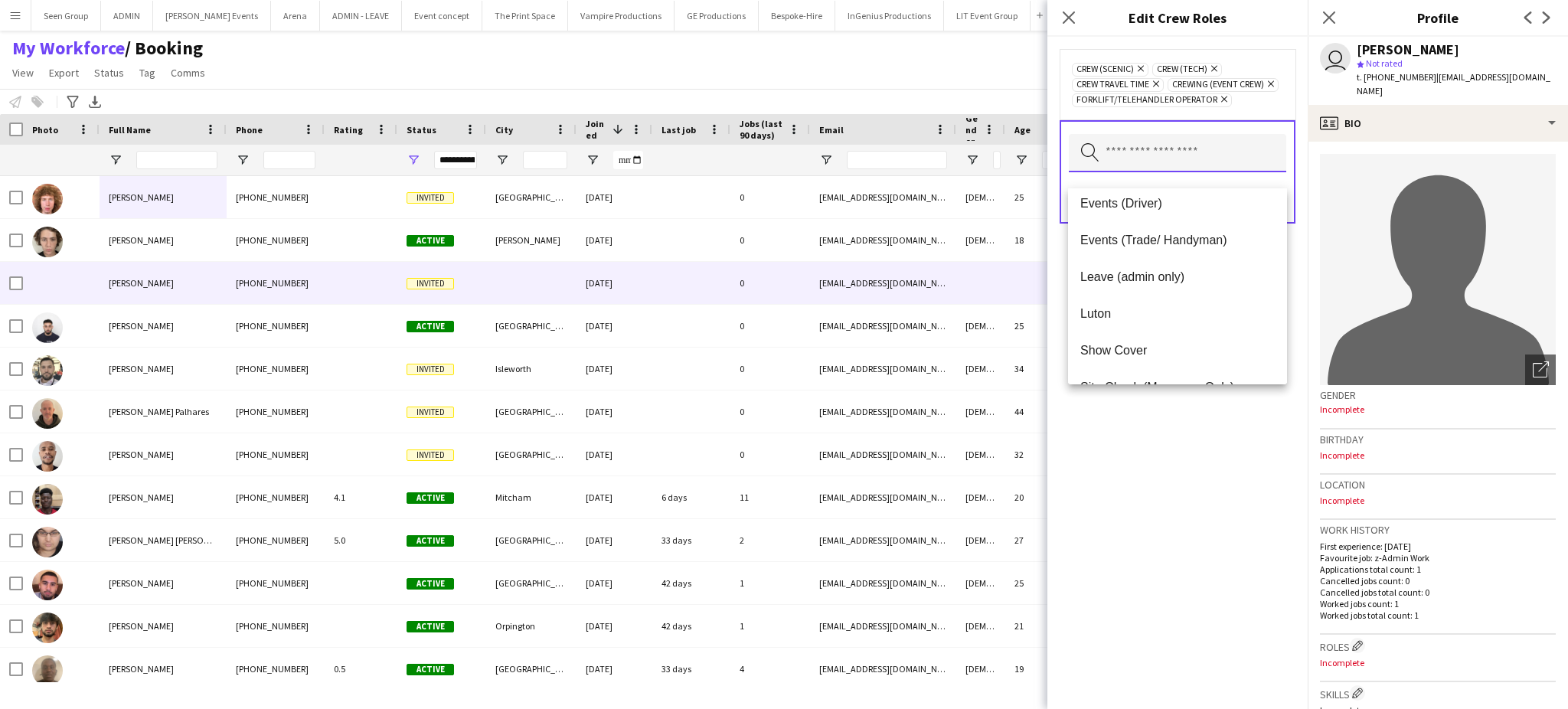
scroll to position [196, 0]
click at [1215, 239] on span "Events (Trade/ Handyman)" at bounding box center [1177, 237] width 194 height 15
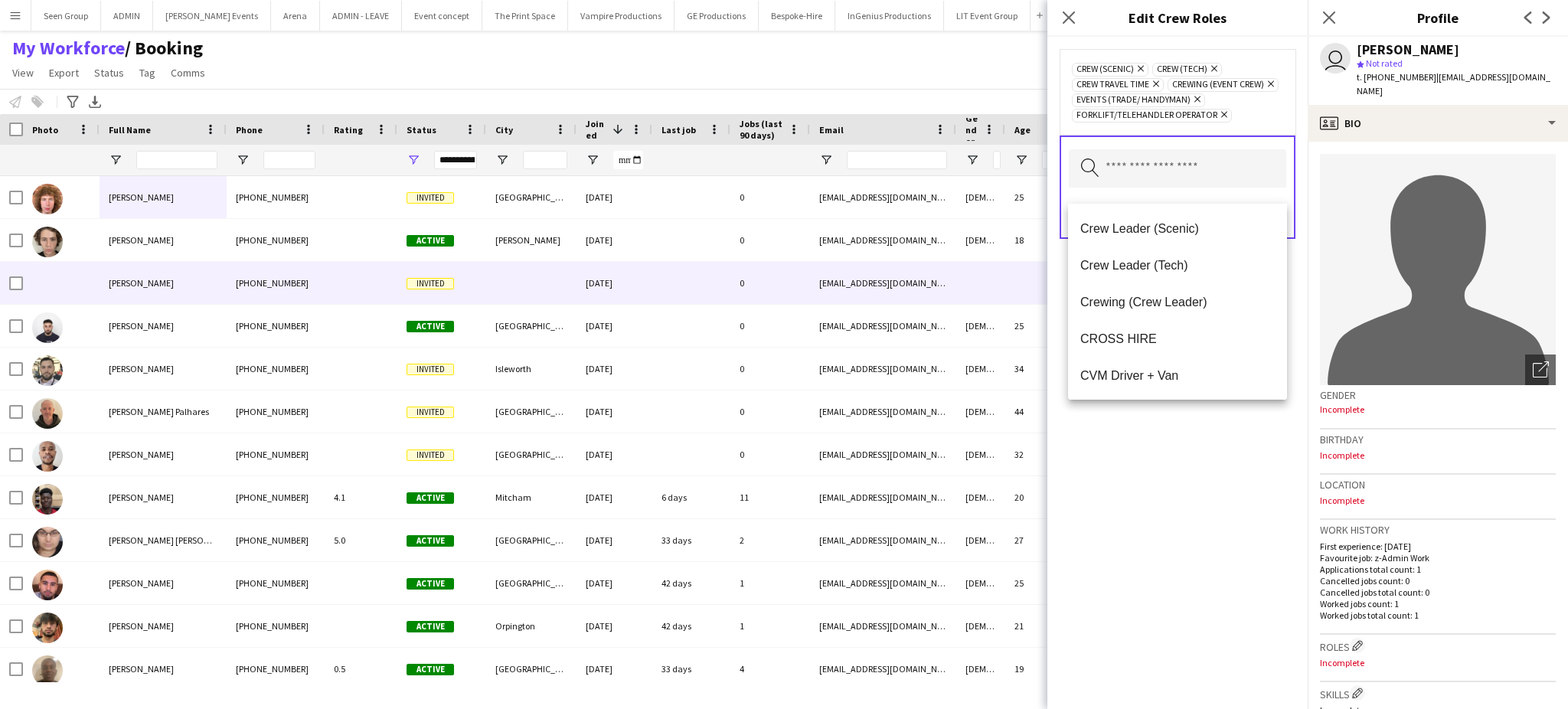
click at [1180, 467] on div "Crew (Scenic) Remove Crew (Tech) Remove Crew Travel Time Remove Crewing (Event …" at bounding box center [1177, 373] width 261 height 672
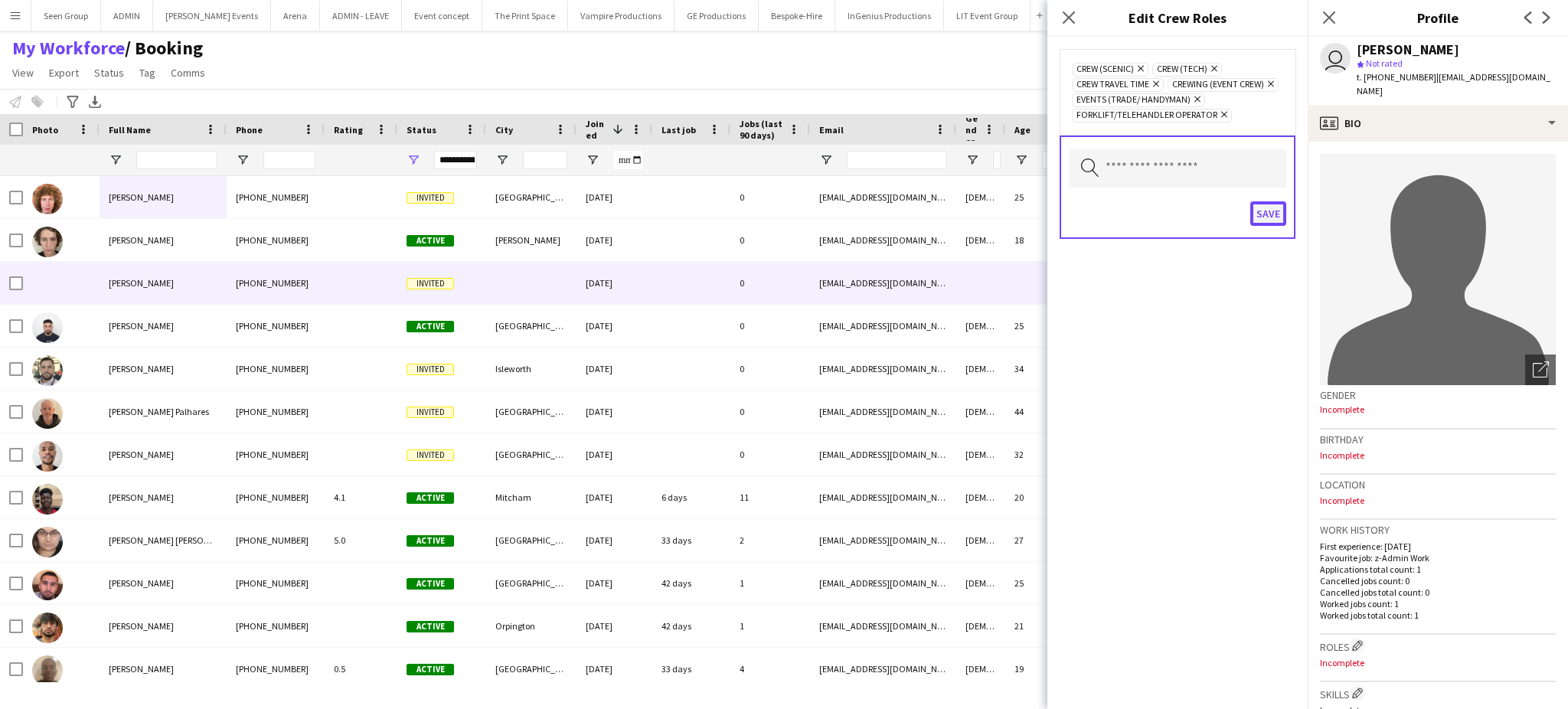
click at [1264, 226] on button "Save" at bounding box center [1269, 213] width 36 height 25
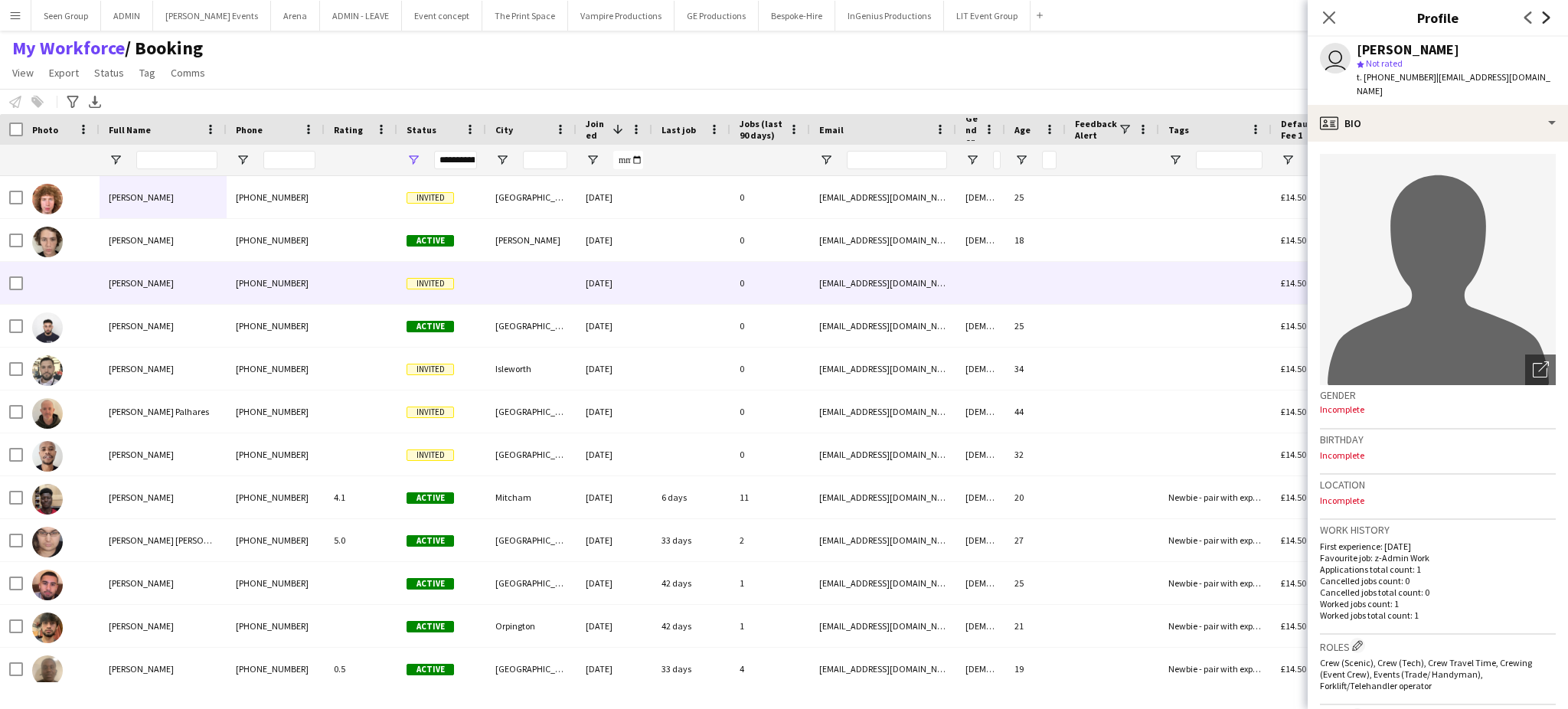
click at [1544, 21] on icon at bounding box center [1547, 18] width 8 height 12
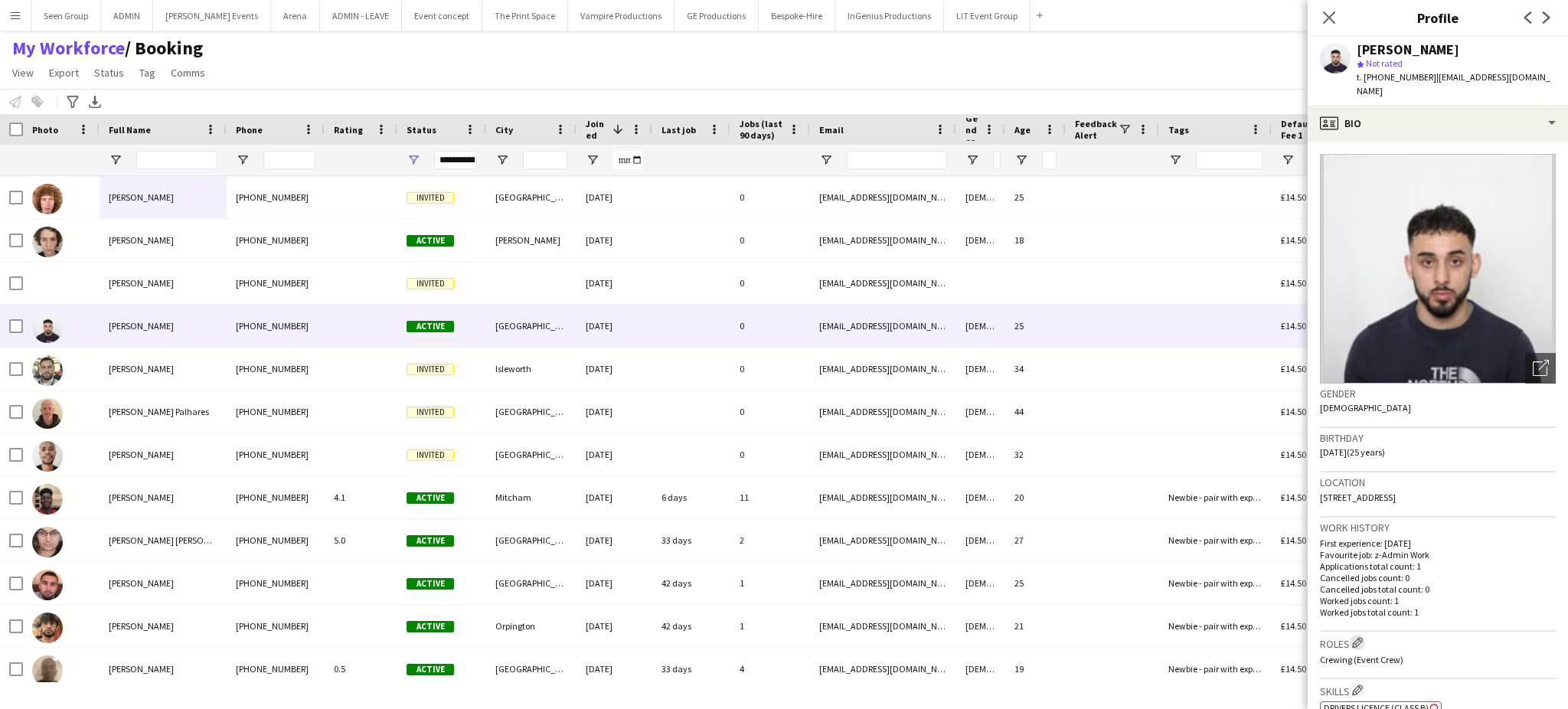
click at [1356, 638] on app-icon "Edit crew company roles" at bounding box center [1357, 643] width 11 height 11
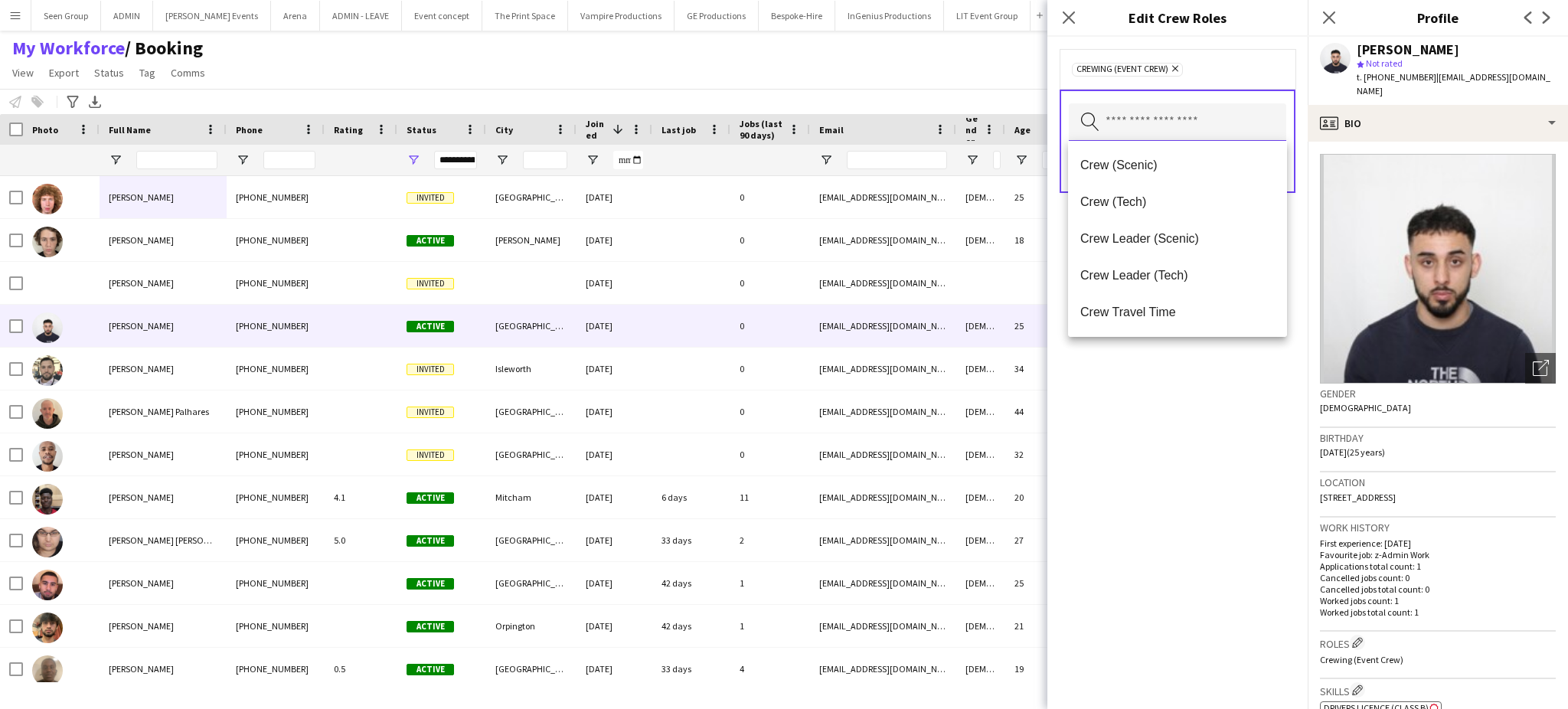
click at [1189, 117] on input "text" at bounding box center [1176, 122] width 217 height 39
click at [1150, 168] on span "Crew (Scenic)" at bounding box center [1177, 165] width 194 height 15
click at [1150, 168] on span "Crew (Tech)" at bounding box center [1177, 165] width 194 height 15
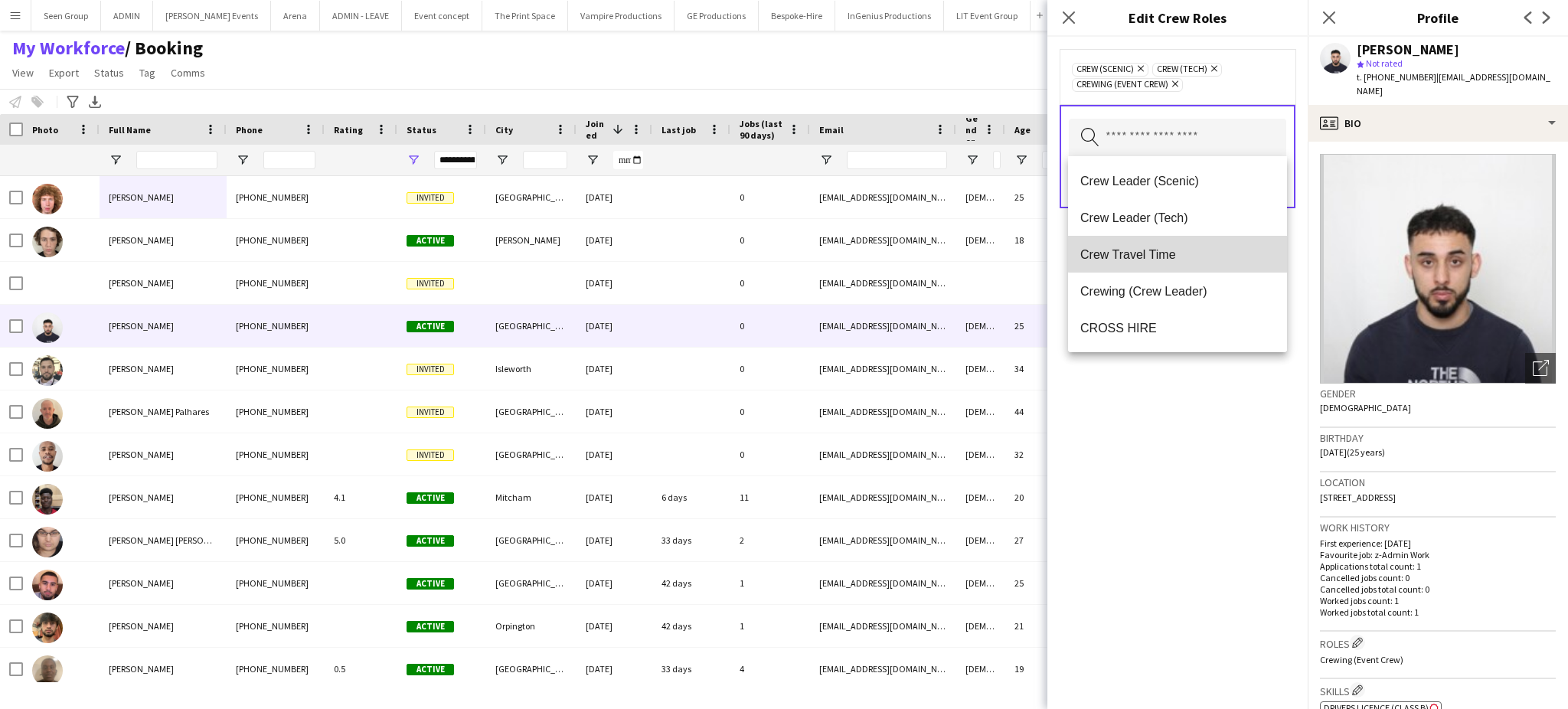
click at [1180, 248] on span "Crew Travel Time" at bounding box center [1177, 255] width 194 height 15
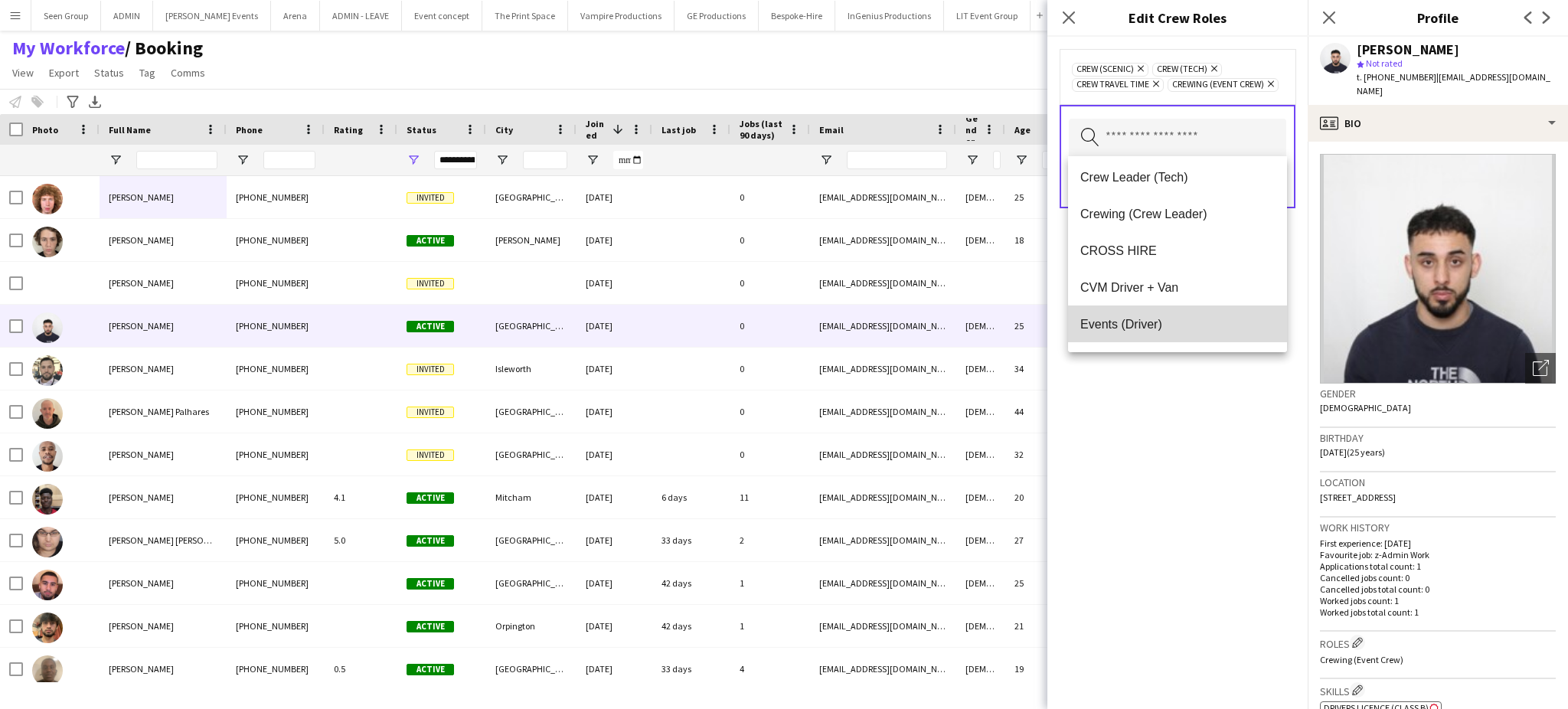
click at [1193, 323] on span "Events (Driver)" at bounding box center [1177, 324] width 194 height 15
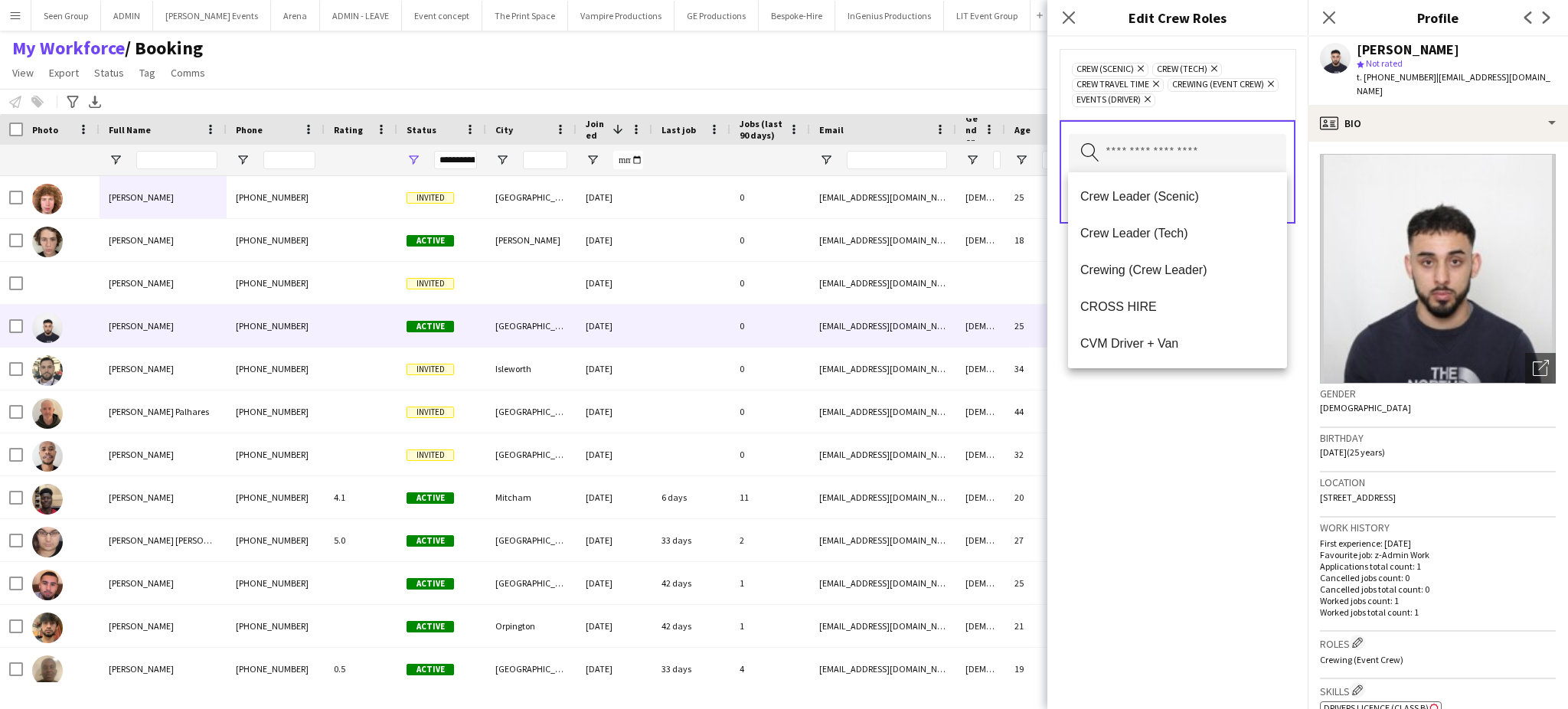
click at [1143, 443] on div "Crew (Scenic) Remove Crew (Tech) Remove Crew Travel Time Remove Crewing (Event …" at bounding box center [1177, 373] width 261 height 672
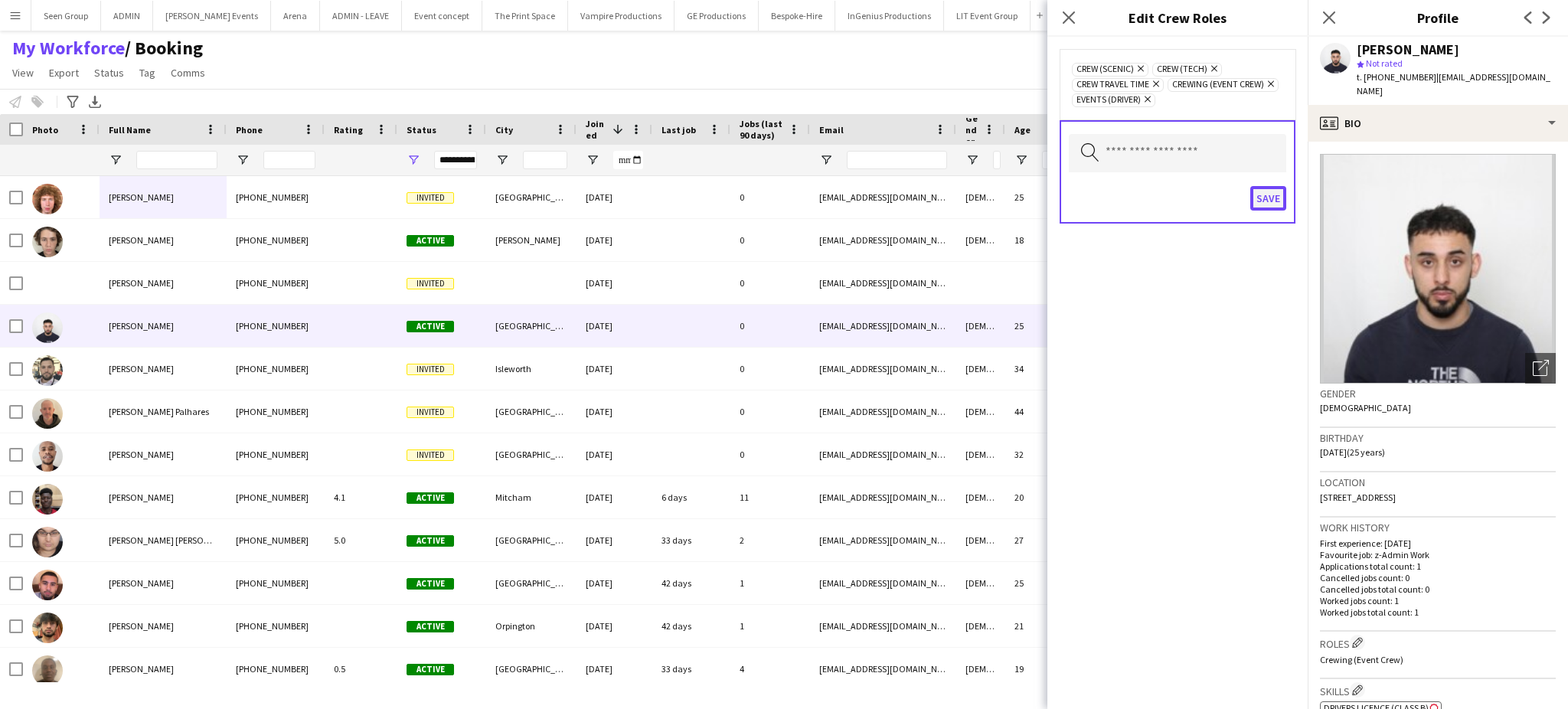
click at [1271, 195] on button "Save" at bounding box center [1269, 198] width 36 height 25
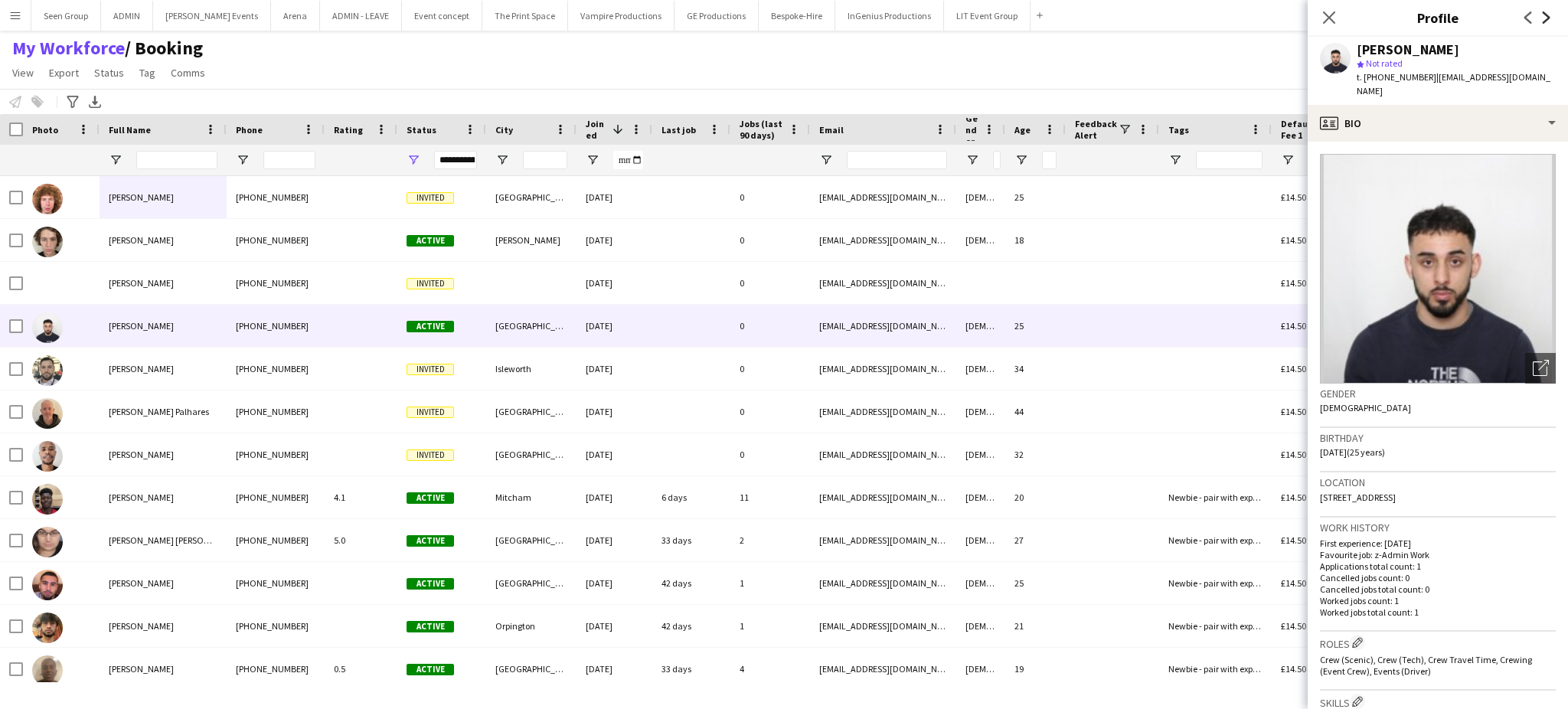
click at [1548, 13] on icon "Next" at bounding box center [1546, 18] width 12 height 12
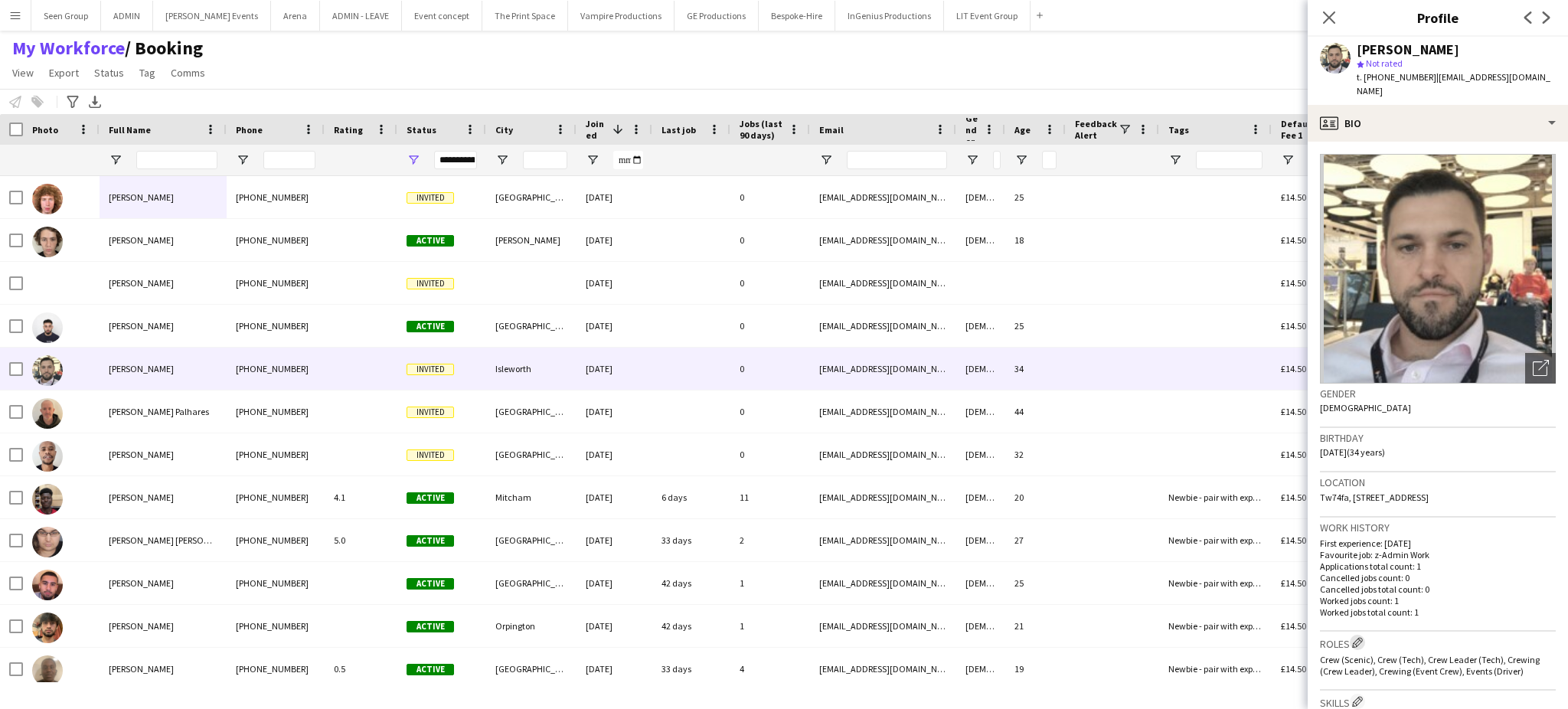
click at [1361, 638] on app-icon "Edit crew company roles" at bounding box center [1357, 643] width 11 height 11
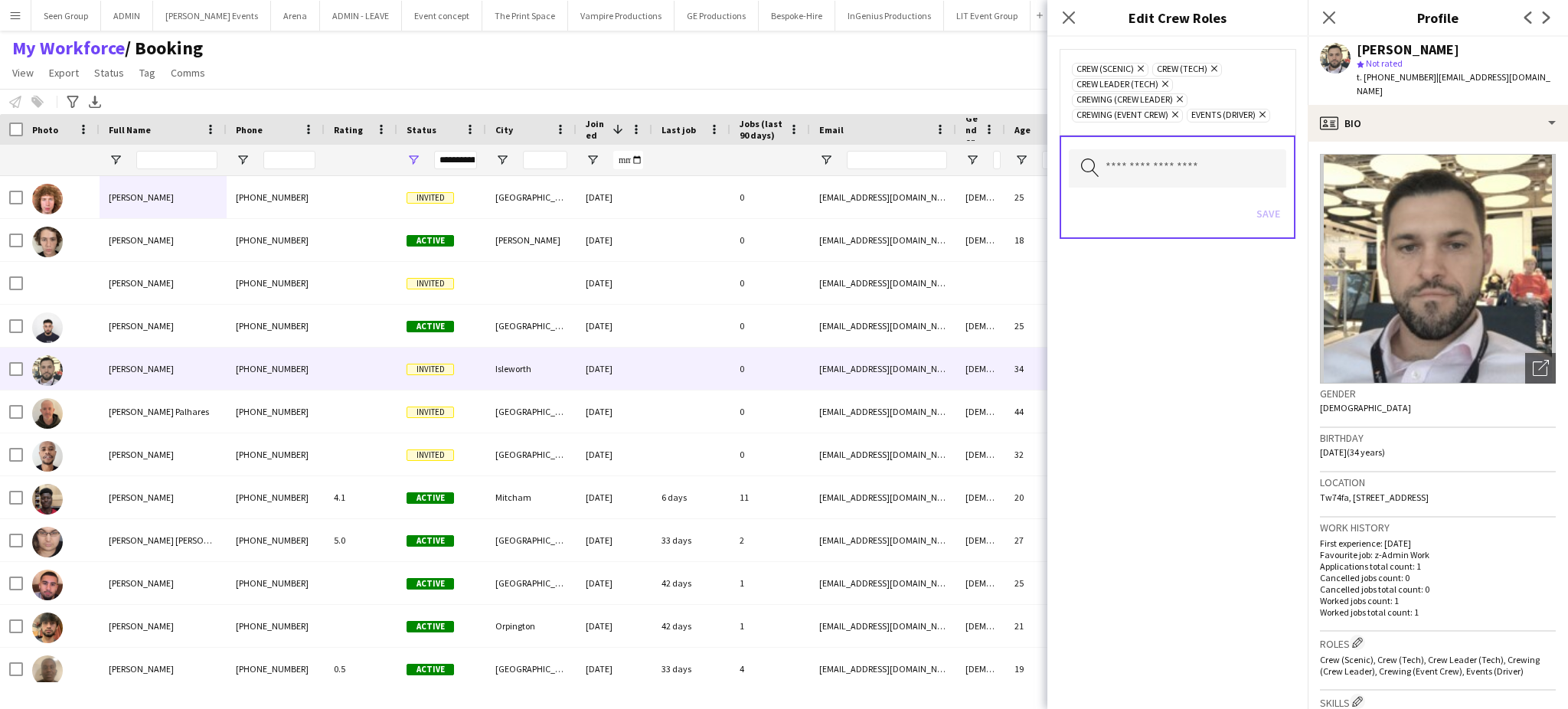
click at [1179, 99] on icon "Remove" at bounding box center [1178, 99] width 10 height 10
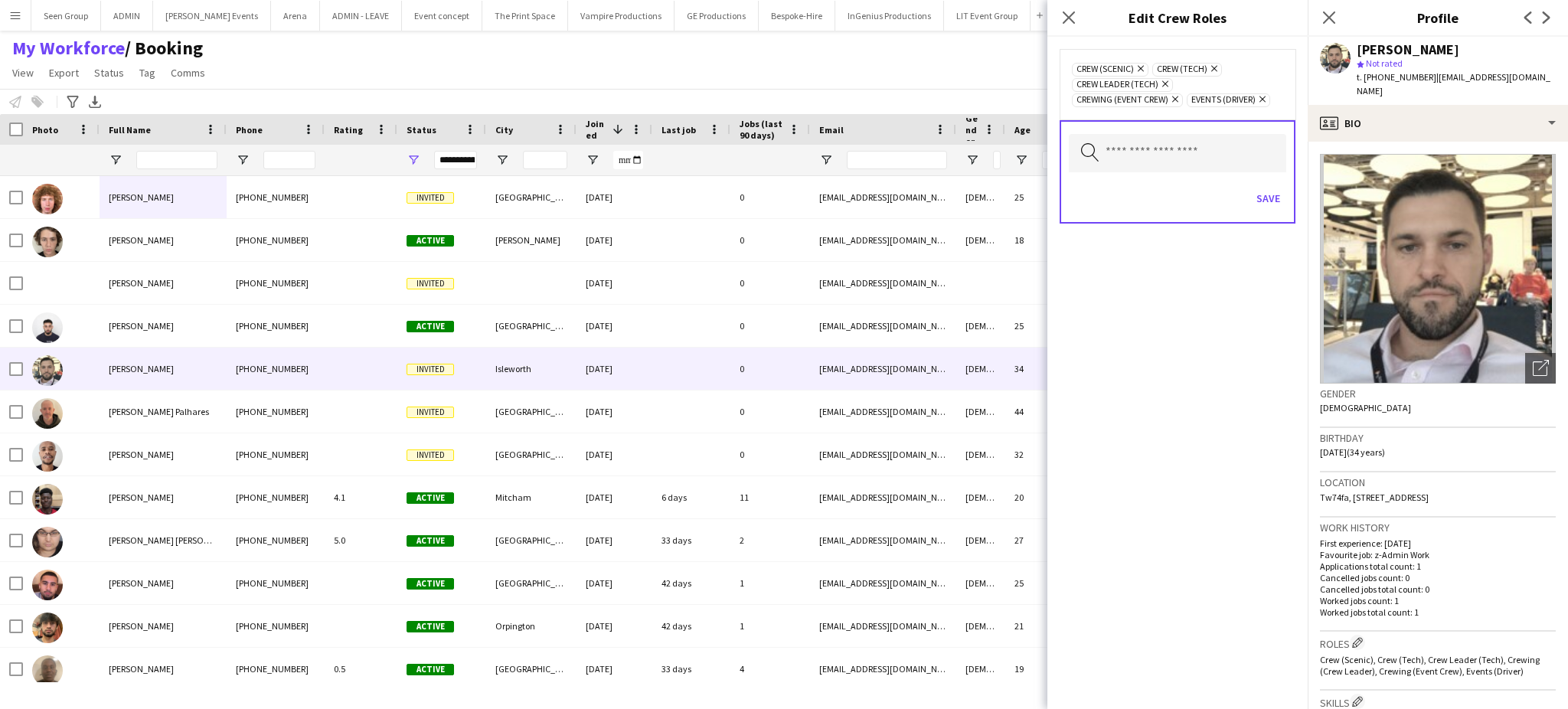
click at [1165, 82] on icon "Remove" at bounding box center [1164, 84] width 10 height 10
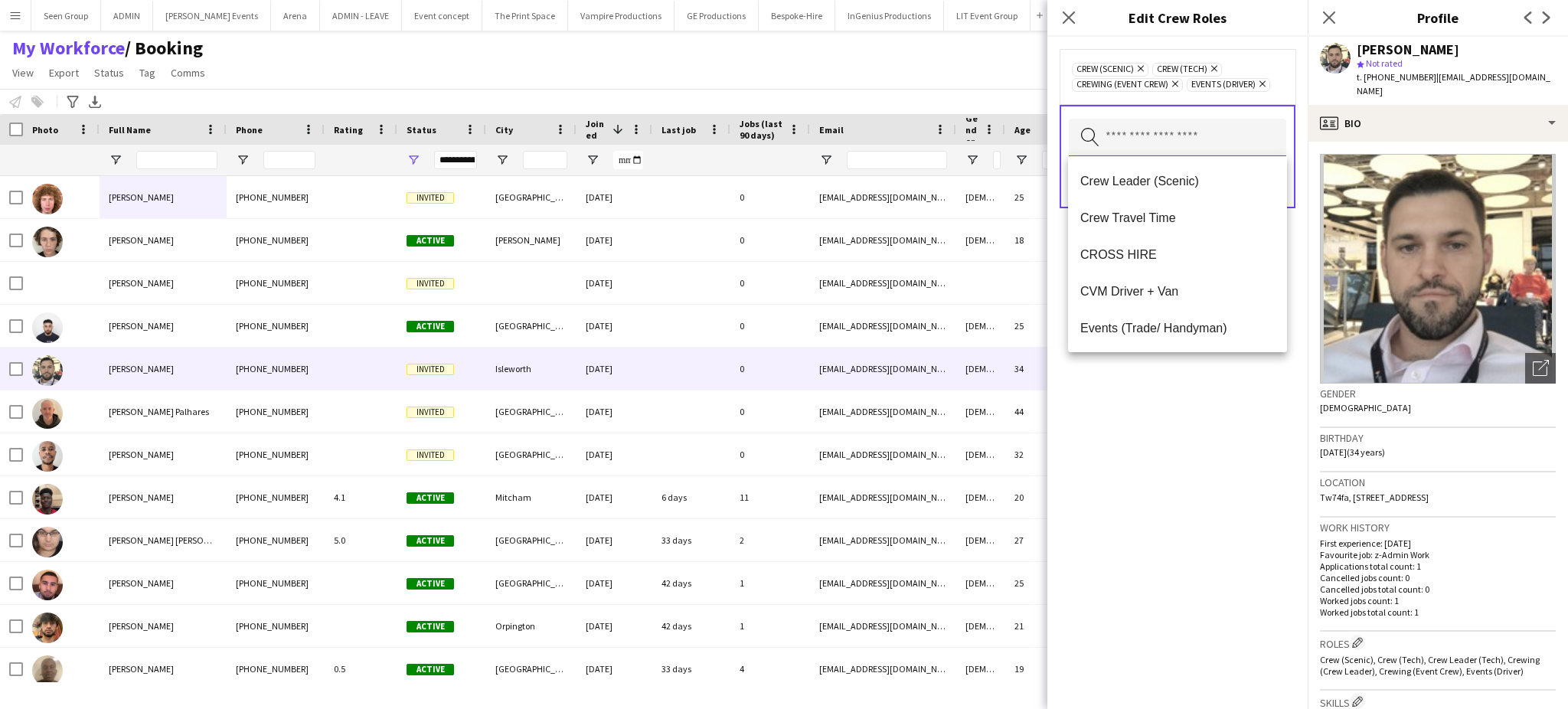
click at [1217, 142] on input "text" at bounding box center [1176, 138] width 217 height 39
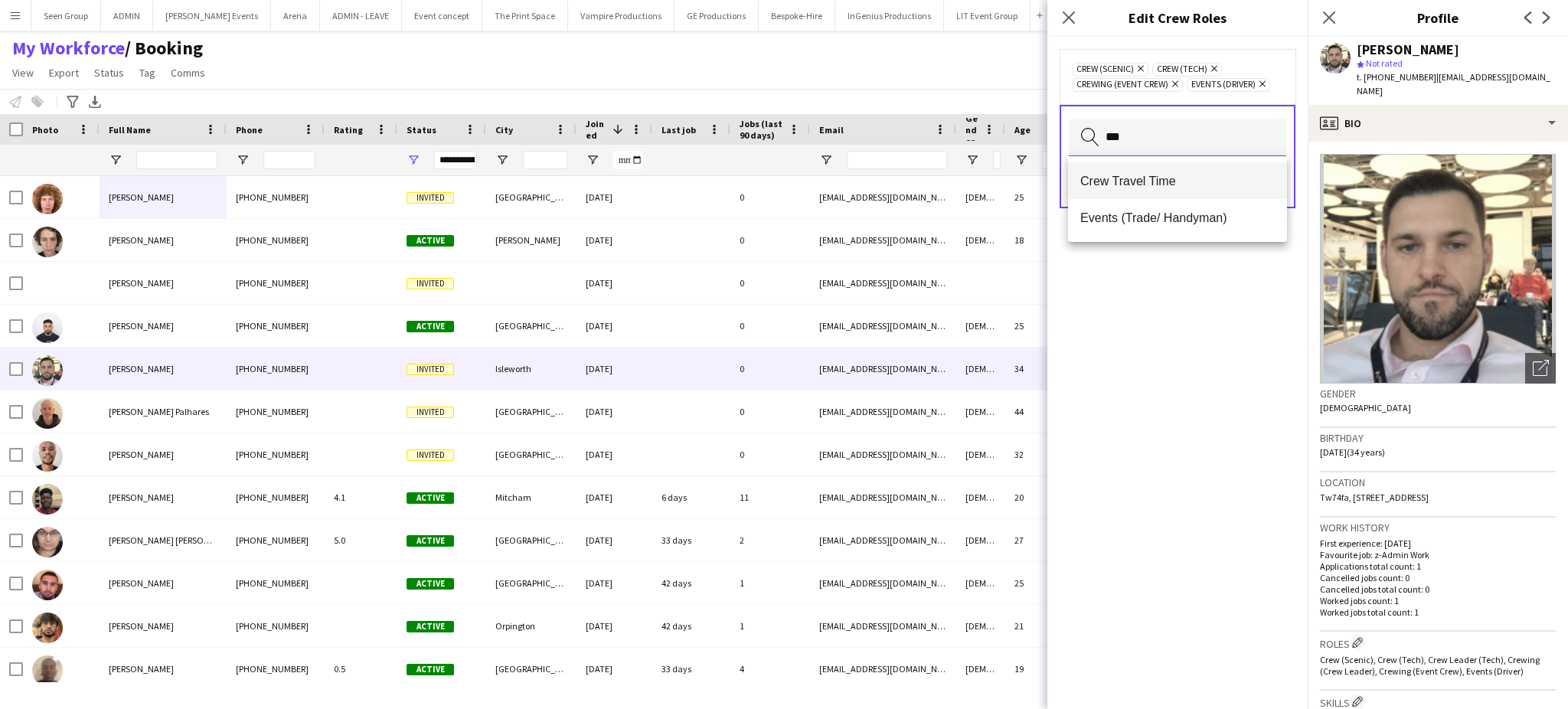
type input "***"
click at [1186, 177] on span "Crew Travel Time" at bounding box center [1177, 180] width 194 height 15
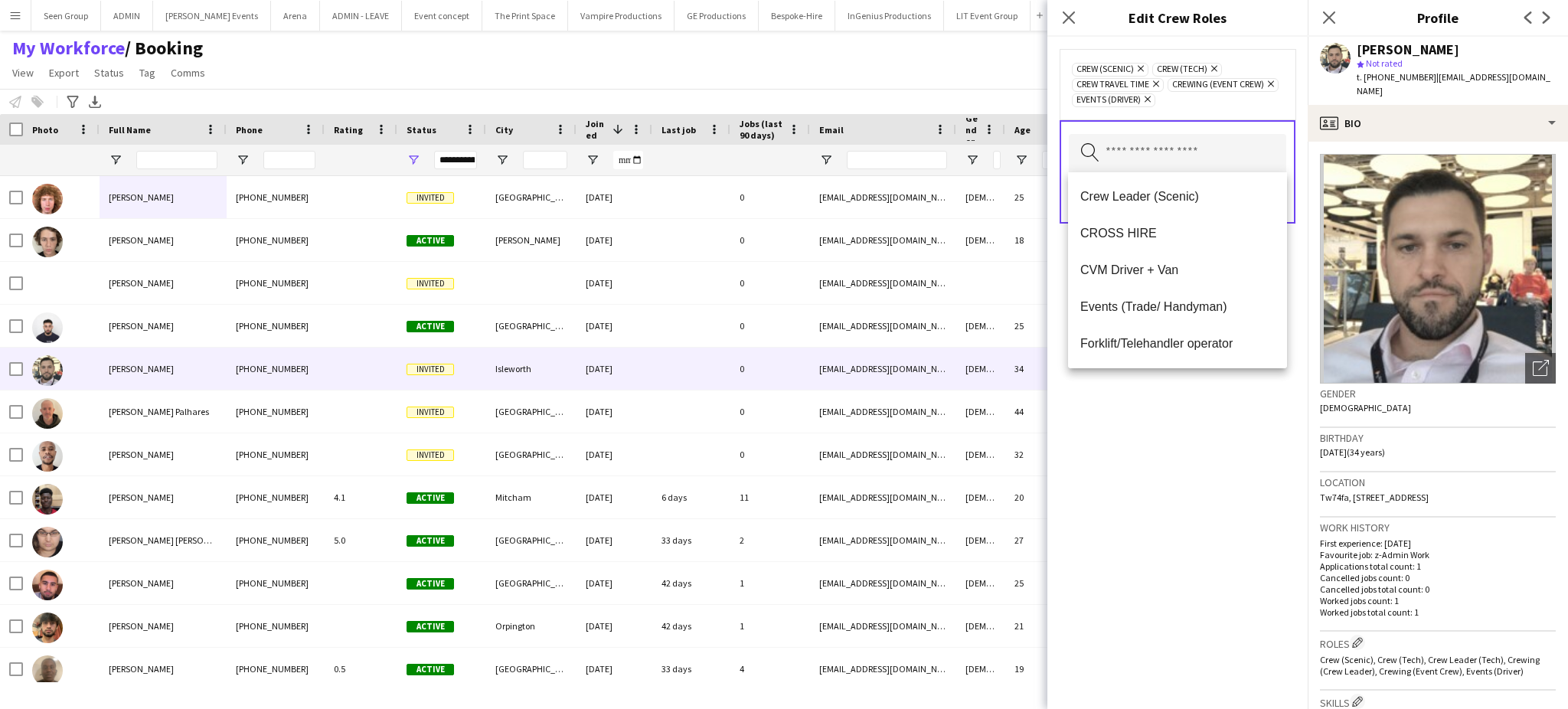
click at [1161, 462] on div "Crew (Scenic) Remove Crew (Tech) Remove Crew Travel Time Remove Crewing (Event …" at bounding box center [1177, 373] width 261 height 672
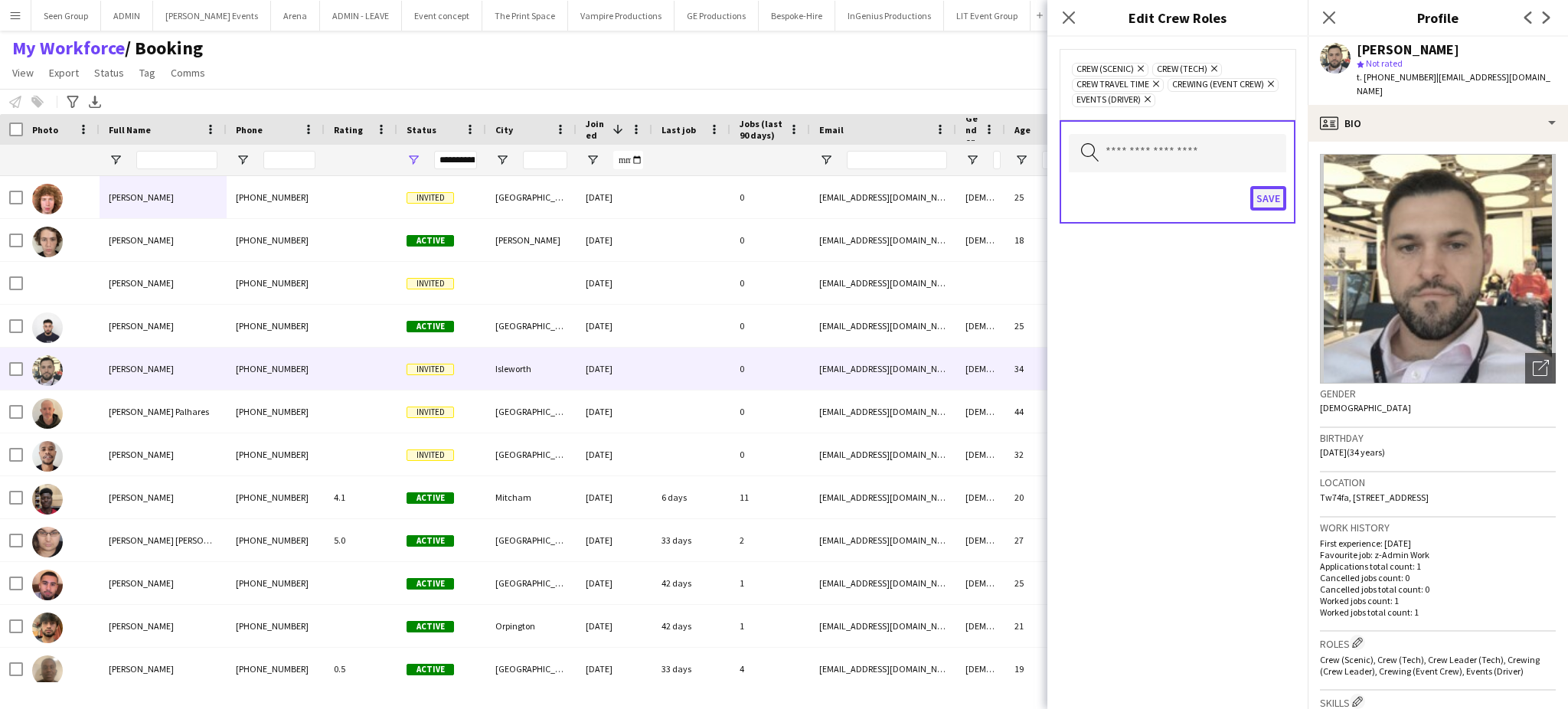
click at [1265, 197] on button "Save" at bounding box center [1269, 198] width 36 height 25
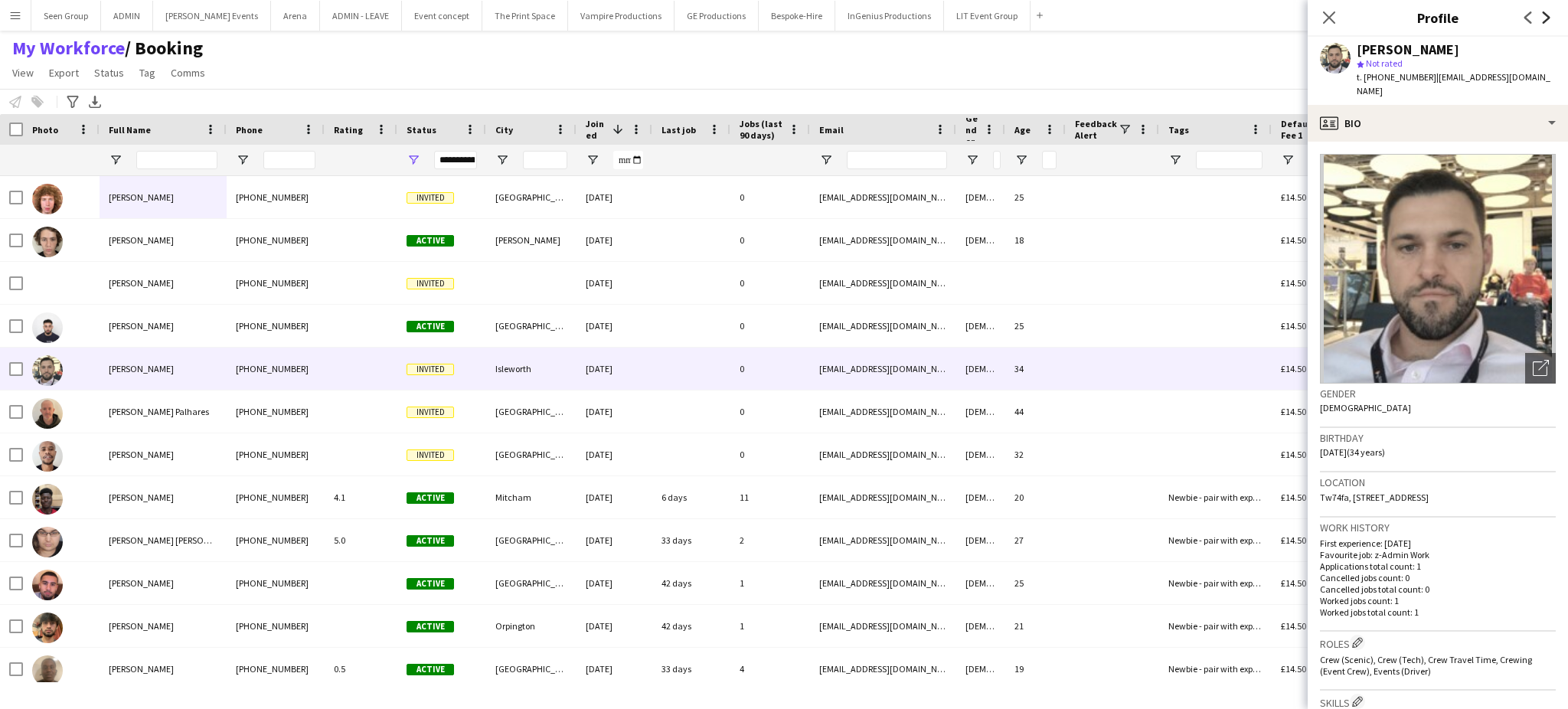
click at [1548, 19] on icon at bounding box center [1547, 18] width 8 height 12
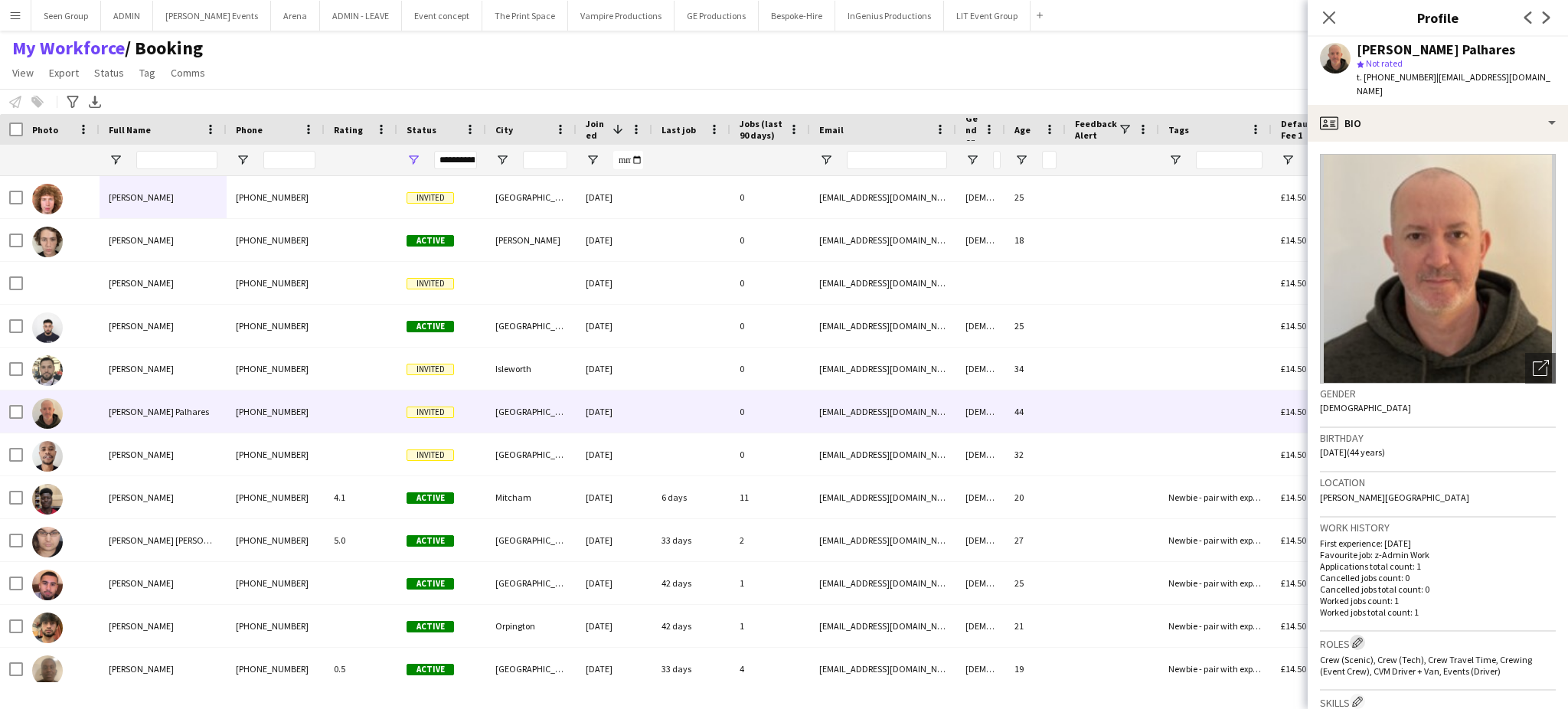
click at [1362, 638] on app-icon "Edit crew company roles" at bounding box center [1357, 643] width 11 height 11
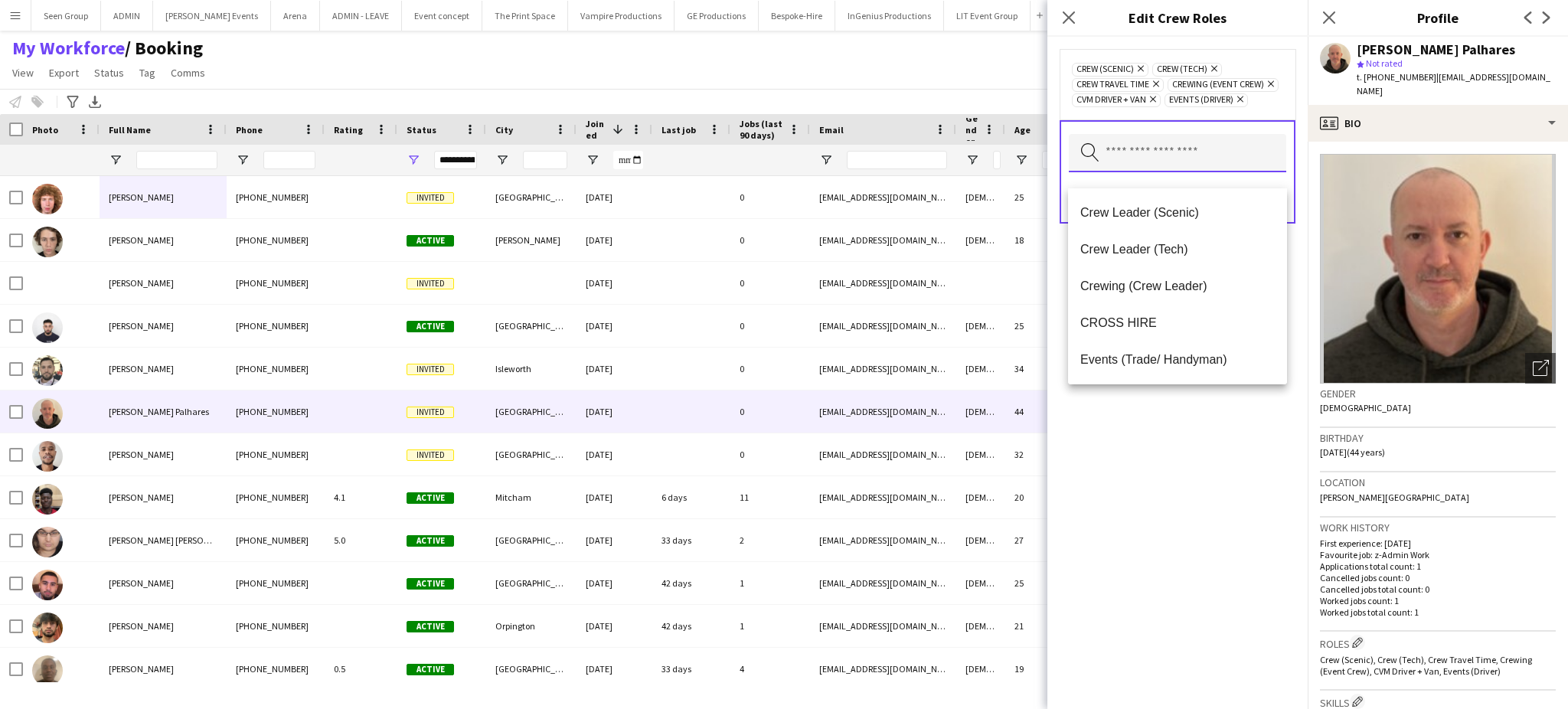
click at [1190, 171] on input "text" at bounding box center [1176, 153] width 217 height 39
click at [1206, 470] on div "Crew (Scenic) Remove Crew (Tech) Remove Crew Travel Time Remove Crewing (Event …" at bounding box center [1177, 373] width 261 height 672
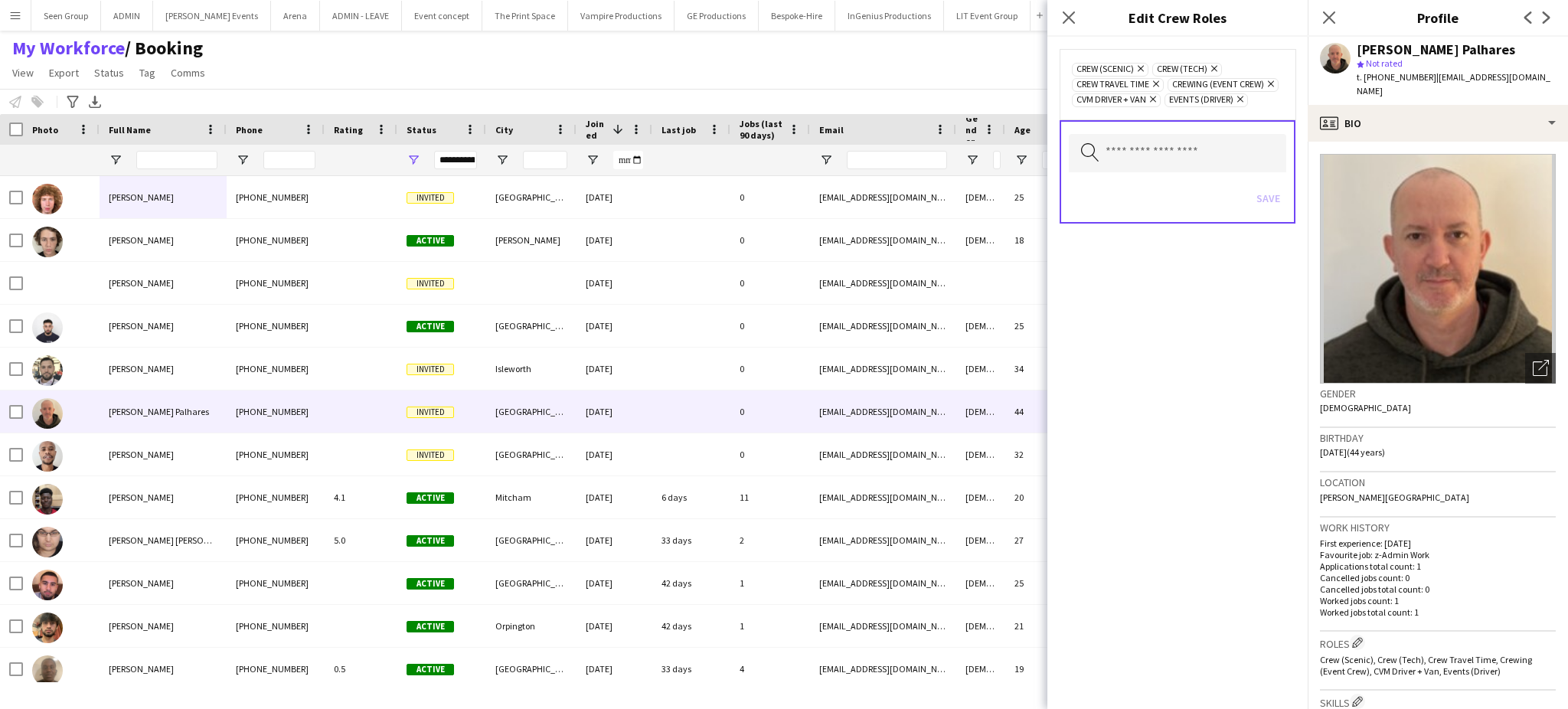
click at [1185, 287] on div "Crew (Scenic) Remove Crew (Tech) Remove Crew Travel Time Remove Crewing (Event …" at bounding box center [1177, 373] width 261 height 672
click at [1071, 13] on icon "Close pop-in" at bounding box center [1068, 17] width 15 height 15
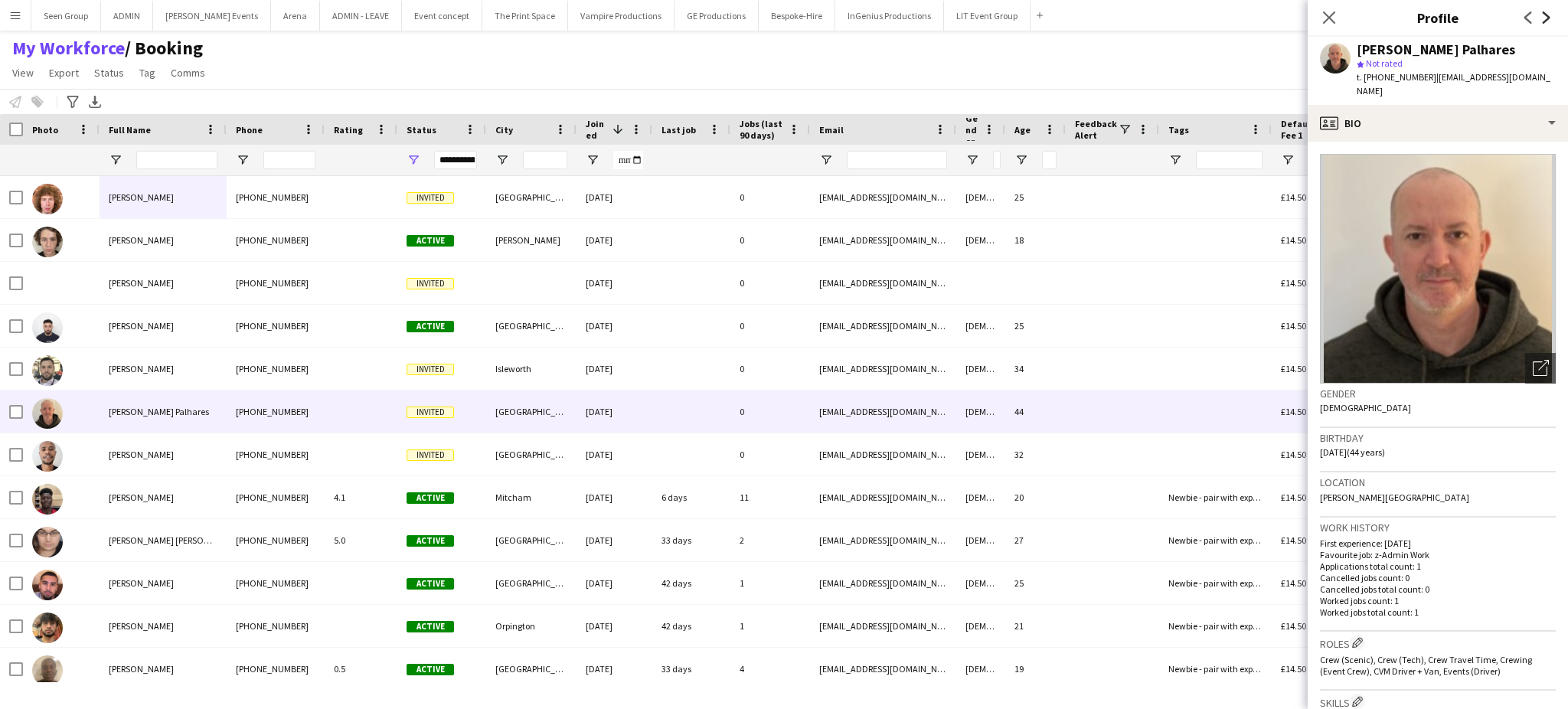
click at [1544, 13] on icon at bounding box center [1547, 18] width 8 height 12
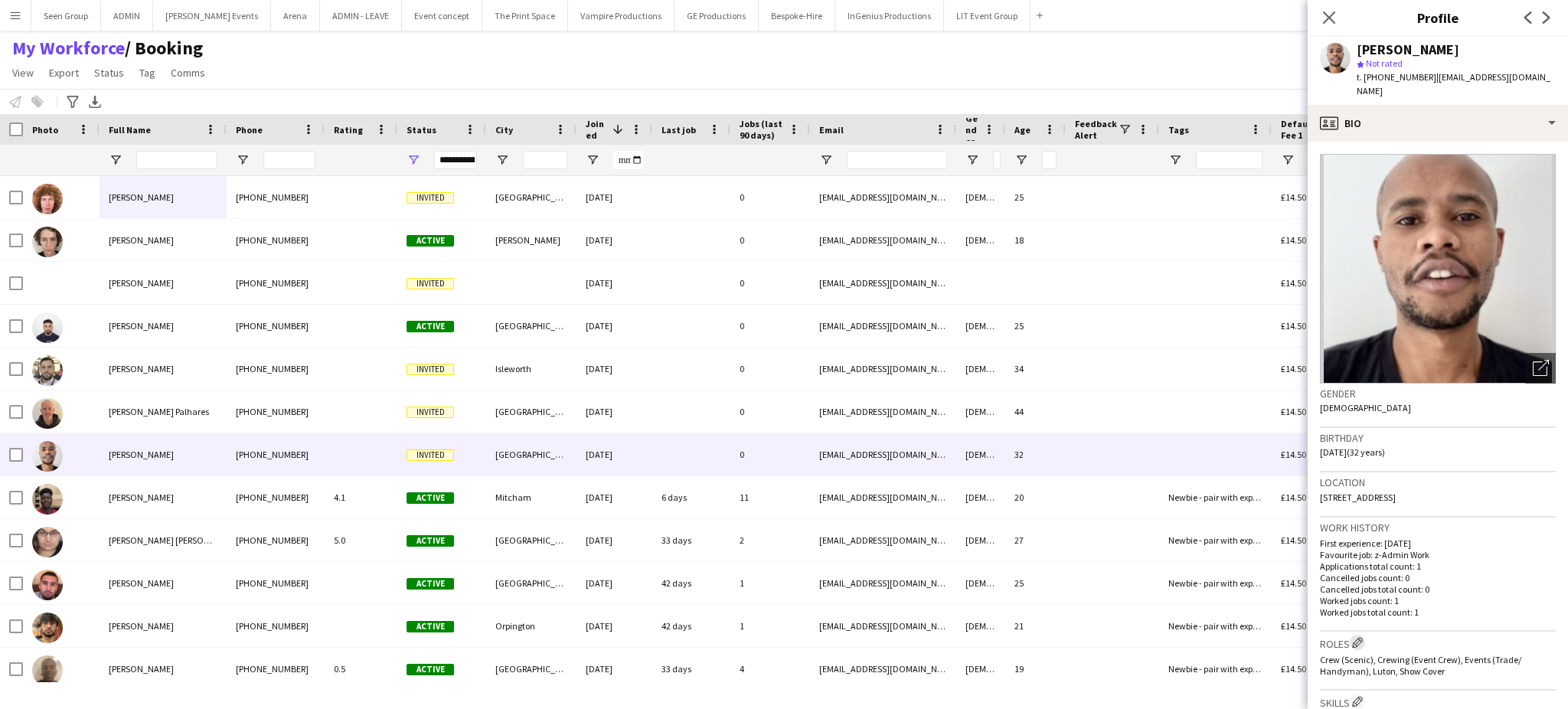
click at [1353, 638] on app-icon "Edit crew company roles" at bounding box center [1357, 643] width 11 height 11
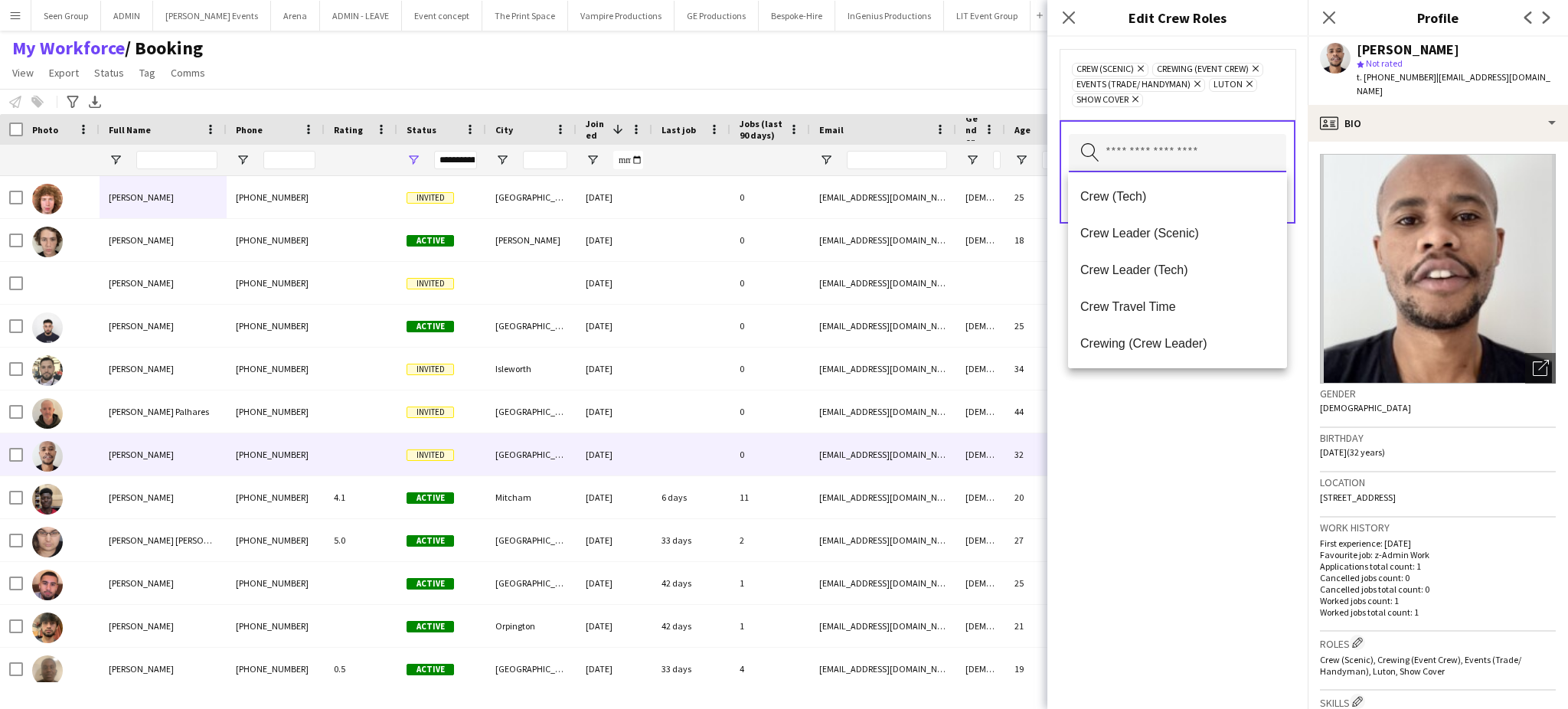
click at [1163, 150] on input "text" at bounding box center [1176, 153] width 217 height 39
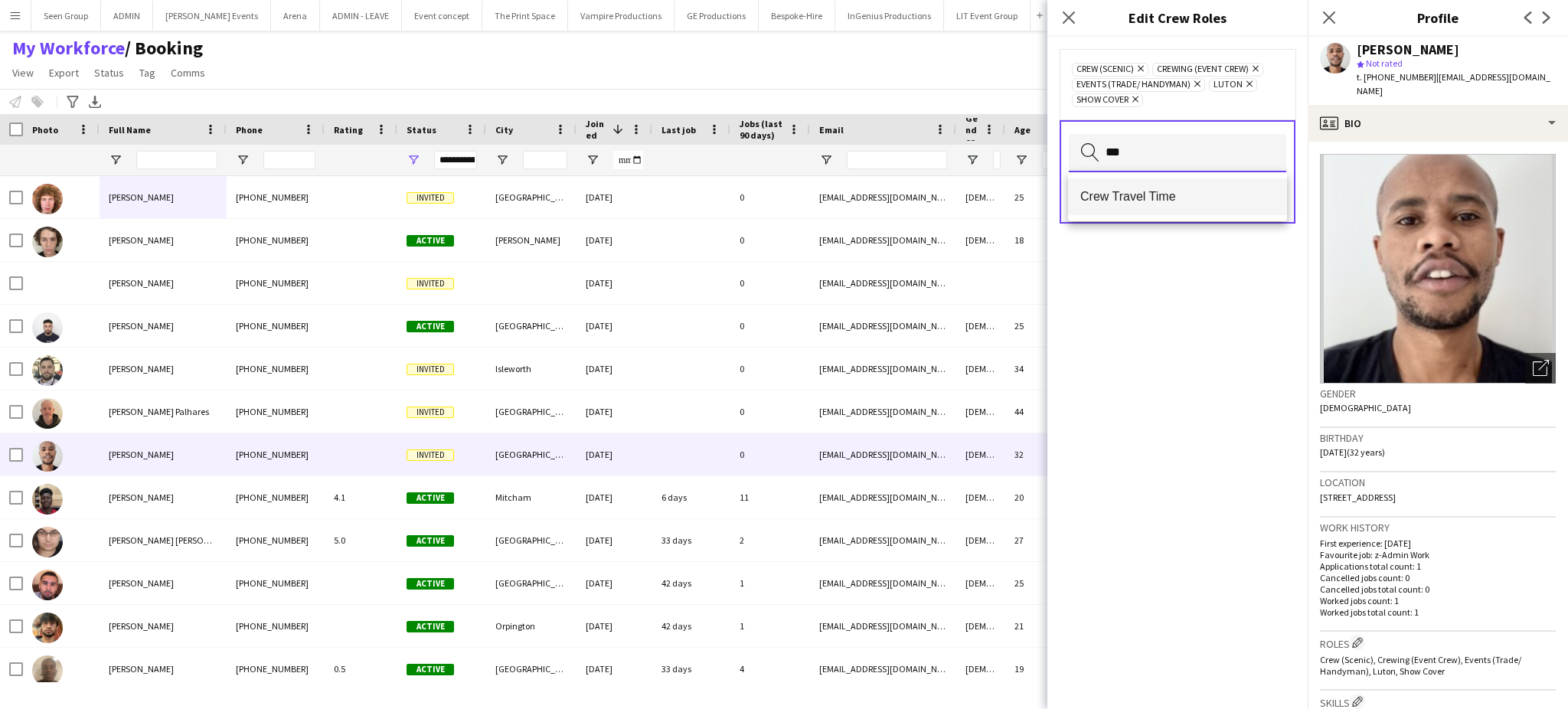
type input "***"
click at [1143, 199] on span "Crew Travel Time" at bounding box center [1177, 196] width 194 height 15
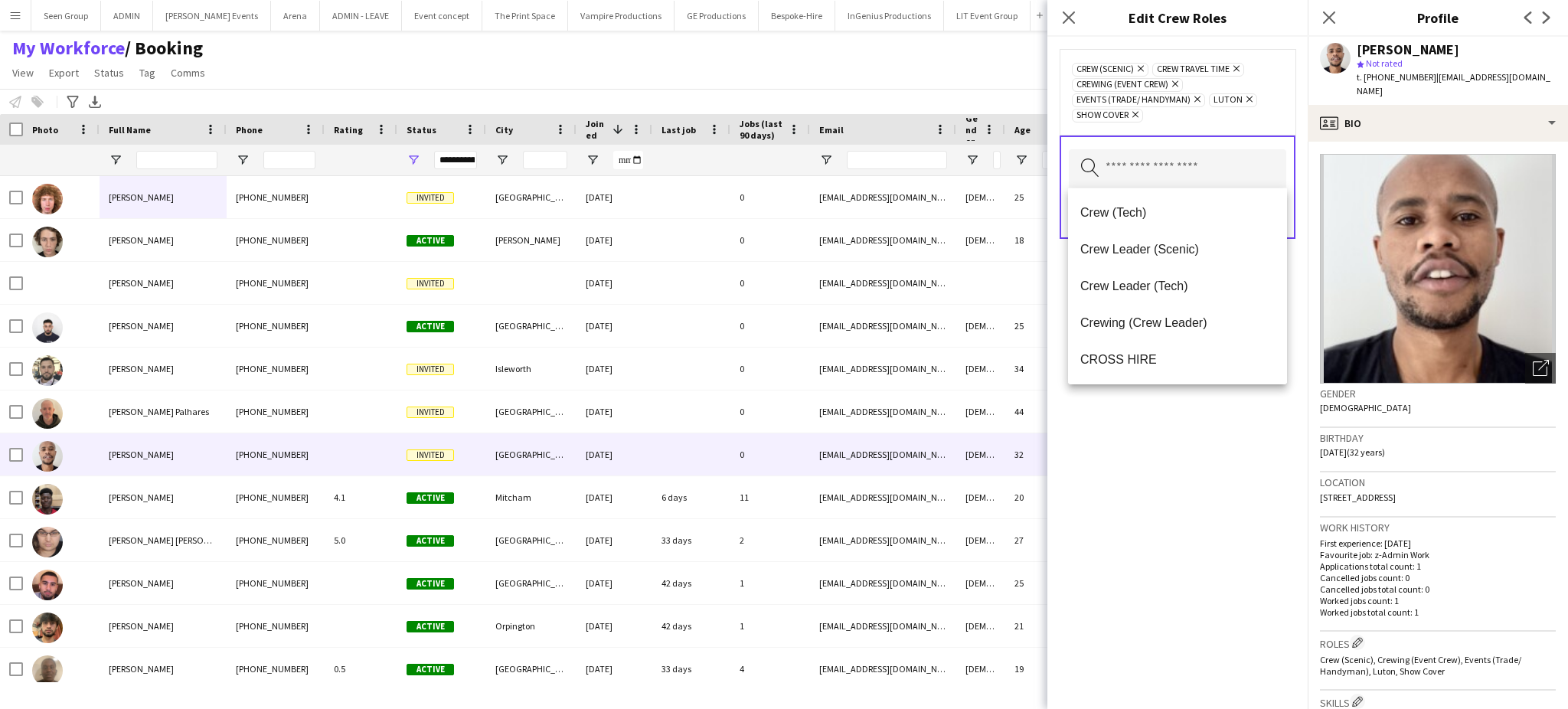
click at [1182, 443] on div "Crew (Scenic) Remove Crew Travel Time Remove Crewing (Event Crew) Remove Events…" at bounding box center [1177, 373] width 261 height 672
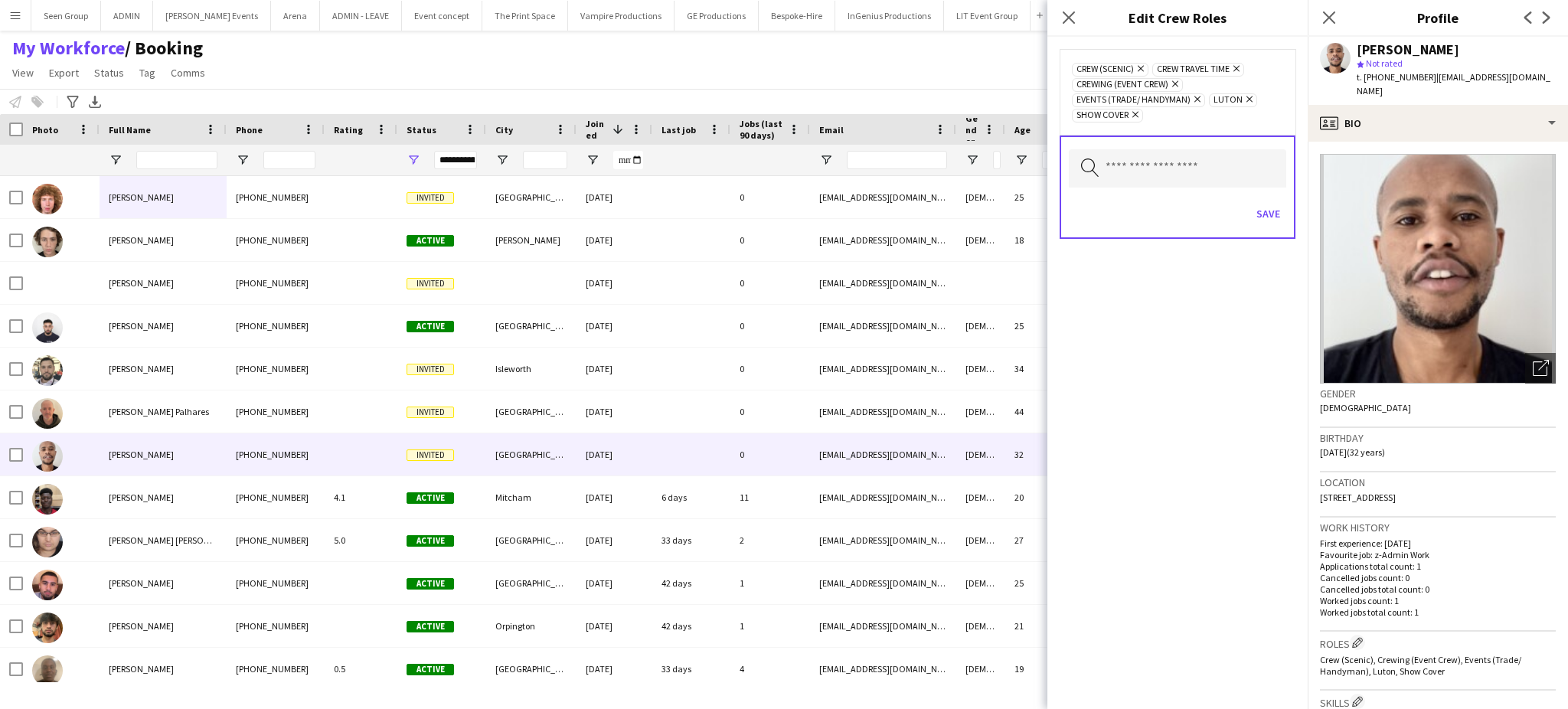
click at [1133, 116] on icon "Remove" at bounding box center [1134, 114] width 10 height 10
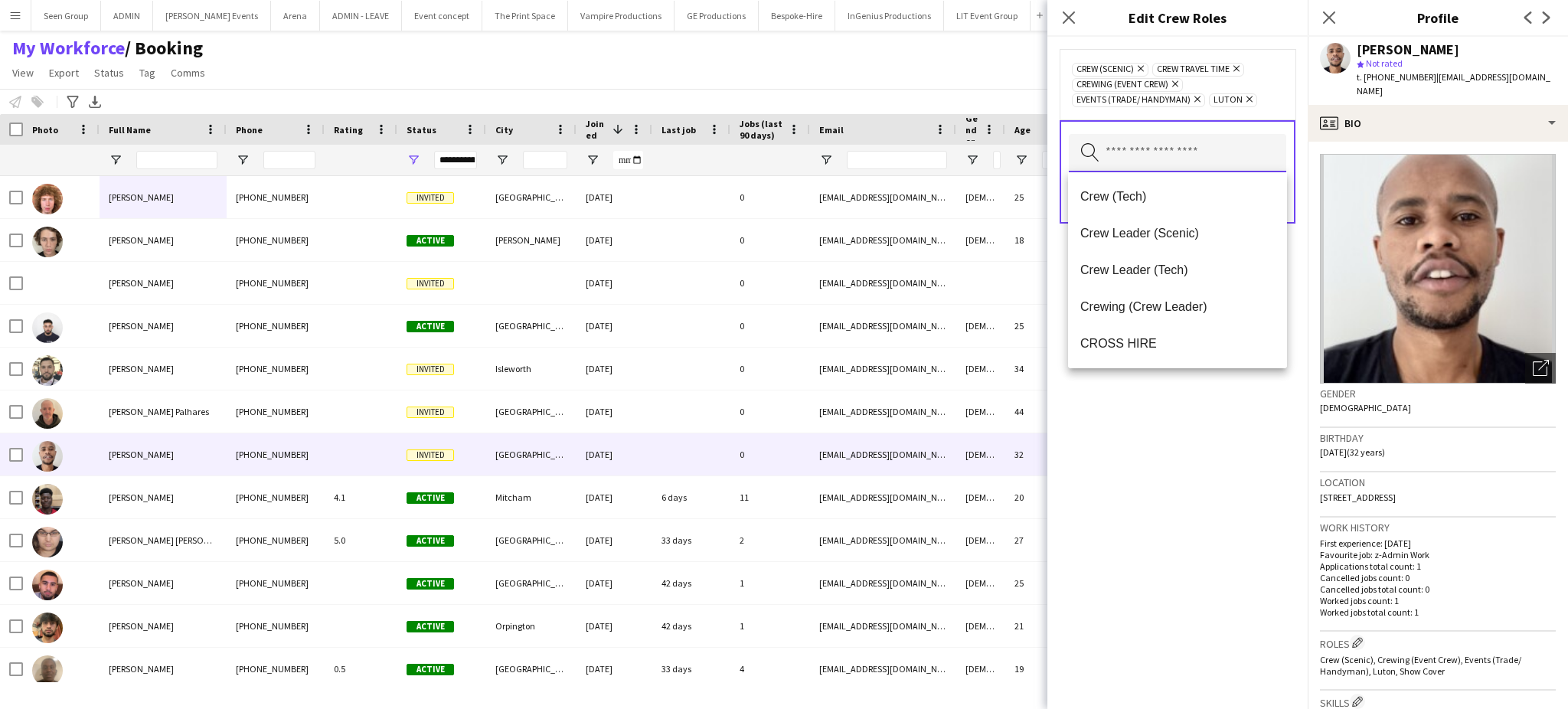
click at [1170, 156] on input "text" at bounding box center [1176, 153] width 217 height 39
click at [1150, 189] on span "Crew (Tech)" at bounding box center [1177, 196] width 194 height 15
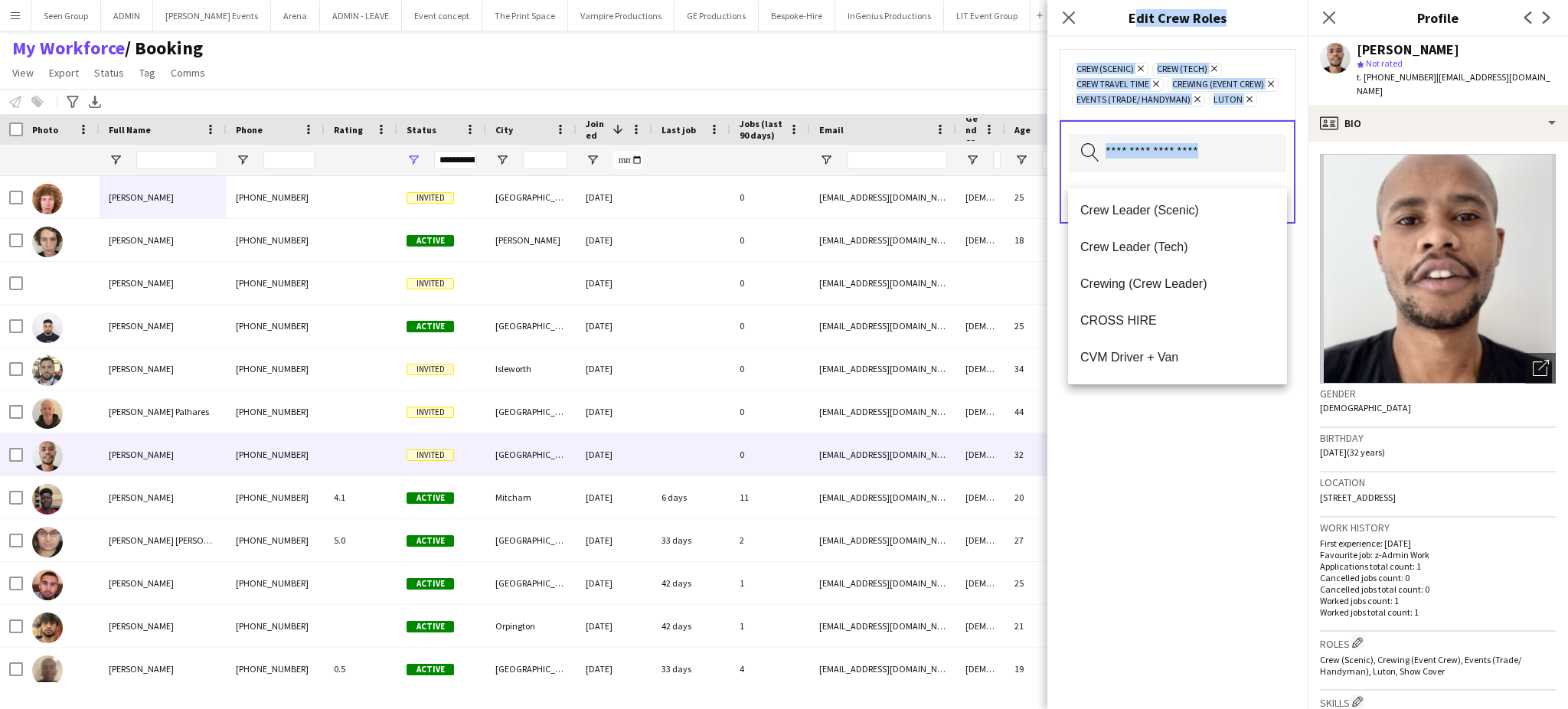
scroll to position [155, 0]
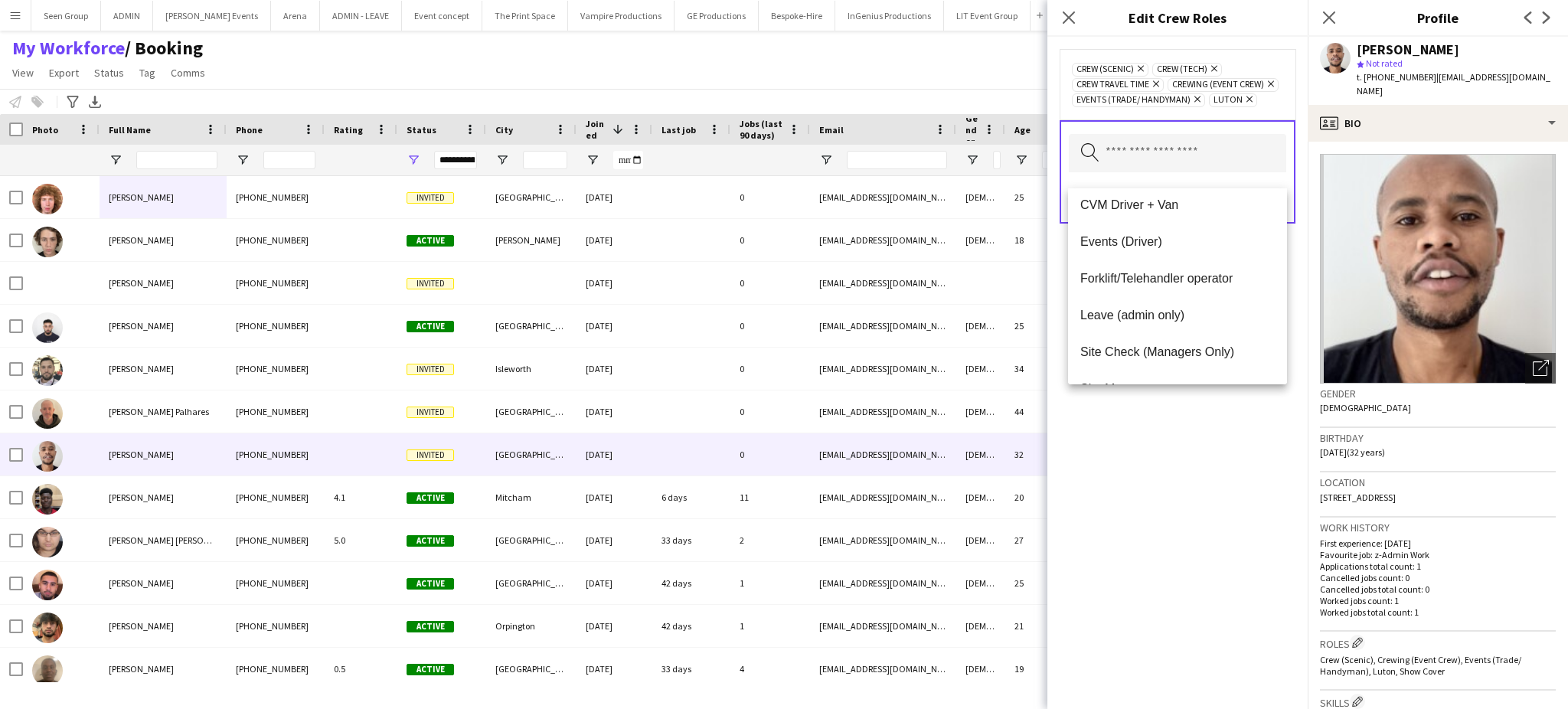
drag, startPoint x: 1218, startPoint y: 432, endPoint x: 1147, endPoint y: 422, distance: 71.7
click at [1147, 422] on div "Crew (Scenic) Remove Crew (Tech) Remove Crew Travel Time Remove Crewing (Event …" at bounding box center [1177, 373] width 261 height 672
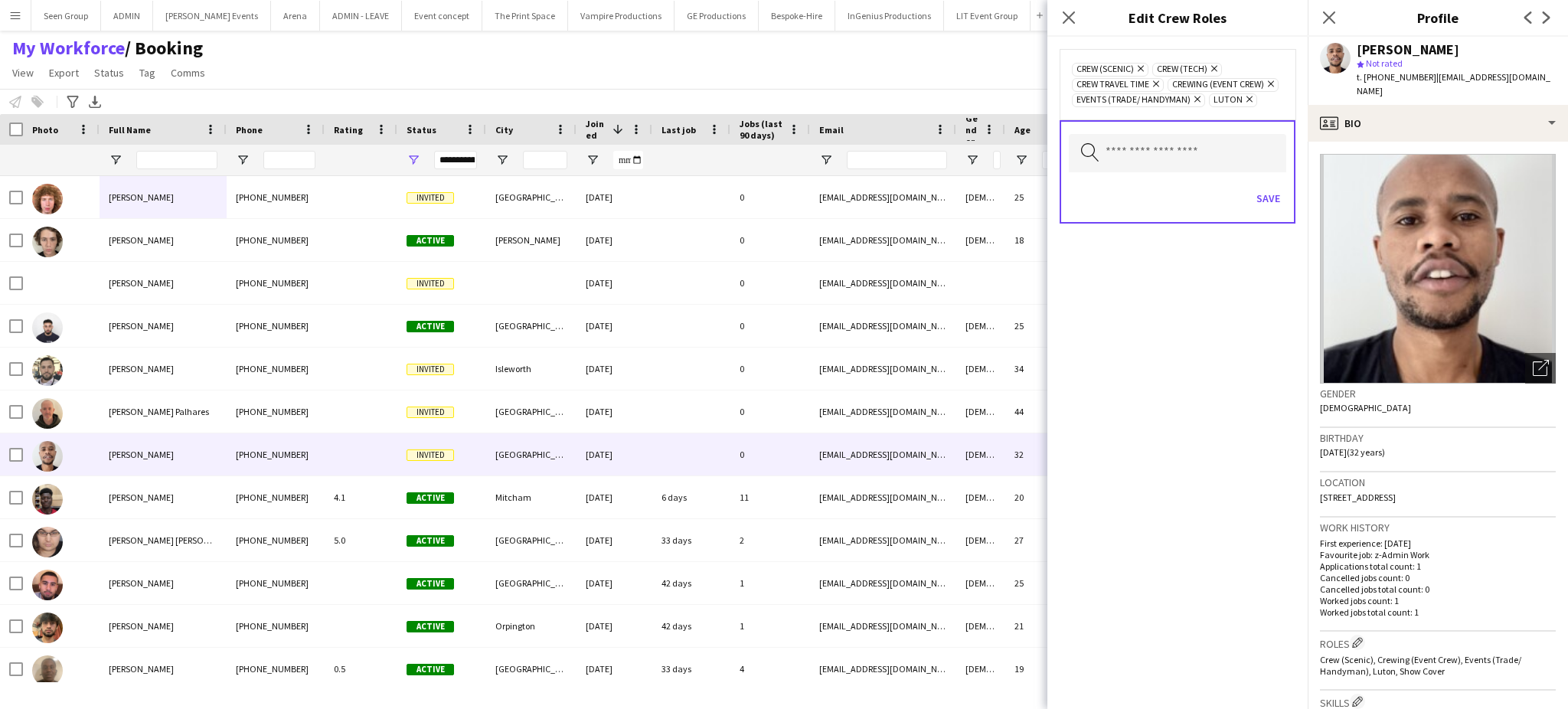
click at [1147, 422] on div "Crew (Scenic) Remove Crew (Tech) Remove Crew Travel Time Remove Crewing (Event …" at bounding box center [1177, 373] width 261 height 672
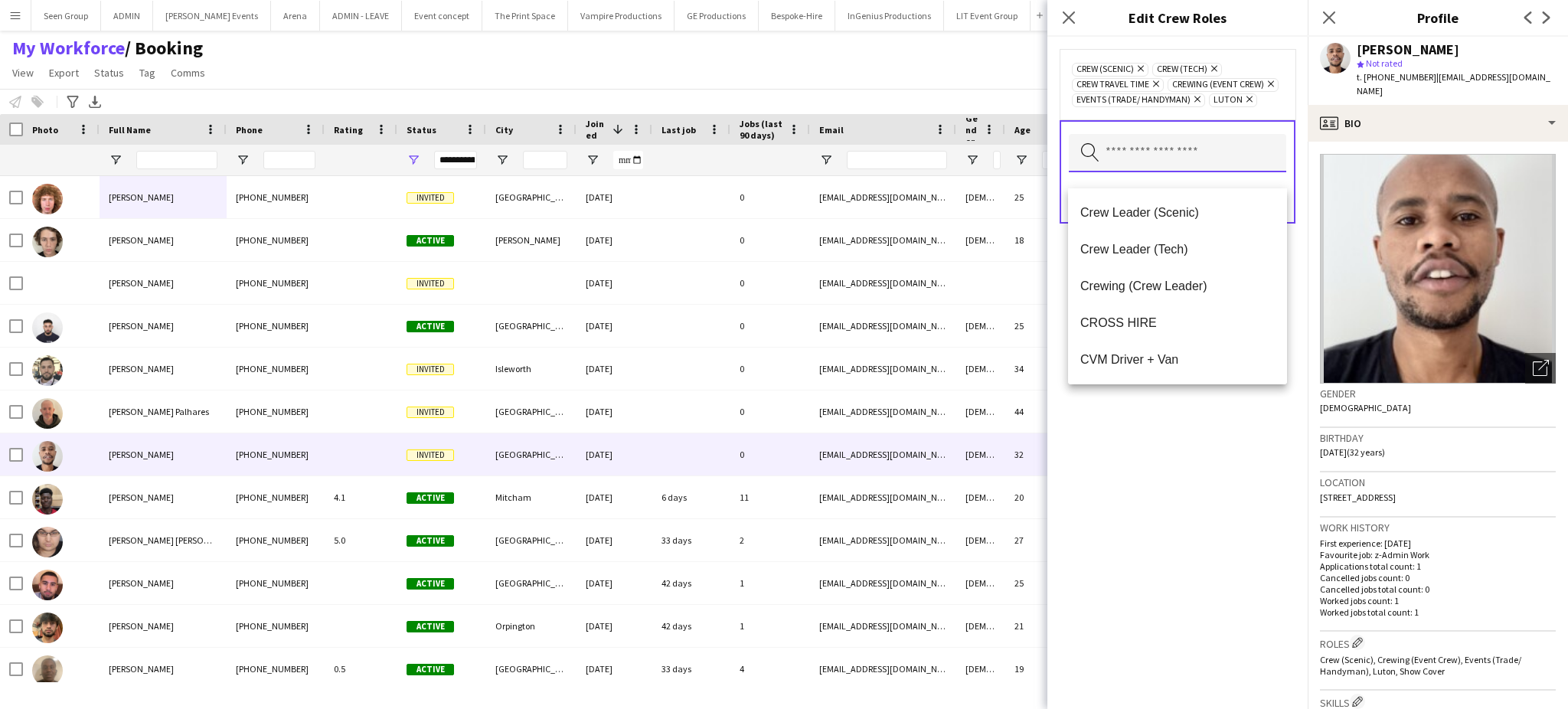
click at [1152, 166] on input "text" at bounding box center [1176, 153] width 217 height 39
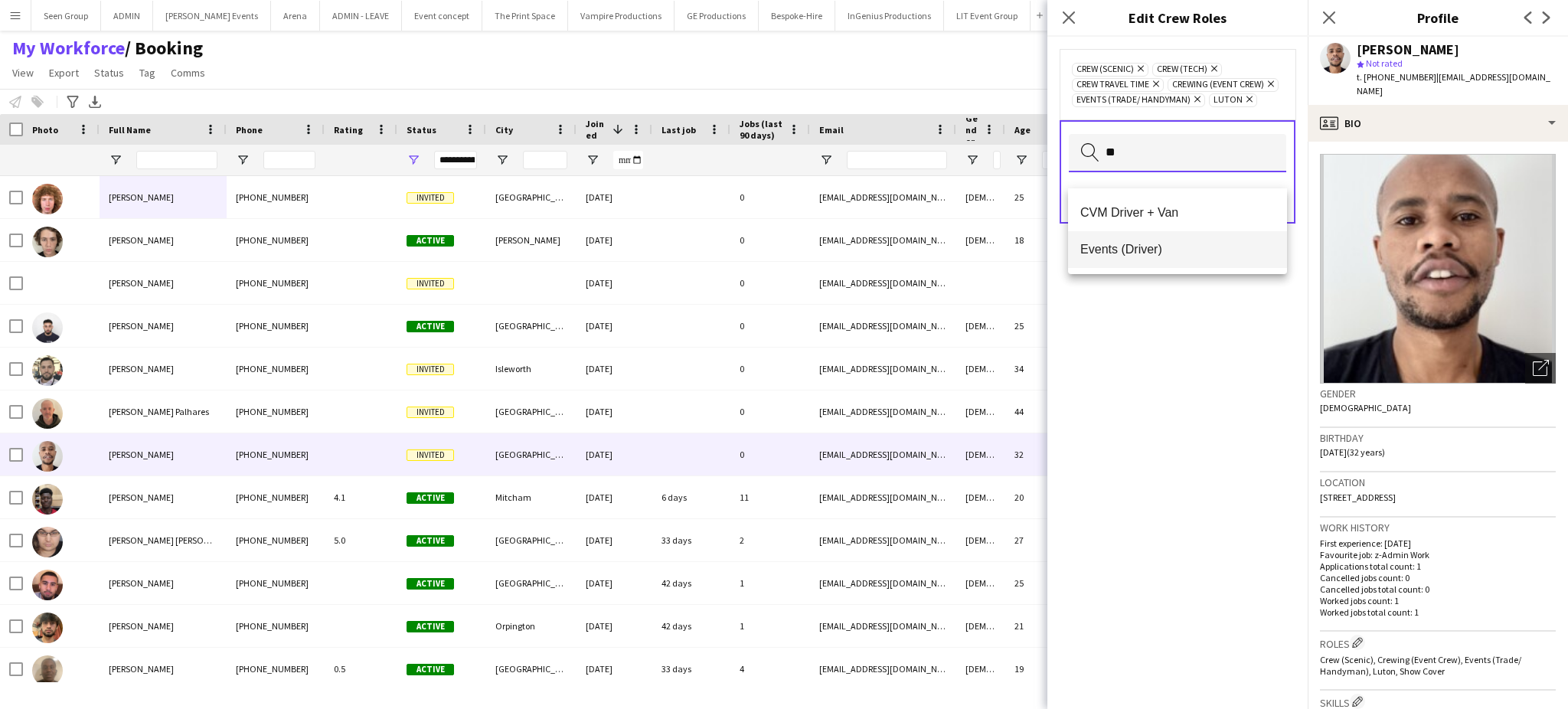
type input "**"
click at [1129, 245] on span "Events (Driver)" at bounding box center [1177, 249] width 194 height 15
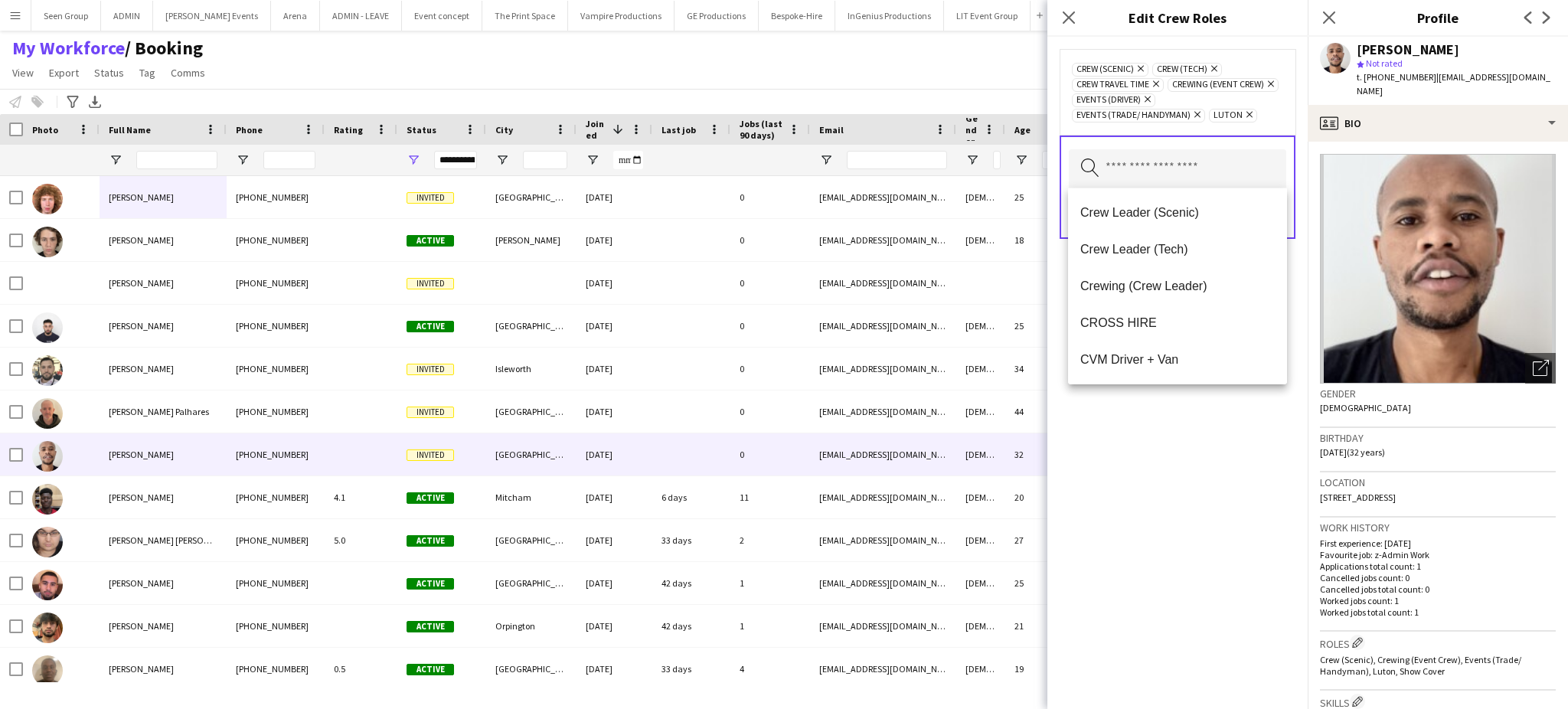
click at [1150, 436] on div "Crew (Scenic) Remove Crew (Tech) Remove Crew Travel Time Remove Crewing (Event …" at bounding box center [1177, 373] width 261 height 672
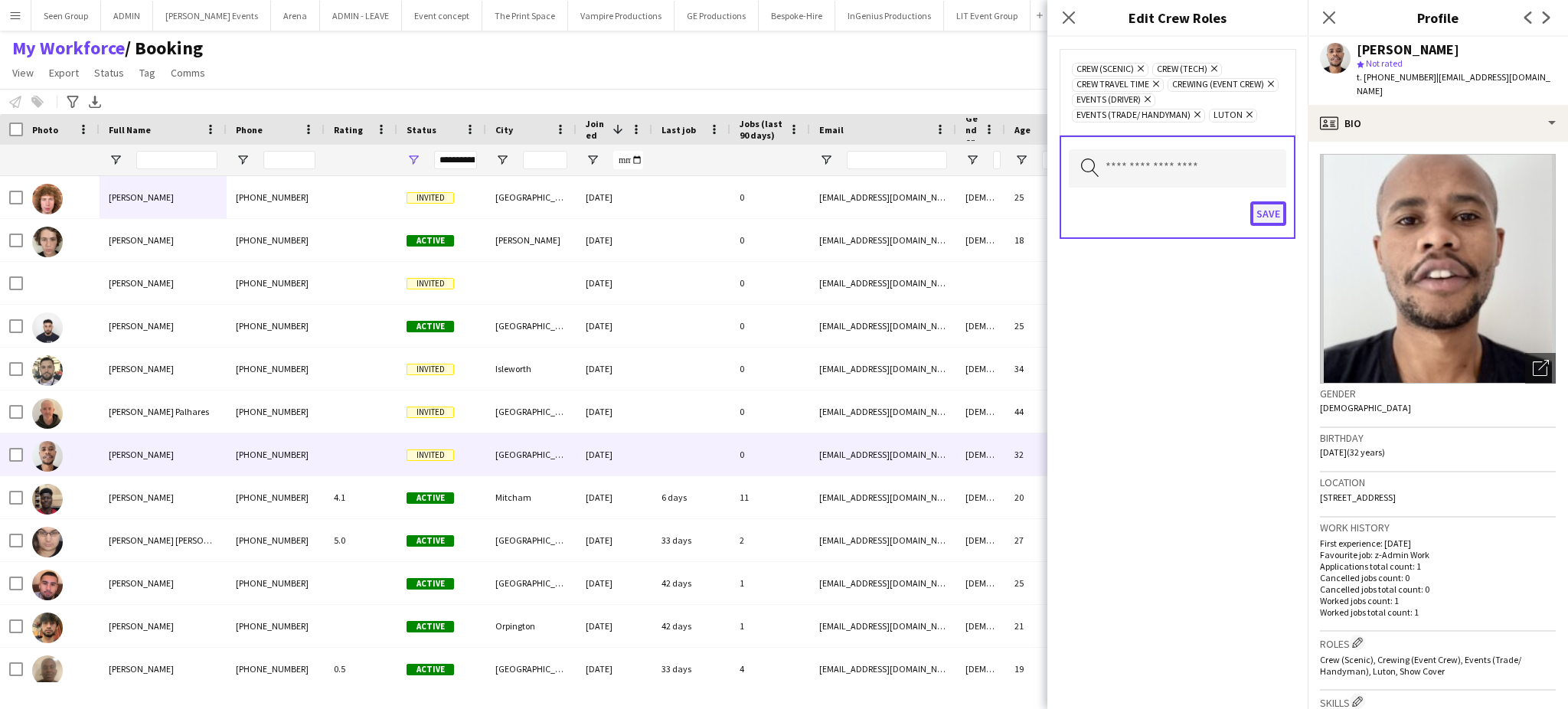
click at [1270, 214] on button "Save" at bounding box center [1269, 213] width 36 height 25
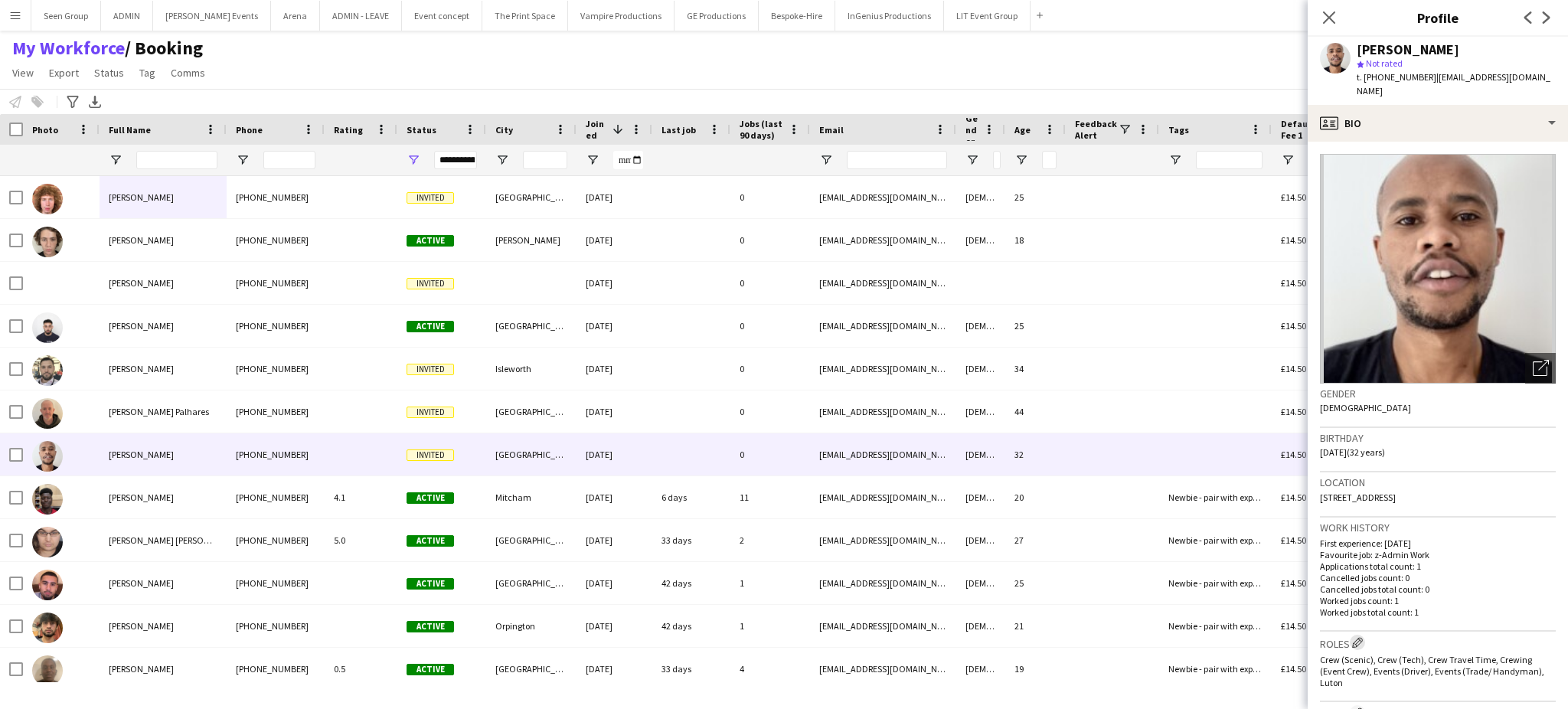
click at [1362, 638] on app-icon "Edit crew company roles" at bounding box center [1357, 643] width 11 height 11
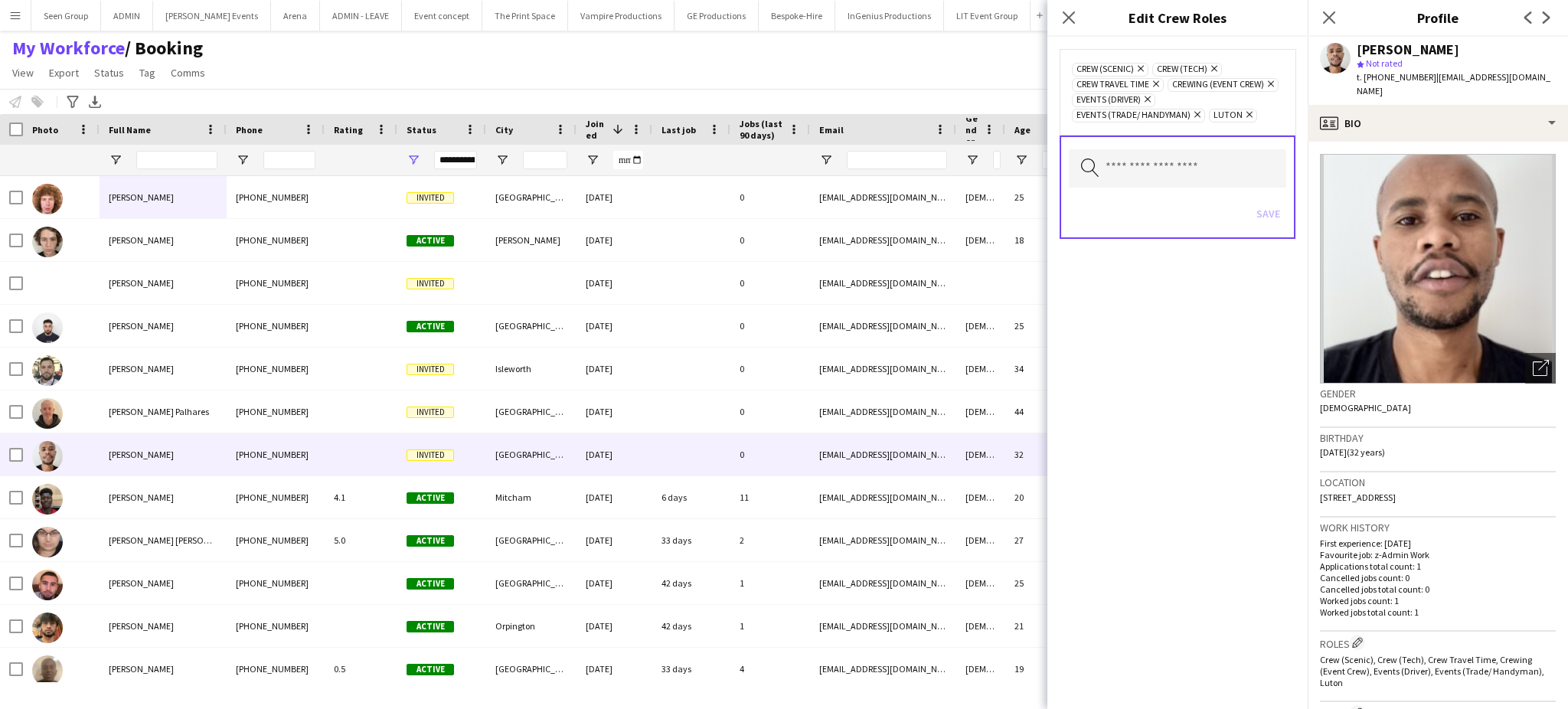
click at [1151, 99] on icon at bounding box center [1148, 99] width 6 height 6
click at [1245, 104] on icon "Remove" at bounding box center [1248, 99] width 10 height 10
click at [1193, 104] on icon "Remove" at bounding box center [1195, 99] width 10 height 10
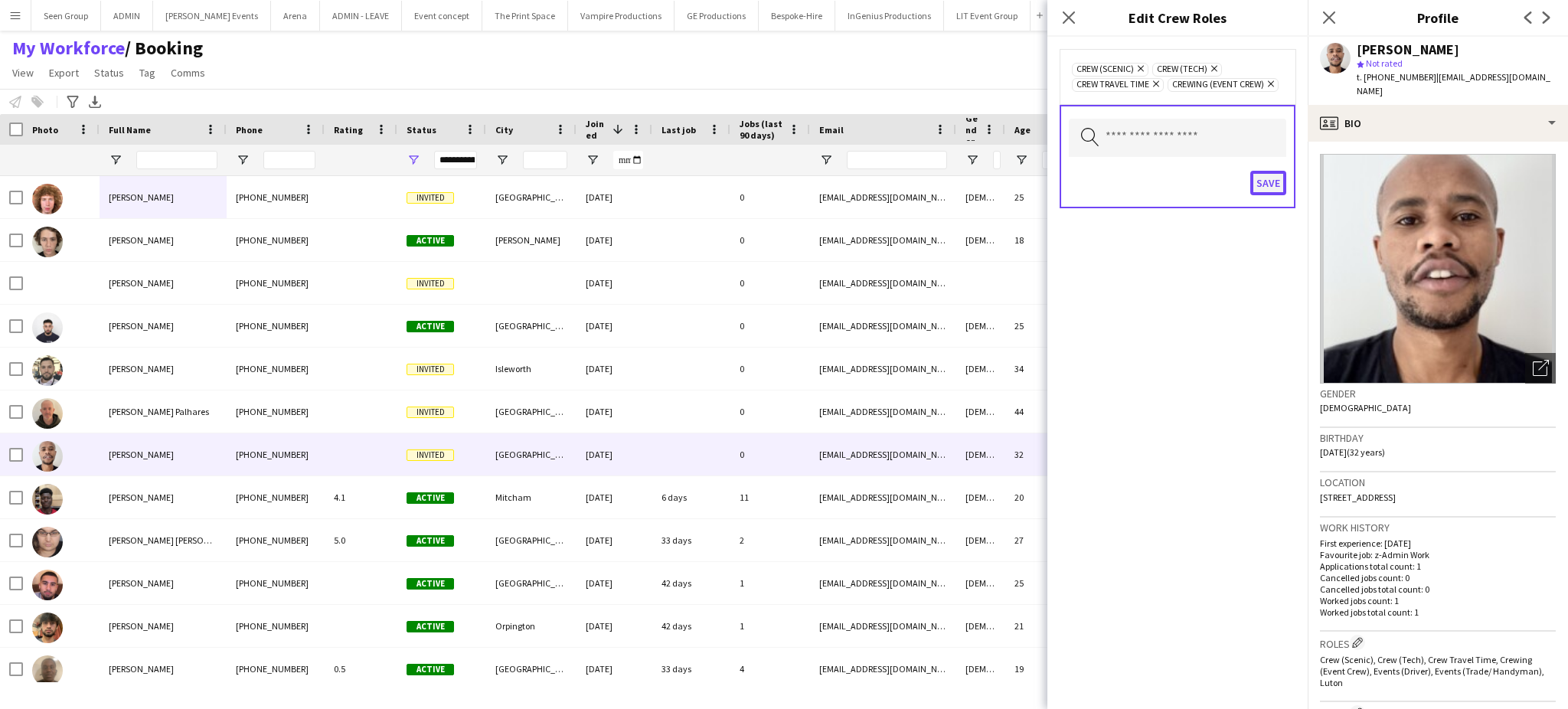
click at [1264, 177] on button "Save" at bounding box center [1269, 182] width 36 height 25
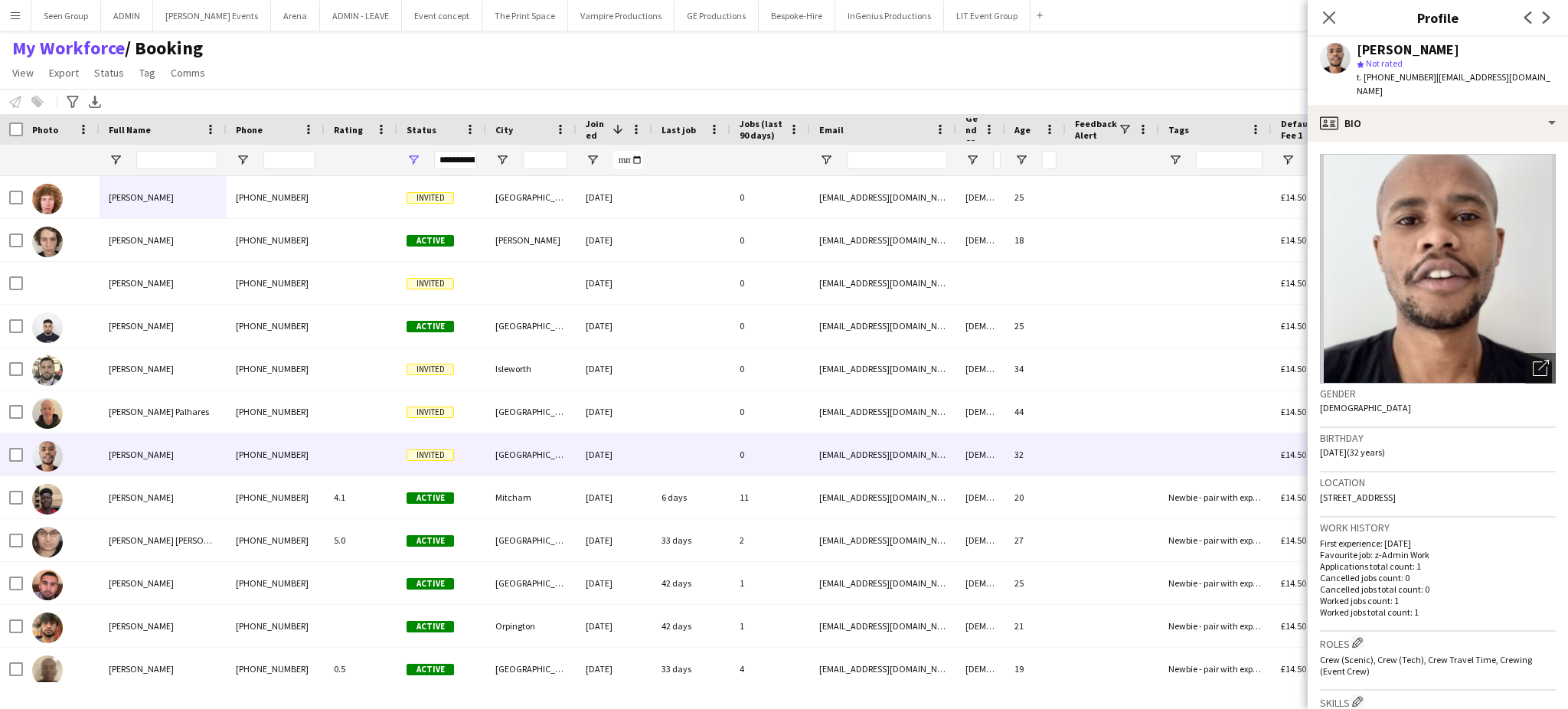
click at [1548, 23] on icon "Next" at bounding box center [1546, 18] width 12 height 12
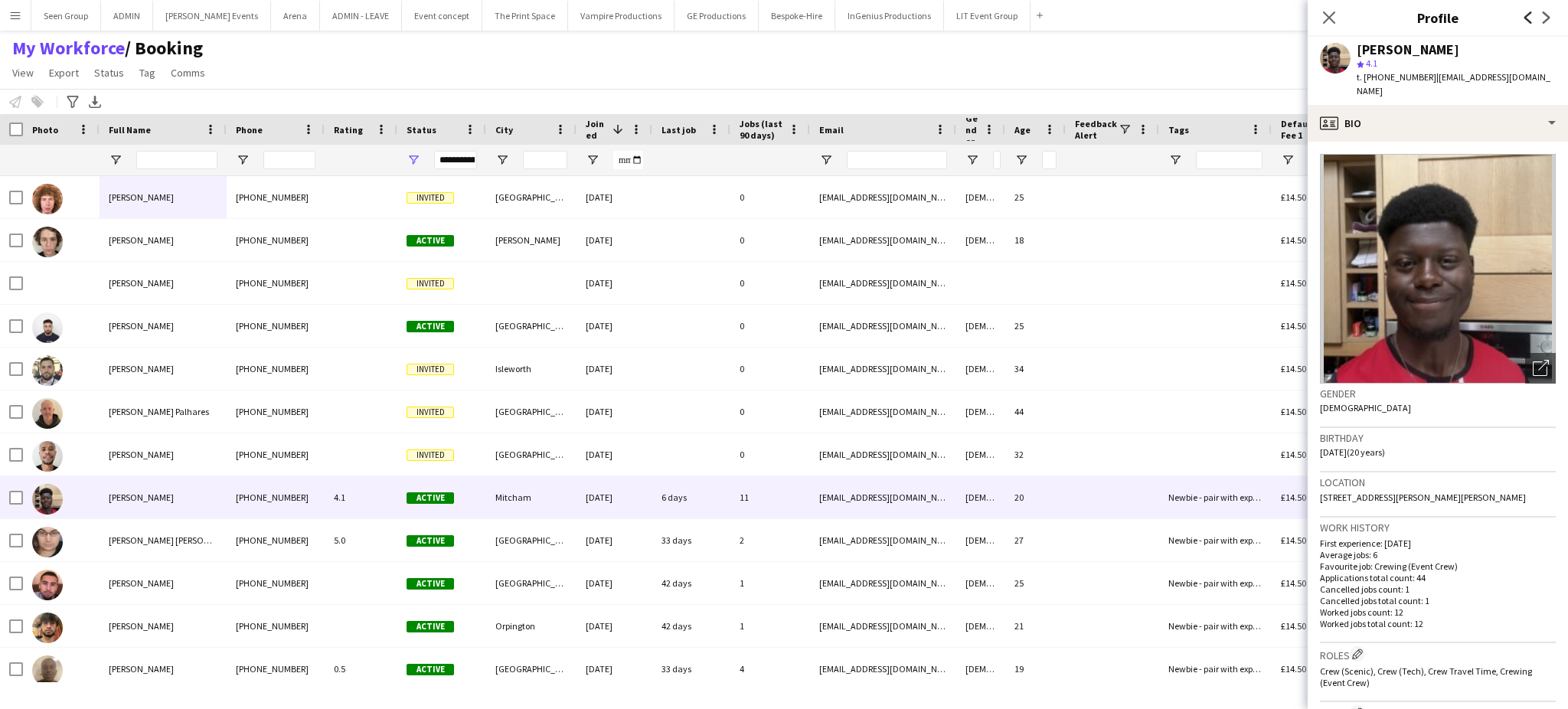
click at [1522, 15] on icon "Previous" at bounding box center [1528, 18] width 12 height 12
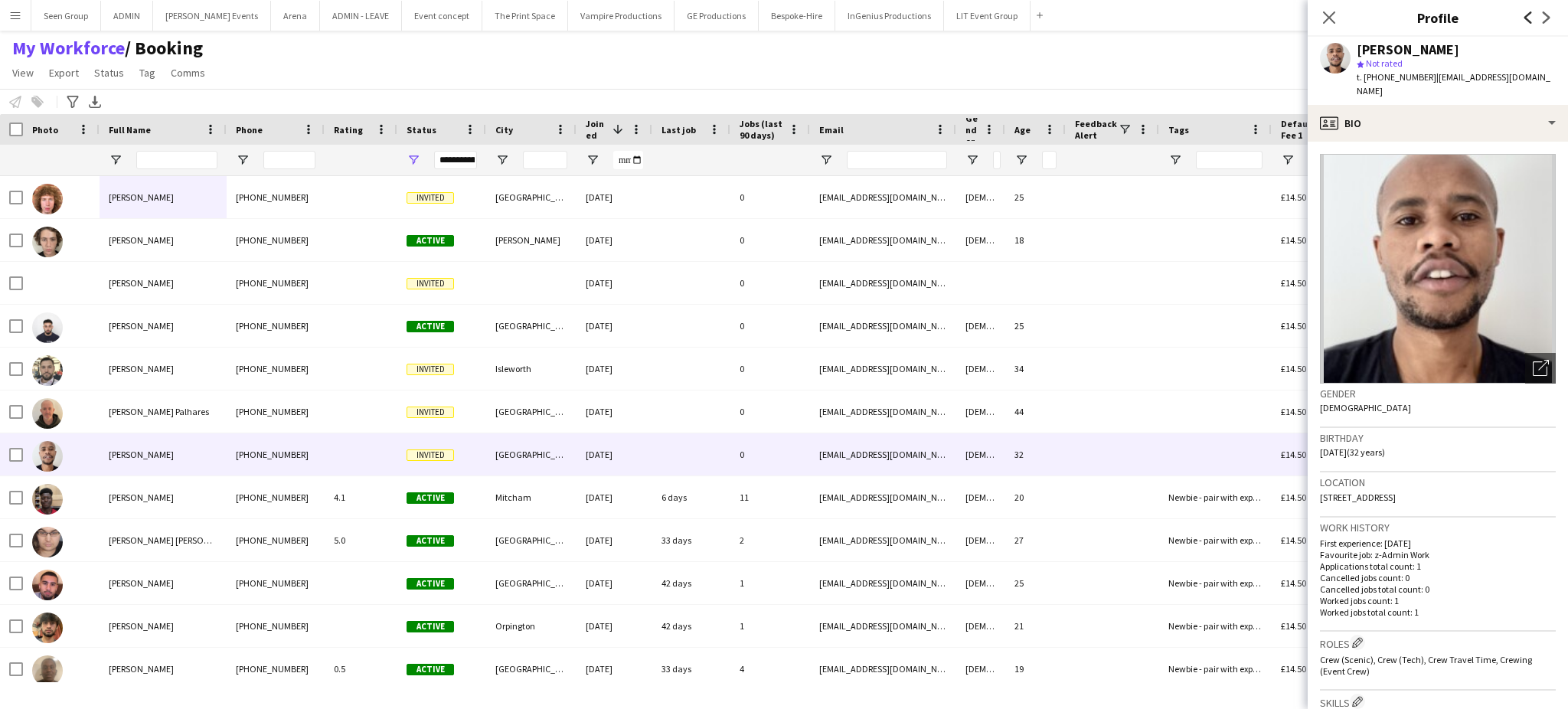
click at [1522, 15] on icon "Previous" at bounding box center [1528, 18] width 12 height 12
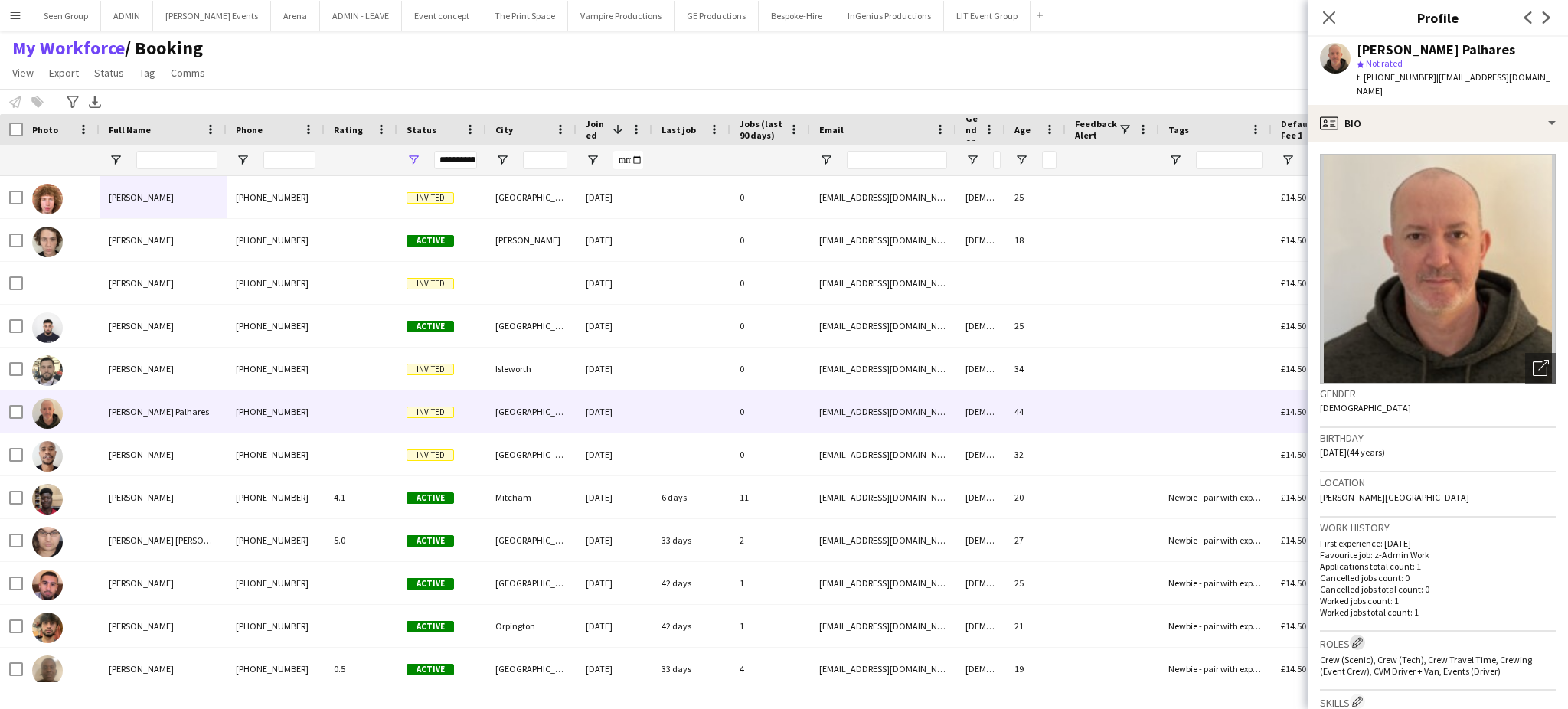
click at [1355, 638] on app-icon "Edit crew company roles" at bounding box center [1357, 643] width 11 height 11
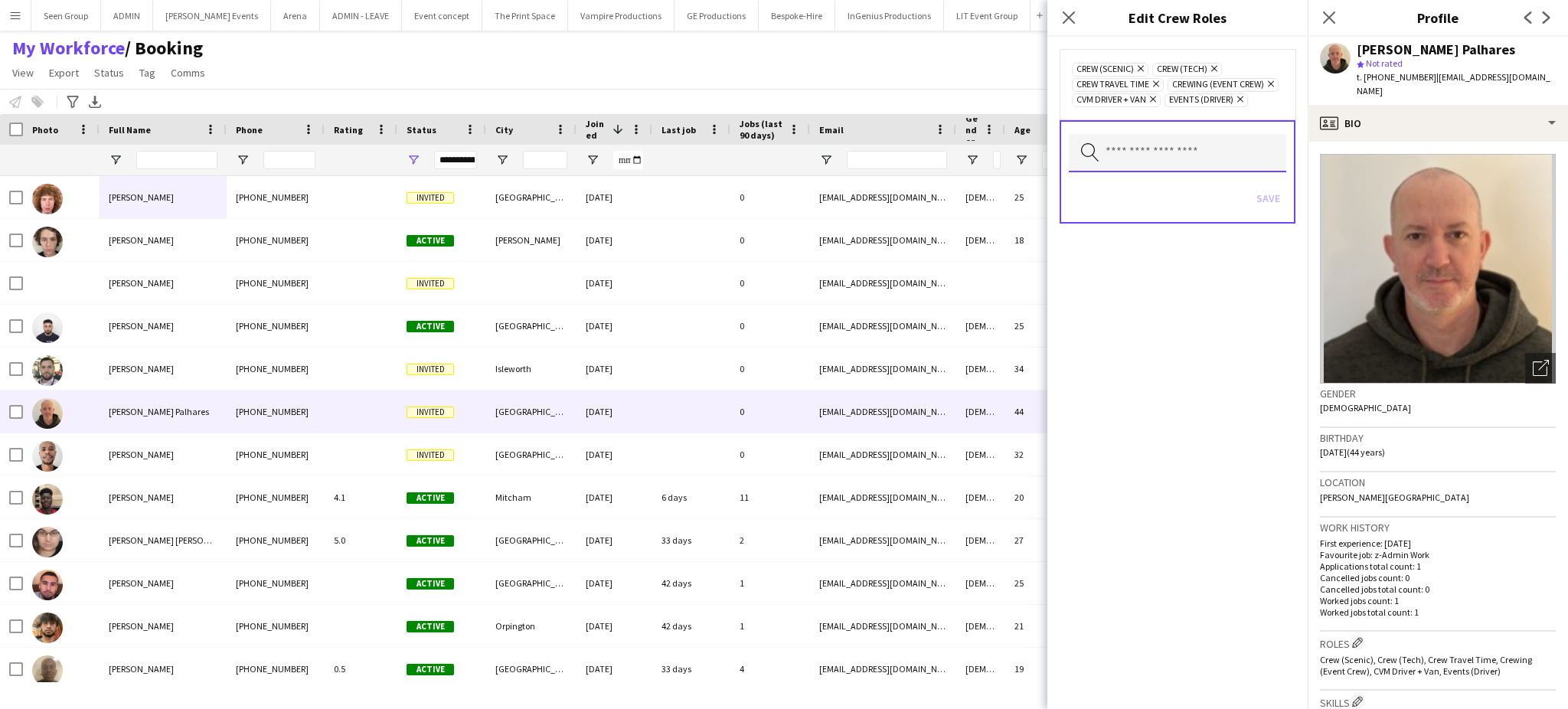
click at [1167, 154] on input "text" at bounding box center [1176, 153] width 217 height 39
type input "**"
click at [1146, 359] on div "Crew (Scenic) Remove Crew (Tech) Remove Crew Travel Time Remove Crewing (Event …" at bounding box center [1177, 373] width 261 height 672
click at [1069, 18] on icon at bounding box center [1068, 17] width 15 height 15
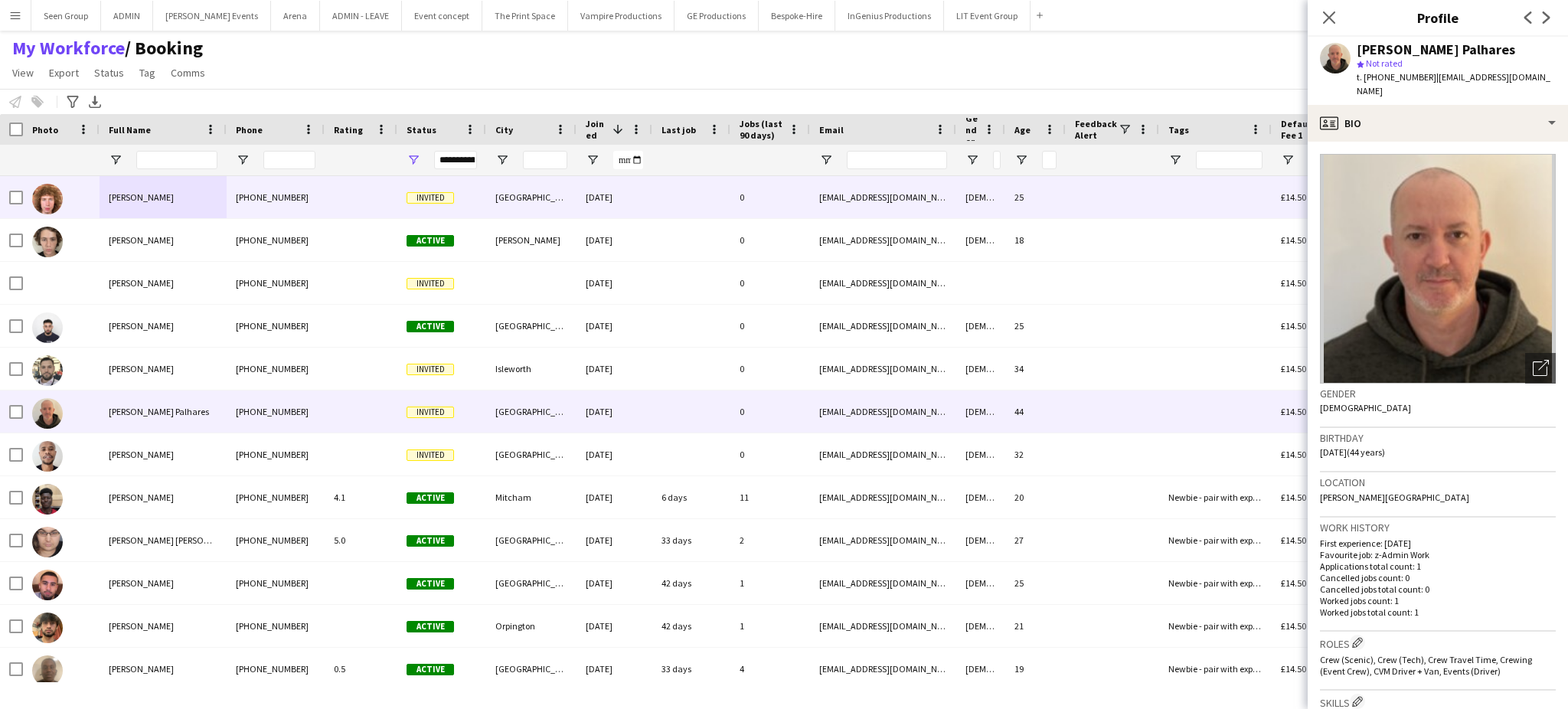
click at [718, 193] on div at bounding box center [691, 197] width 78 height 42
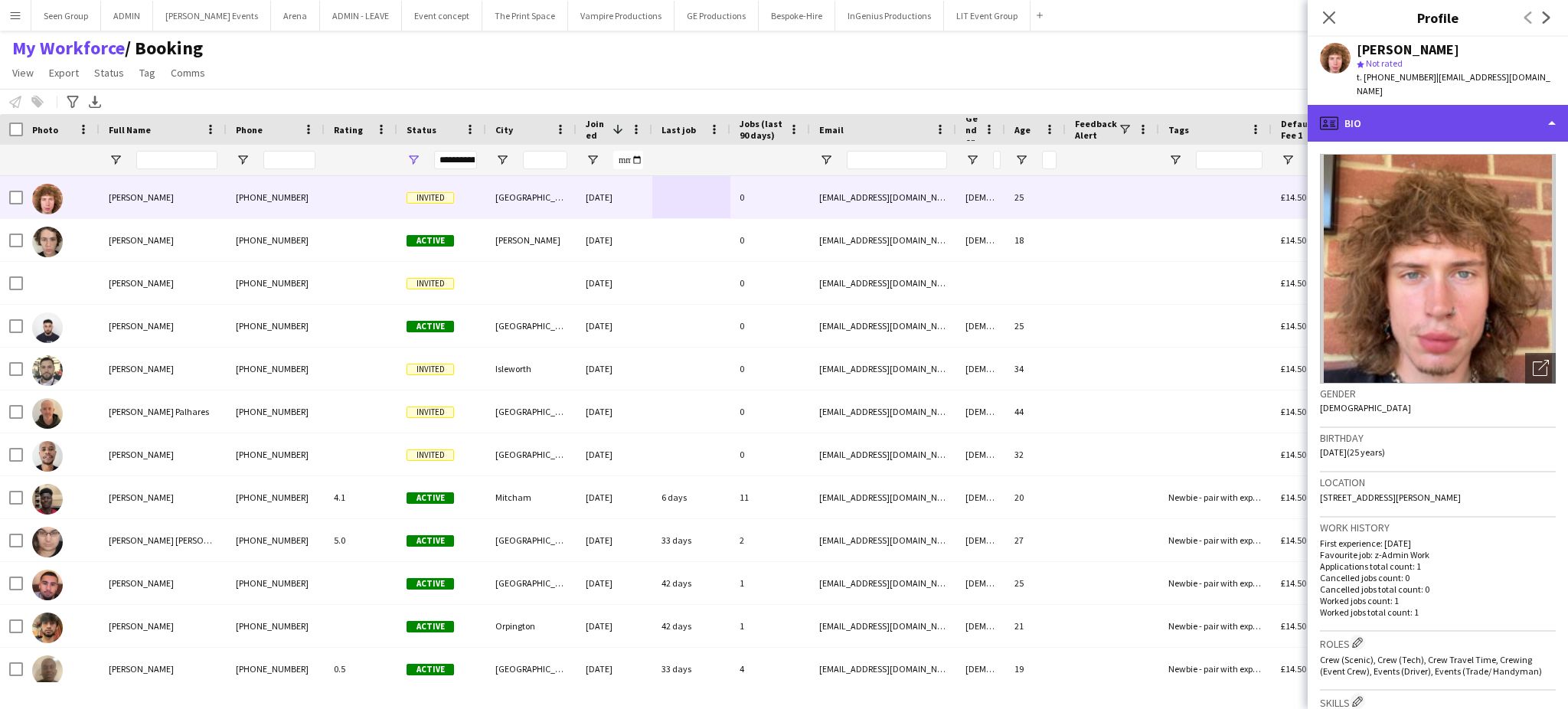
click at [1456, 123] on div "profile Bio" at bounding box center [1438, 123] width 261 height 37
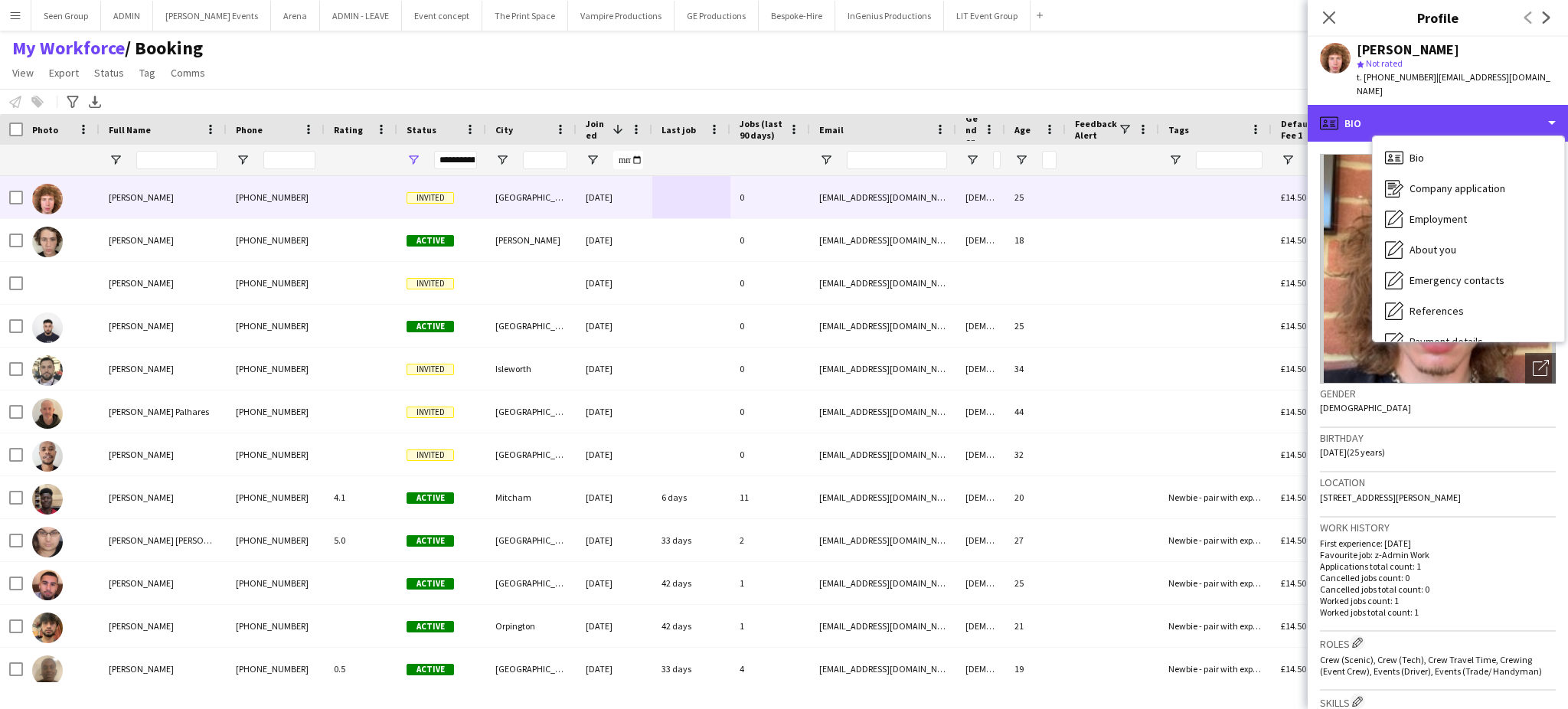
scroll to position [179, 0]
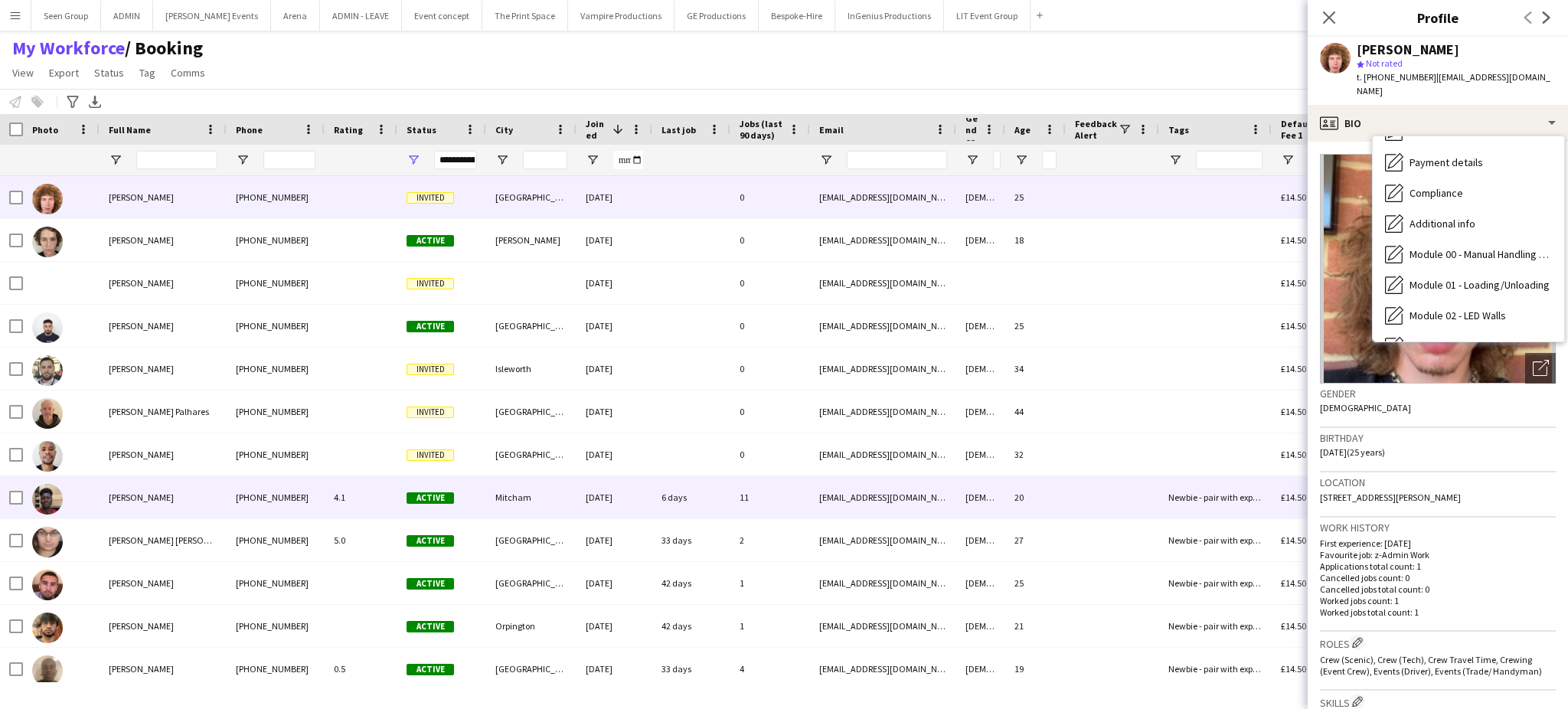
click at [780, 494] on div "11" at bounding box center [770, 498] width 79 height 42
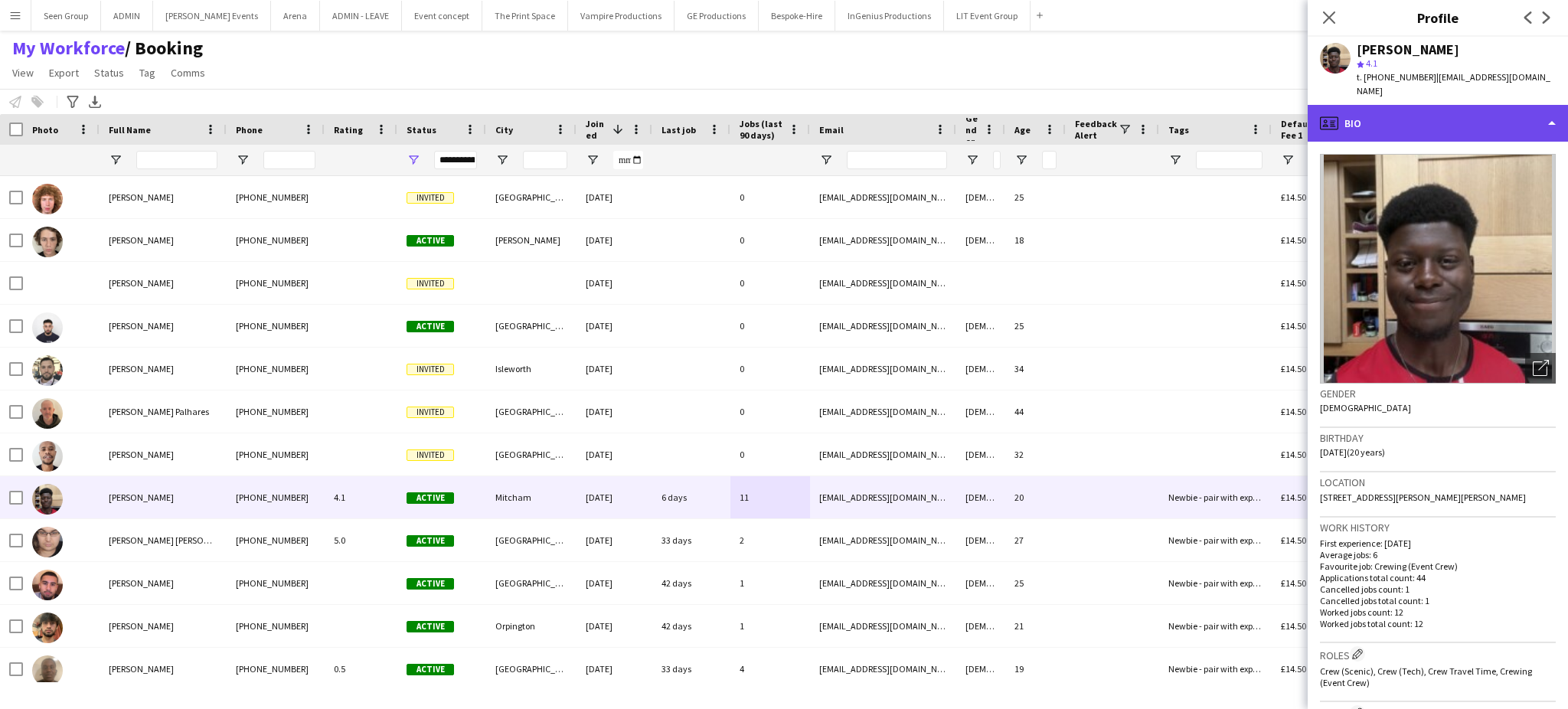
click at [1513, 111] on div "profile Bio" at bounding box center [1438, 123] width 261 height 37
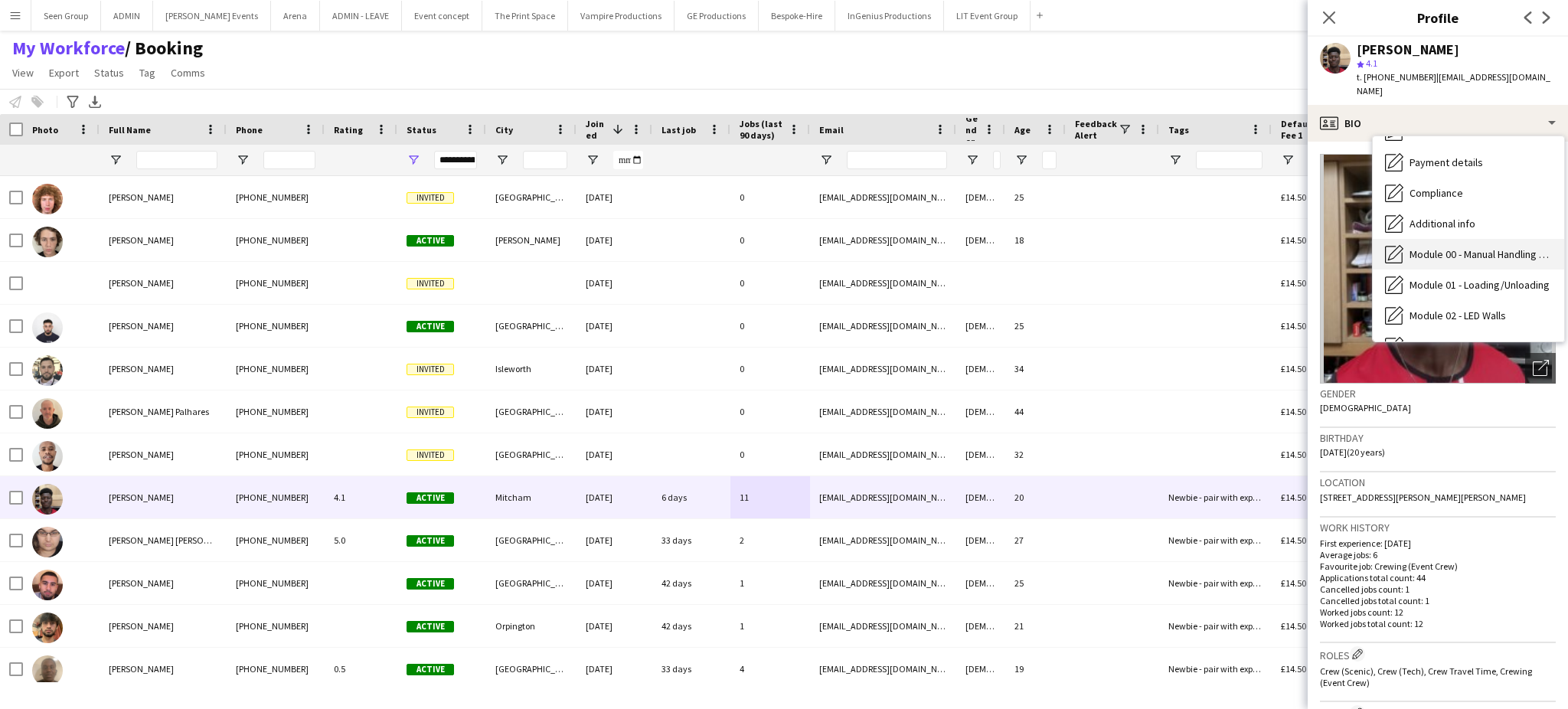
click at [1483, 239] on div "Module 00 - Manual Handling & Induction Module 00 - Manual Handling & Induction" at bounding box center [1468, 254] width 191 height 31
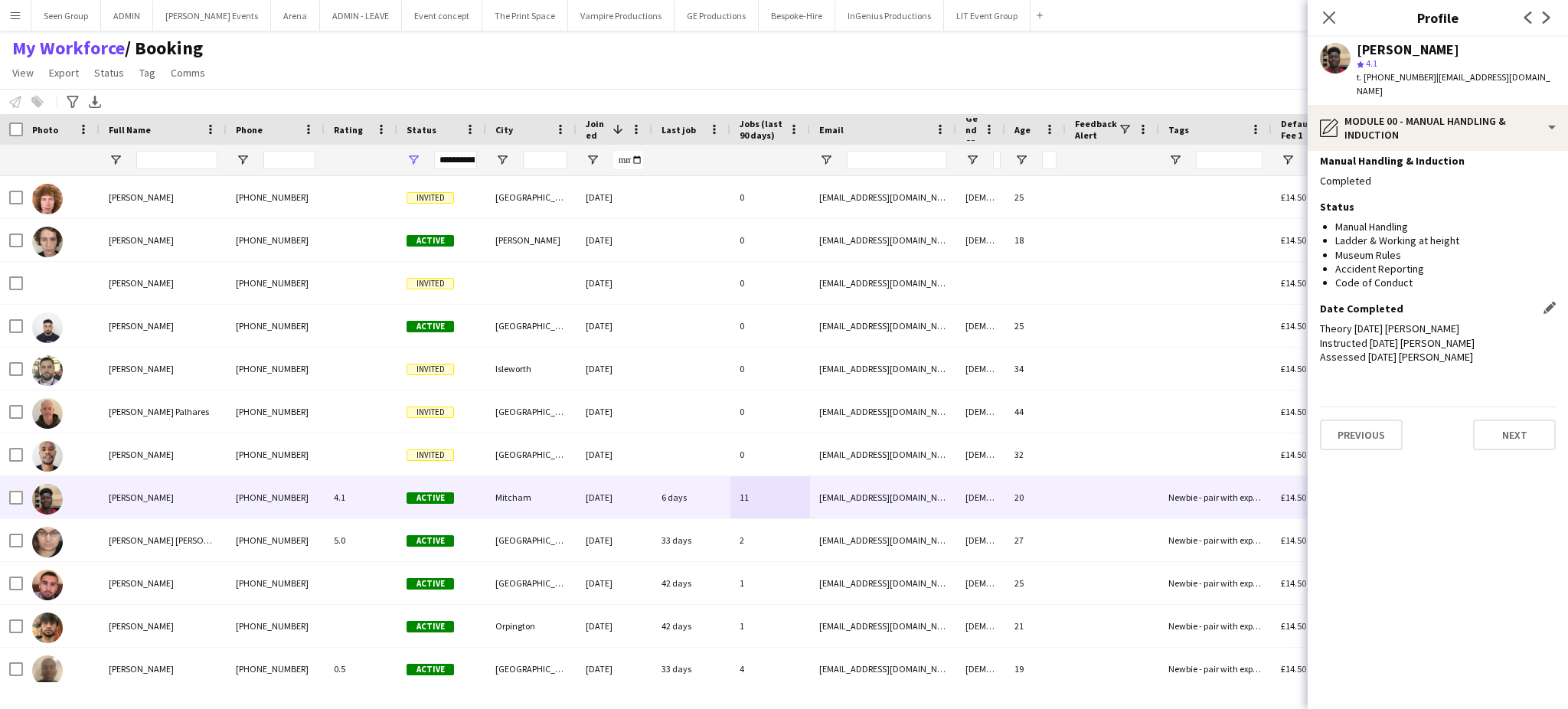
click at [1327, 321] on div "Theory 15/07/2025 Ash Grimmer Instructed 15/07/2025 Ash Grimmer Assessed 15/07/…" at bounding box center [1438, 342] width 236 height 42
copy div "Theory 15/07/2025 Ash Grimmer Instructed 15/07/2025 Ash Grimmer Assessed 15/07/…"
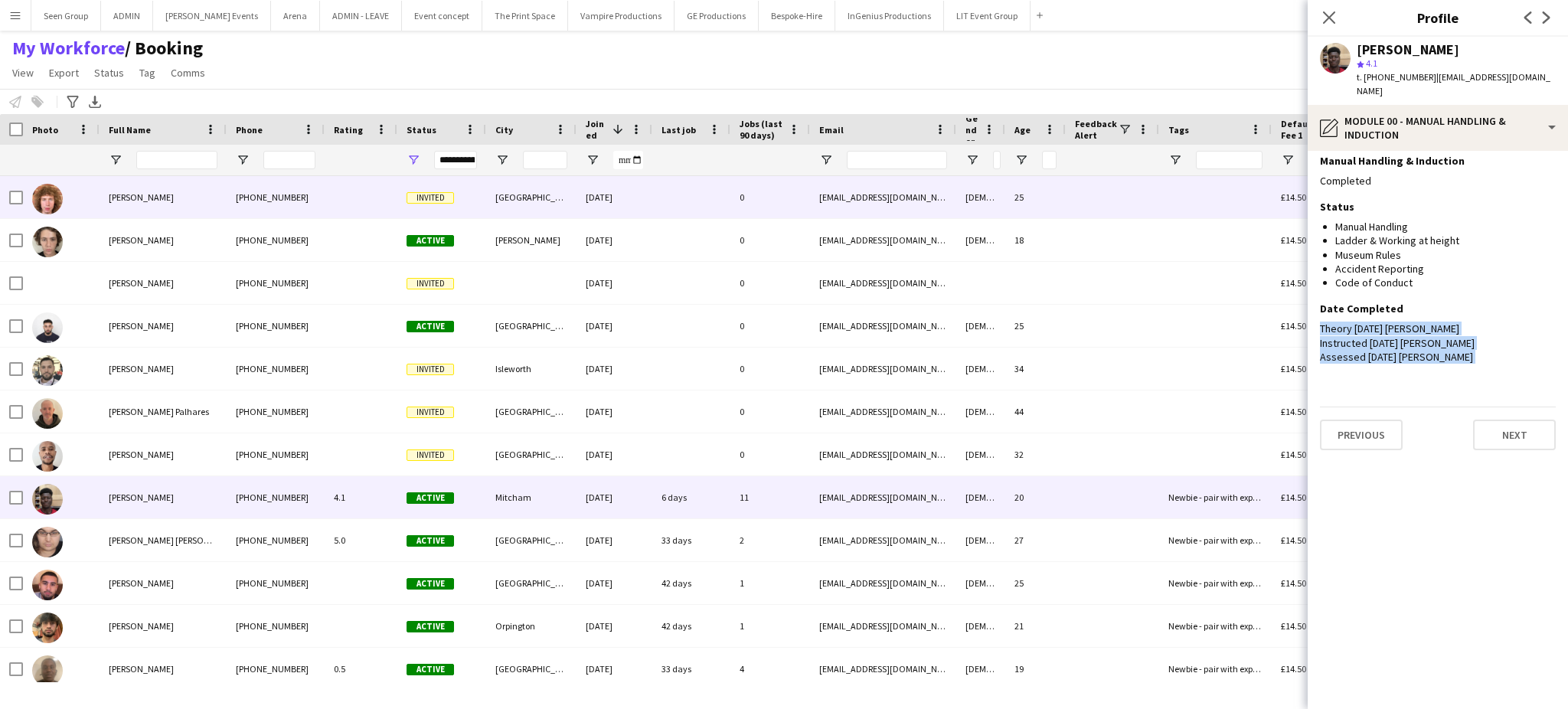
click at [818, 200] on div "[EMAIL_ADDRESS][DOMAIN_NAME]" at bounding box center [883, 197] width 147 height 42
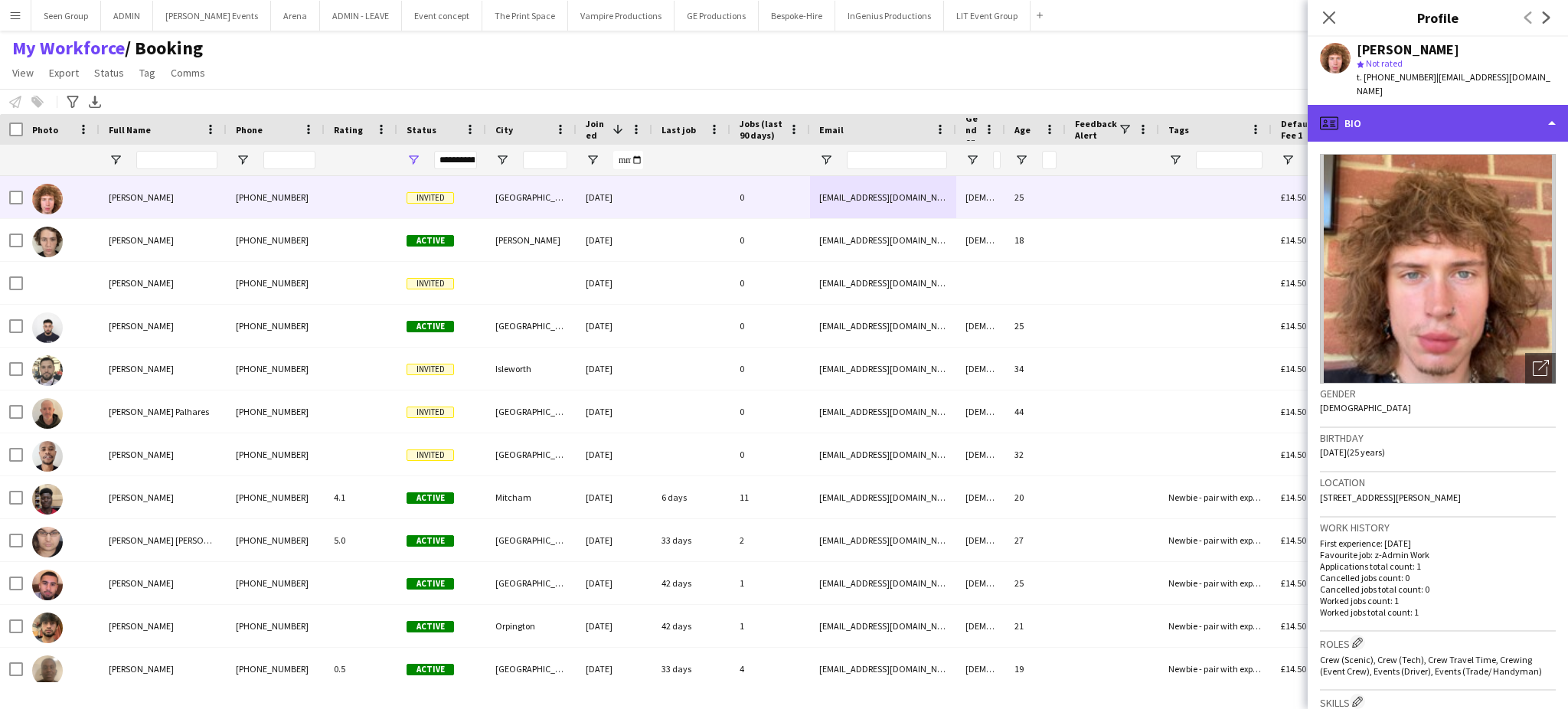
click at [1517, 105] on div "profile Bio" at bounding box center [1438, 123] width 261 height 37
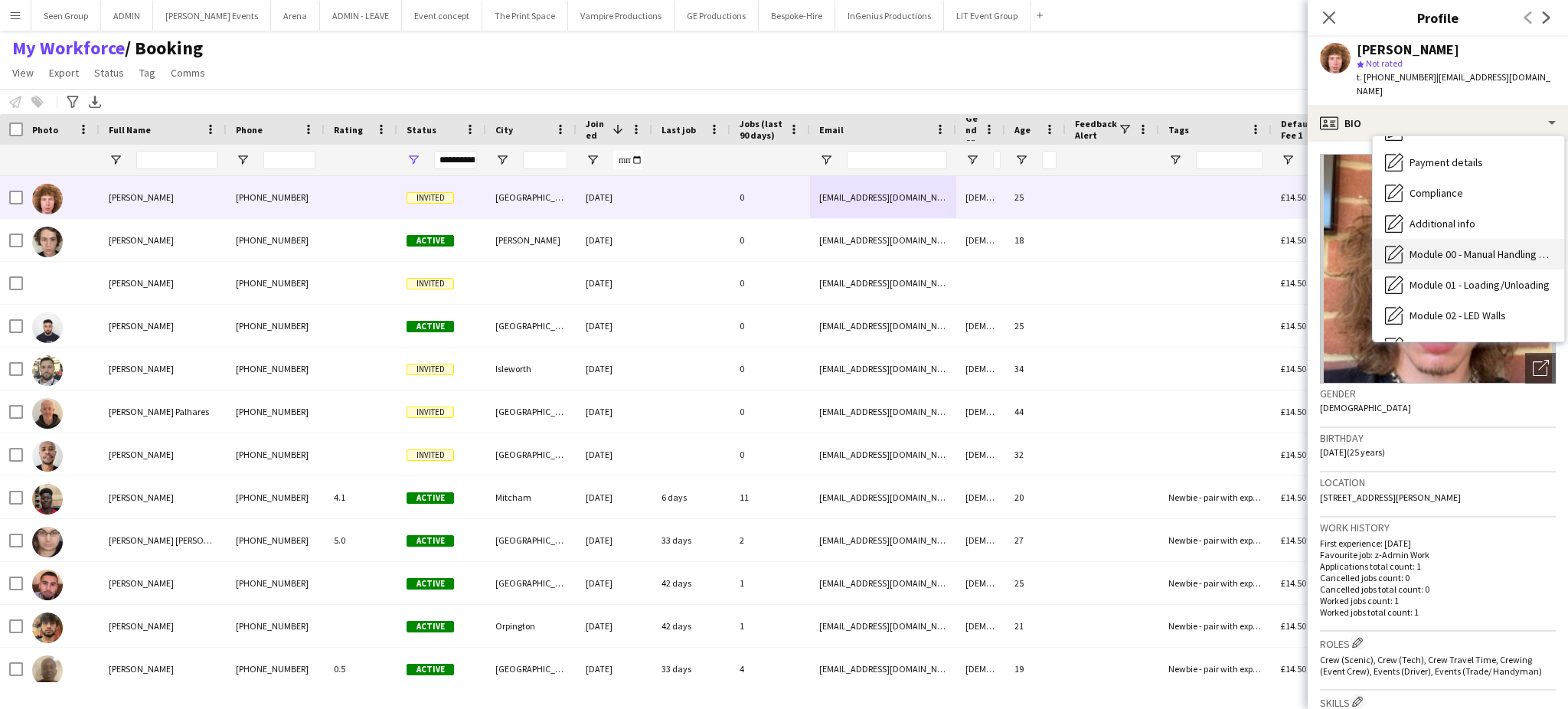
click at [1487, 248] on span "Module 00 - Manual Handling & Induction" at bounding box center [1481, 255] width 143 height 14
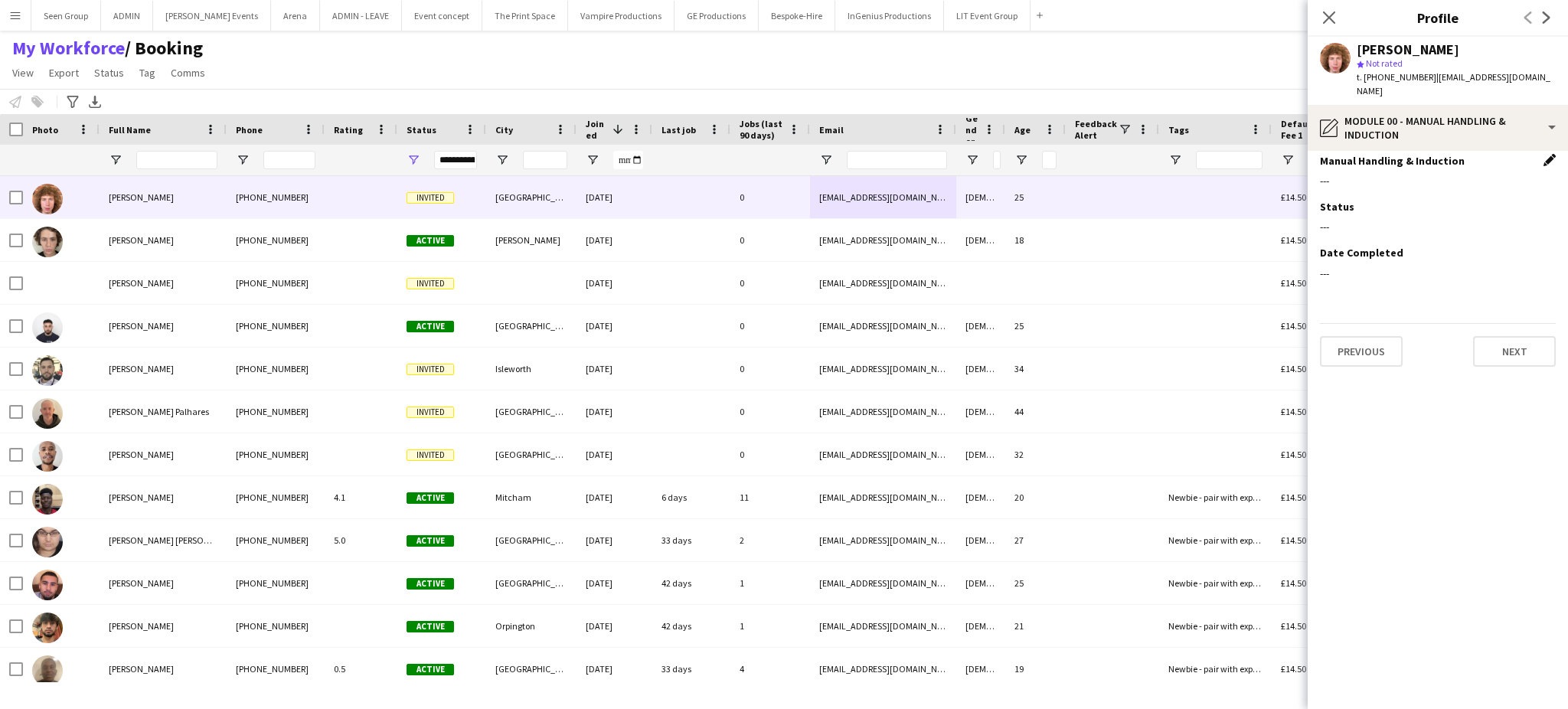
click at [1549, 154] on app-icon "Edit this field" at bounding box center [1549, 160] width 12 height 12
click at [1476, 177] on div at bounding box center [1422, 191] width 205 height 37
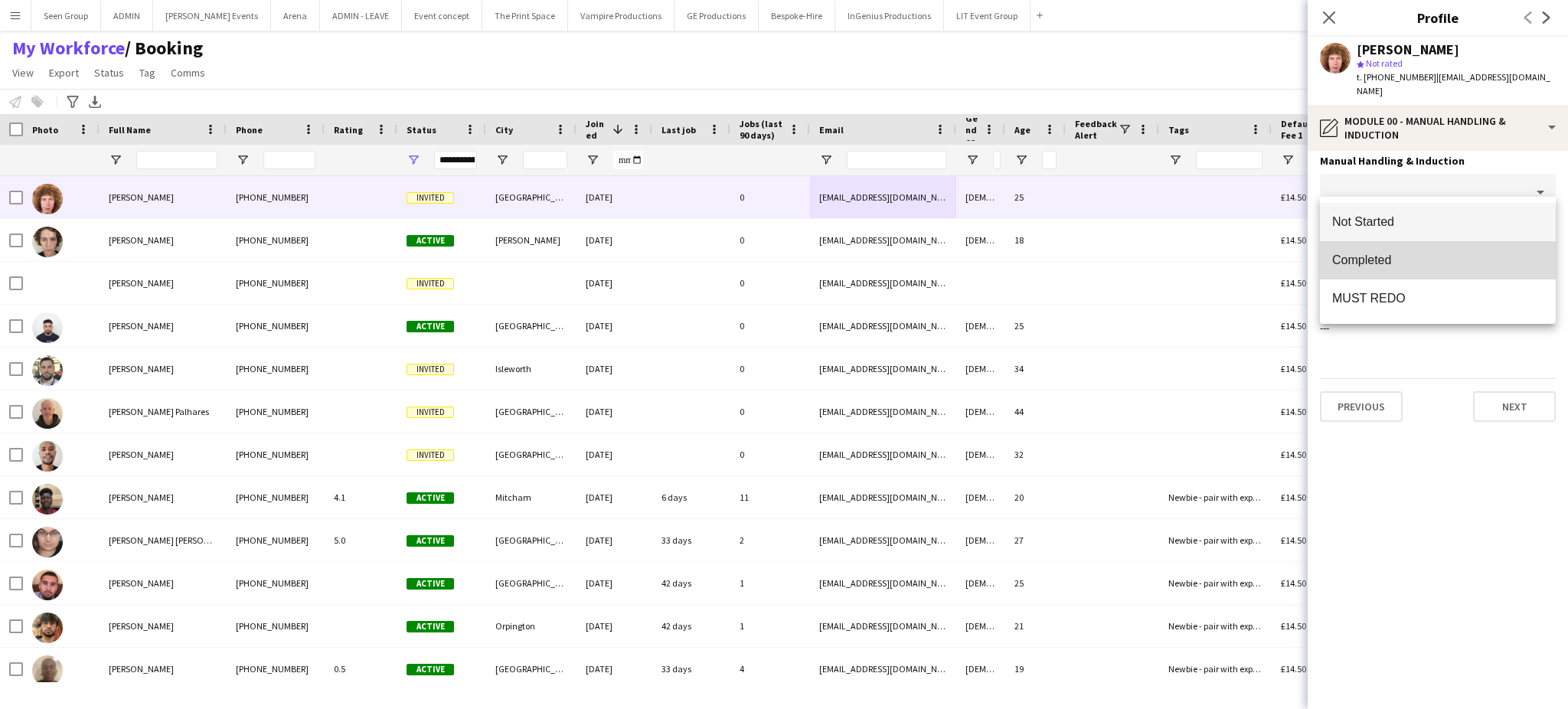
click at [1390, 248] on mat-option "Completed" at bounding box center [1438, 260] width 236 height 39
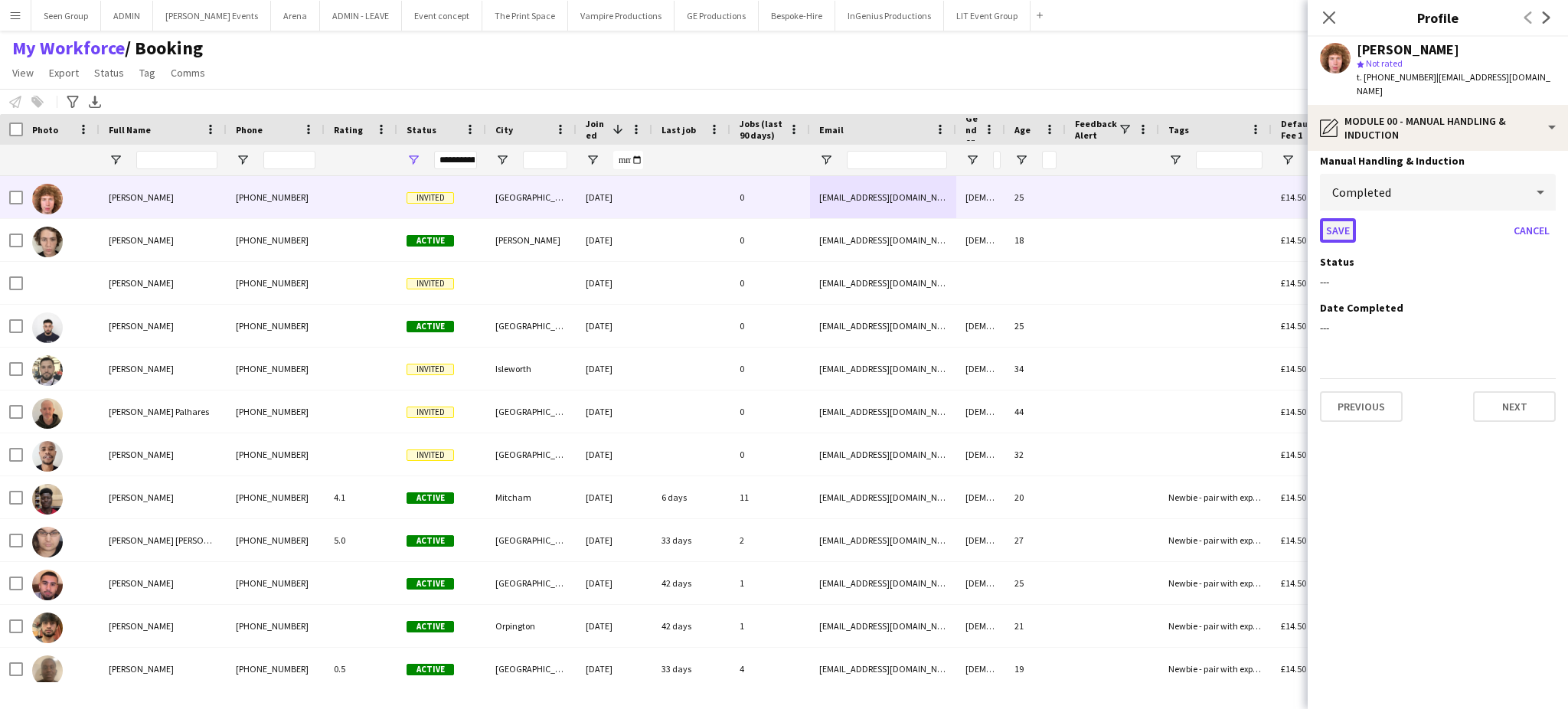
click at [1338, 218] on button "Save" at bounding box center [1338, 230] width 36 height 25
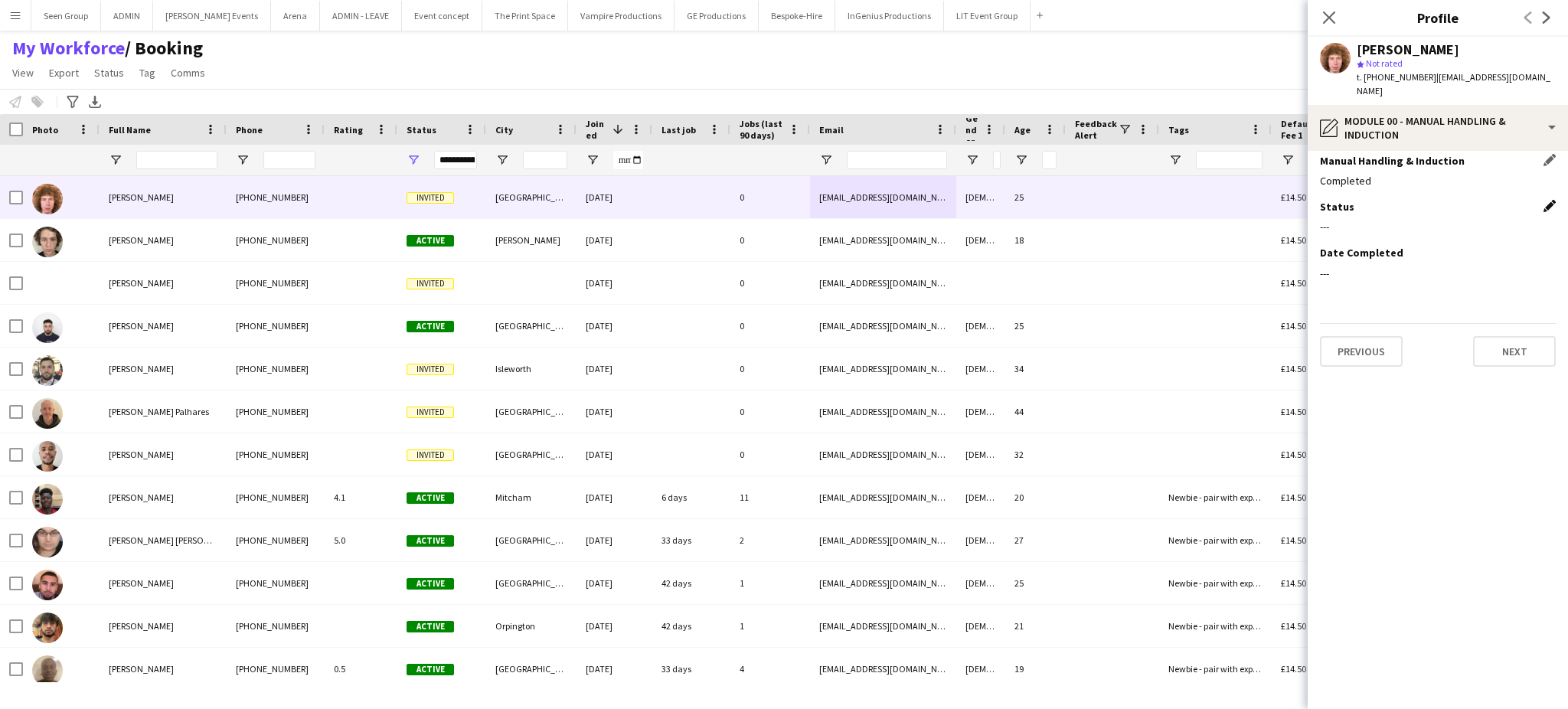
click at [1547, 200] on app-icon "Edit this field" at bounding box center [1549, 206] width 12 height 12
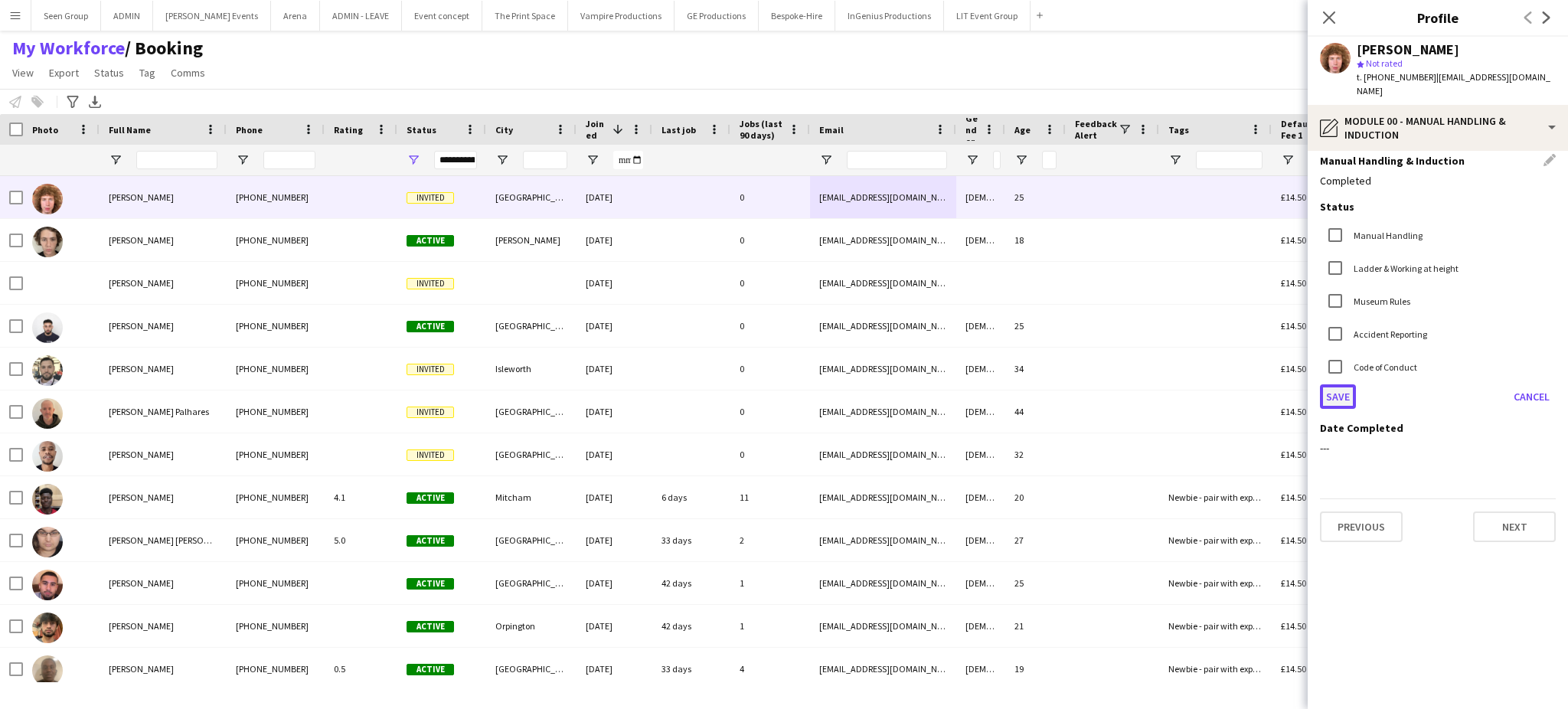
click at [1337, 385] on button "Save" at bounding box center [1338, 397] width 36 height 25
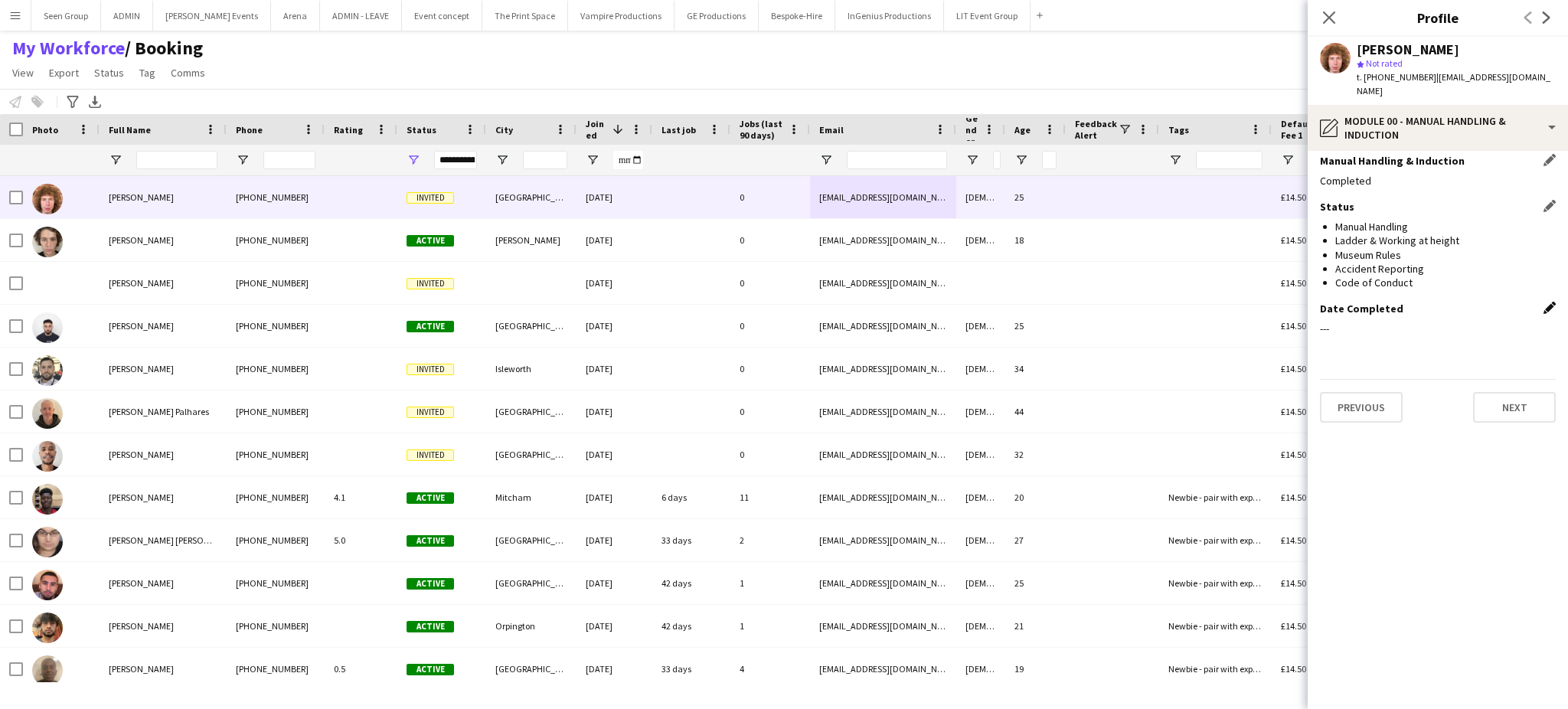
click at [1545, 301] on app-icon "Edit this field" at bounding box center [1549, 307] width 12 height 12
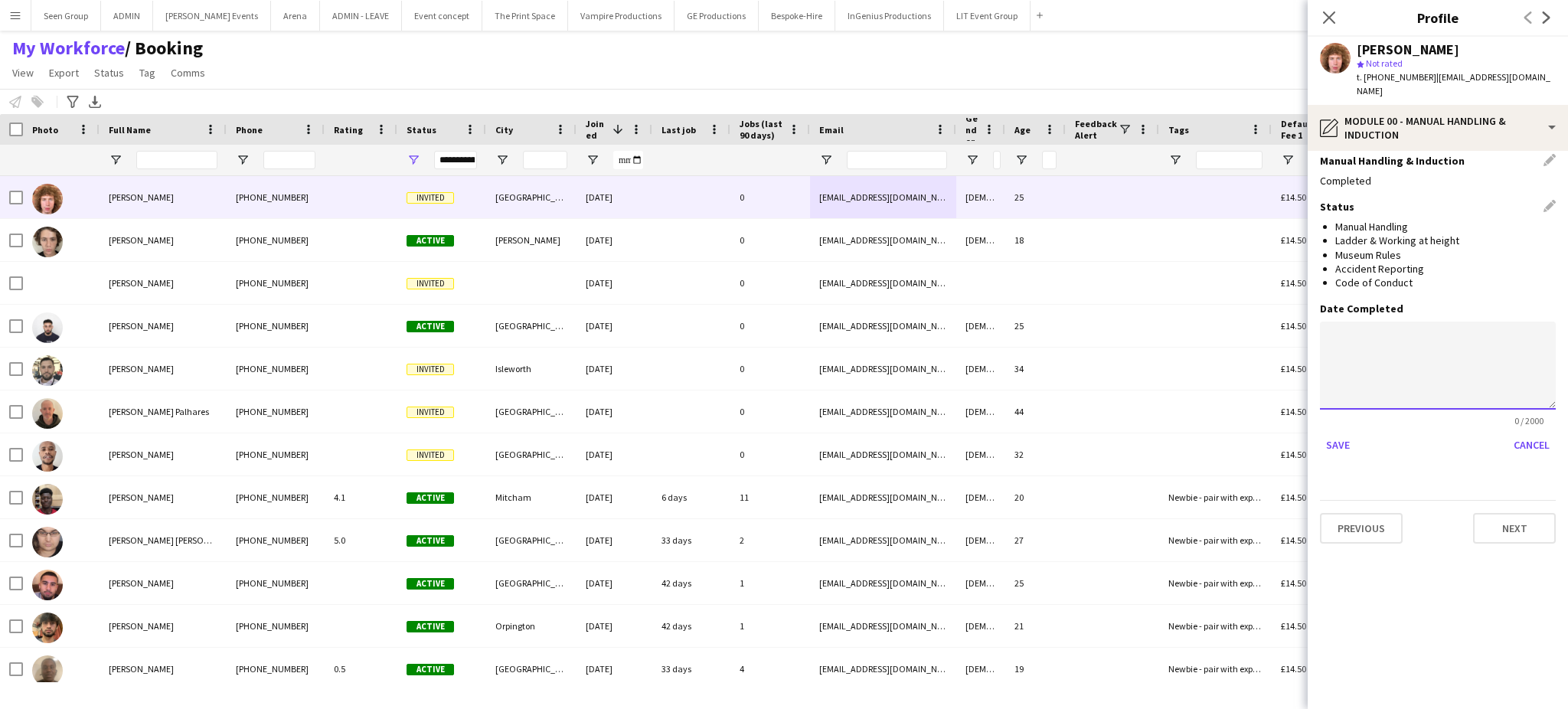
click at [1426, 352] on textarea at bounding box center [1438, 365] width 236 height 88
paste textarea "**********"
click at [1392, 325] on textarea "**********" at bounding box center [1438, 365] width 236 height 88
paste textarea
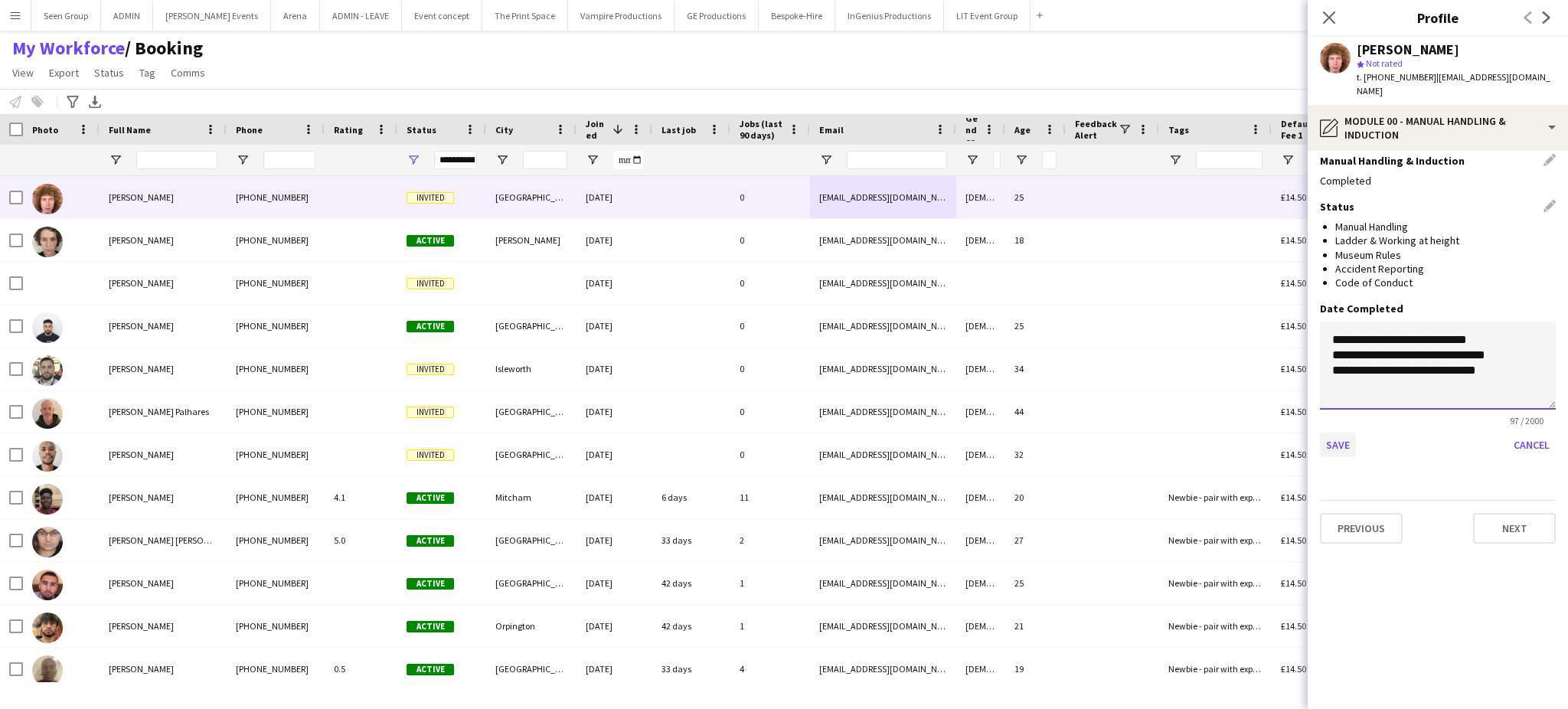
type textarea "**********"
click at [1328, 432] on button "Save" at bounding box center [1338, 444] width 36 height 25
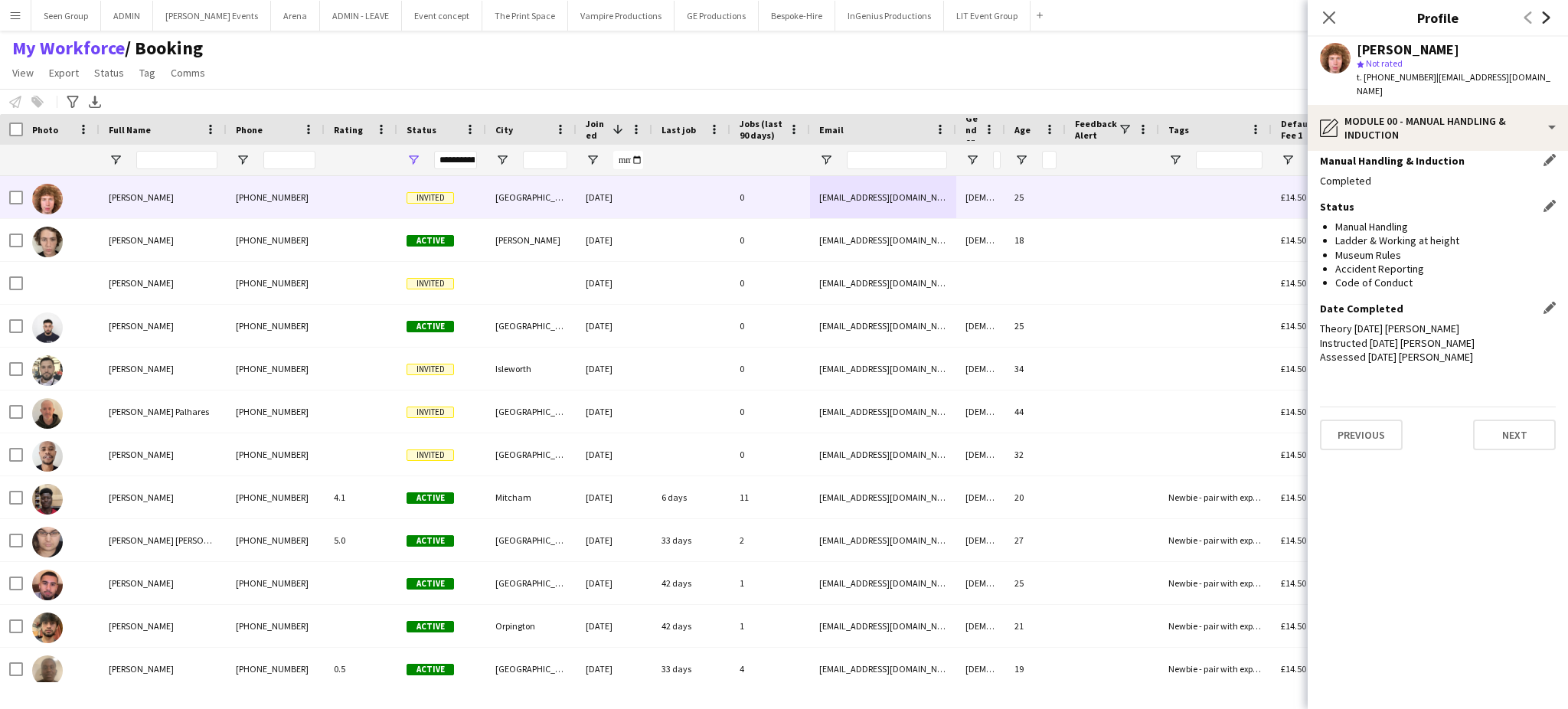
click at [1547, 18] on icon "Next" at bounding box center [1546, 18] width 12 height 12
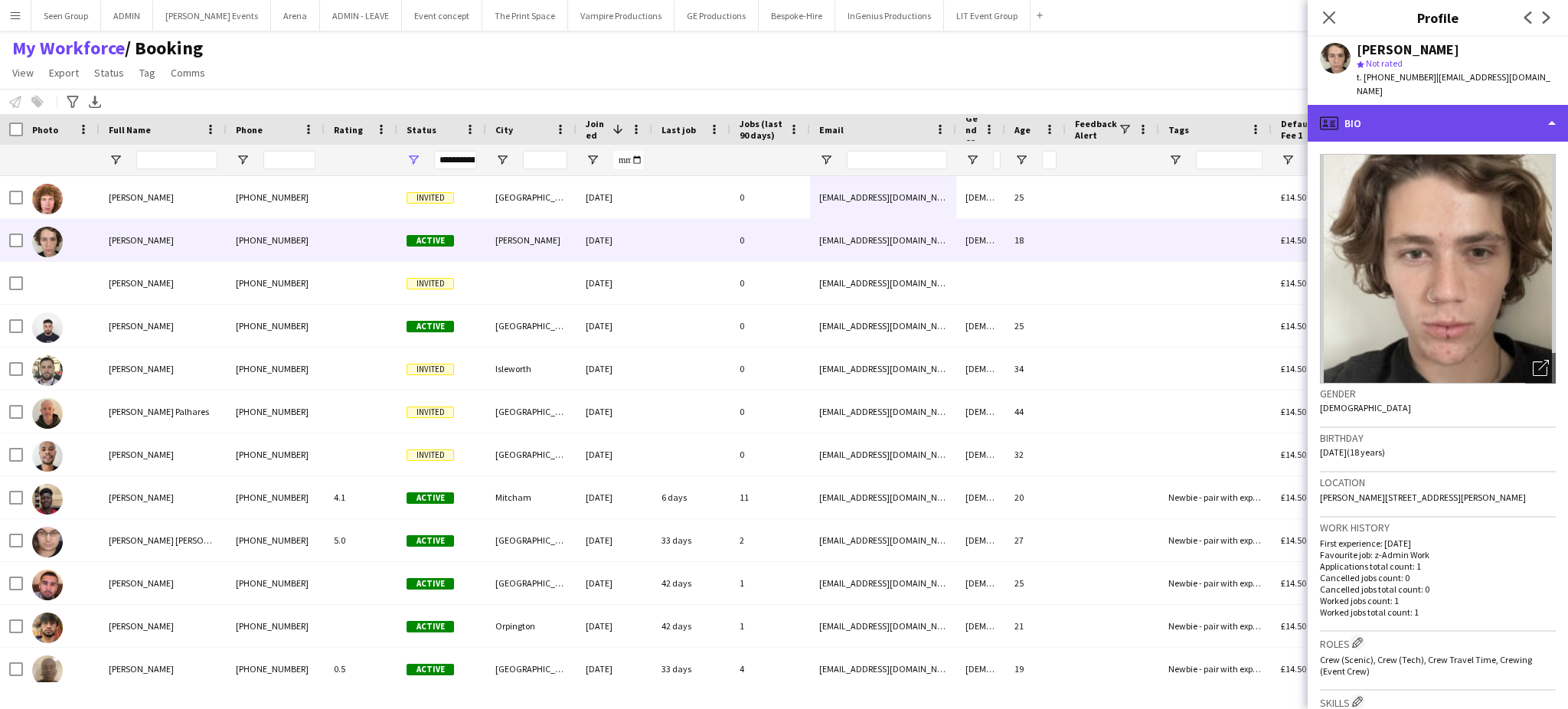
click at [1531, 107] on div "profile Bio" at bounding box center [1438, 123] width 261 height 37
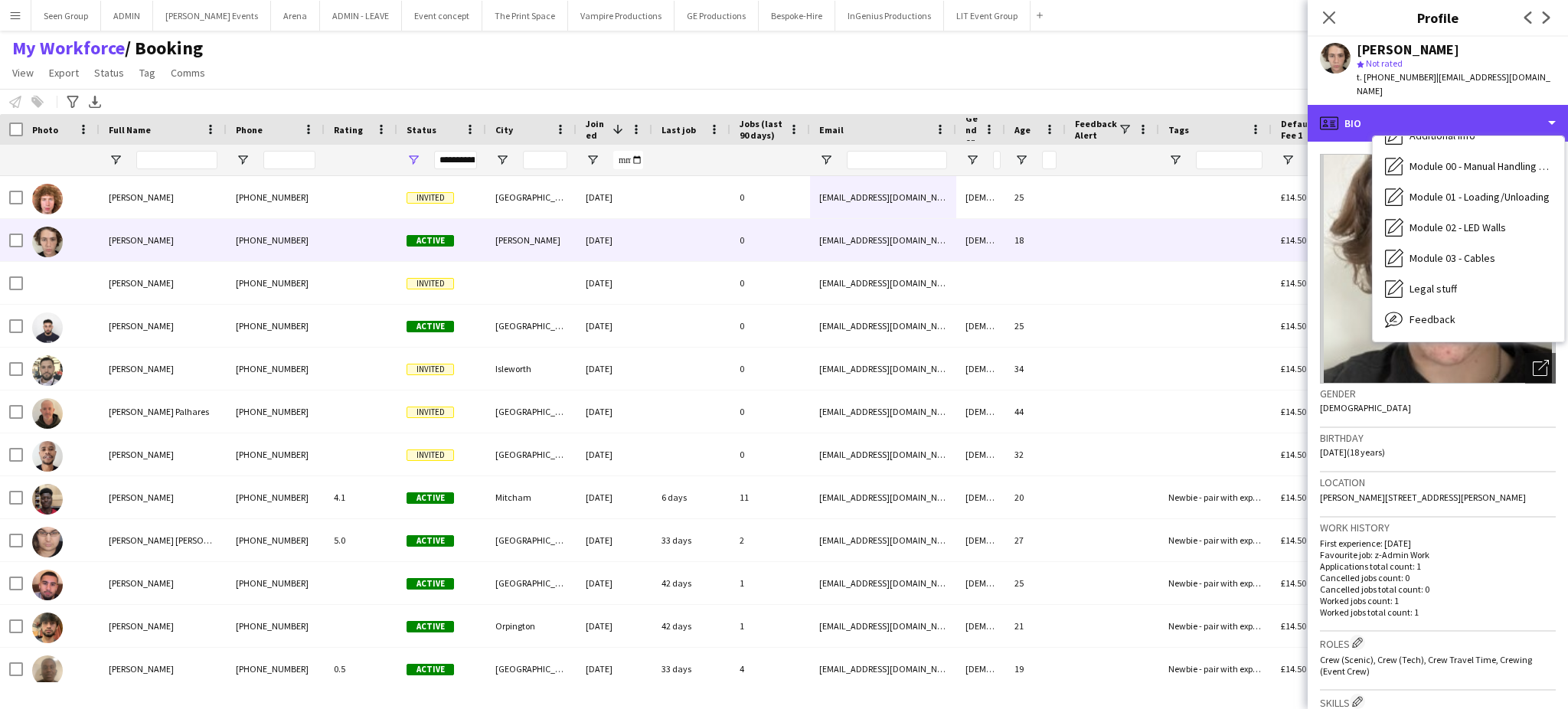
scroll to position [296, 0]
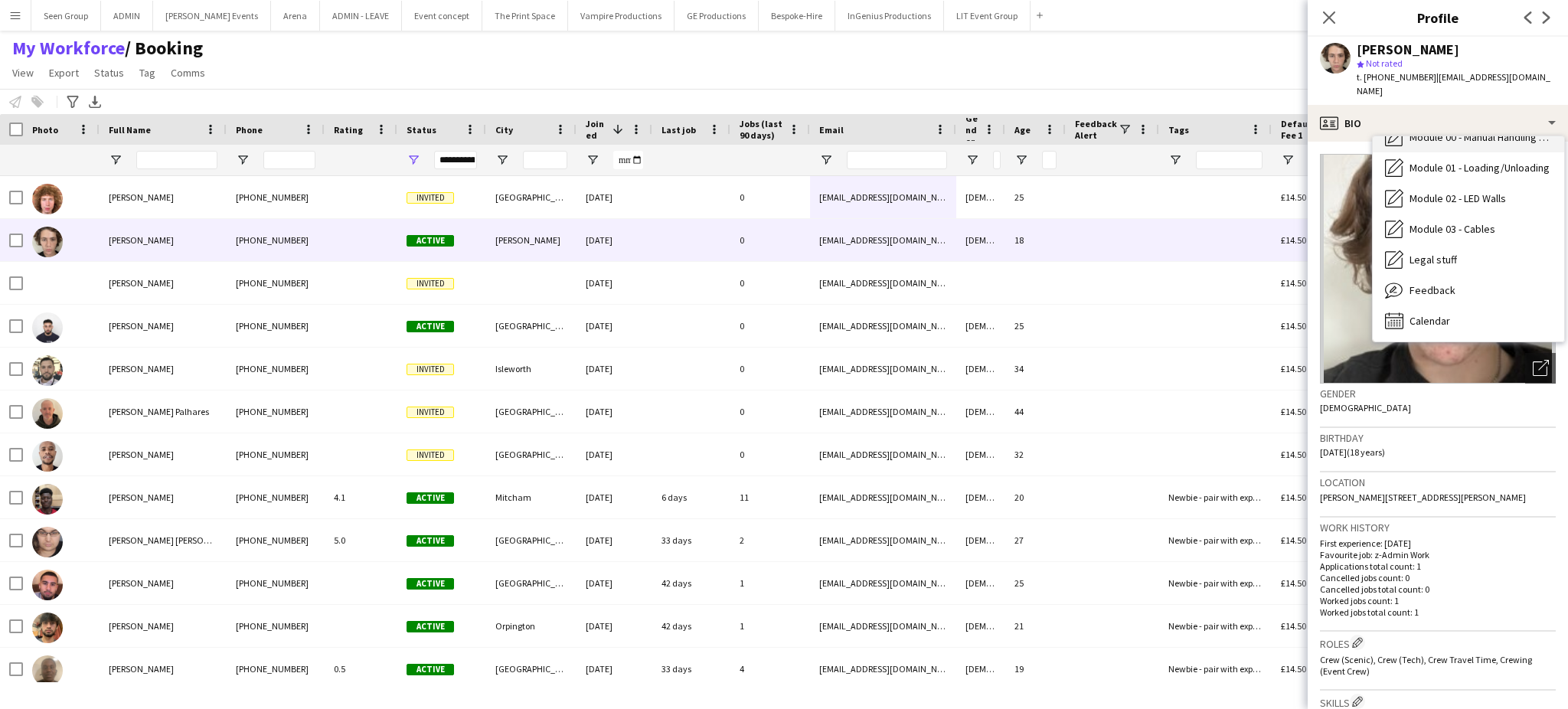
click at [1519, 130] on span "Module 00 - Manual Handling & Induction" at bounding box center [1481, 137] width 143 height 14
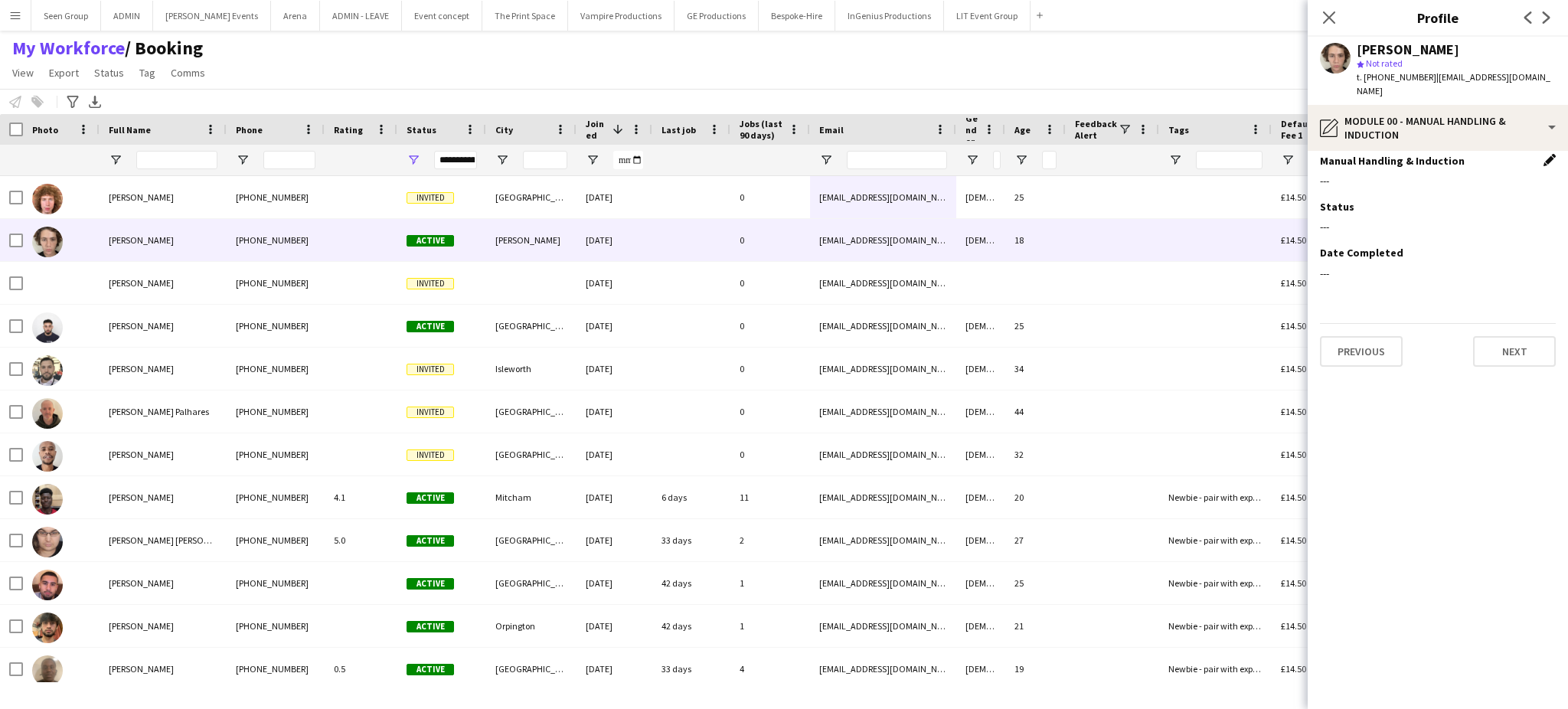
click at [1549, 154] on app-icon "Edit this field" at bounding box center [1549, 160] width 12 height 12
click at [1458, 183] on div at bounding box center [1422, 191] width 205 height 37
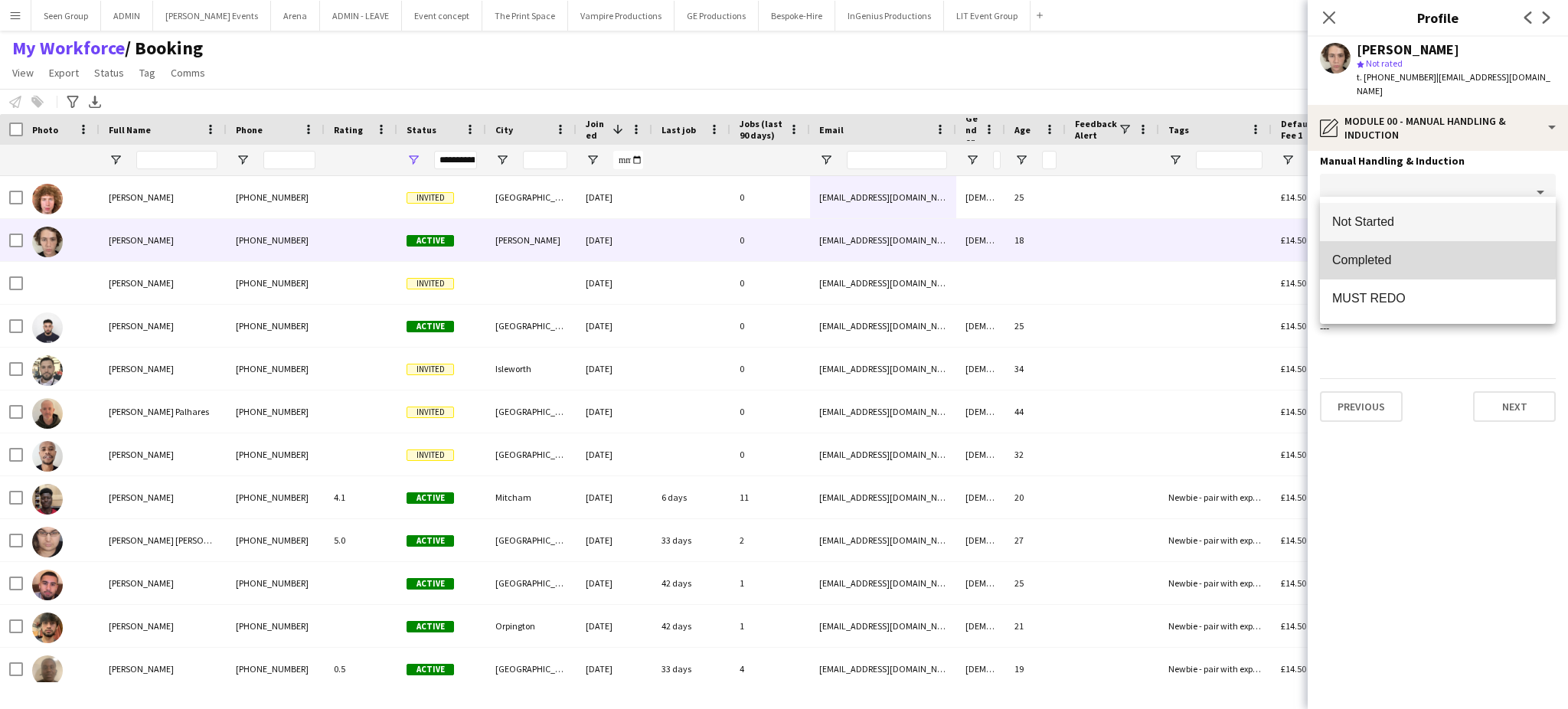
click at [1389, 255] on span "Completed" at bounding box center [1437, 260] width 211 height 15
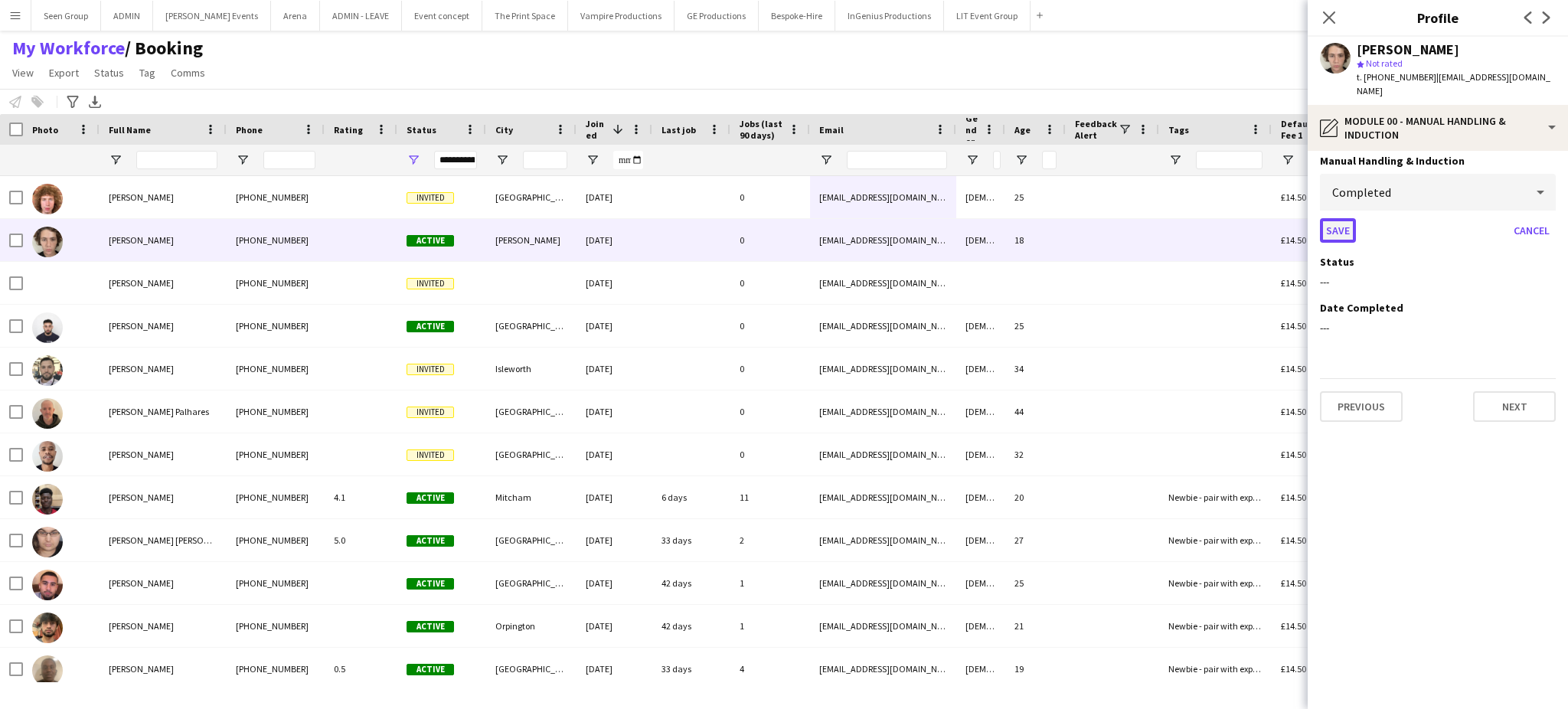
click at [1338, 218] on button "Save" at bounding box center [1338, 230] width 36 height 25
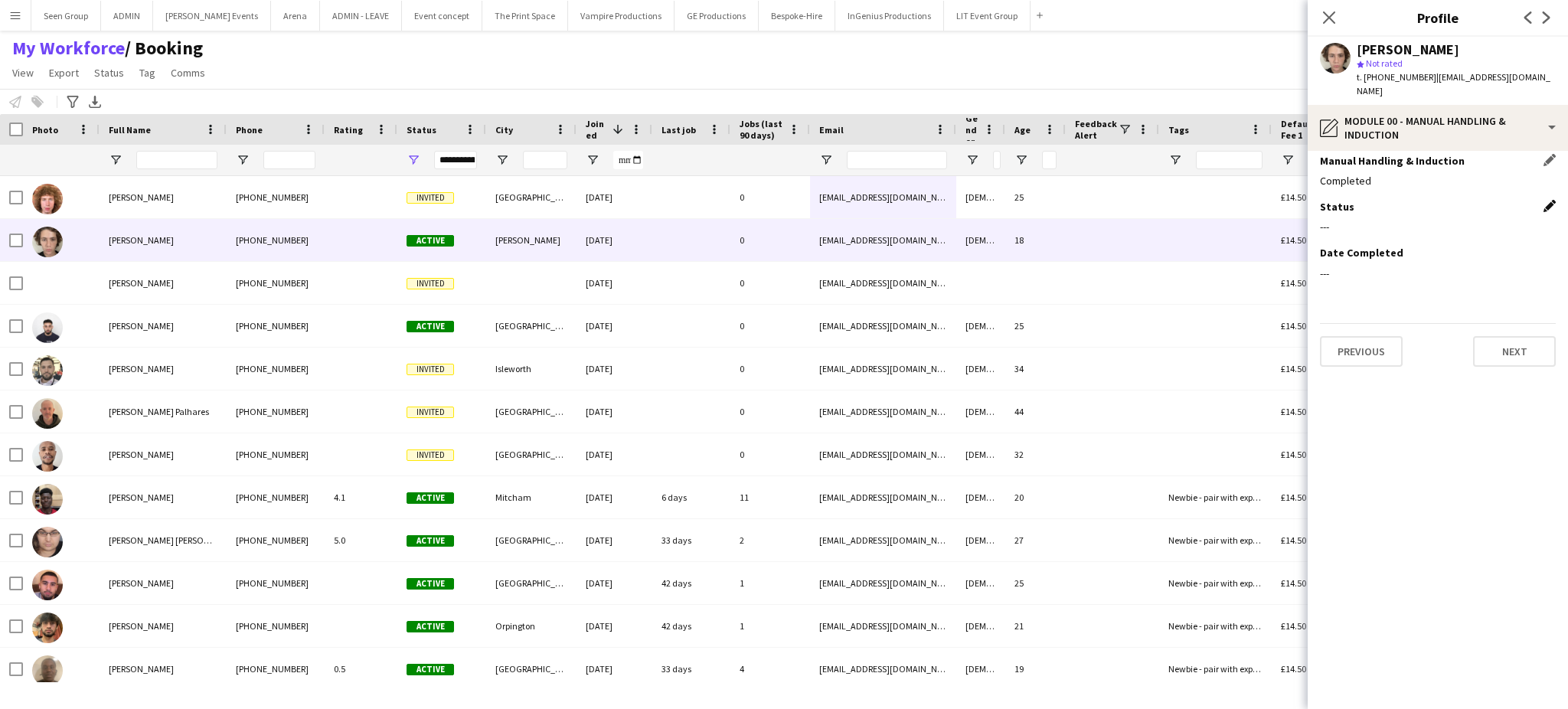
click at [1550, 200] on app-icon "Edit this field" at bounding box center [1549, 206] width 12 height 12
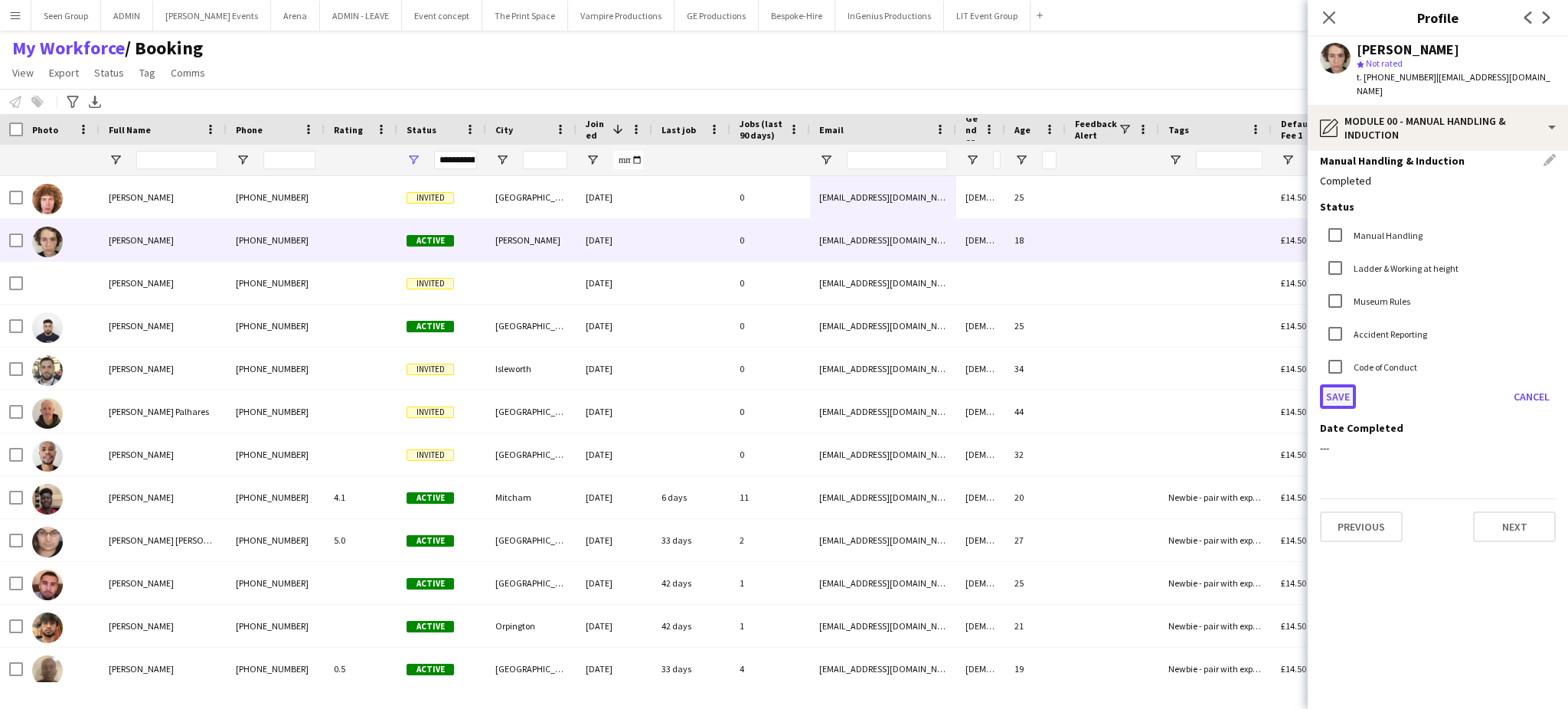
click at [1336, 385] on button "Save" at bounding box center [1338, 397] width 36 height 25
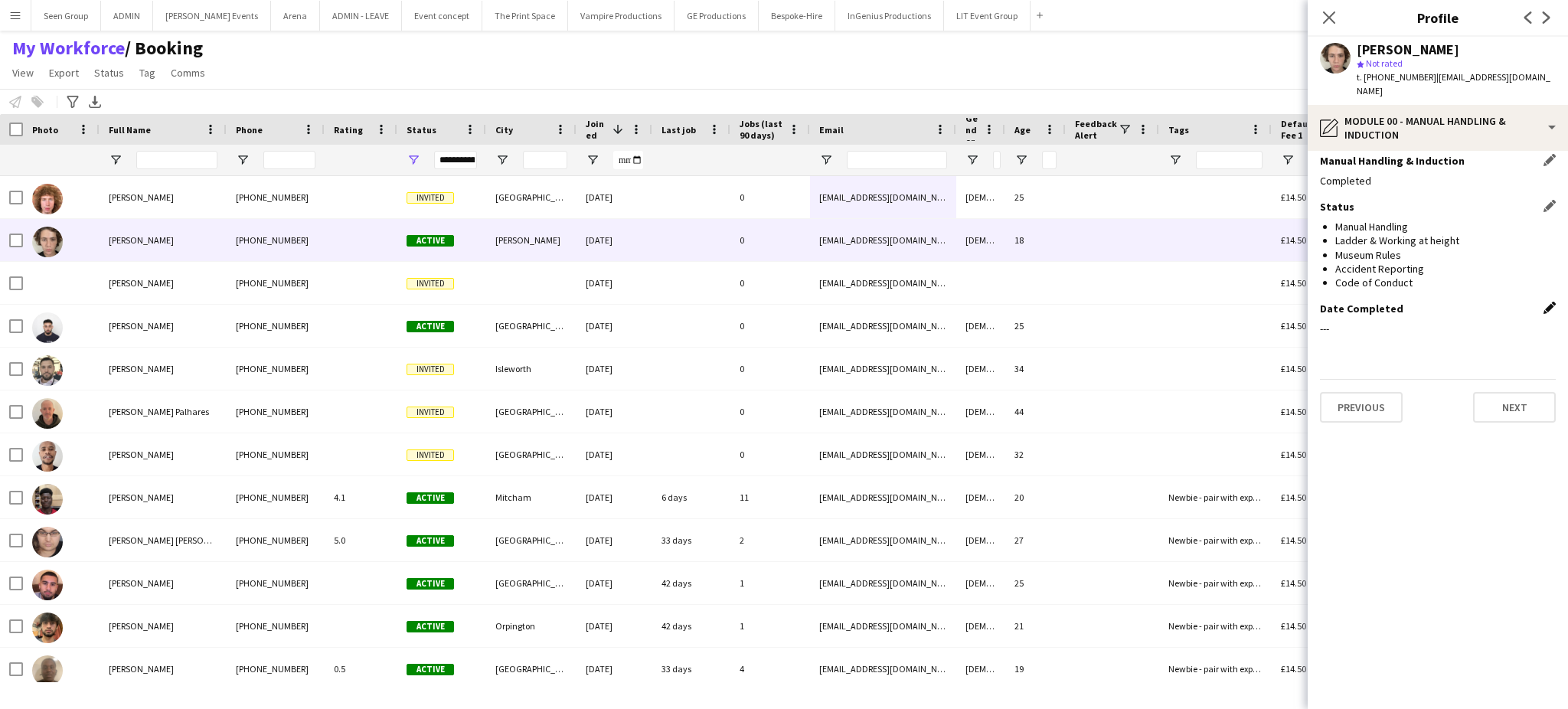
click at [1548, 301] on app-icon "Edit this field" at bounding box center [1549, 307] width 12 height 12
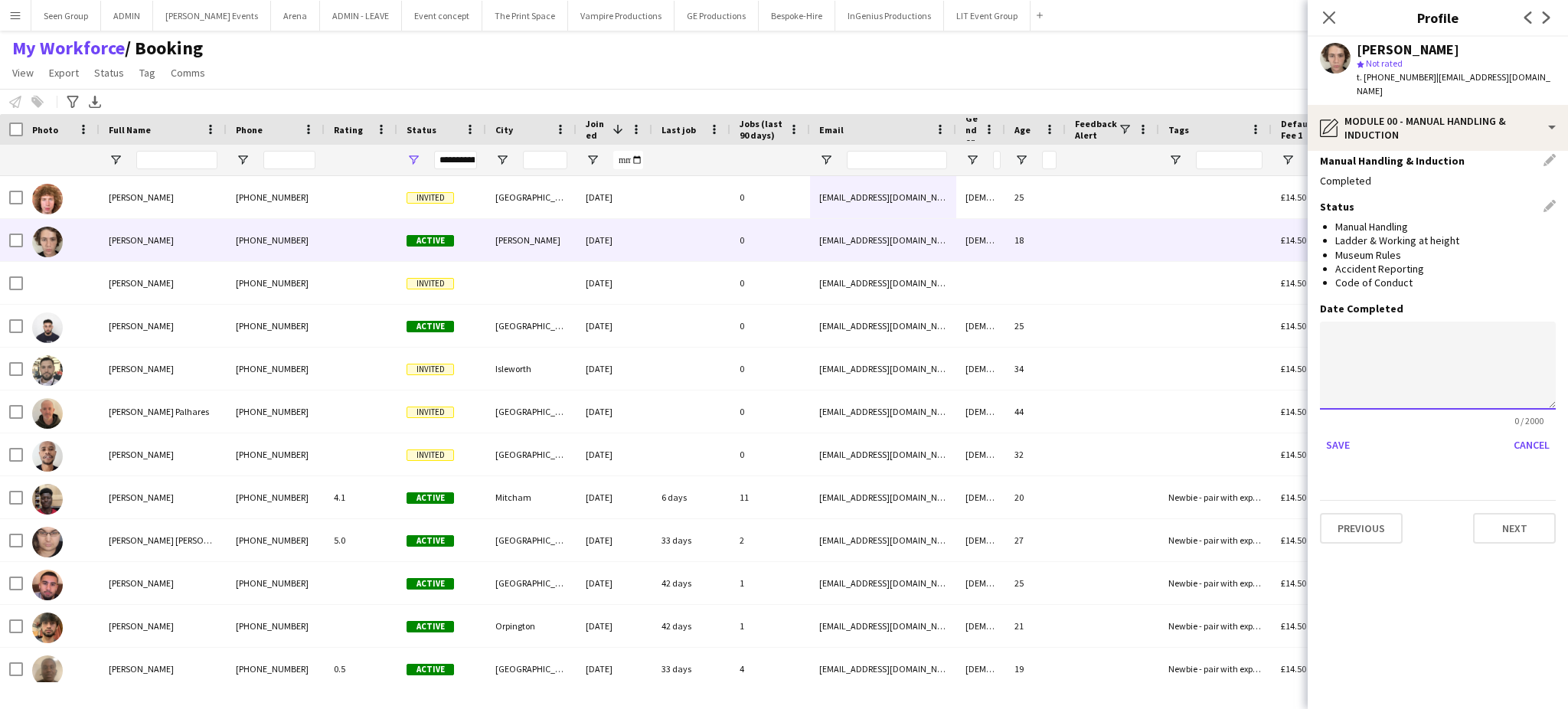
click at [1425, 345] on textarea at bounding box center [1438, 365] width 236 height 88
paste textarea "**********"
type textarea "**********"
click at [1341, 432] on button "Save" at bounding box center [1338, 444] width 36 height 25
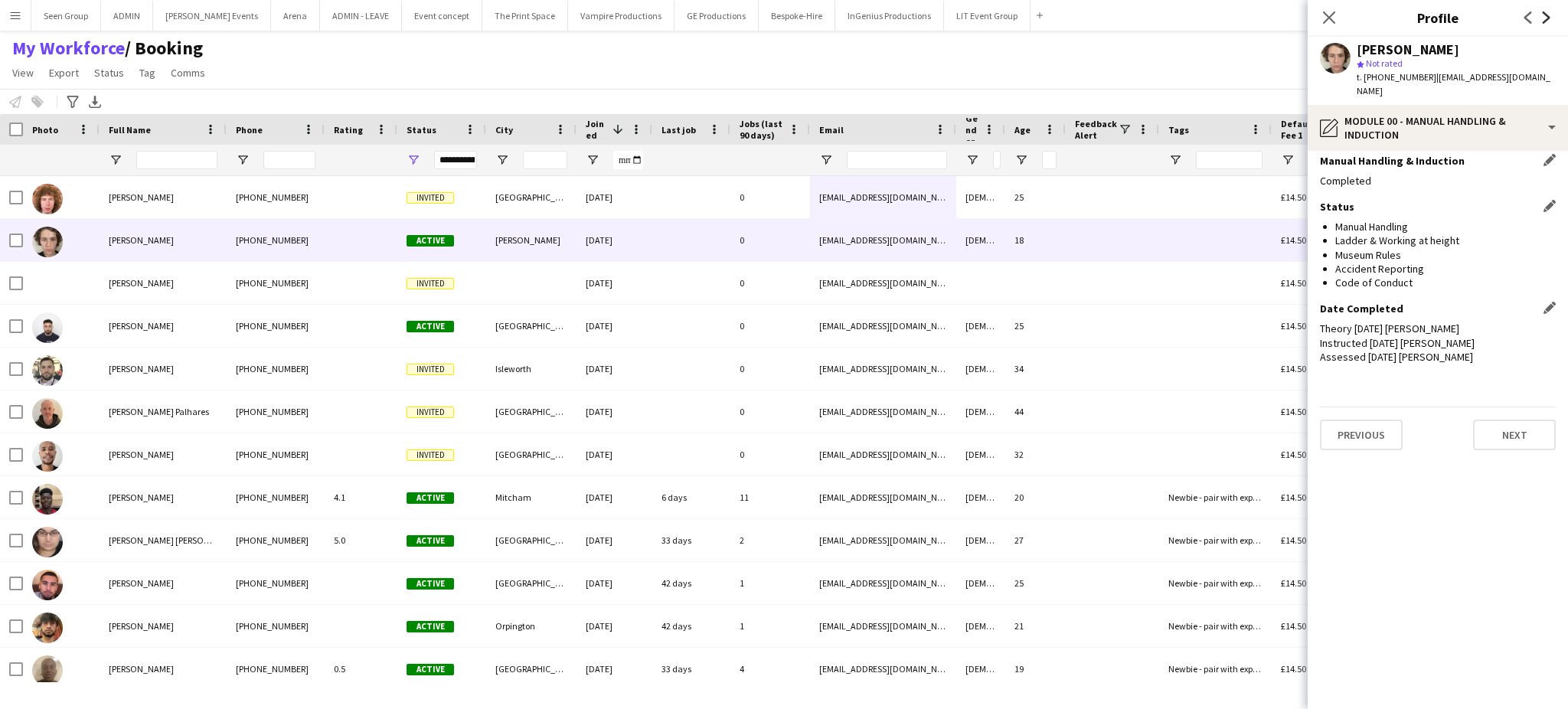
click at [1547, 22] on icon "Next" at bounding box center [1546, 18] width 12 height 12
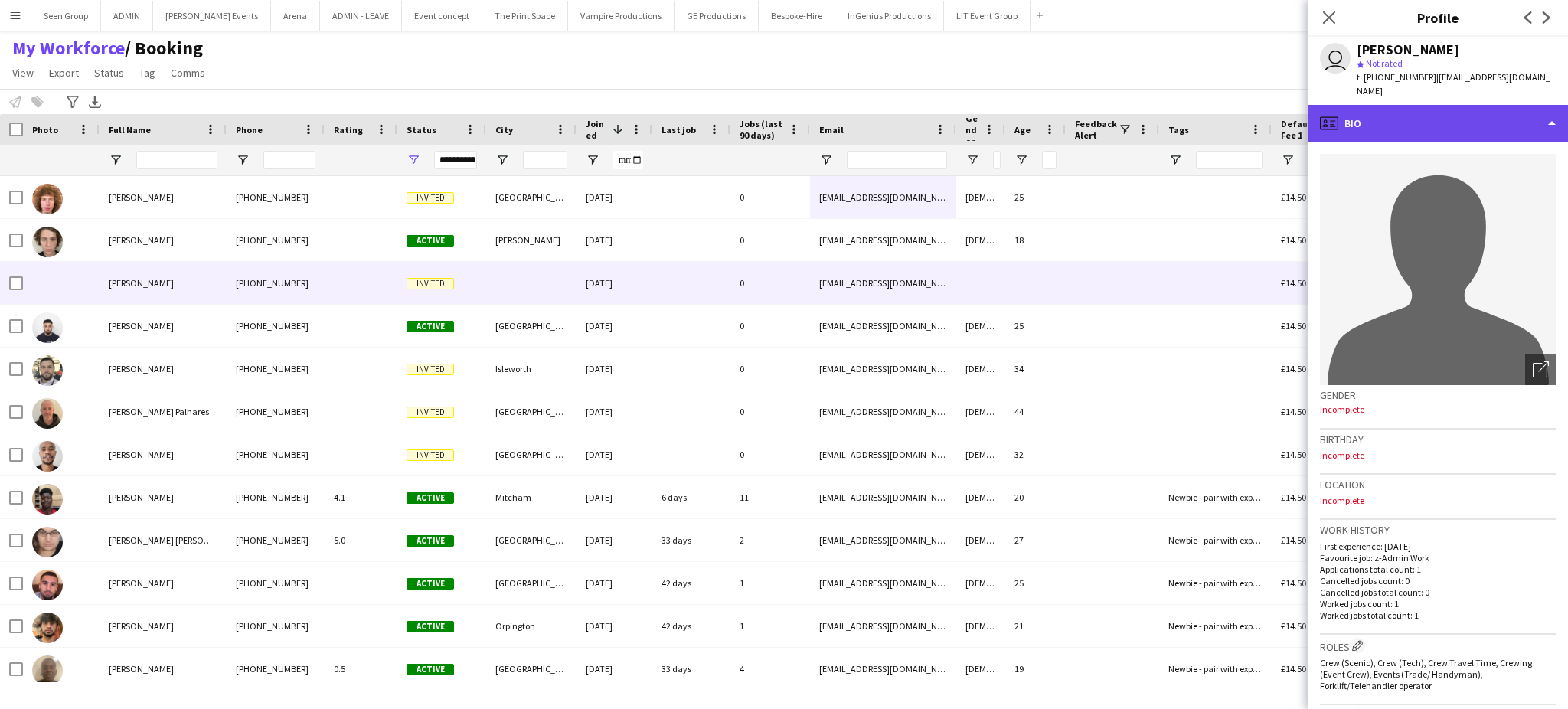
click at [1543, 110] on div "profile Bio" at bounding box center [1438, 123] width 261 height 37
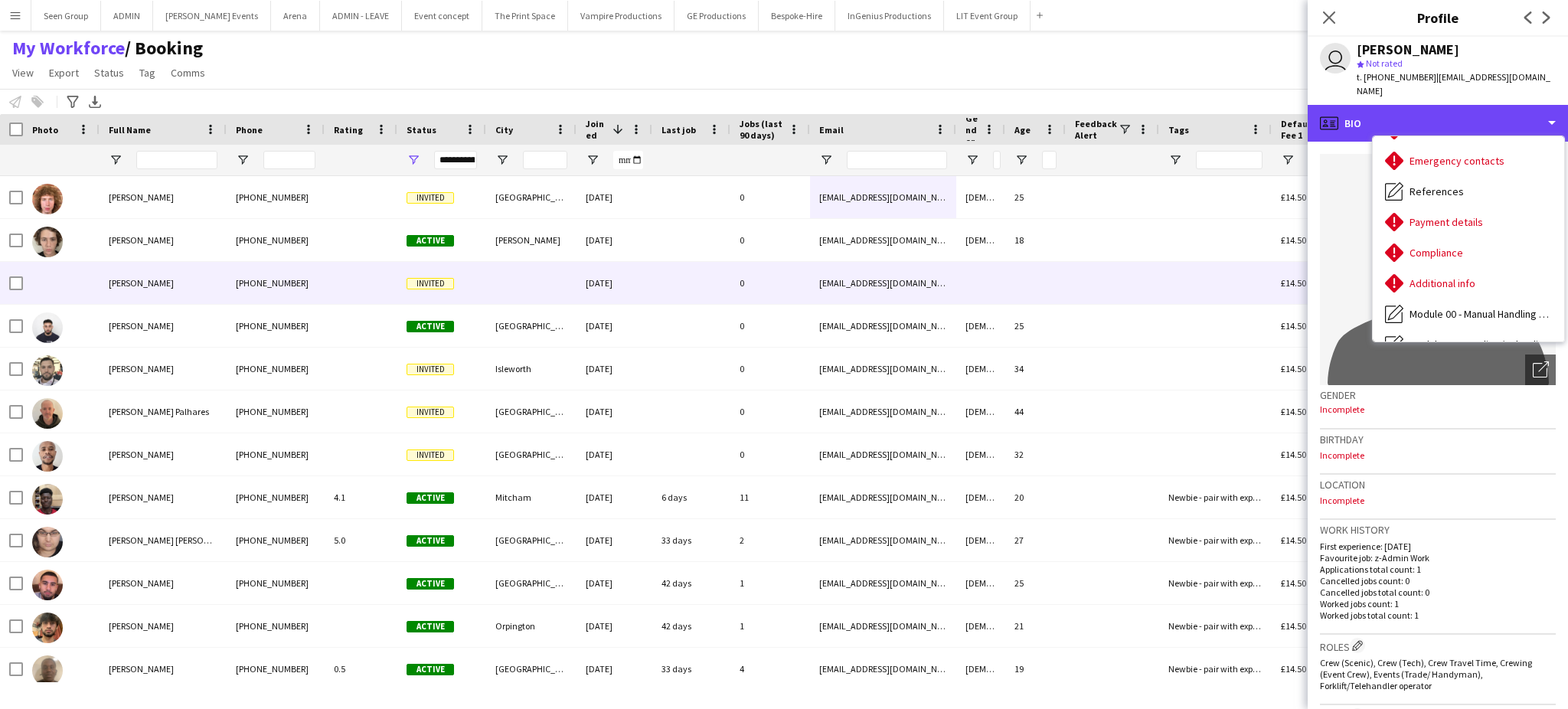
scroll to position [179, 0]
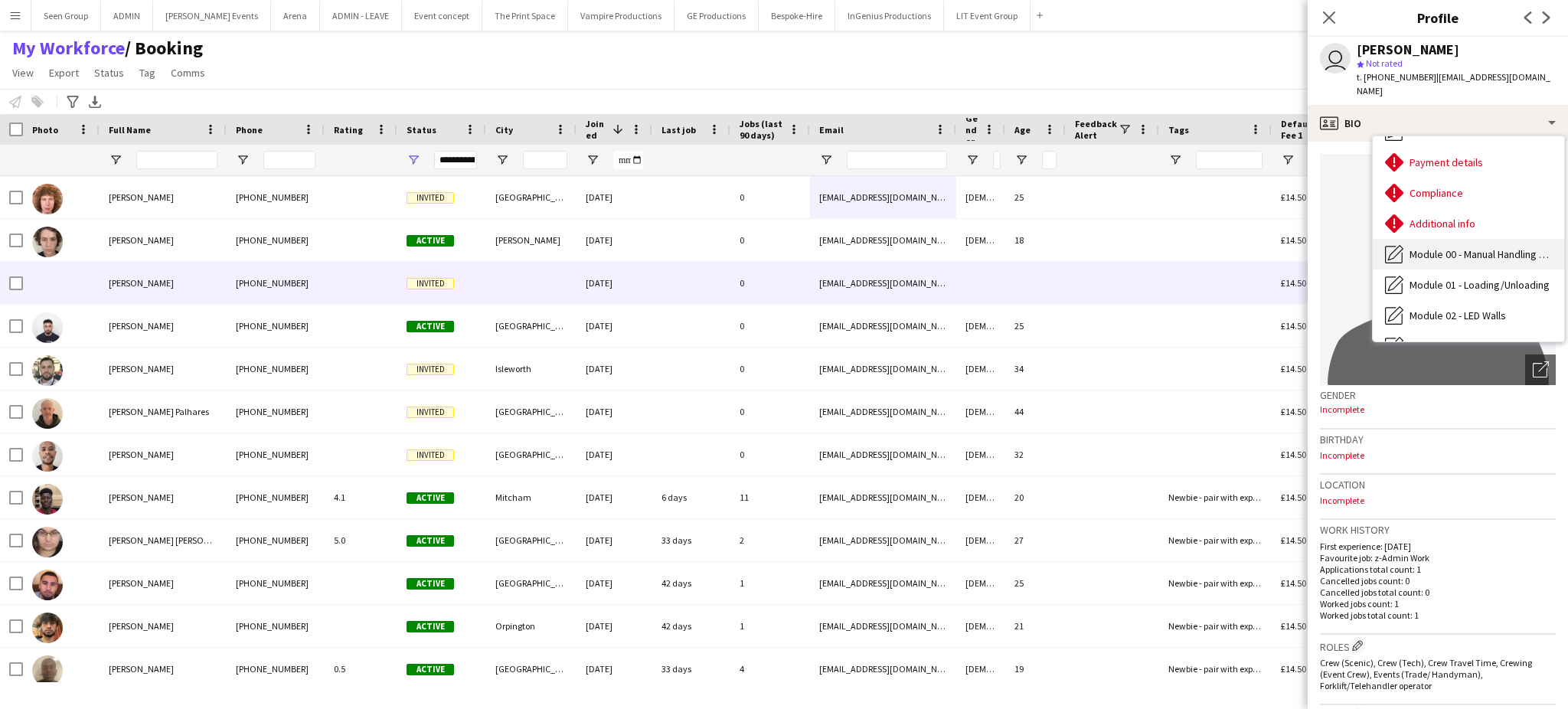
click at [1502, 248] on span "Module 00 - Manual Handling & Induction" at bounding box center [1481, 255] width 143 height 14
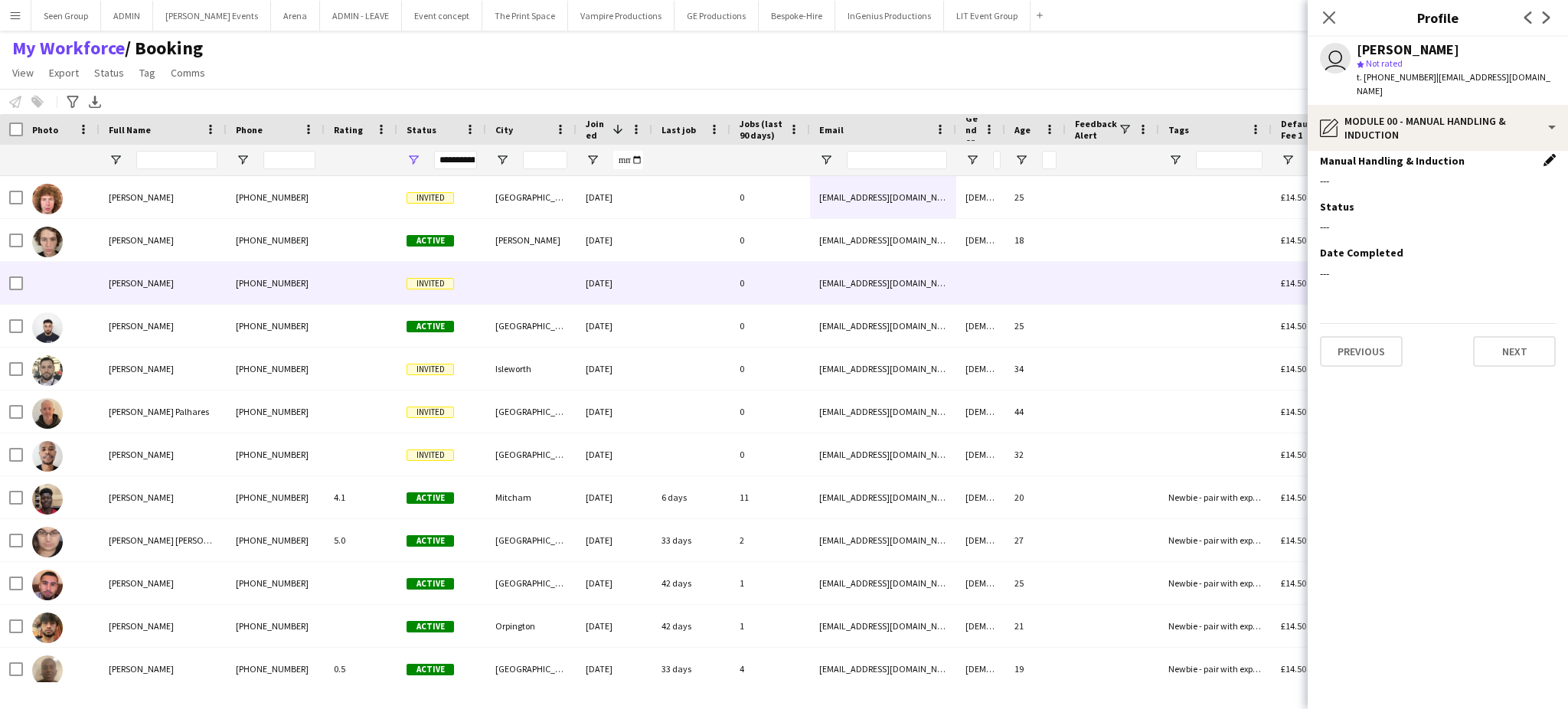
click at [1547, 154] on app-icon "Edit this field" at bounding box center [1549, 160] width 12 height 12
click at [1458, 183] on div at bounding box center [1422, 191] width 205 height 37
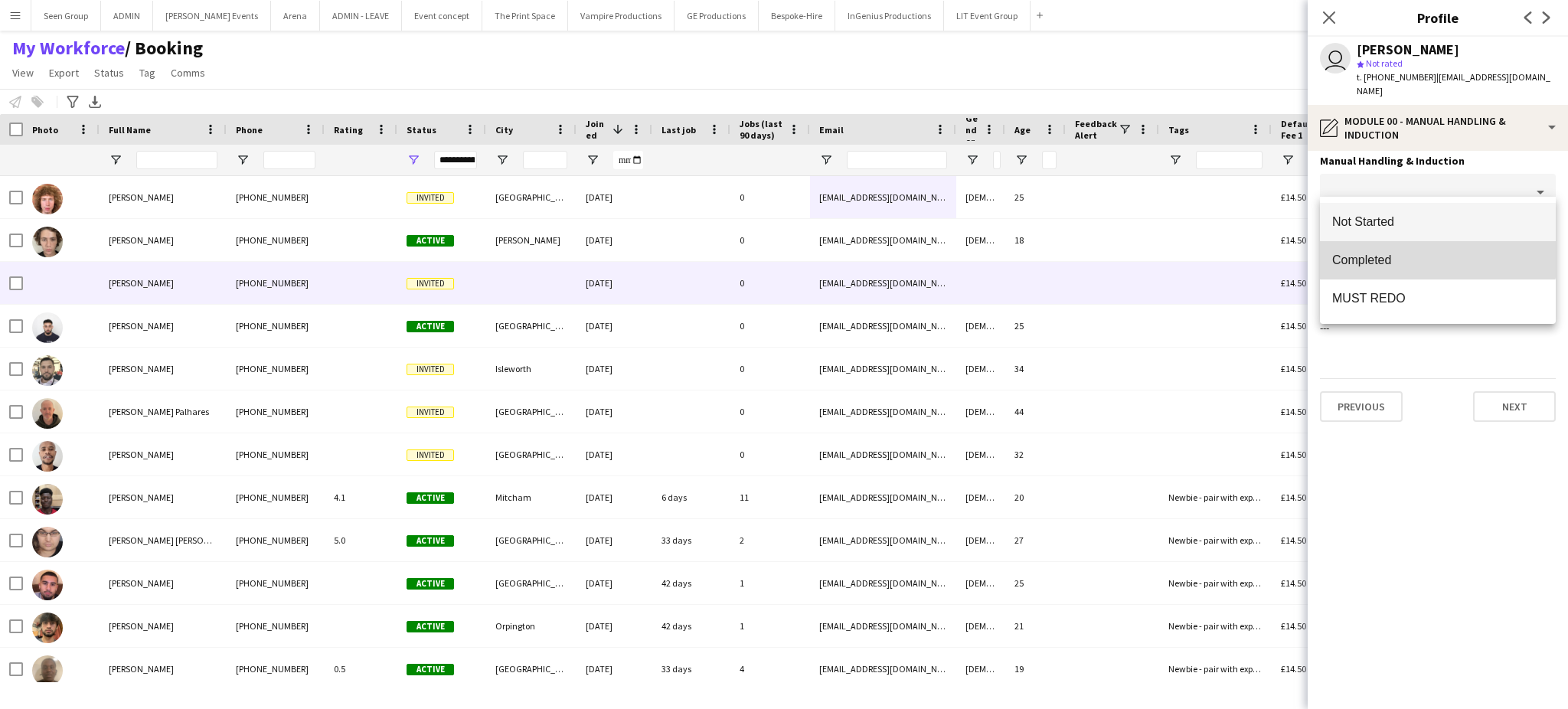
click at [1413, 248] on mat-option "Completed" at bounding box center [1438, 260] width 236 height 39
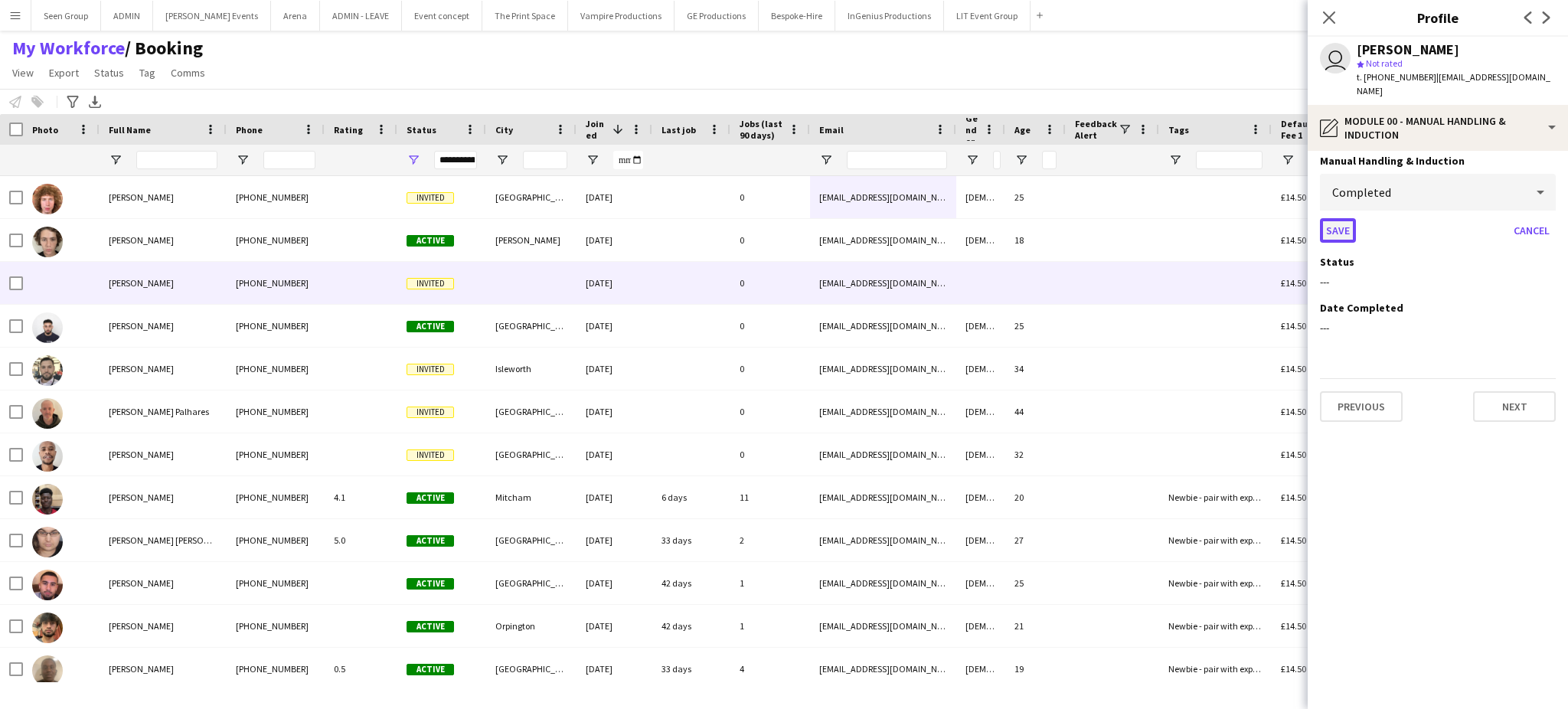
click at [1342, 218] on button "Save" at bounding box center [1338, 230] width 36 height 25
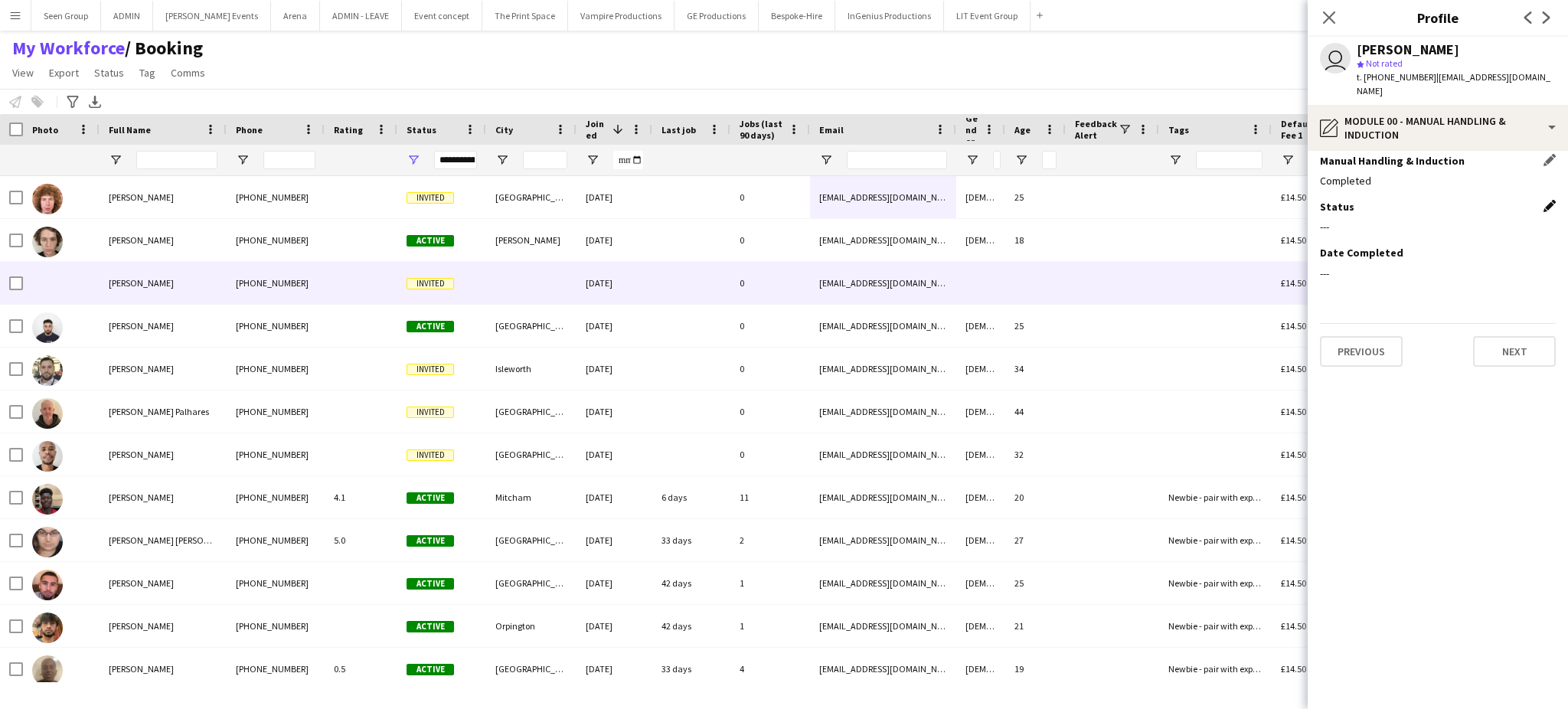
click at [1546, 200] on app-icon "Edit this field" at bounding box center [1549, 206] width 12 height 12
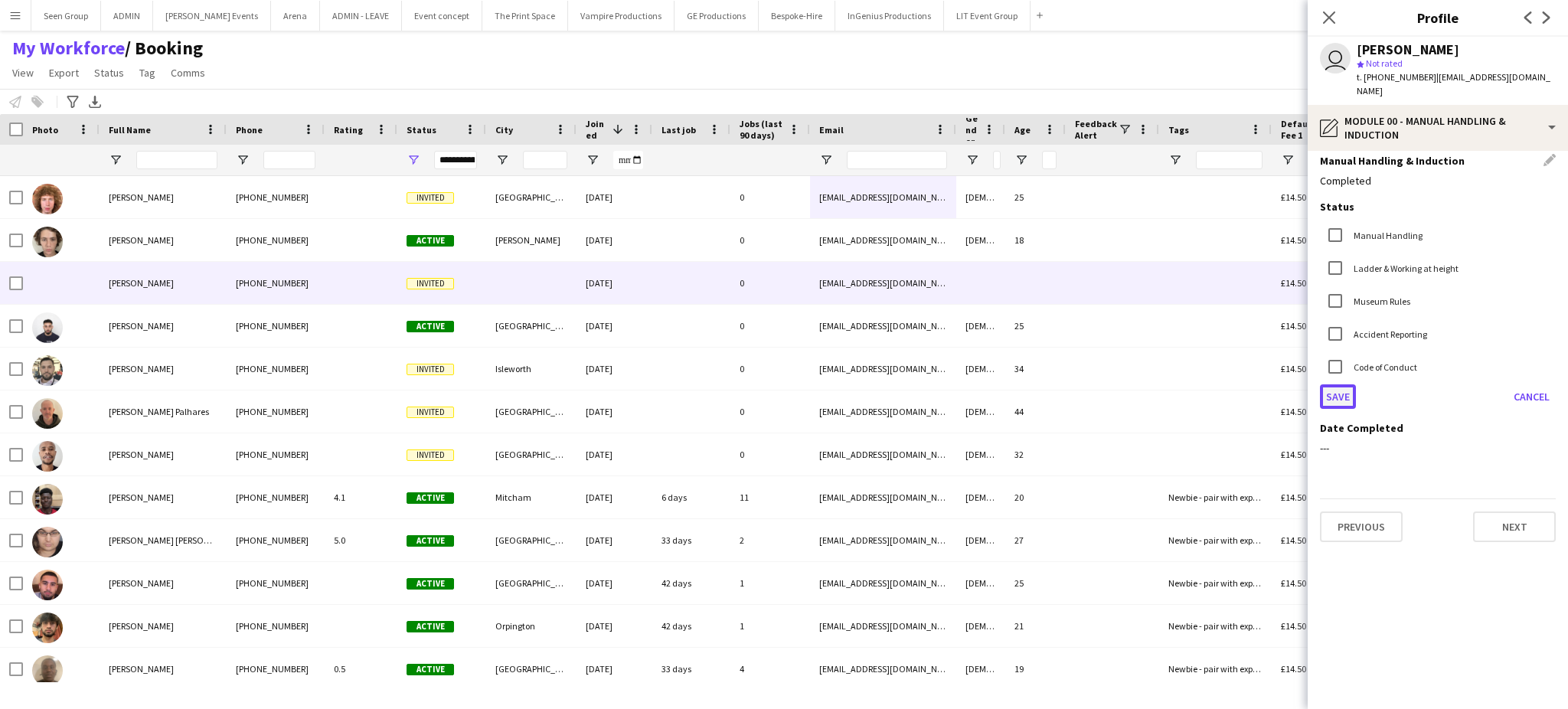
click at [1338, 386] on button "Save" at bounding box center [1338, 397] width 36 height 25
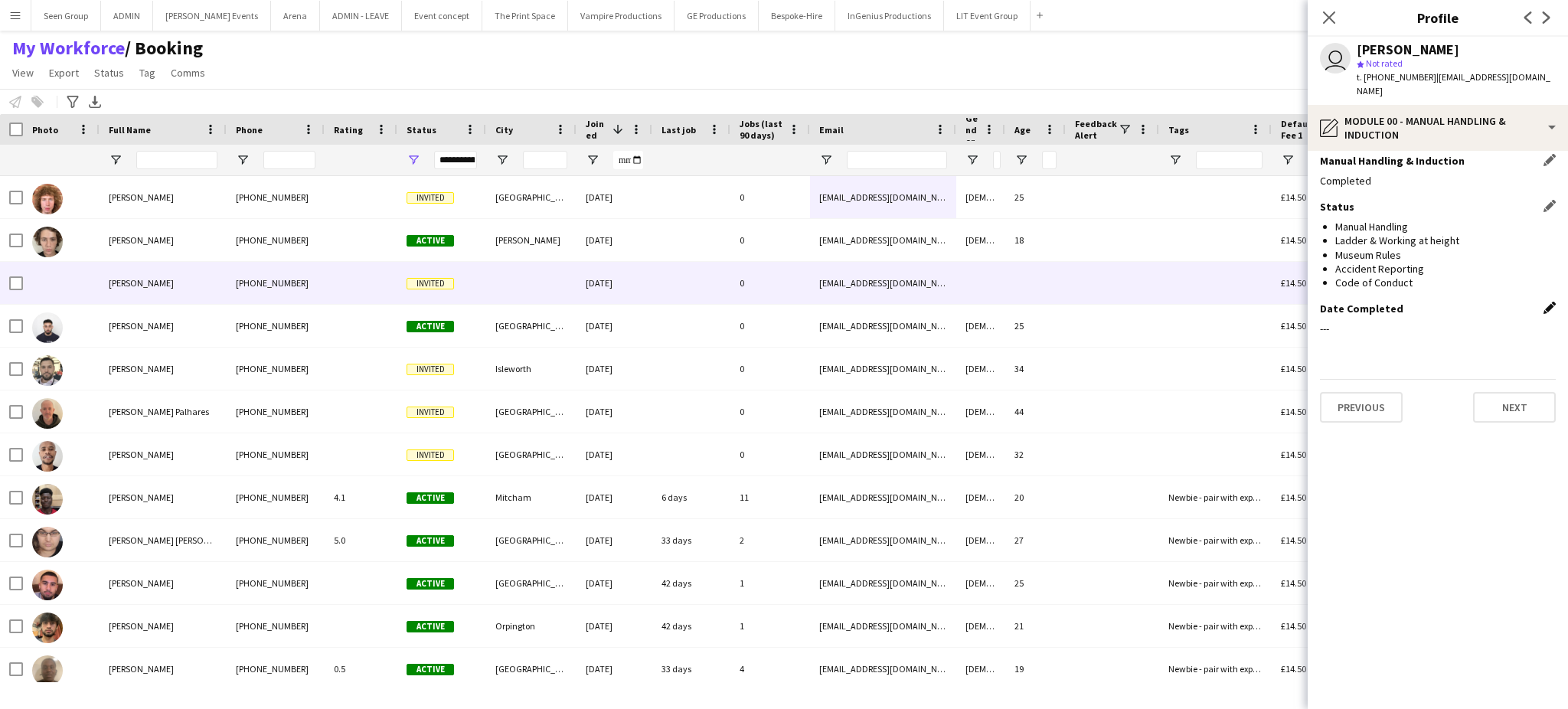
click at [1546, 301] on app-icon "Edit this field" at bounding box center [1549, 307] width 12 height 12
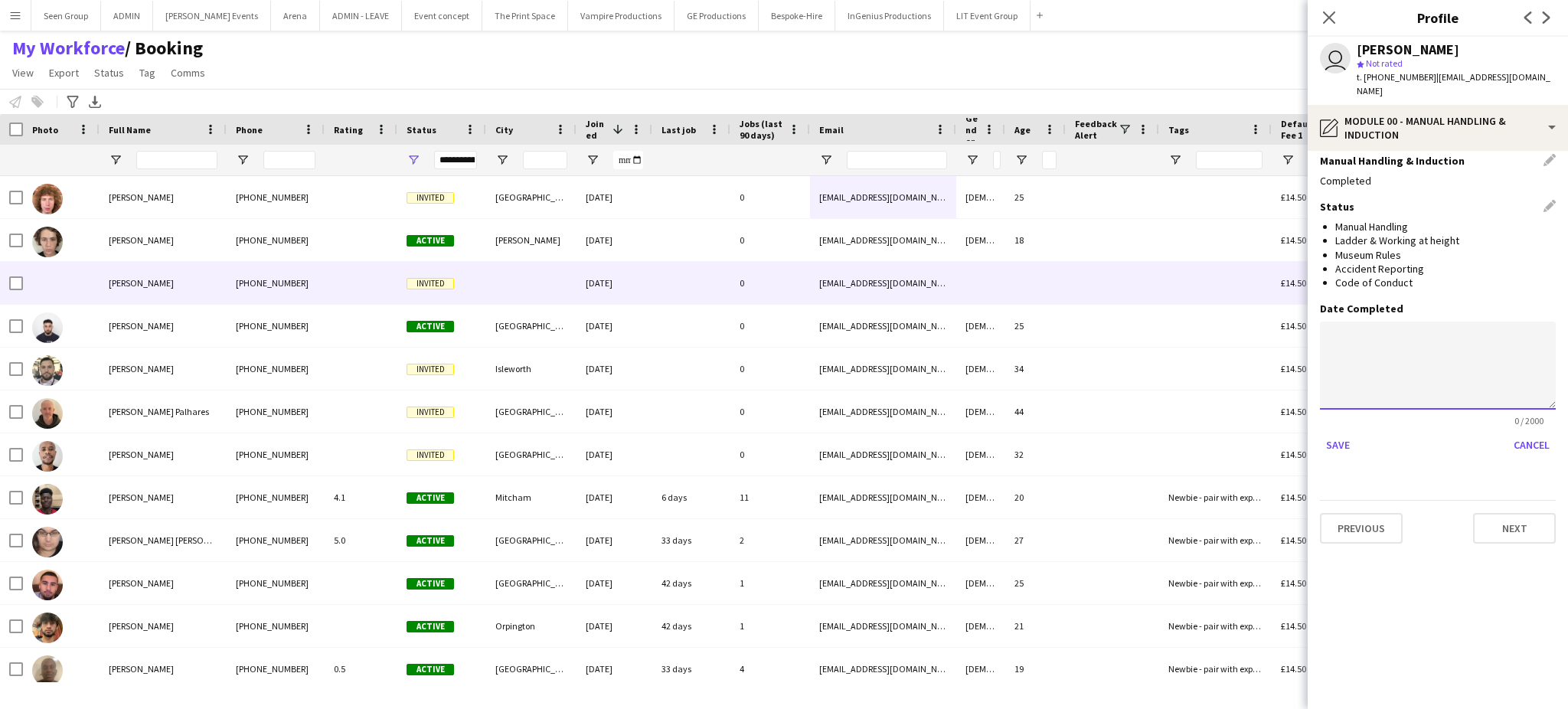
click at [1427, 346] on textarea at bounding box center [1438, 365] width 236 height 88
paste textarea "**********"
type textarea "**********"
click at [1340, 432] on button "Save" at bounding box center [1338, 444] width 36 height 25
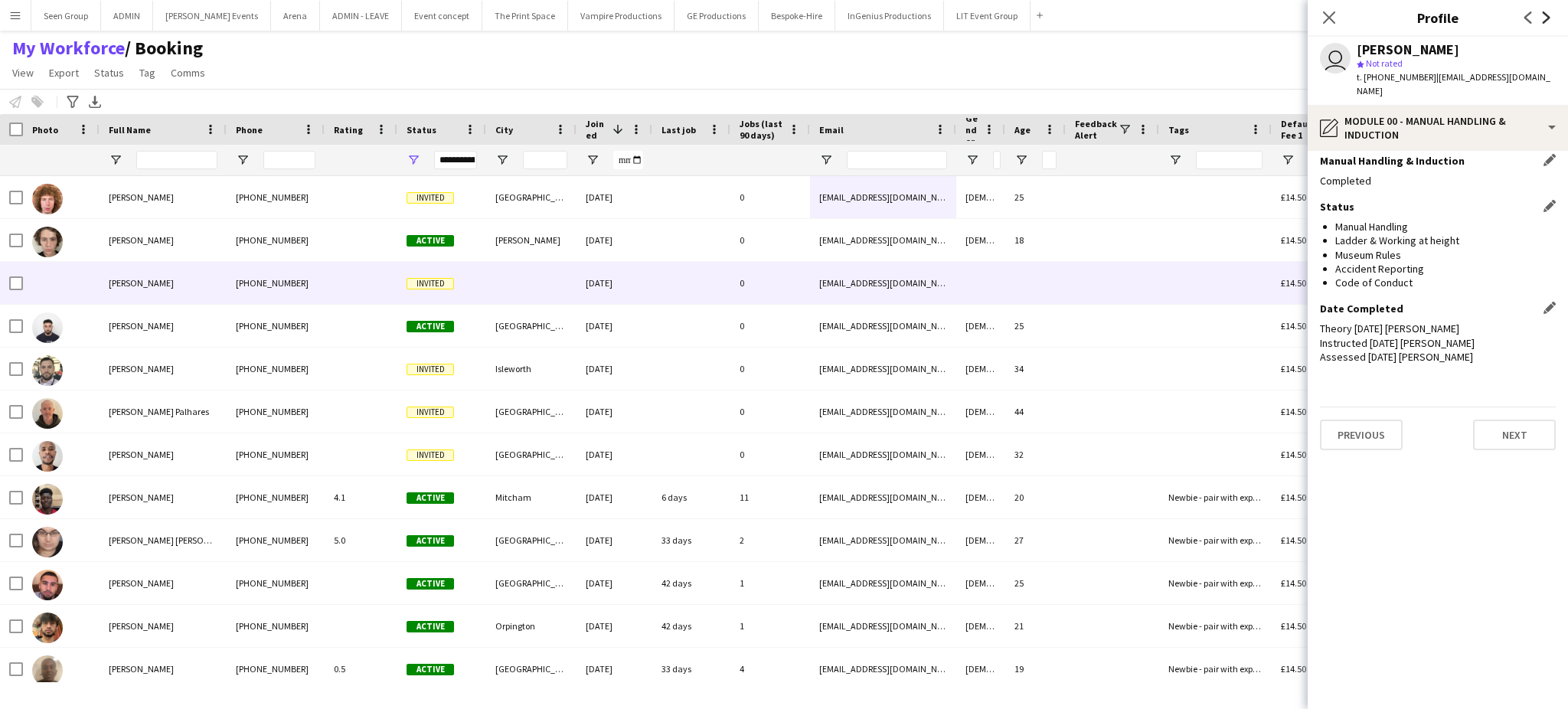
click at [1544, 13] on icon at bounding box center [1547, 18] width 8 height 12
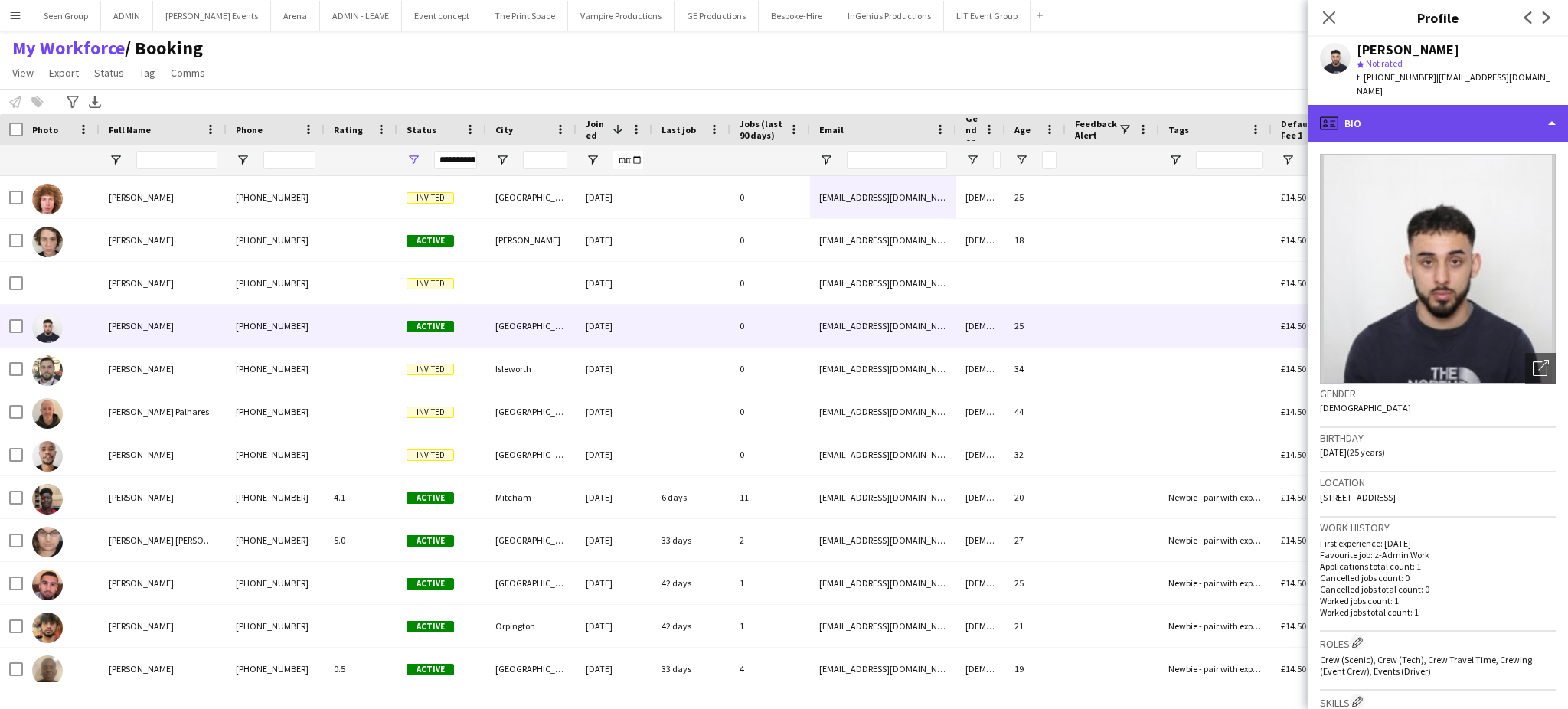
click at [1537, 121] on div "profile Bio" at bounding box center [1438, 123] width 261 height 37
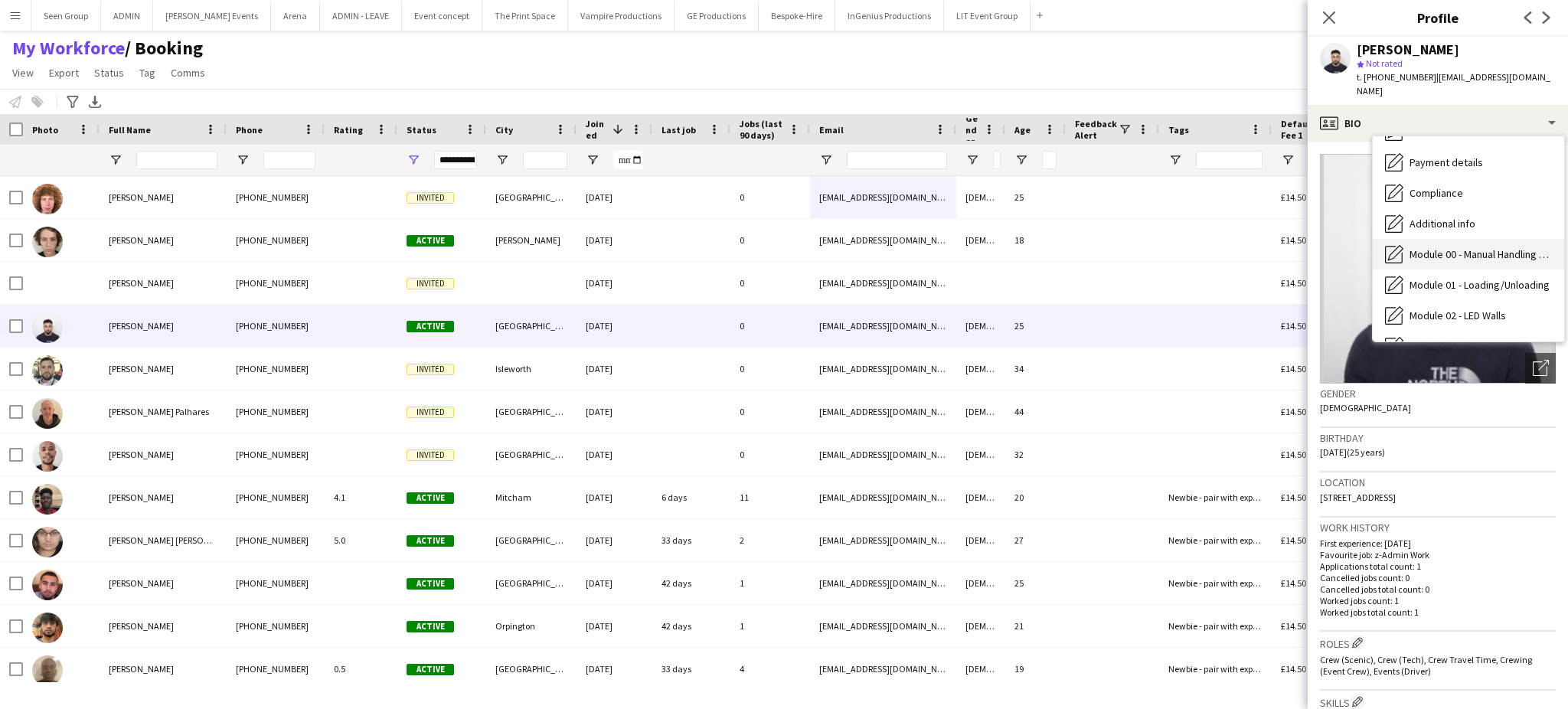
click at [1514, 248] on span "Module 00 - Manual Handling & Induction" at bounding box center [1481, 255] width 143 height 14
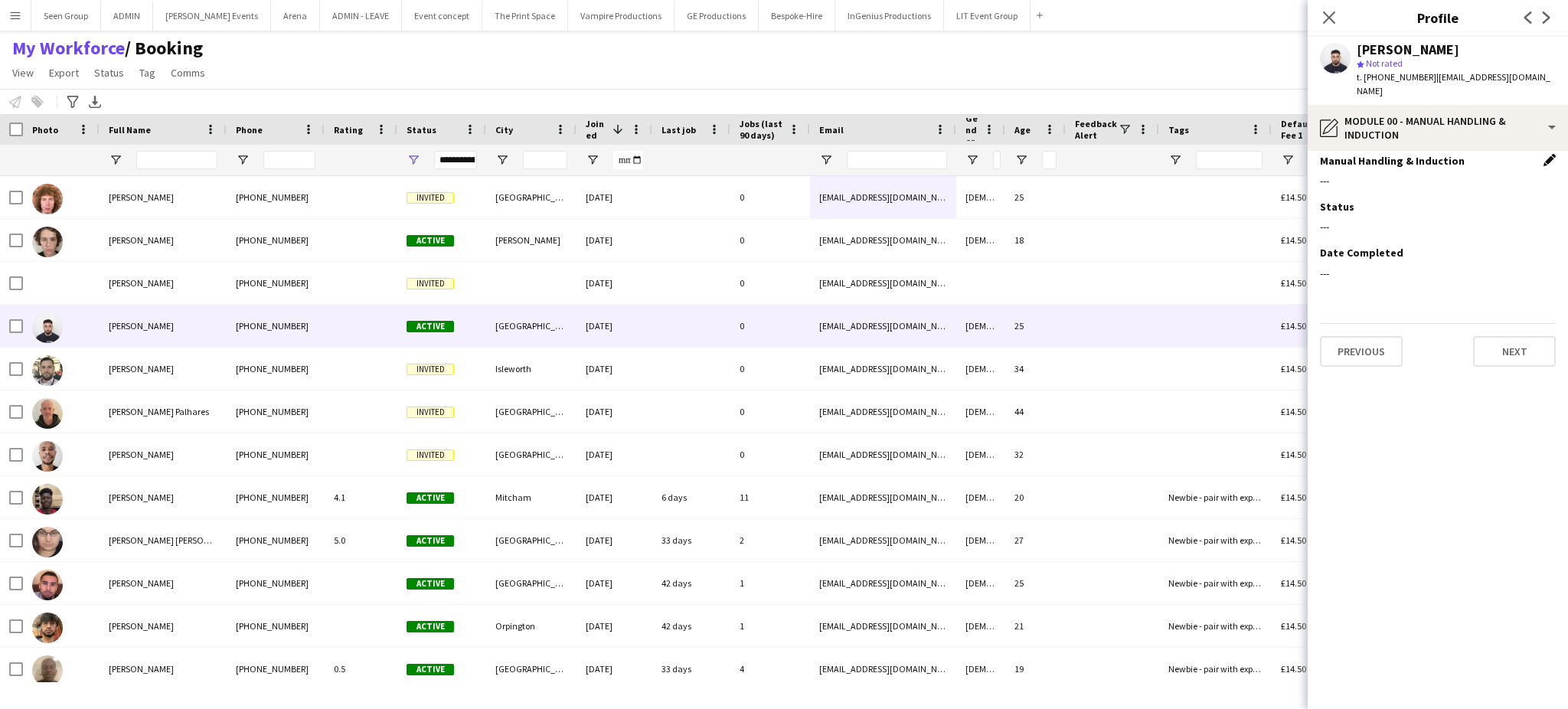
click at [1544, 154] on app-icon "Edit this field" at bounding box center [1549, 160] width 12 height 12
click at [1485, 174] on div at bounding box center [1422, 191] width 205 height 37
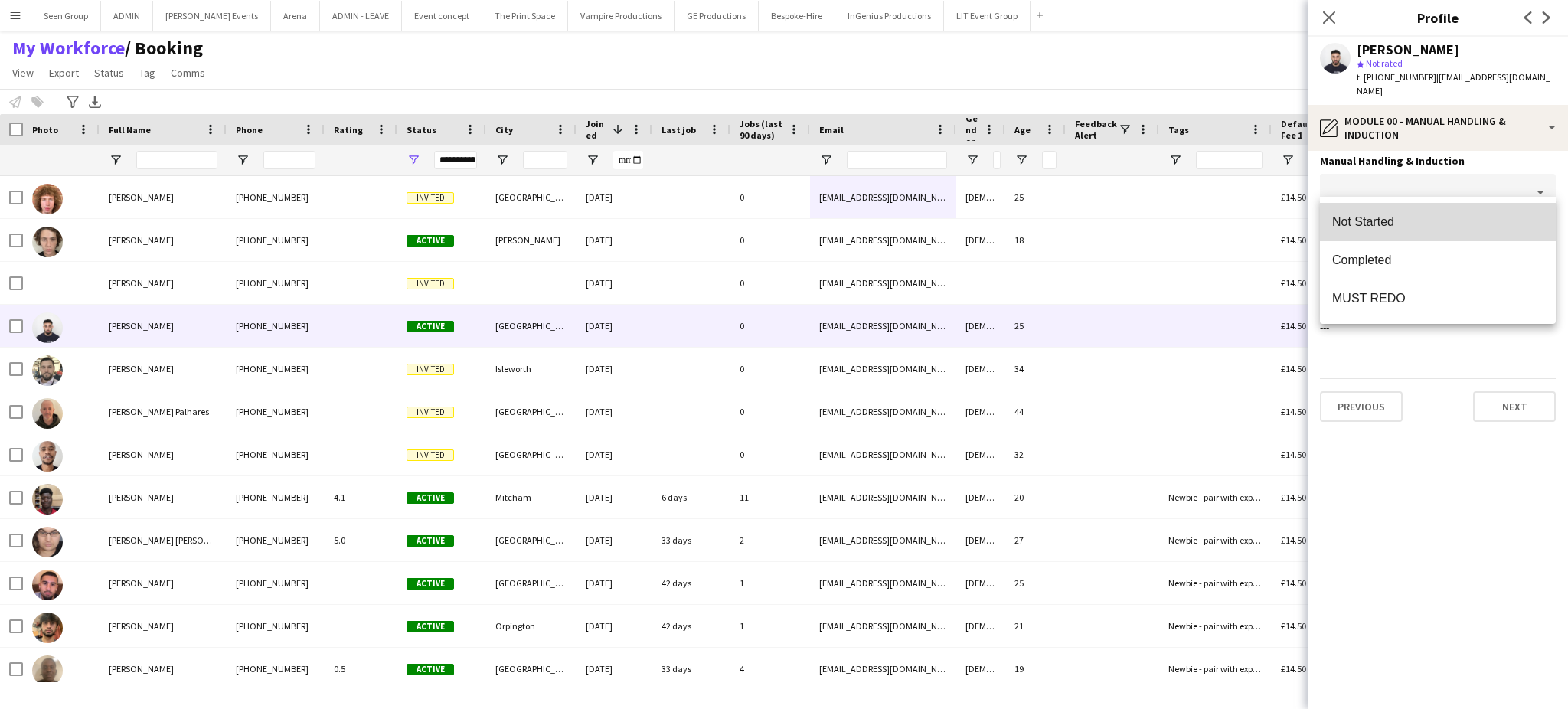
click at [1382, 219] on span "Not Started" at bounding box center [1437, 221] width 211 height 15
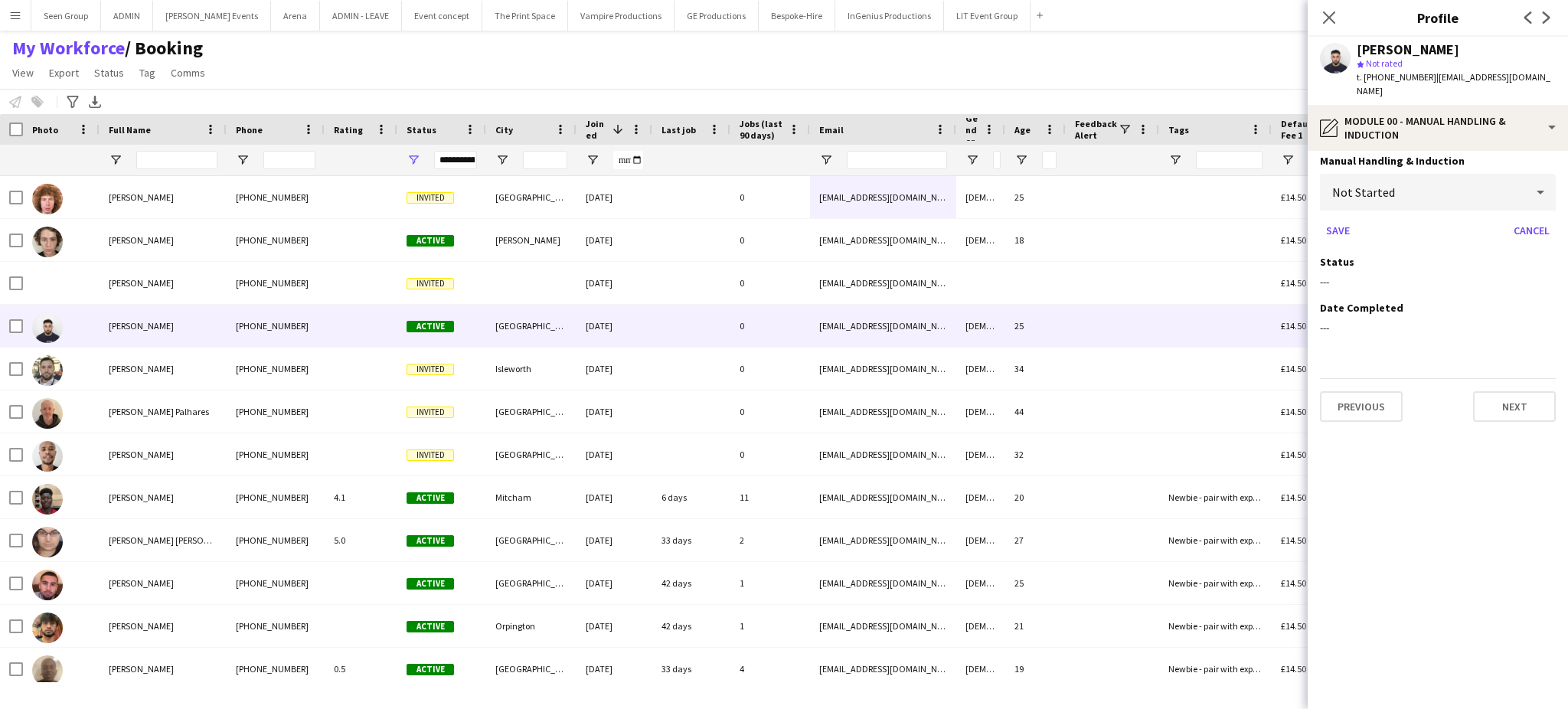
click at [1464, 175] on div "Not Started" at bounding box center [1422, 191] width 205 height 37
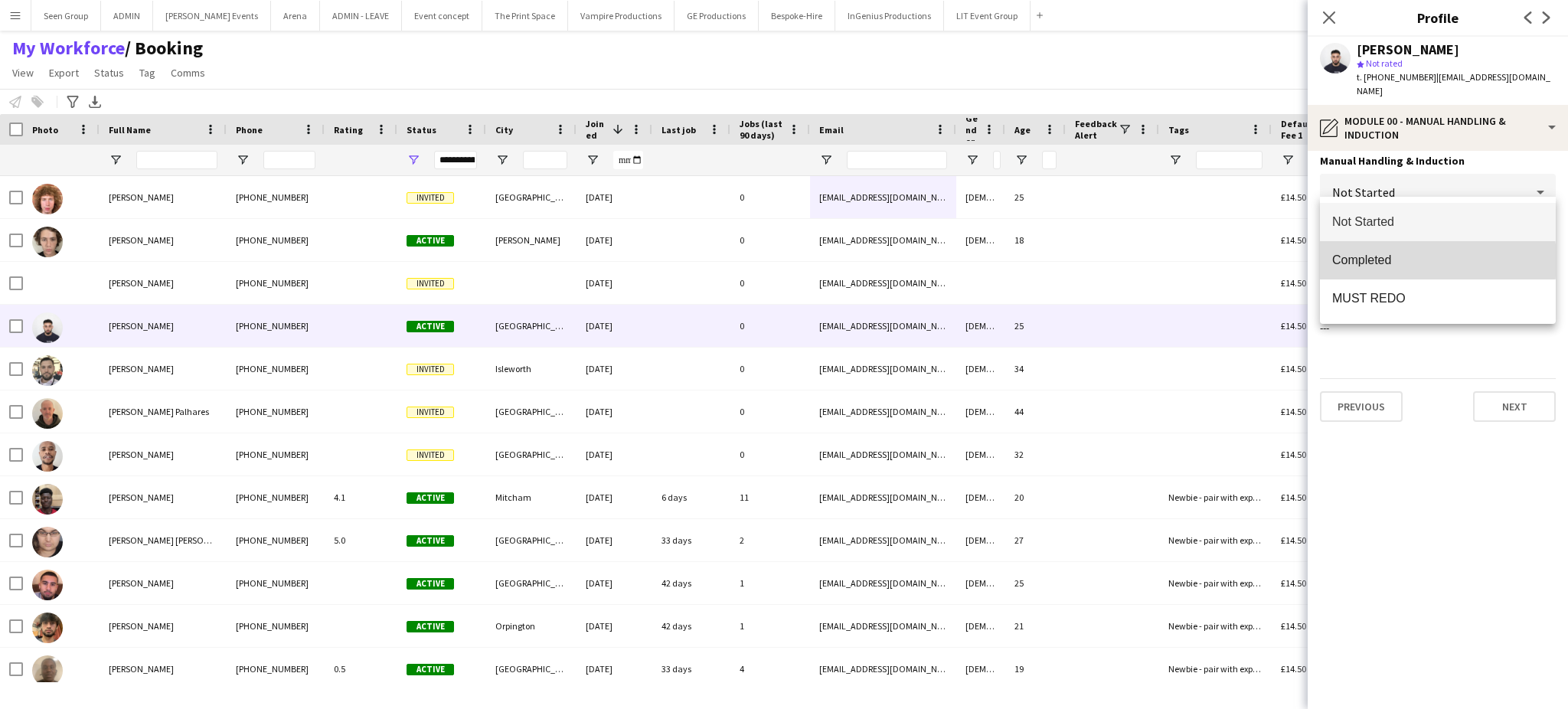
click at [1391, 261] on span "Completed" at bounding box center [1437, 260] width 211 height 15
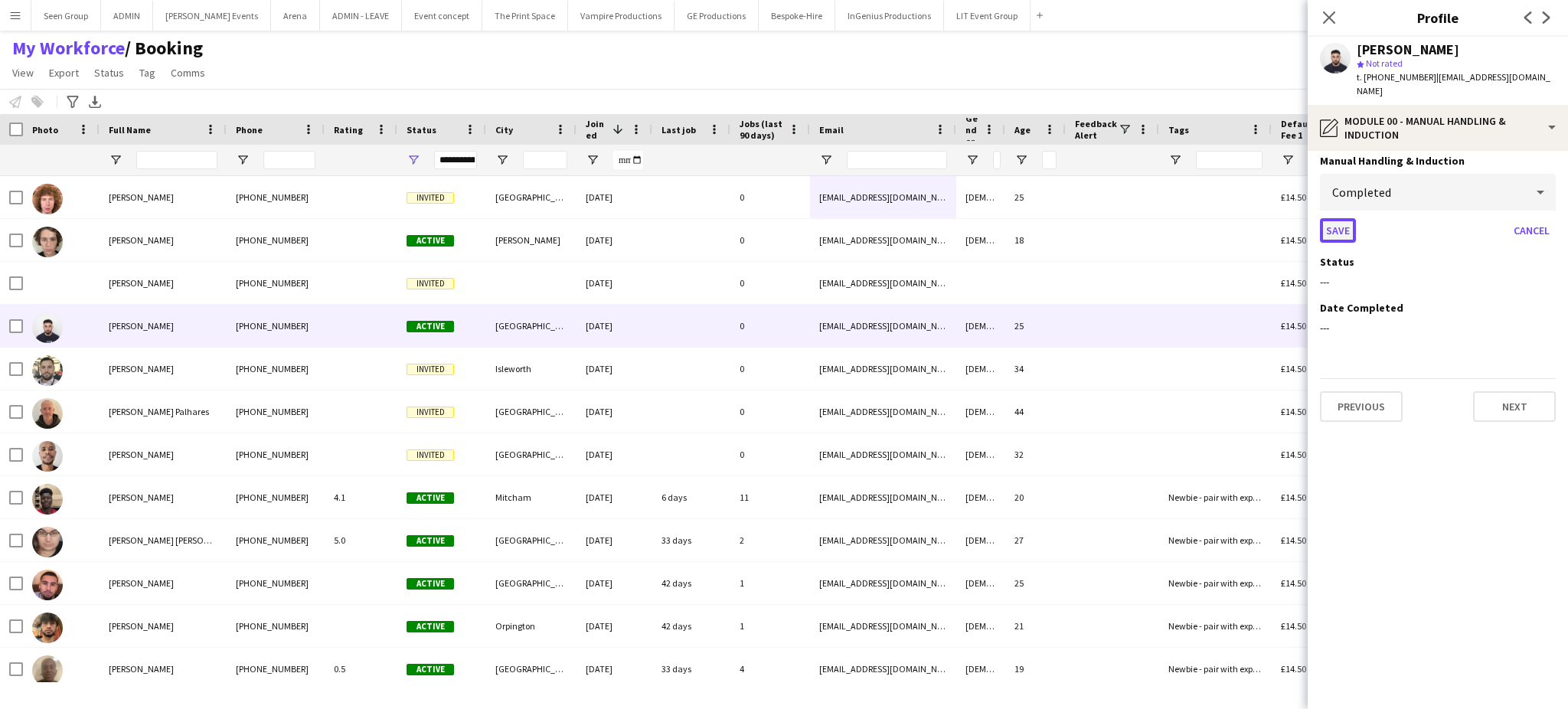
click at [1344, 218] on button "Save" at bounding box center [1338, 230] width 36 height 25
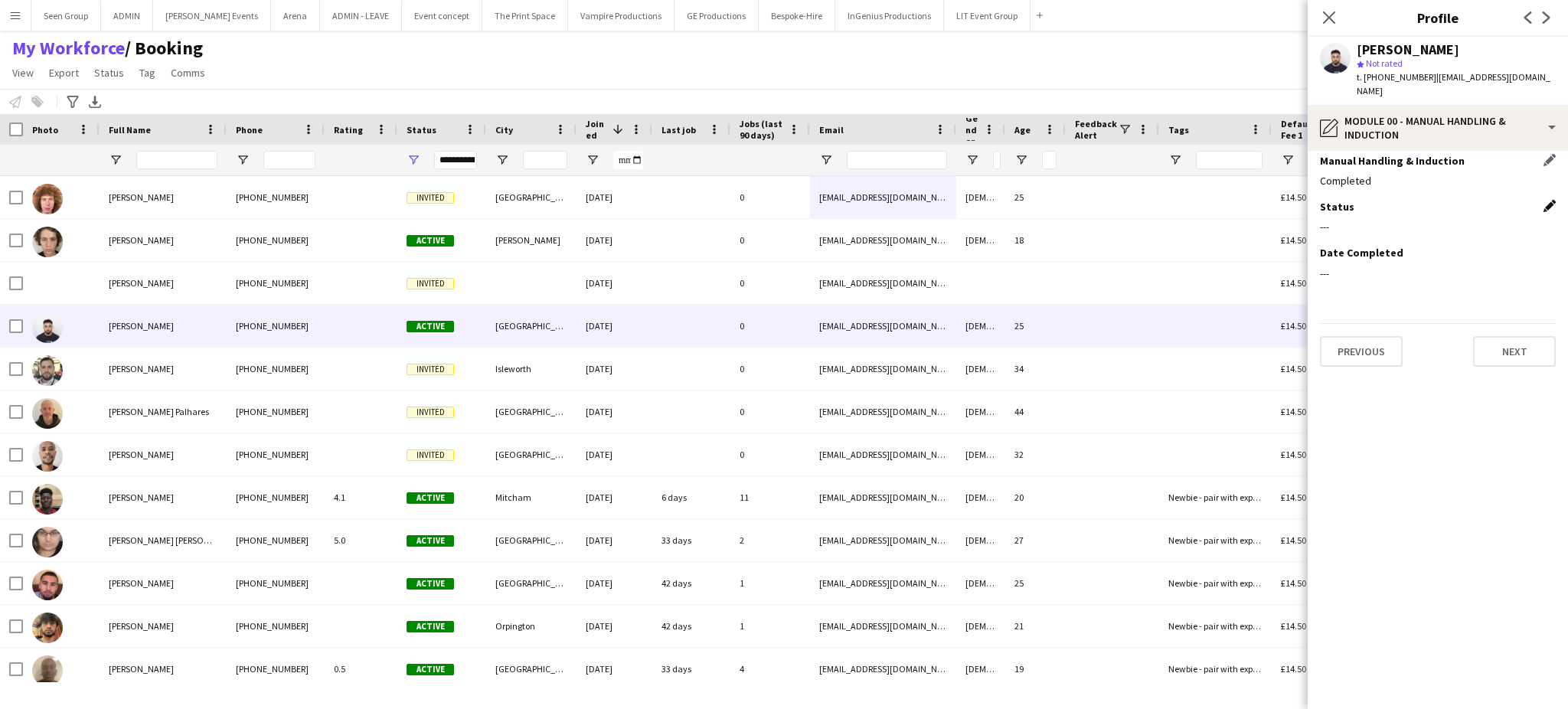
click at [1550, 200] on app-icon "Edit this field" at bounding box center [1549, 206] width 12 height 12
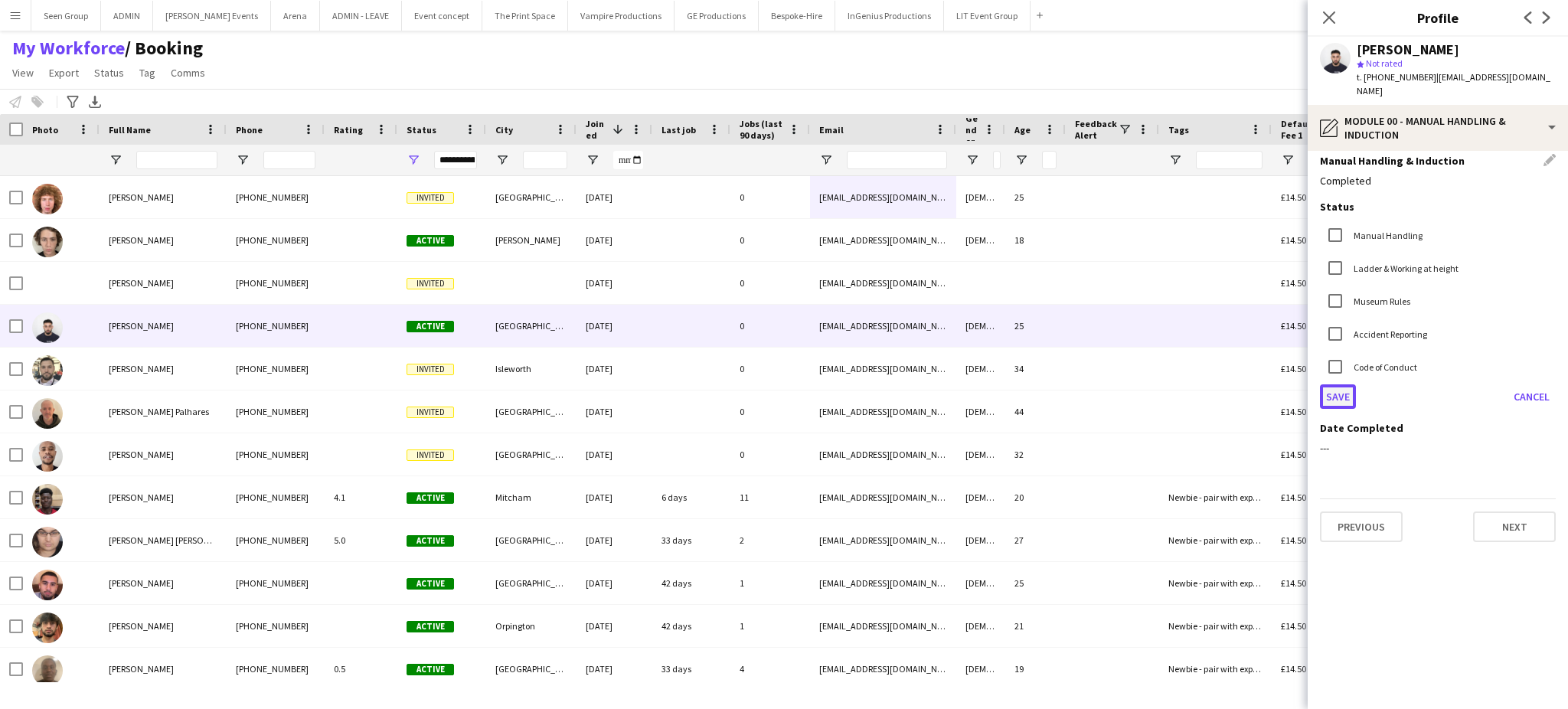
click at [1332, 385] on button "Save" at bounding box center [1338, 397] width 36 height 25
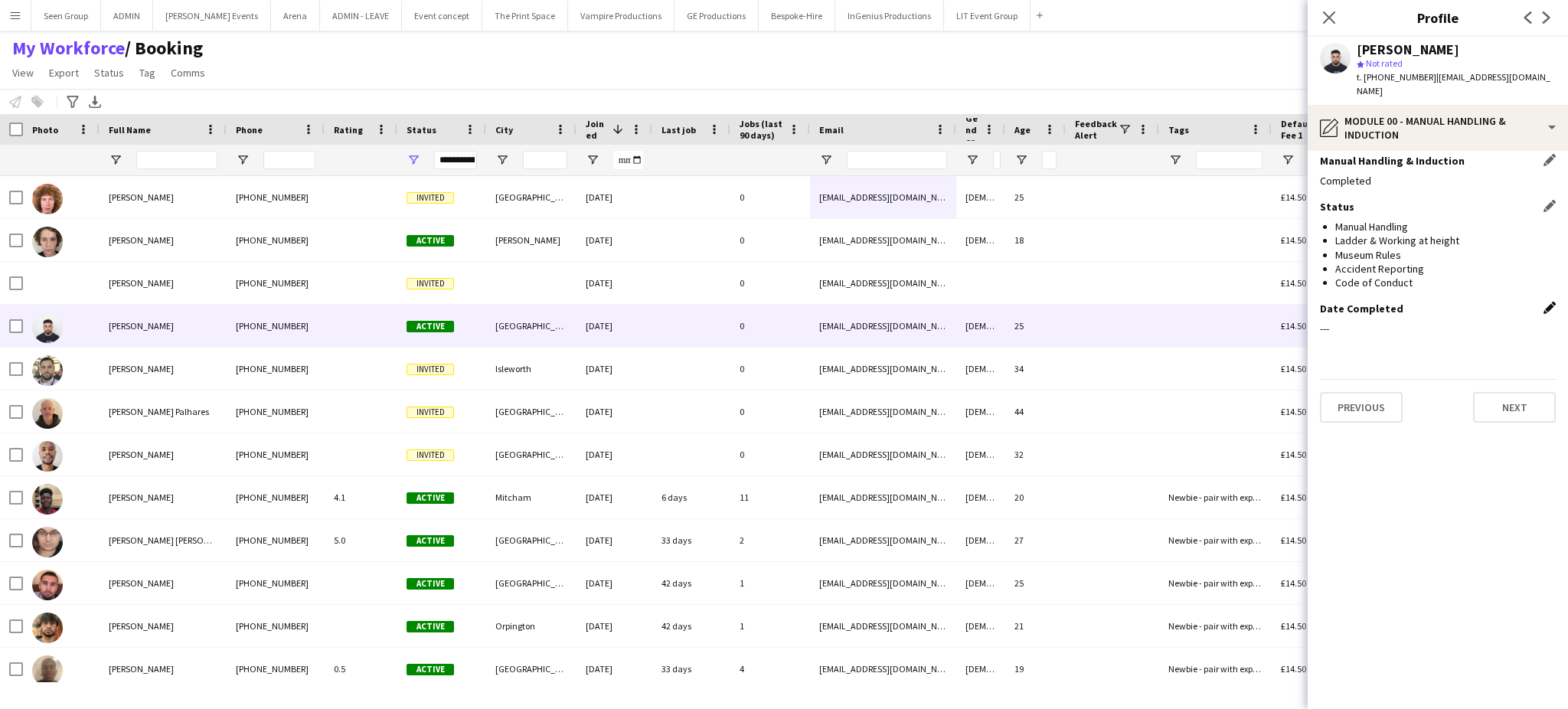
click at [1550, 301] on app-icon "Edit this field" at bounding box center [1549, 307] width 12 height 12
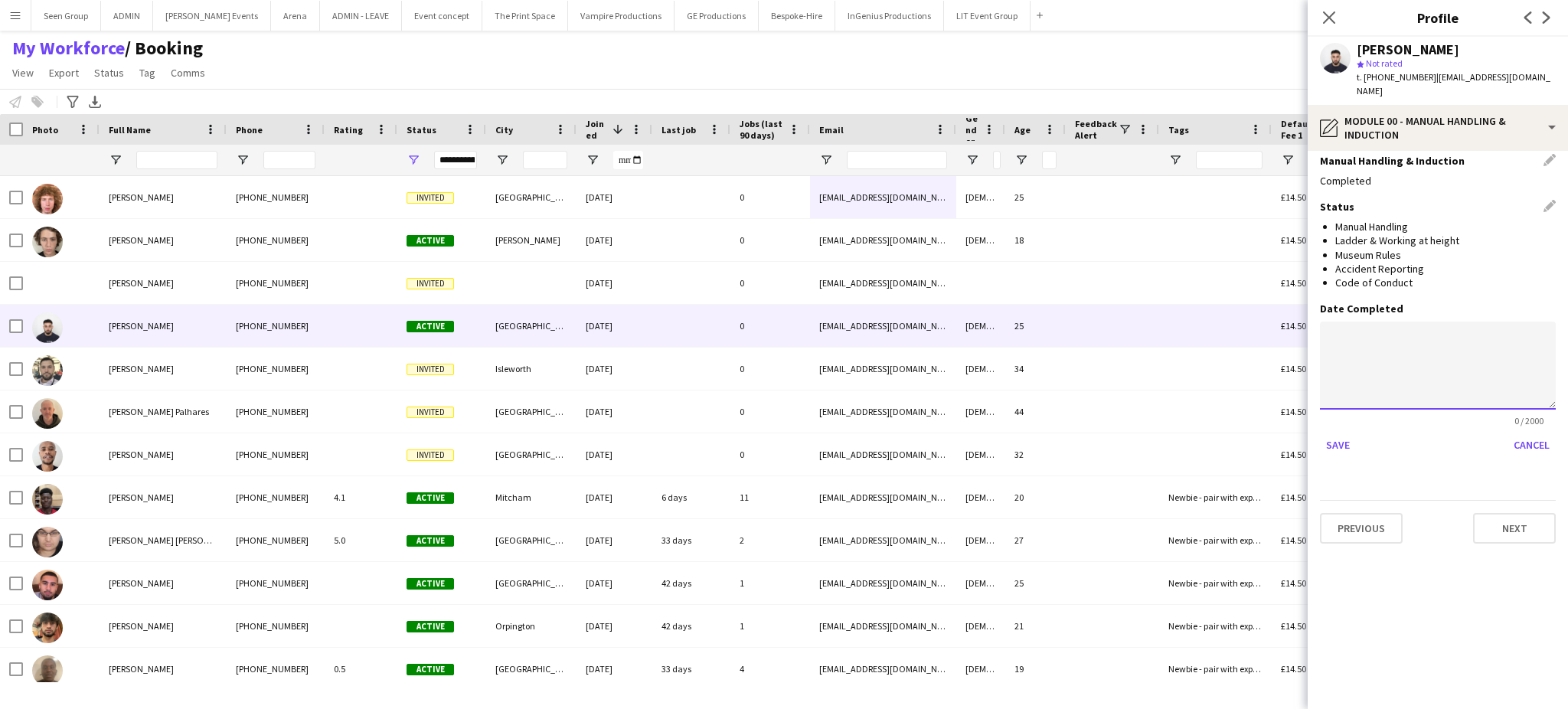
click at [1414, 348] on textarea at bounding box center [1438, 365] width 236 height 88
paste textarea "**********"
type textarea "**********"
click at [1348, 432] on button "Save" at bounding box center [1338, 444] width 36 height 25
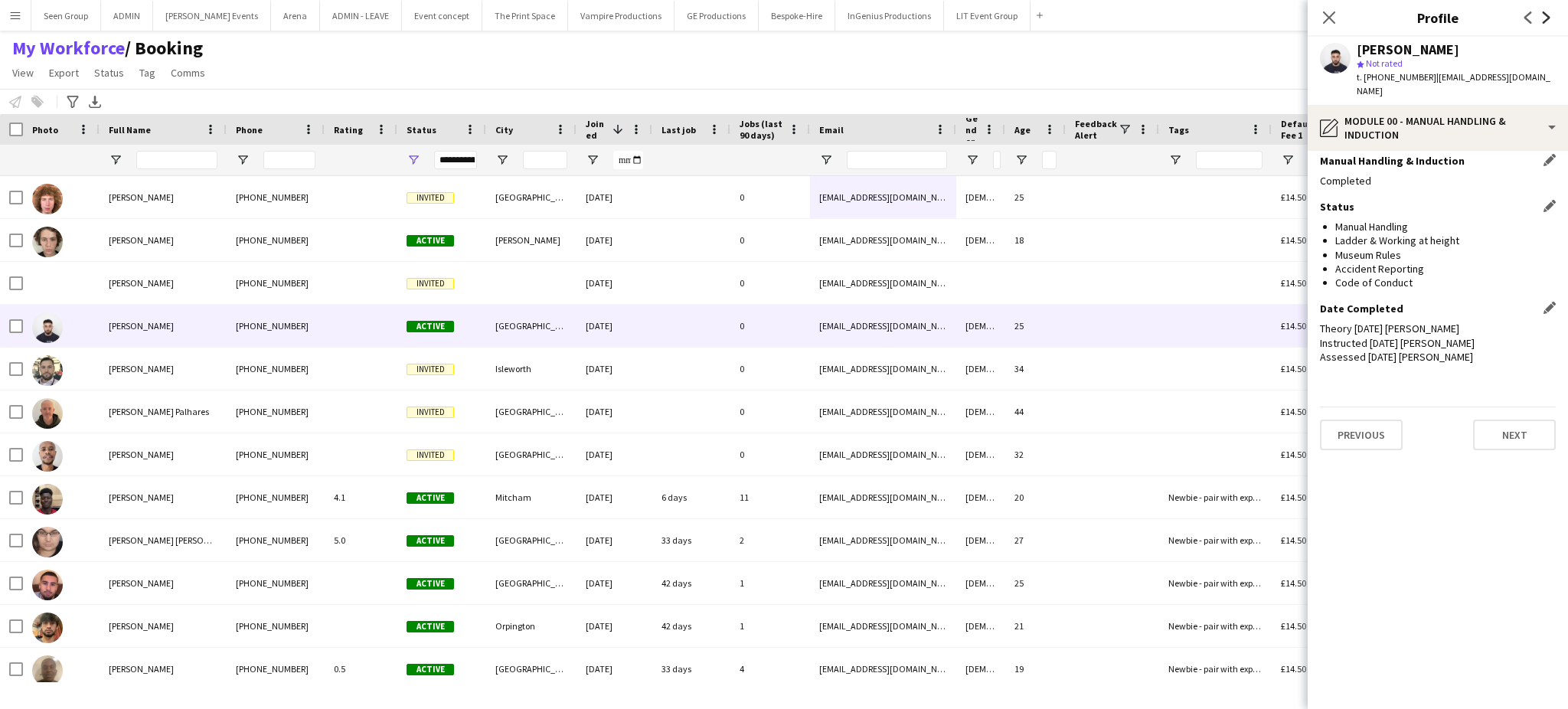
click at [1548, 19] on icon at bounding box center [1547, 18] width 8 height 12
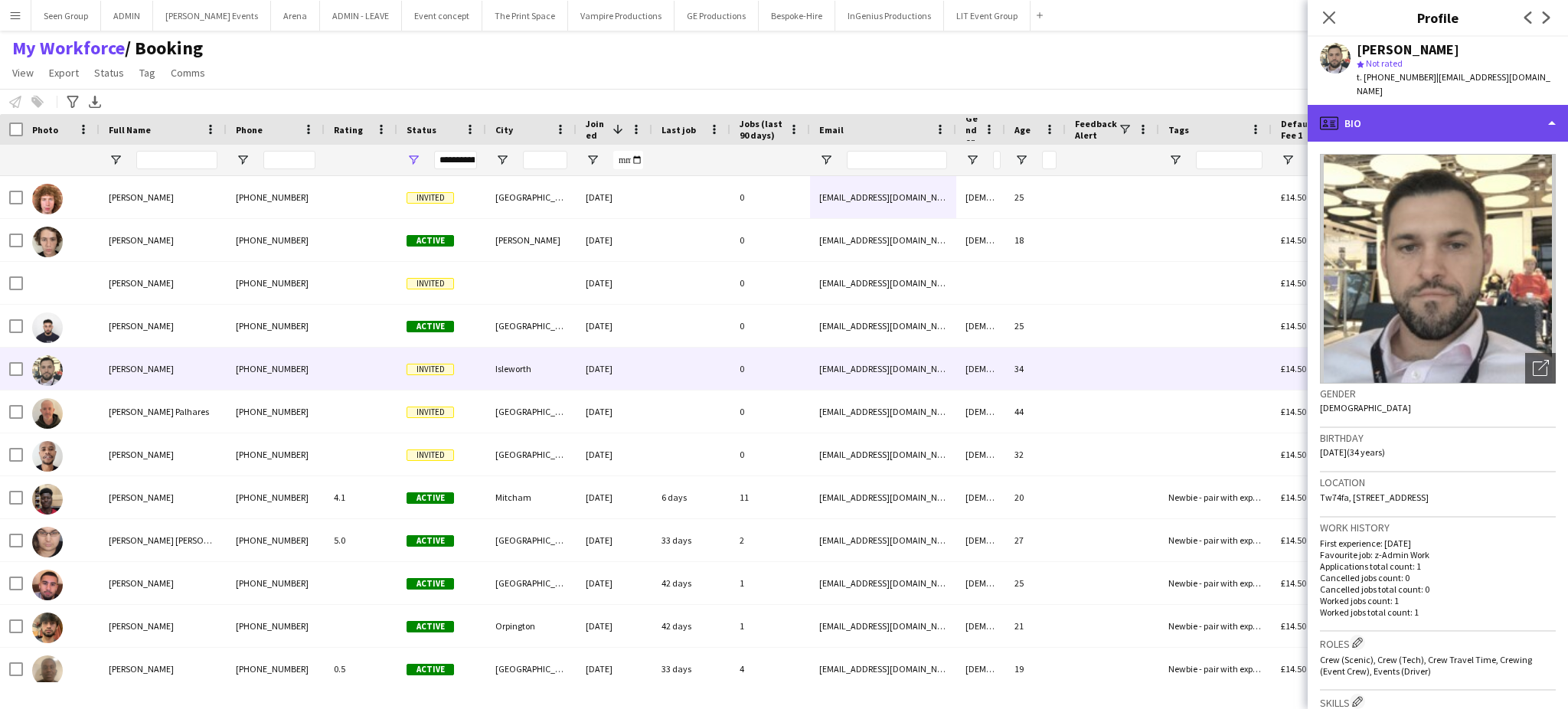
click at [1534, 111] on div "profile Bio" at bounding box center [1438, 123] width 261 height 37
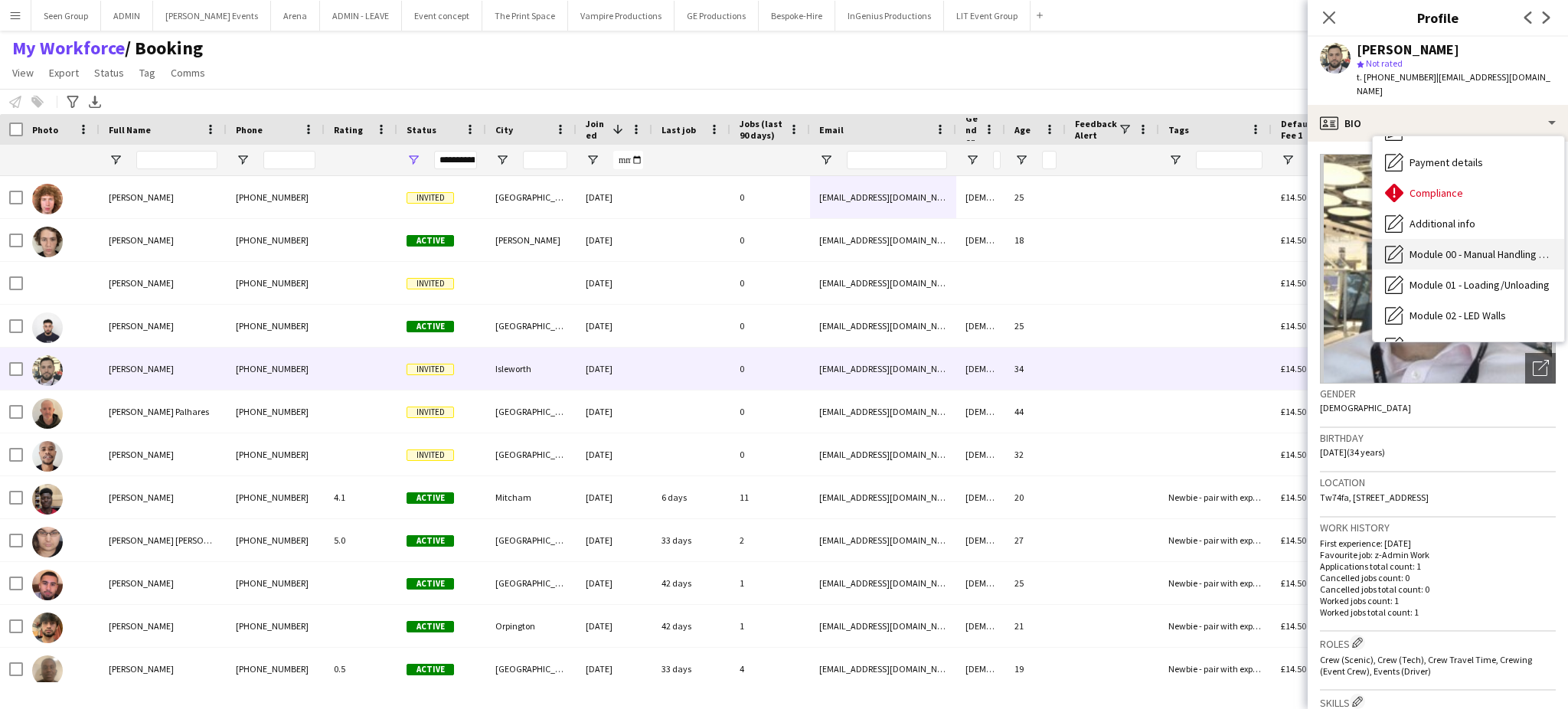
click at [1504, 239] on div "Module 00 - Manual Handling & Induction Module 00 - Manual Handling & Induction" at bounding box center [1468, 254] width 191 height 31
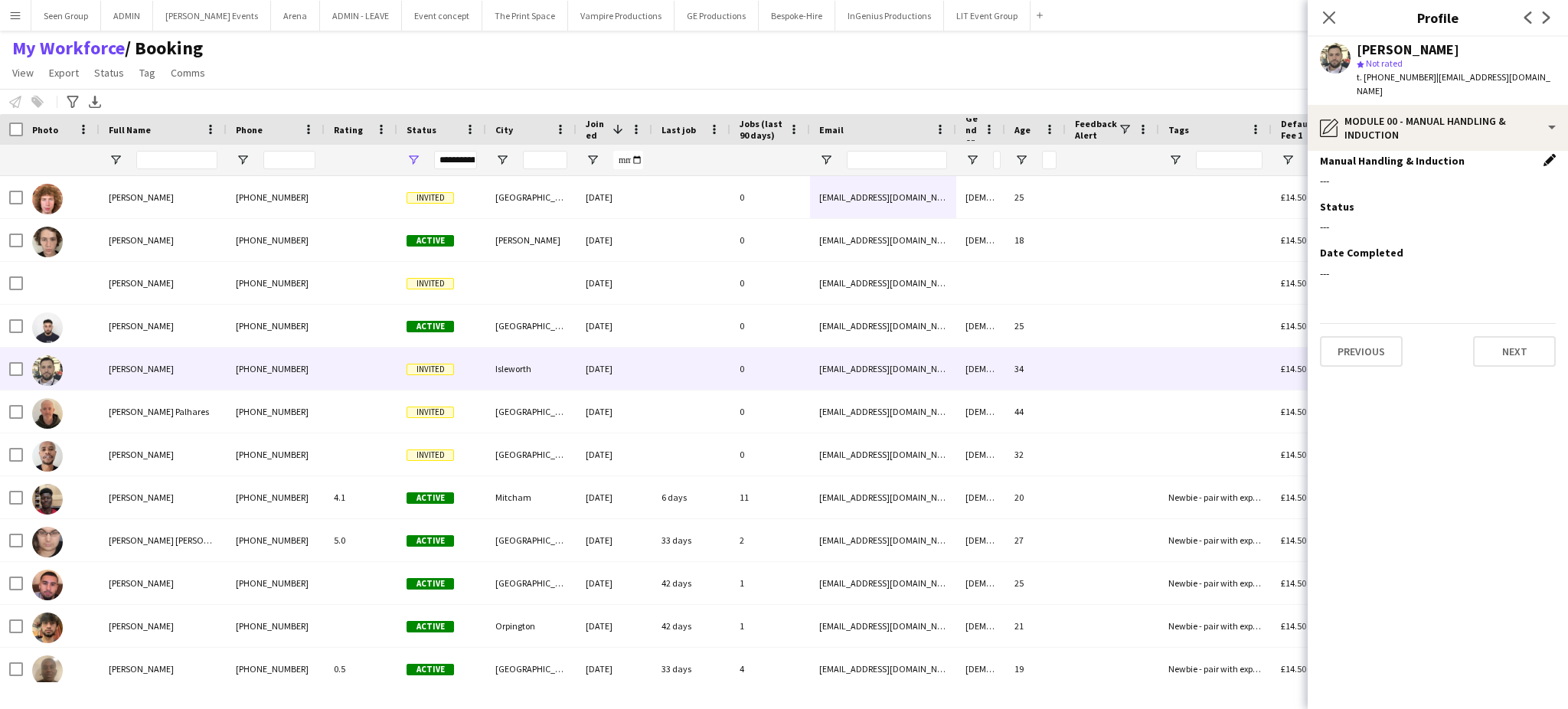
click at [1548, 154] on app-icon "Edit this field" at bounding box center [1549, 160] width 12 height 12
click at [1409, 190] on div at bounding box center [1422, 191] width 205 height 37
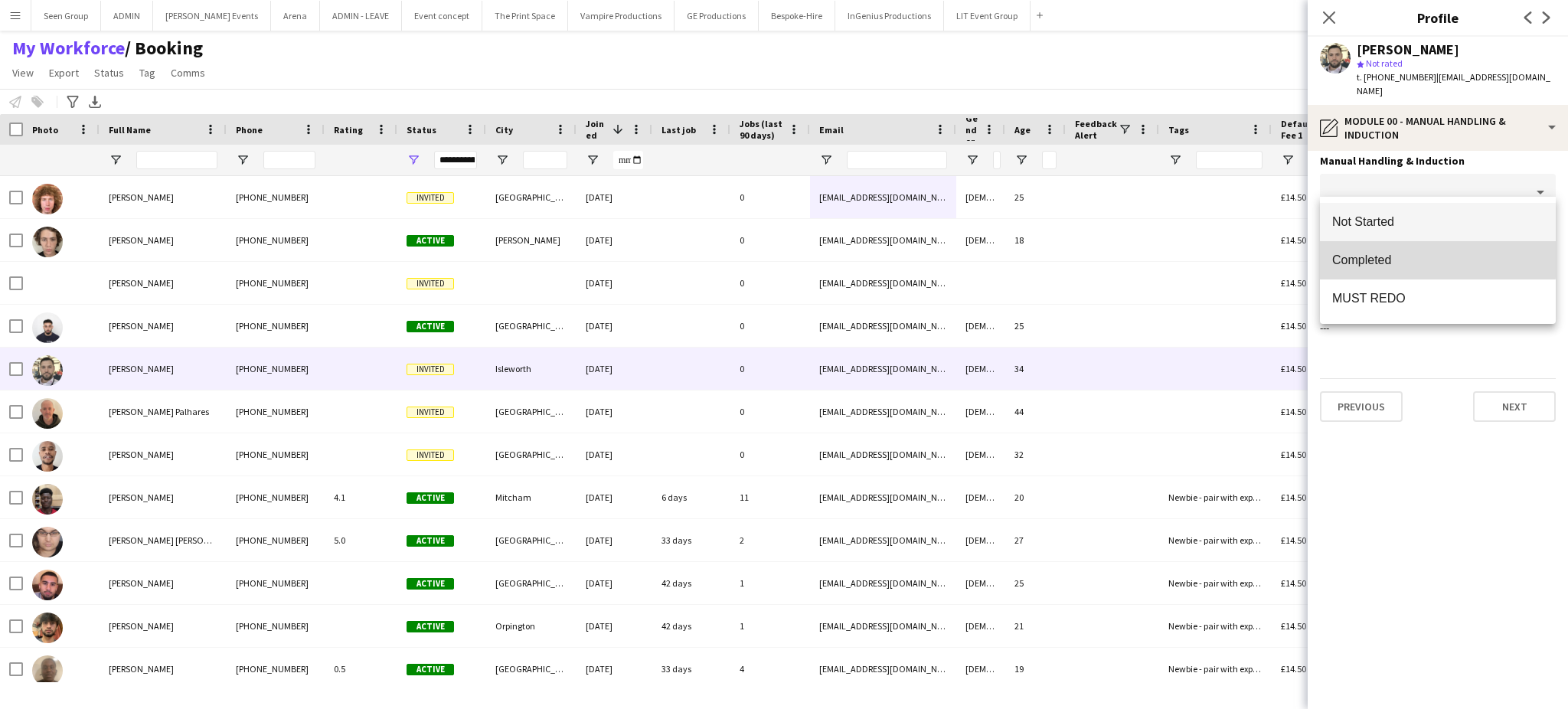
click at [1383, 254] on span "Completed" at bounding box center [1437, 260] width 211 height 15
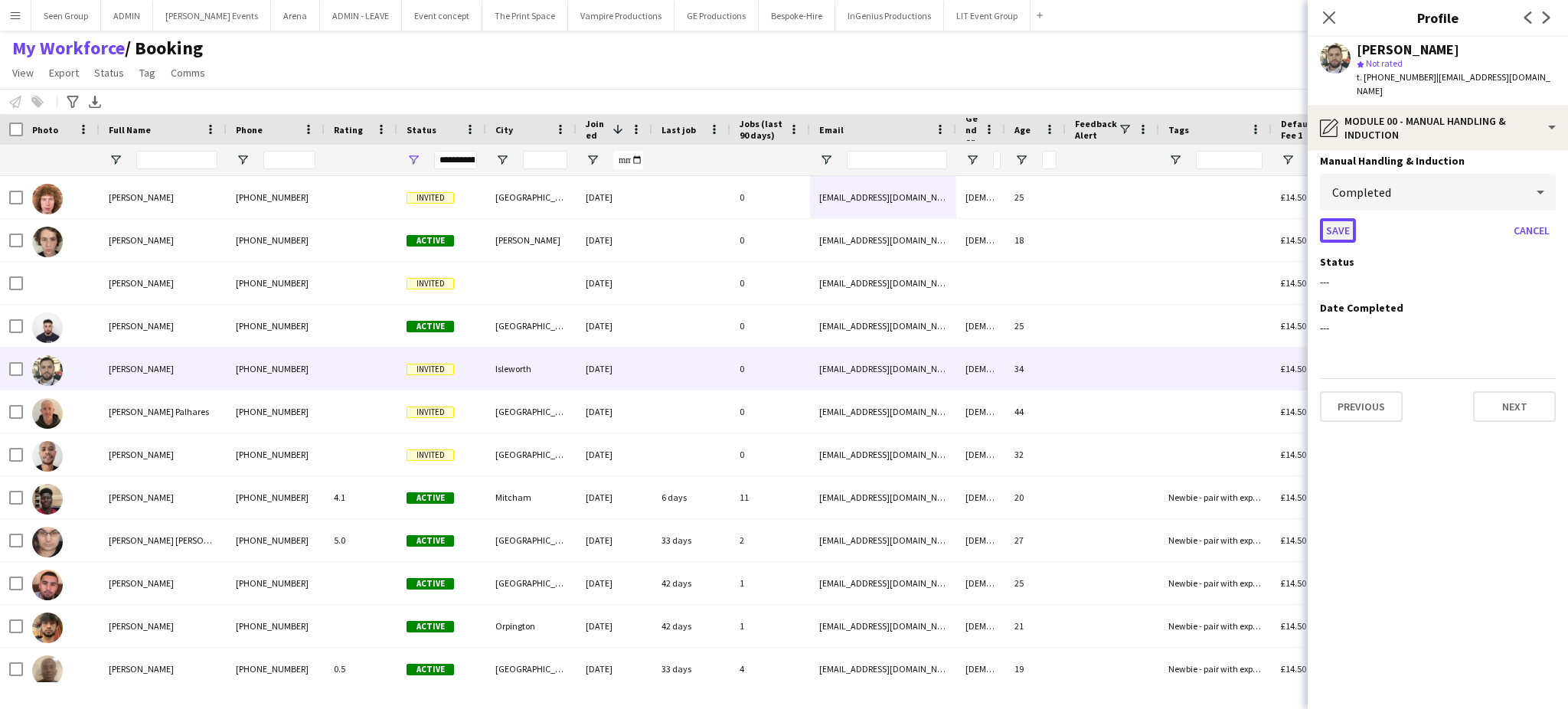
click at [1344, 218] on button "Save" at bounding box center [1338, 230] width 36 height 25
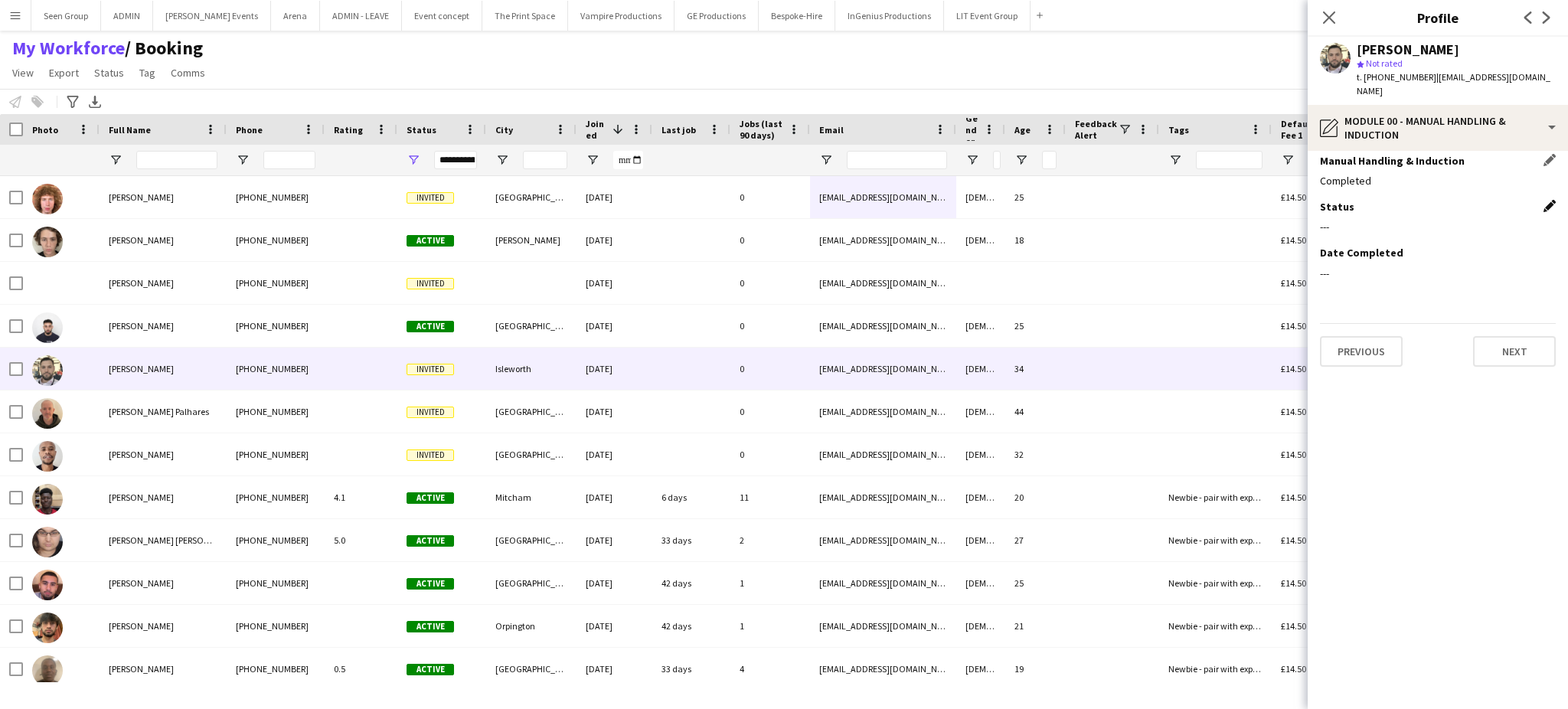
click at [1550, 200] on app-icon "Edit this field" at bounding box center [1549, 206] width 12 height 12
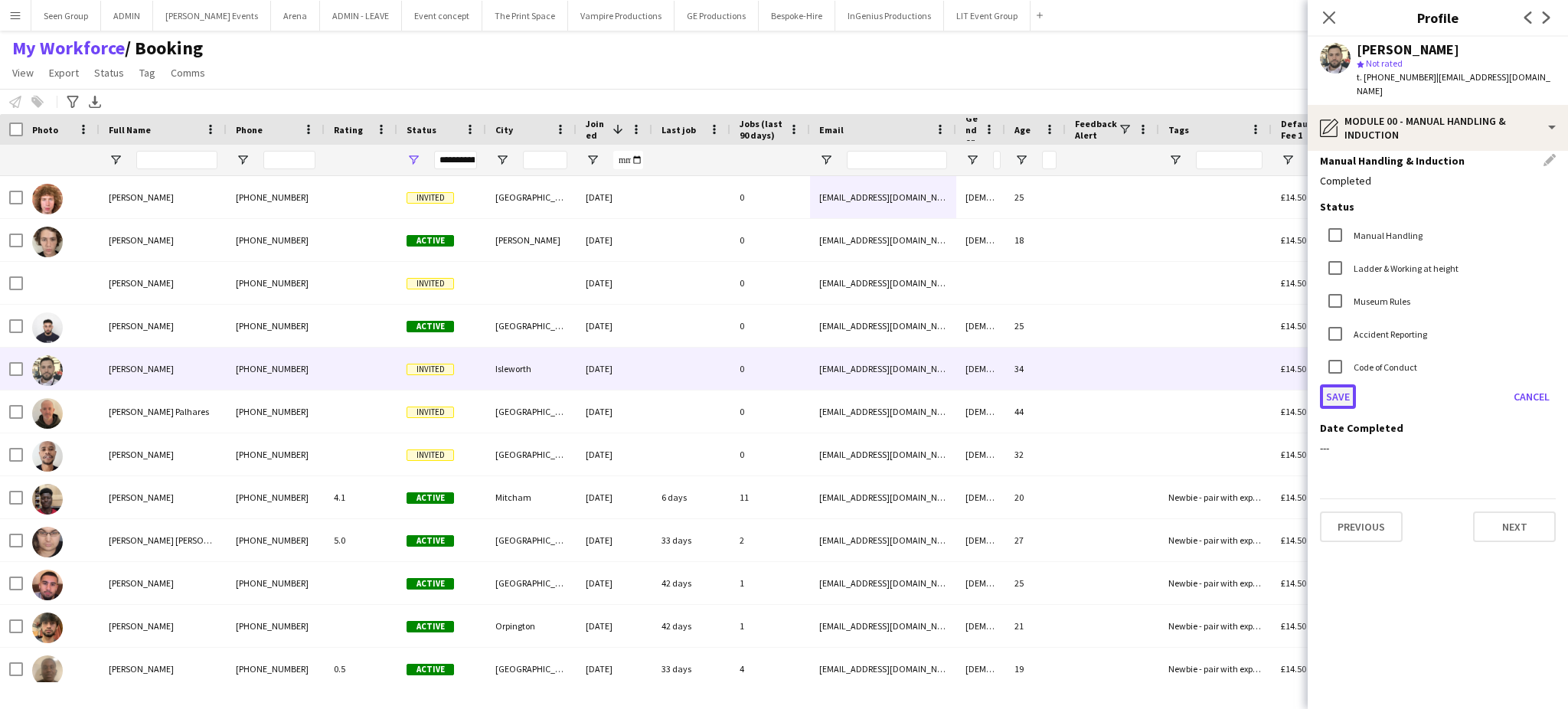
click at [1336, 385] on button "Save" at bounding box center [1338, 397] width 36 height 25
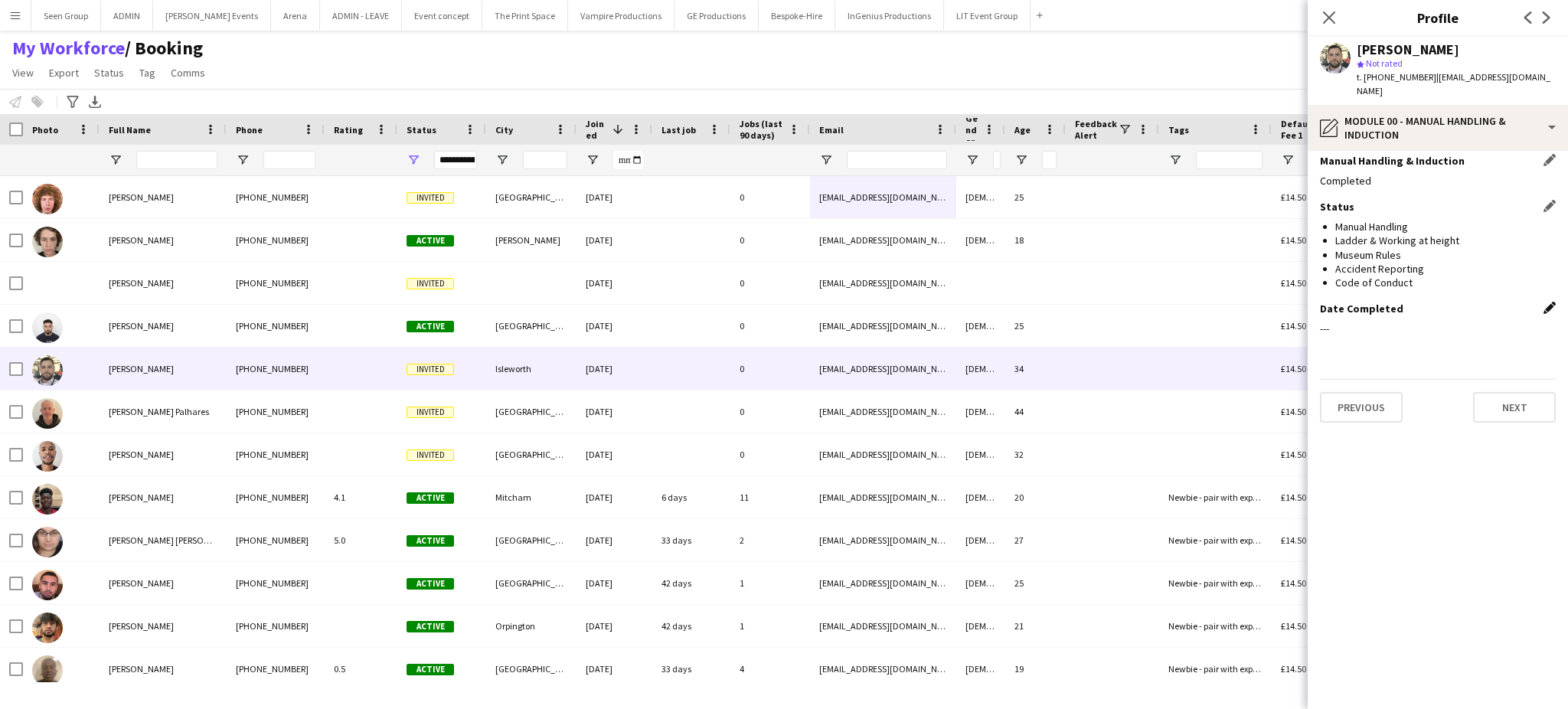
click at [1547, 301] on app-icon "Edit this field" at bounding box center [1549, 307] width 12 height 12
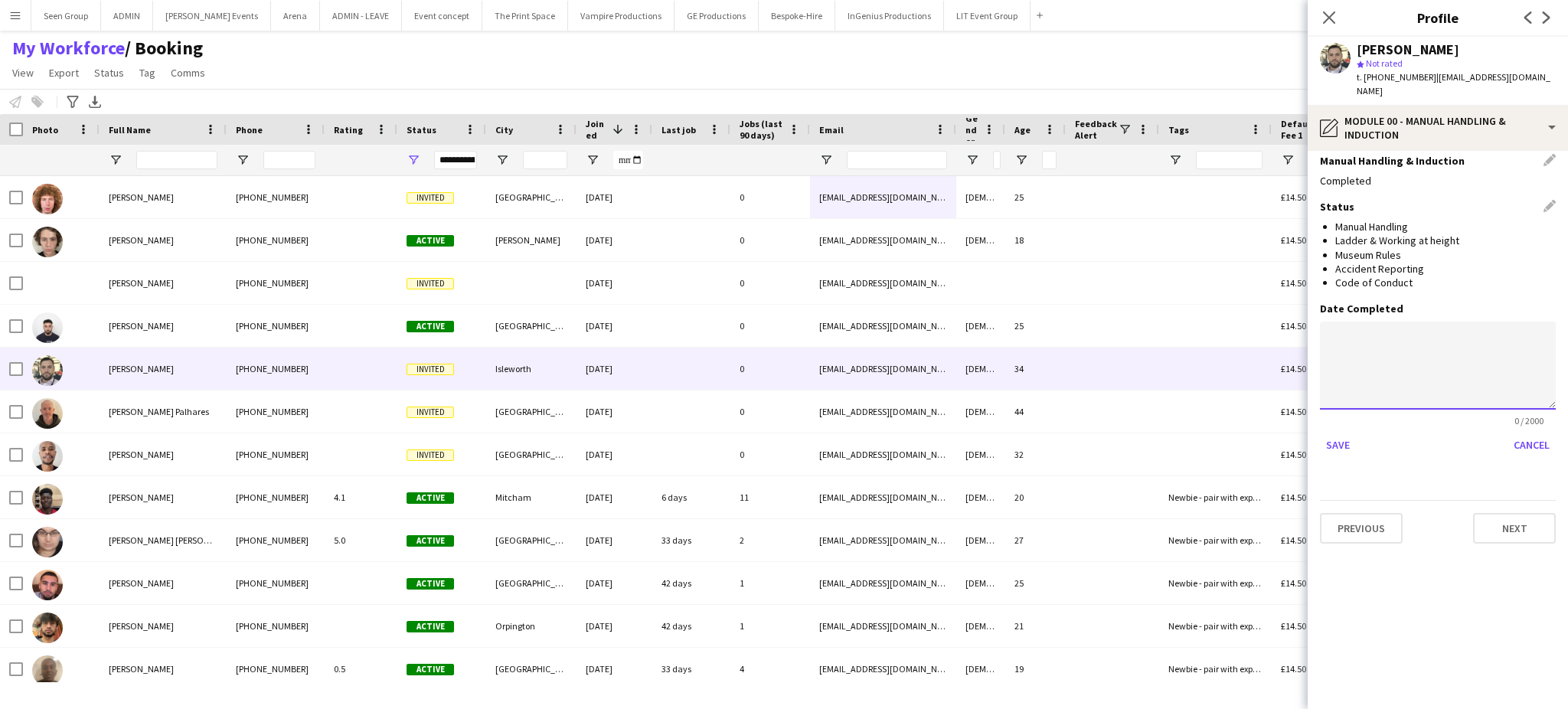
click at [1382, 355] on textarea at bounding box center [1438, 365] width 236 height 88
paste textarea "**********"
type textarea "**********"
click at [1337, 432] on button "Save" at bounding box center [1338, 444] width 36 height 25
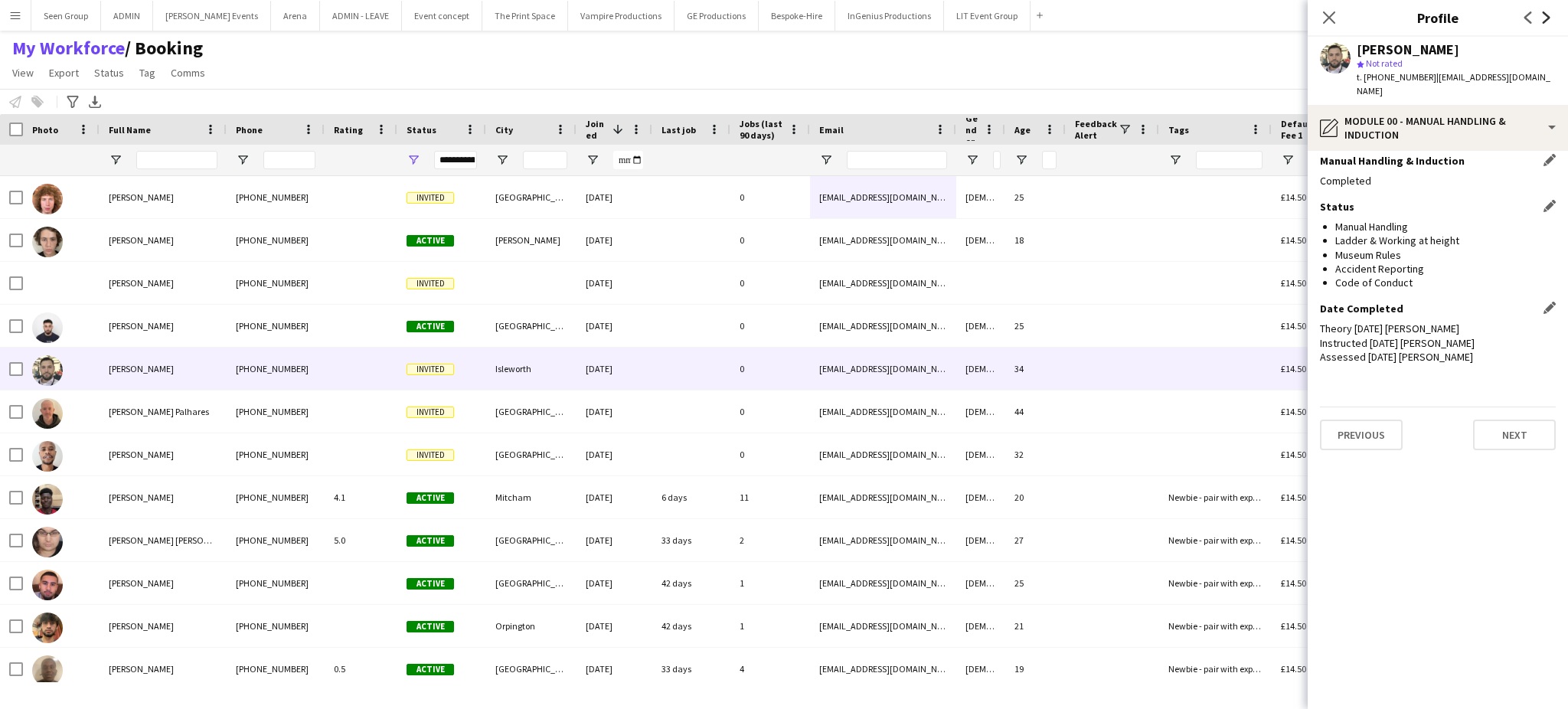
click at [1547, 13] on icon "Next" at bounding box center [1546, 18] width 12 height 12
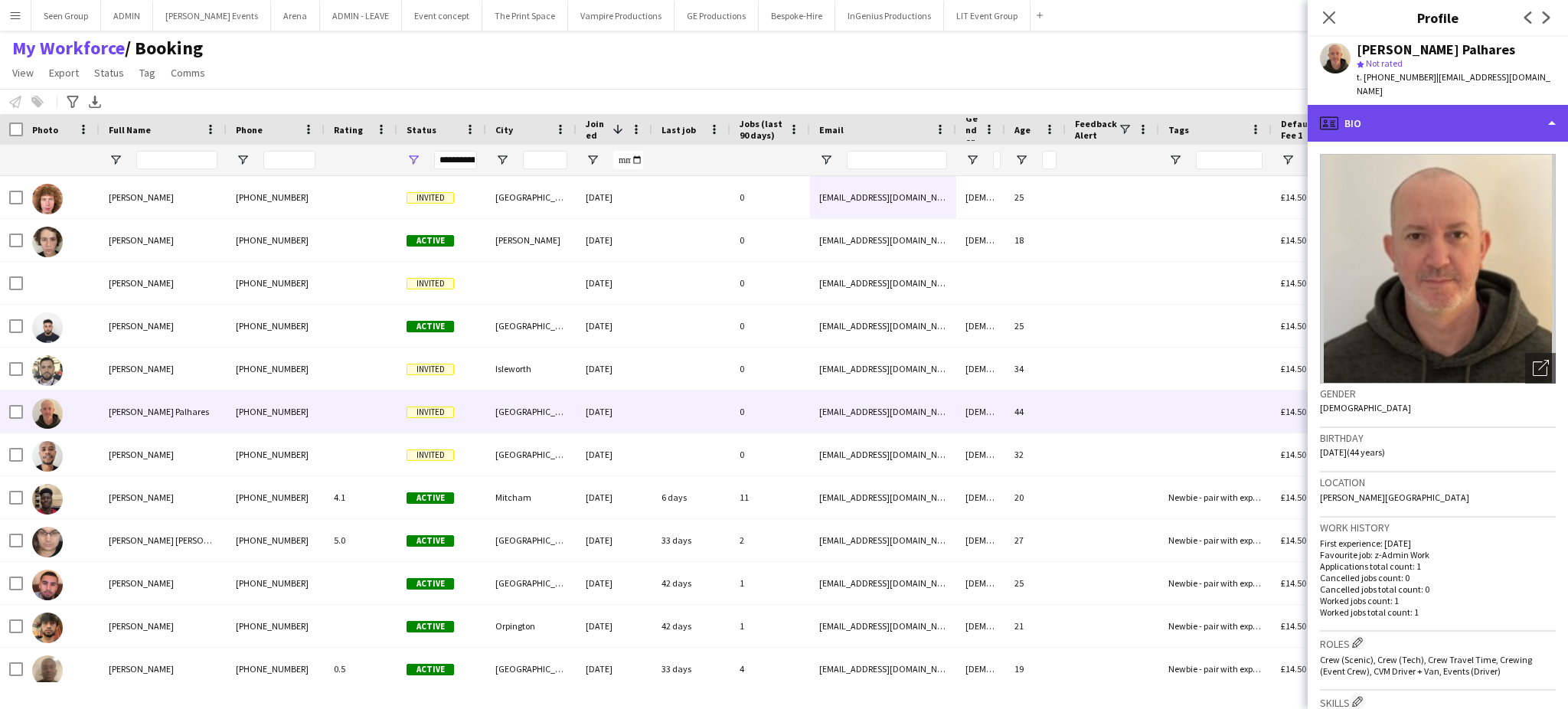
click at [1535, 119] on div "profile Bio" at bounding box center [1438, 123] width 261 height 37
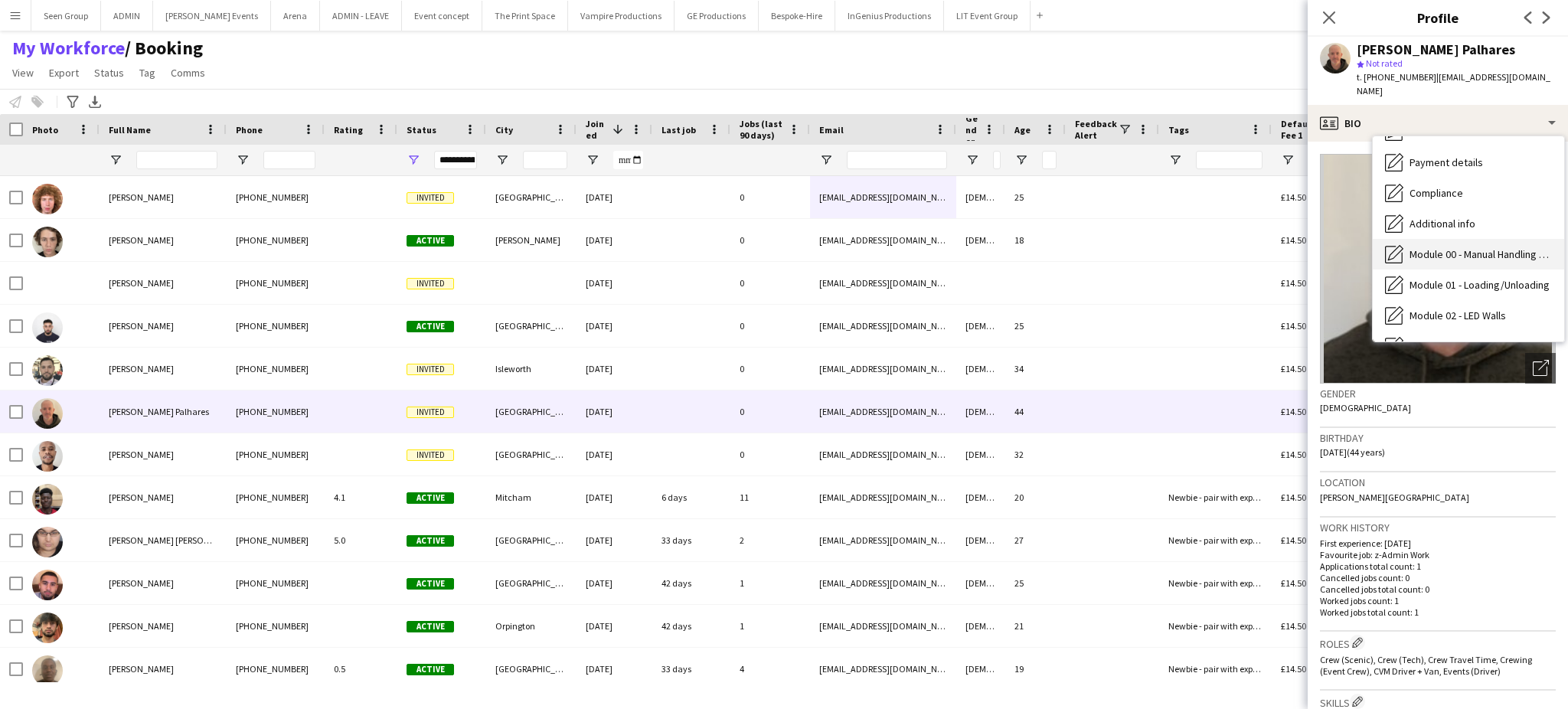
click at [1508, 248] on span "Module 00 - Manual Handling & Induction" at bounding box center [1481, 255] width 143 height 14
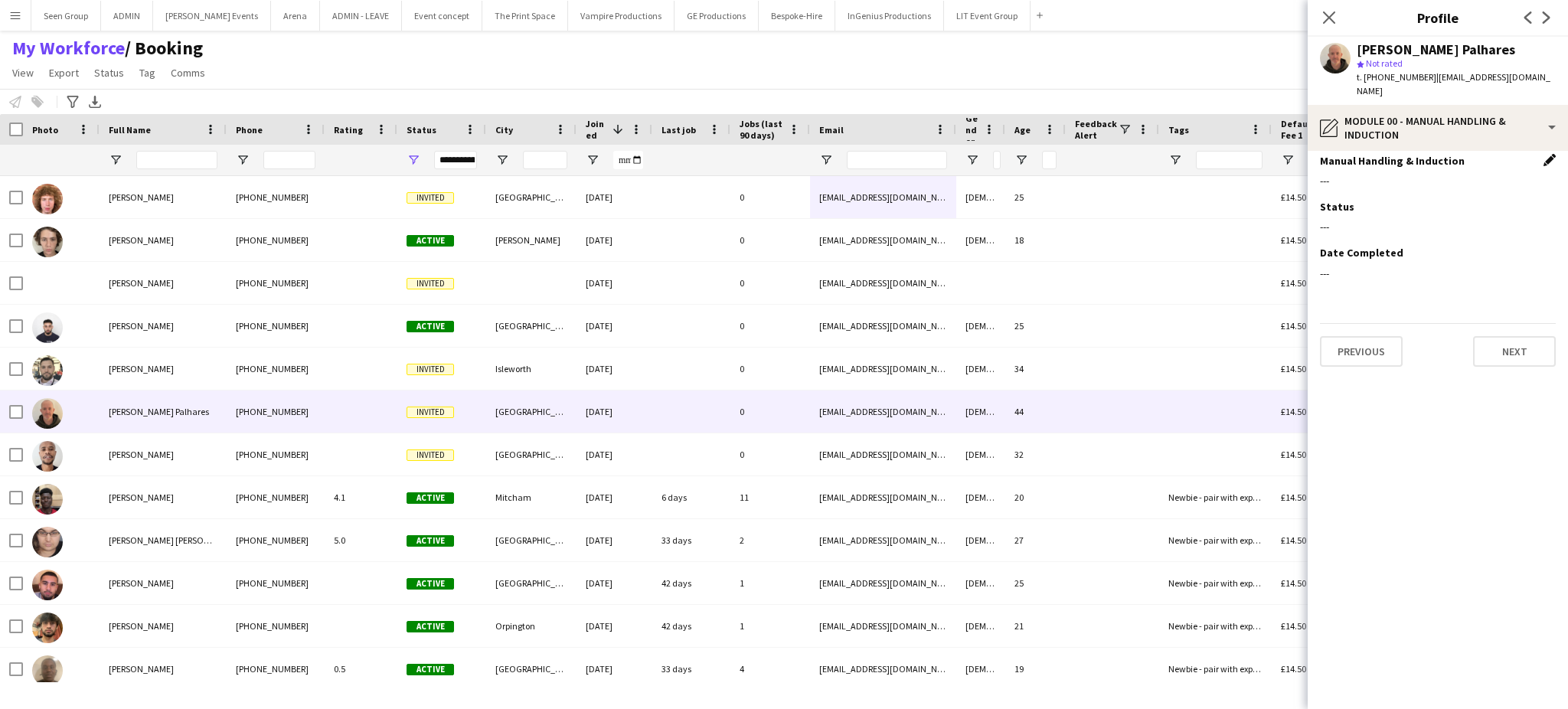
click at [1550, 154] on app-icon "Edit this field" at bounding box center [1549, 160] width 12 height 12
click at [1449, 184] on div at bounding box center [1422, 191] width 205 height 37
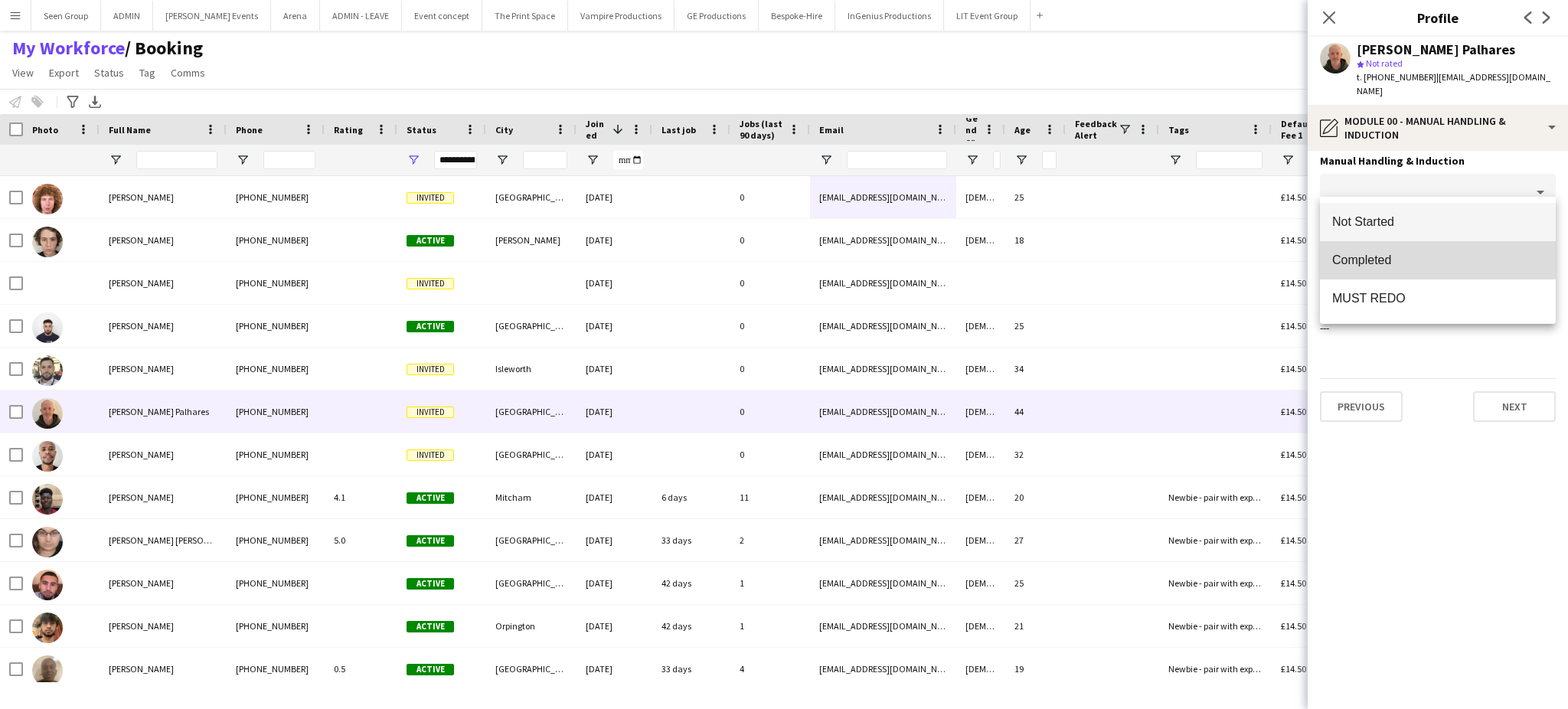
click at [1400, 255] on span "Completed" at bounding box center [1437, 260] width 211 height 15
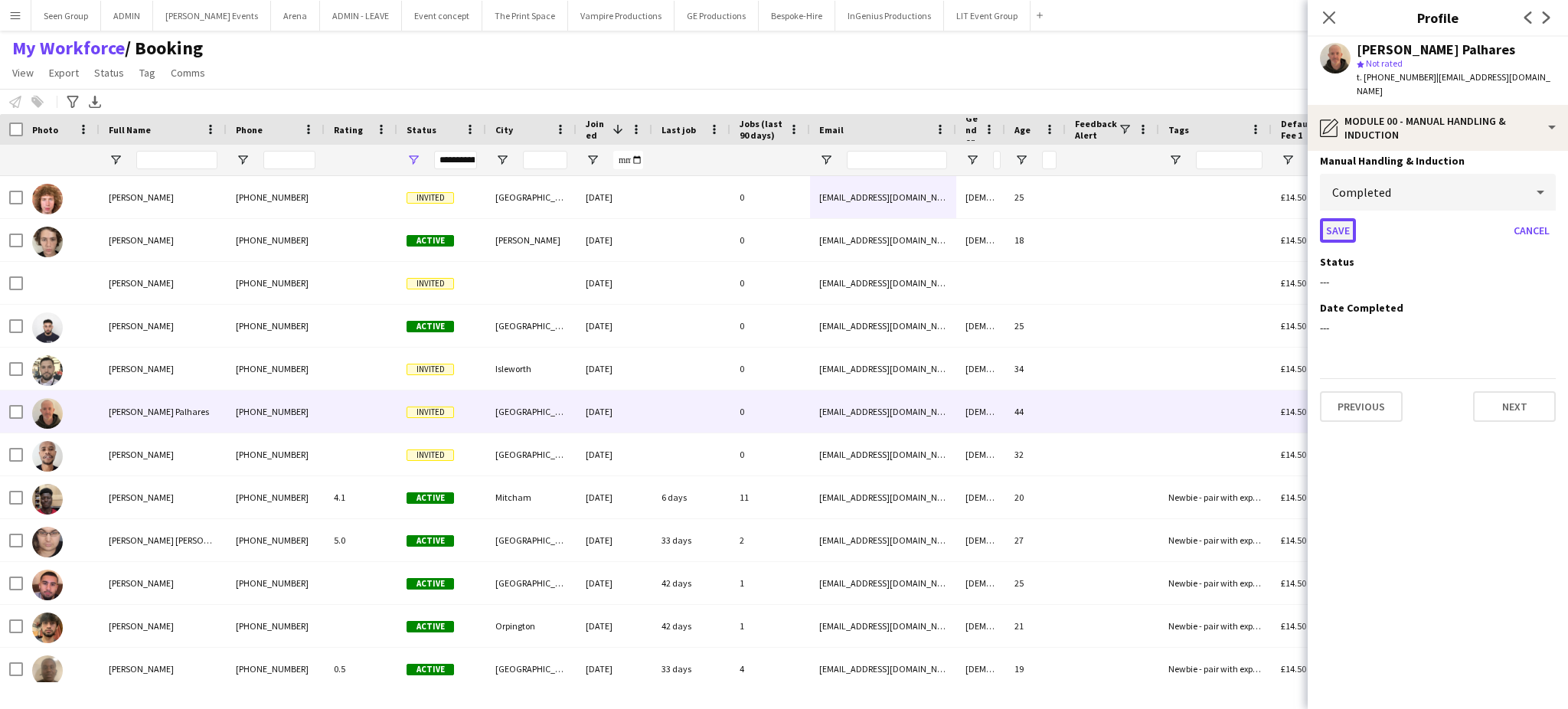
click at [1342, 218] on button "Save" at bounding box center [1338, 230] width 36 height 25
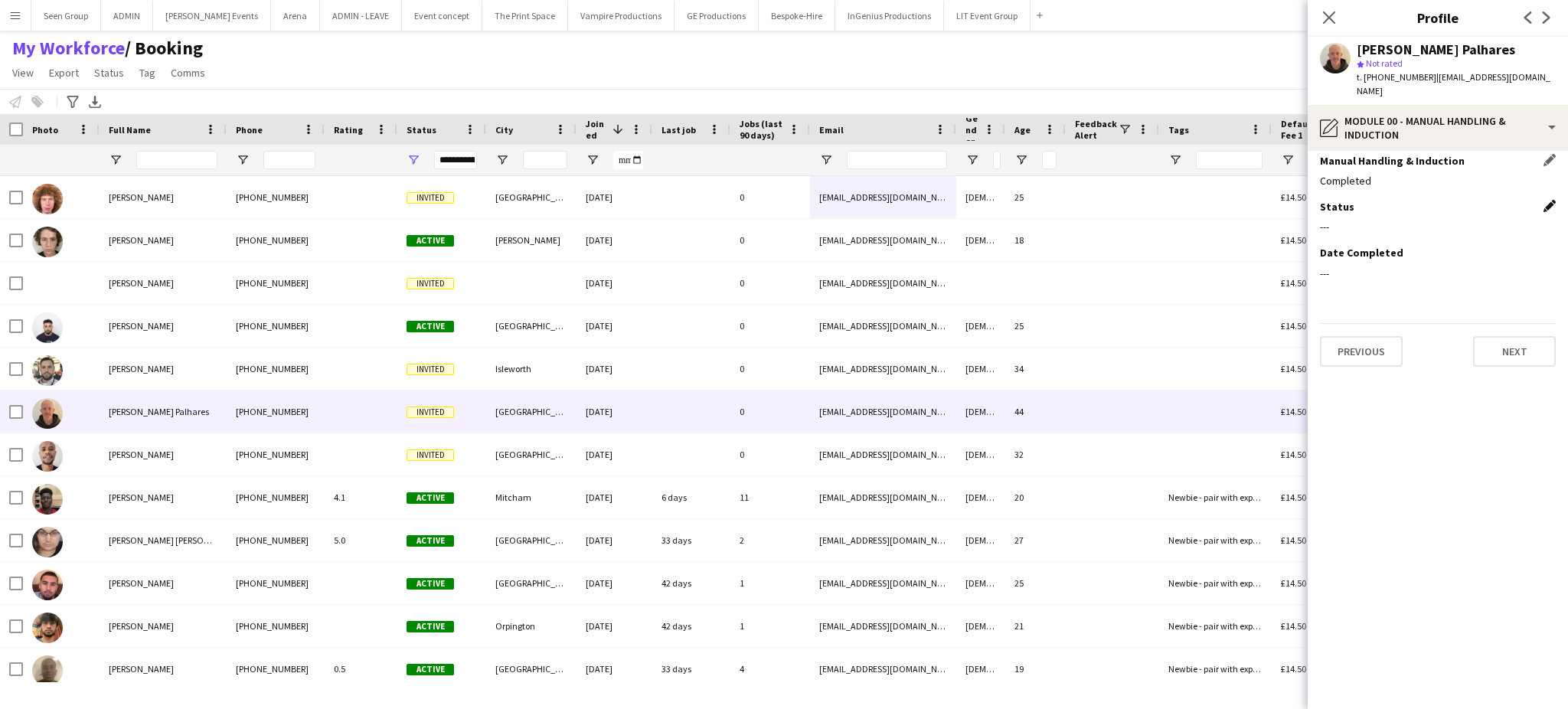
click at [1553, 200] on app-icon "Edit this field" at bounding box center [1549, 206] width 12 height 12
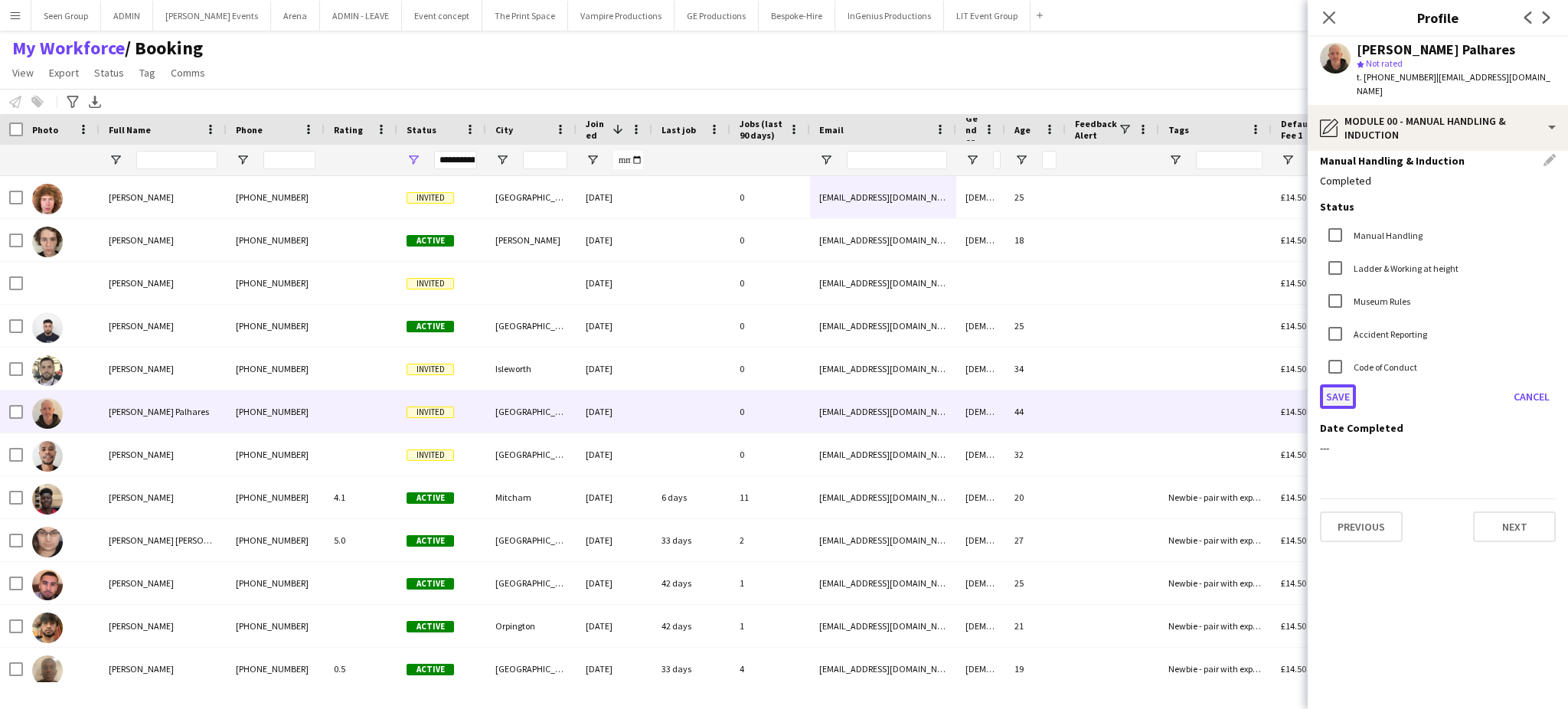
click at [1335, 385] on button "Save" at bounding box center [1338, 397] width 36 height 25
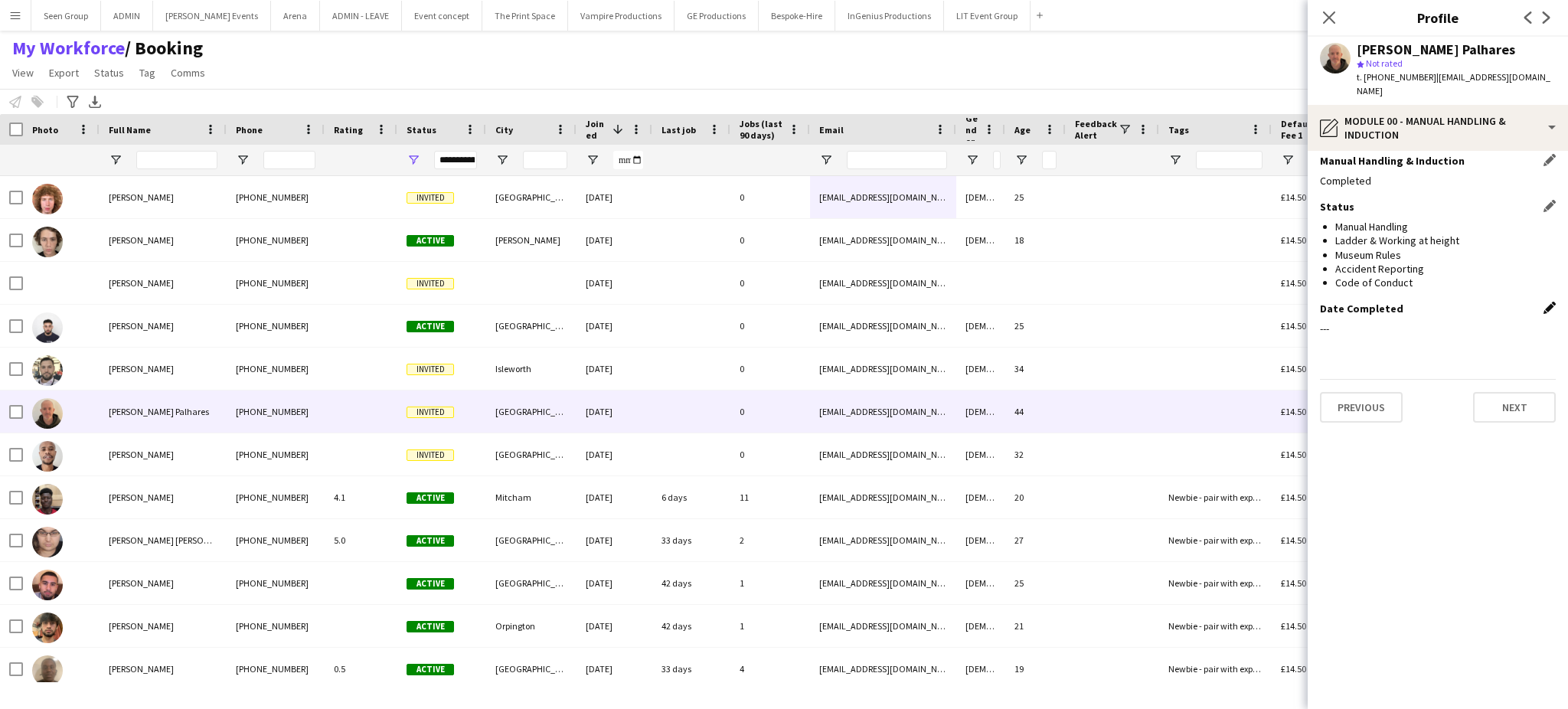
click at [1548, 301] on app-icon "Edit this field" at bounding box center [1549, 307] width 12 height 12
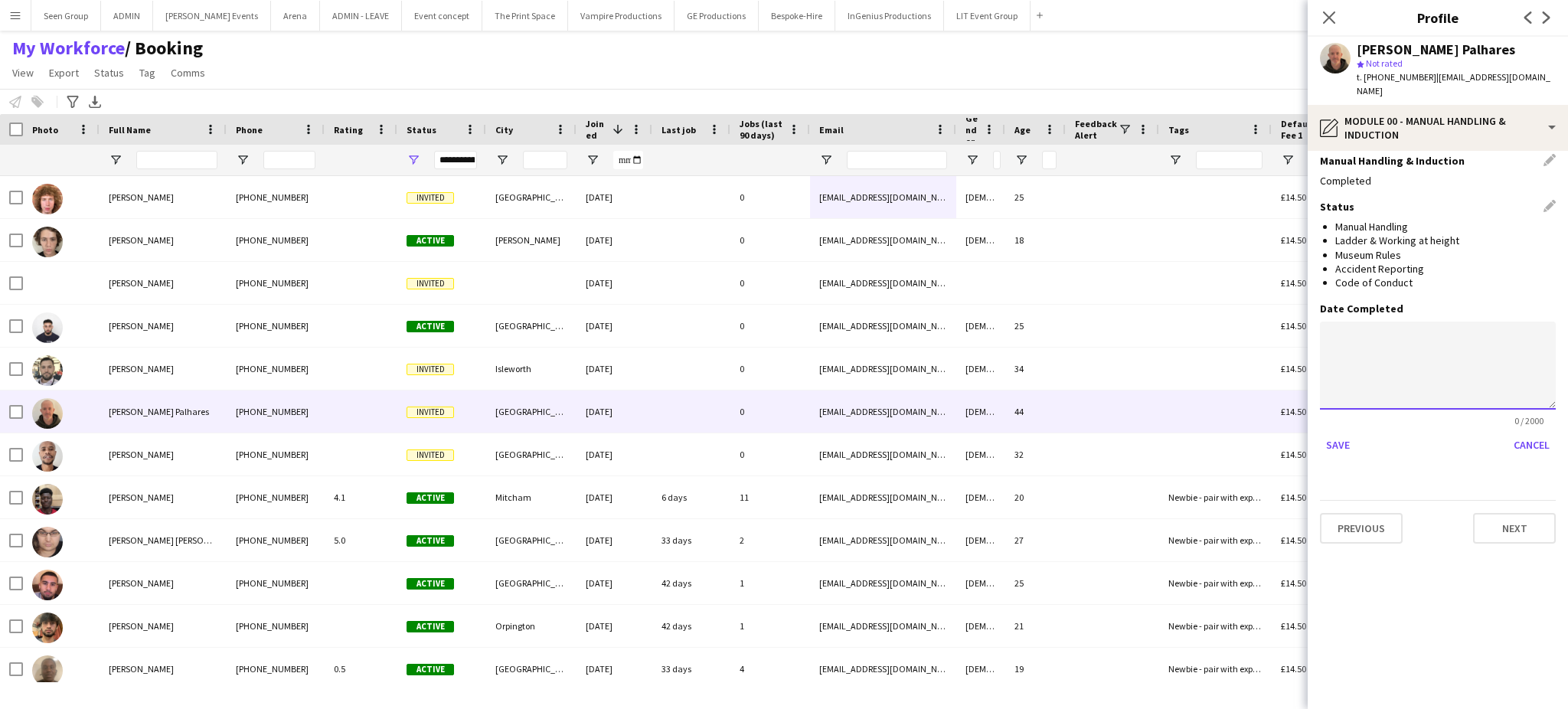
click at [1455, 341] on textarea at bounding box center [1438, 365] width 236 height 88
paste textarea "**********"
type textarea "**********"
click at [1338, 432] on button "Save" at bounding box center [1338, 444] width 36 height 25
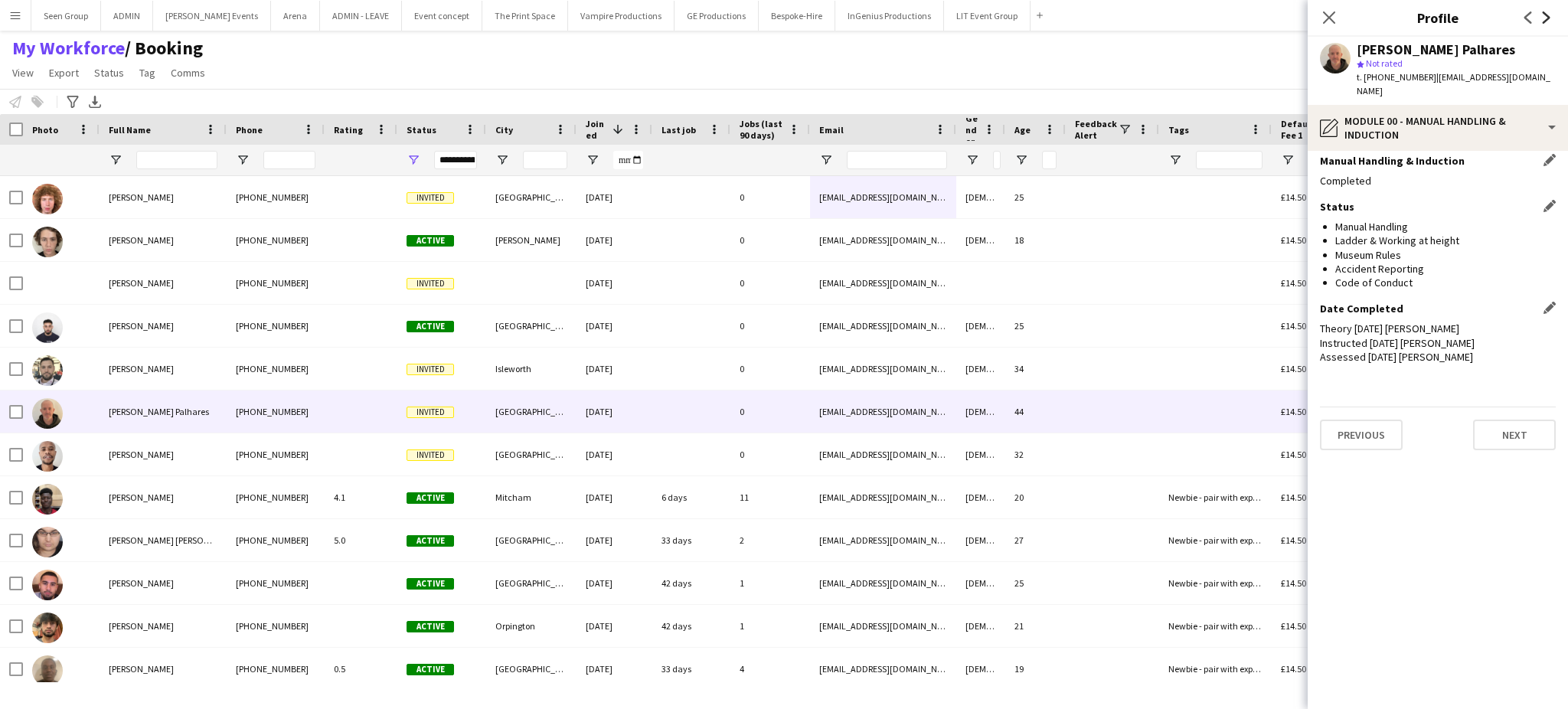
click at [1547, 16] on icon at bounding box center [1547, 18] width 8 height 12
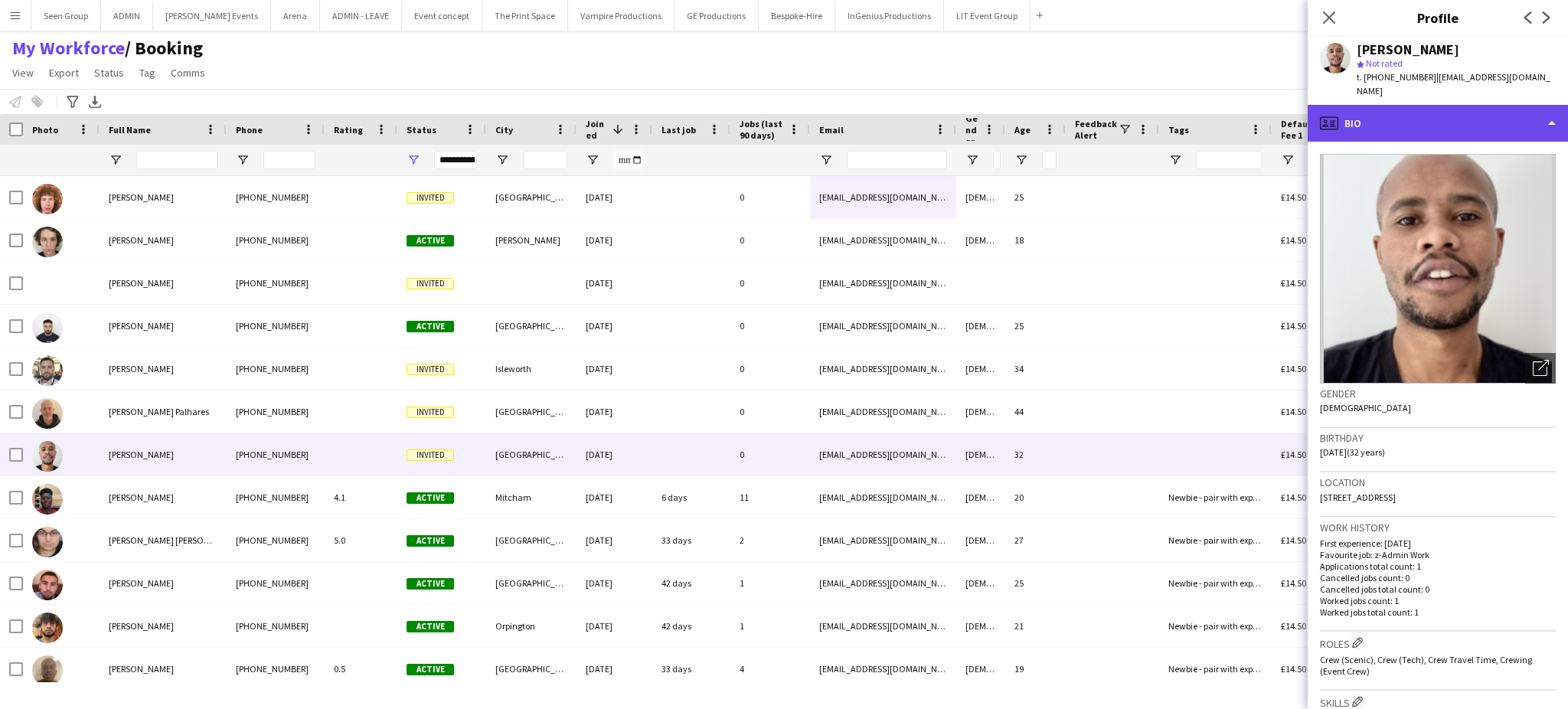
click at [1534, 116] on div "profile Bio" at bounding box center [1438, 123] width 261 height 37
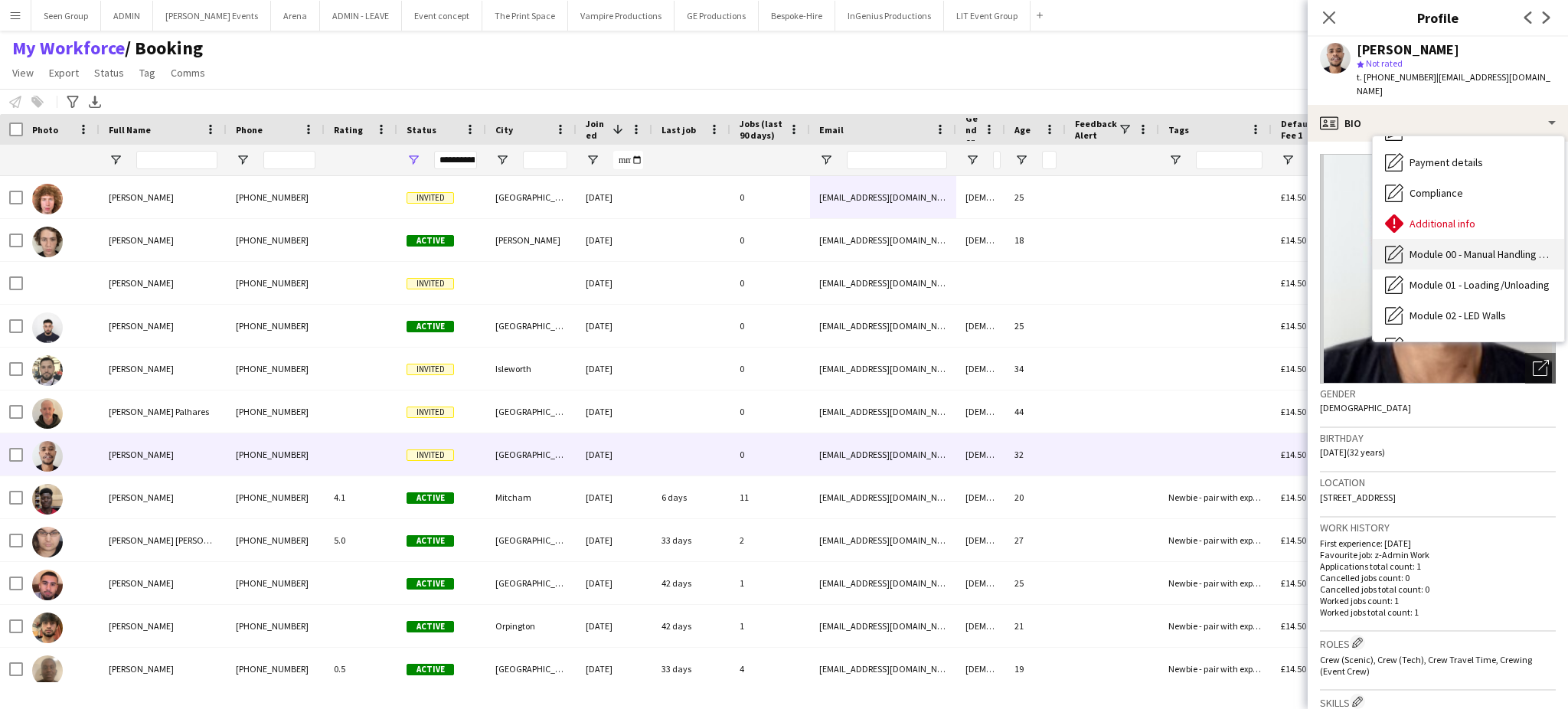
click at [1500, 239] on div "Module 00 - Manual Handling & Induction Module 00 - Manual Handling & Induction" at bounding box center [1468, 254] width 191 height 31
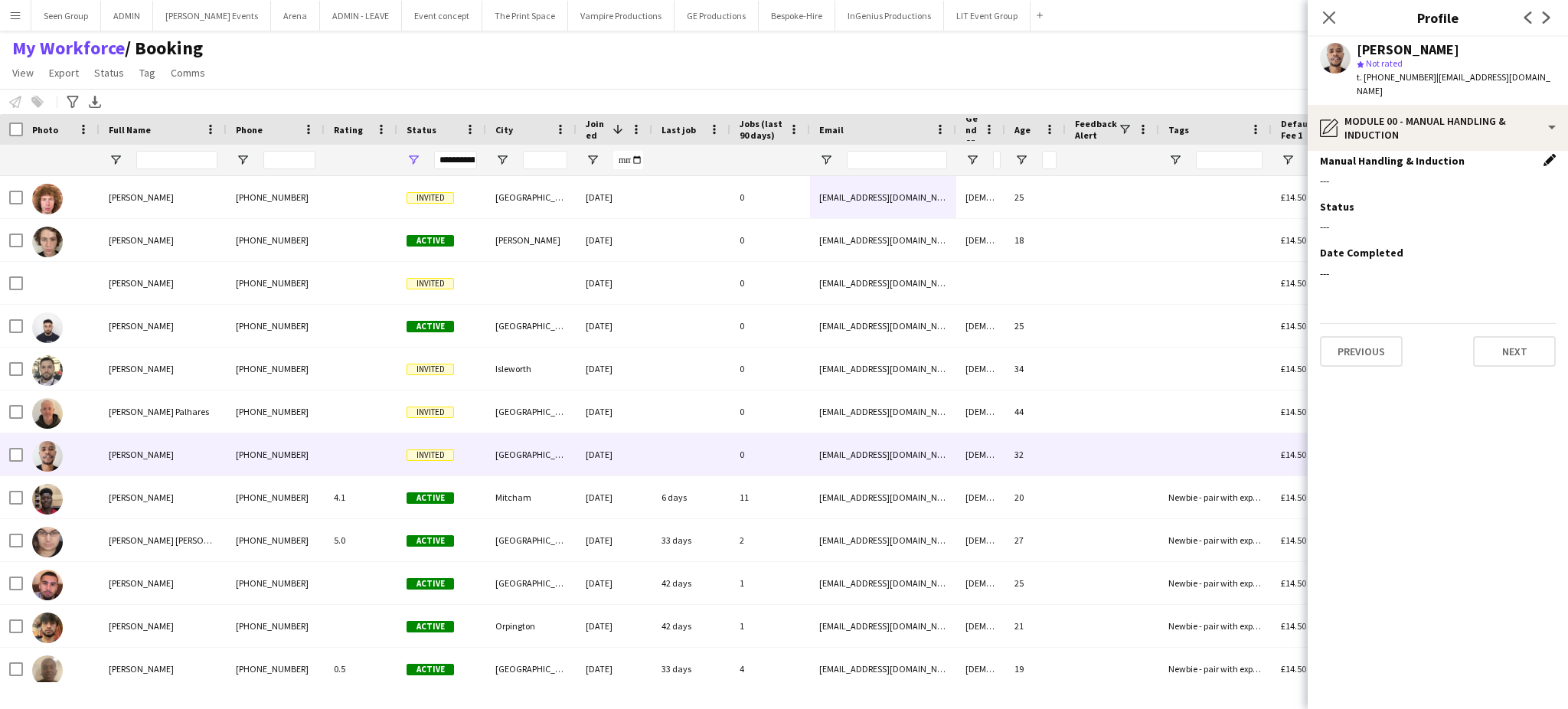
click at [1549, 154] on app-icon "Edit this field" at bounding box center [1549, 160] width 12 height 12
click at [1435, 174] on div at bounding box center [1422, 191] width 205 height 37
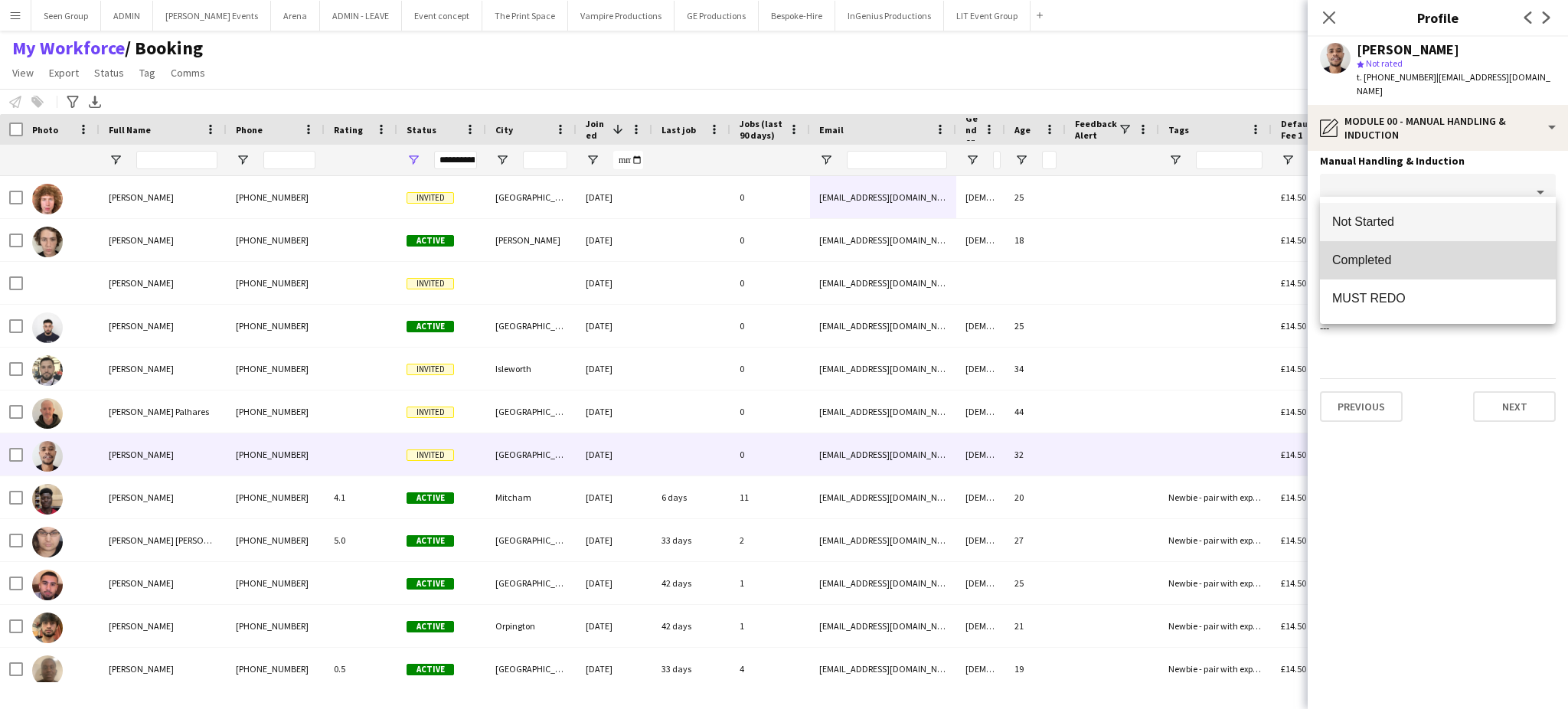
click at [1381, 250] on mat-option "Completed" at bounding box center [1438, 260] width 236 height 39
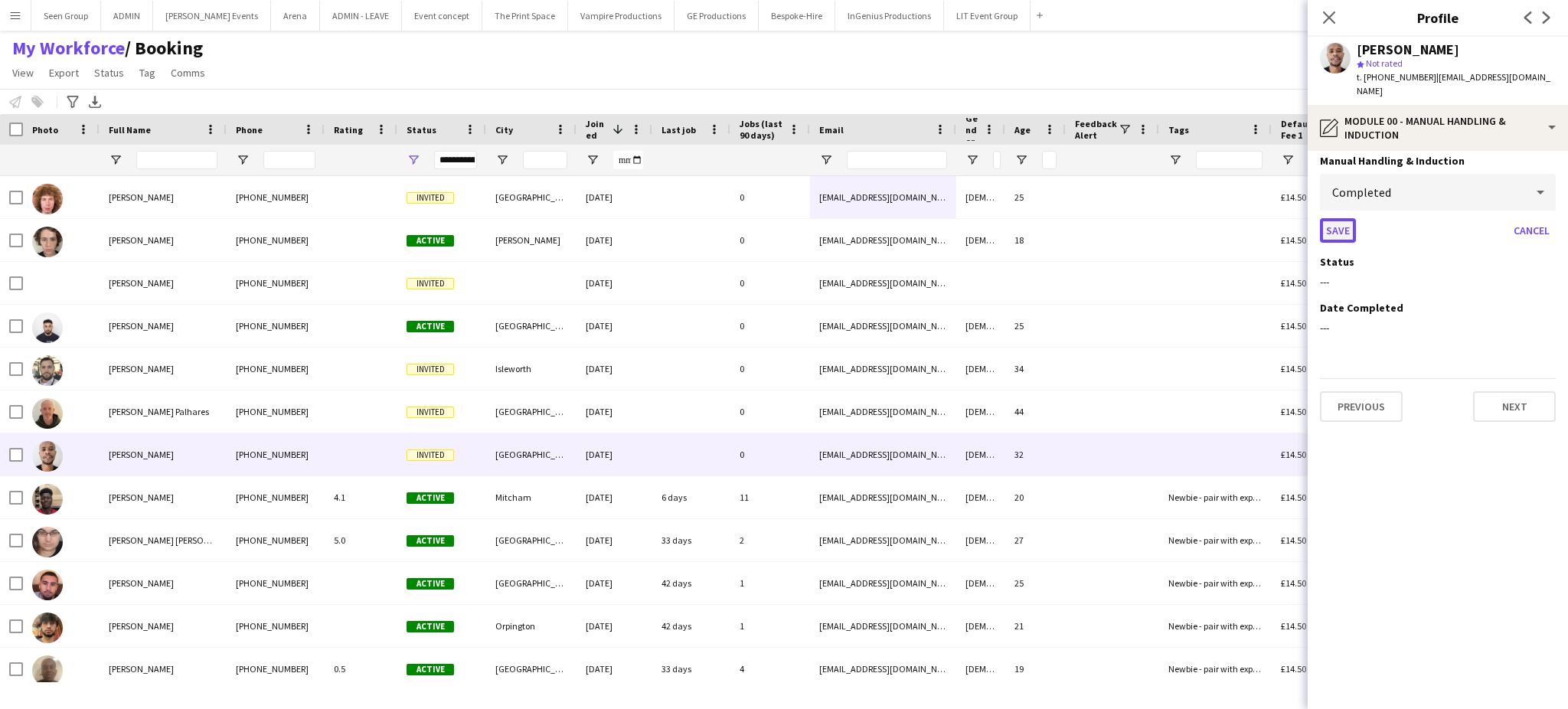
click at [1339, 218] on button "Save" at bounding box center [1338, 230] width 36 height 25
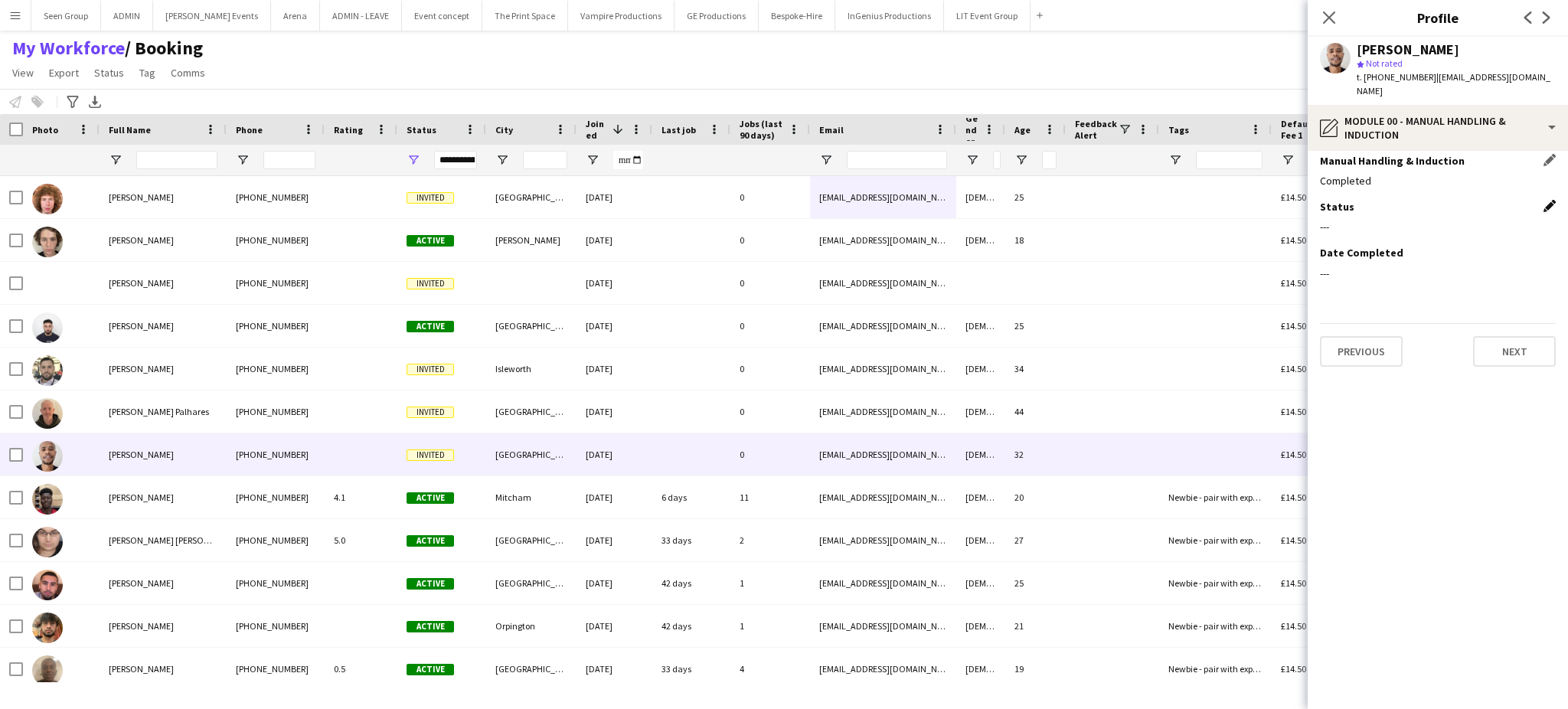
click at [1547, 200] on app-icon "Edit this field" at bounding box center [1549, 206] width 12 height 12
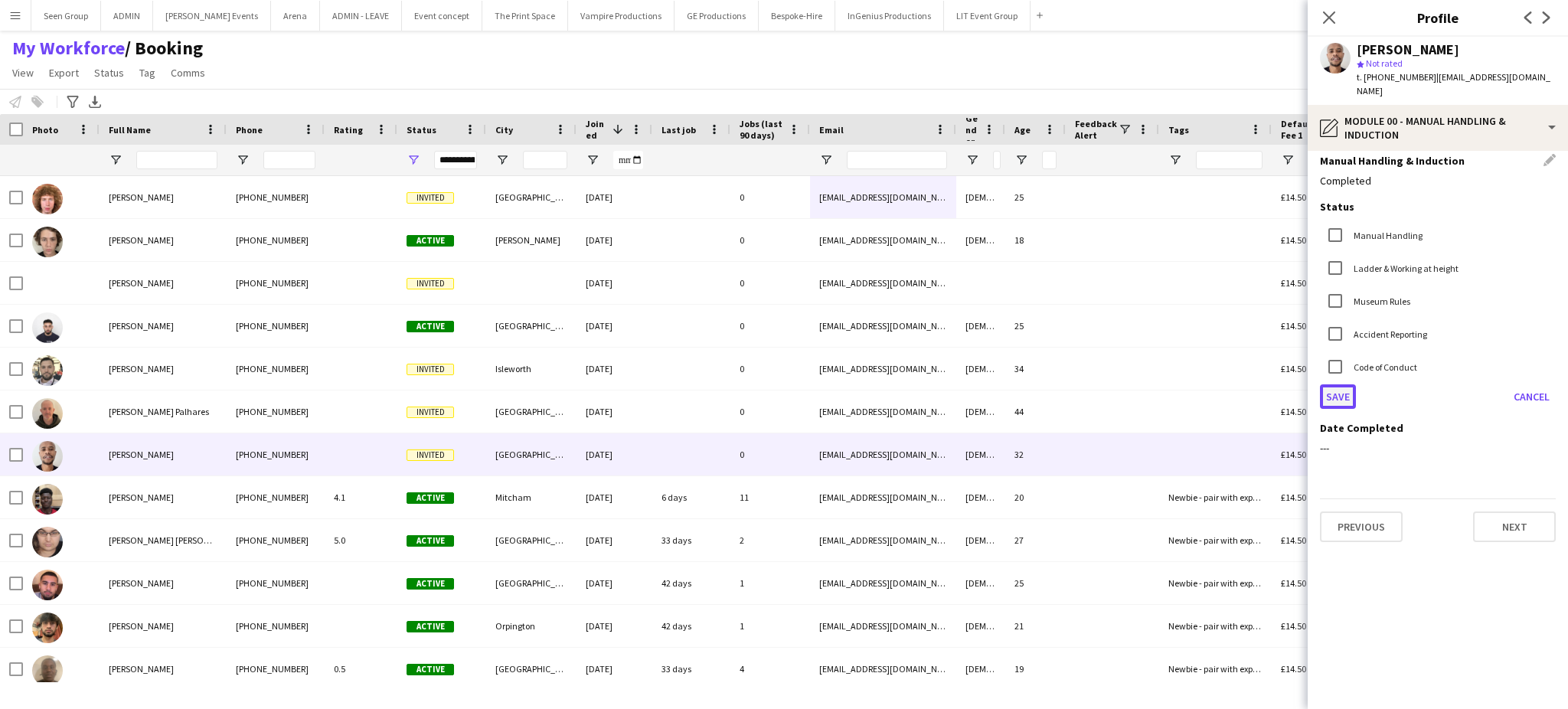
click at [1338, 385] on button "Save" at bounding box center [1338, 397] width 36 height 25
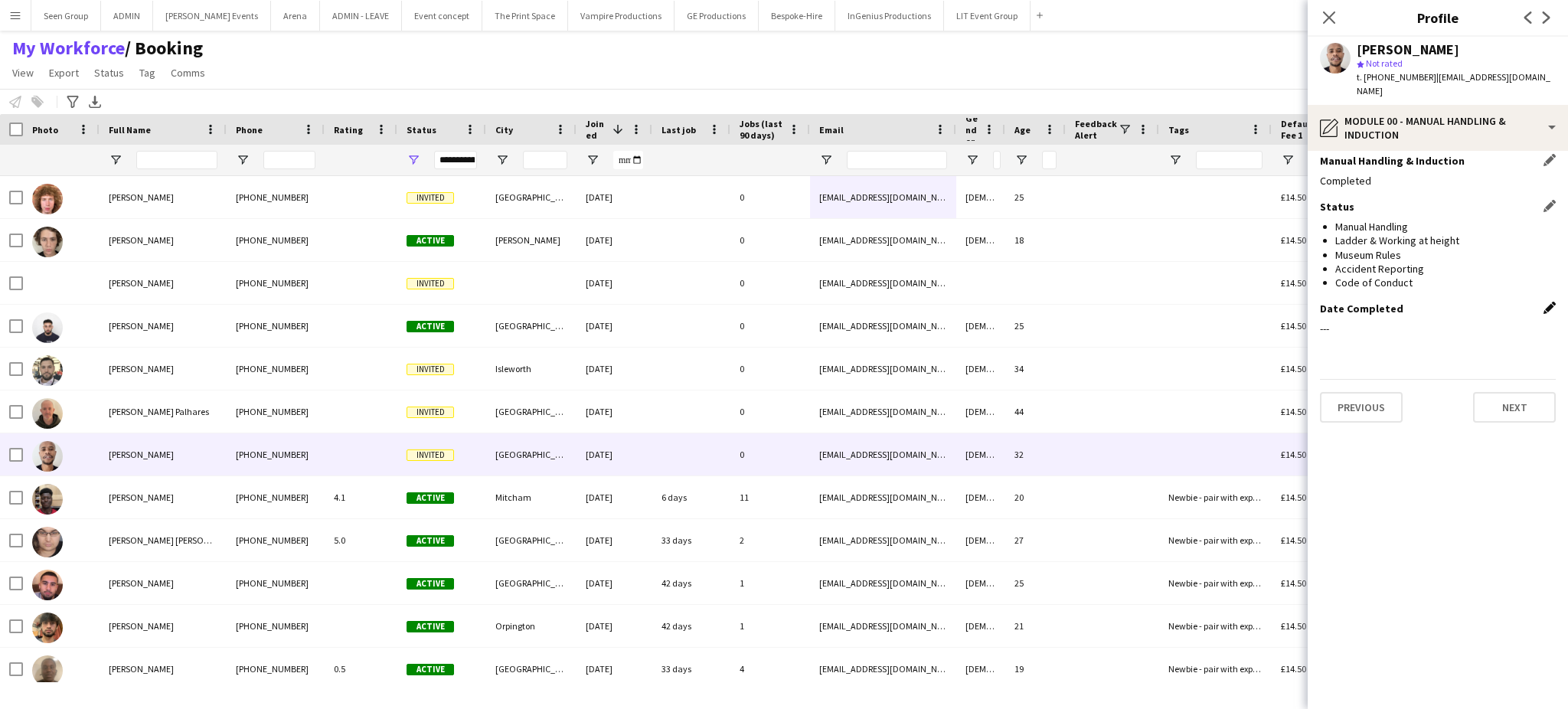
click at [1547, 301] on app-icon "Edit this field" at bounding box center [1549, 307] width 12 height 12
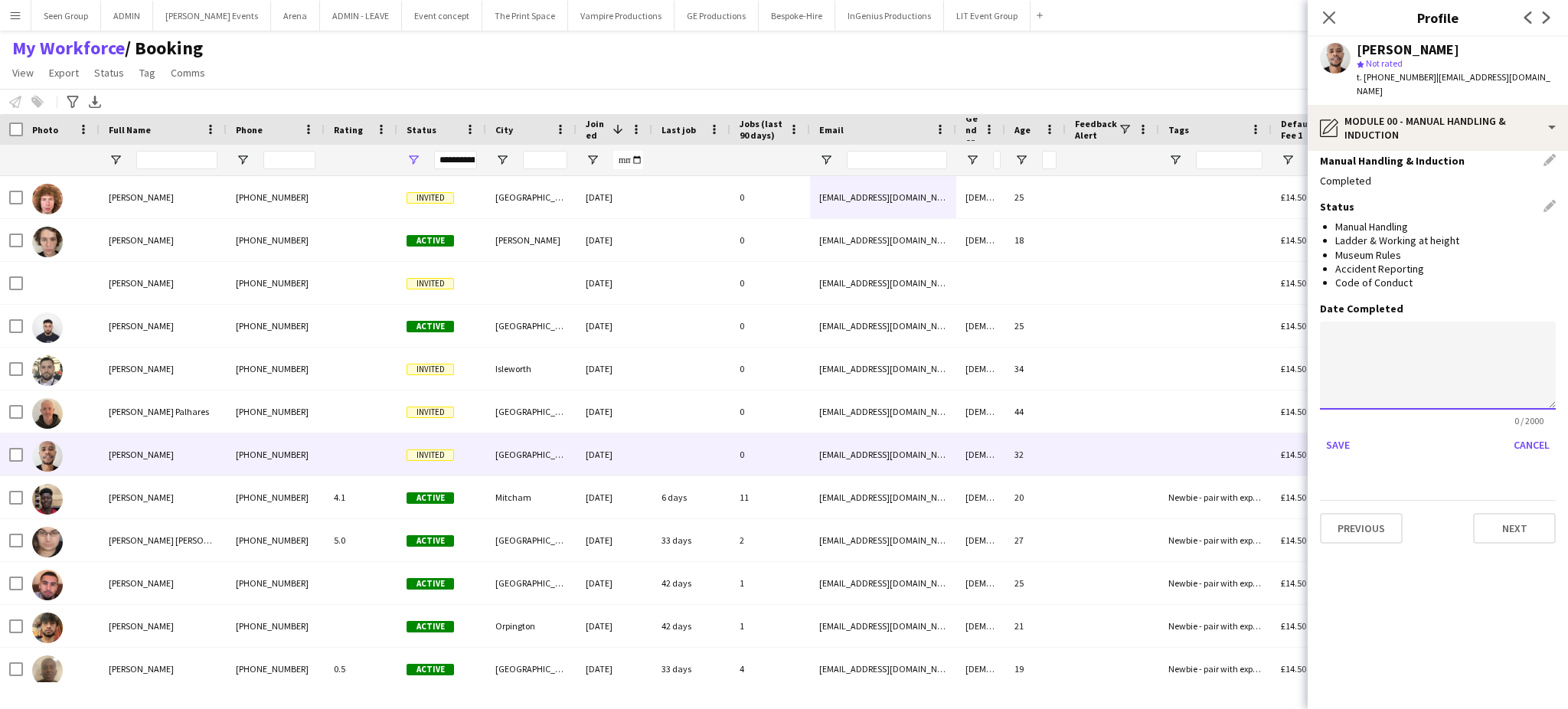
click at [1475, 339] on textarea at bounding box center [1438, 365] width 236 height 88
paste textarea "**********"
type textarea "**********"
click at [1329, 436] on button "Save" at bounding box center [1338, 444] width 36 height 25
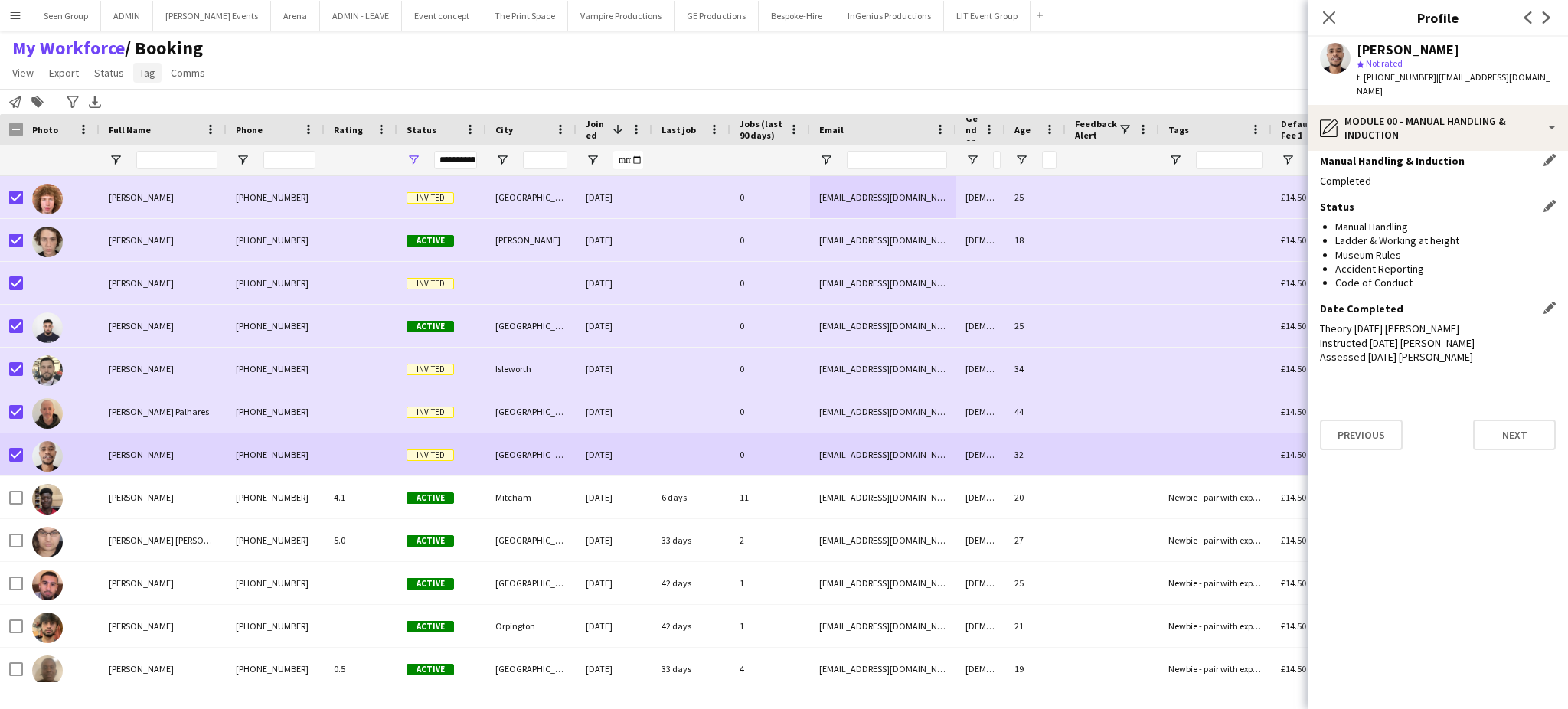
click at [150, 79] on span "Tag" at bounding box center [148, 72] width 16 height 14
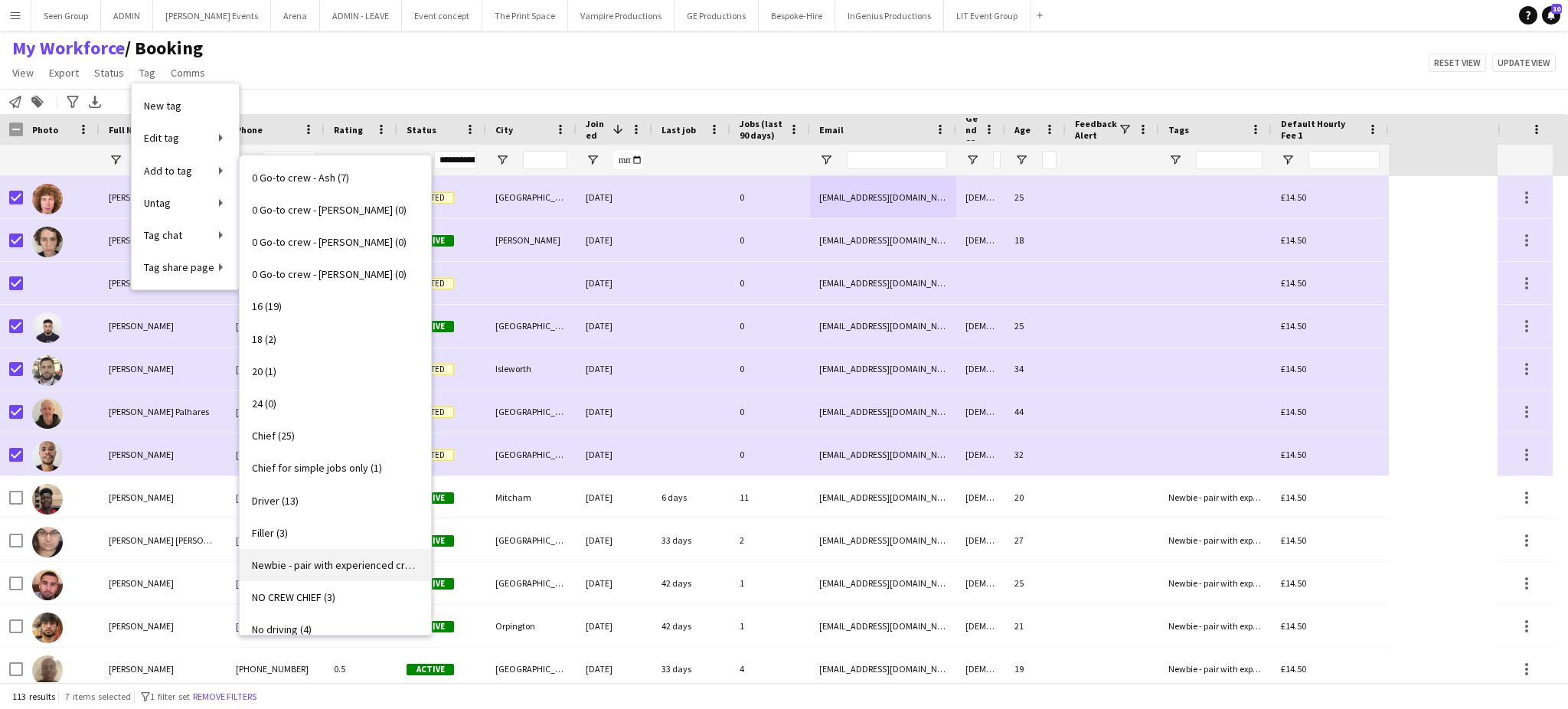
click at [341, 561] on span "Newbie - pair with experienced crew (44)" at bounding box center [335, 565] width 167 height 14
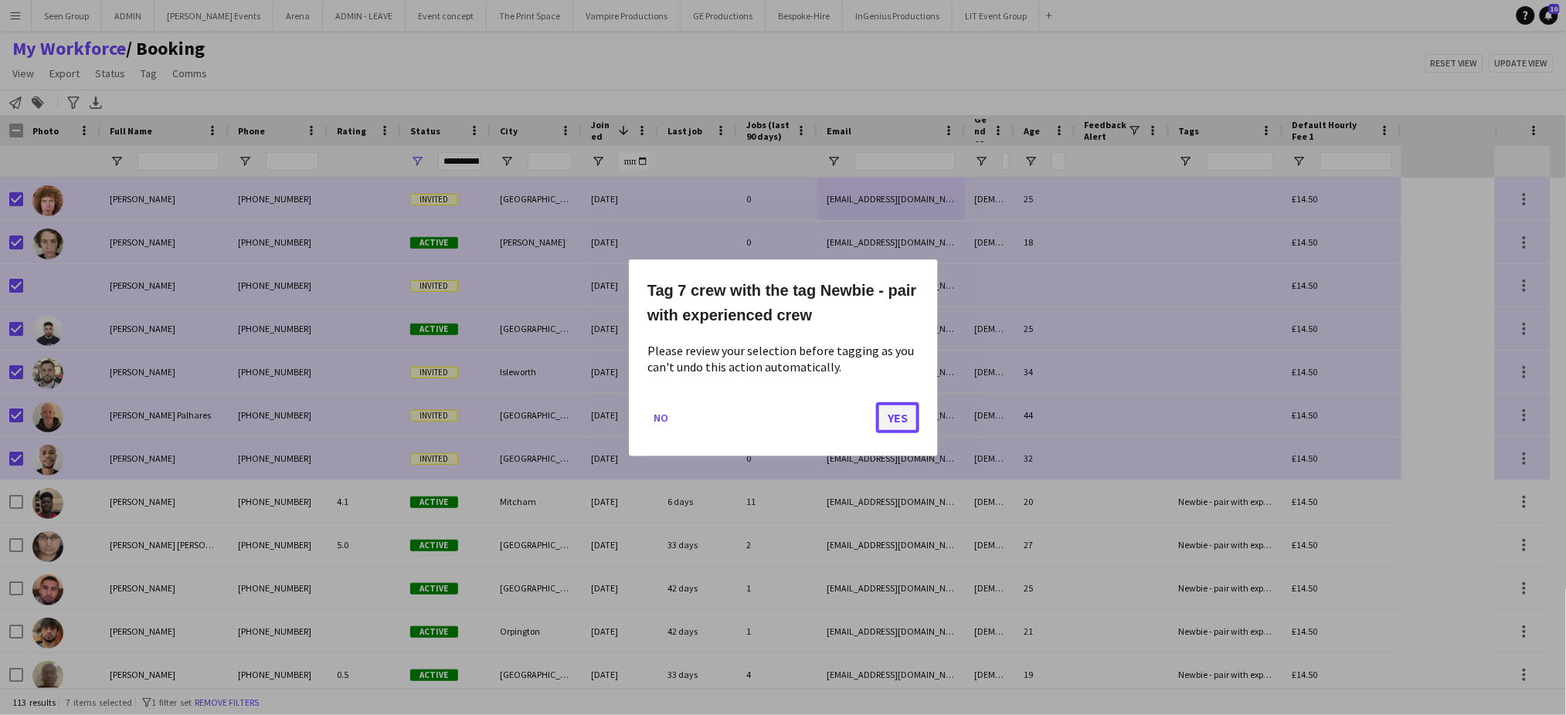
click at [898, 413] on button "Yes" at bounding box center [897, 417] width 43 height 31
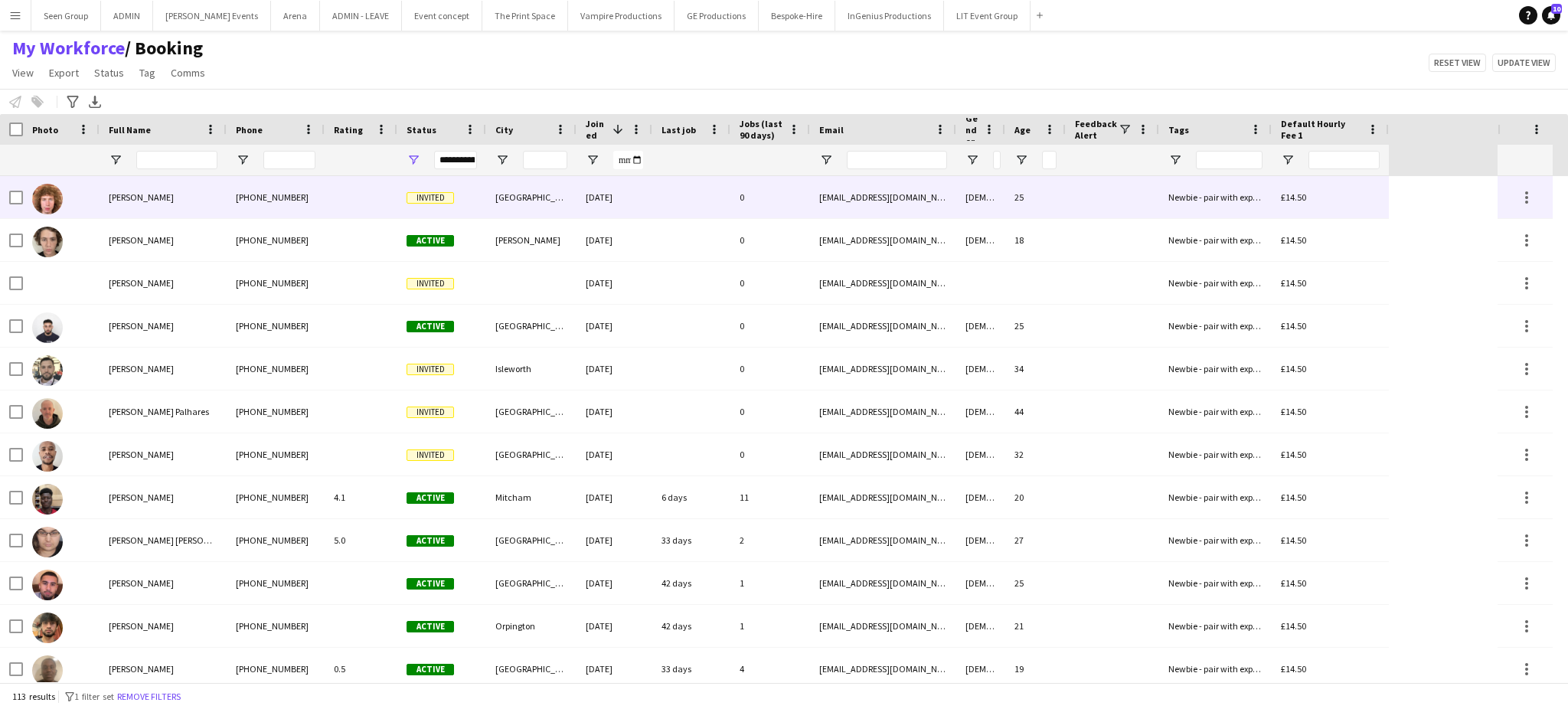
click at [650, 203] on div "[DATE]" at bounding box center [615, 197] width 75 height 42
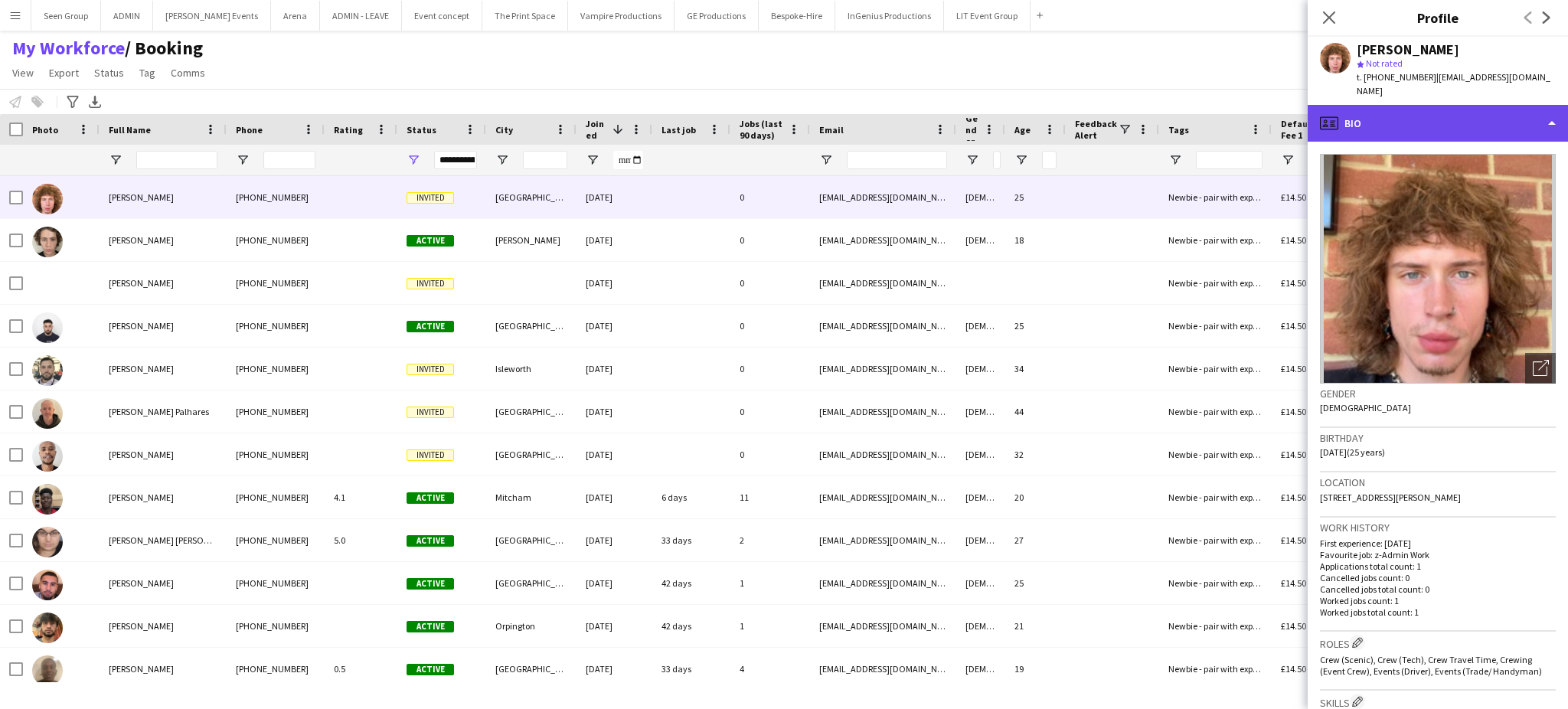
click at [1535, 120] on div "profile Bio" at bounding box center [1438, 123] width 261 height 37
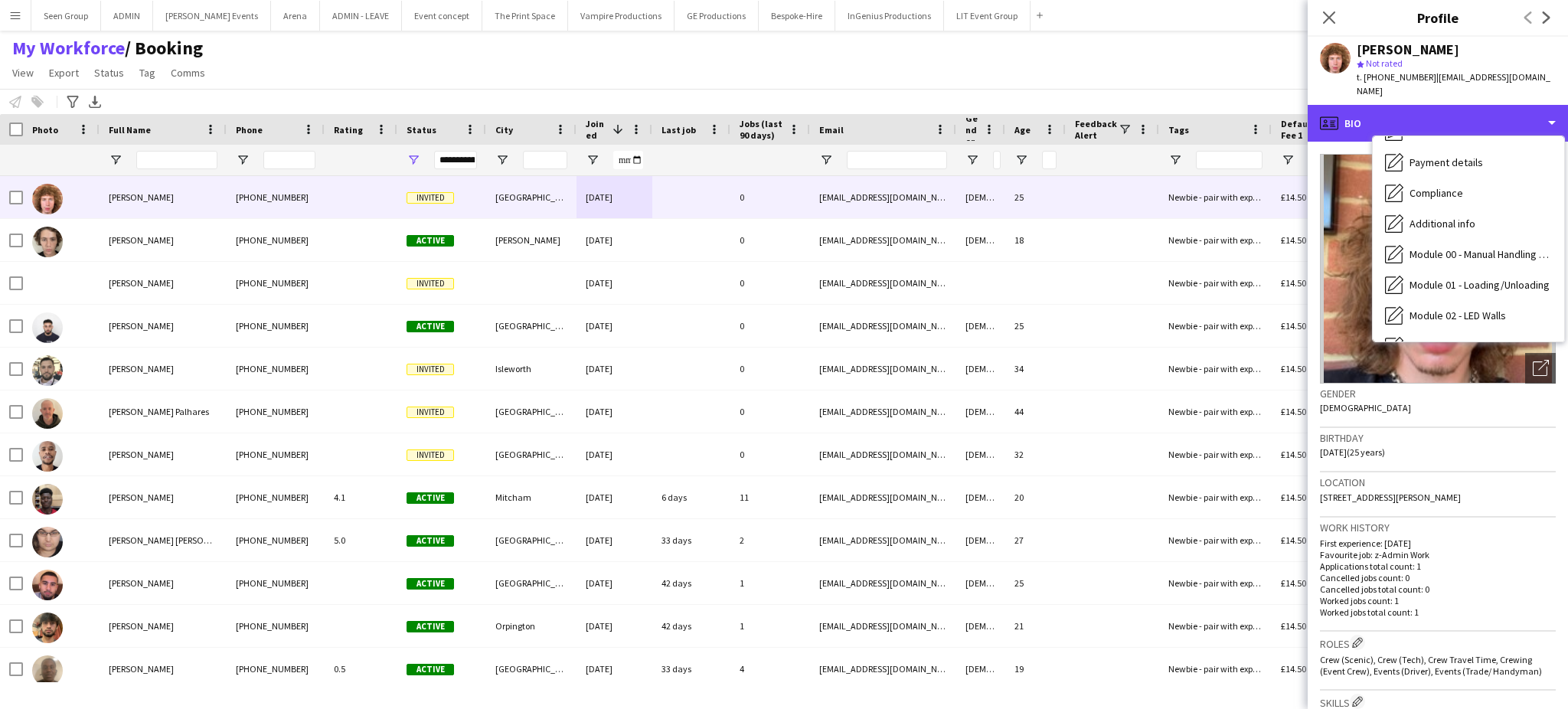
scroll to position [296, 0]
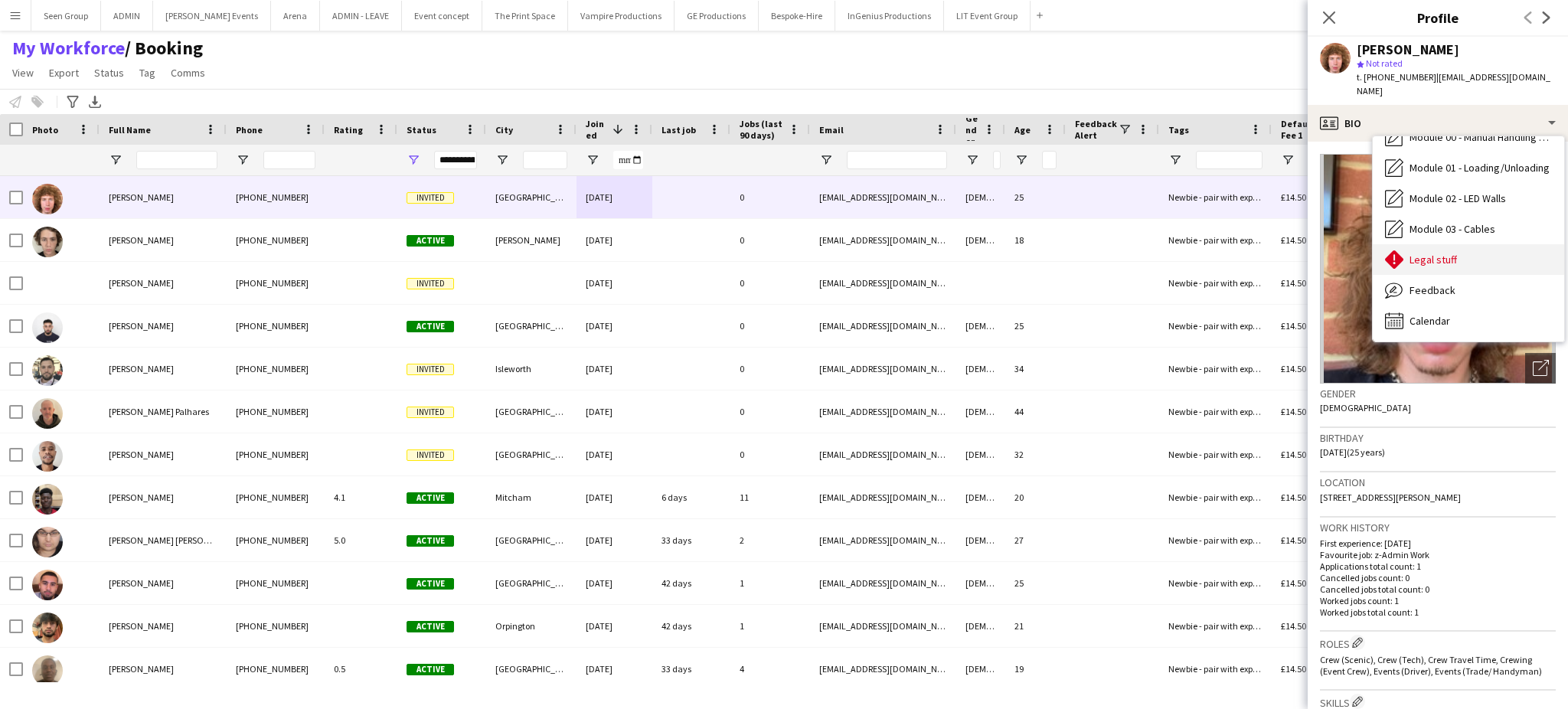
click at [1498, 244] on div "Legal stuff Legal stuff" at bounding box center [1468, 259] width 191 height 31
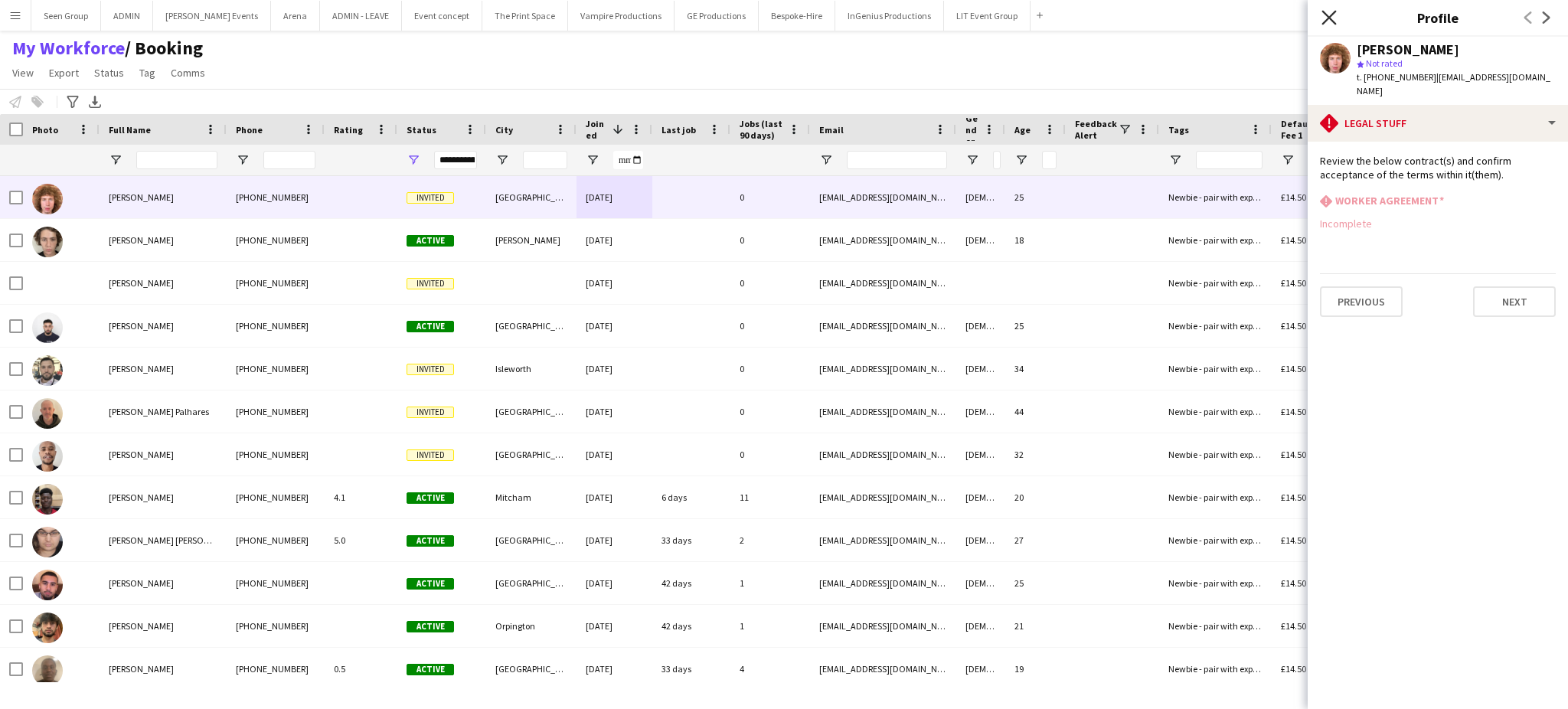
click at [1328, 19] on icon at bounding box center [1328, 17] width 15 height 15
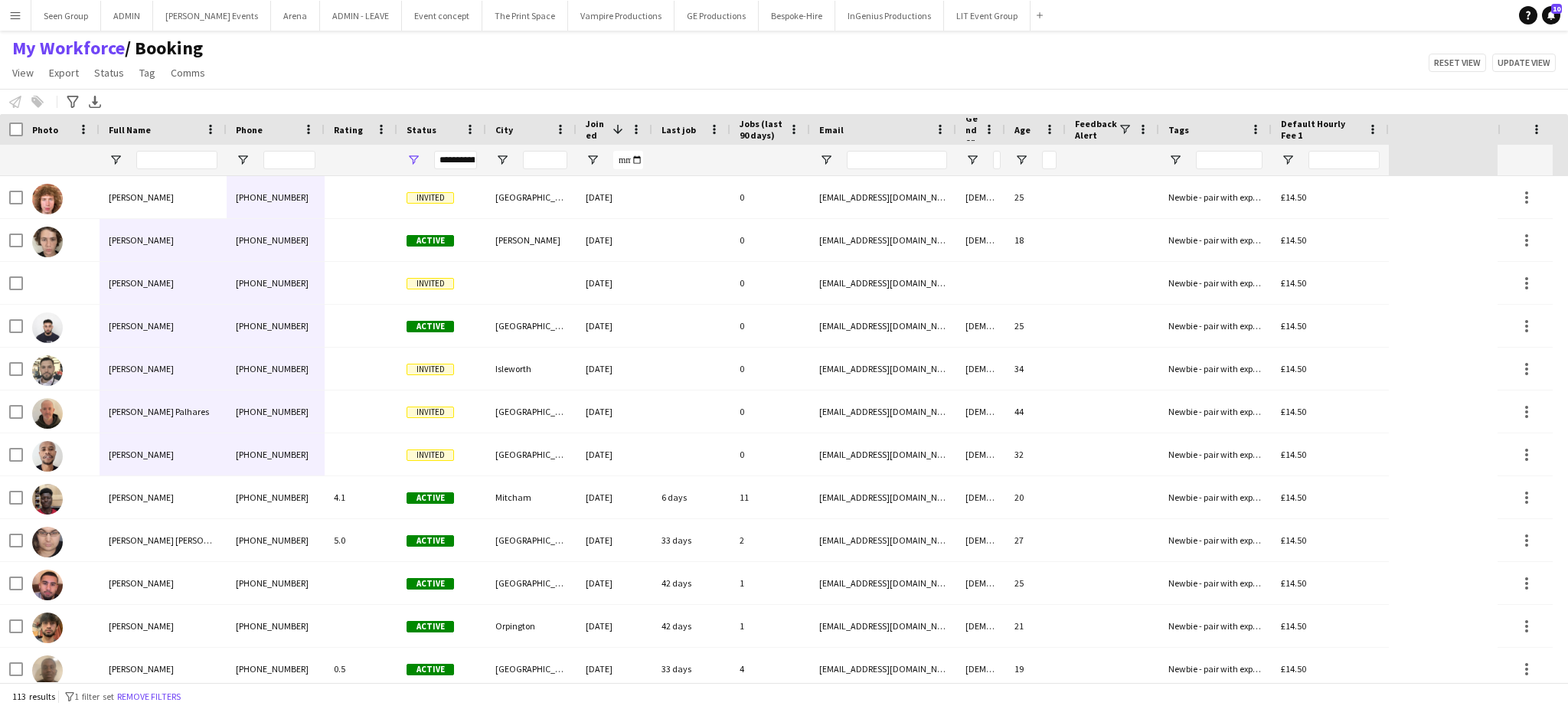
drag, startPoint x: 146, startPoint y: 197, endPoint x: 280, endPoint y: 445, distance: 281.9
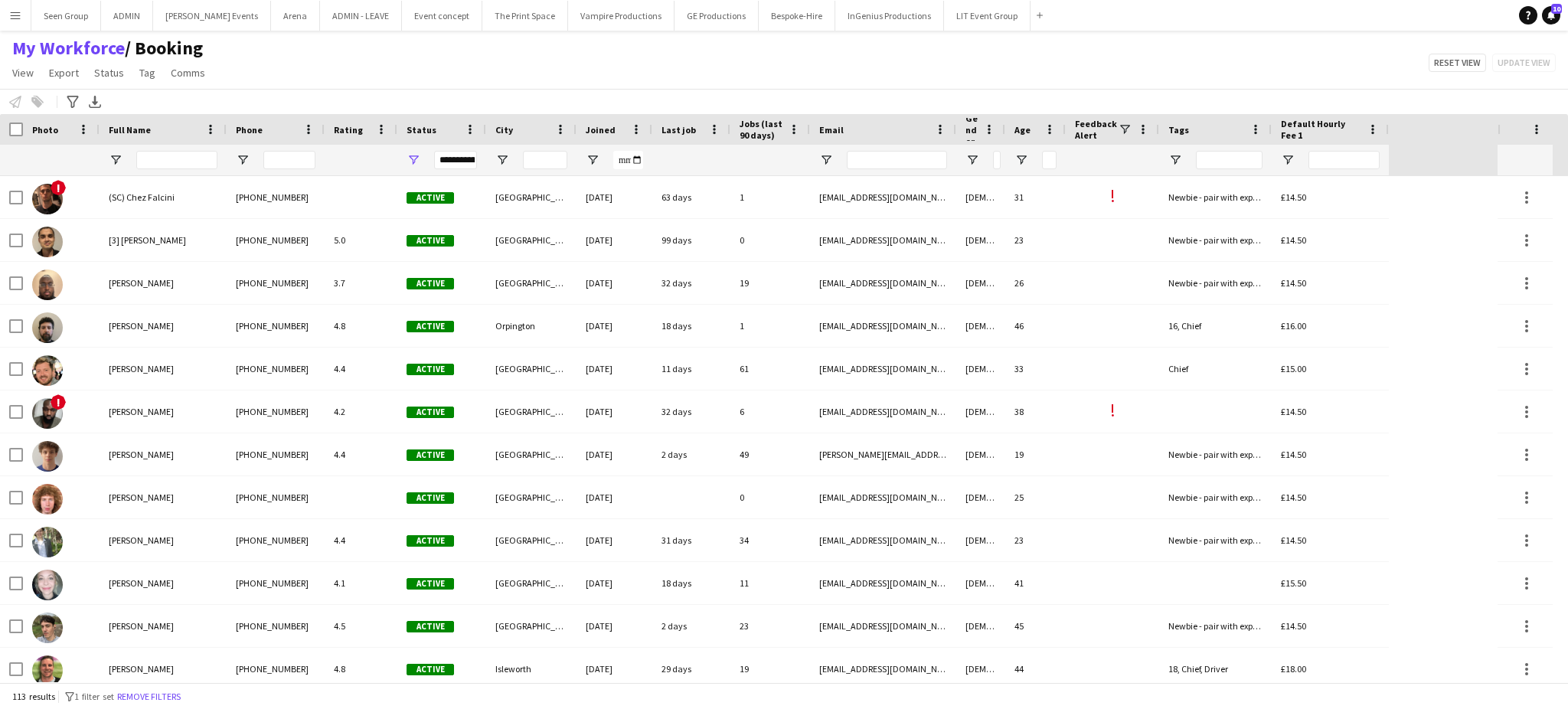
click at [592, 131] on span "Joined" at bounding box center [601, 130] width 30 height 12
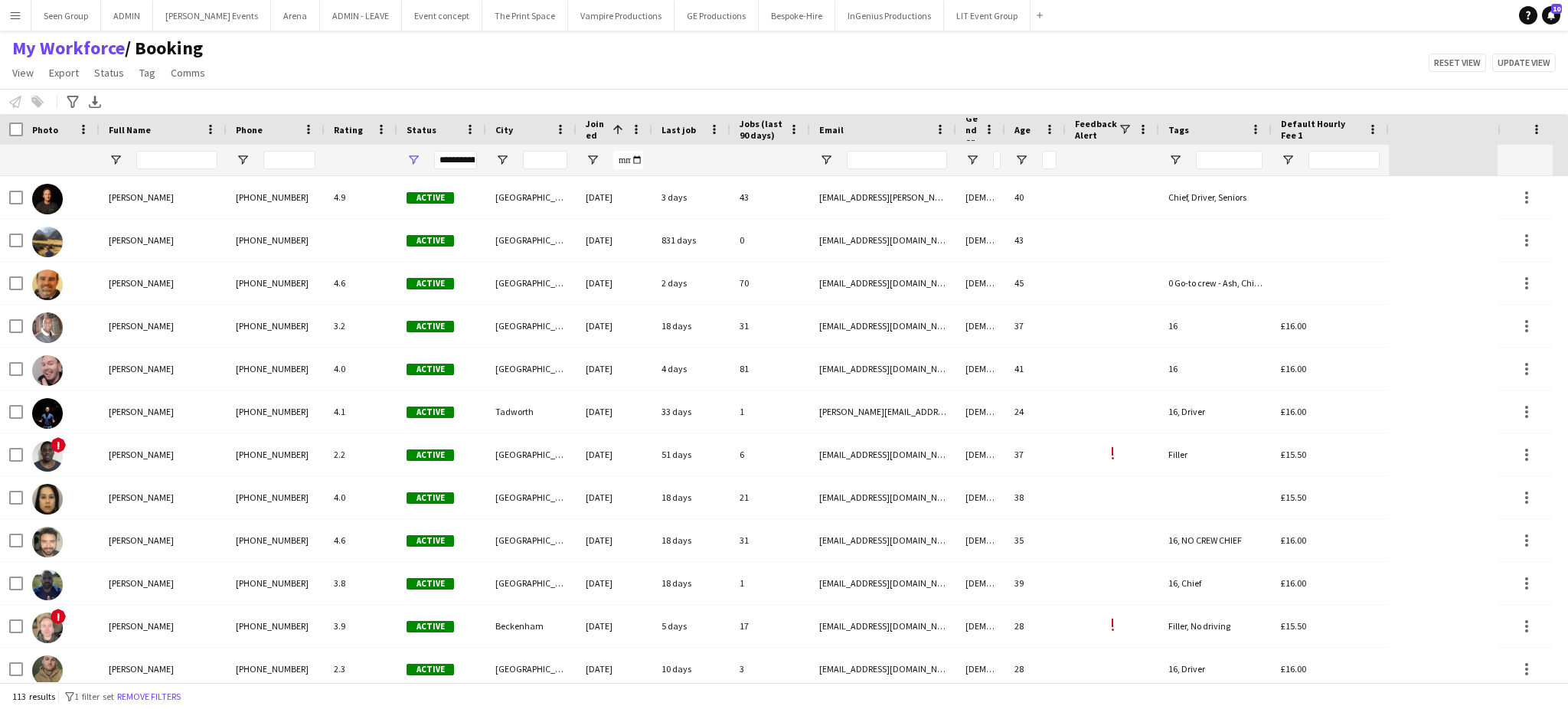
click at [592, 131] on span "Joined" at bounding box center [596, 129] width 21 height 23
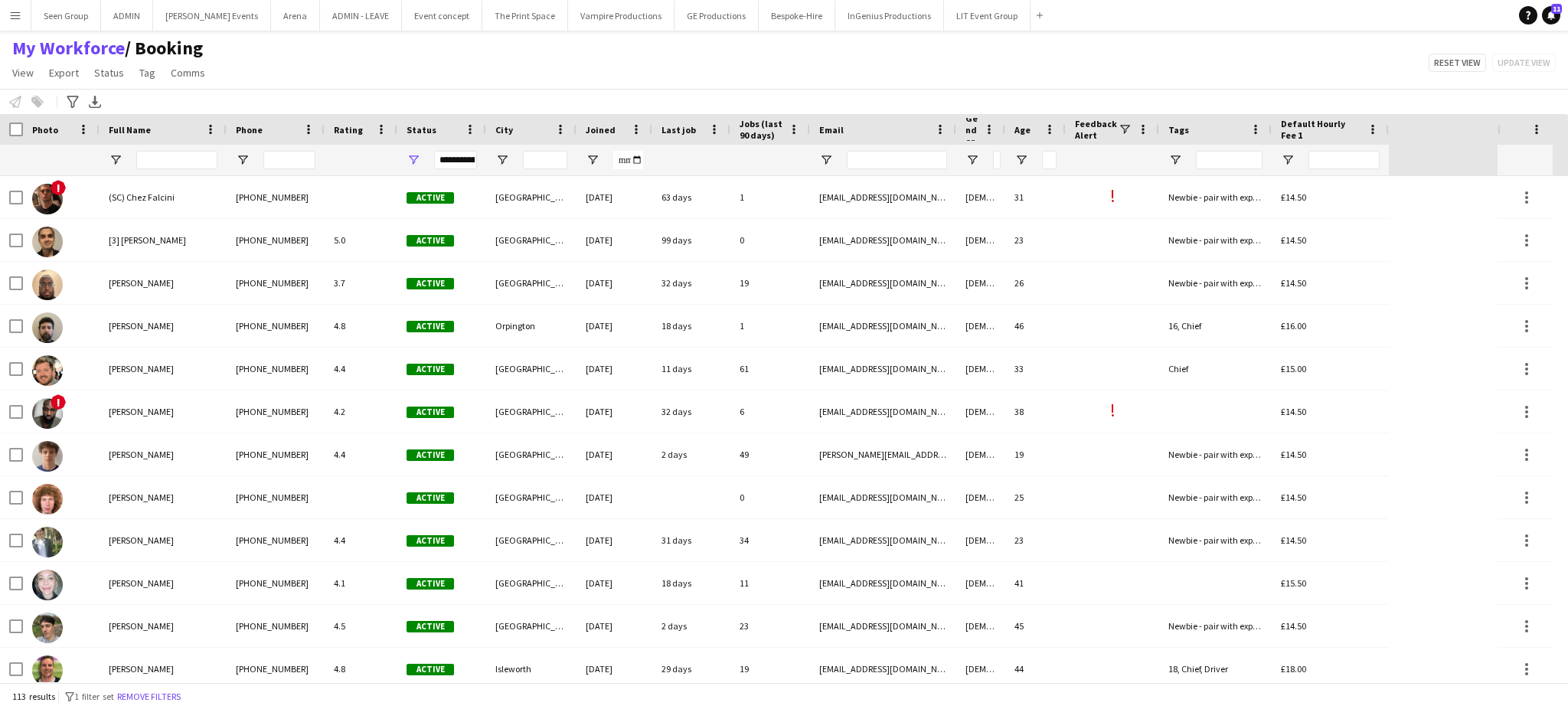
click at [589, 124] on span "Joined" at bounding box center [601, 130] width 30 height 12
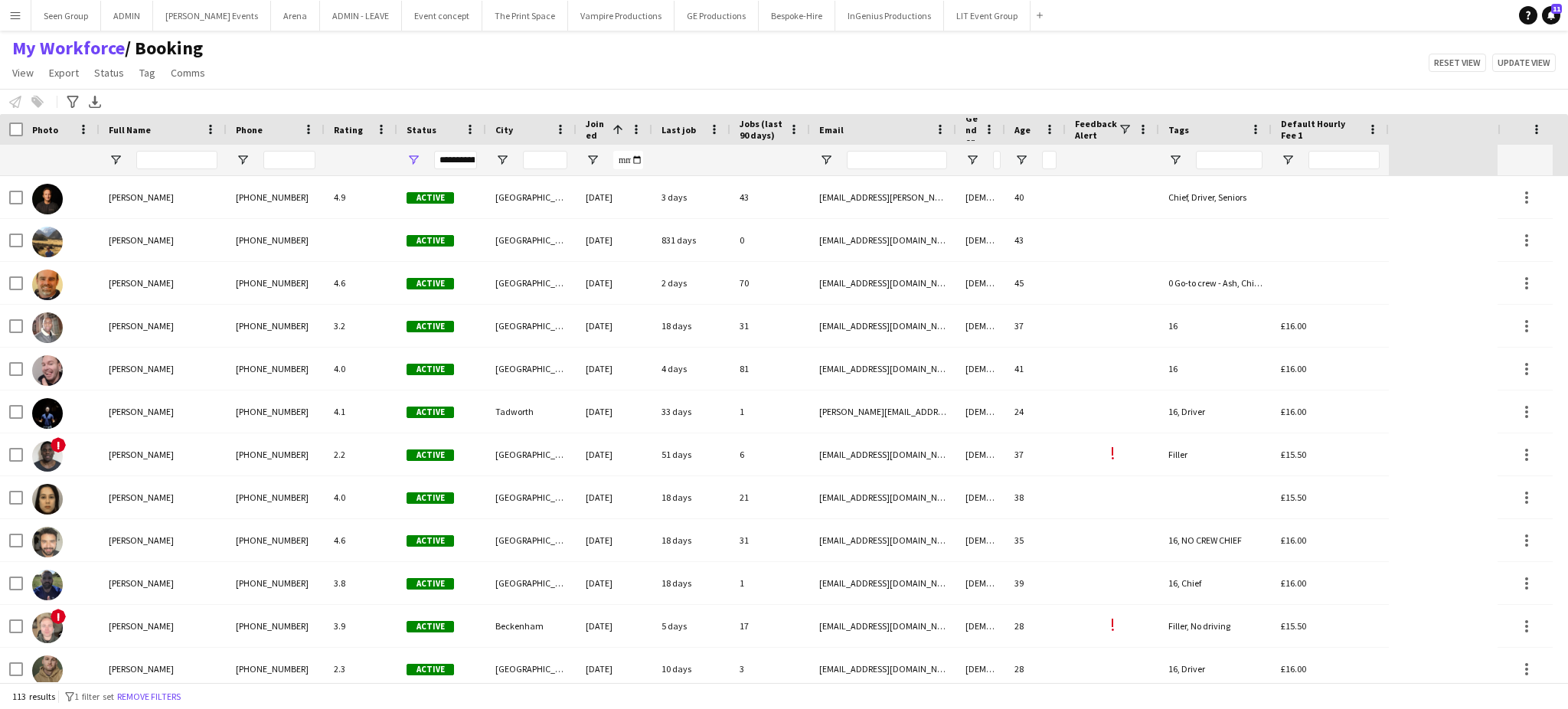
click at [589, 123] on span "Joined" at bounding box center [596, 129] width 21 height 23
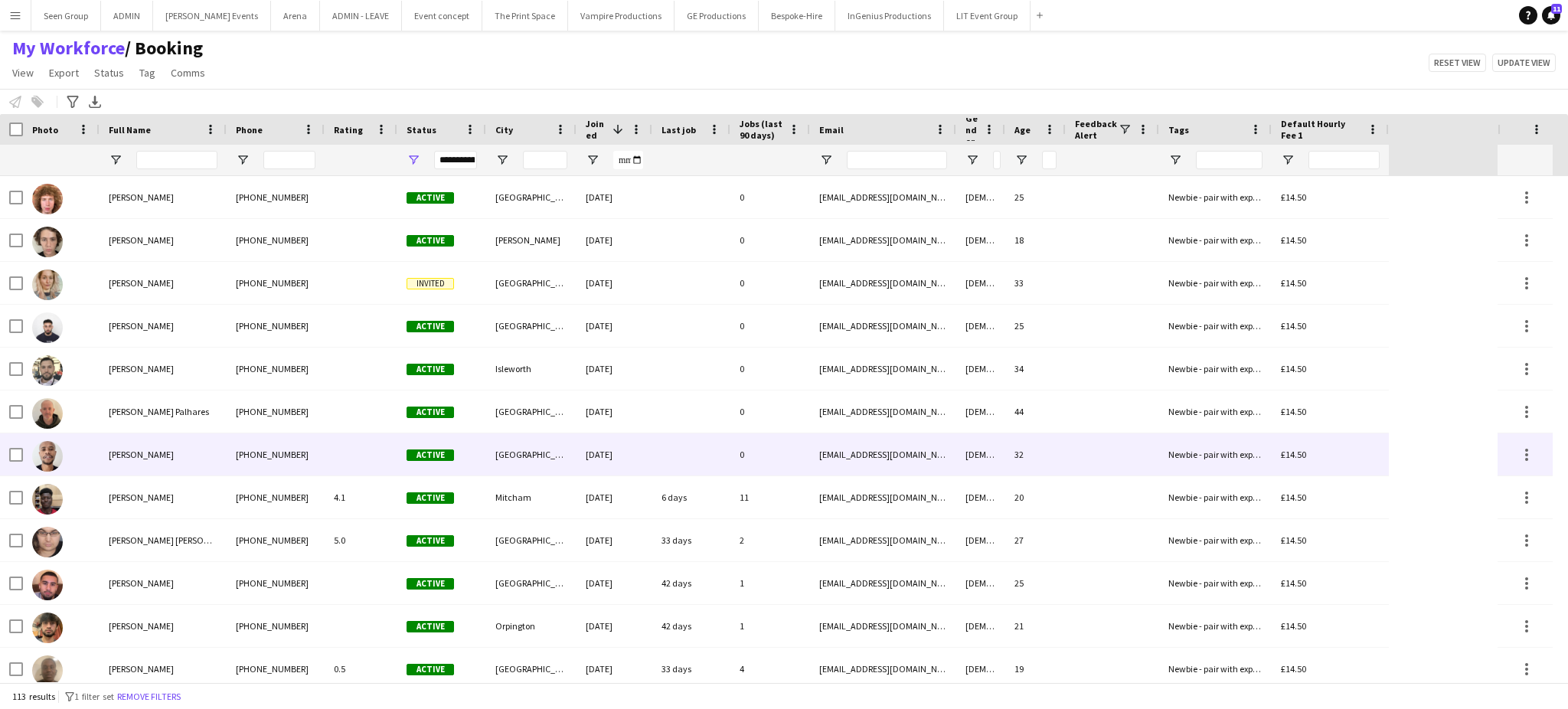
click at [626, 457] on div "26-08-2025" at bounding box center [615, 454] width 75 height 42
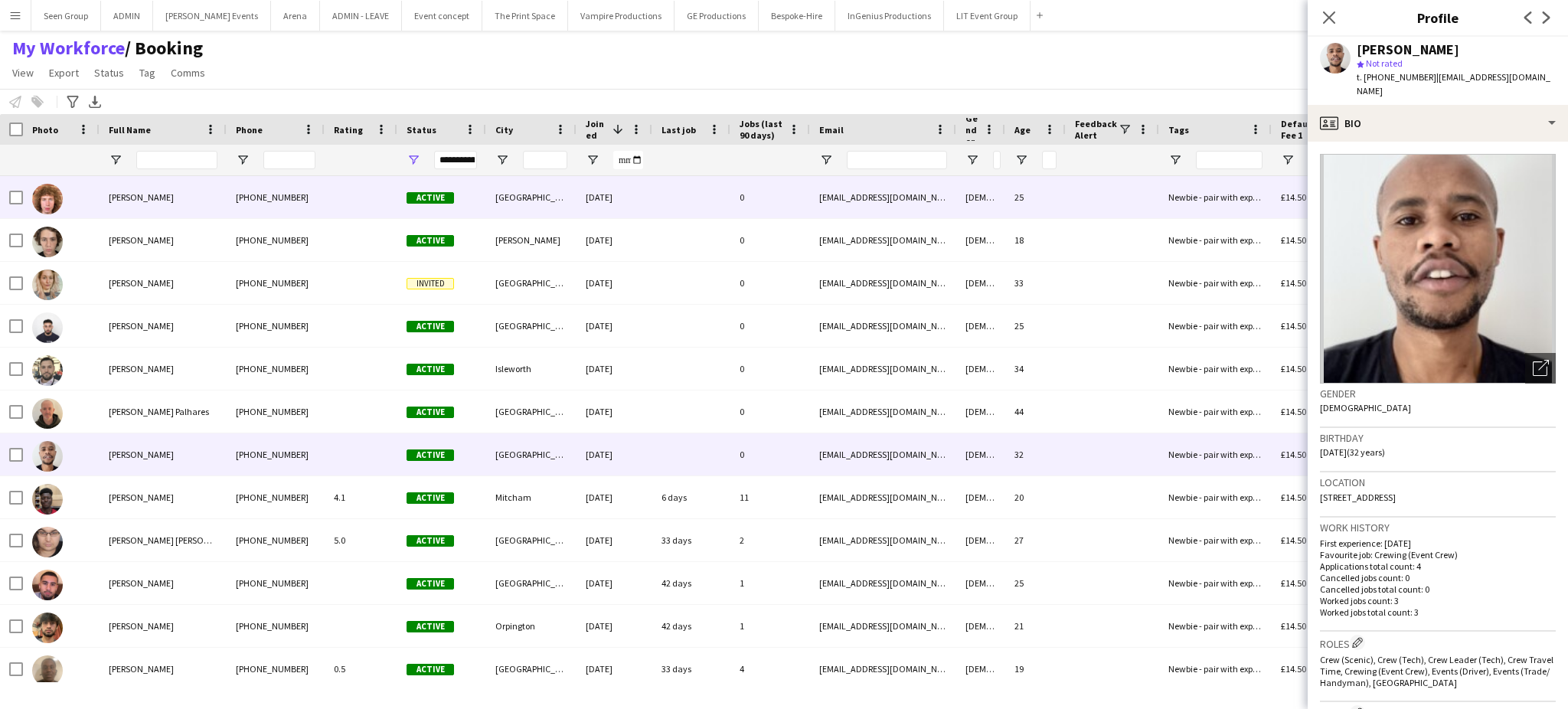
click at [664, 197] on div at bounding box center [691, 197] width 78 height 42
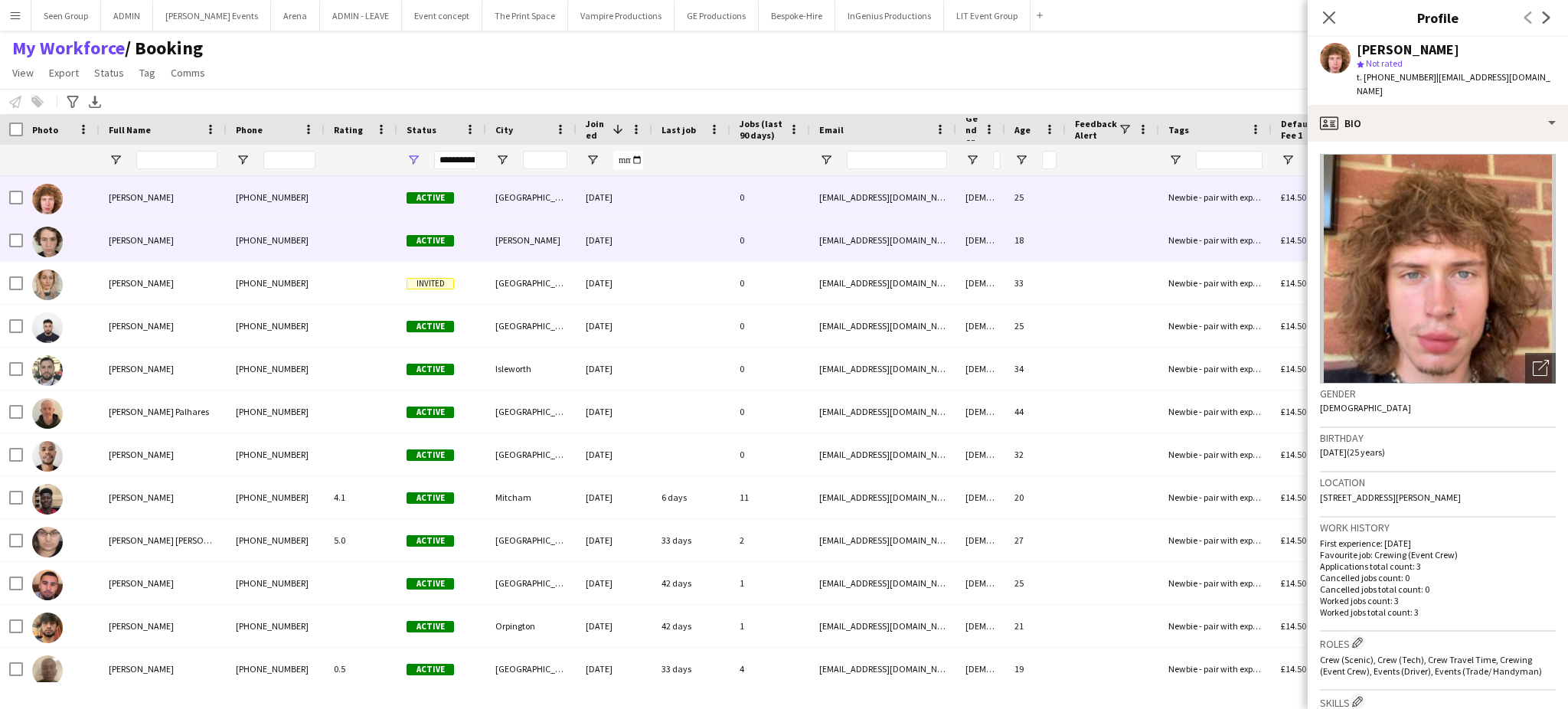
click at [657, 232] on div at bounding box center [691, 240] width 78 height 42
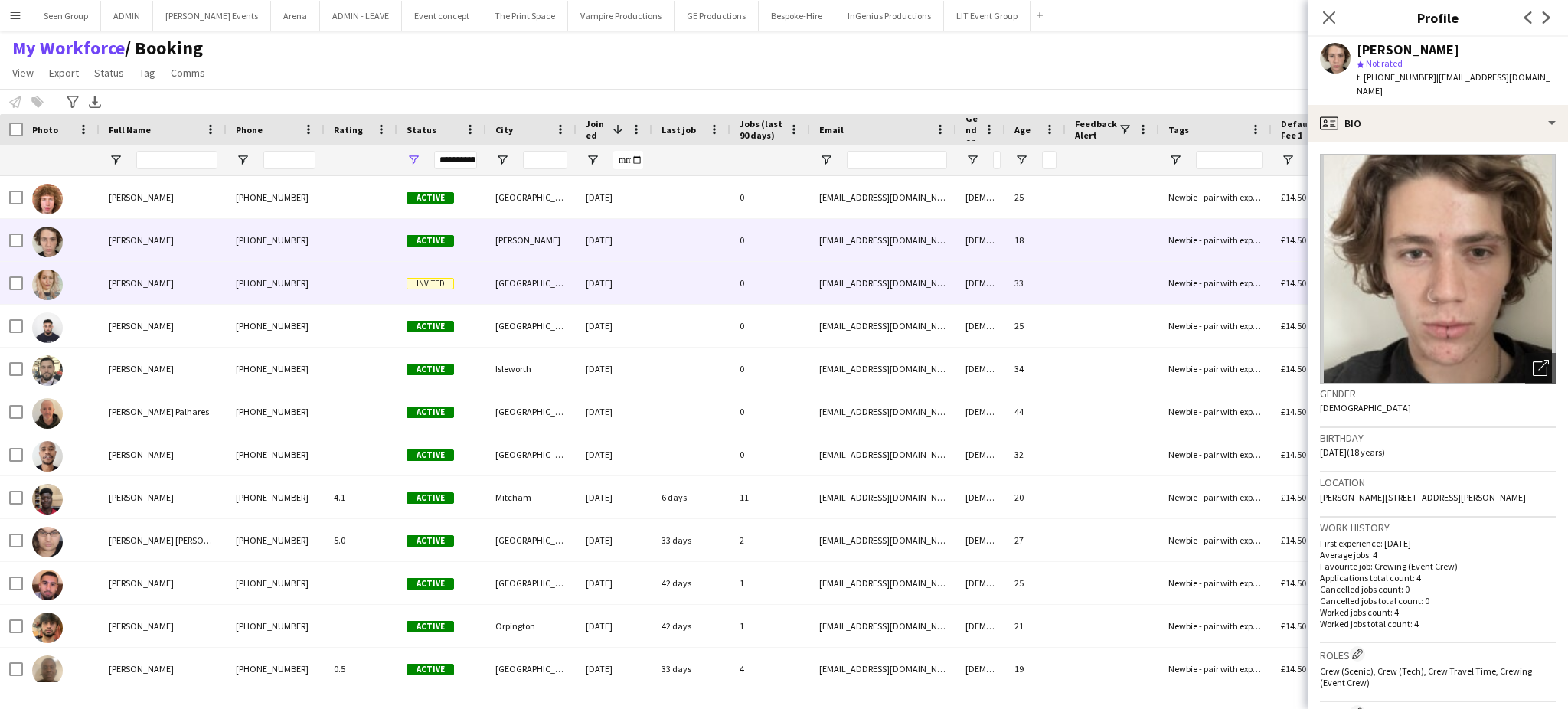
click at [658, 275] on div at bounding box center [691, 283] width 78 height 42
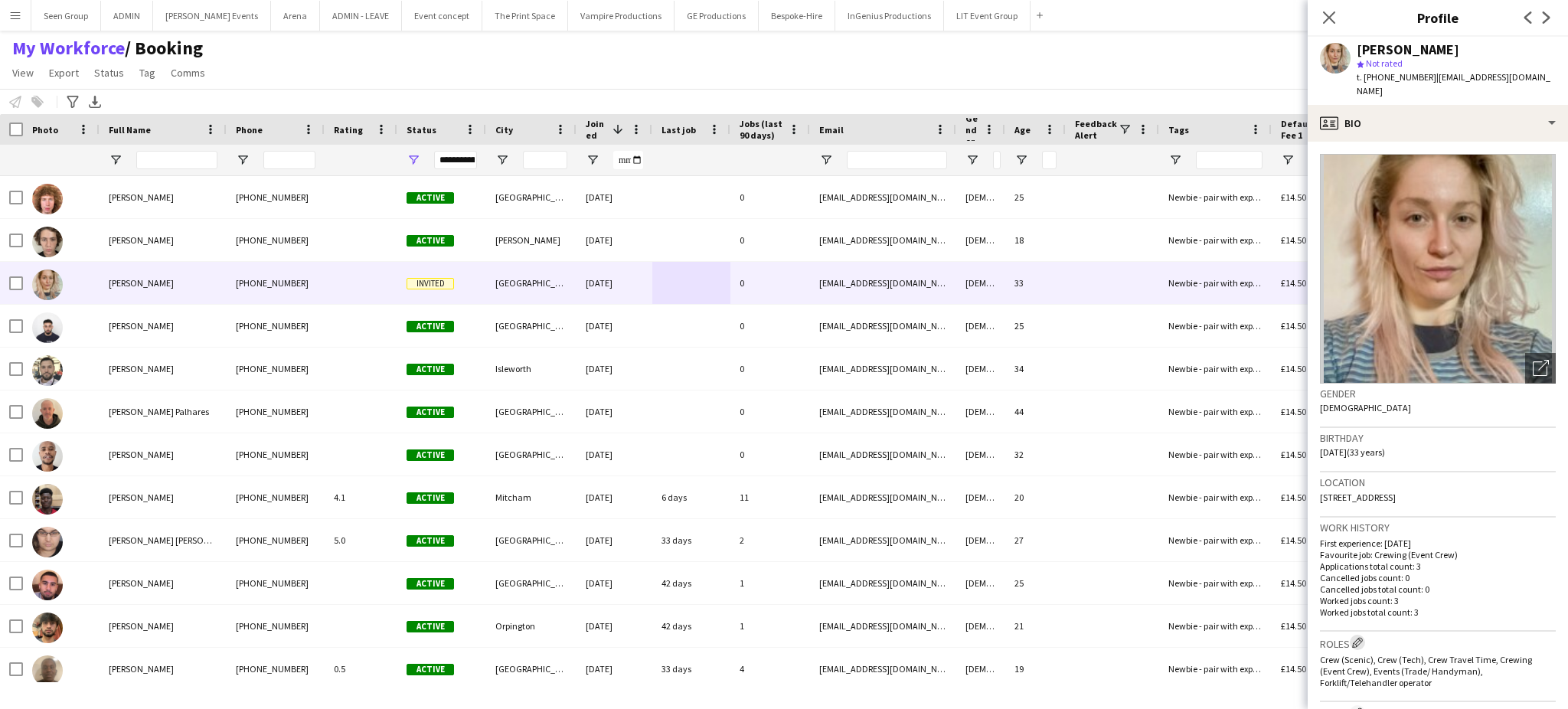
click at [1355, 635] on button "Edit crew company roles" at bounding box center [1357, 642] width 15 height 15
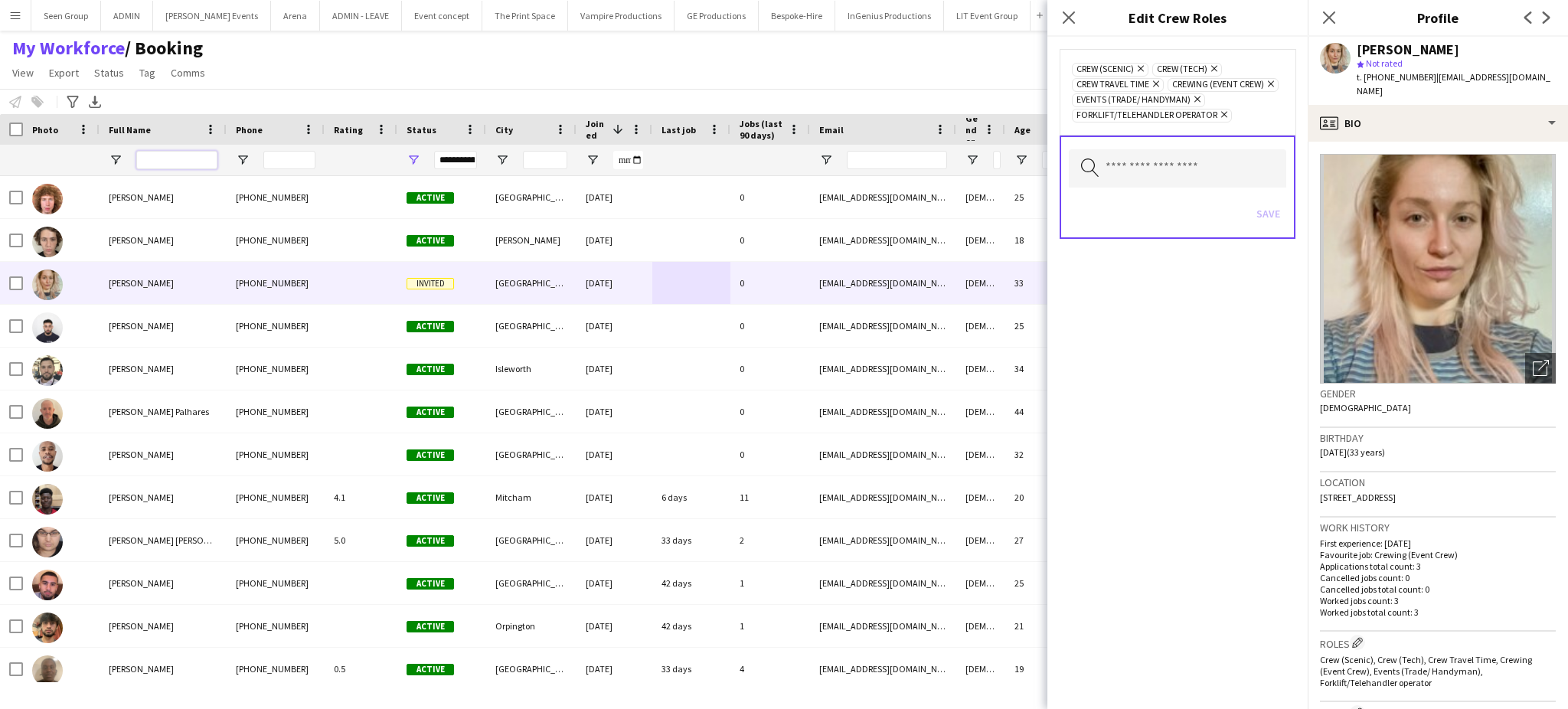
click at [193, 167] on input "Full Name Filter Input" at bounding box center [177, 160] width 81 height 19
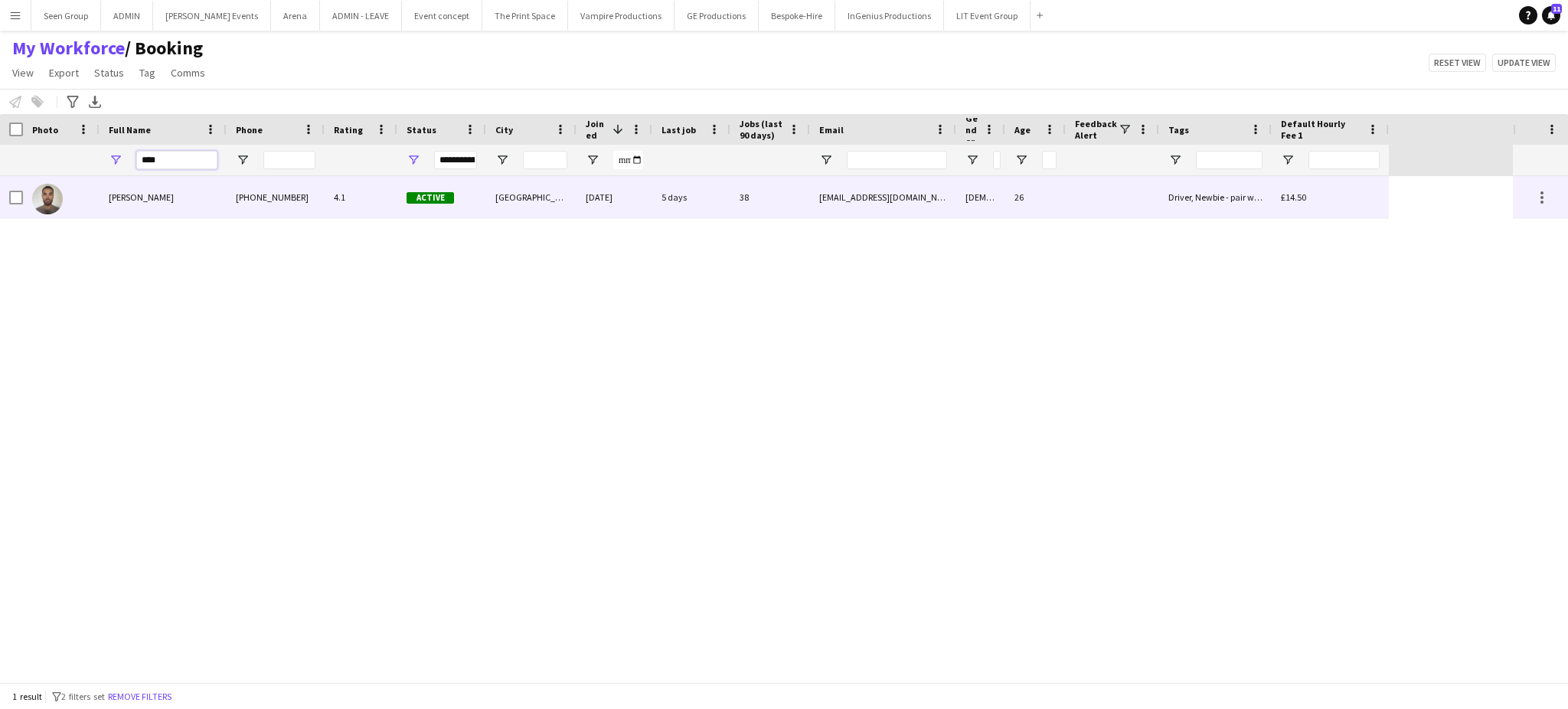
type input "****"
click at [190, 190] on div "[PERSON_NAME]" at bounding box center [163, 197] width 127 height 42
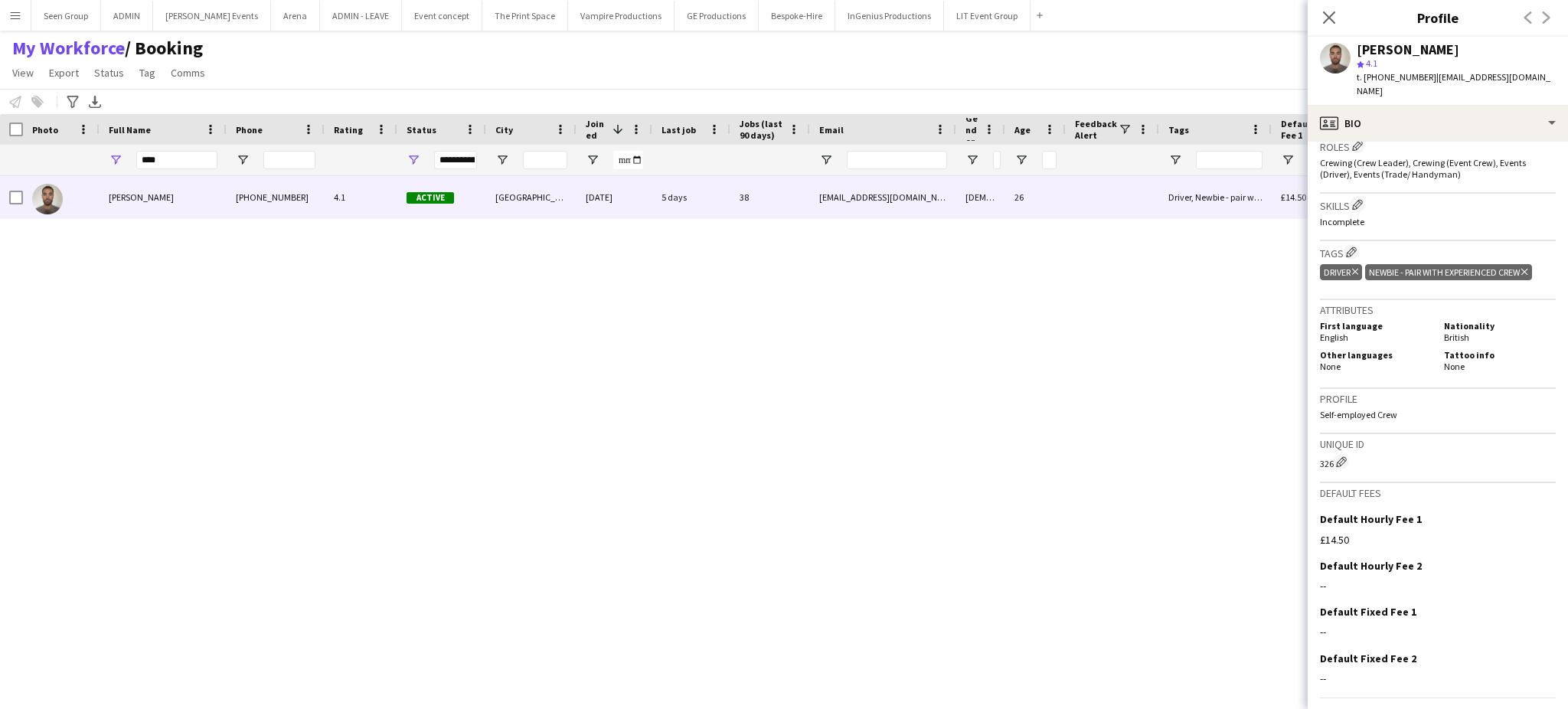
scroll to position [555, 0]
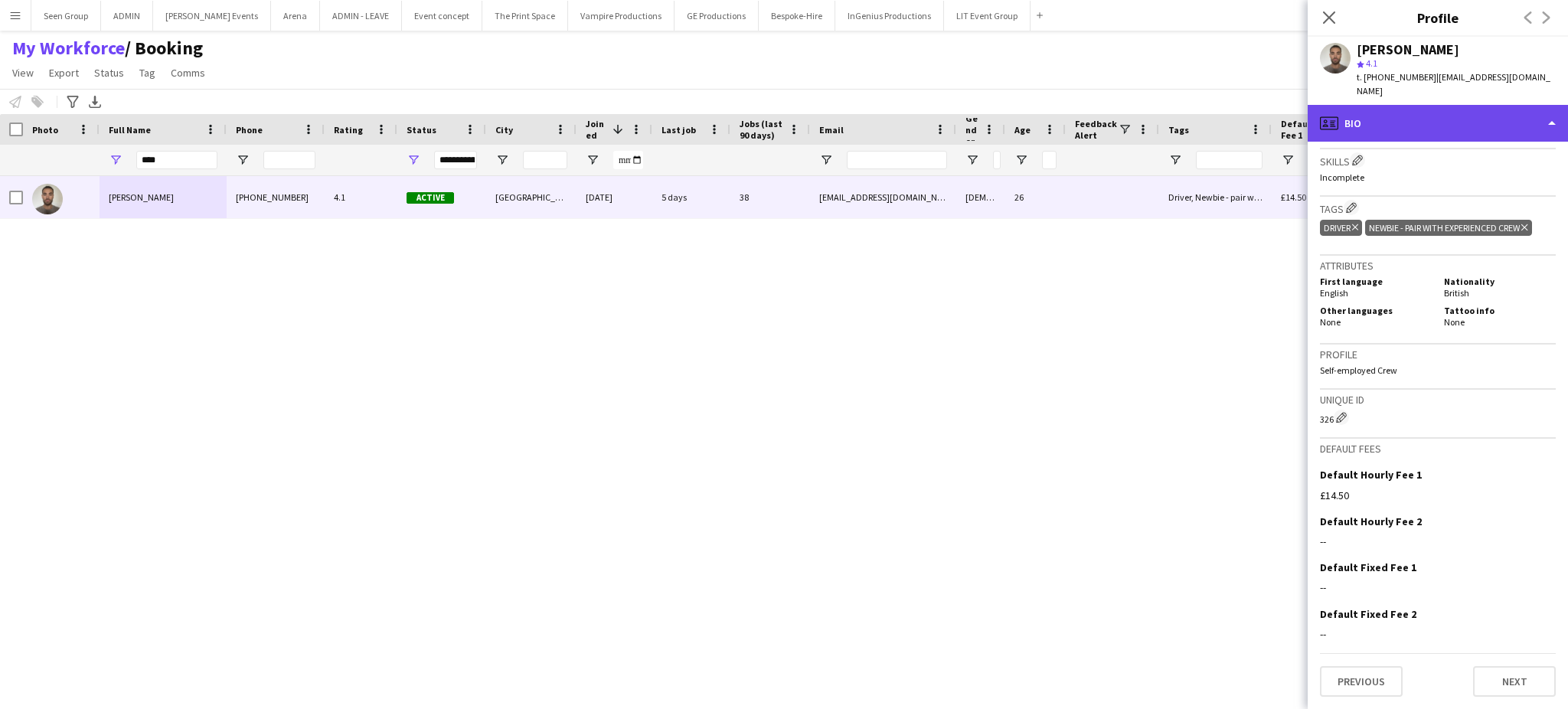
click at [1513, 105] on div "profile Bio" at bounding box center [1438, 123] width 261 height 37
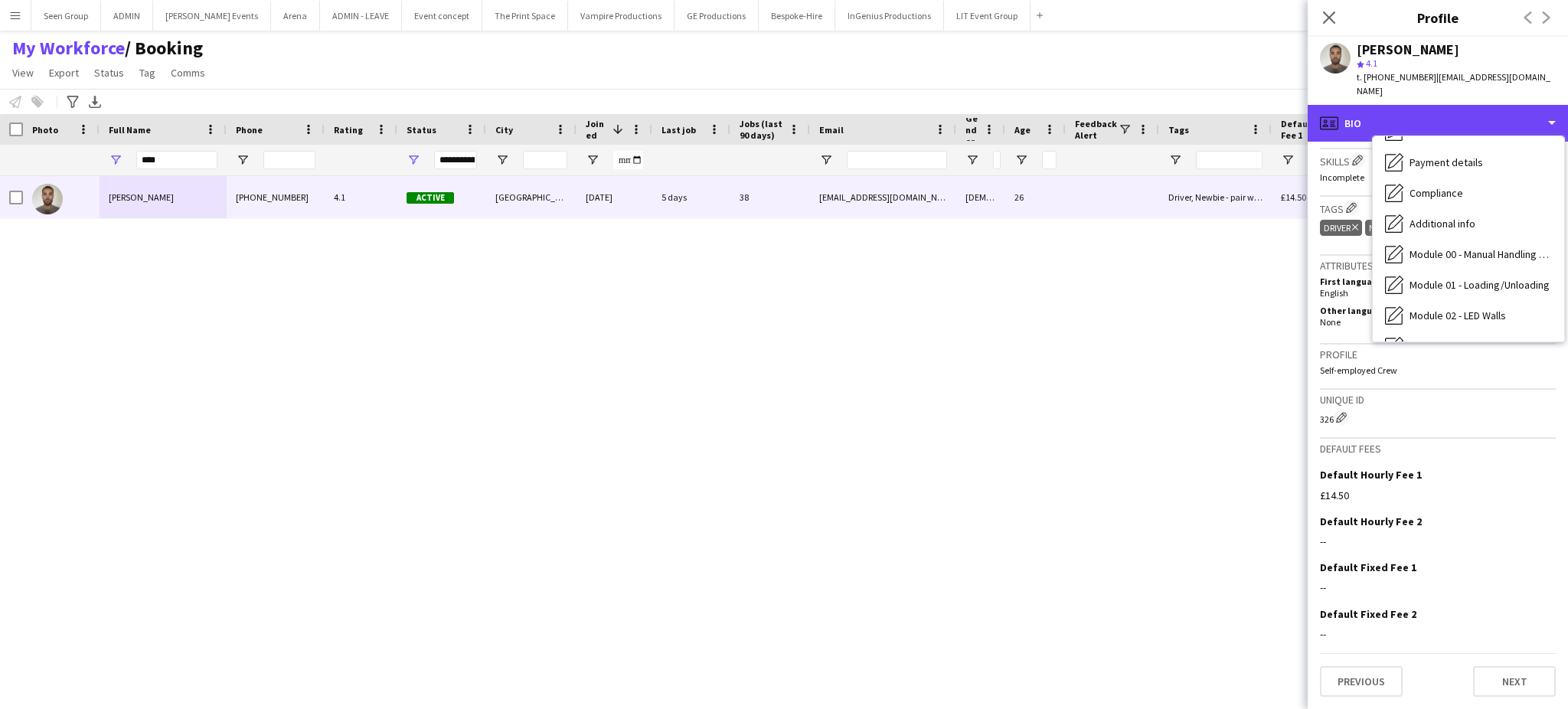
scroll to position [296, 0]
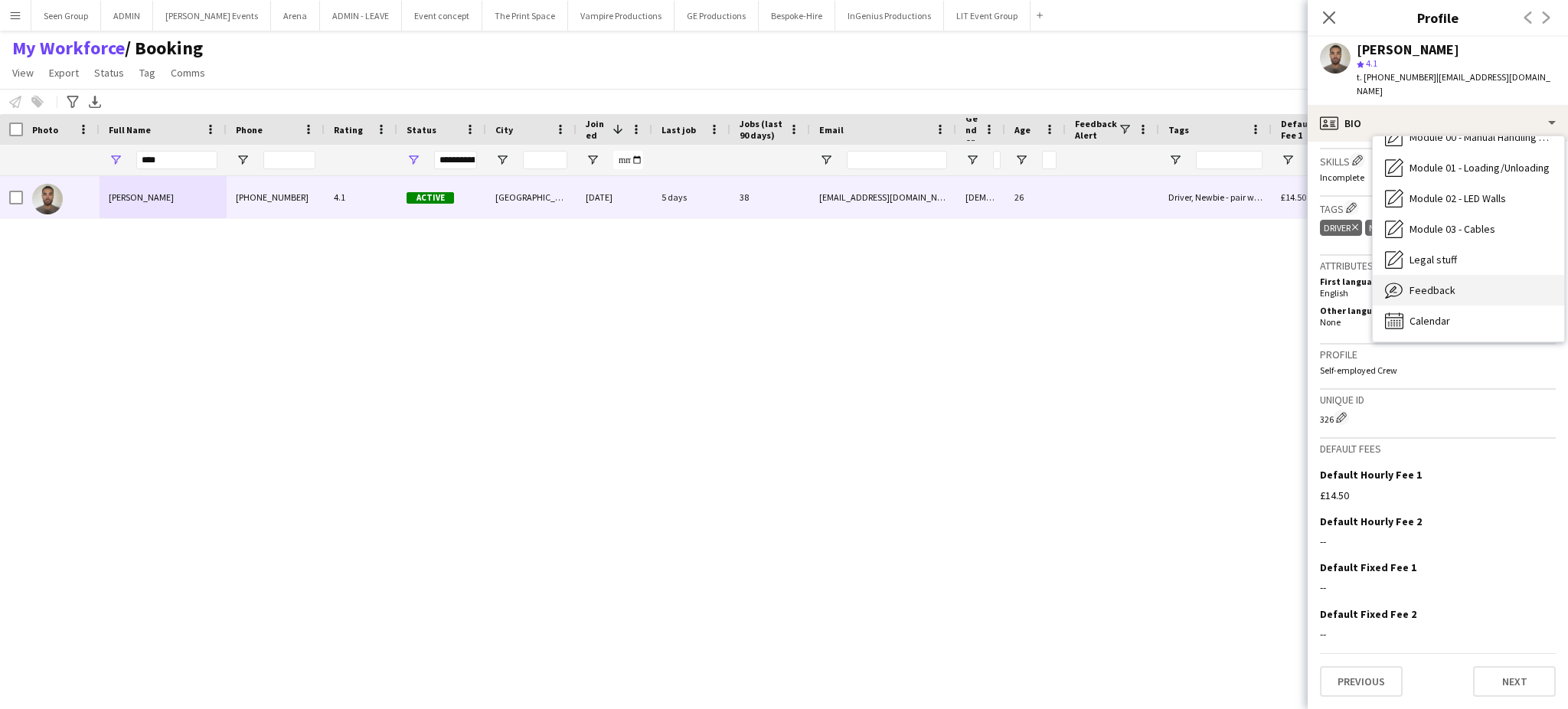
click at [1498, 281] on div "Feedback Feedback" at bounding box center [1468, 290] width 191 height 31
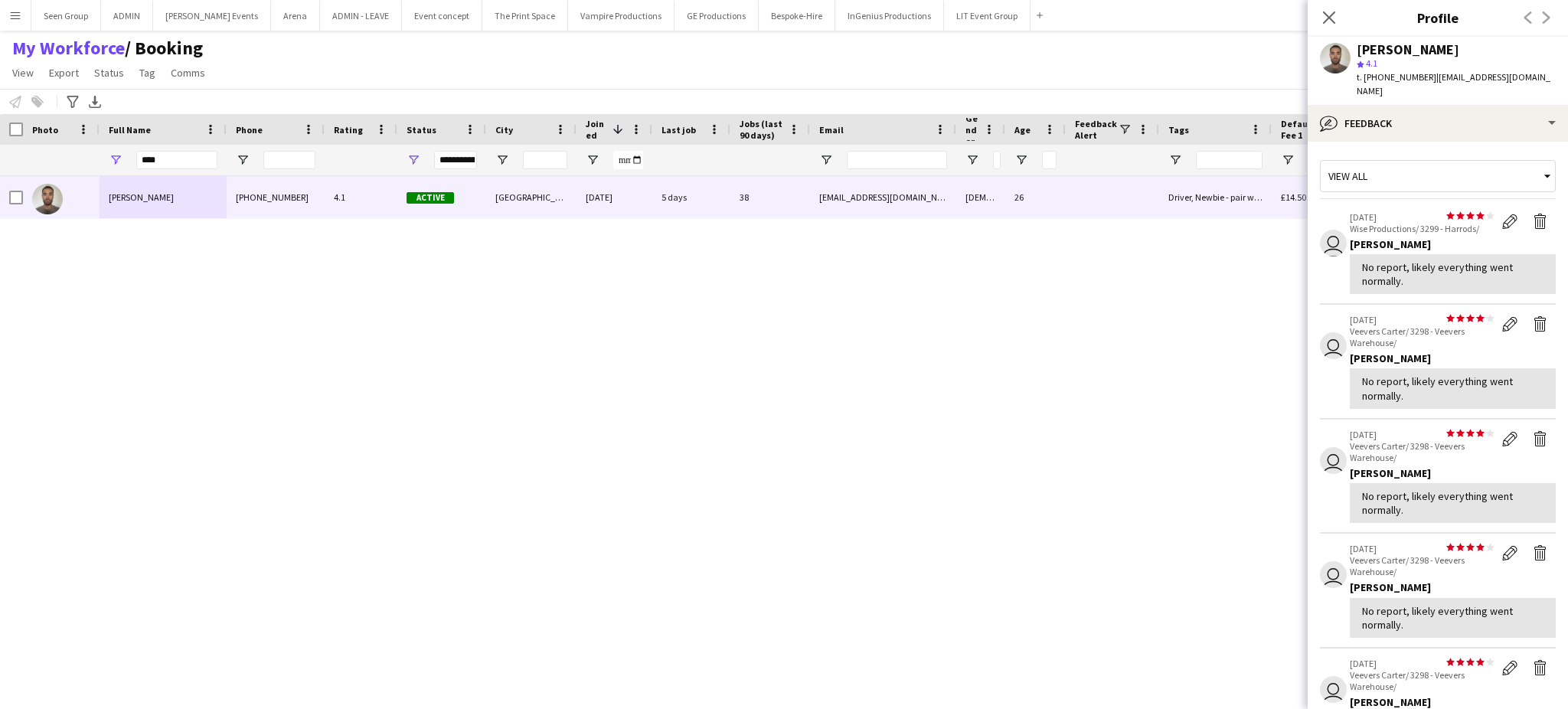
scroll to position [352, 0]
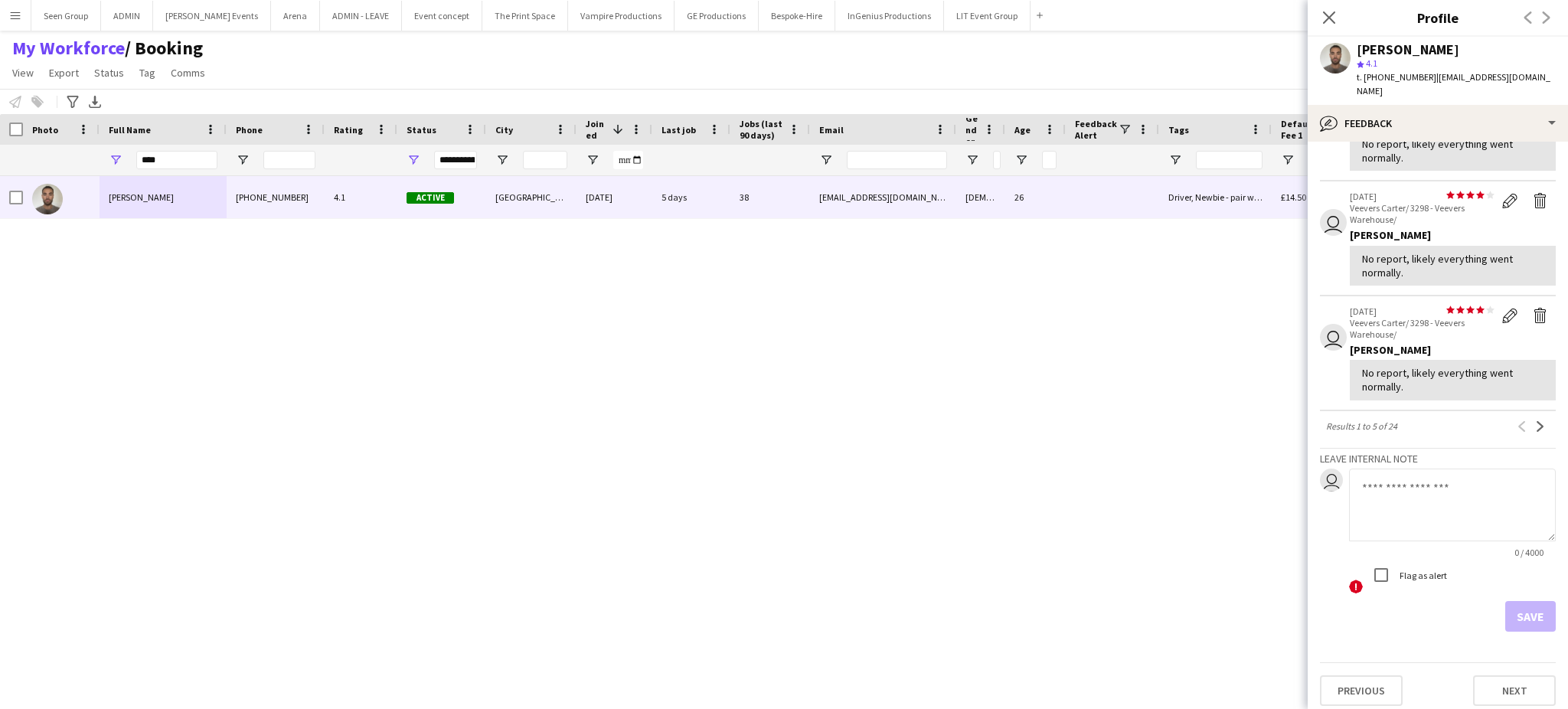
click at [1425, 501] on textarea at bounding box center [1452, 505] width 207 height 72
click at [1535, 421] on app-icon "Next" at bounding box center [1540, 426] width 11 height 11
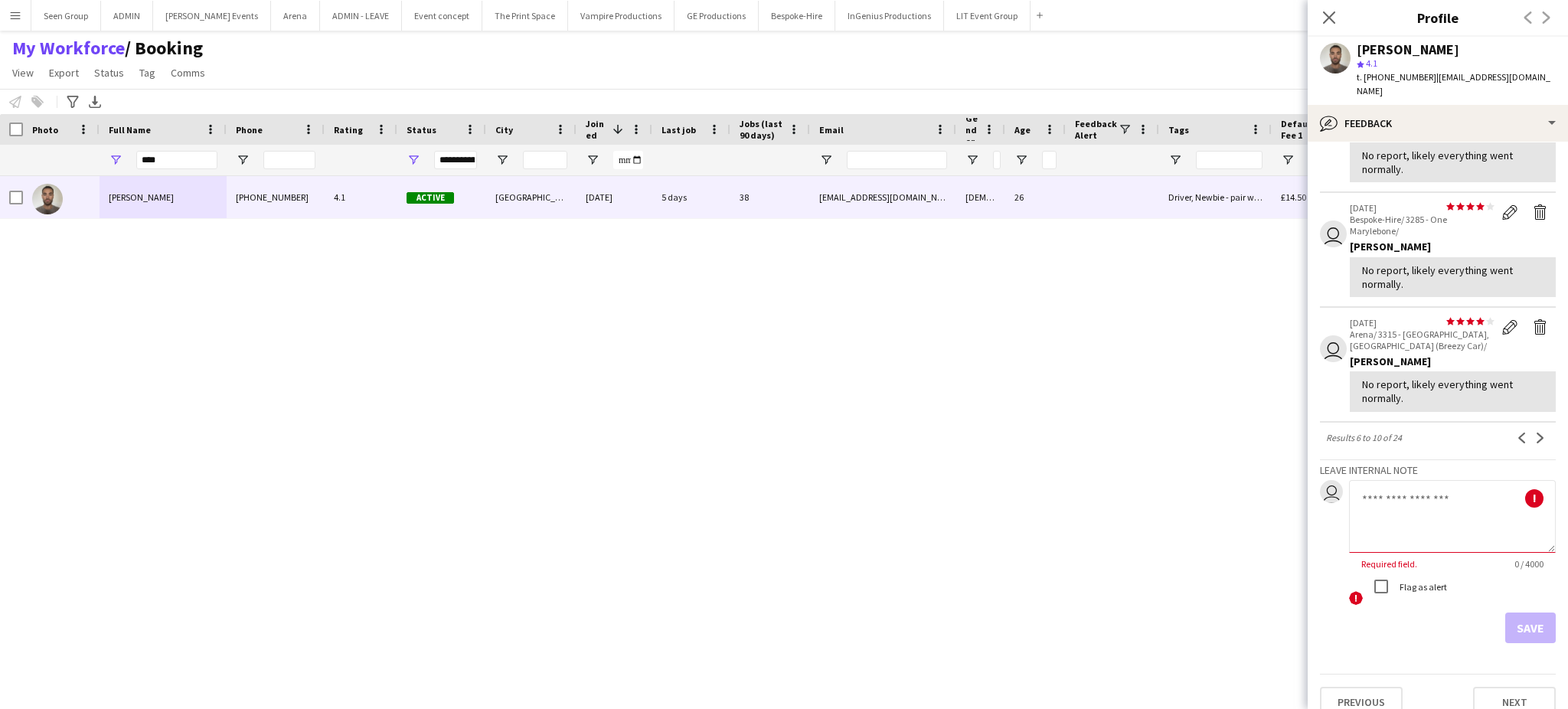
click at [1458, 492] on textarea at bounding box center [1452, 516] width 207 height 72
type textarea "**********"
click at [1516, 613] on button "Save" at bounding box center [1530, 628] width 51 height 31
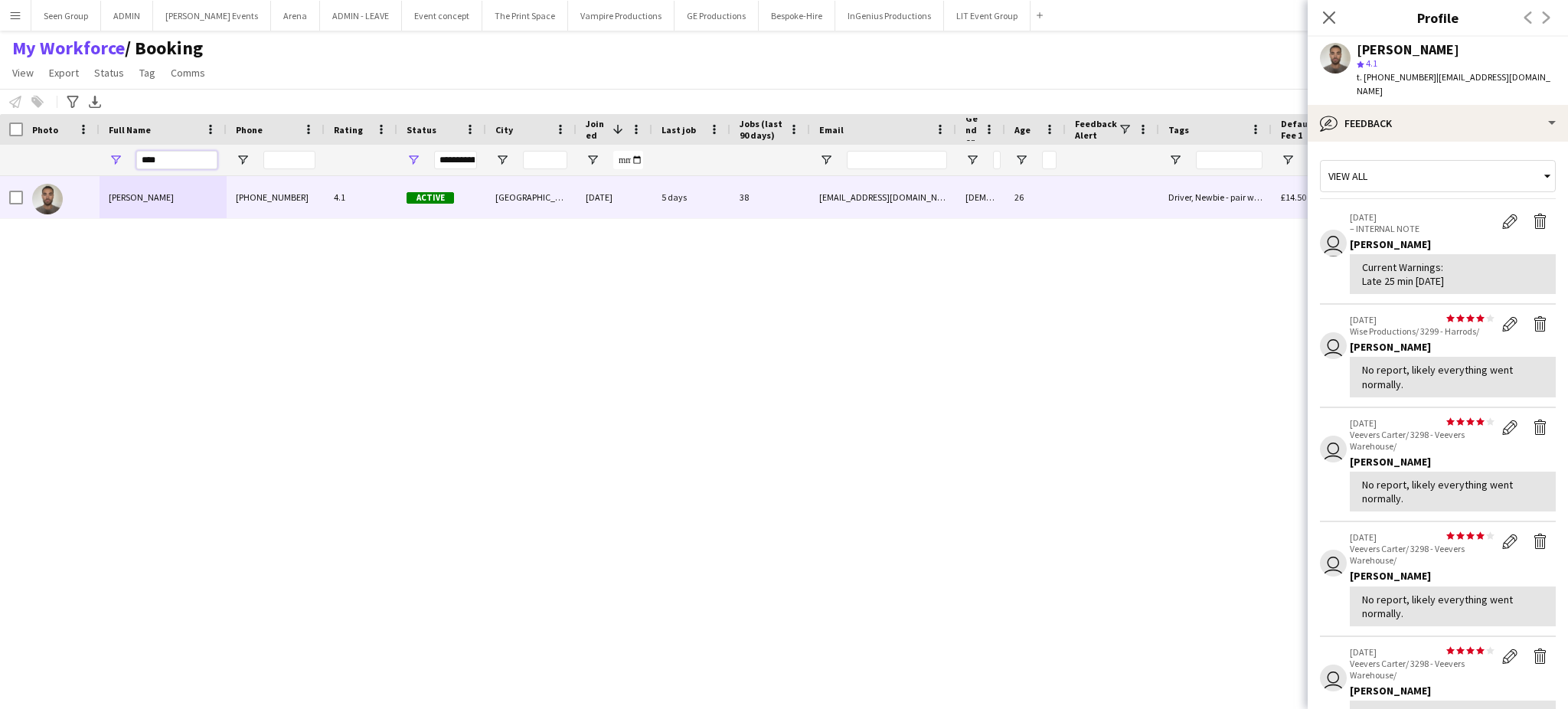
click at [169, 165] on input "****" at bounding box center [177, 160] width 81 height 19
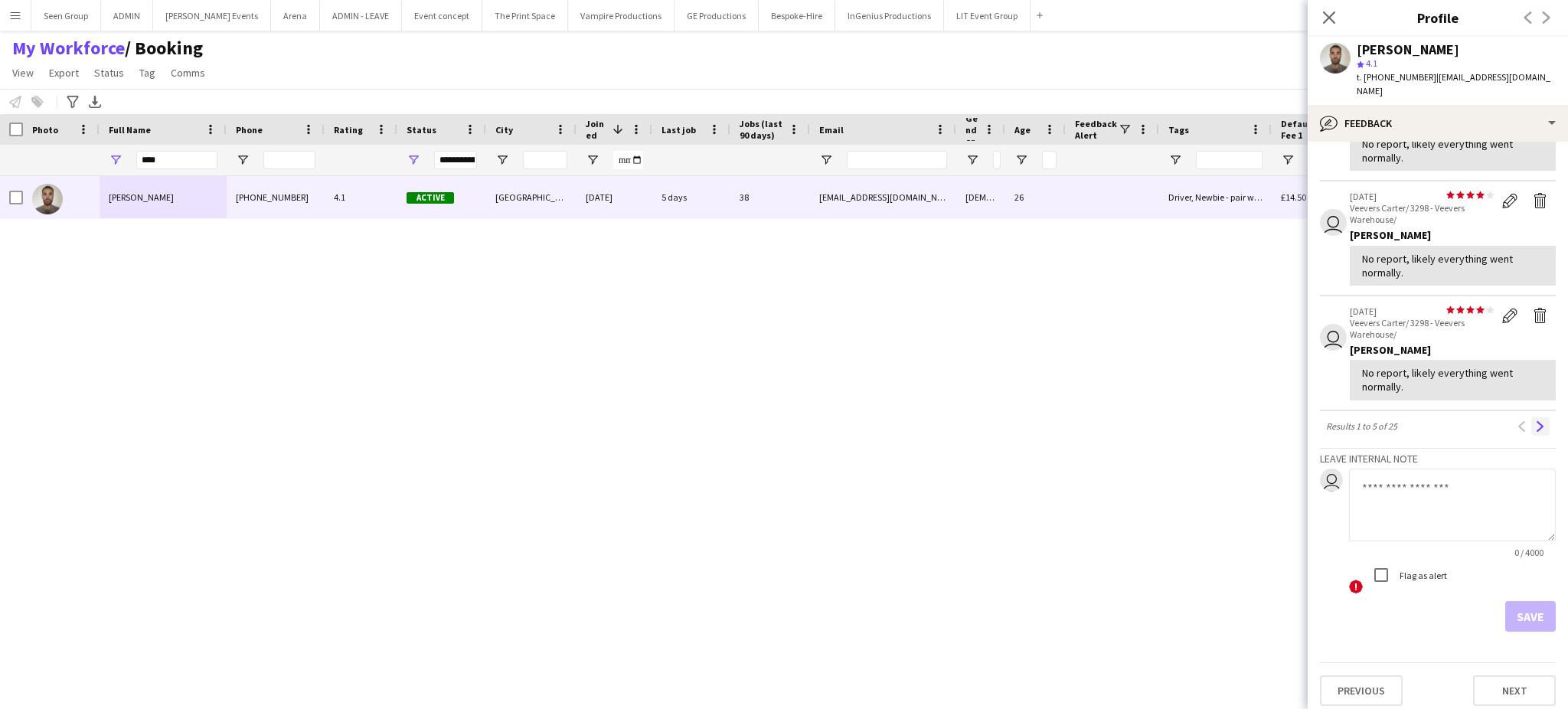
click at [1531, 417] on button "Next" at bounding box center [1540, 426] width 19 height 19
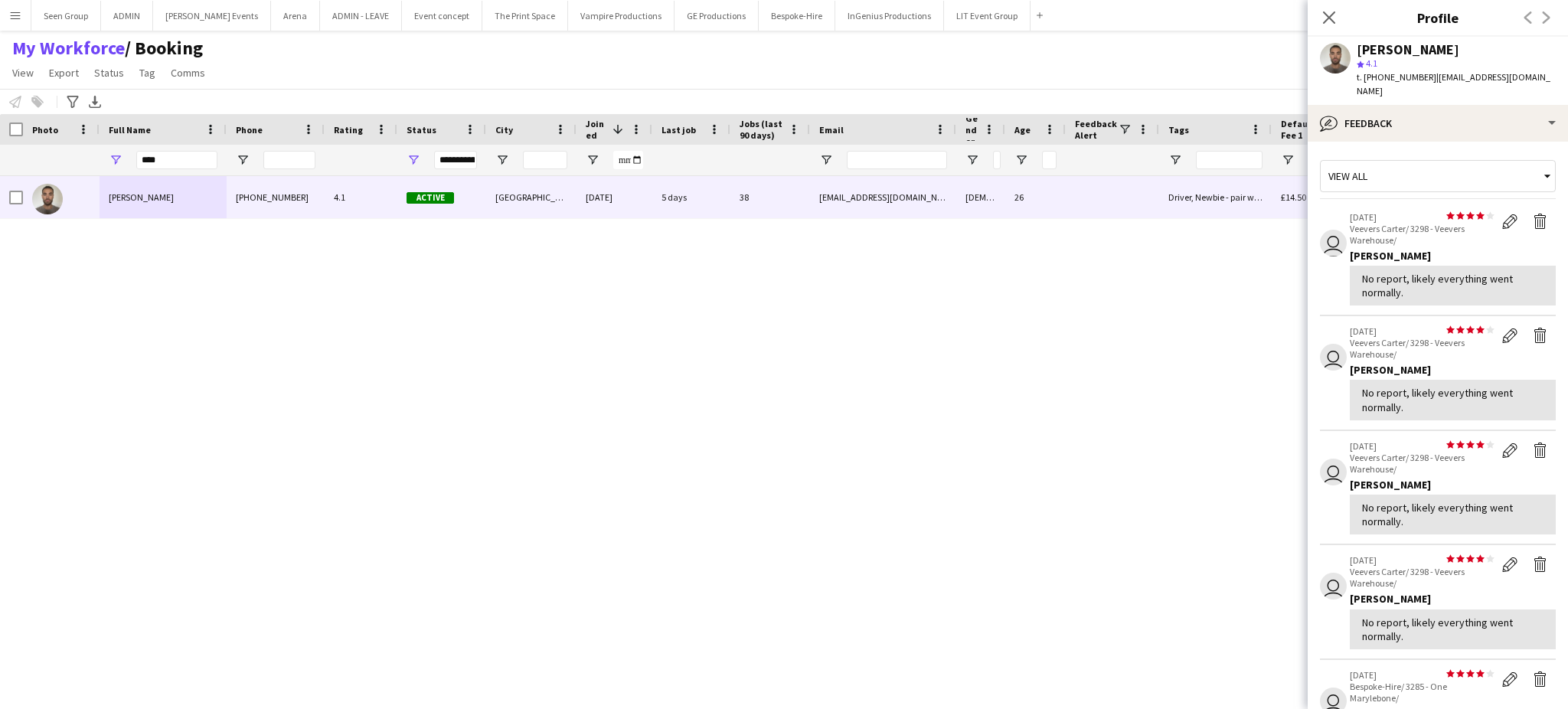
scroll to position [352, 0]
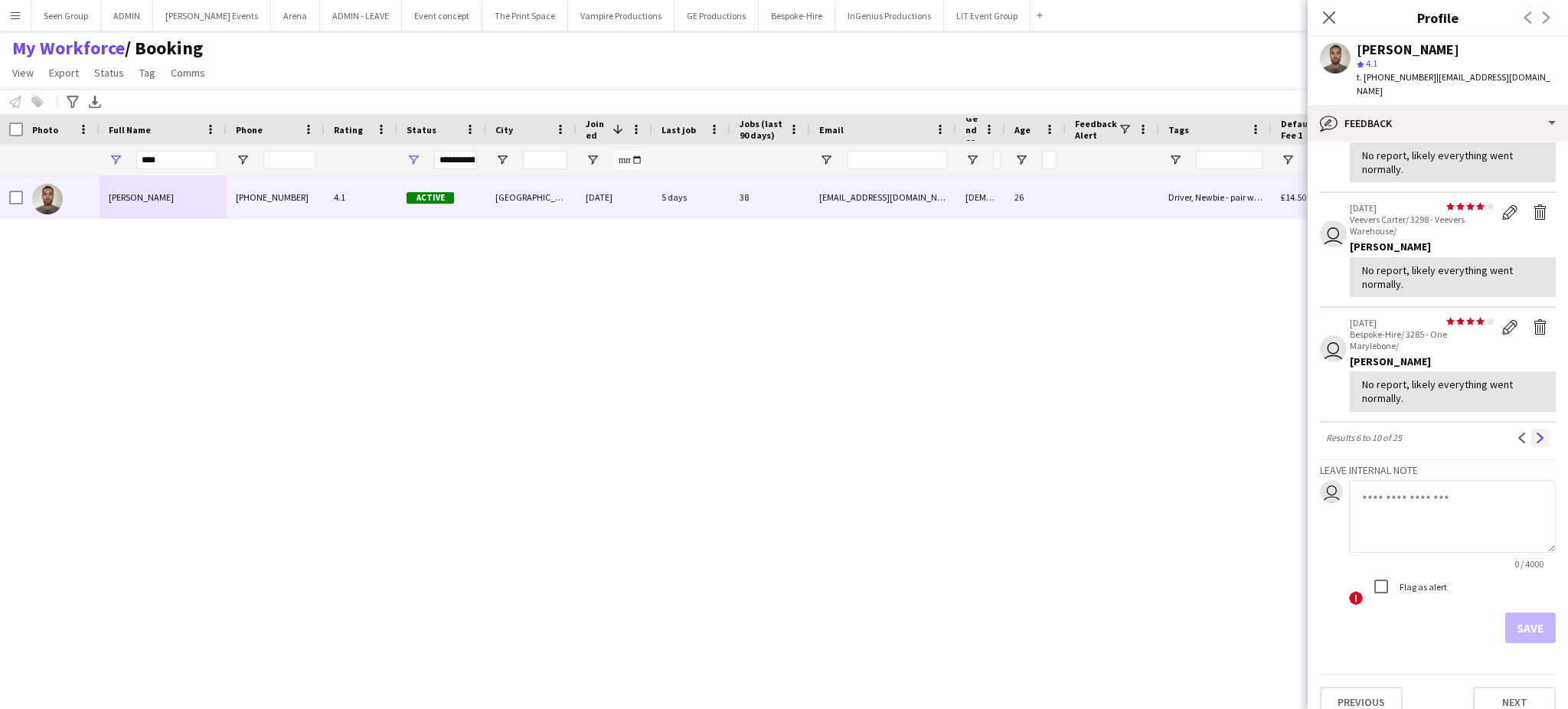
click at [1535, 432] on app-icon "Next" at bounding box center [1540, 437] width 11 height 11
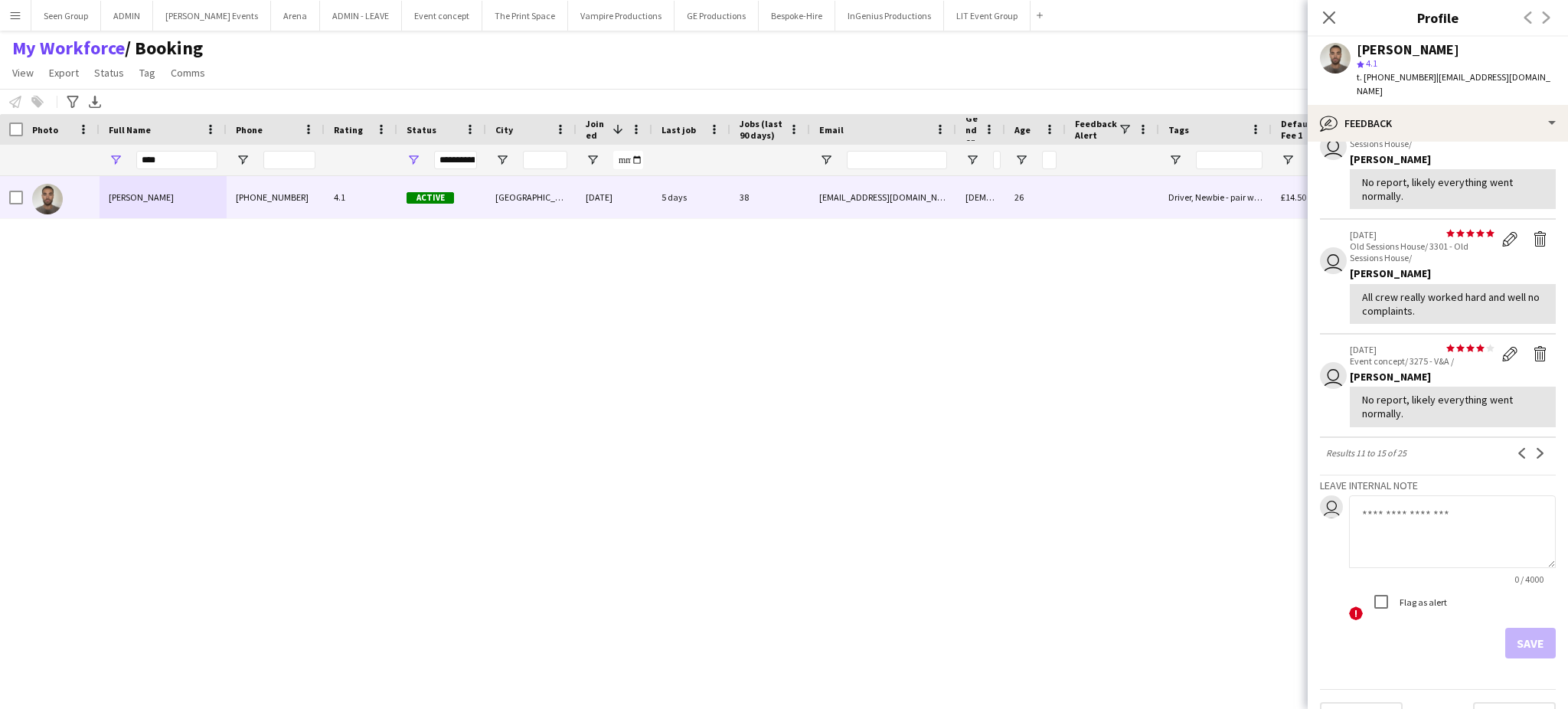
scroll to position [329, 0]
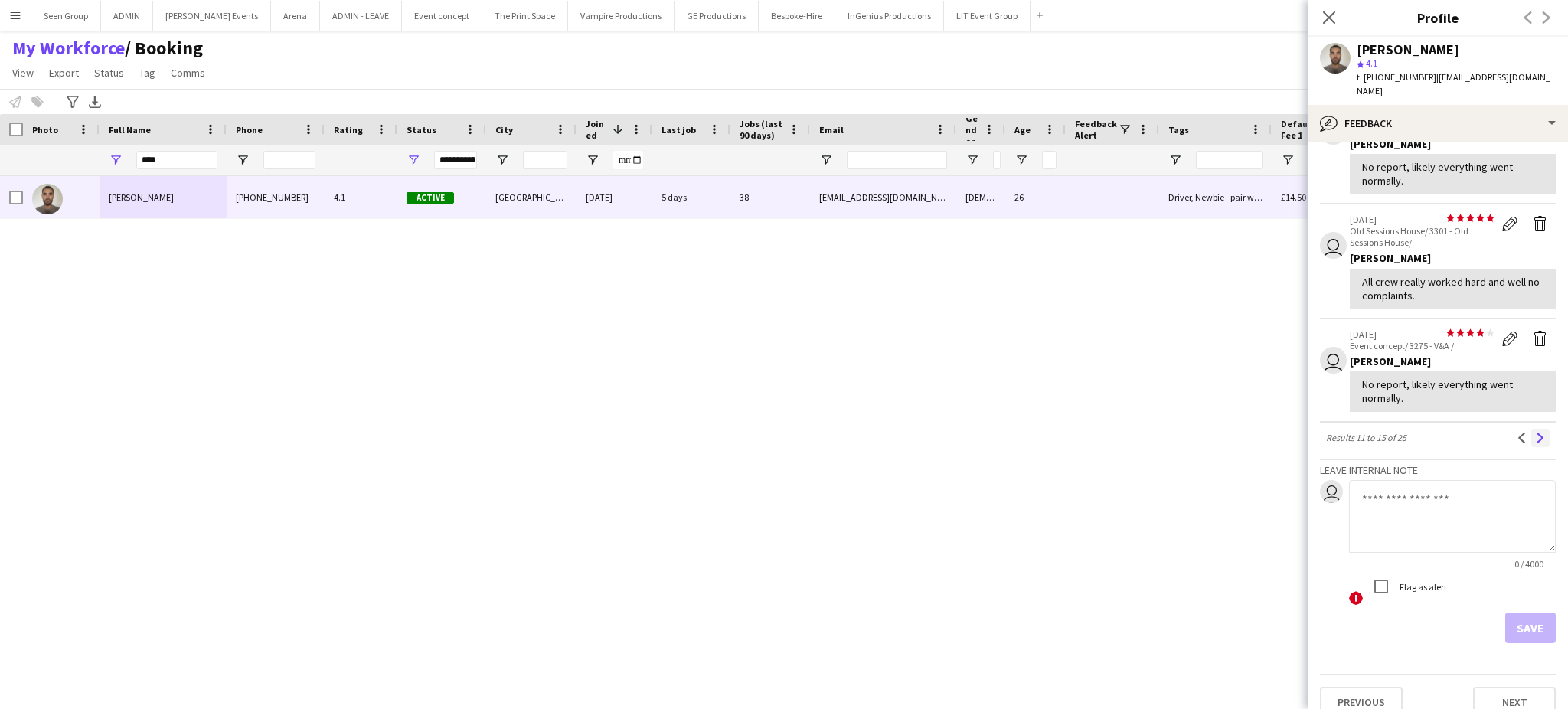
click at [1535, 432] on app-icon "Next" at bounding box center [1540, 437] width 11 height 11
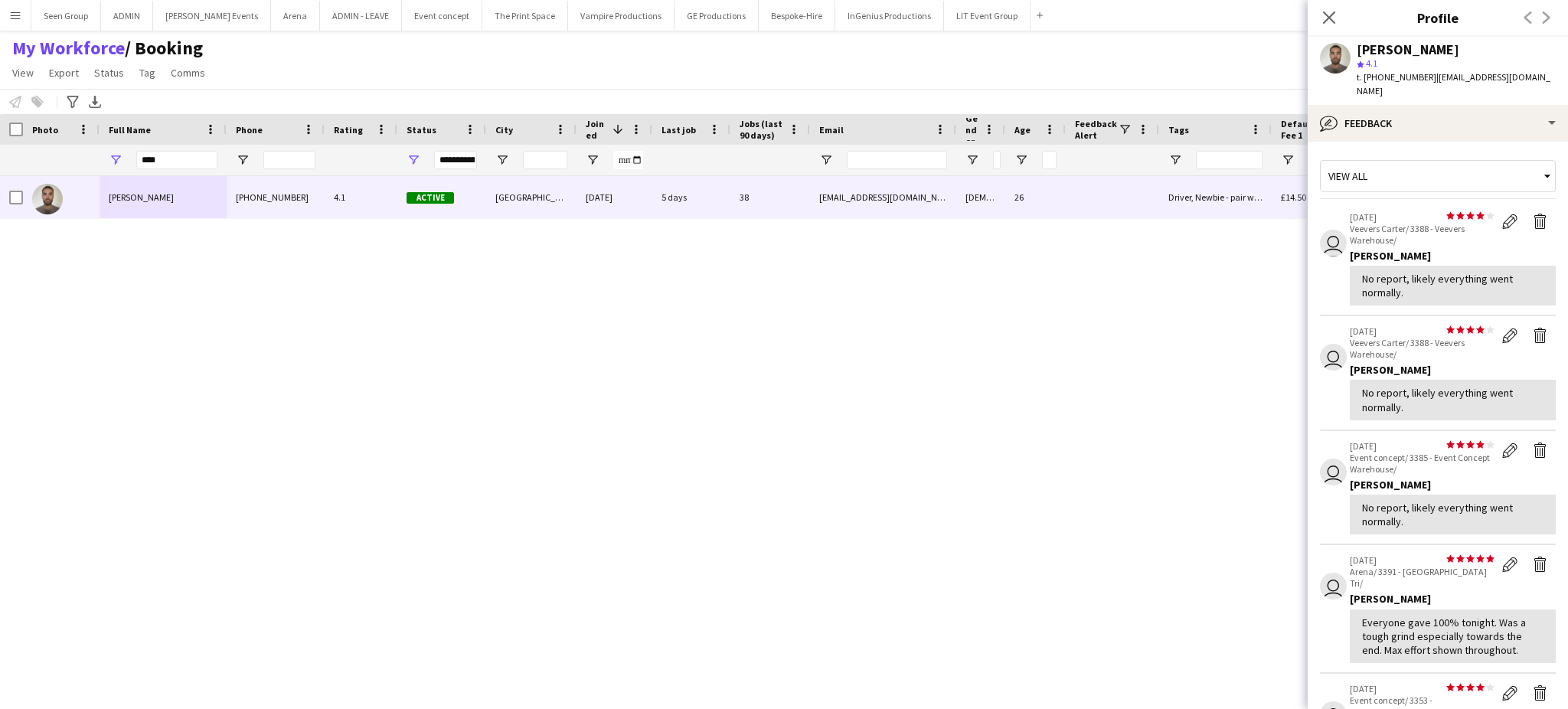
scroll to position [355, 0]
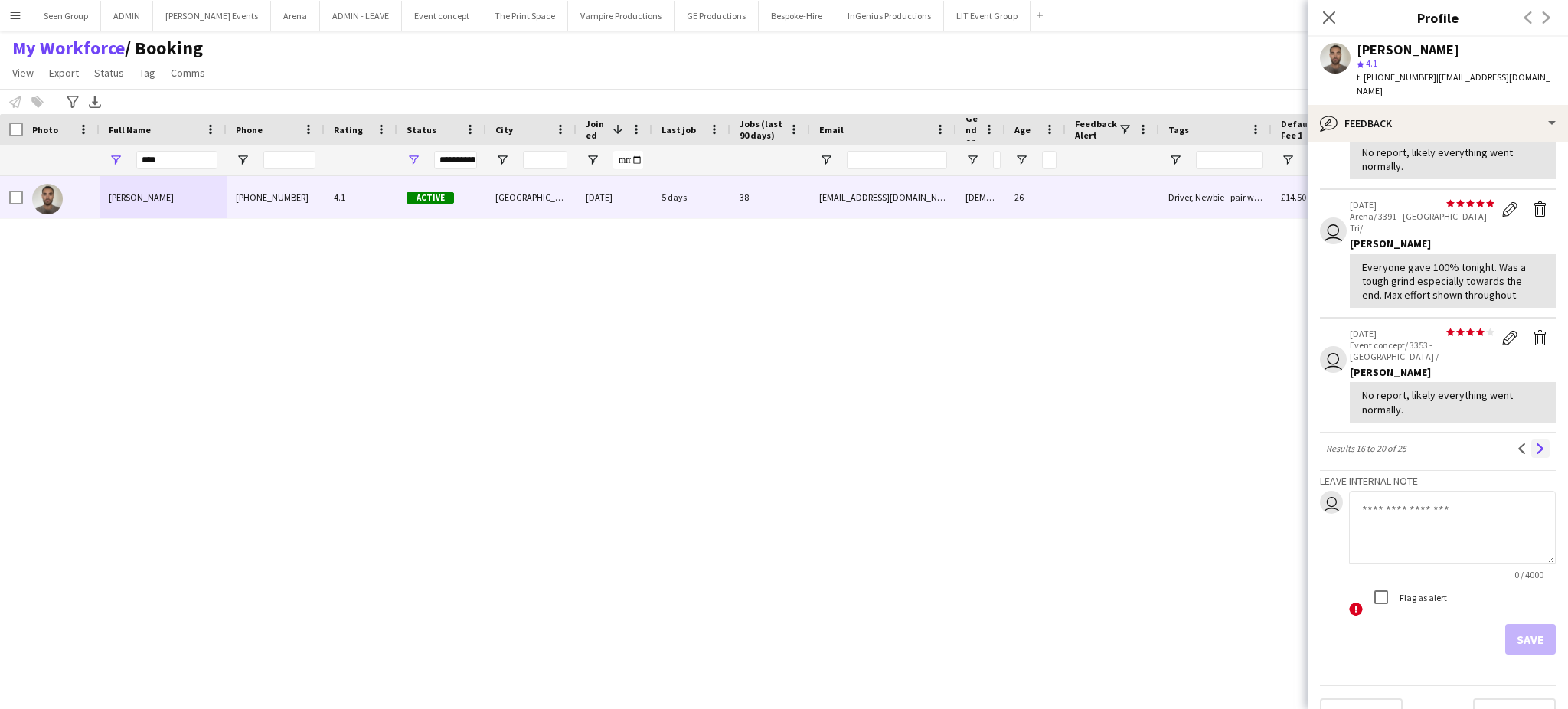
click at [1531, 439] on button "Next" at bounding box center [1540, 448] width 19 height 19
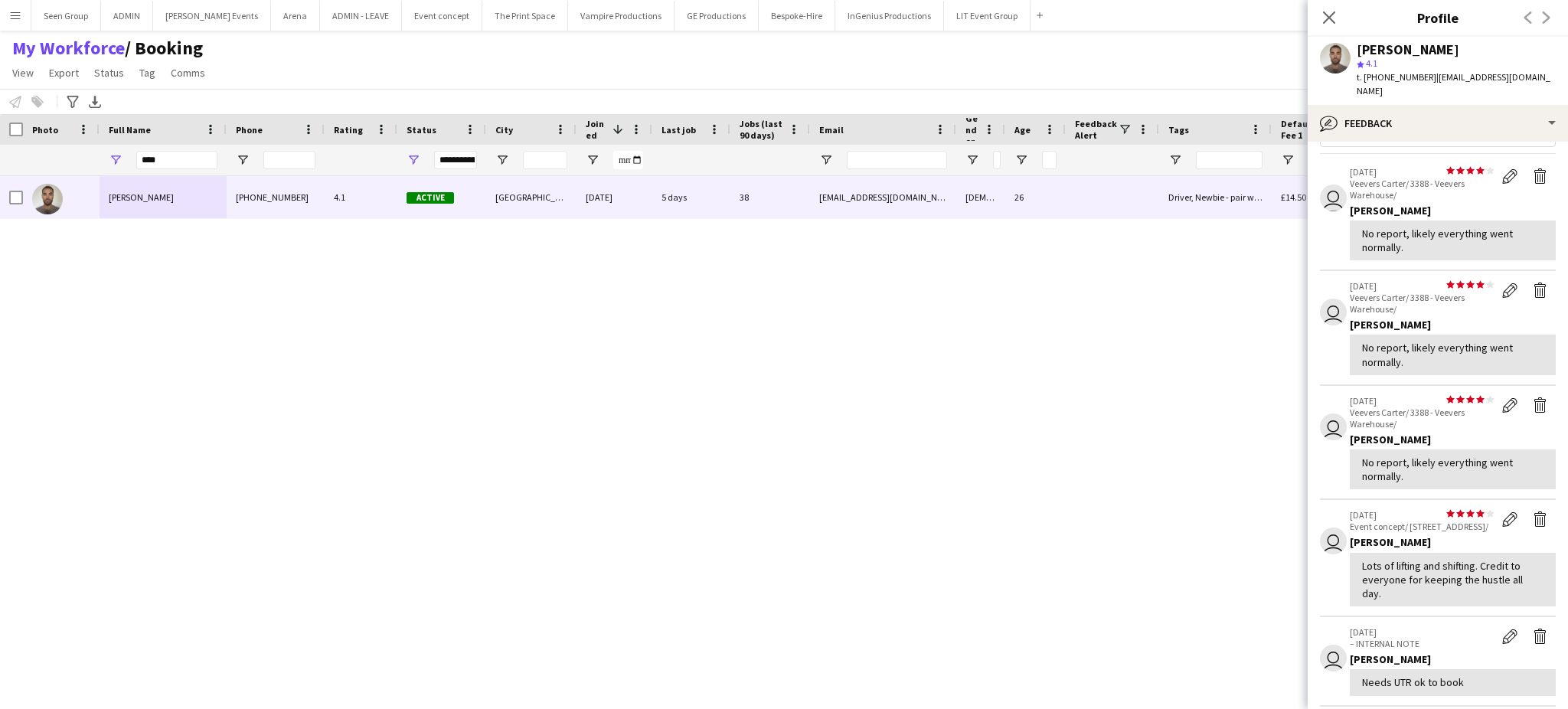
scroll to position [0, 0]
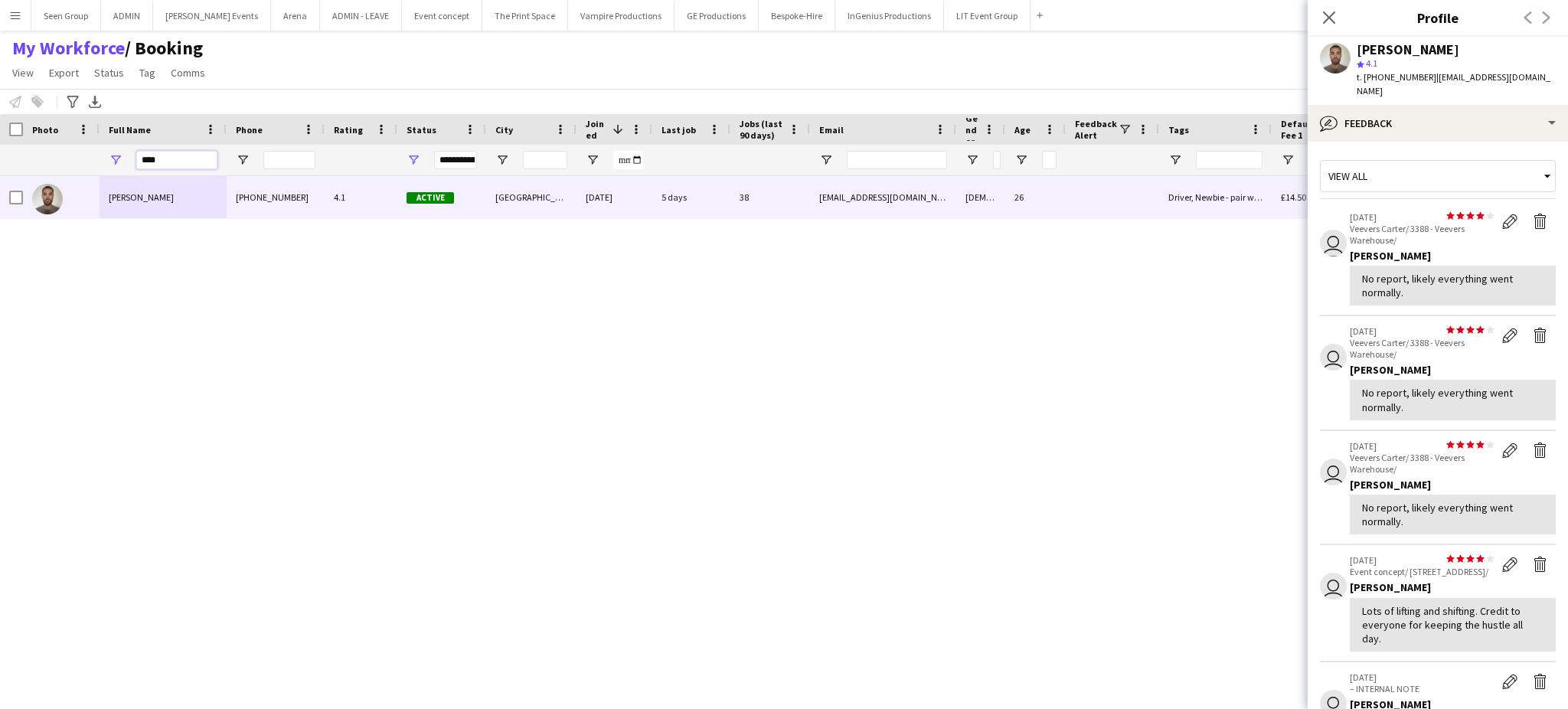
click at [188, 159] on input "****" at bounding box center [177, 160] width 81 height 19
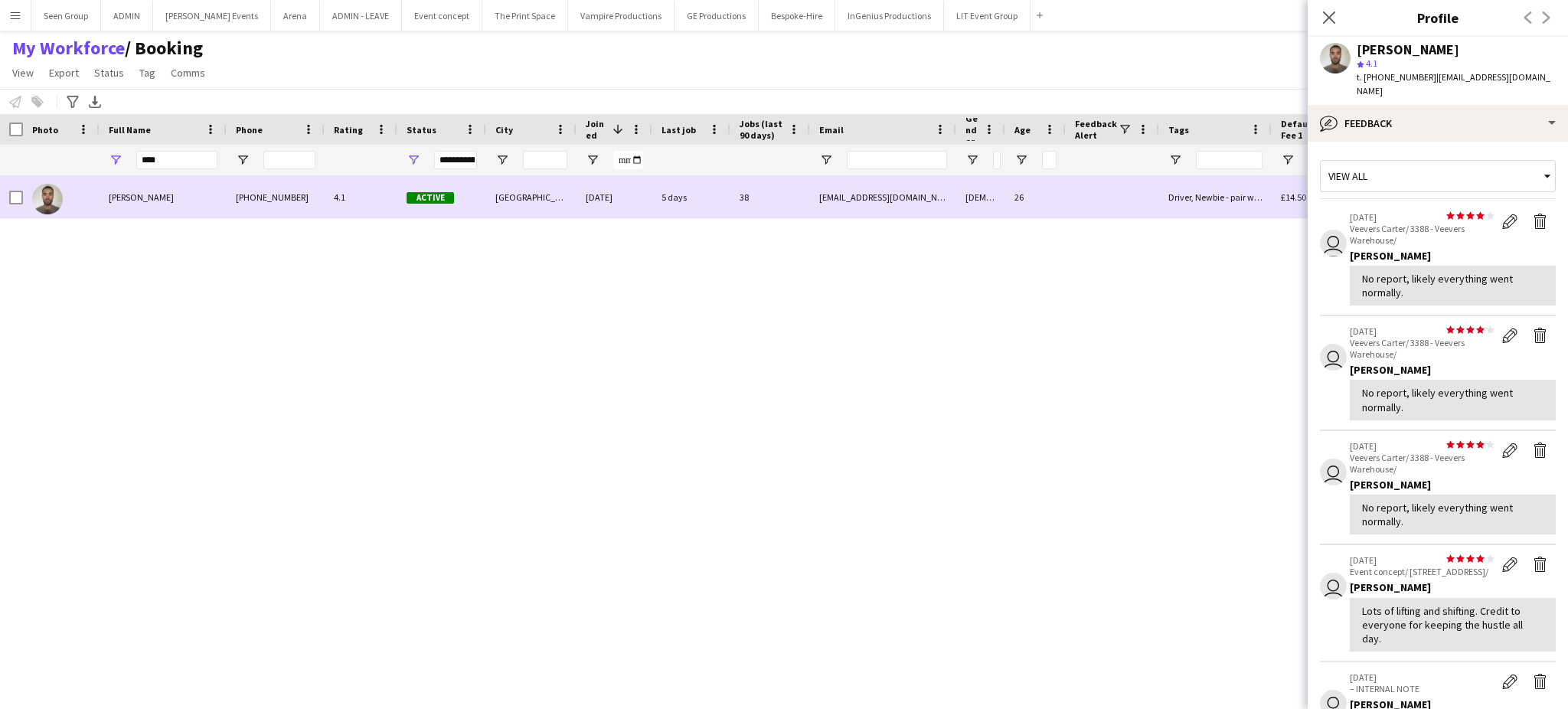
click at [258, 208] on div "[PHONE_NUMBER]" at bounding box center [276, 197] width 98 height 42
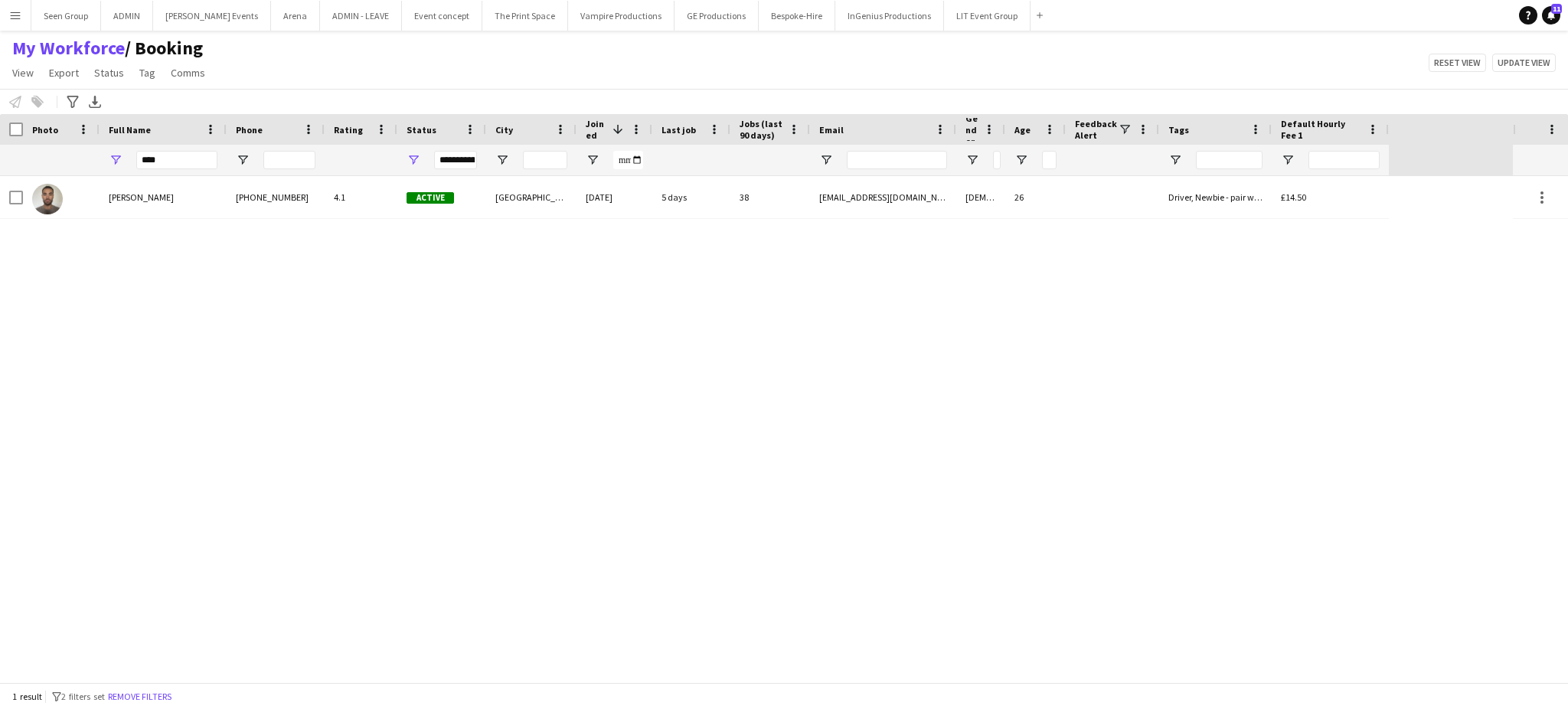
click at [11, 14] on app-icon "Menu" at bounding box center [15, 15] width 12 height 12
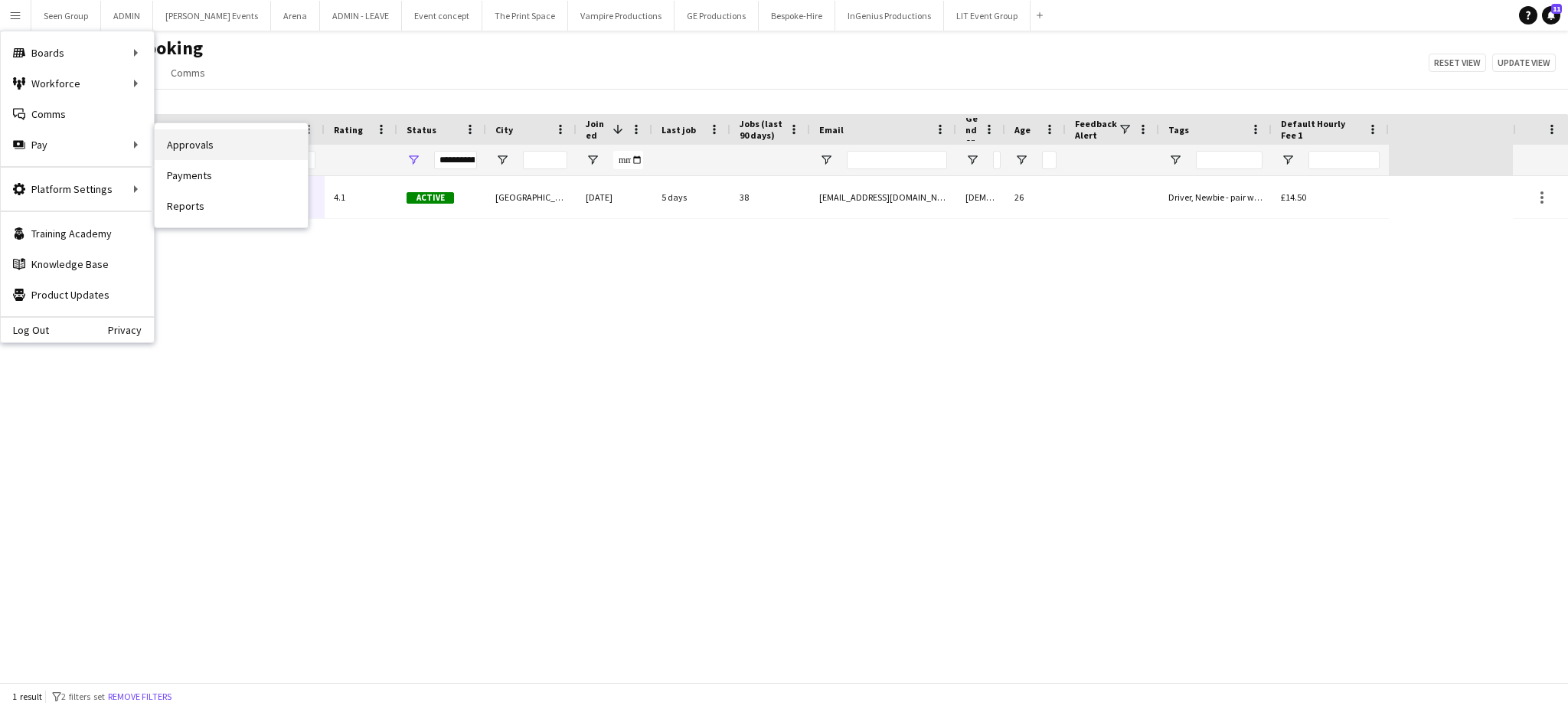
click at [173, 148] on link "Approvals" at bounding box center [231, 145] width 154 height 31
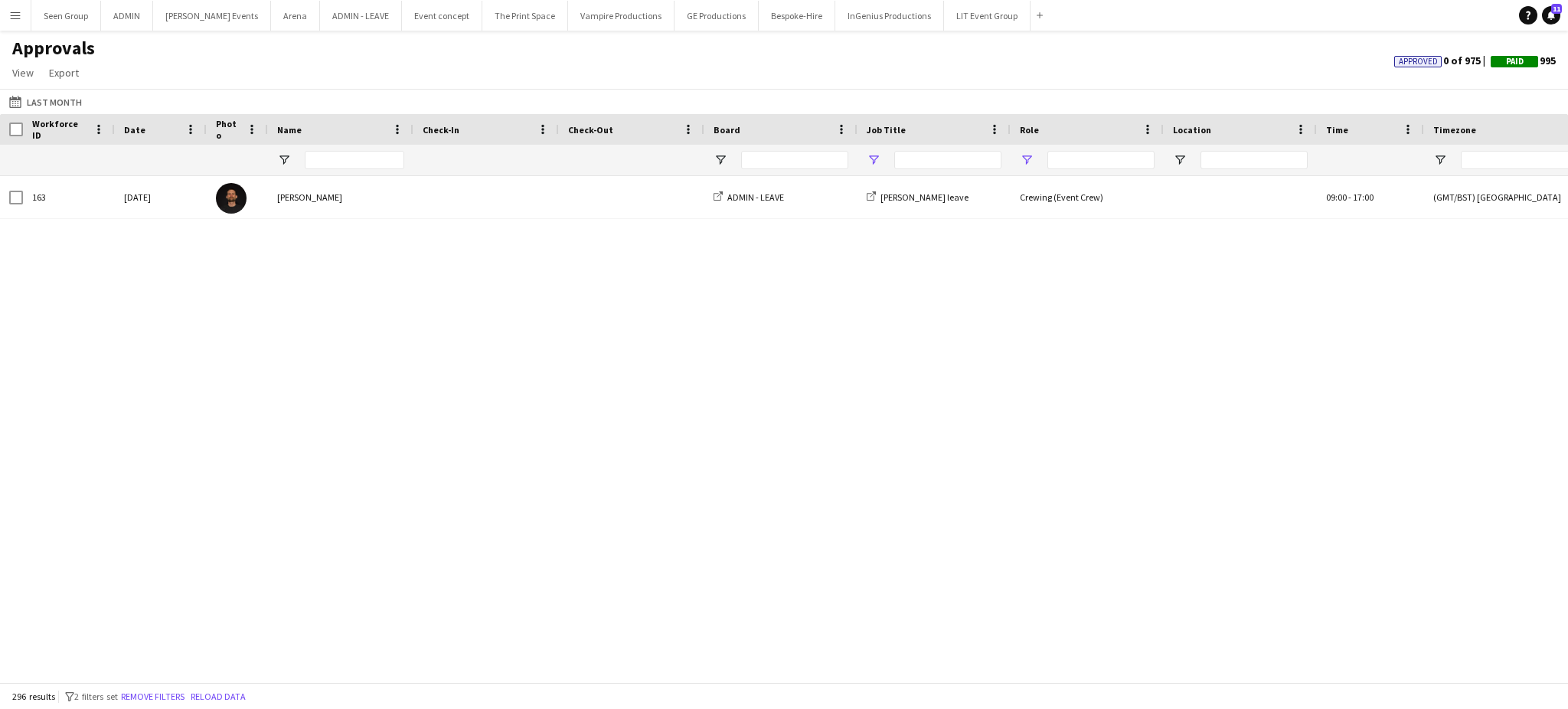
type input "**********"
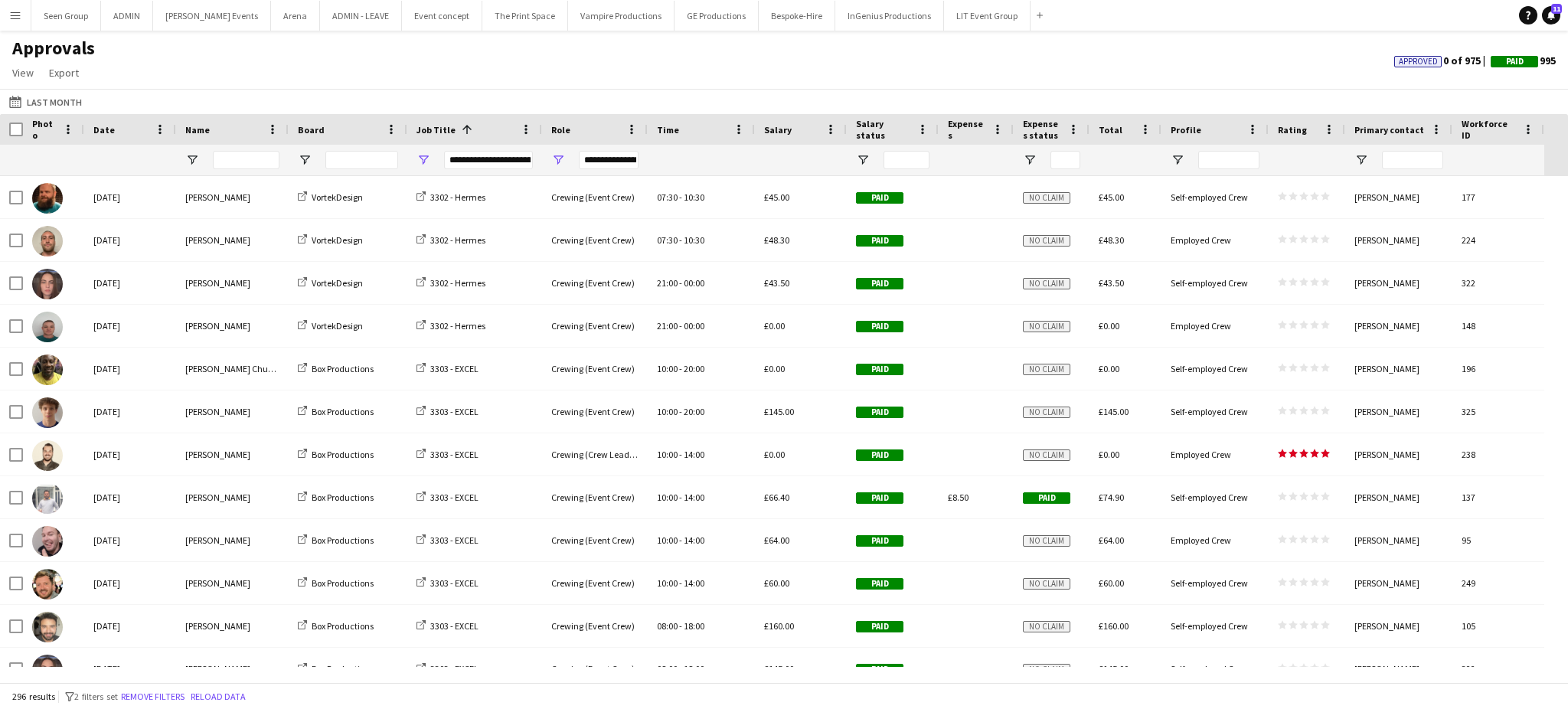
type input "**********"
click at [264, 164] on input "Name Filter Input" at bounding box center [246, 160] width 66 height 19
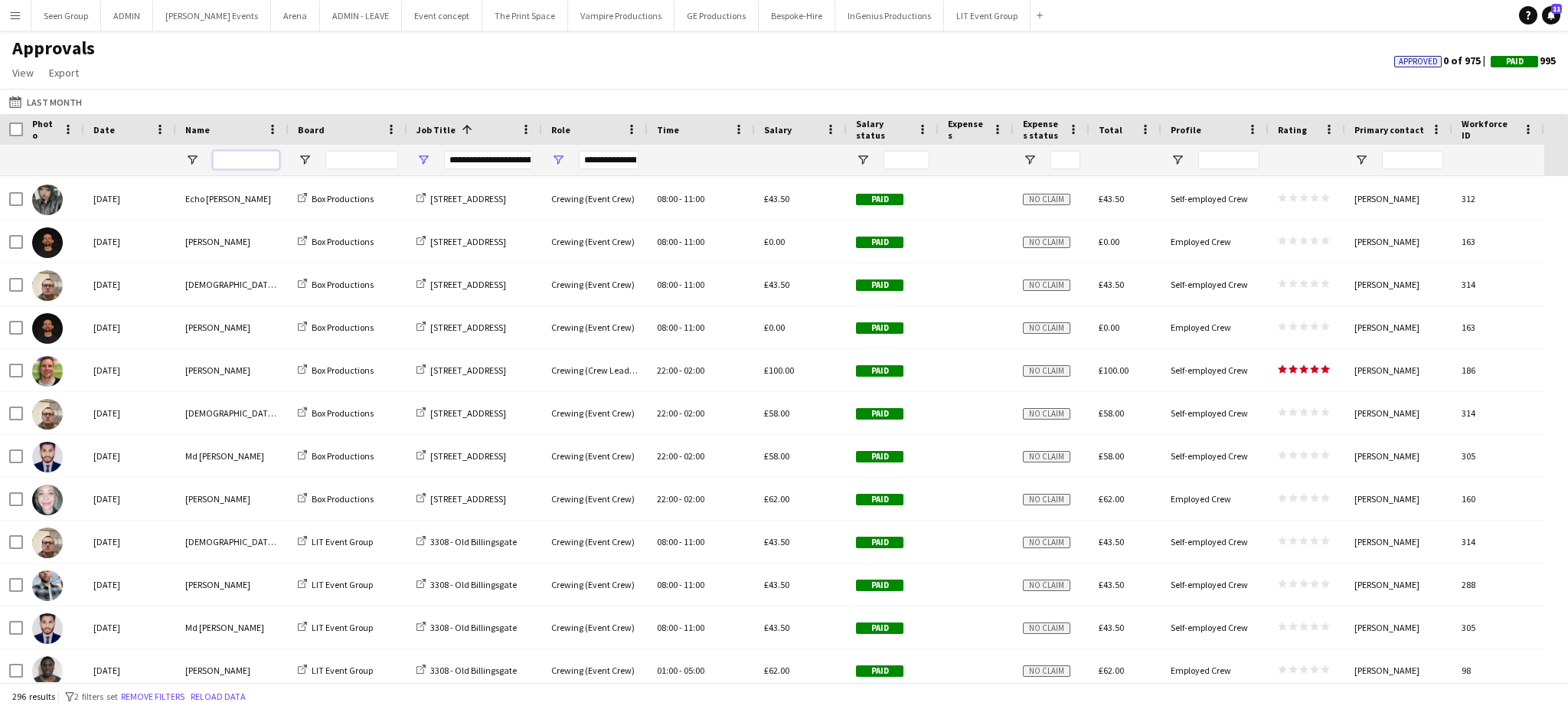
scroll to position [2080, 0]
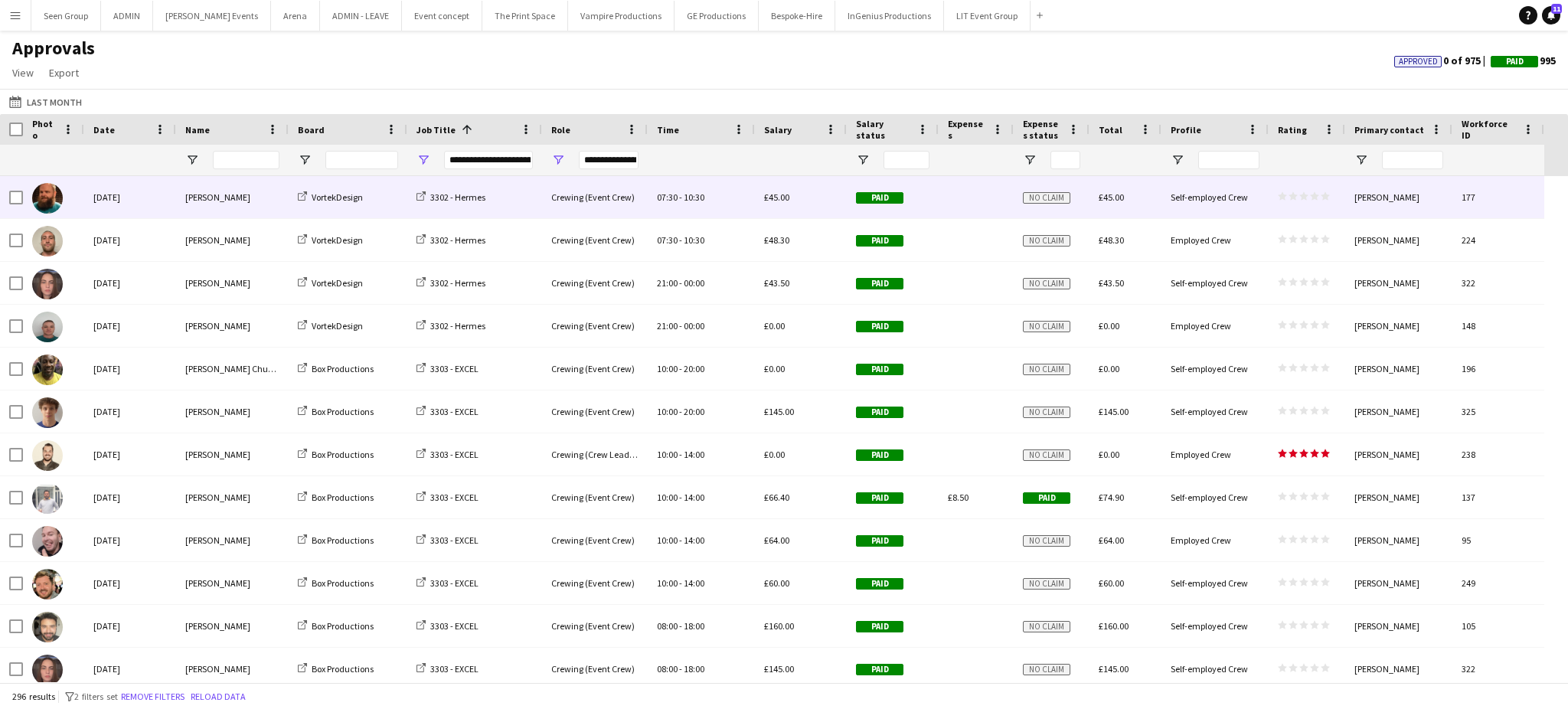
click at [559, 199] on div "Crewing (Event Crew)" at bounding box center [595, 197] width 106 height 42
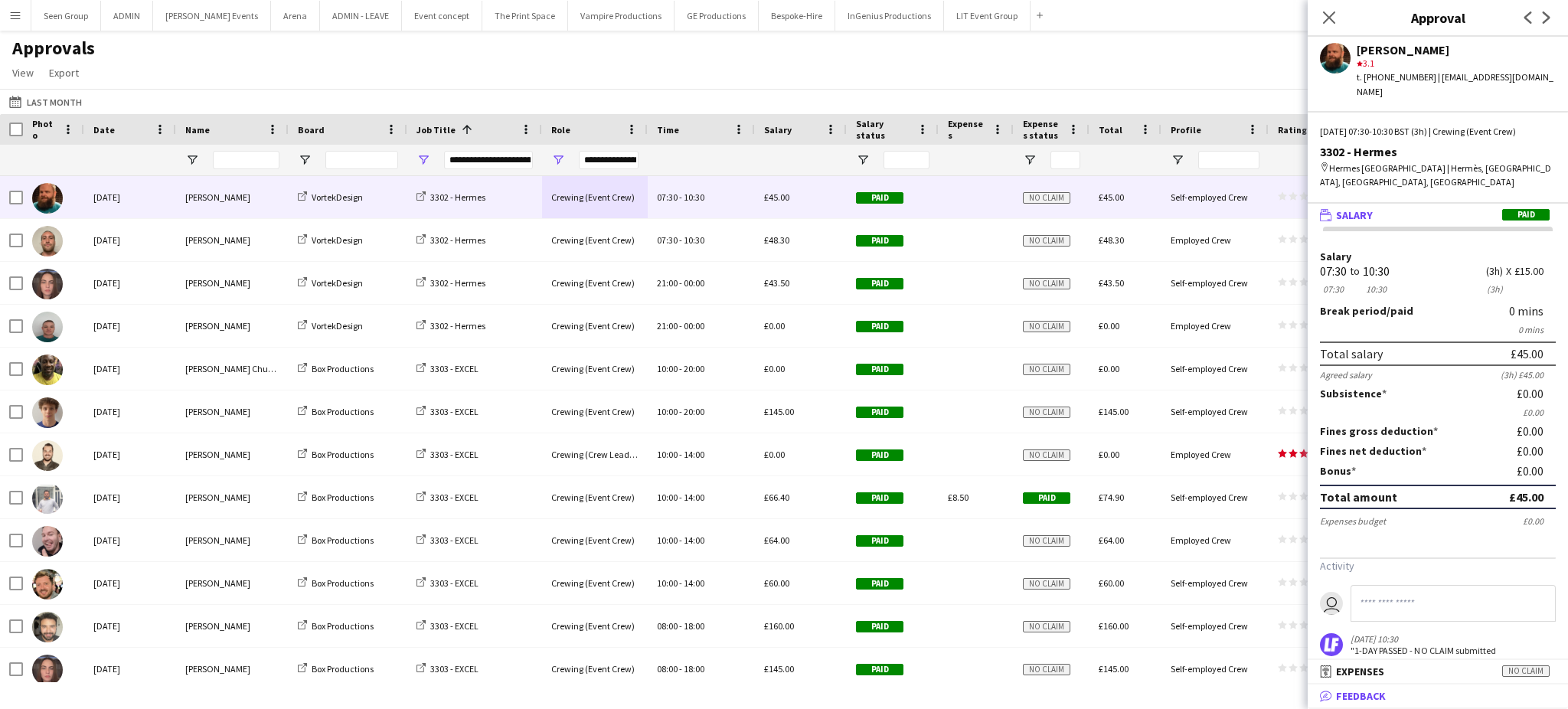
click at [1377, 695] on span "Feedback" at bounding box center [1361, 696] width 50 height 14
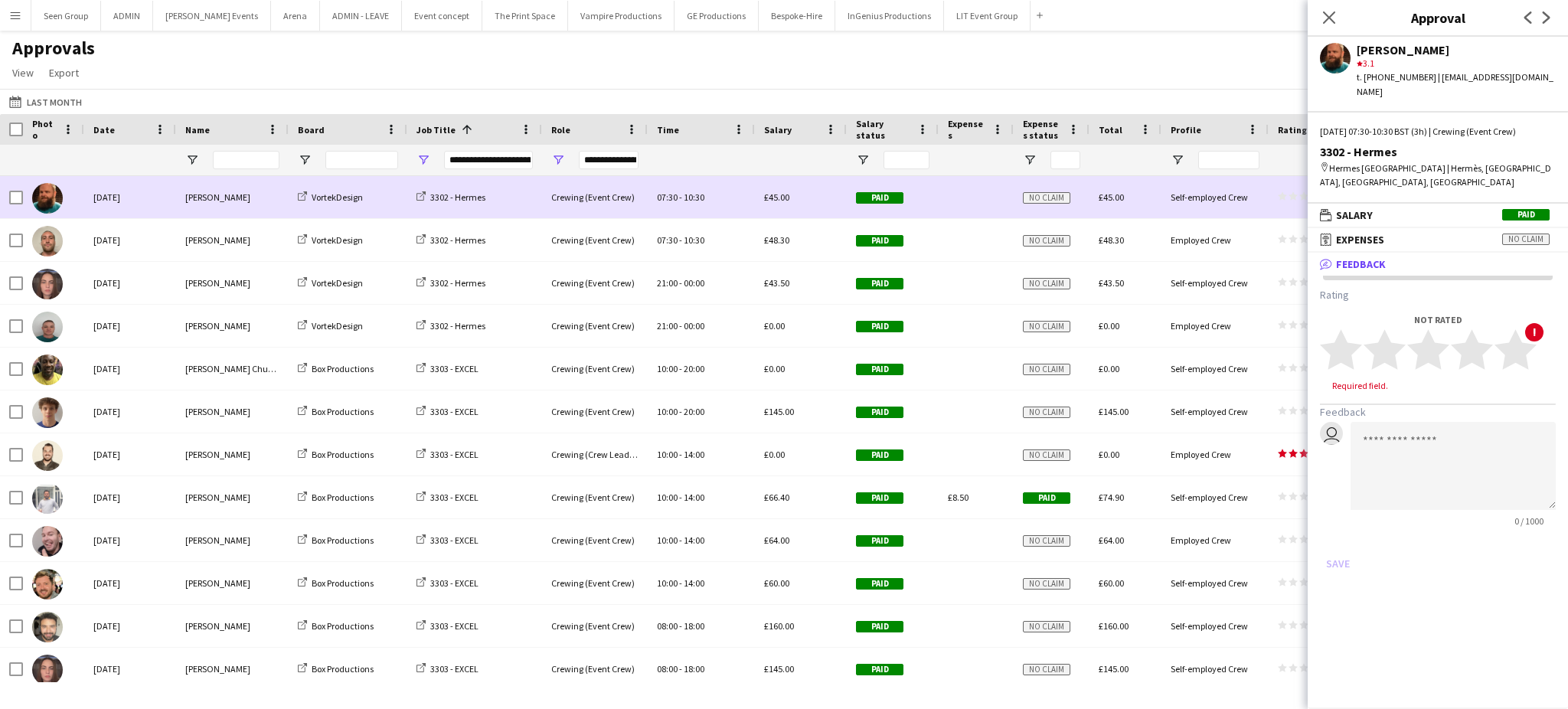
click at [219, 203] on div "[PERSON_NAME]" at bounding box center [233, 197] width 113 height 42
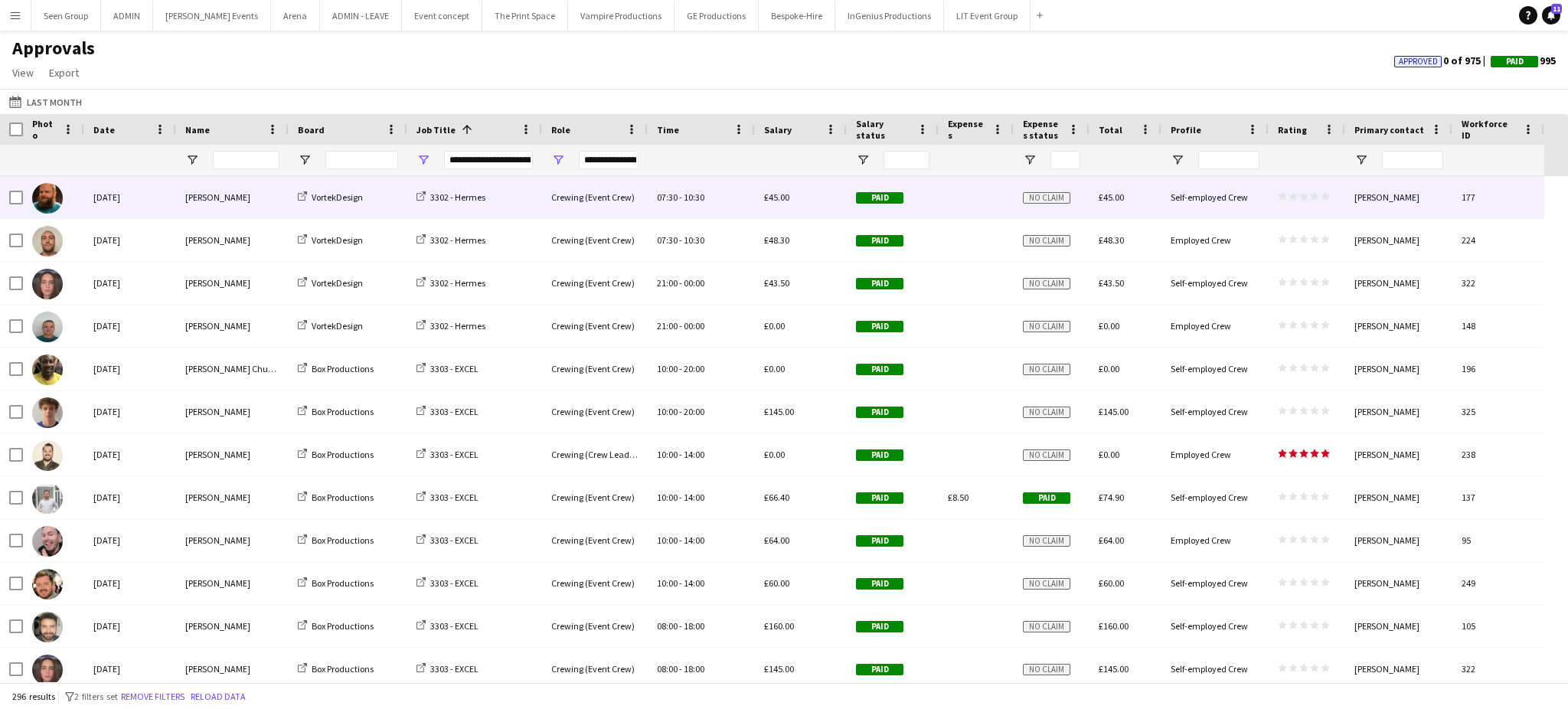
click at [219, 203] on div "[PERSON_NAME]" at bounding box center [233, 197] width 113 height 42
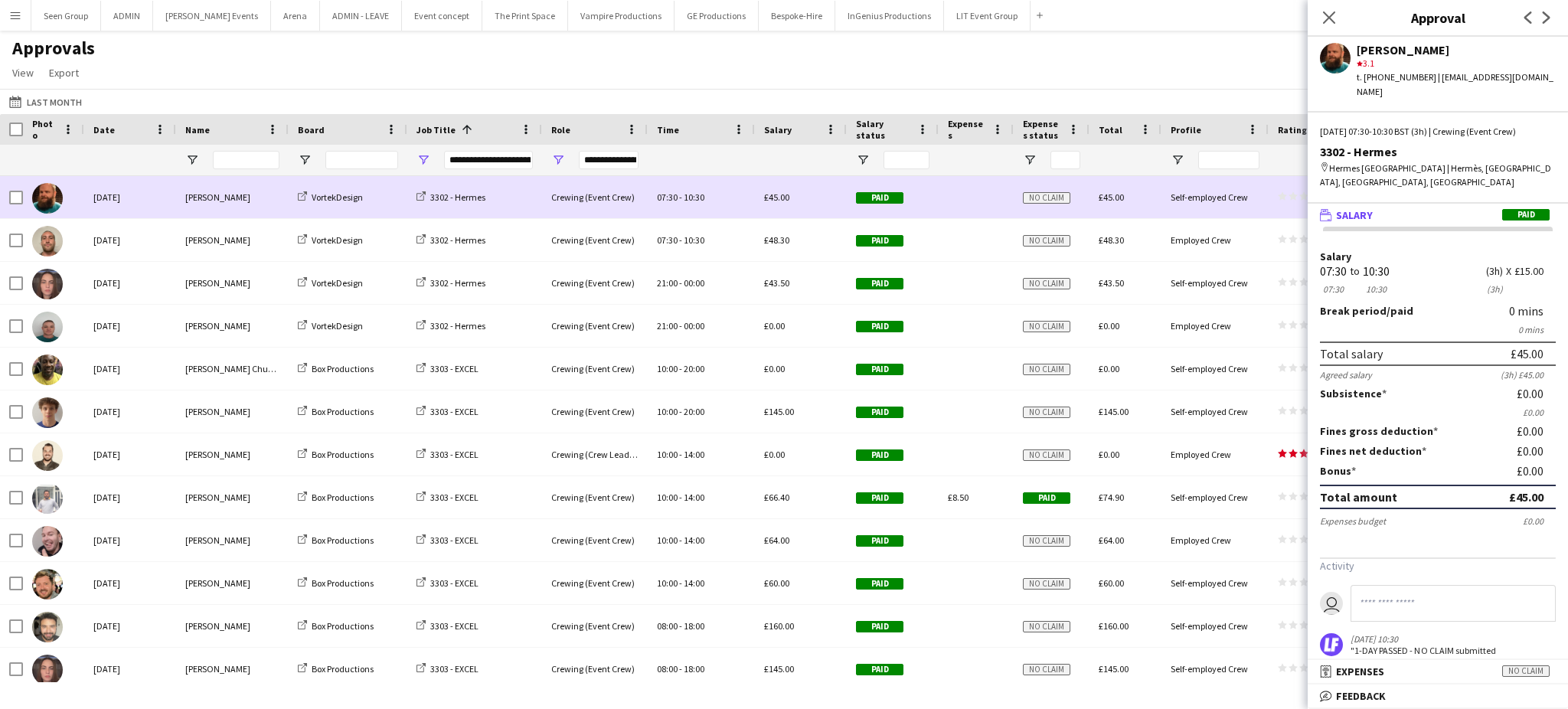
click at [717, 210] on div "07:30 - 10:30" at bounding box center [702, 197] width 107 height 42
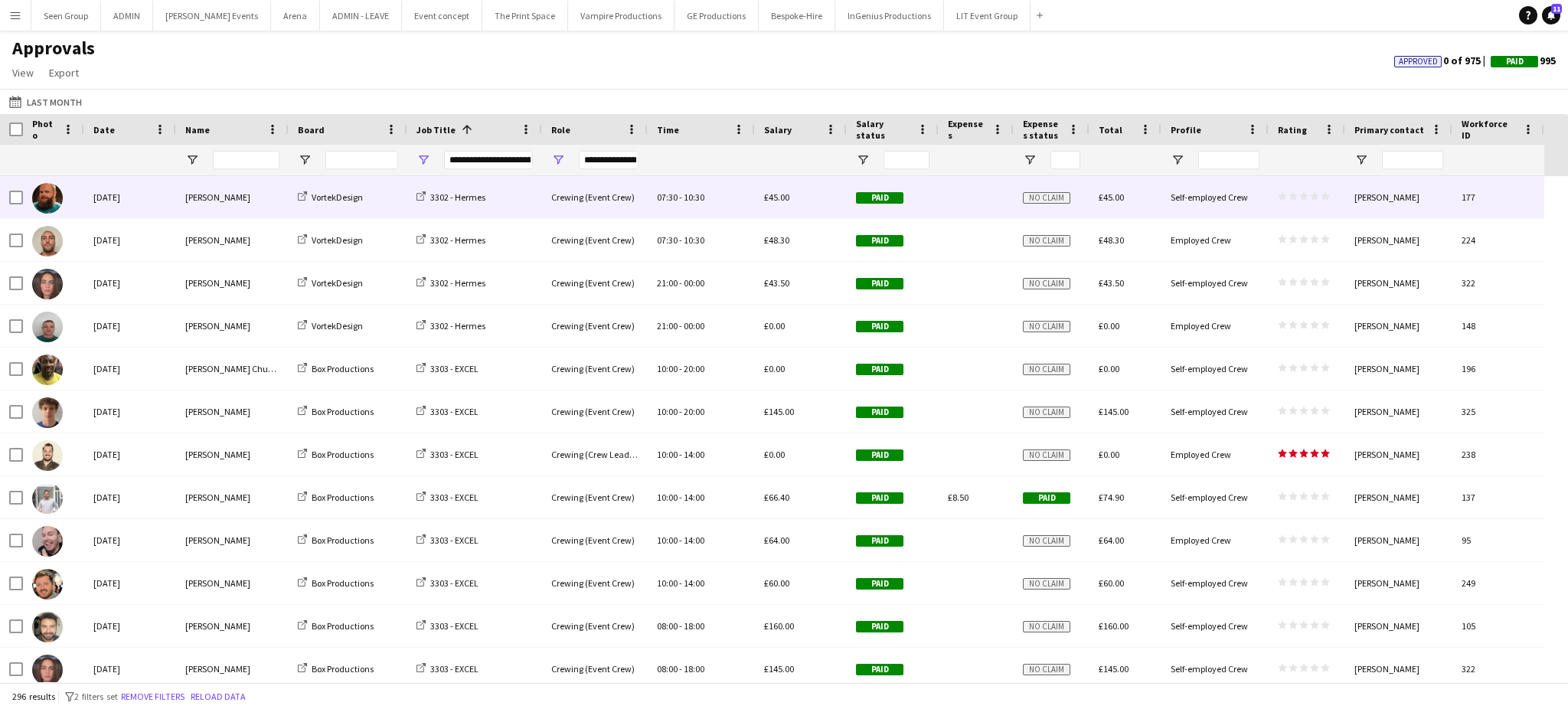
click at [717, 210] on div "07:30 - 10:30" at bounding box center [702, 197] width 107 height 42
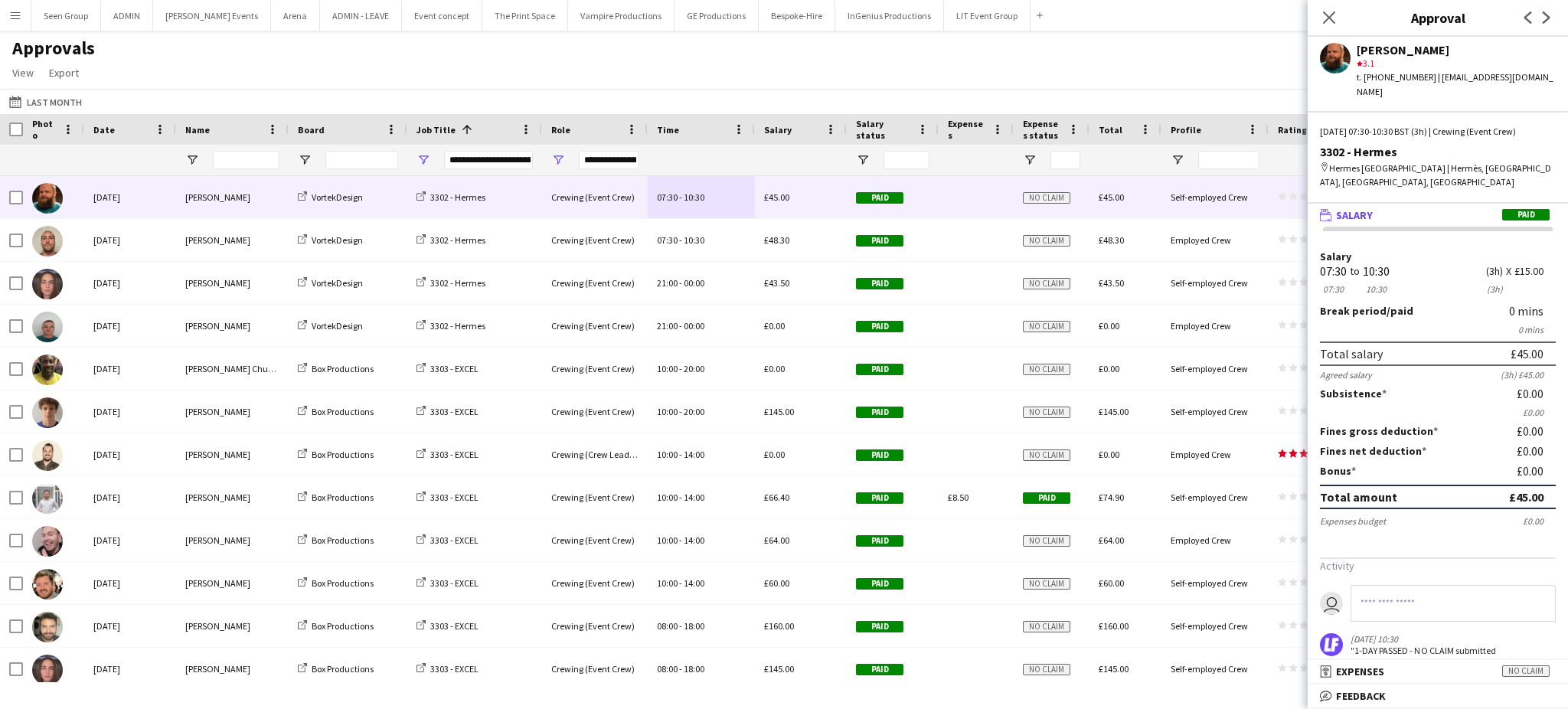
click at [1426, 589] on input at bounding box center [1453, 603] width 205 height 37
click at [1375, 695] on span "Feedback" at bounding box center [1361, 696] width 50 height 14
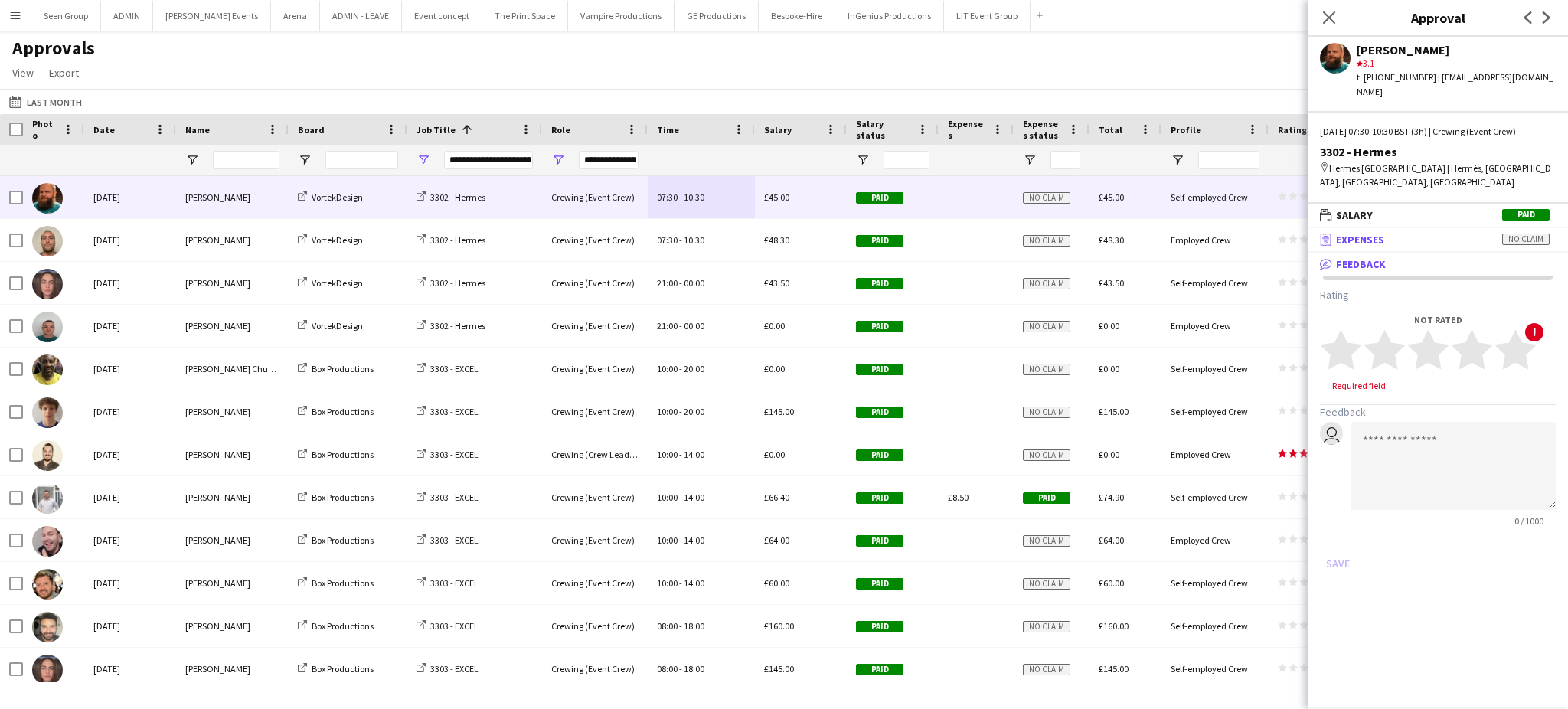
click at [1421, 233] on mat-panel-title "receipt Expenses No claim" at bounding box center [1435, 240] width 254 height 14
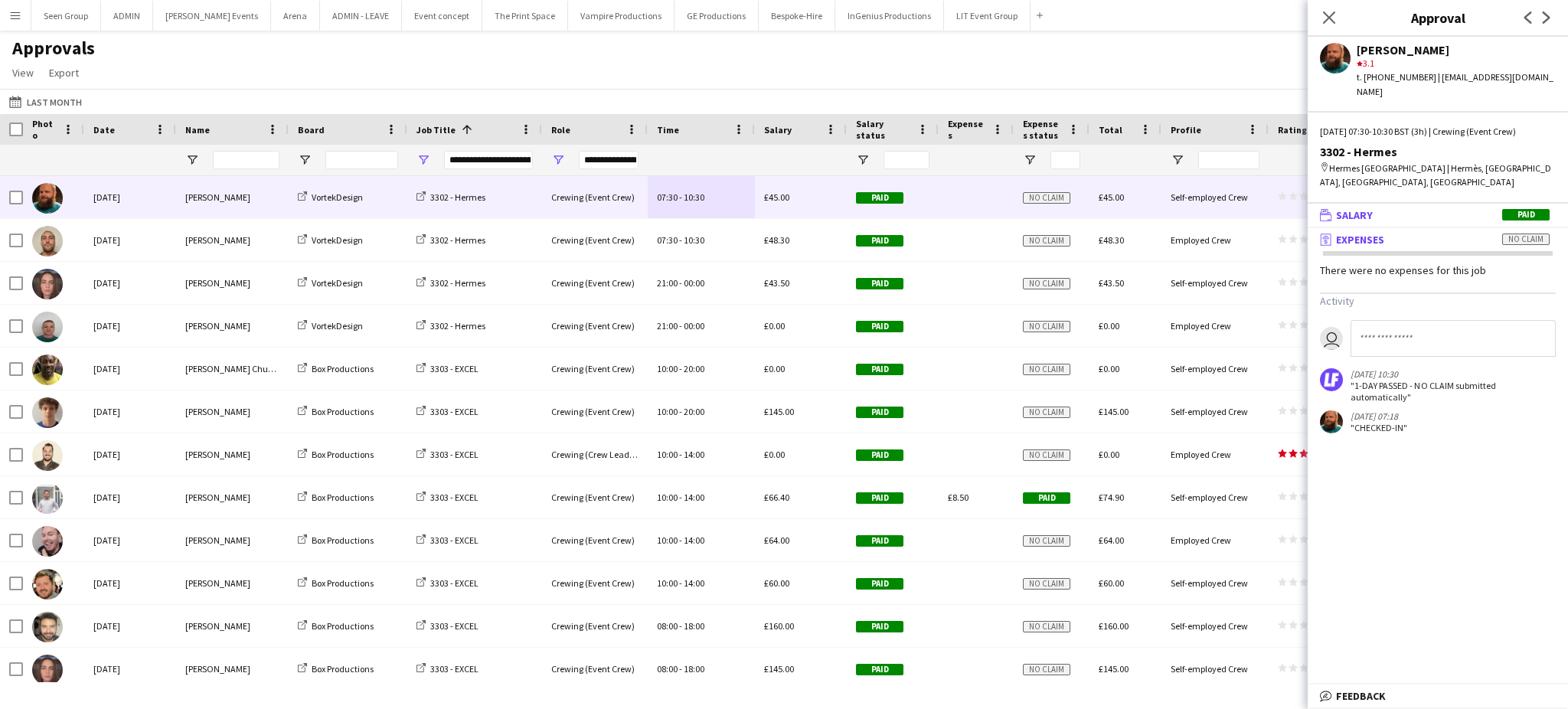
click at [1405, 203] on mat-expansion-panel-header "wallet Salary Paid" at bounding box center [1438, 214] width 261 height 23
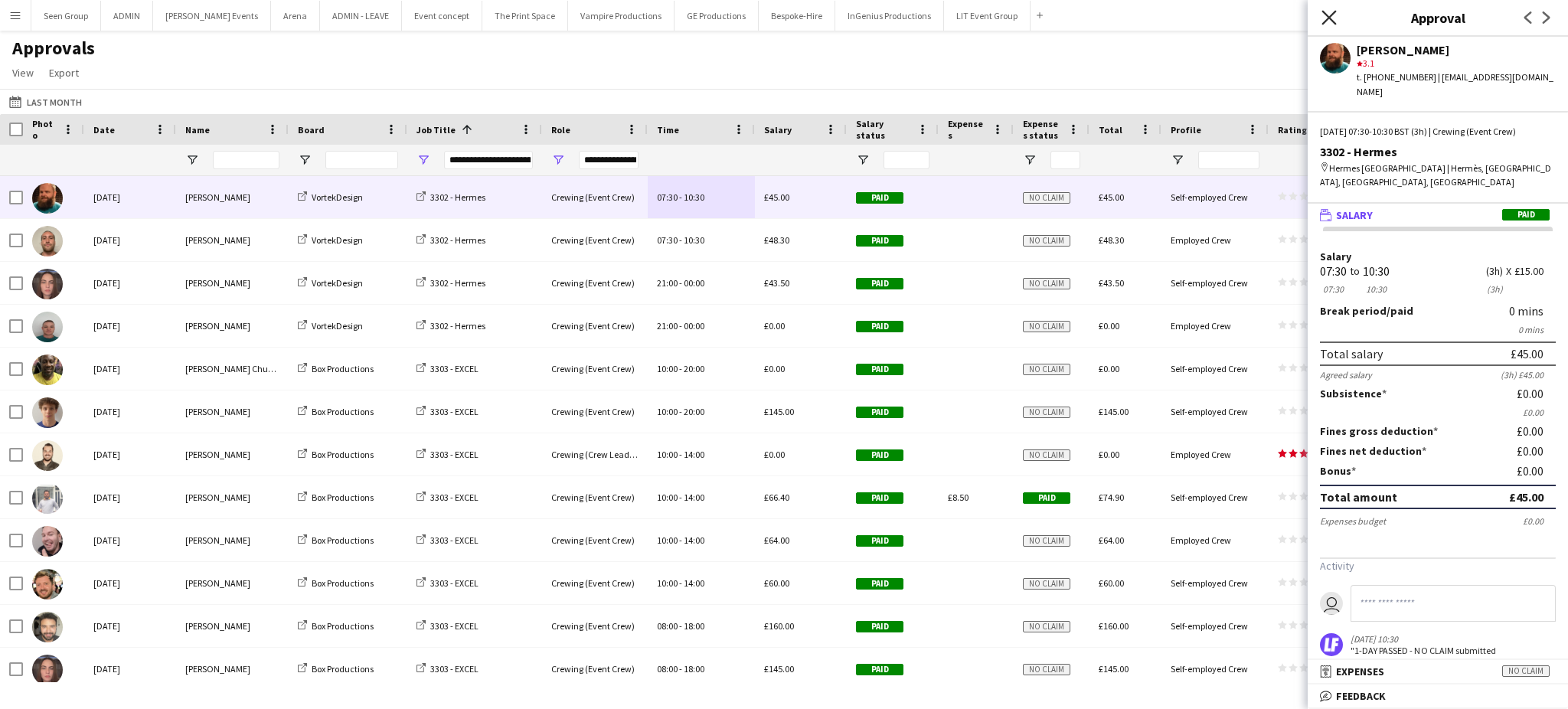
click at [1336, 12] on icon "Close pop-in" at bounding box center [1328, 17] width 15 height 15
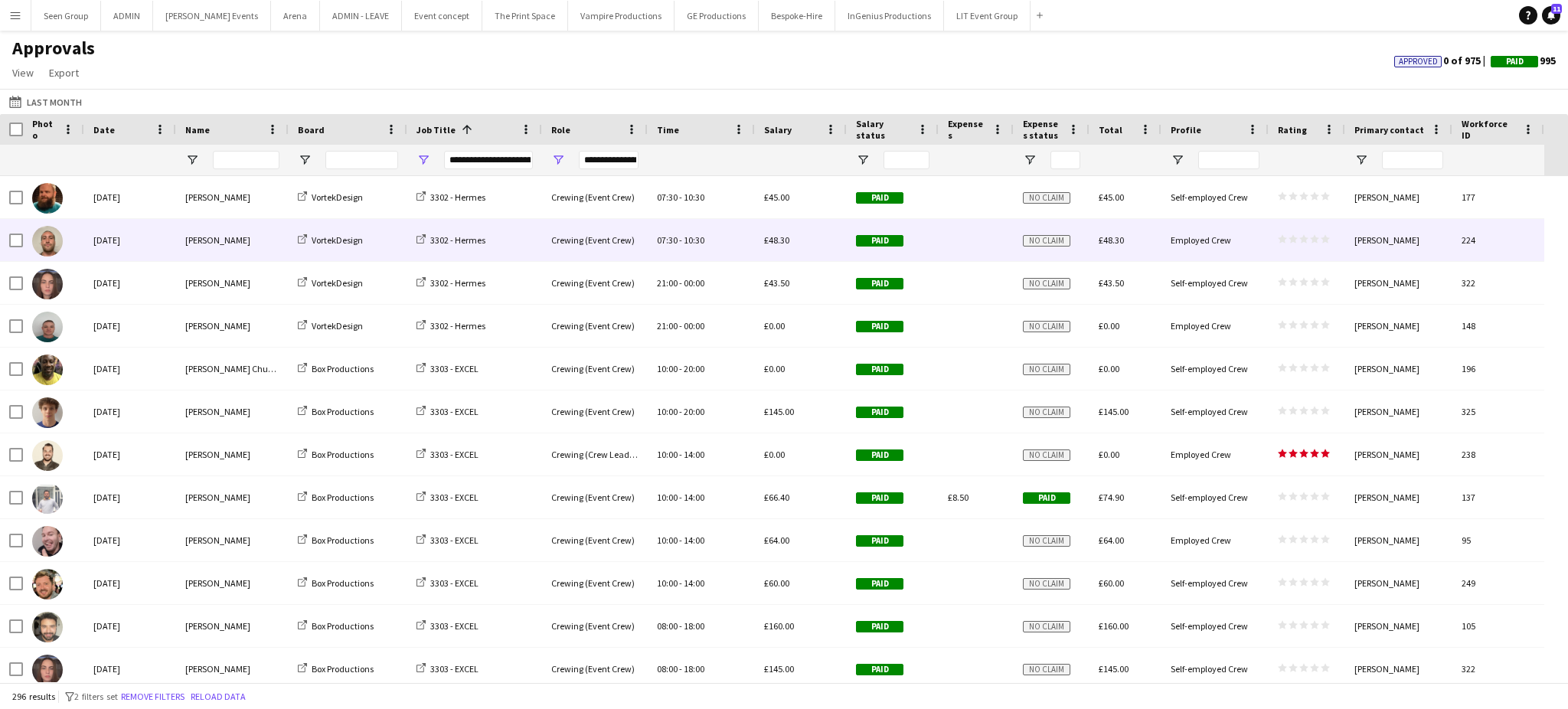
click at [1319, 242] on span "star star star star star" at bounding box center [1303, 238] width 53 height 9
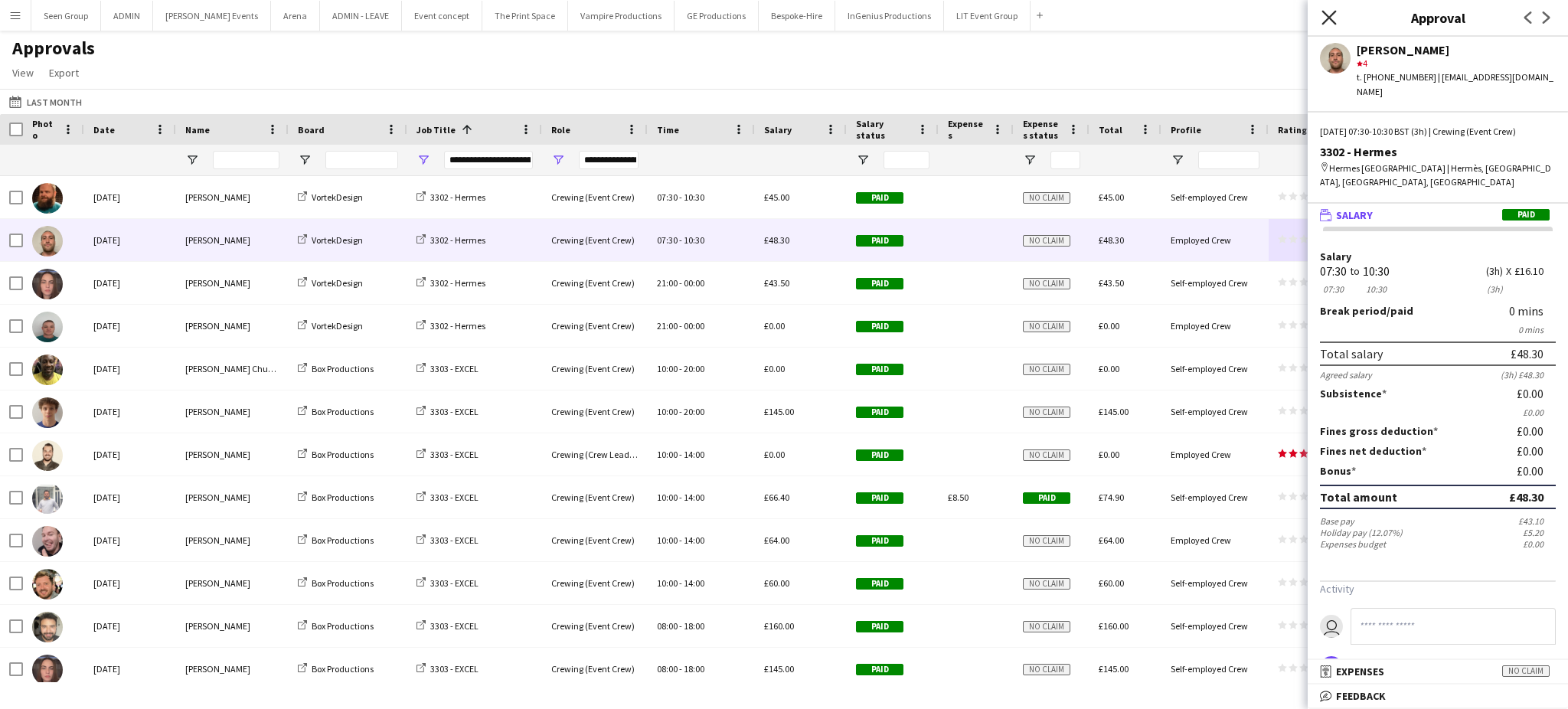
click at [1328, 13] on icon "Close pop-in" at bounding box center [1328, 17] width 15 height 15
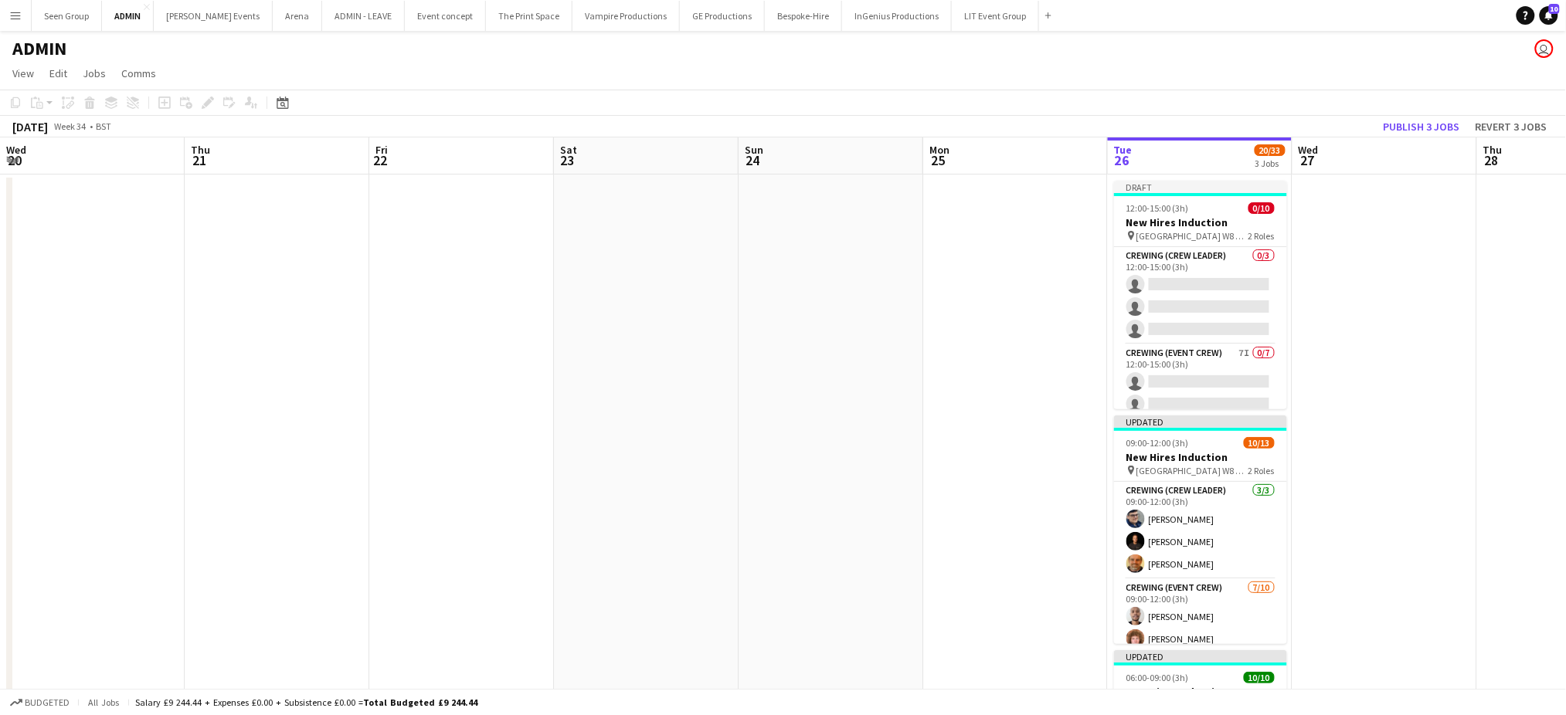
scroll to position [0, 532]
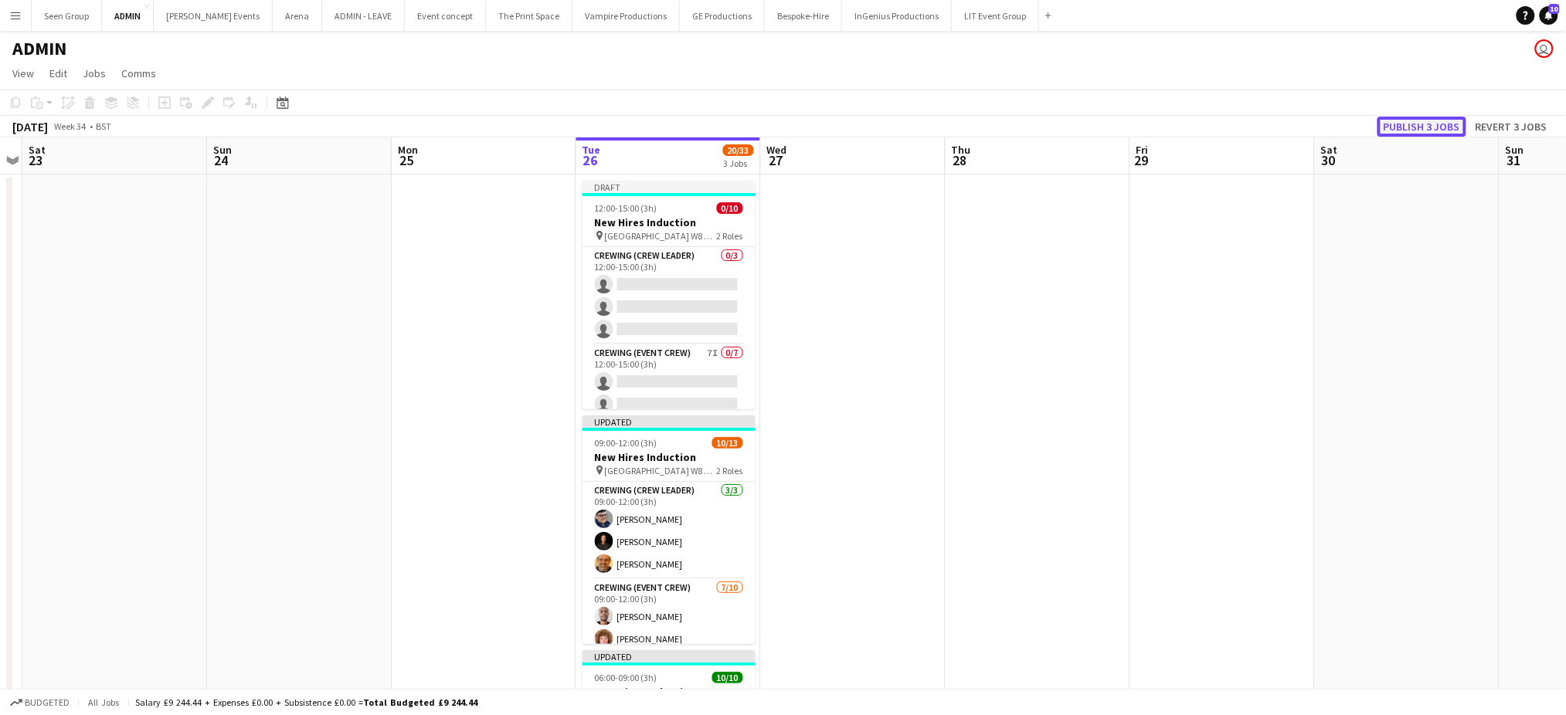
click at [1416, 131] on button "Publish 3 jobs" at bounding box center [1421, 127] width 89 height 20
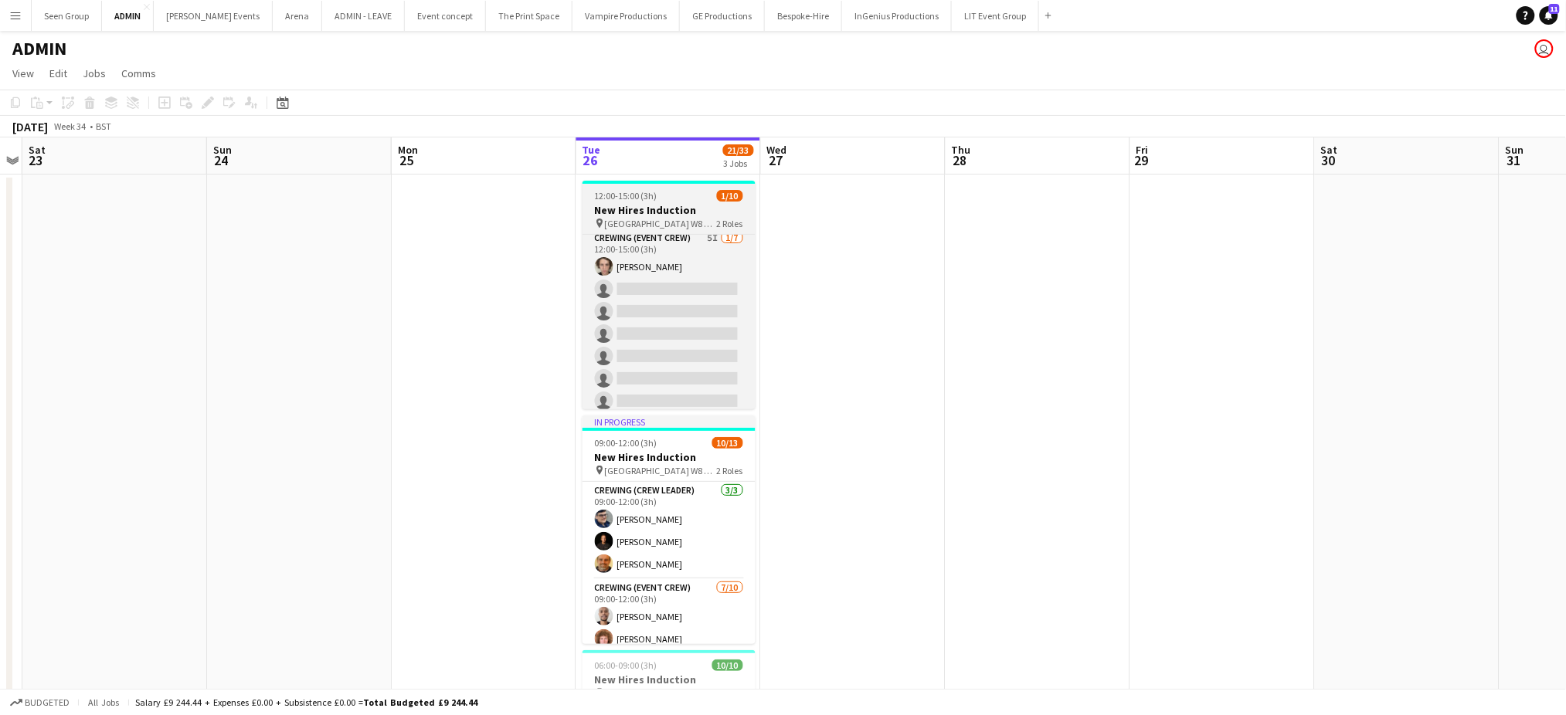
scroll to position [109, 0]
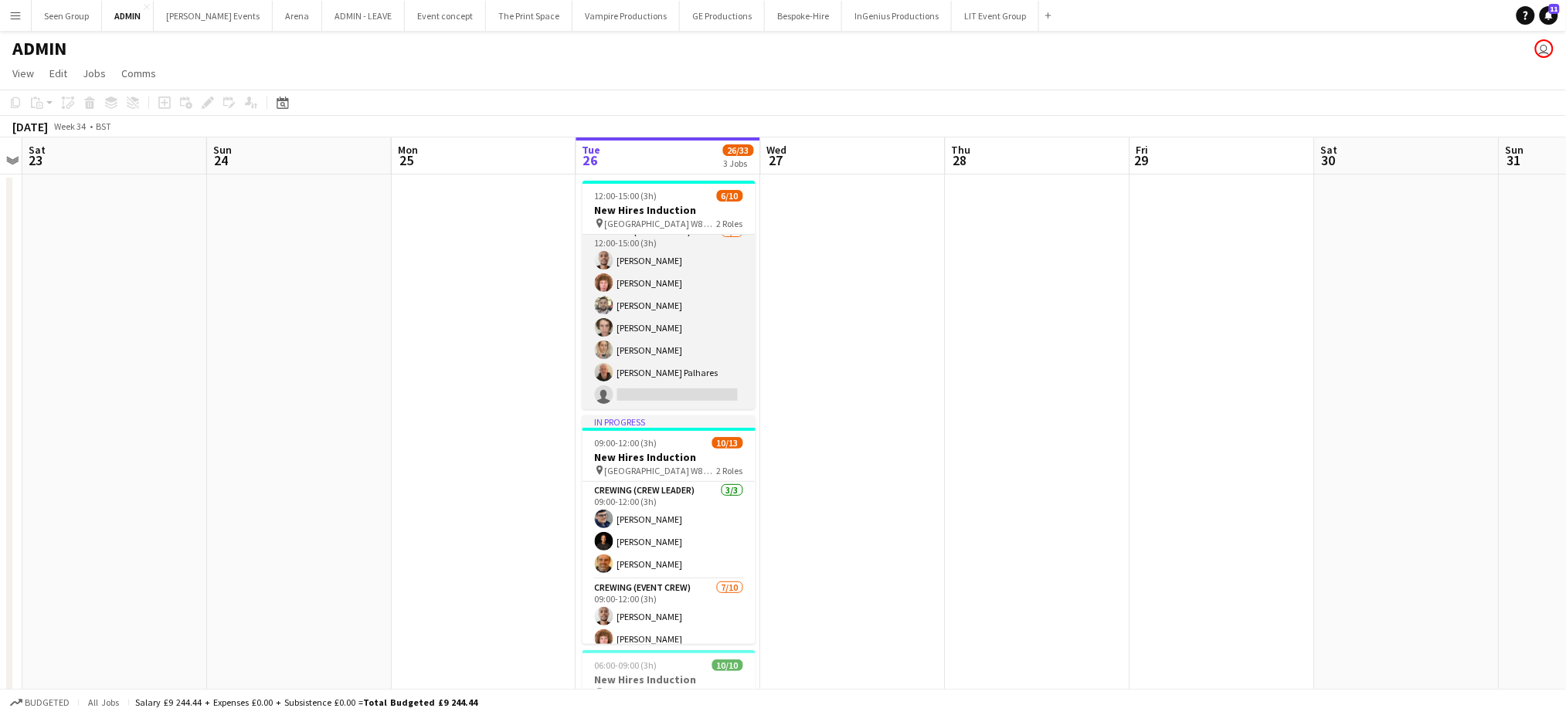
click at [695, 391] on app-card-role "Crewing (Event Crew) [DATE] 12:00-15:00 (3h) [PERSON_NAME] [PERSON_NAME] [PERSO…" at bounding box center [668, 316] width 173 height 187
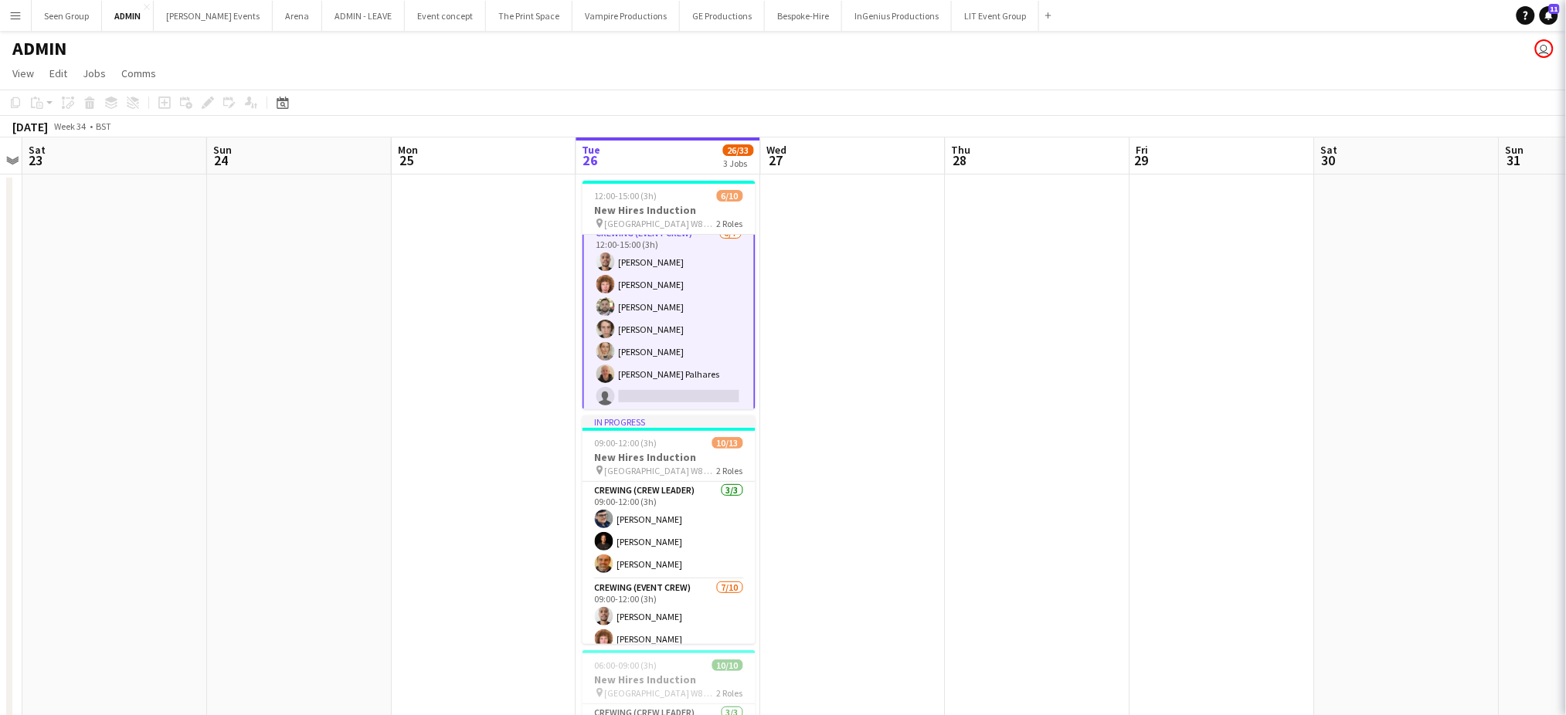
scroll to position [110, 0]
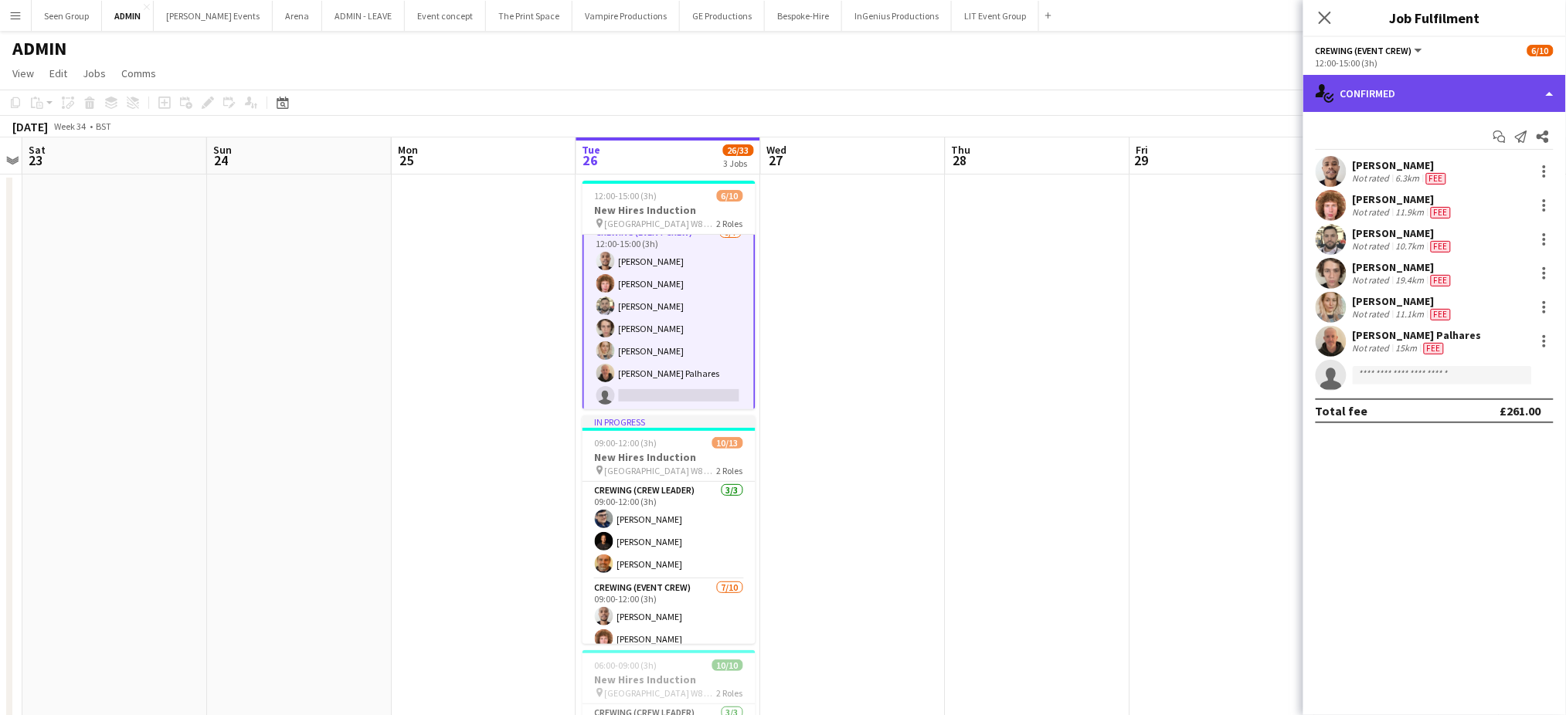
click at [1391, 97] on div "single-neutral-actions-check-2 Confirmed" at bounding box center [1434, 93] width 263 height 37
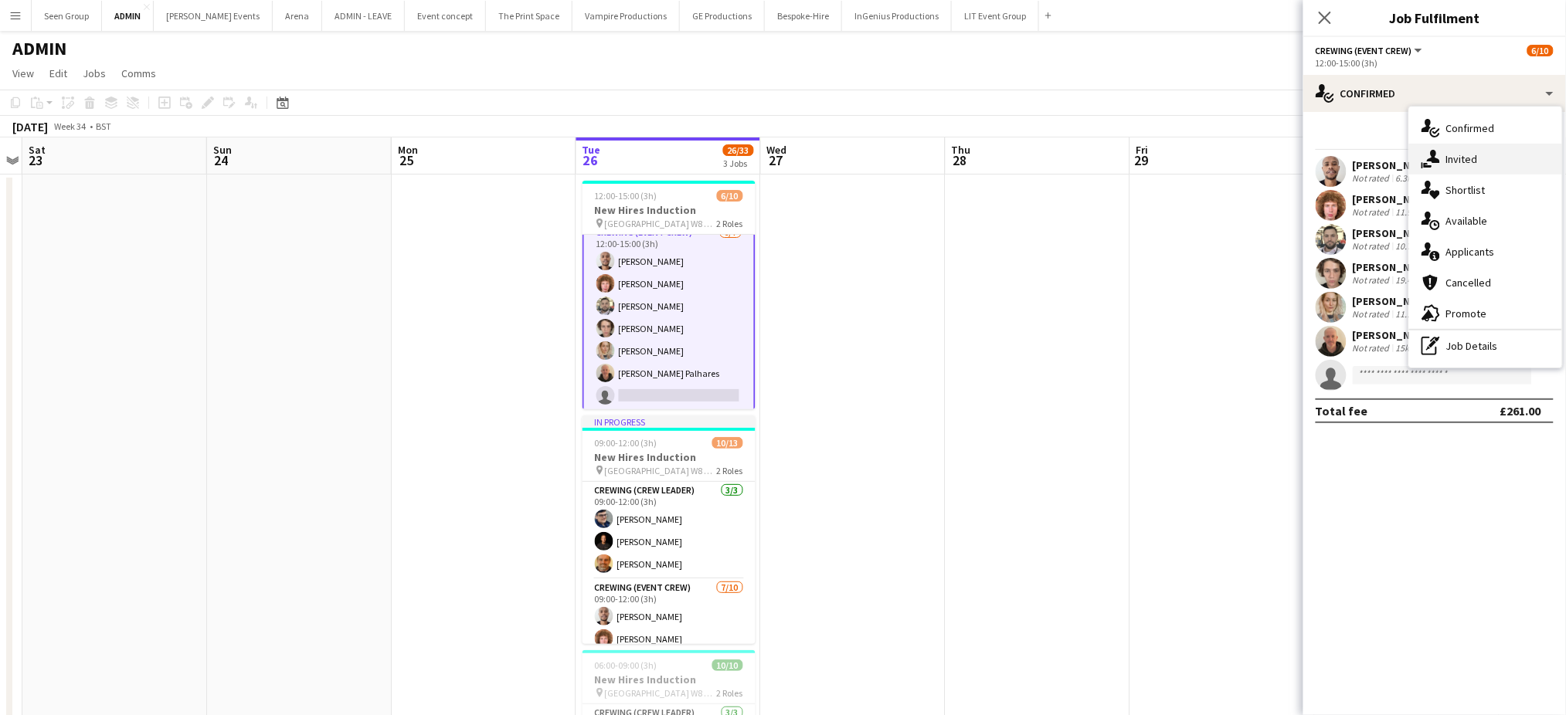
click at [1469, 158] on div "single-neutral-actions-share-1 Invited" at bounding box center [1485, 159] width 153 height 31
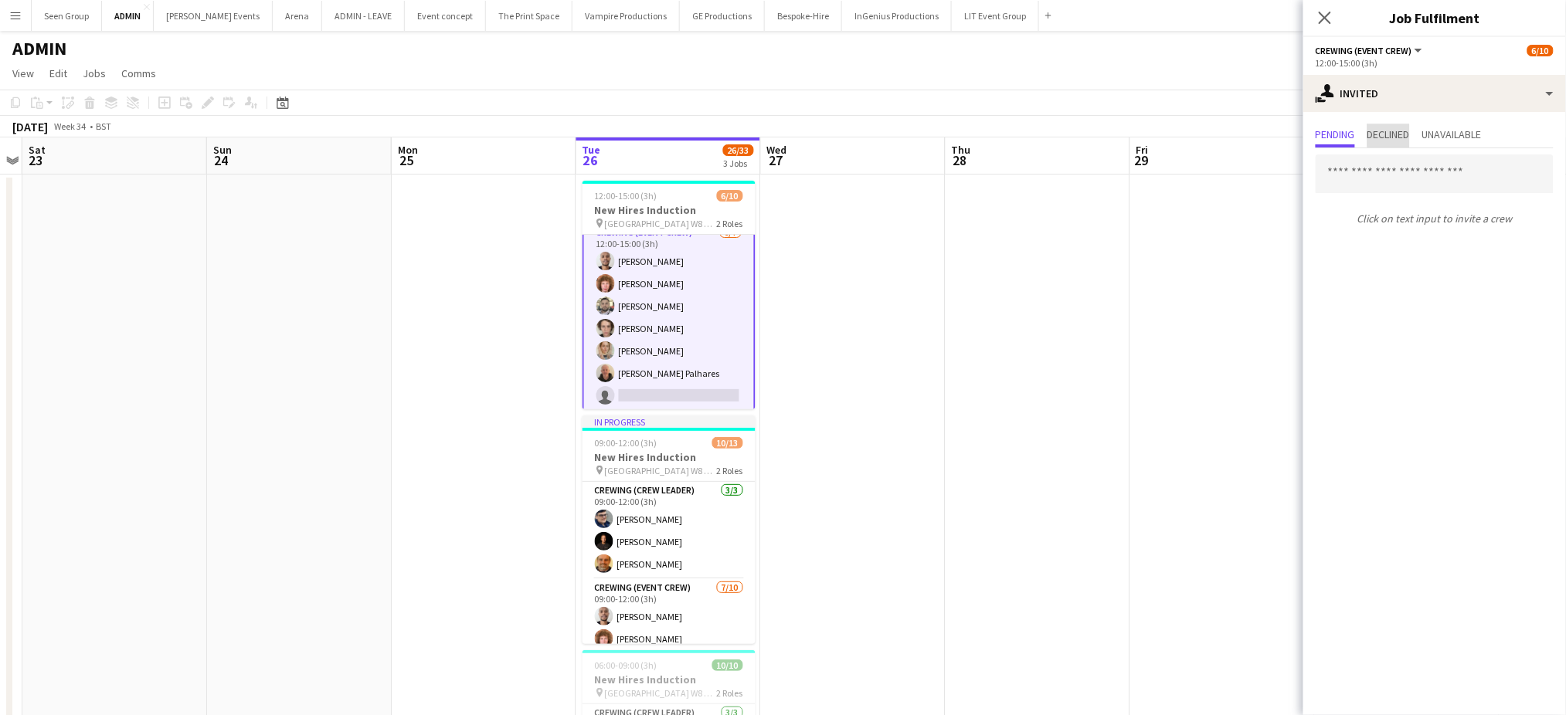
click at [1402, 130] on span "Declined" at bounding box center [1388, 134] width 42 height 11
click at [1342, 130] on span "Pending" at bounding box center [1335, 134] width 39 height 11
click at [1390, 178] on input "text" at bounding box center [1435, 174] width 238 height 39
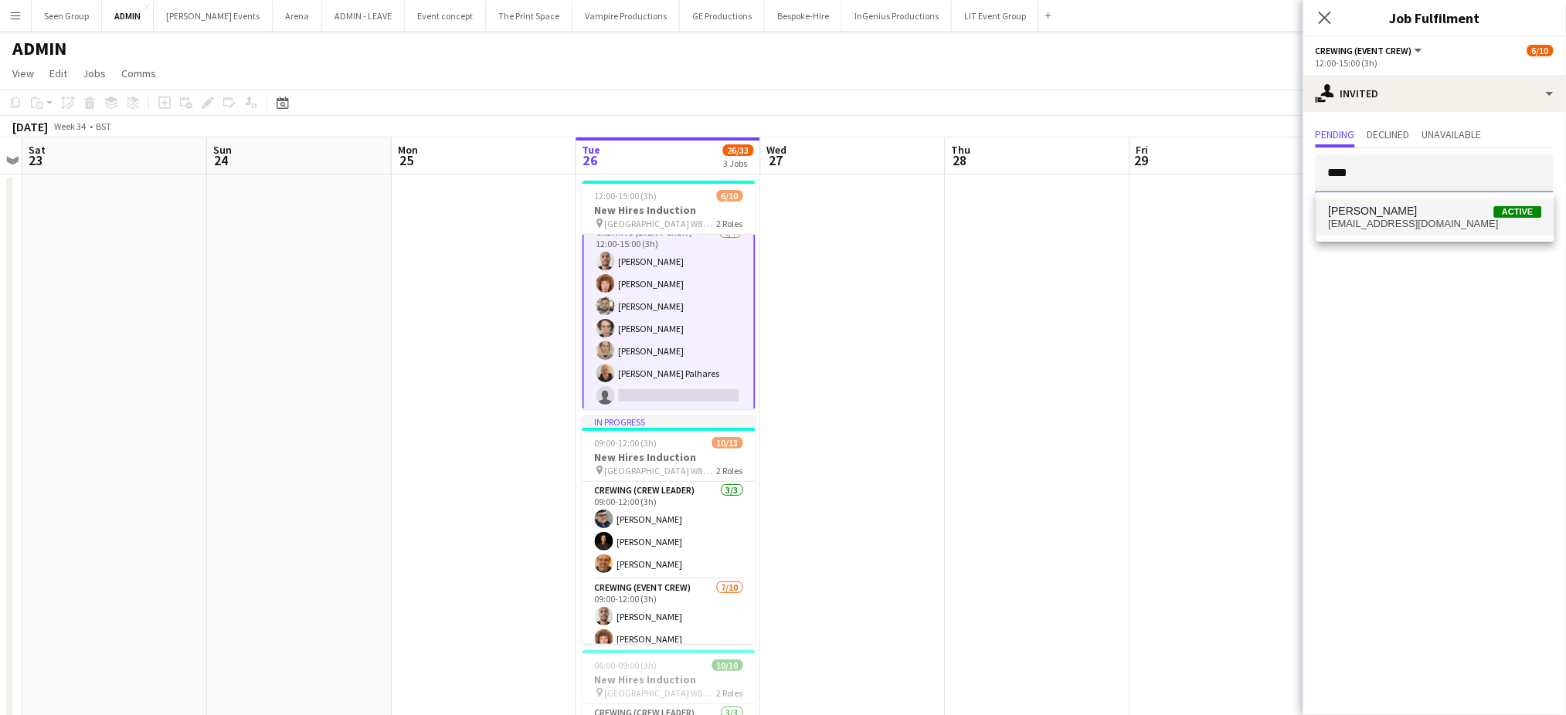
type input "****"
click at [1390, 212] on span "[PERSON_NAME]" at bounding box center [1373, 211] width 89 height 13
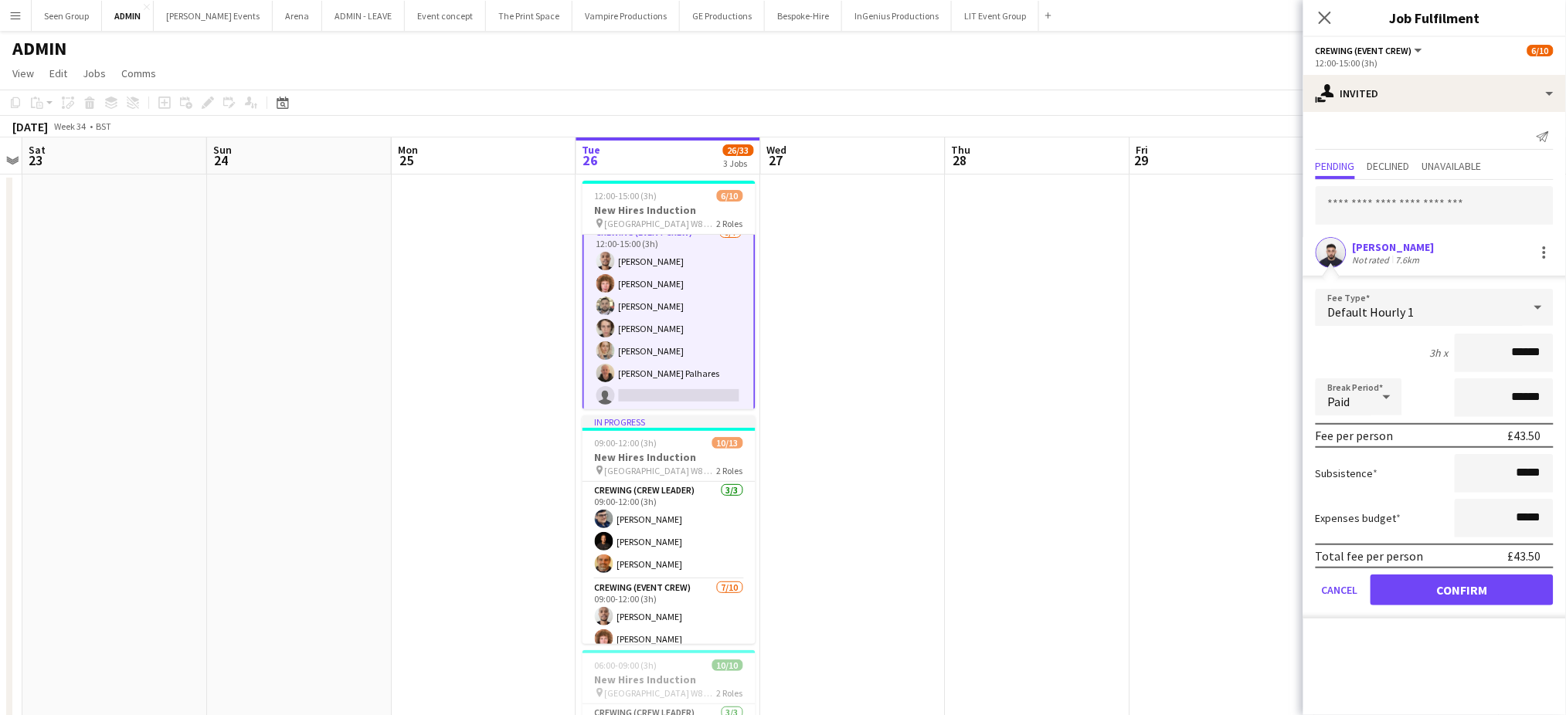
click at [1493, 342] on input "******" at bounding box center [1504, 353] width 99 height 39
click at [1494, 589] on button "Confirm" at bounding box center [1461, 590] width 183 height 31
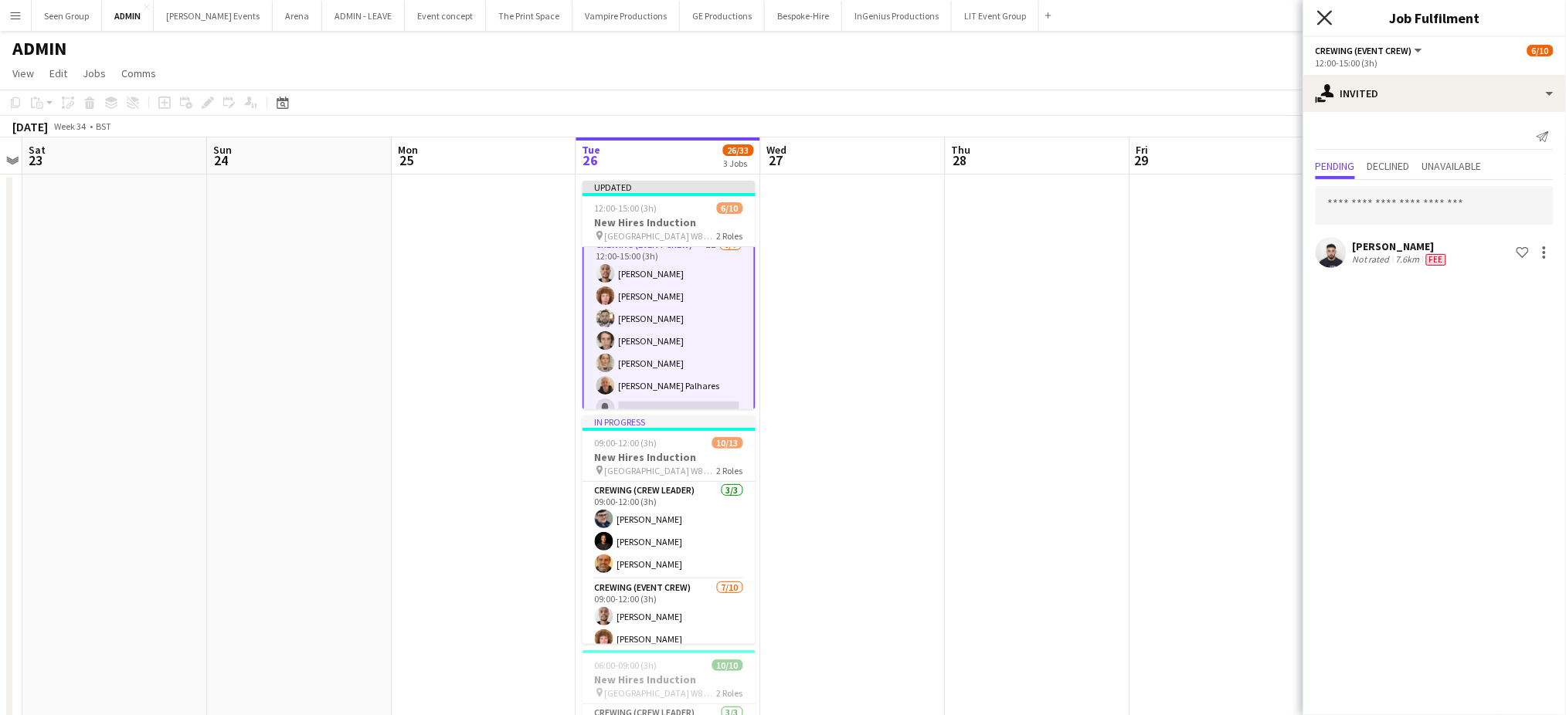
click at [1318, 15] on icon "Close pop-in" at bounding box center [1324, 17] width 15 height 15
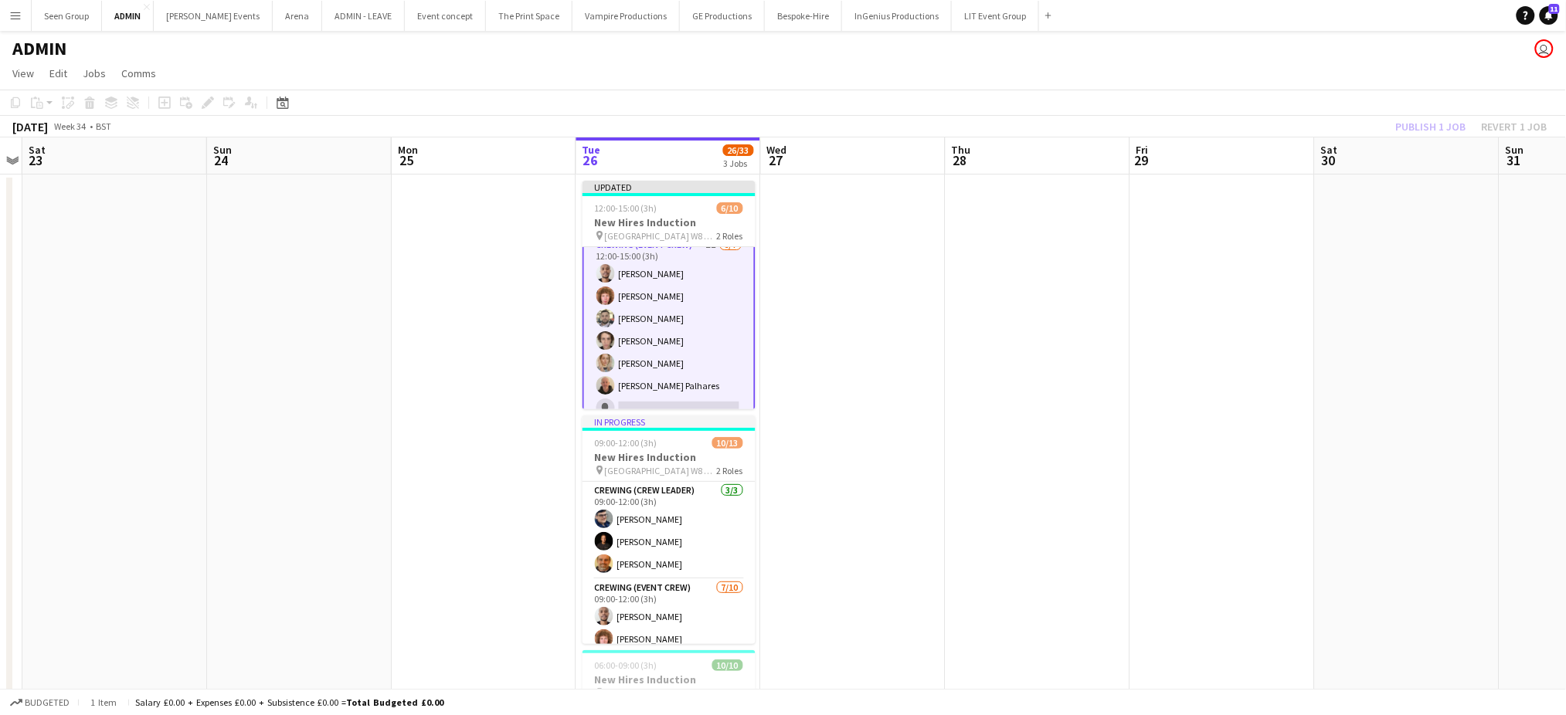
click at [1426, 77] on app-page-menu "View Day view expanded Day view collapsed Month view Date picker Jump to [DATE]…" at bounding box center [783, 74] width 1566 height 29
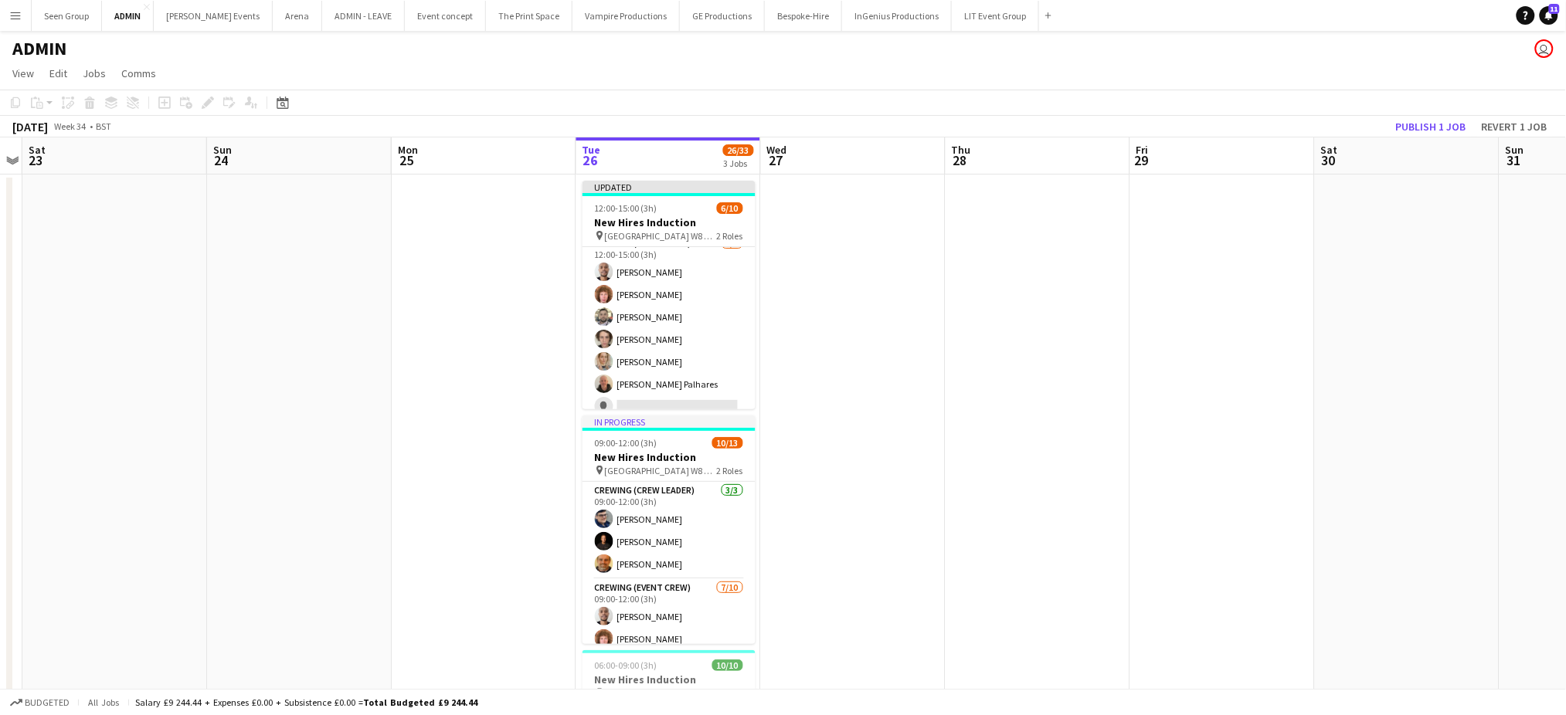
scroll to position [109, 0]
click at [1404, 125] on button "Publish 1 job" at bounding box center [1431, 127] width 83 height 20
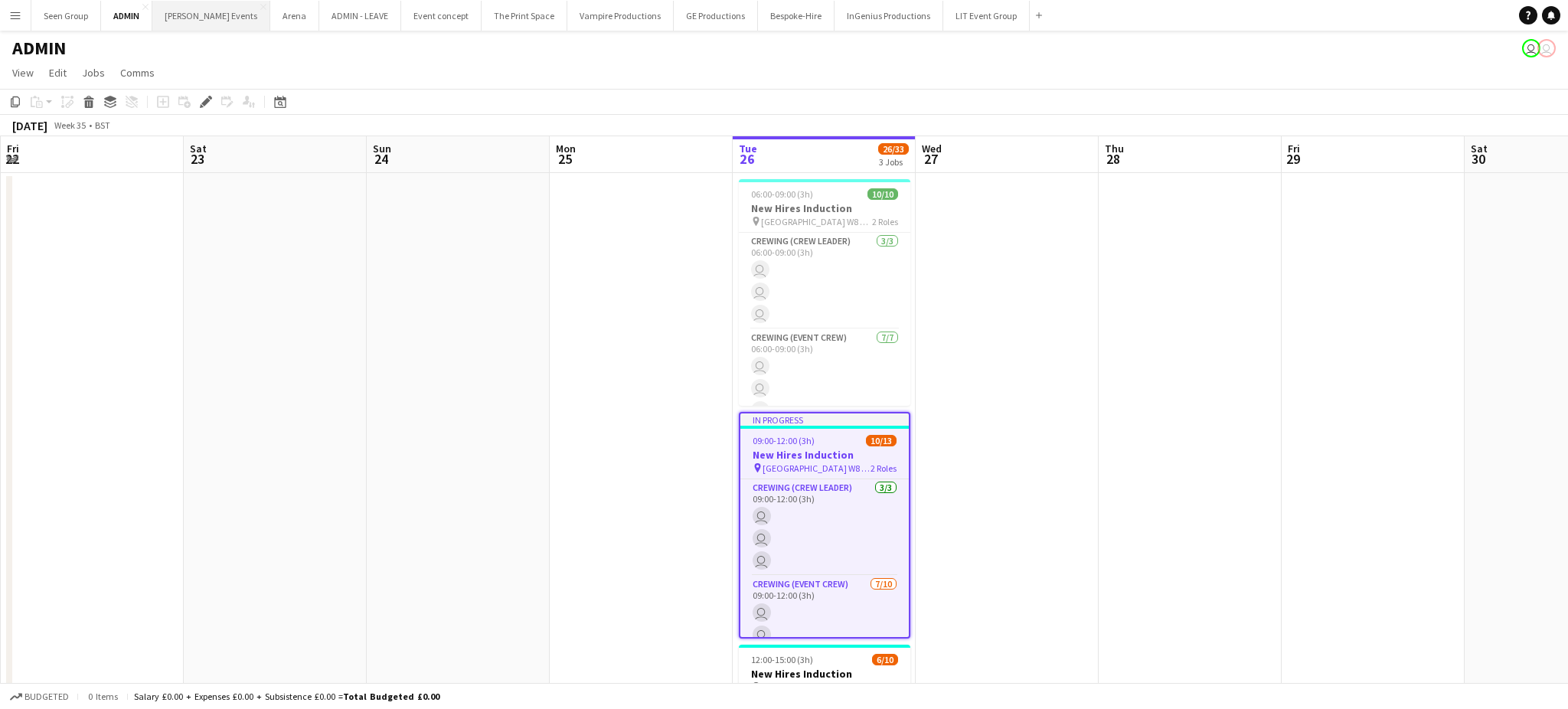
scroll to position [0, 527]
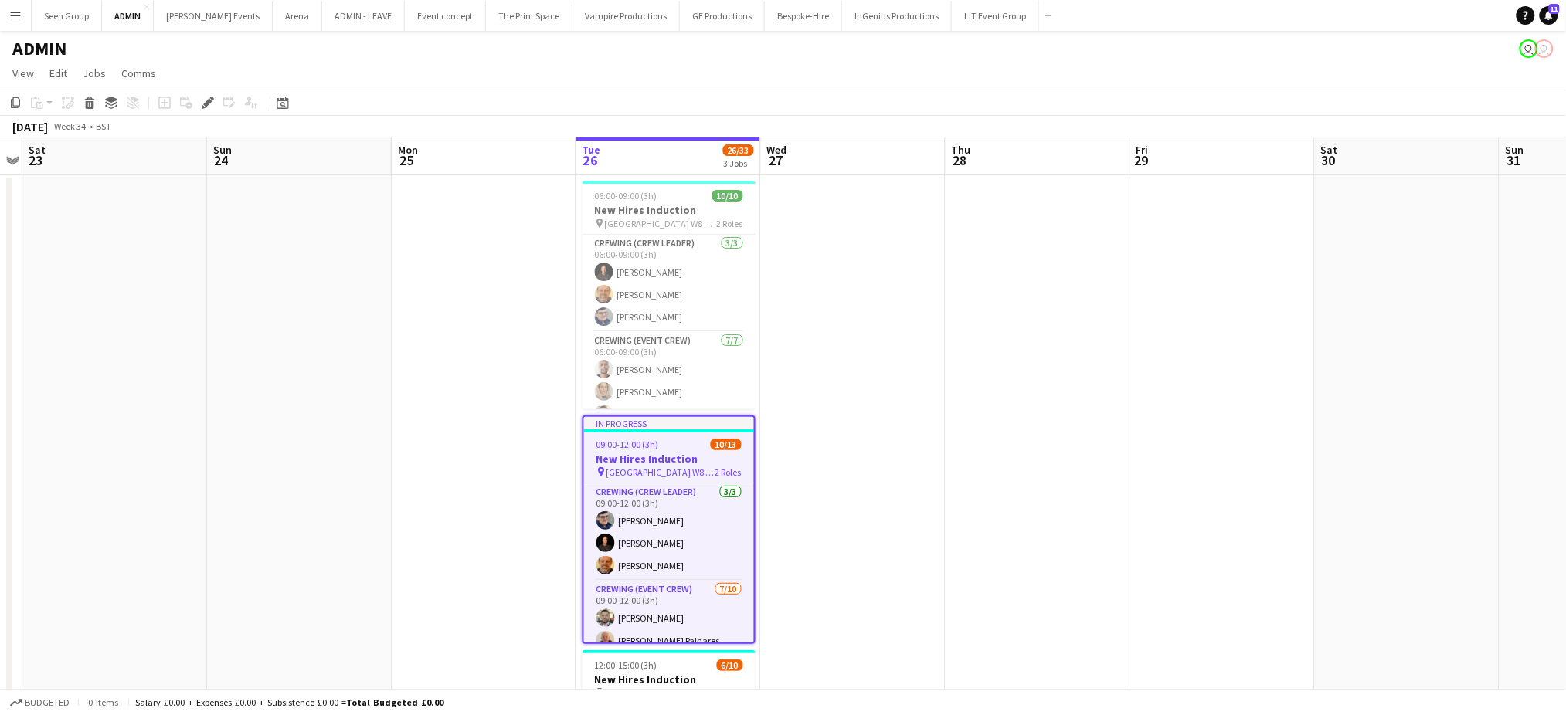
click at [19, 20] on app-icon "Menu" at bounding box center [15, 15] width 12 height 12
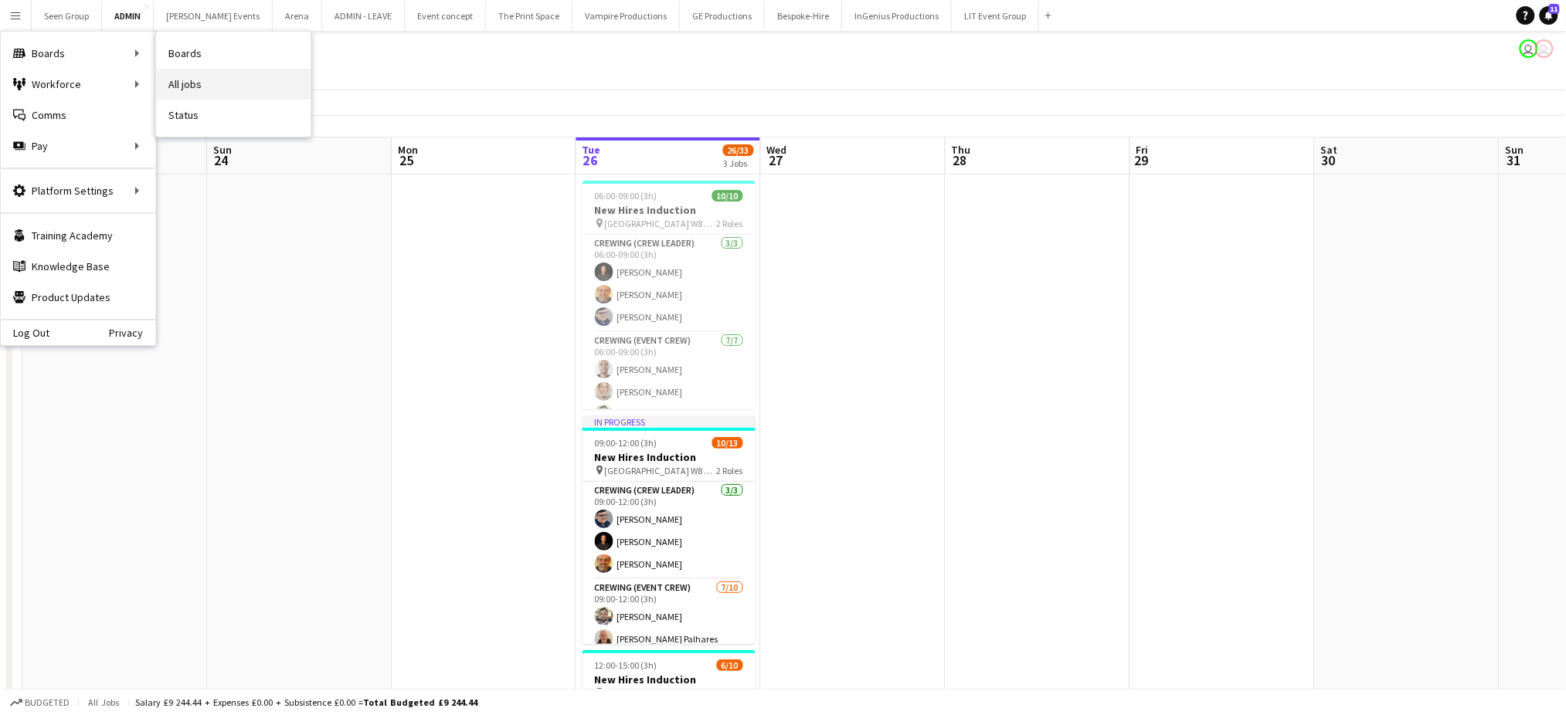
click at [219, 79] on link "All jobs" at bounding box center [233, 84] width 155 height 31
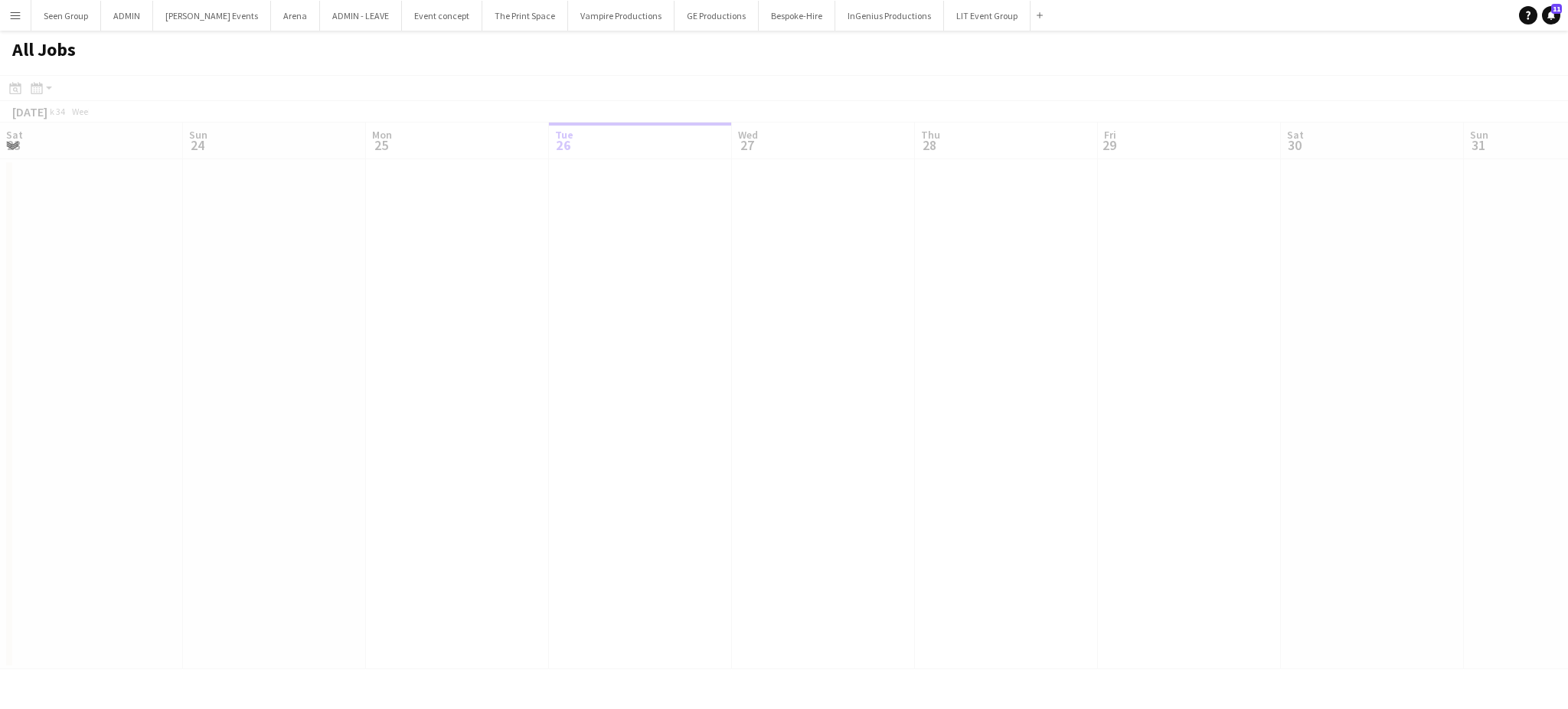
scroll to position [0, 366]
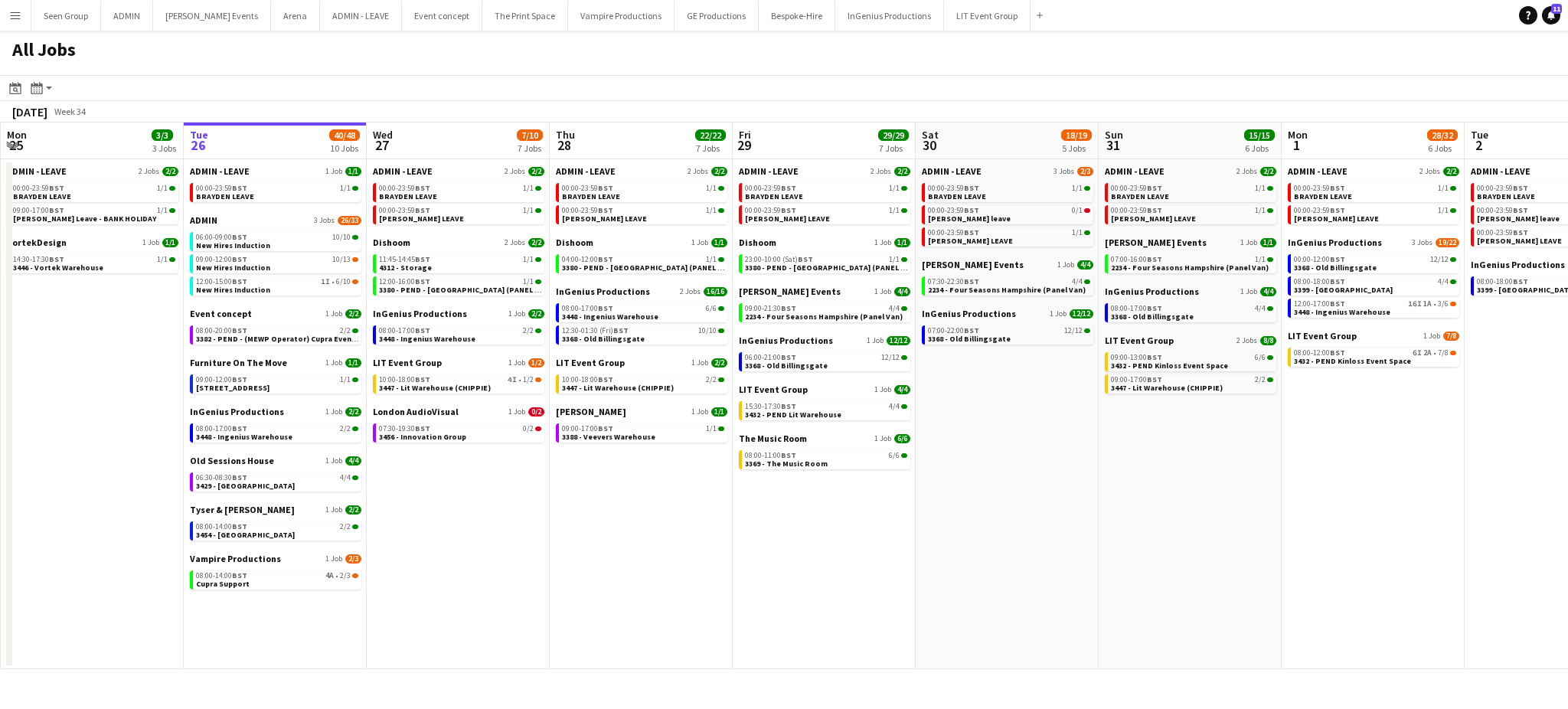
click at [556, 583] on app-date-cell "ADMIN - LEAVE 2 Jobs [DATE] 00:00-23:59 BST 1/1 BRAYDEN LEAVE 00:00-23:59 BST 1…" at bounding box center [641, 414] width 183 height 511
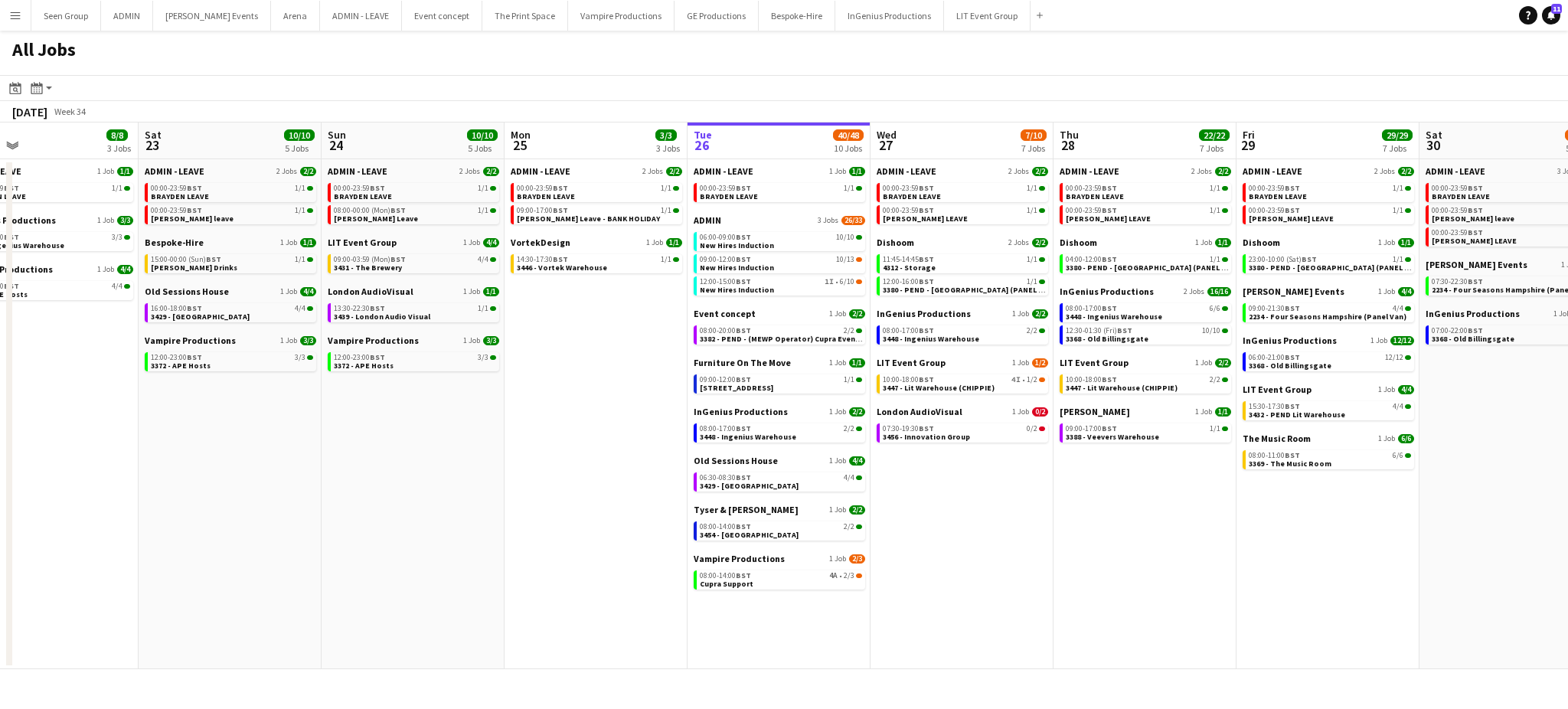
scroll to position [0, 384]
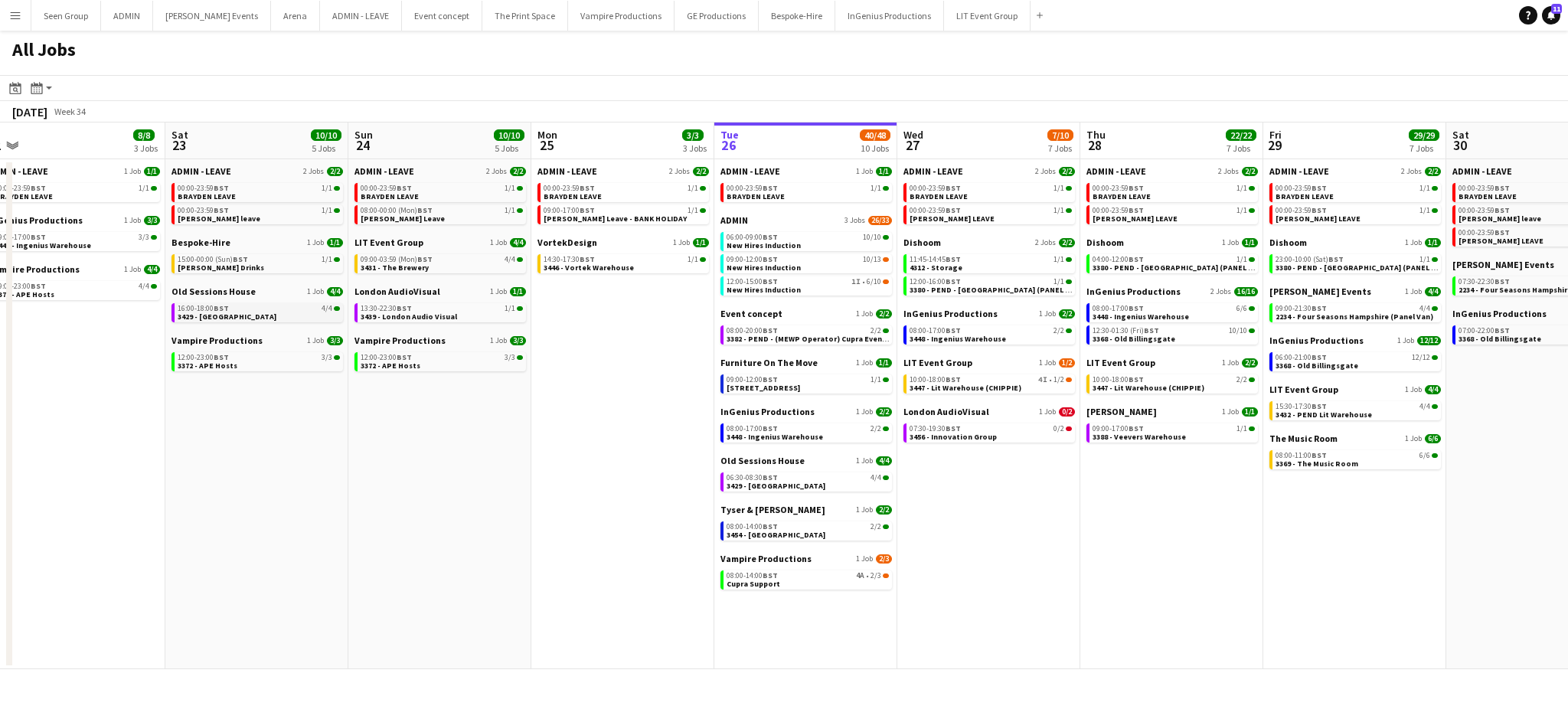
click at [251, 309] on div "16:00-18:00 BST 4/4" at bounding box center [259, 308] width 163 height 8
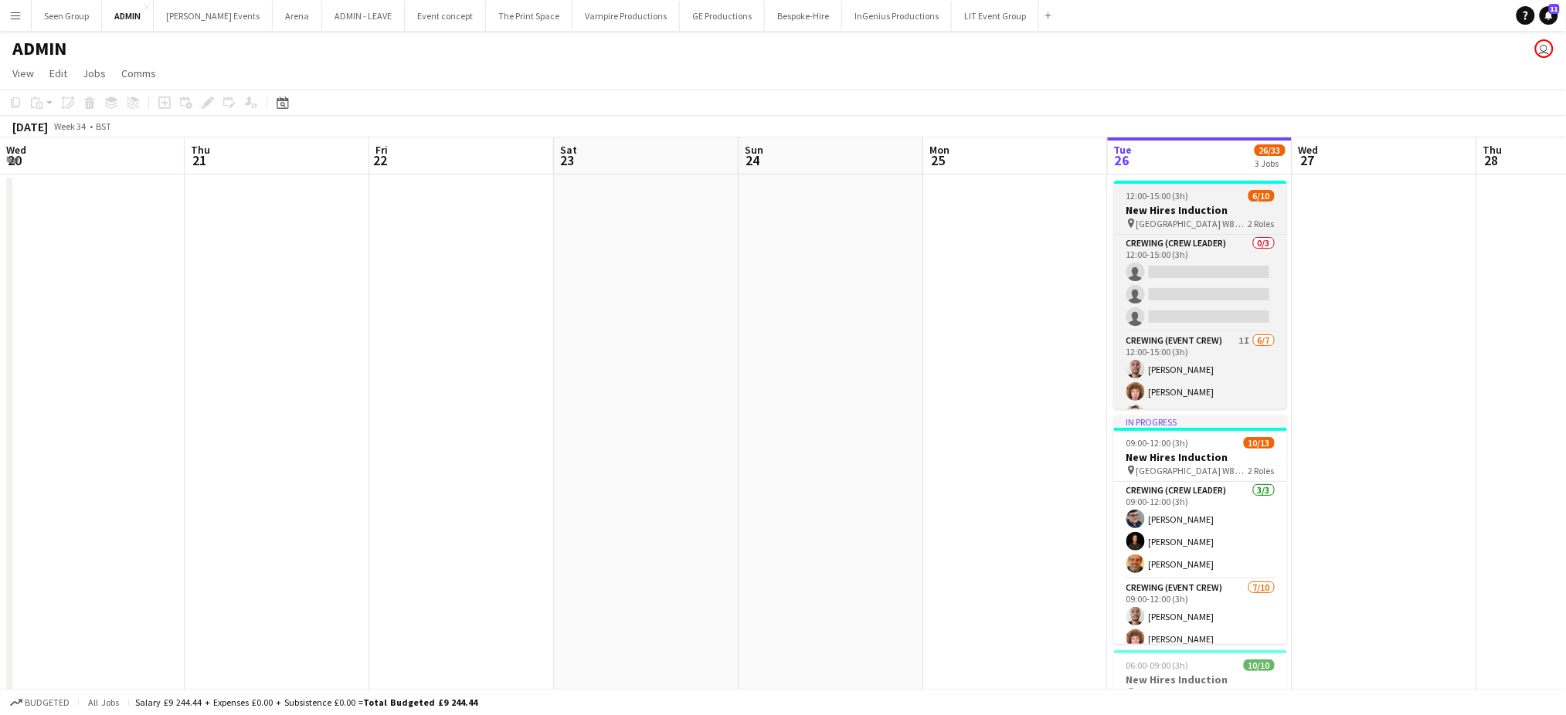
scroll to position [109, 0]
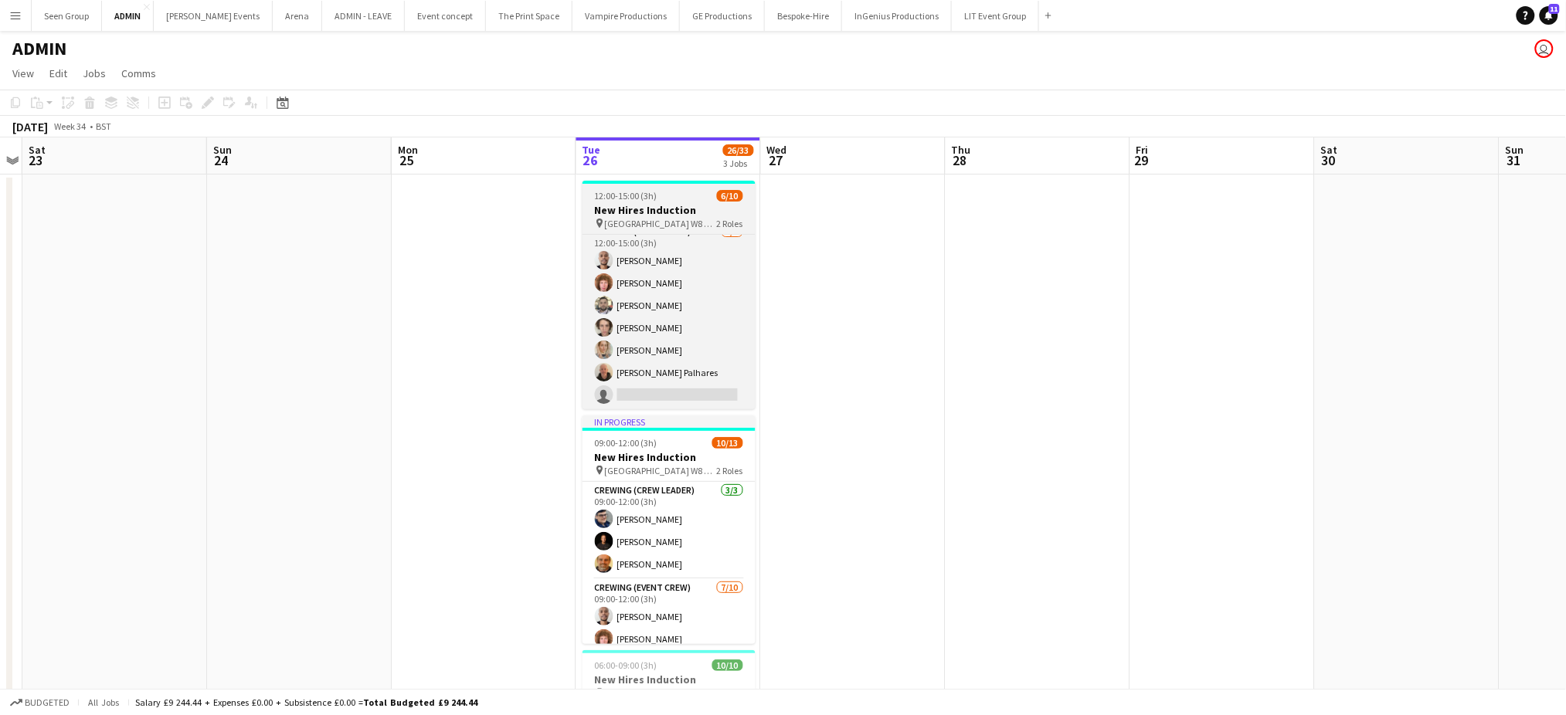
click at [650, 209] on h3 "New Hires Induction" at bounding box center [668, 210] width 173 height 14
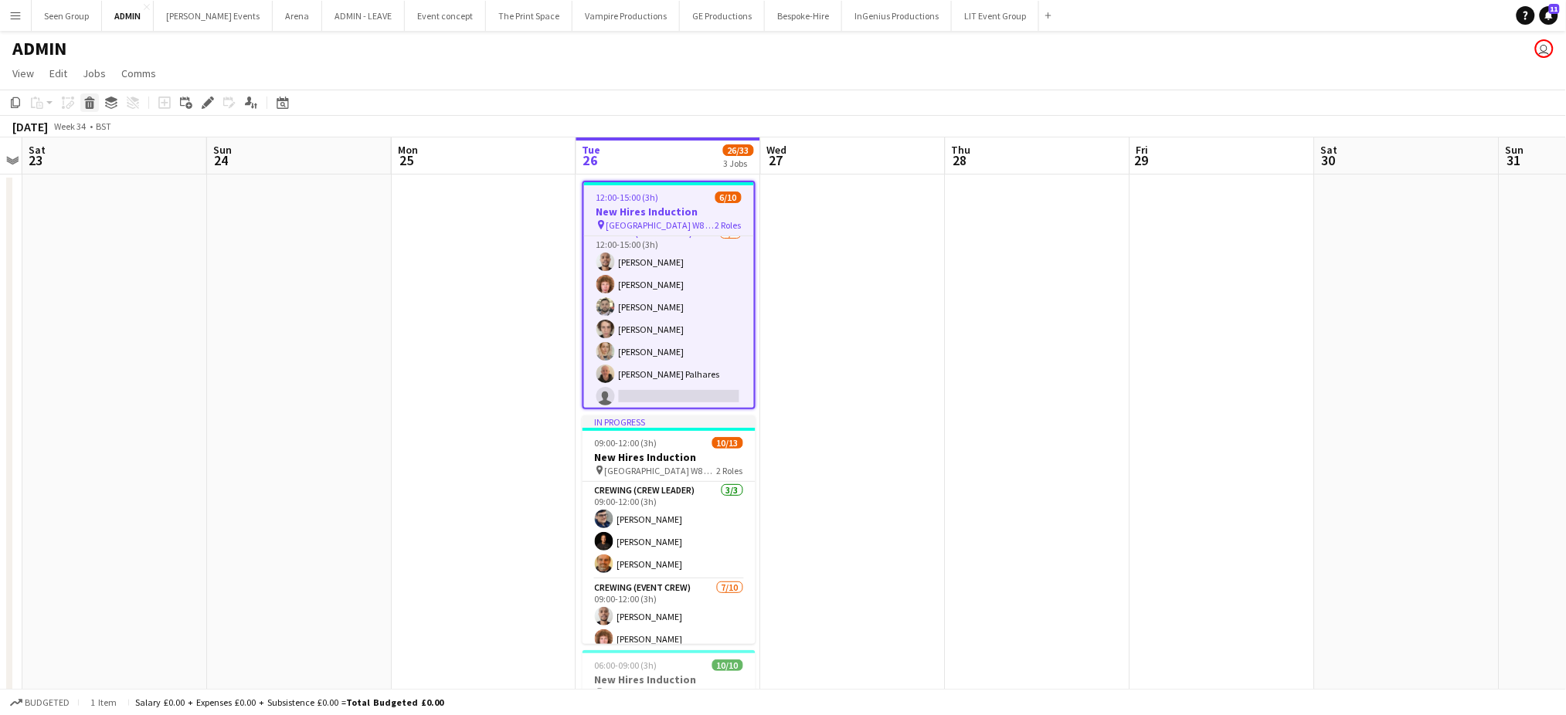
click at [89, 104] on icon at bounding box center [90, 105] width 8 height 8
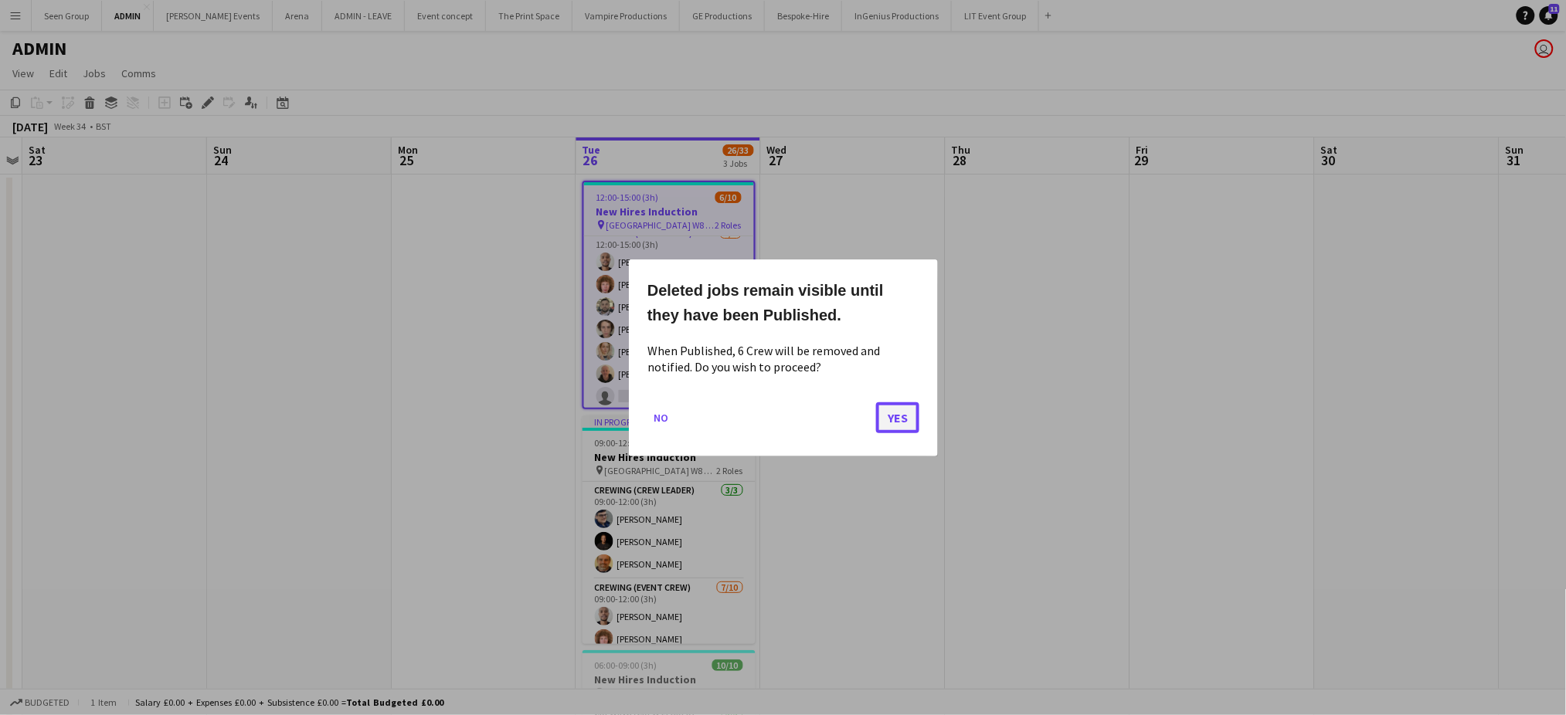
click at [888, 422] on button "Yes" at bounding box center [897, 417] width 43 height 31
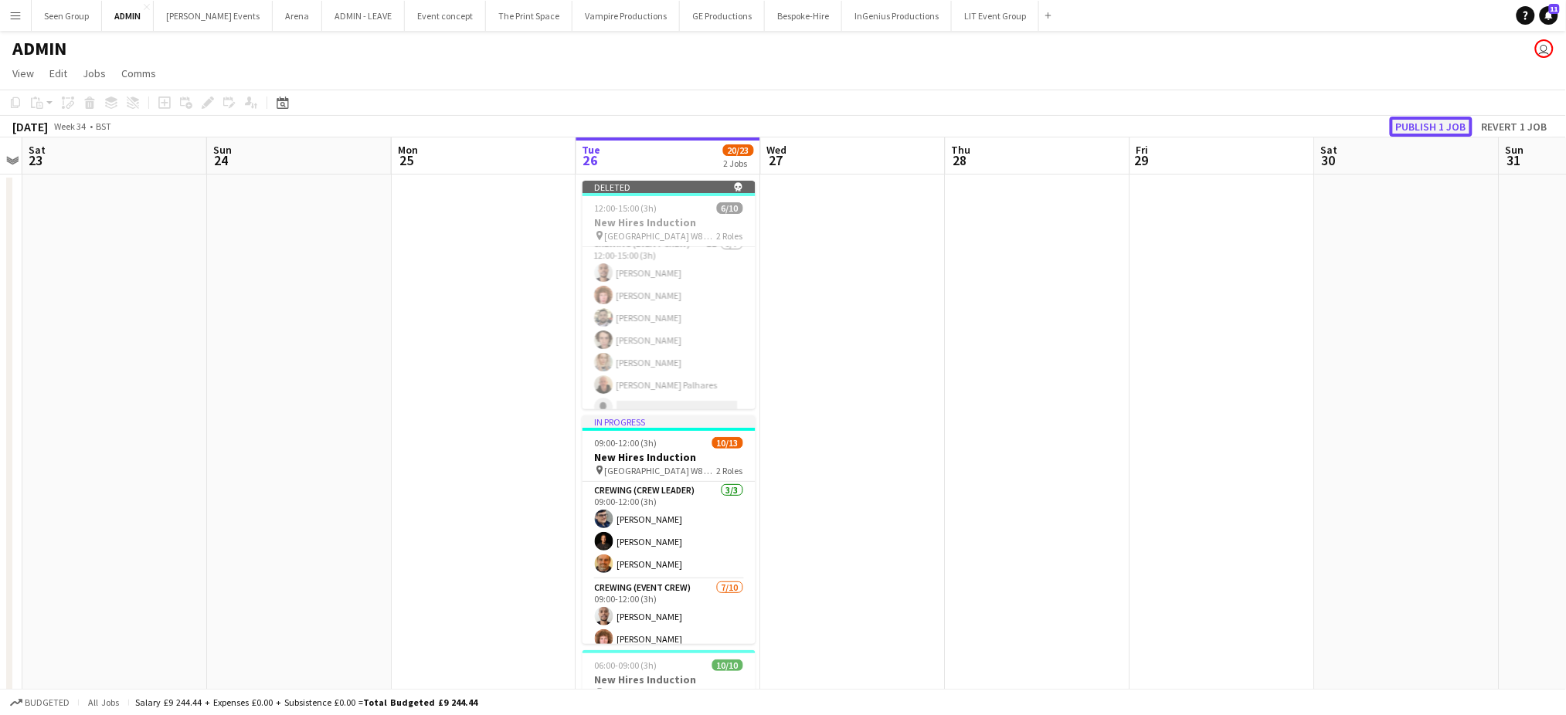
click at [1430, 127] on button "Publish 1 job" at bounding box center [1431, 127] width 83 height 20
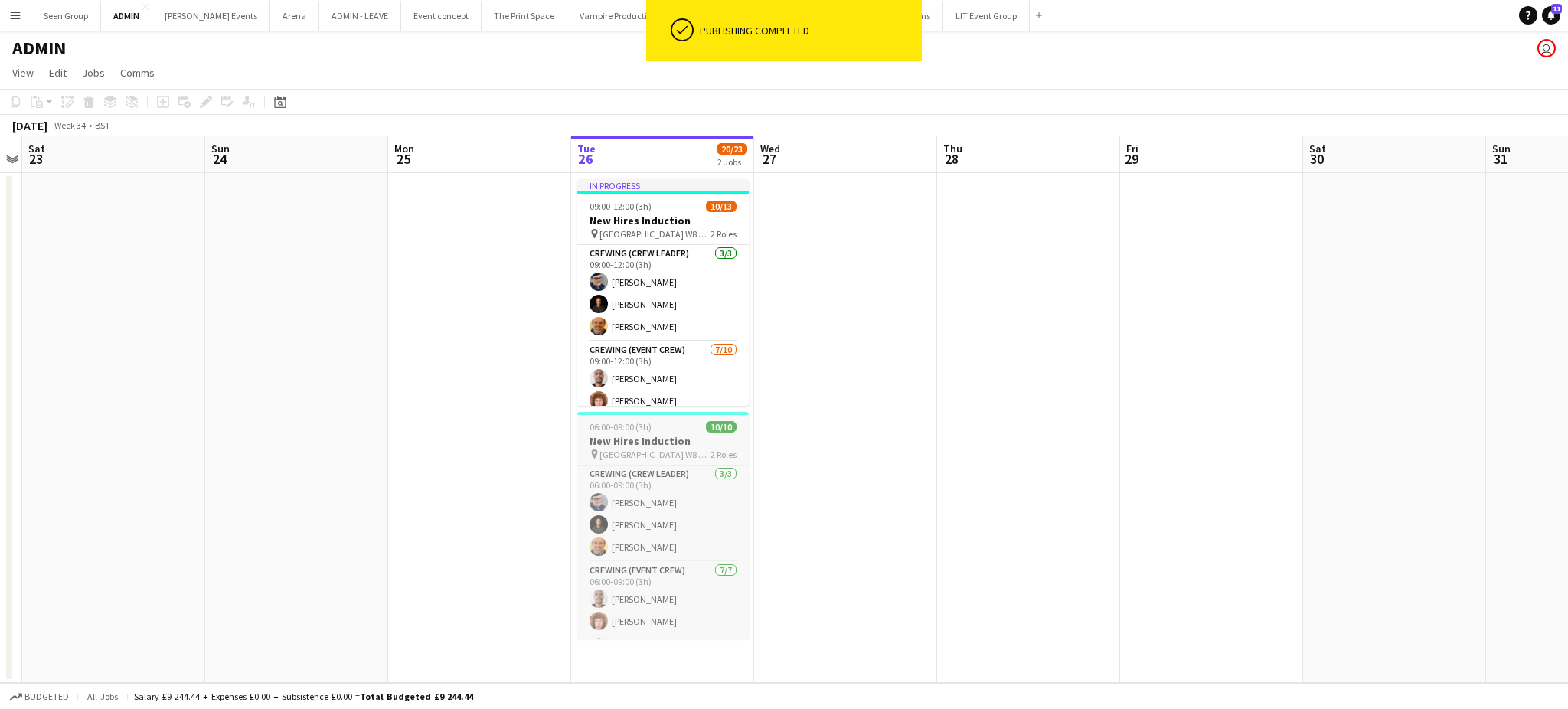
click at [638, 436] on h3 "New Hires Induction" at bounding box center [662, 441] width 171 height 14
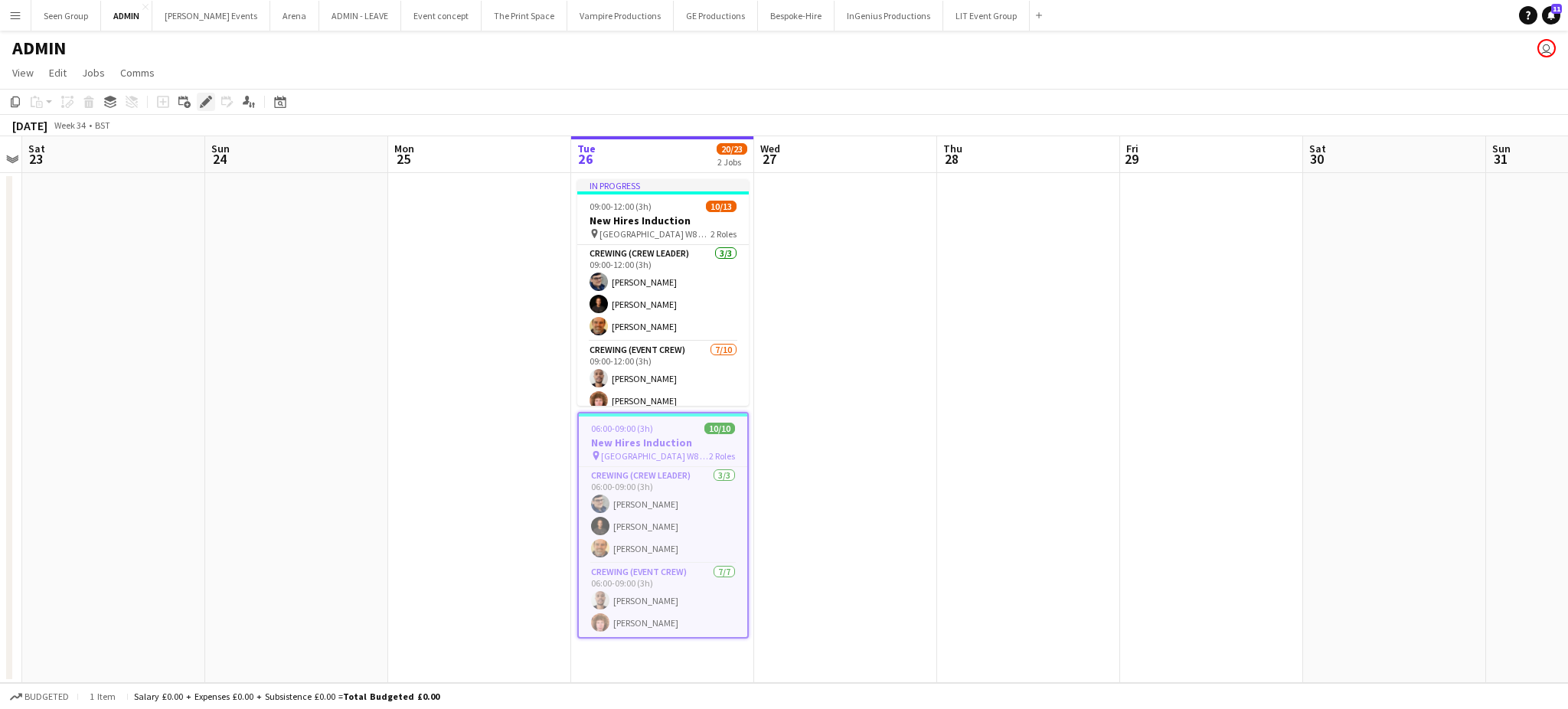
click at [205, 99] on icon at bounding box center [205, 102] width 8 height 8
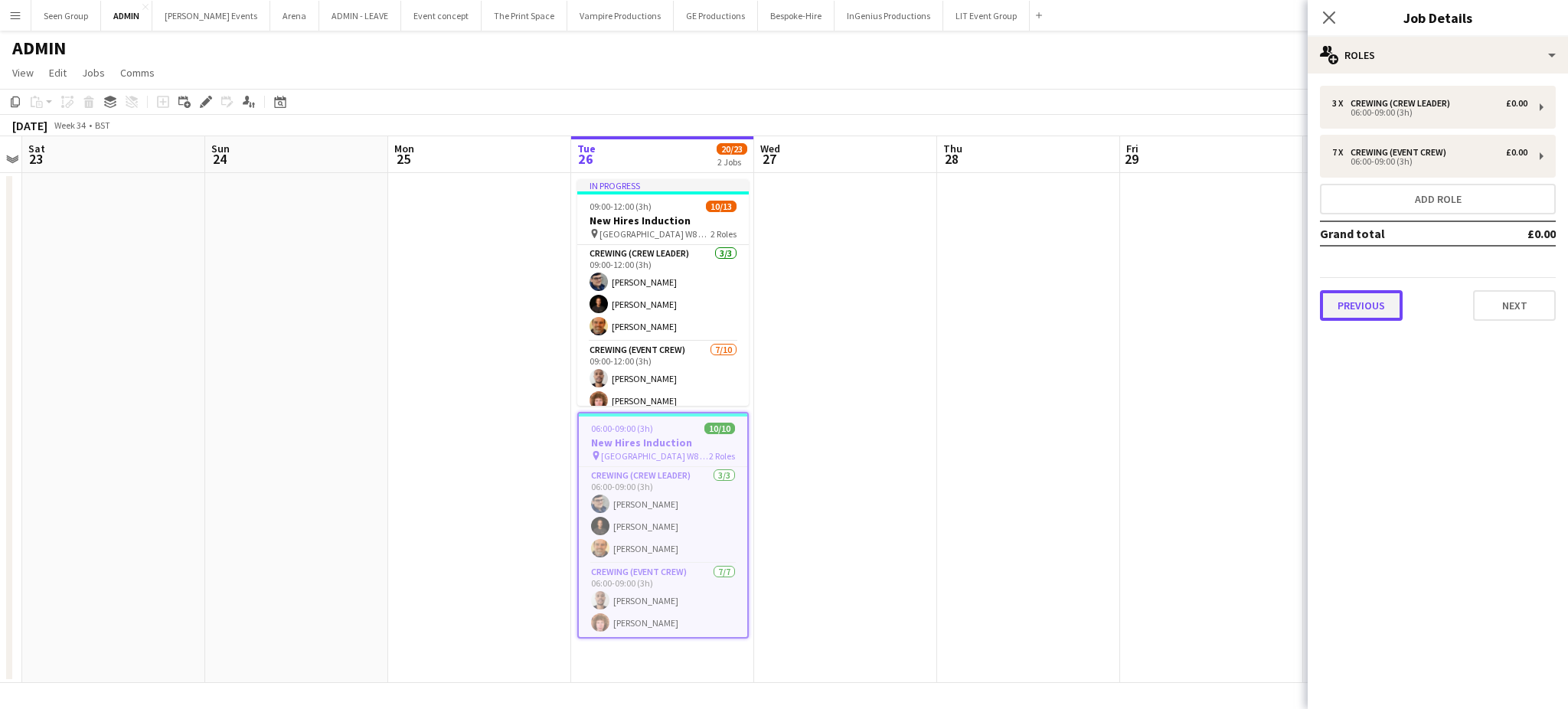
click at [1358, 313] on button "Previous" at bounding box center [1361, 305] width 82 height 31
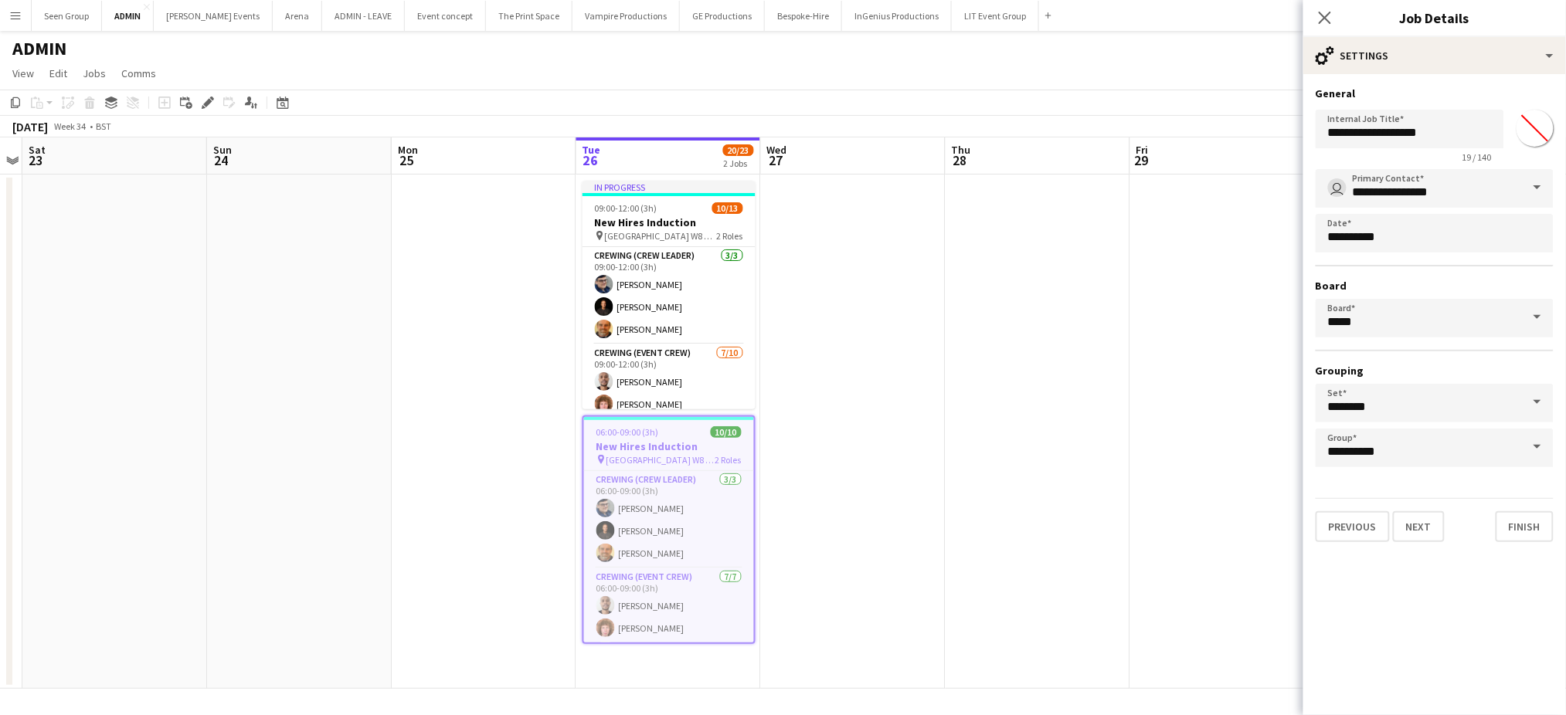
click at [1432, 236] on body "Menu Boards Boards Boards All jobs Status Workforce Workforce My Workforce Recr…" at bounding box center [783, 357] width 1566 height 715
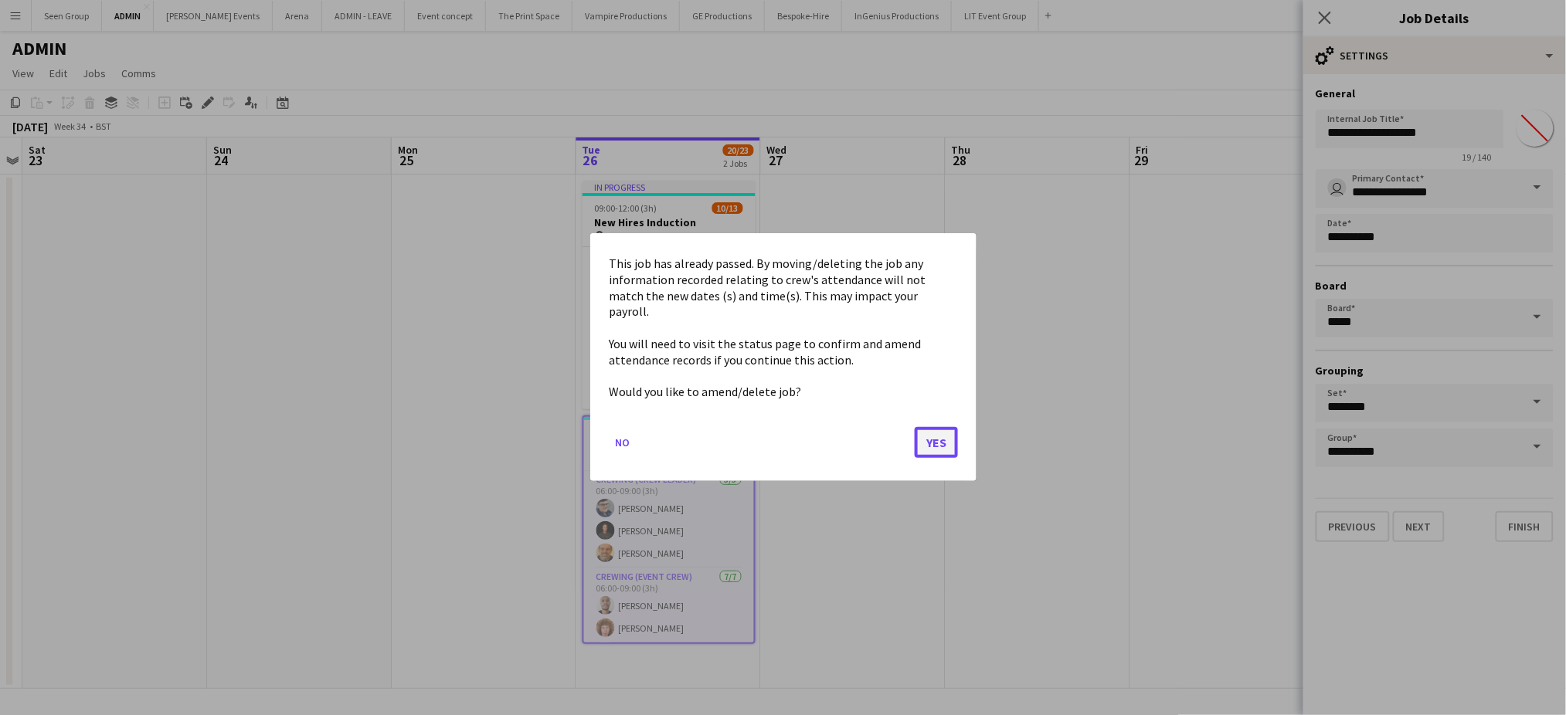
click at [939, 441] on button "Yes" at bounding box center [936, 443] width 43 height 31
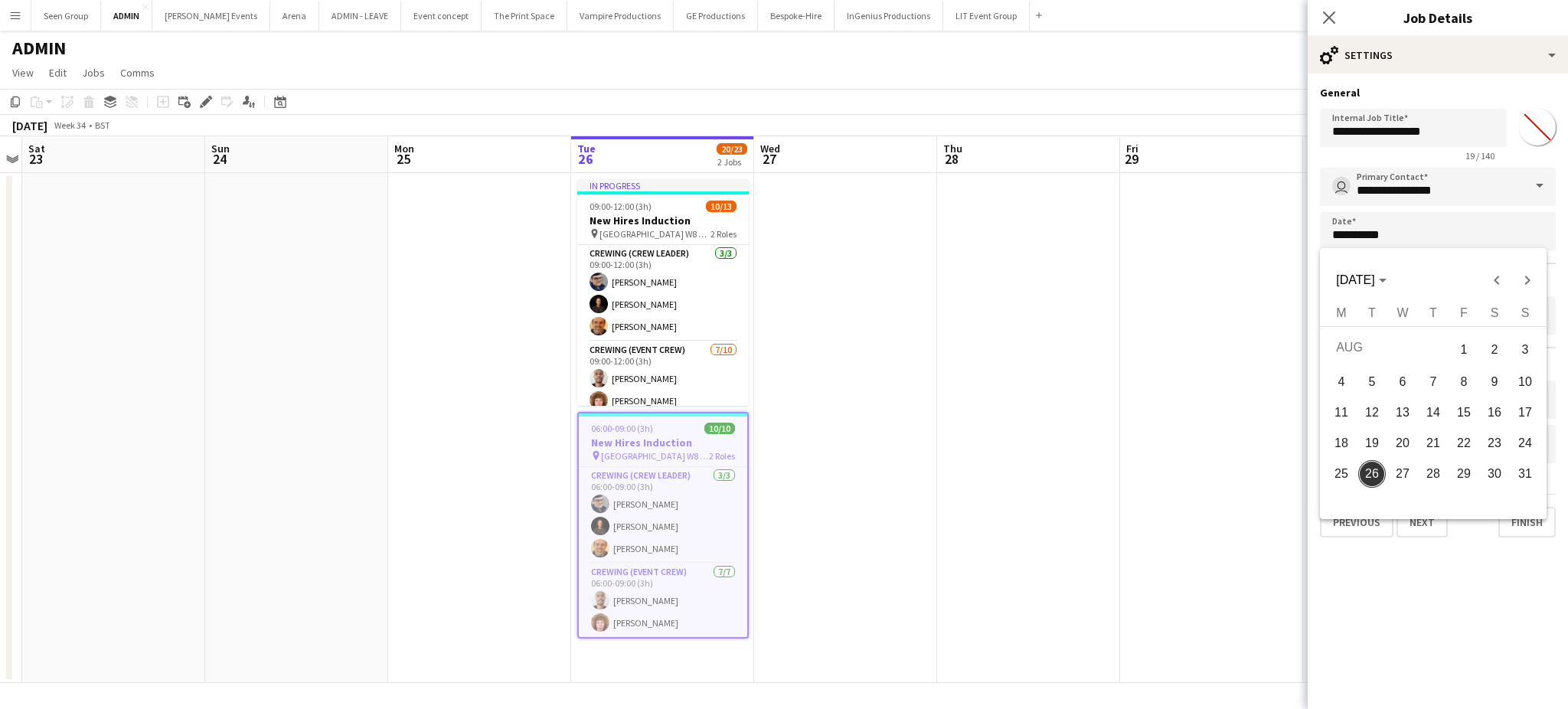
click at [1398, 473] on span "27" at bounding box center [1402, 474] width 28 height 28
type input "**********"
click at [1329, 17] on icon at bounding box center [1328, 17] width 15 height 15
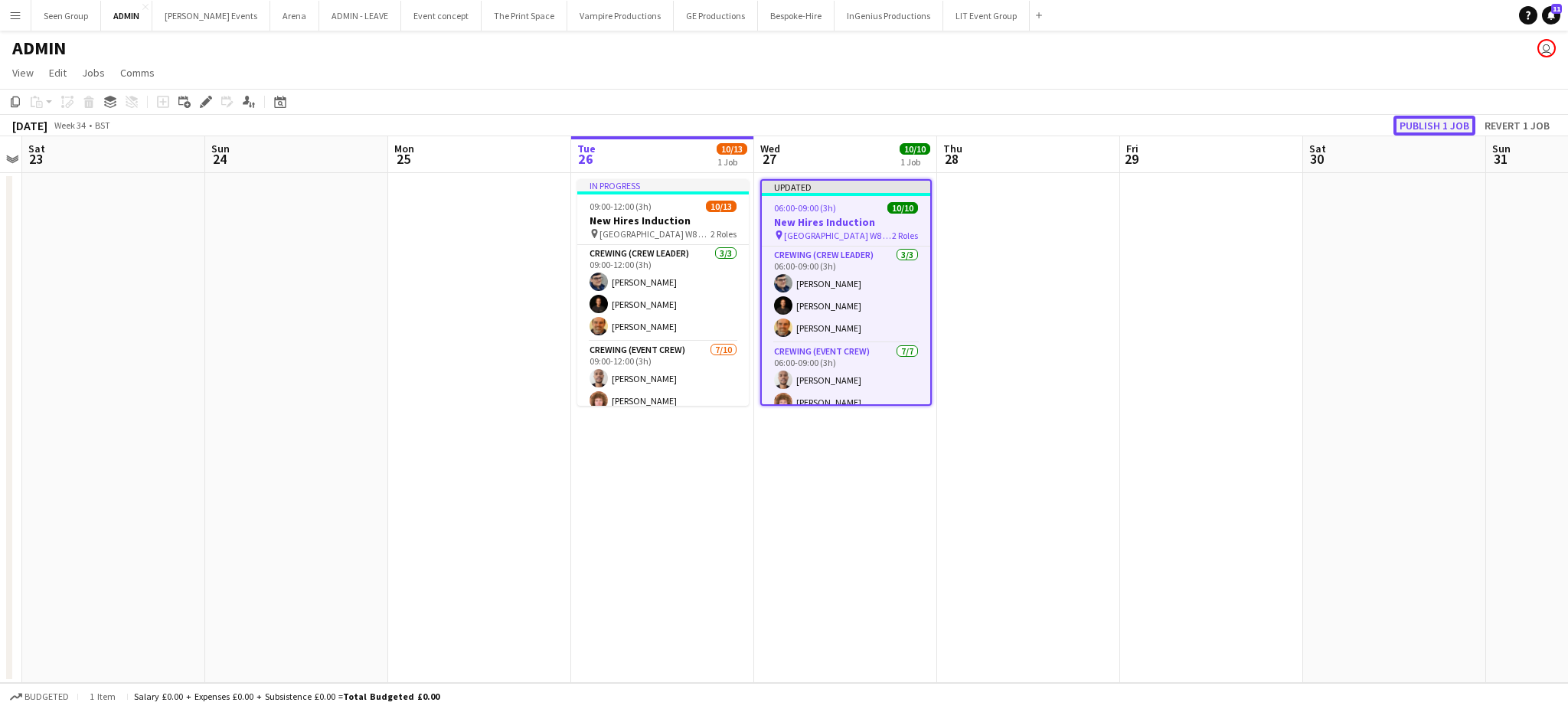
click at [1419, 123] on button "Publish 1 job" at bounding box center [1434, 126] width 82 height 20
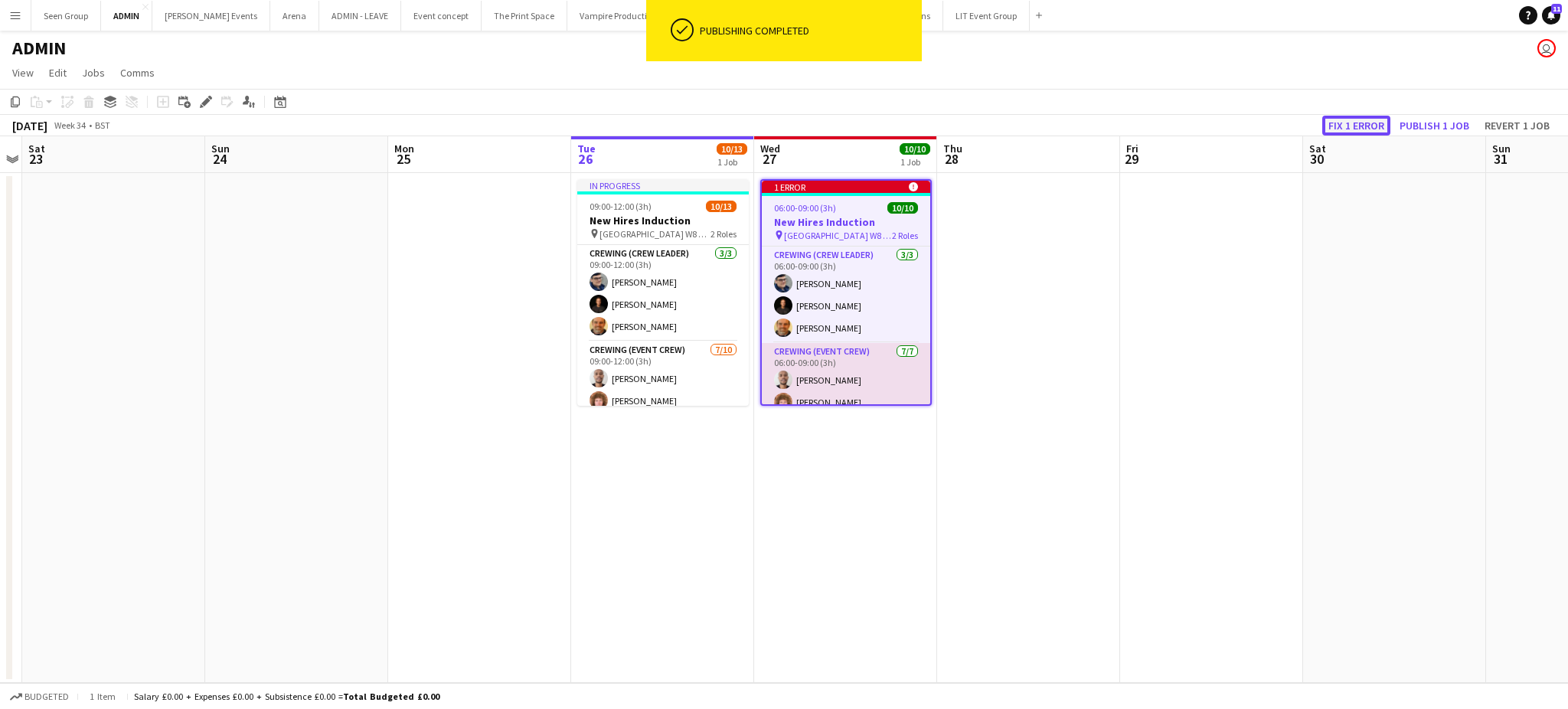
click at [1368, 123] on button "Fix 1 error" at bounding box center [1356, 126] width 68 height 20
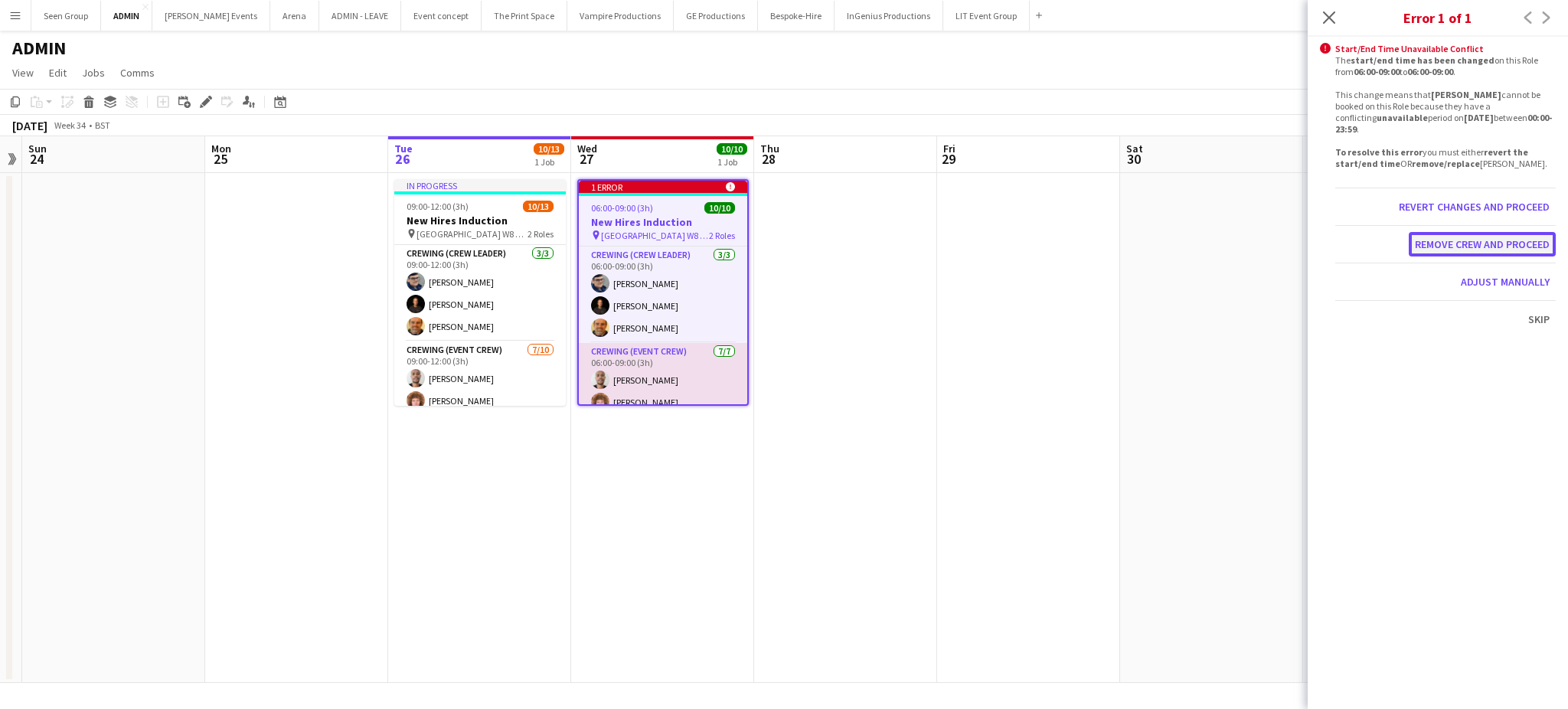
click at [1458, 243] on button "Remove crew and proceed" at bounding box center [1482, 244] width 147 height 25
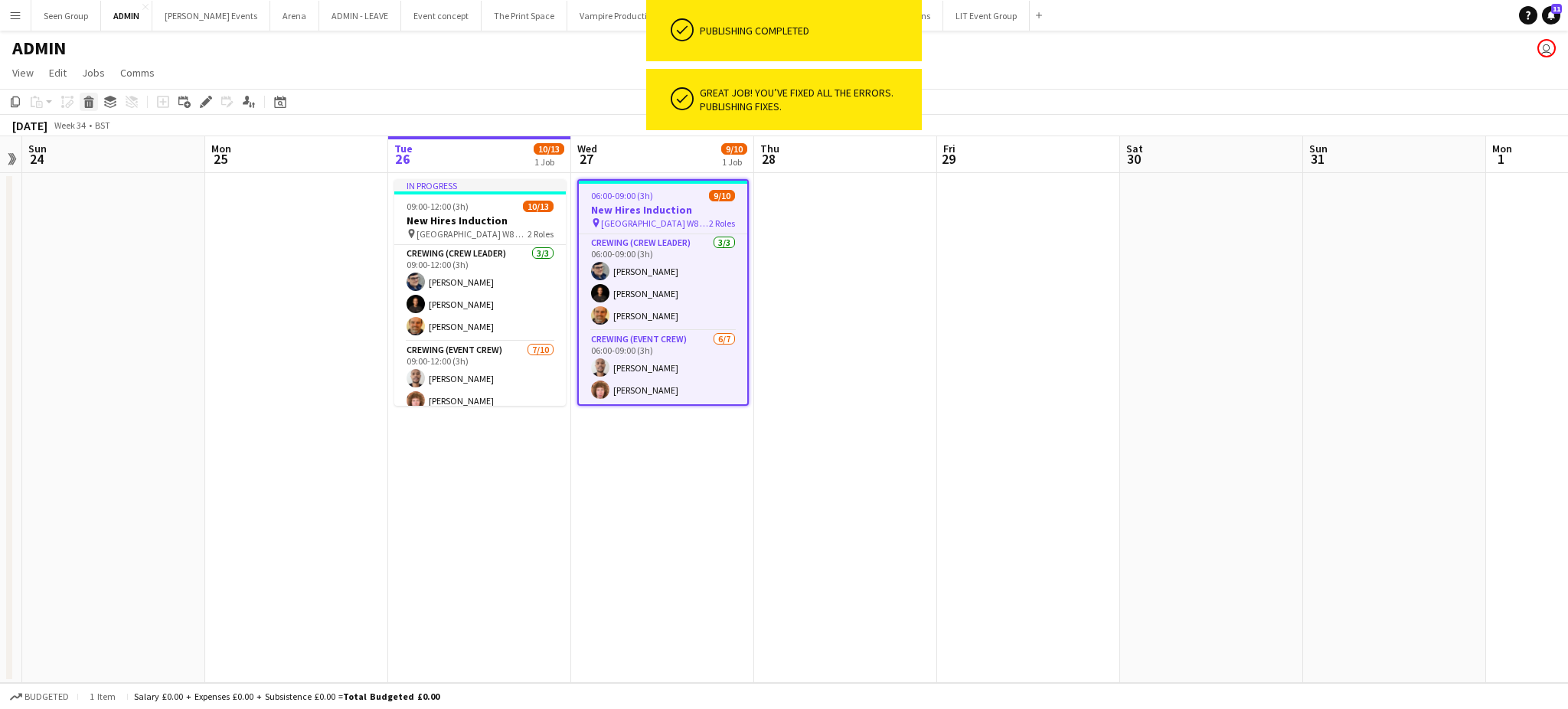
click at [85, 103] on icon at bounding box center [89, 104] width 8 height 8
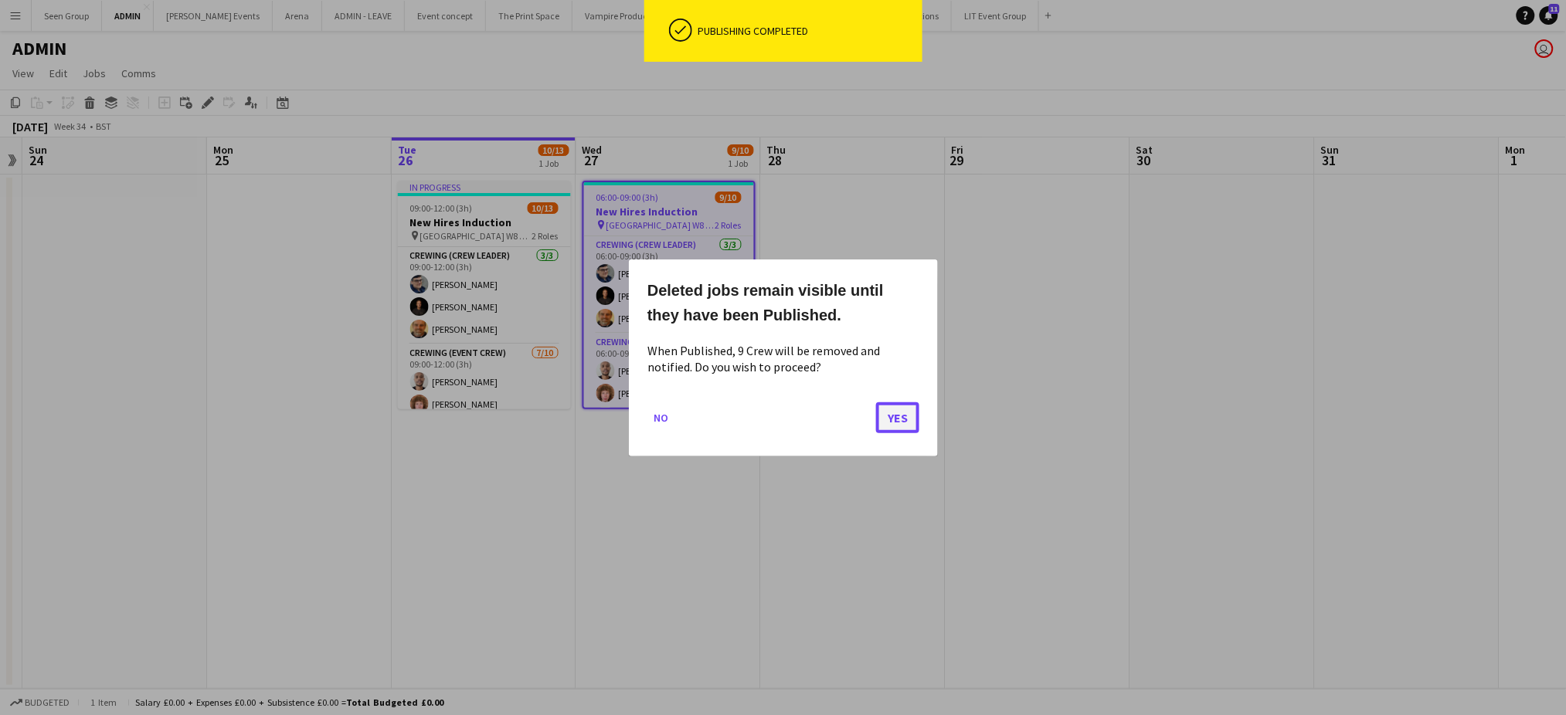
click at [903, 422] on button "Yes" at bounding box center [897, 417] width 43 height 31
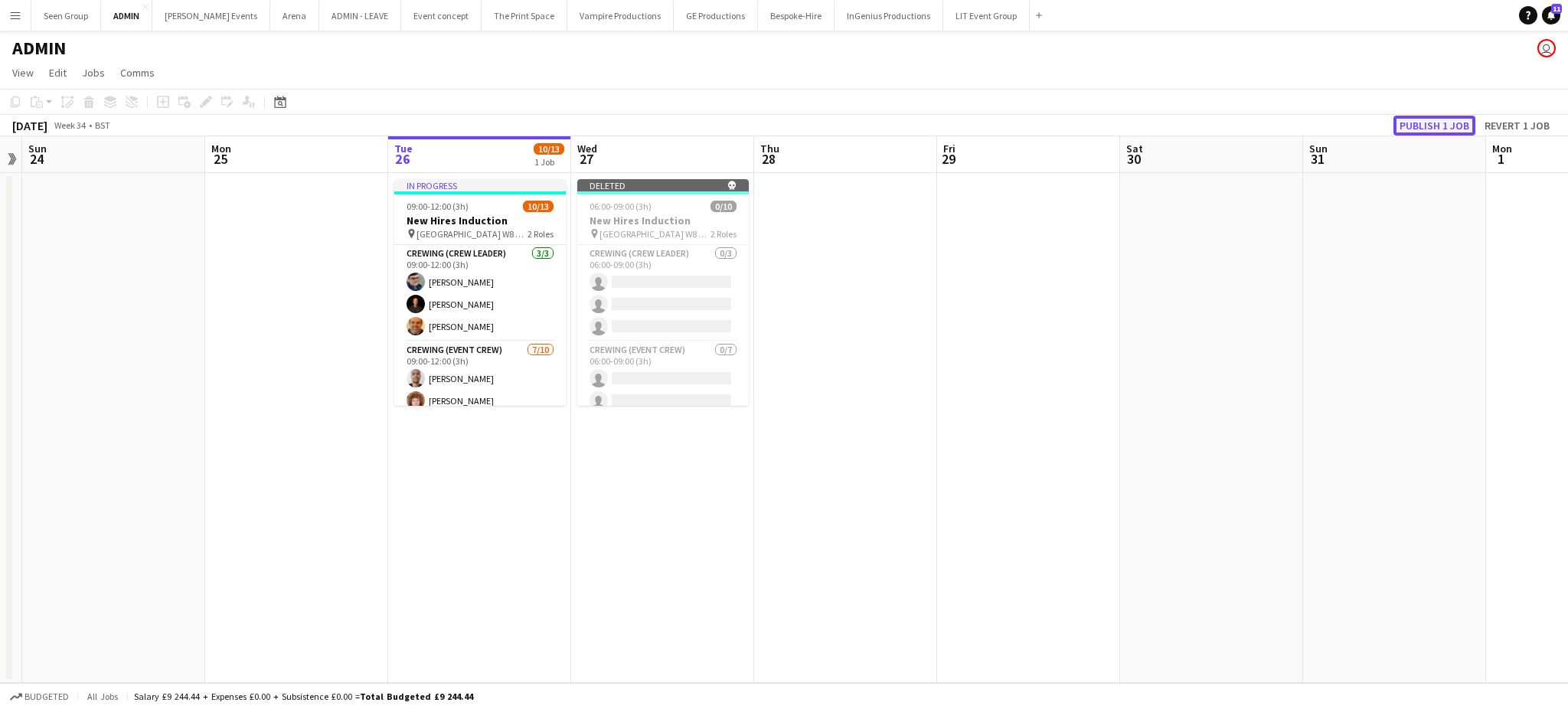
click at [1439, 118] on button "Publish 1 job" at bounding box center [1434, 126] width 82 height 20
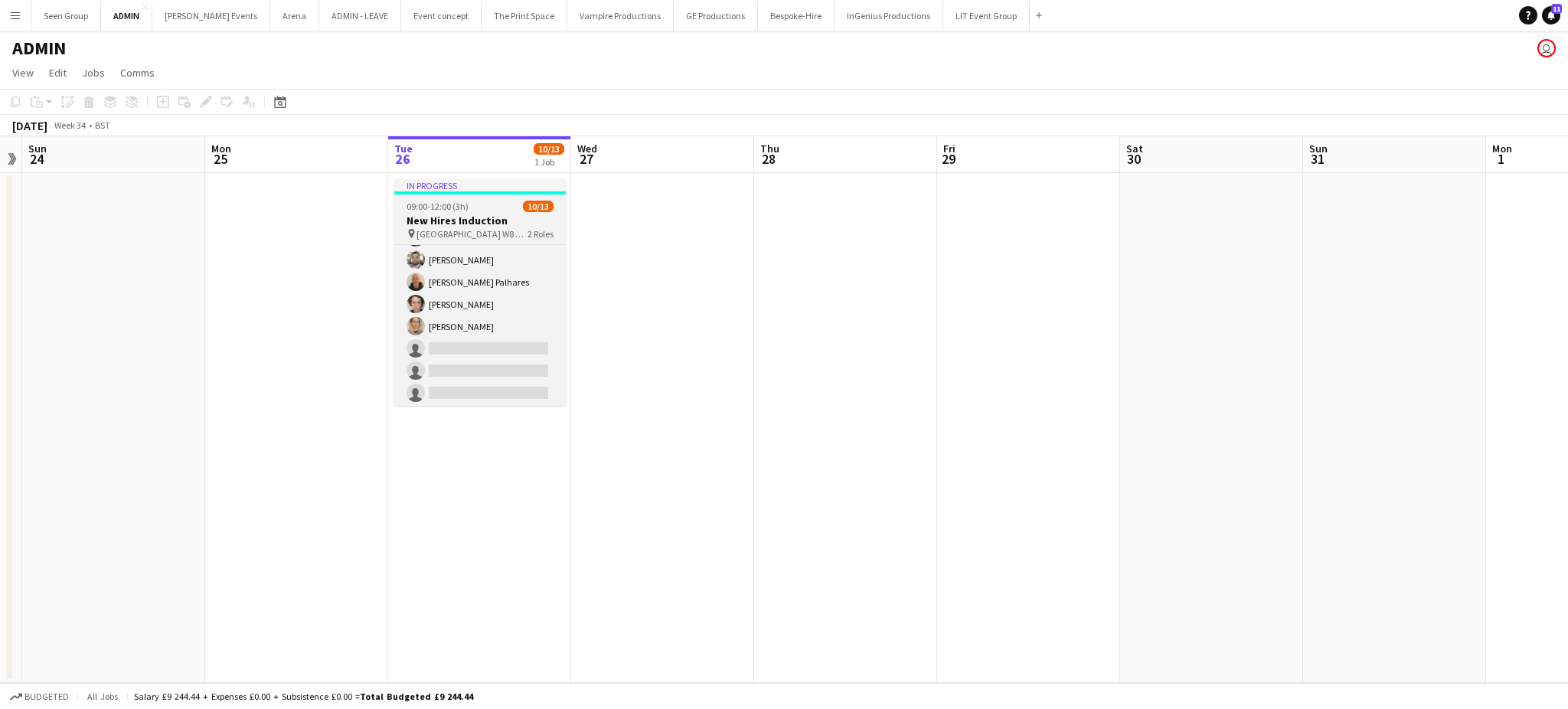
scroll to position [187, 0]
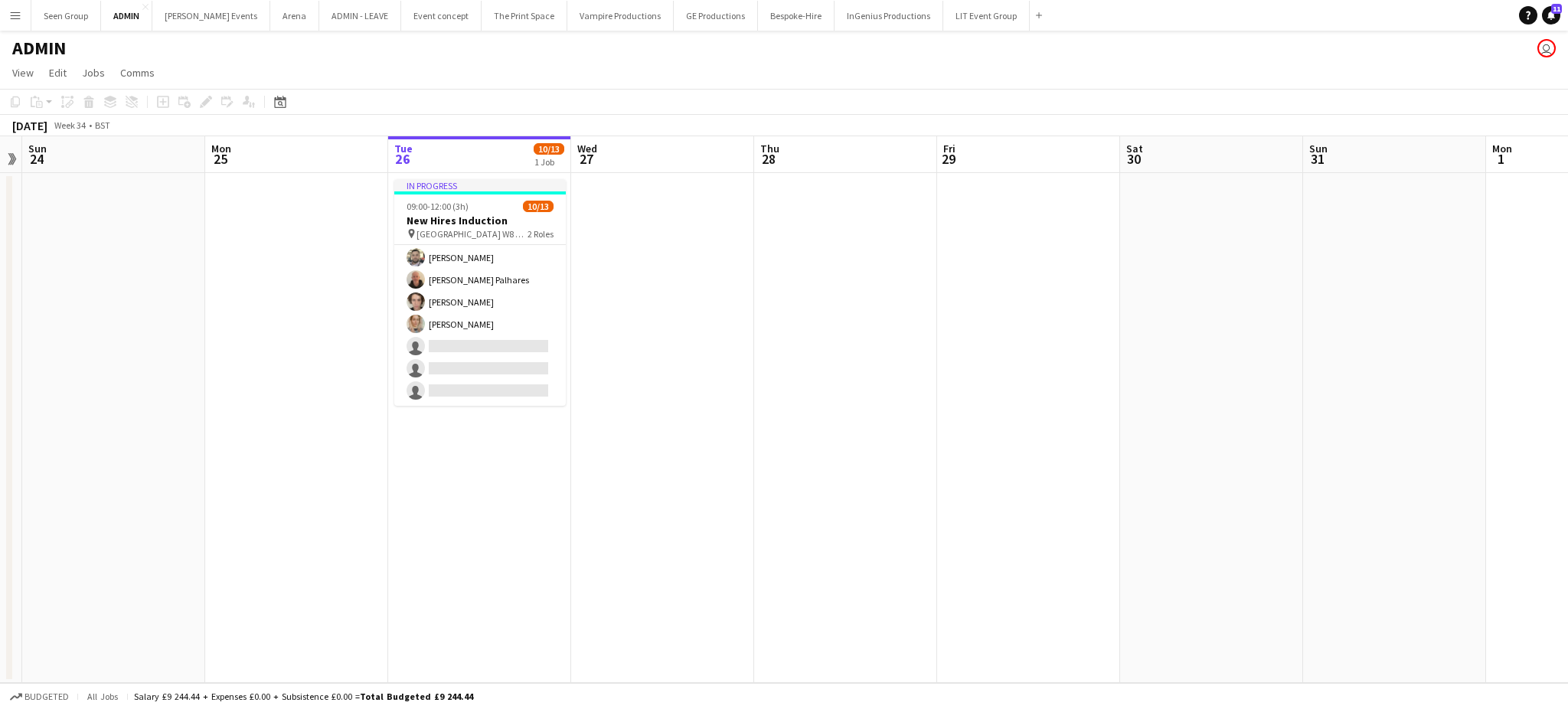
click at [704, 106] on app-toolbar "Copy Paste Paste Ctrl+V Paste with crew Ctrl+Shift+V Paste linked Job [GEOGRAPH…" at bounding box center [784, 102] width 1568 height 26
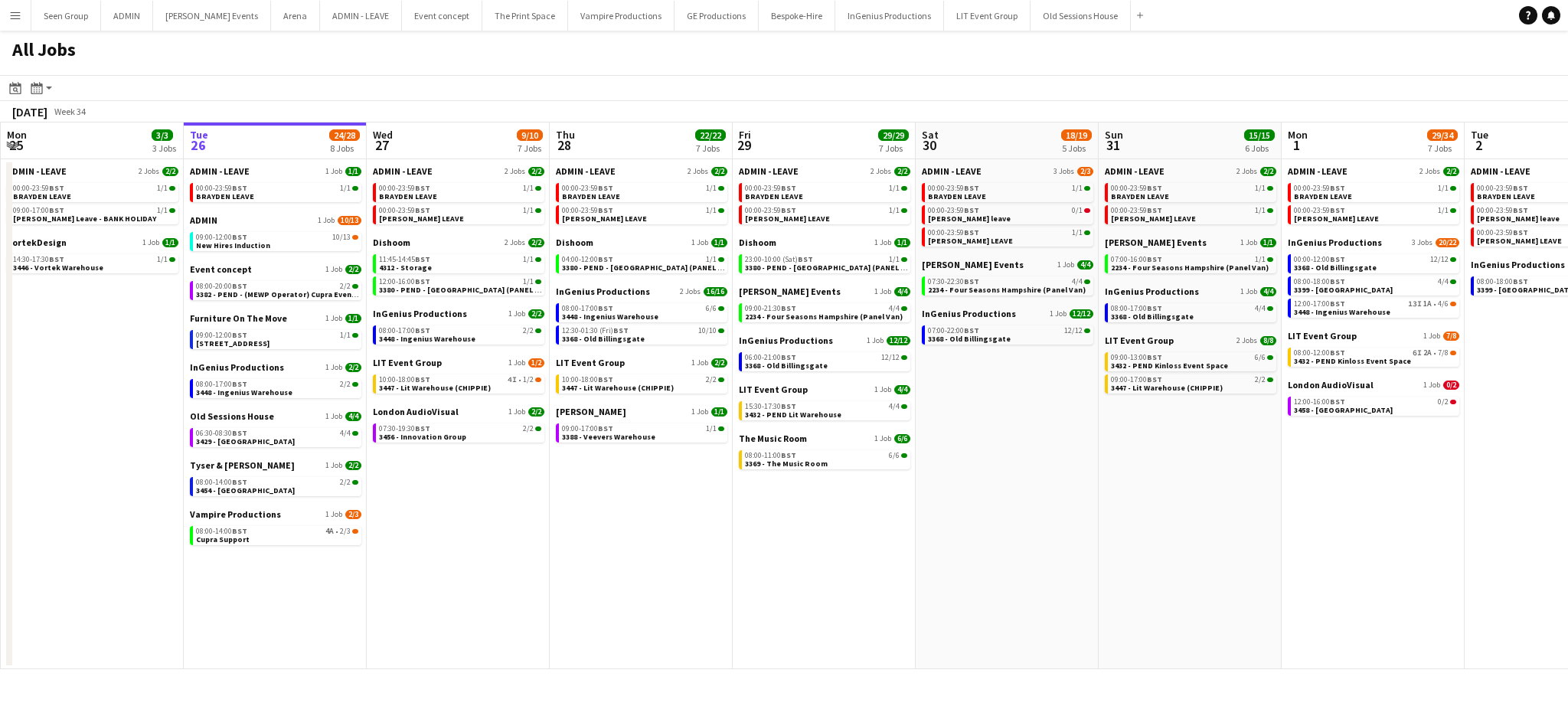
click at [11, 13] on app-icon "Menu" at bounding box center [15, 15] width 12 height 12
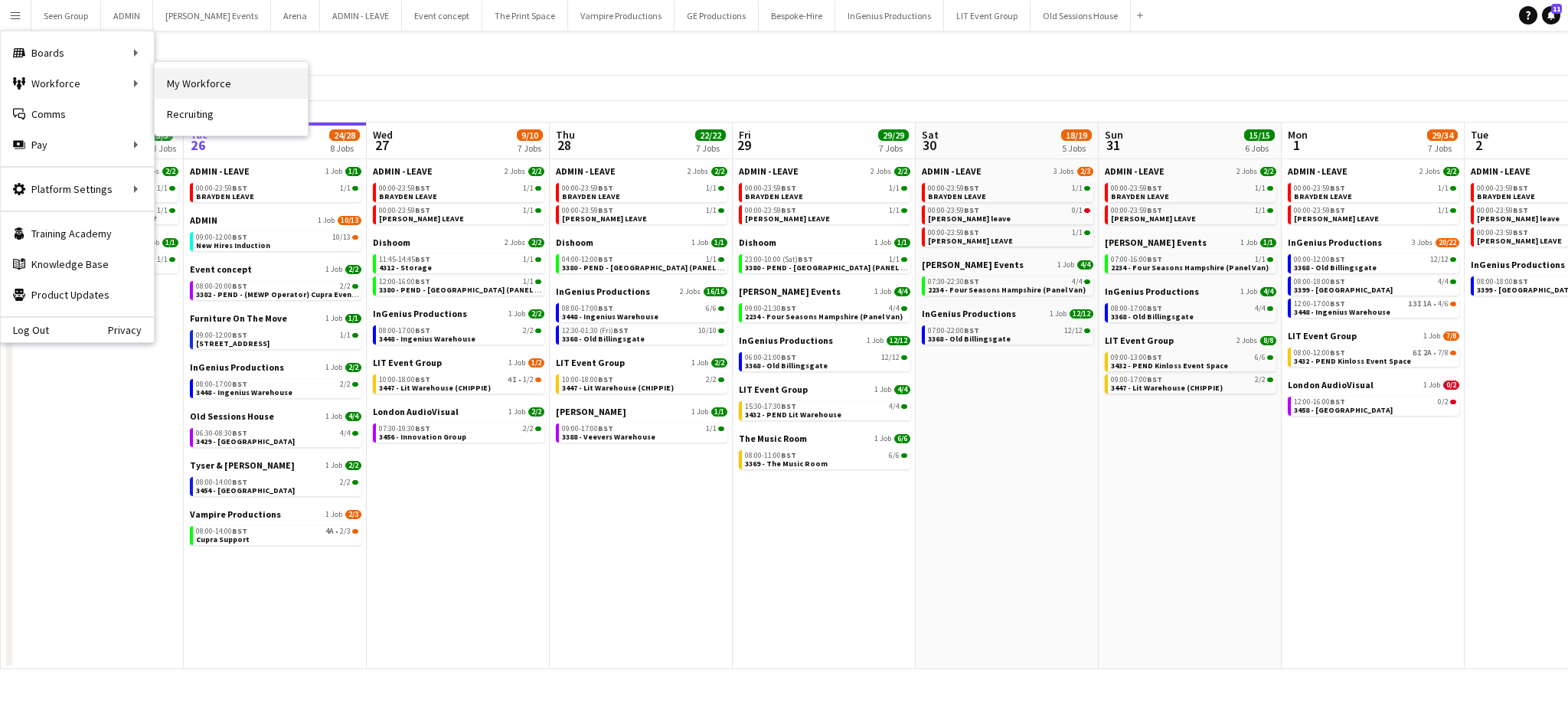
click at [169, 80] on link "My Workforce" at bounding box center [231, 83] width 154 height 31
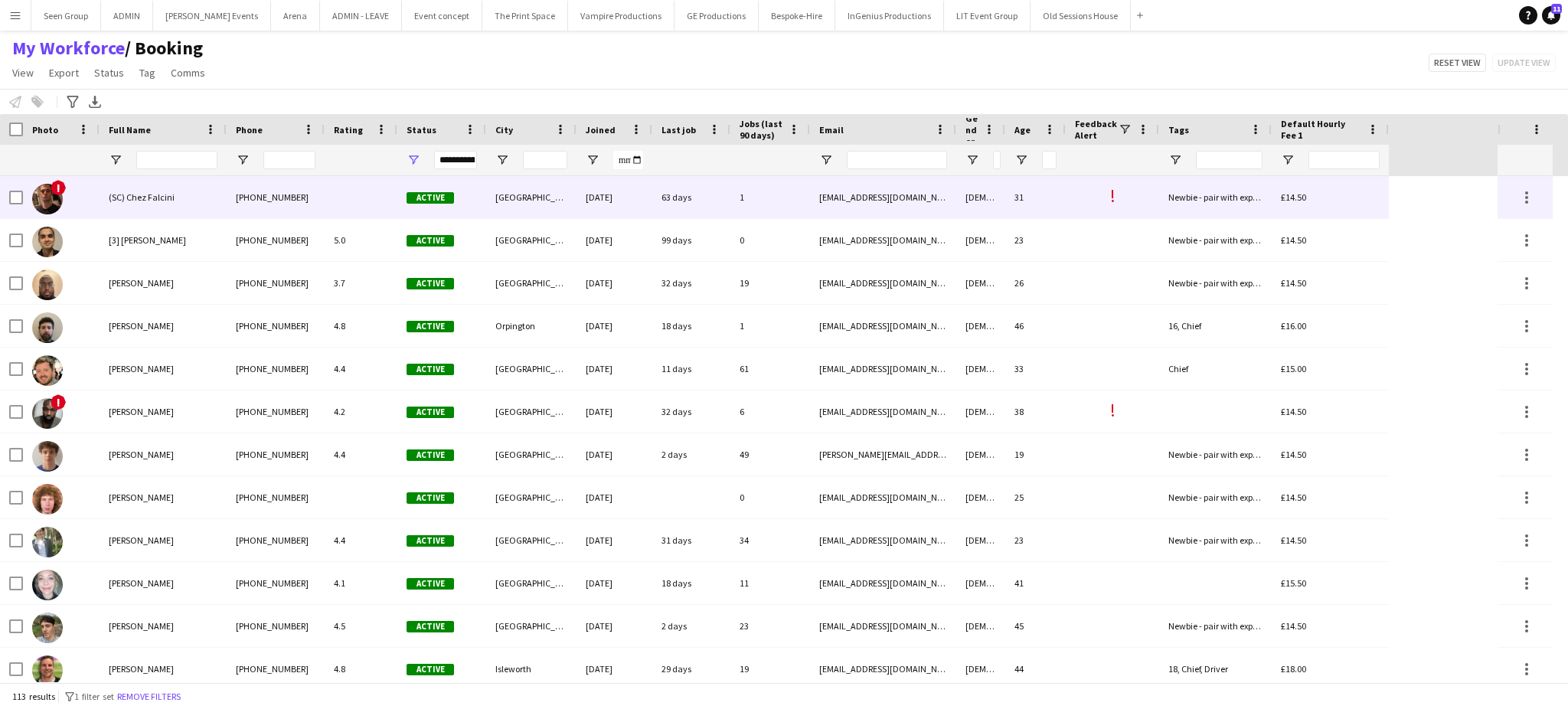
click at [250, 200] on div "[PHONE_NUMBER]" at bounding box center [276, 197] width 98 height 42
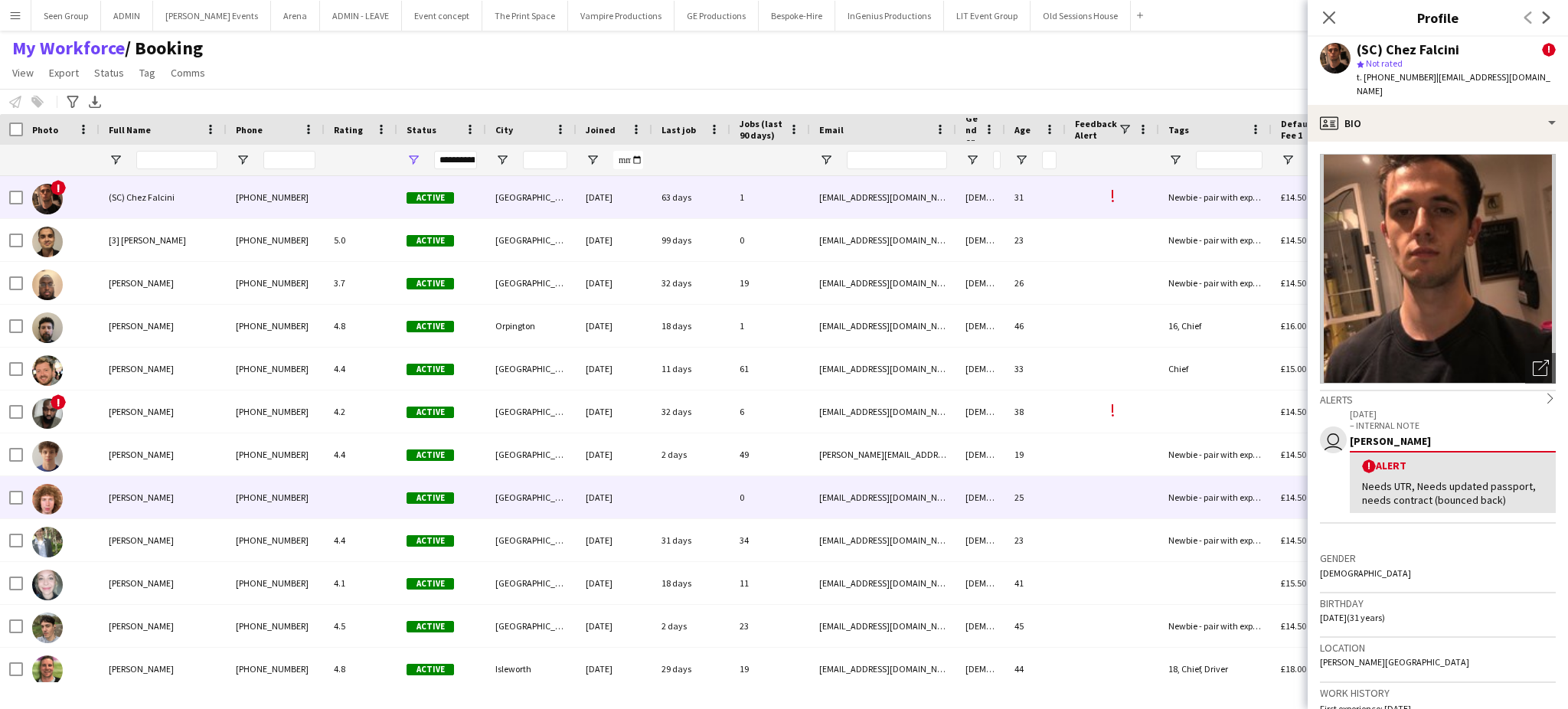
click at [278, 477] on div "[PHONE_NUMBER]" at bounding box center [276, 498] width 98 height 42
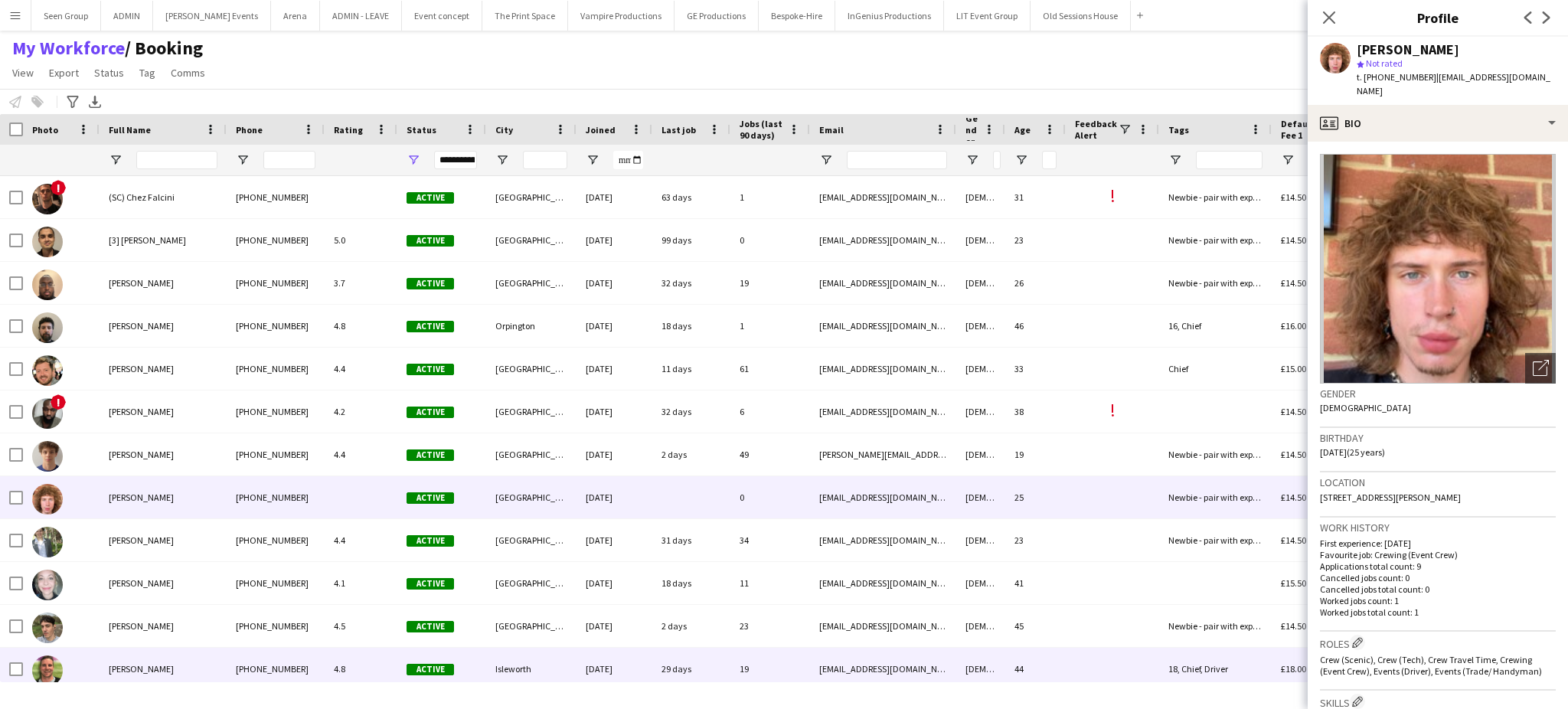
click at [313, 669] on div "[PHONE_NUMBER]" at bounding box center [276, 669] width 98 height 42
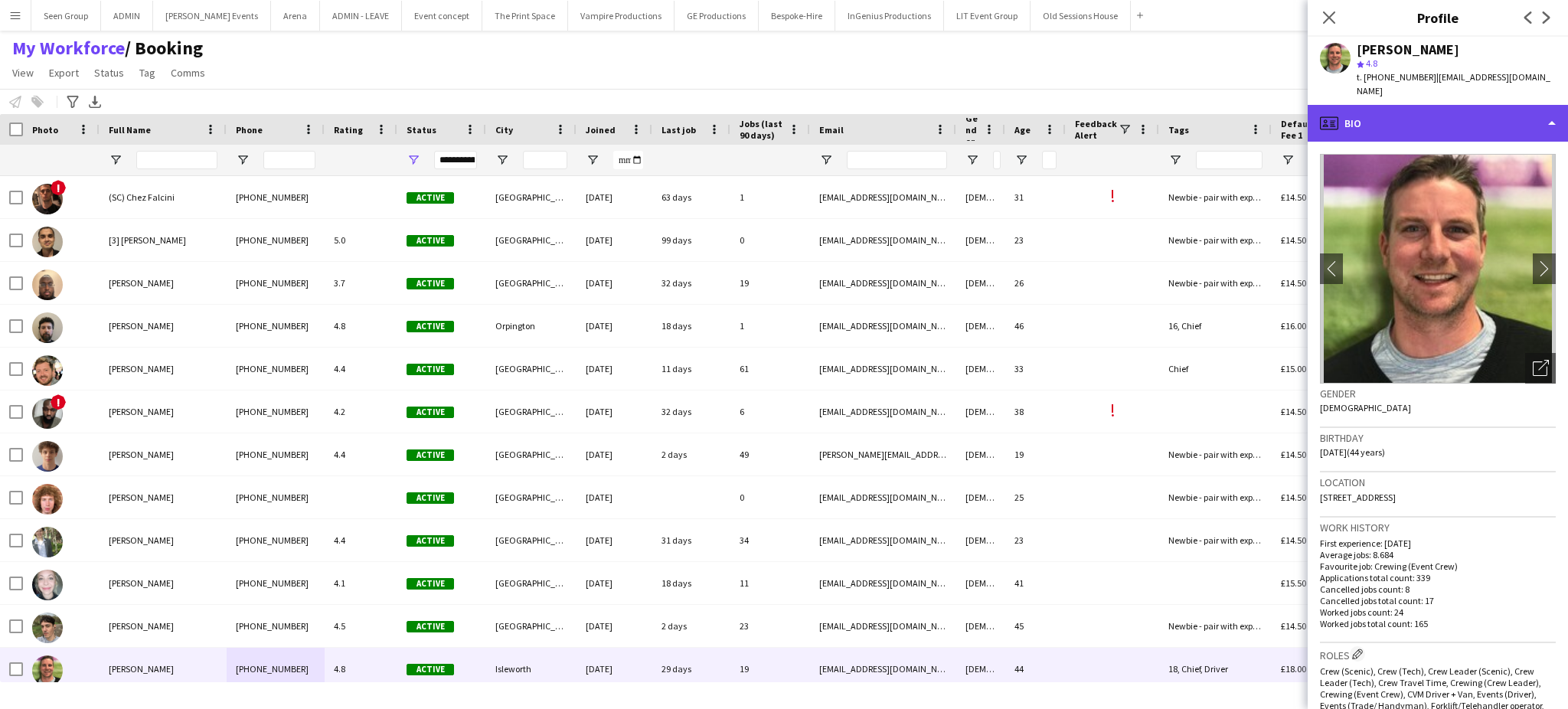
click at [1521, 105] on div "profile Bio" at bounding box center [1438, 123] width 261 height 37
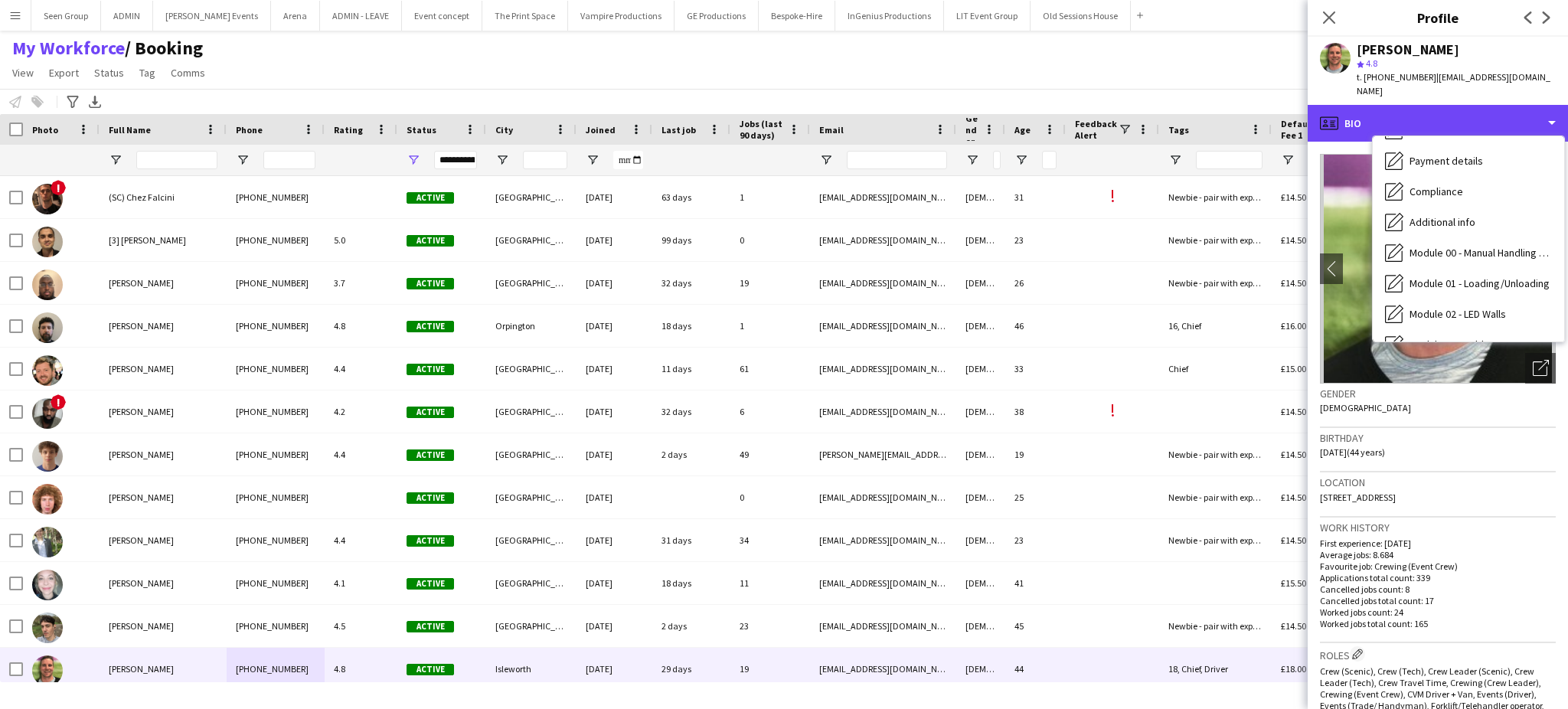
scroll to position [296, 0]
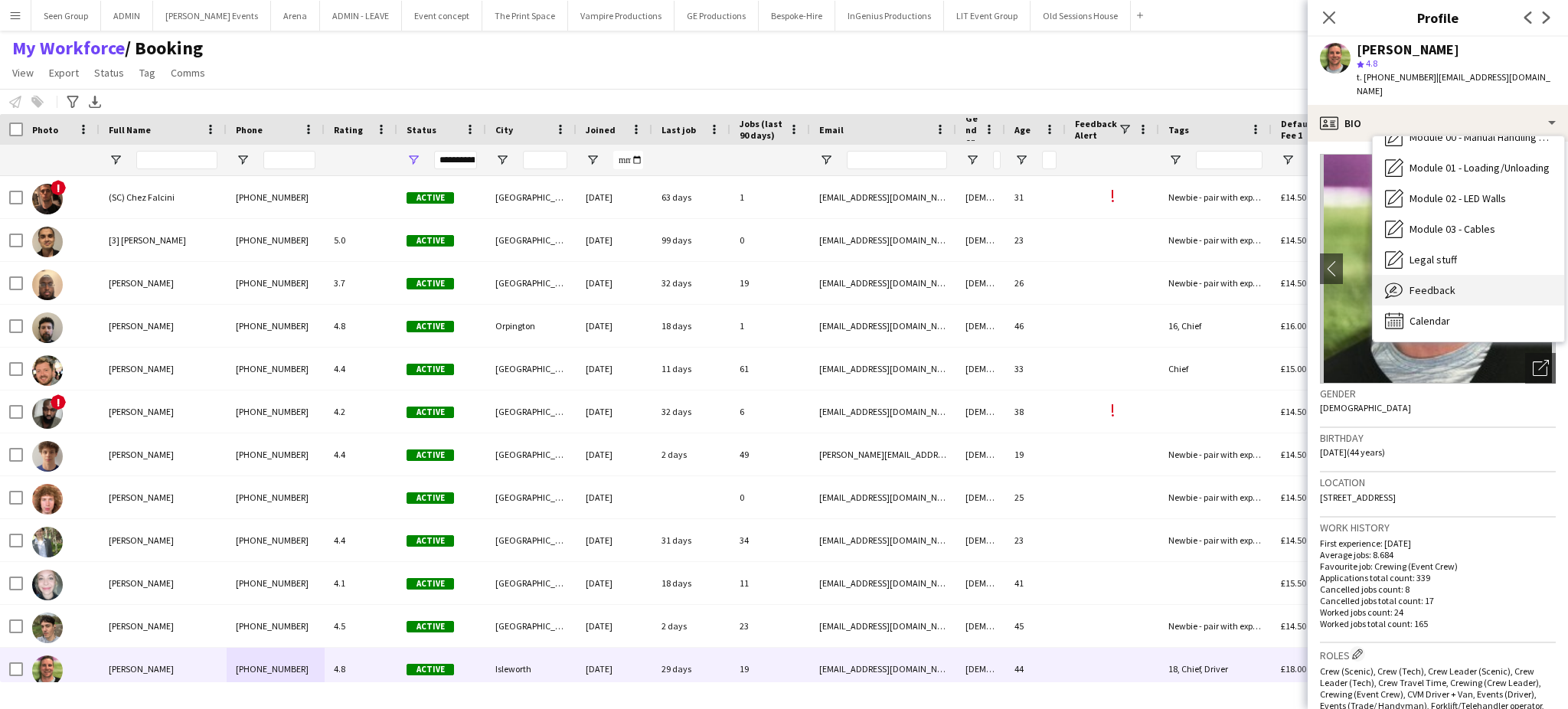
click at [1480, 283] on div "Feedback Feedback" at bounding box center [1468, 290] width 191 height 31
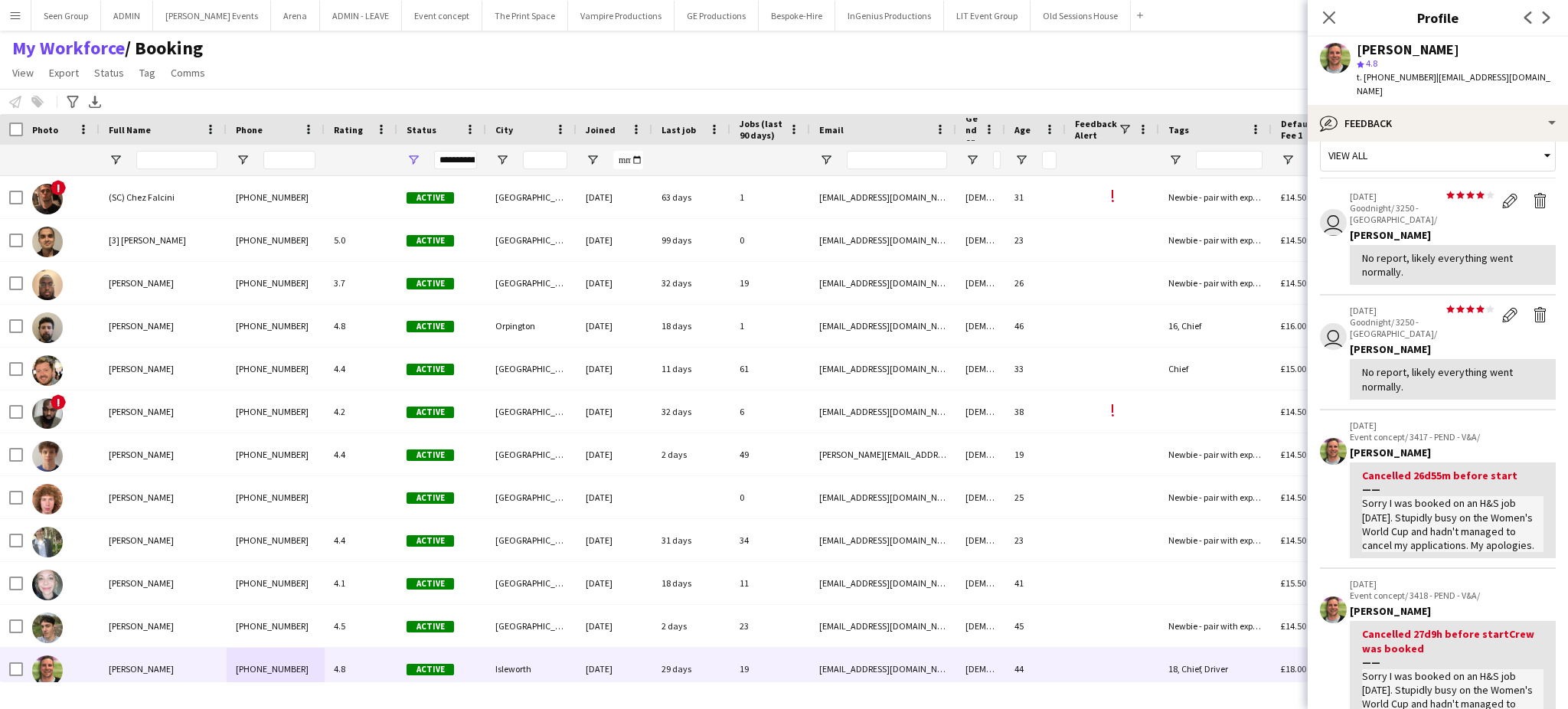
scroll to position [0, 0]
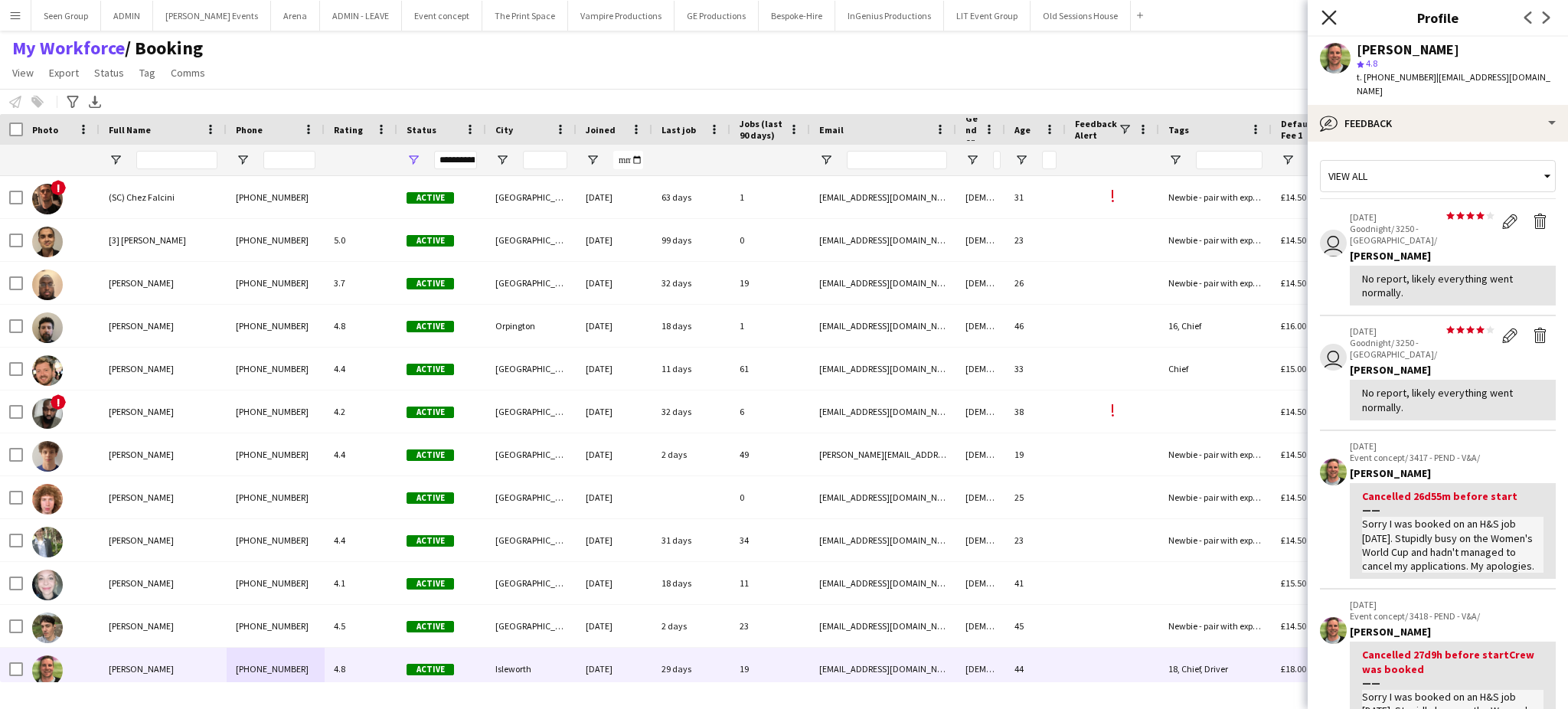
click at [1324, 14] on icon at bounding box center [1328, 17] width 15 height 15
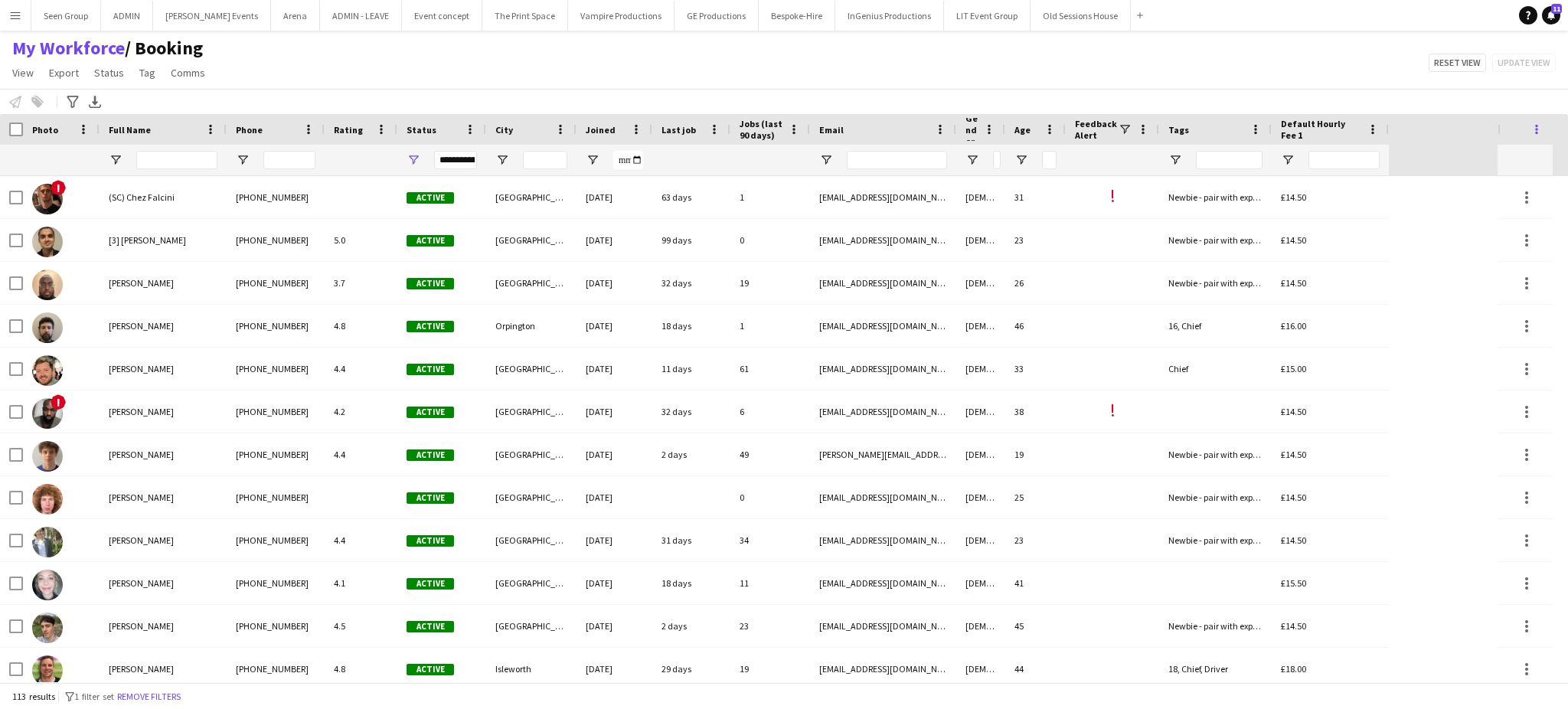
click at [1540, 133] on span at bounding box center [1537, 130] width 14 height 14
click at [18, 70] on span "View" at bounding box center [23, 72] width 22 height 14
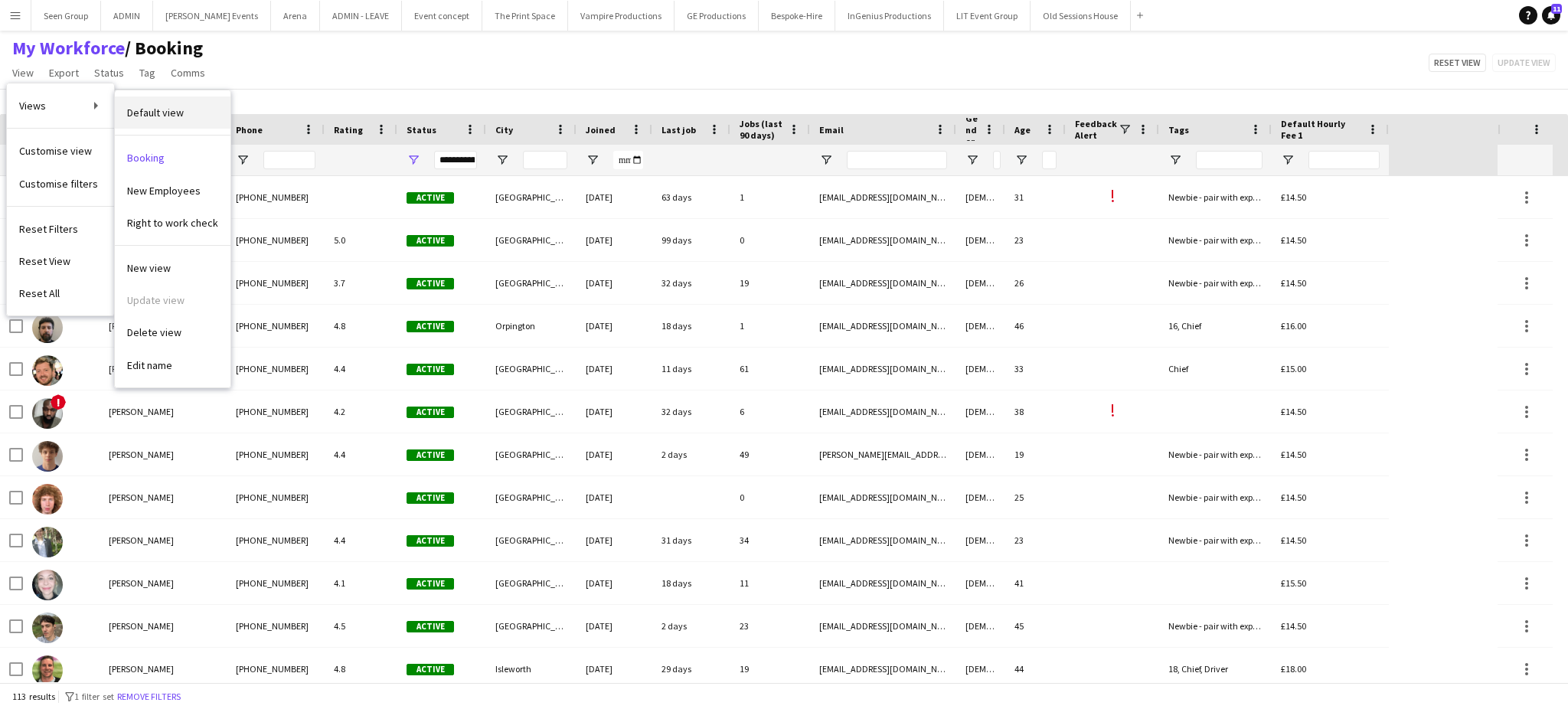
click at [148, 105] on link "Default view" at bounding box center [172, 112] width 116 height 32
type input "**********"
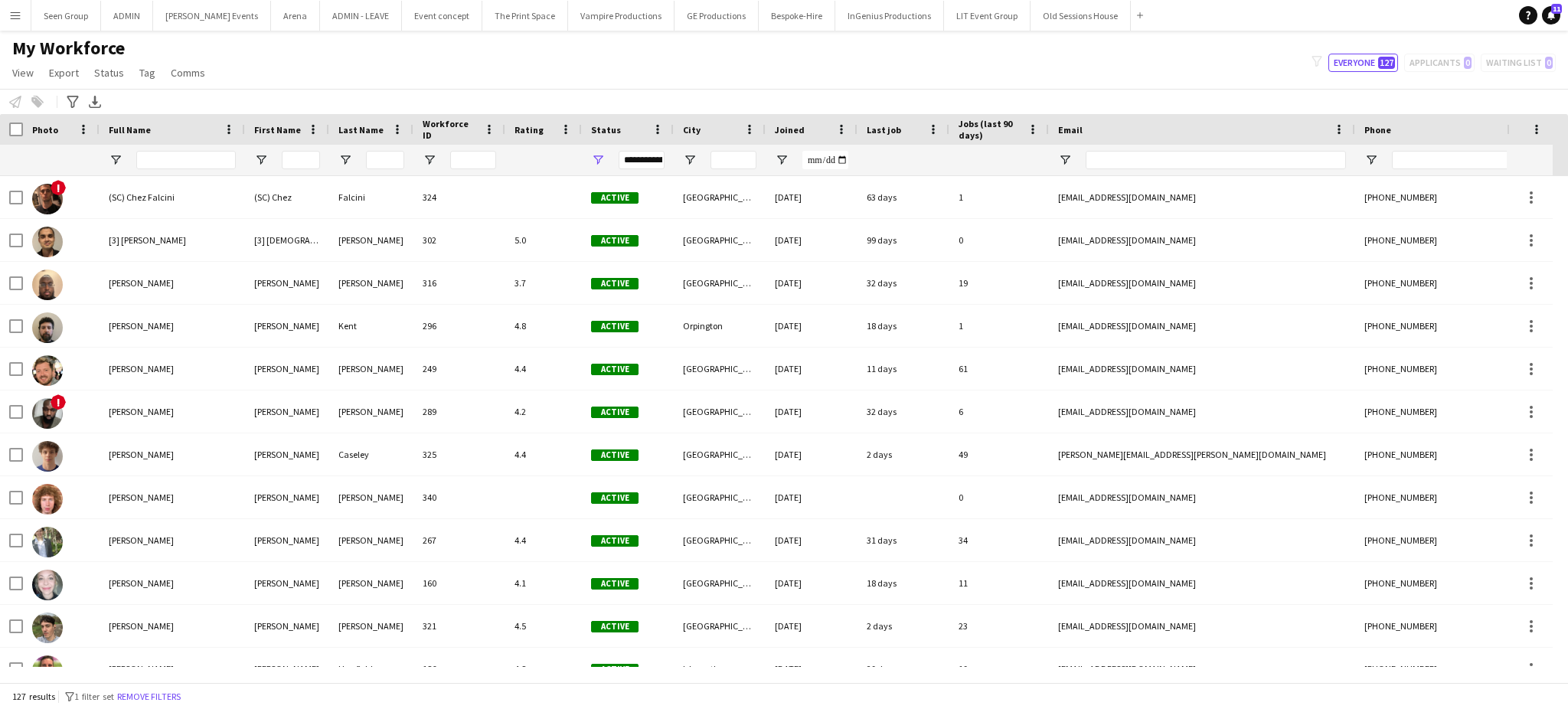
scroll to position [0, 567]
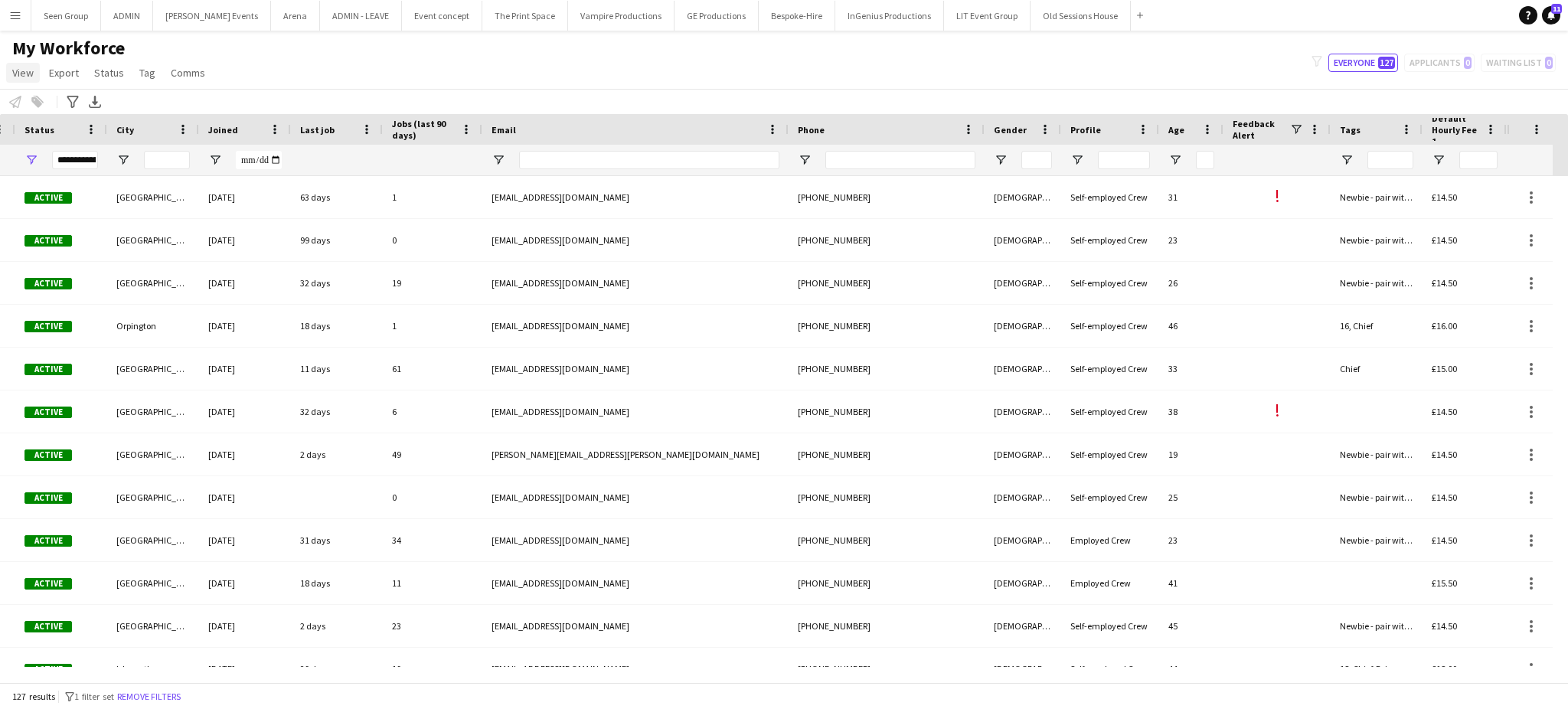
click at [23, 69] on span "View" at bounding box center [23, 72] width 22 height 14
click at [69, 153] on span "Customise view" at bounding box center [55, 151] width 72 height 14
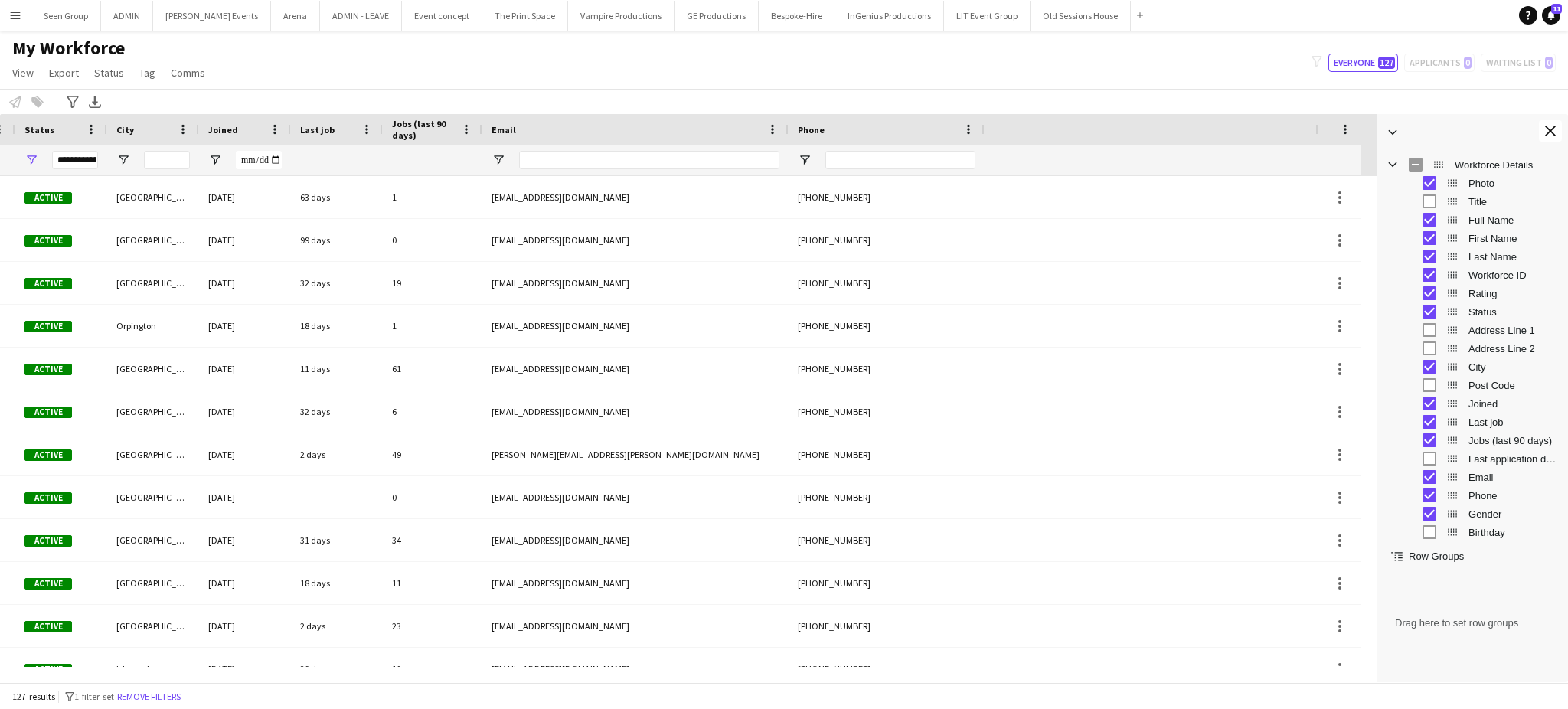
scroll to position [0, 0]
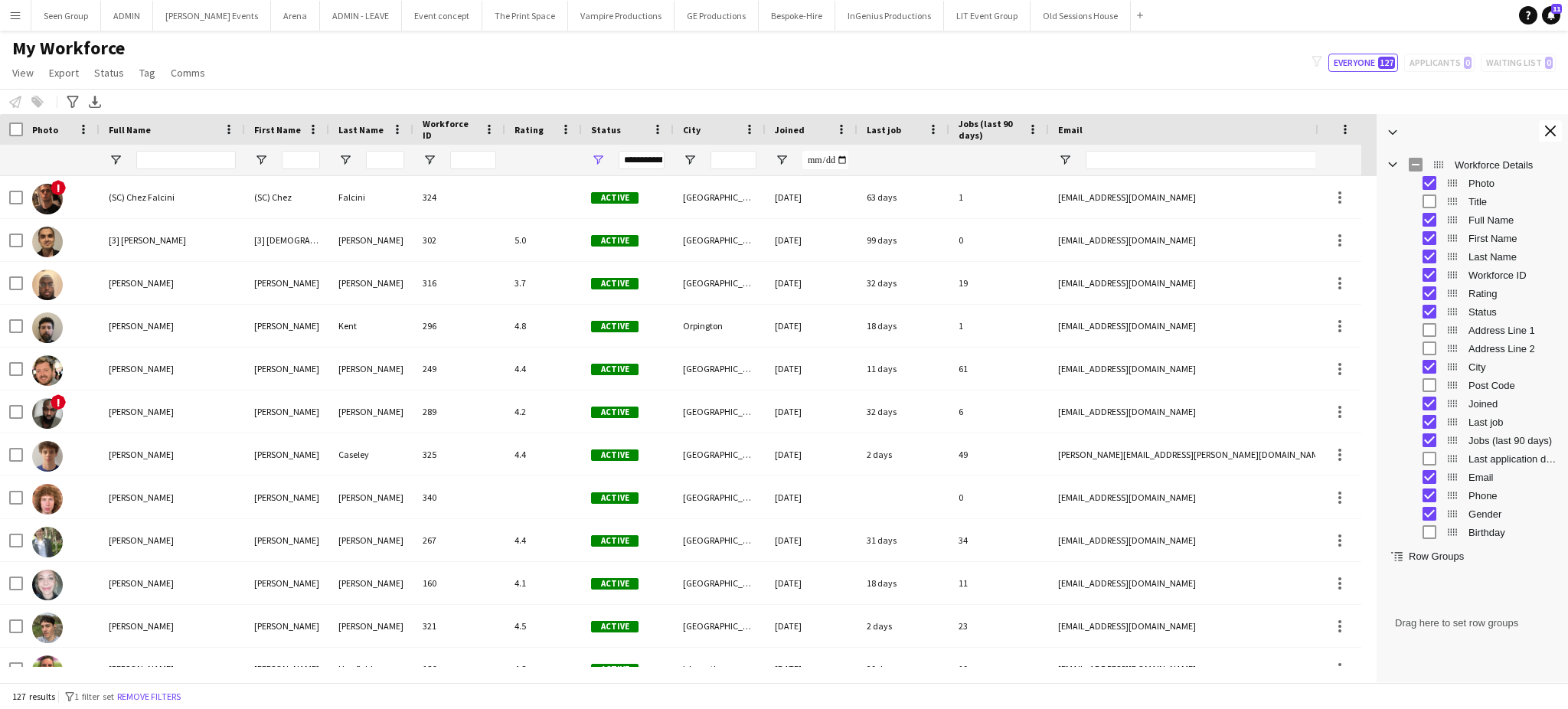
click at [530, 132] on span "Rating" at bounding box center [528, 130] width 29 height 12
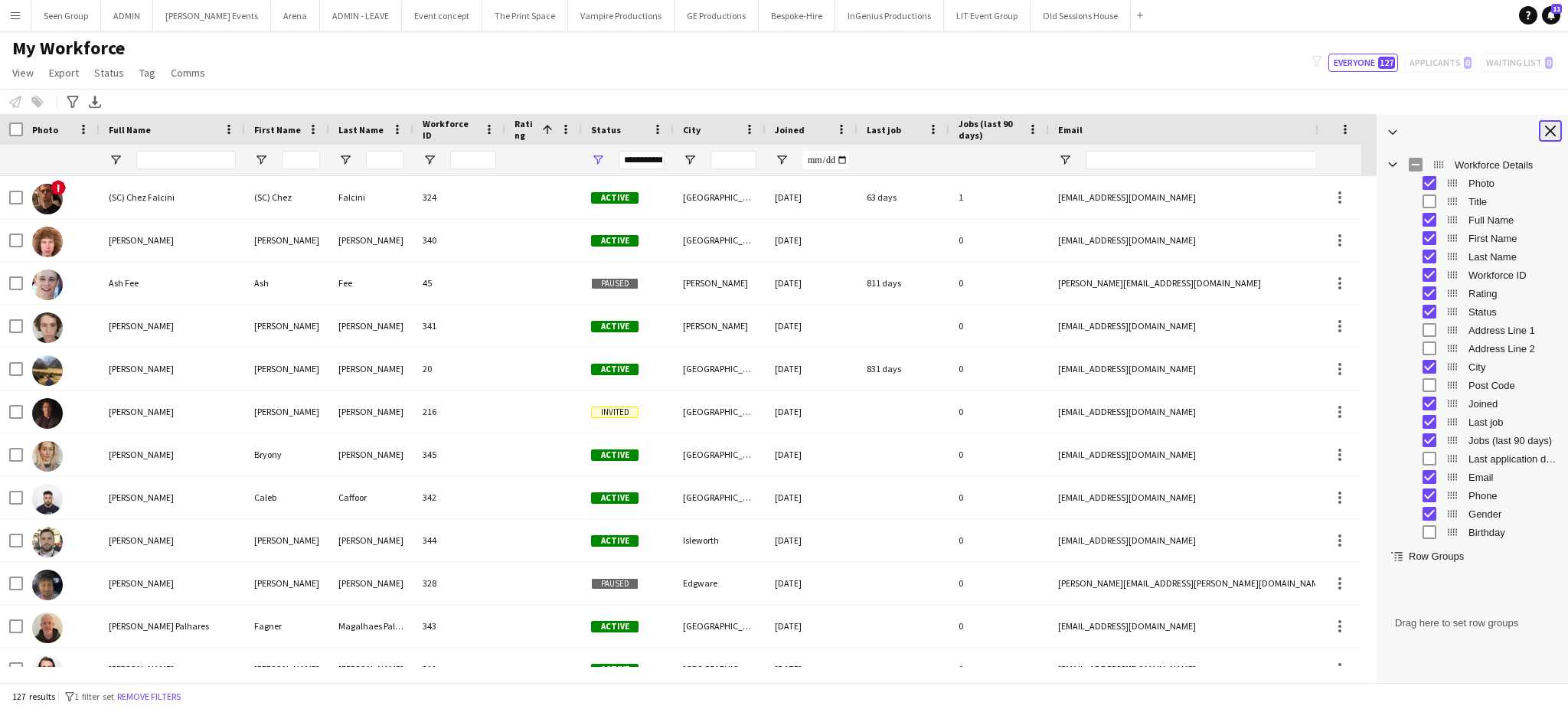
click at [1549, 130] on app-icon "Close tool panel" at bounding box center [1550, 131] width 11 height 11
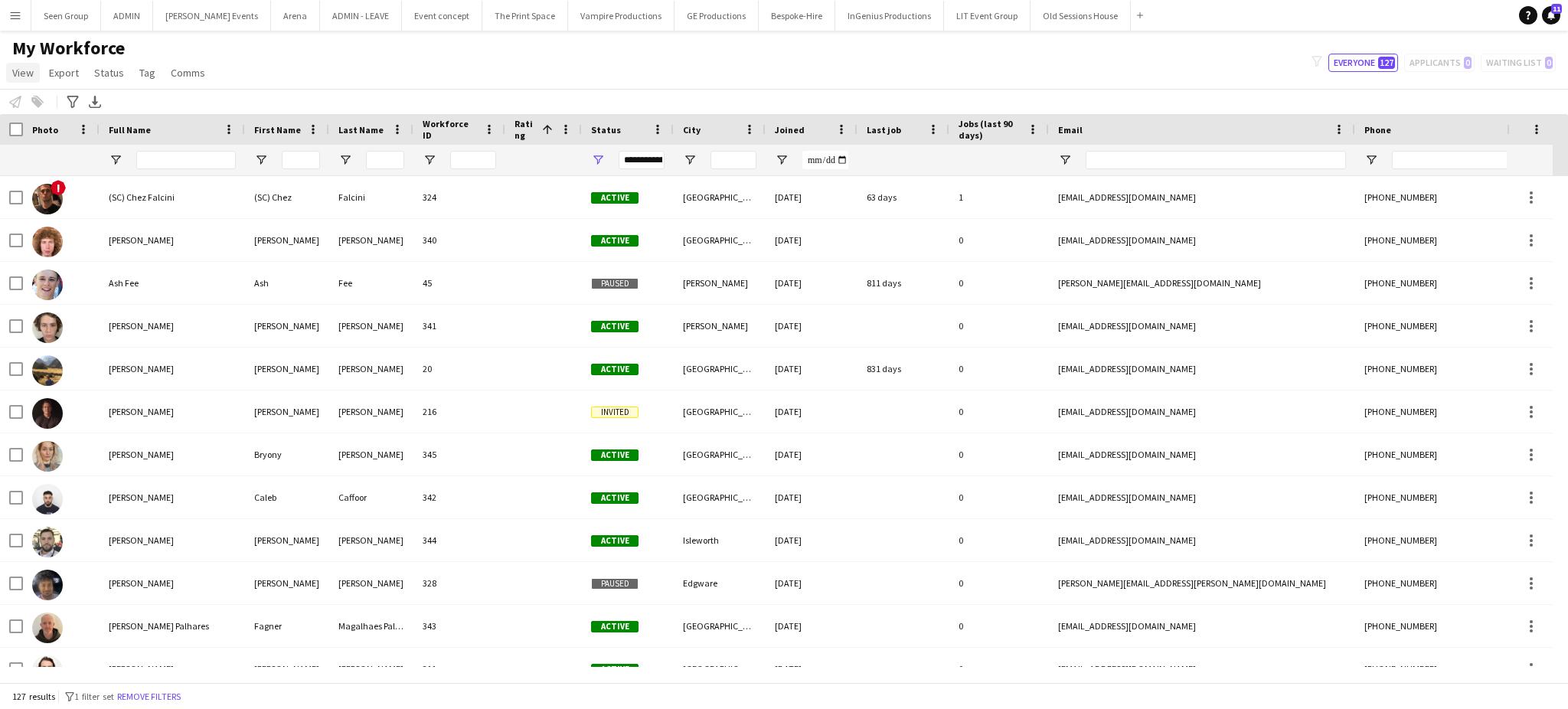
click at [26, 72] on span "View" at bounding box center [23, 72] width 22 height 14
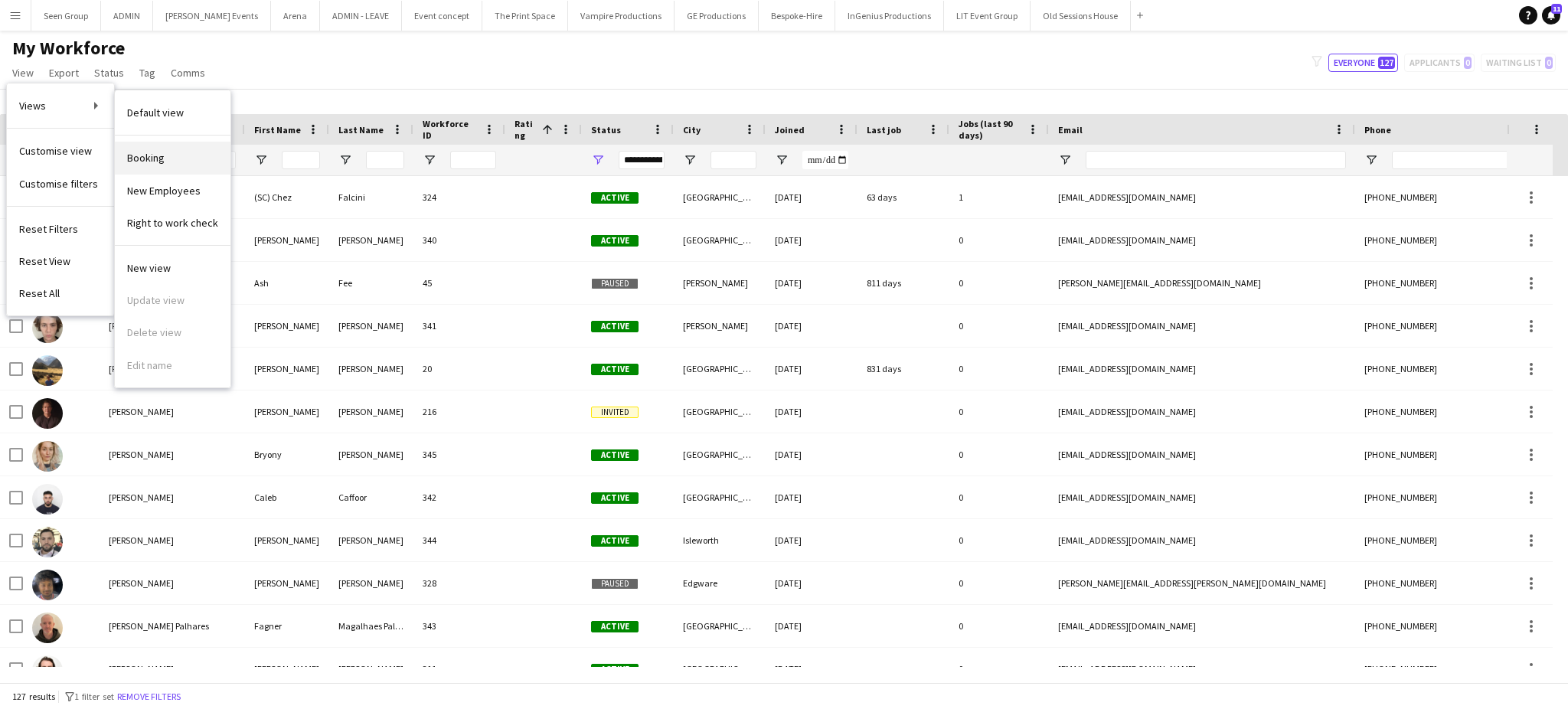
click at [167, 154] on link "Booking" at bounding box center [172, 158] width 116 height 32
type input "**********"
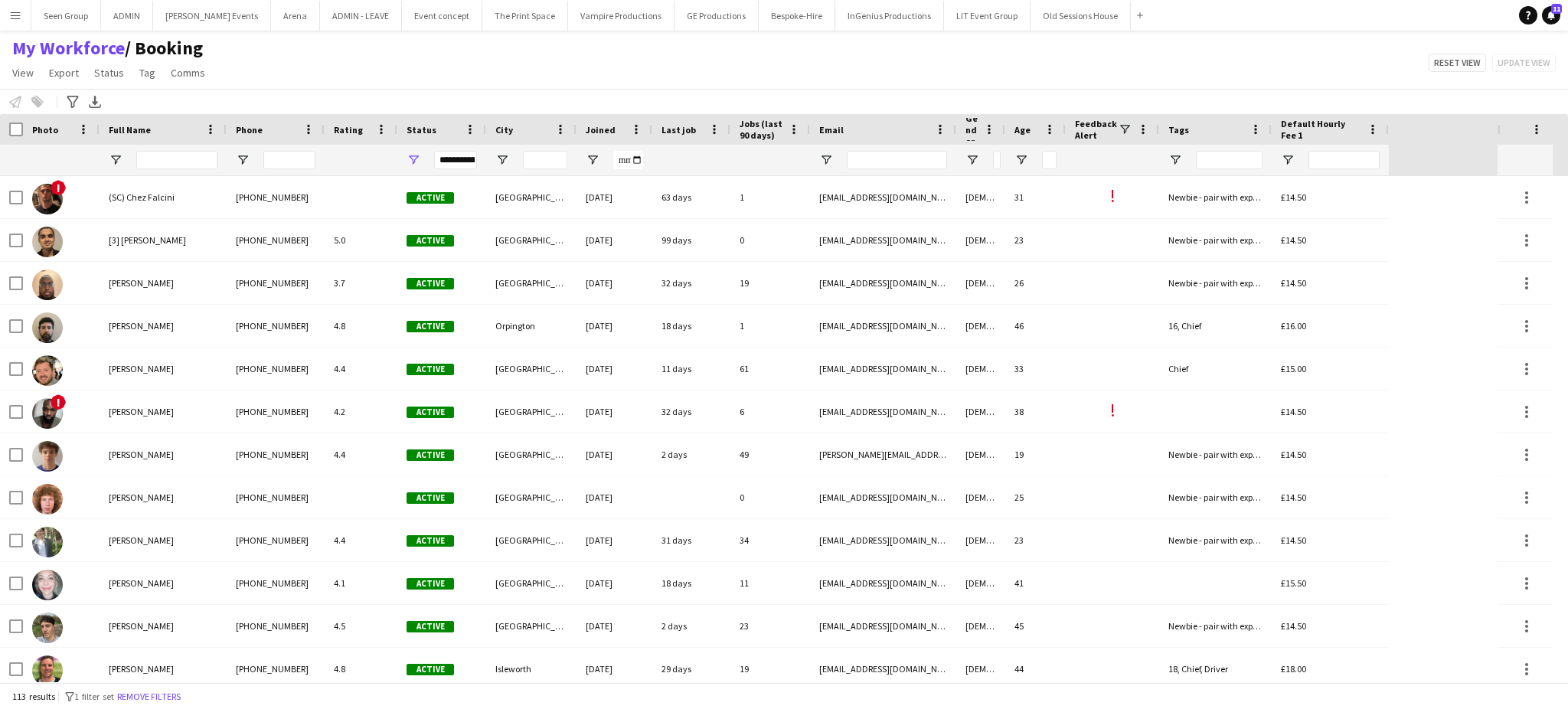
click at [345, 131] on span "Rating" at bounding box center [348, 130] width 29 height 12
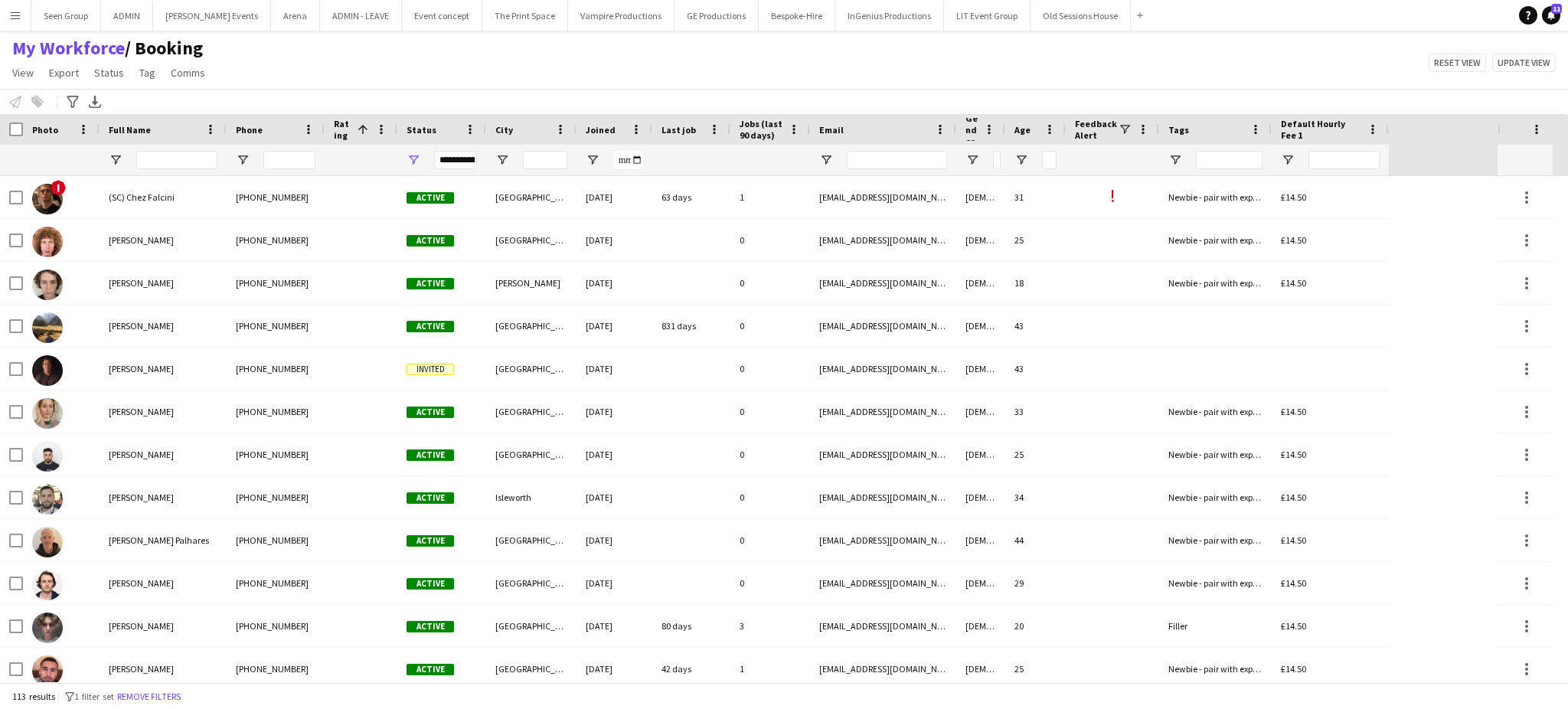
click at [345, 131] on span "Rating" at bounding box center [343, 129] width 18 height 23
